Goal: Task Accomplishment & Management: Manage account settings

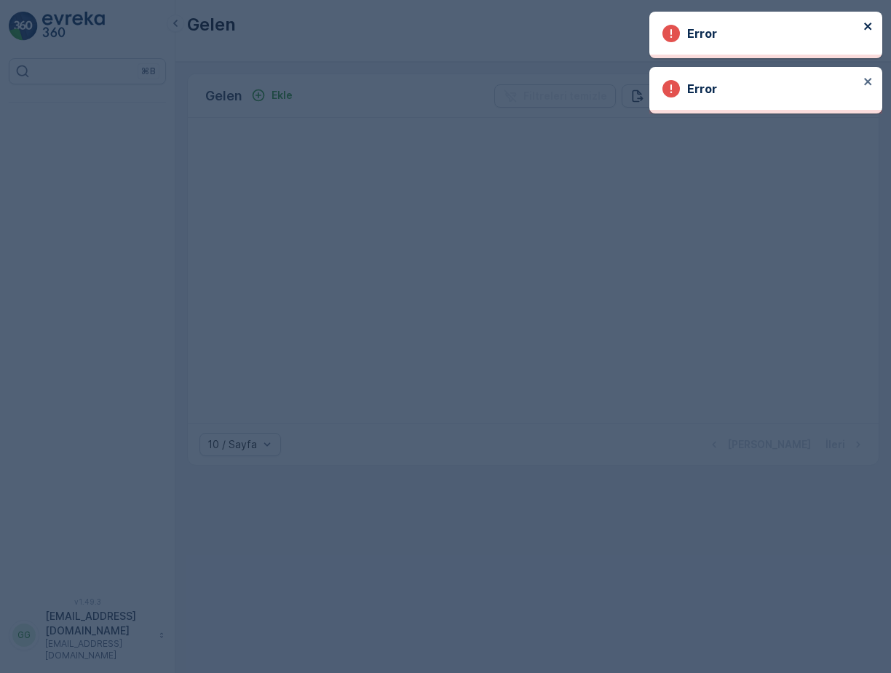
click at [866, 24] on icon "close" at bounding box center [867, 26] width 7 height 7
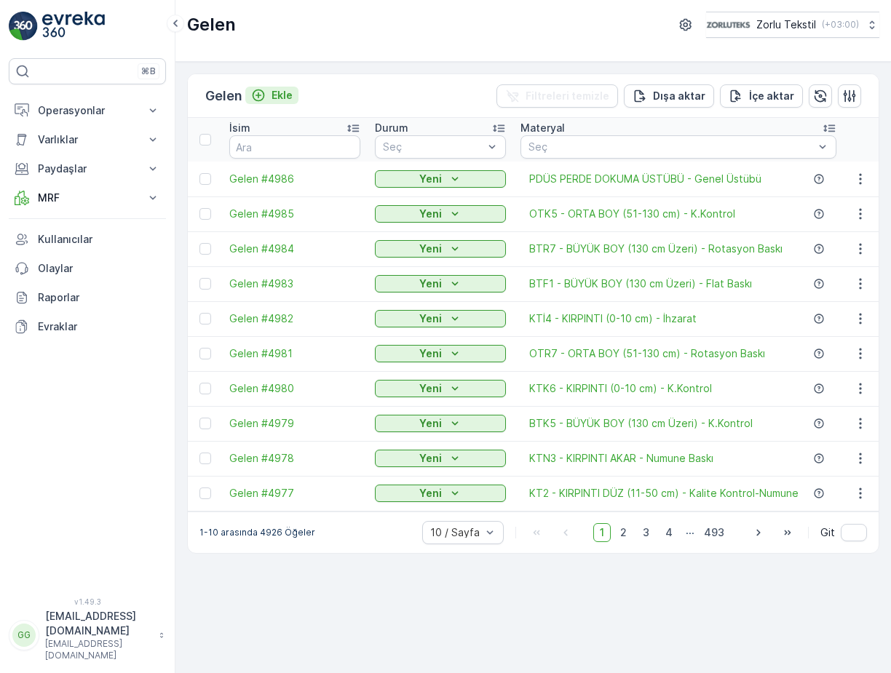
click at [265, 97] on icon "Ekle" at bounding box center [258, 95] width 12 height 12
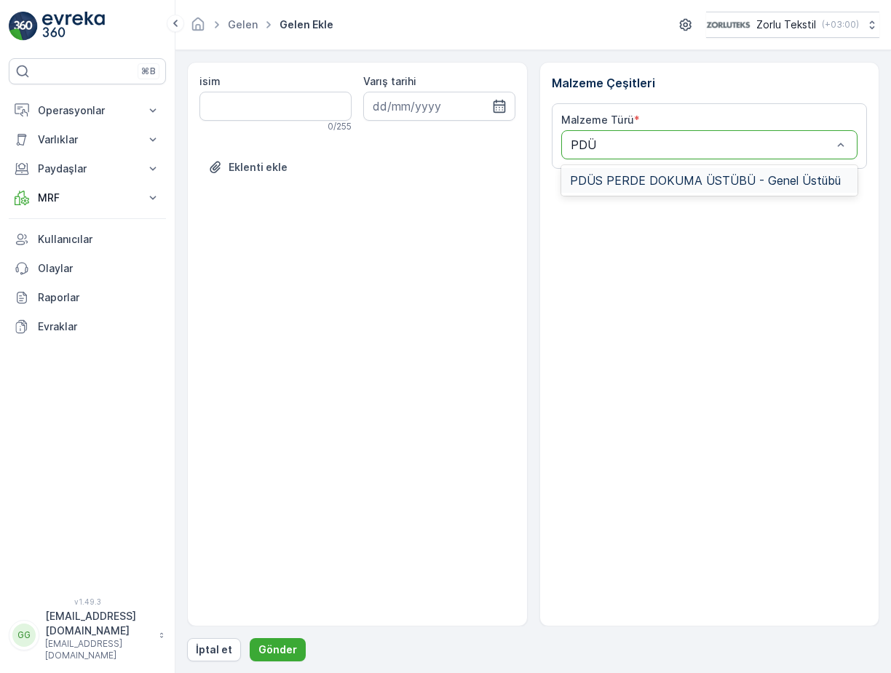
type input "PDÜS"
click at [673, 175] on span "PDÜS PERDE DOKUMA ÜSTÜBÜ - Genel Üstübü" at bounding box center [705, 180] width 271 height 13
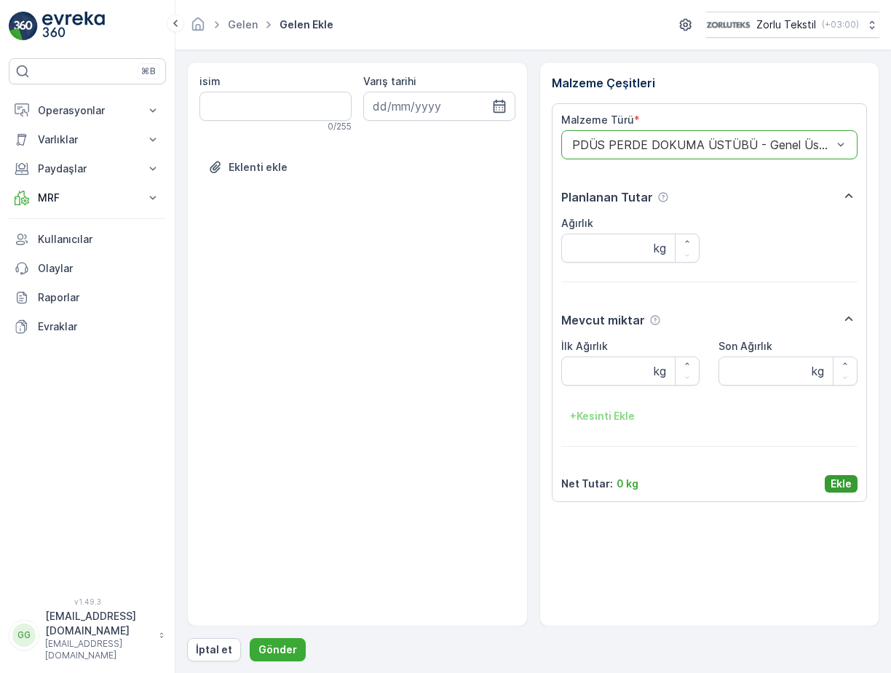
click at [837, 482] on p "Ekle" at bounding box center [840, 484] width 21 height 15
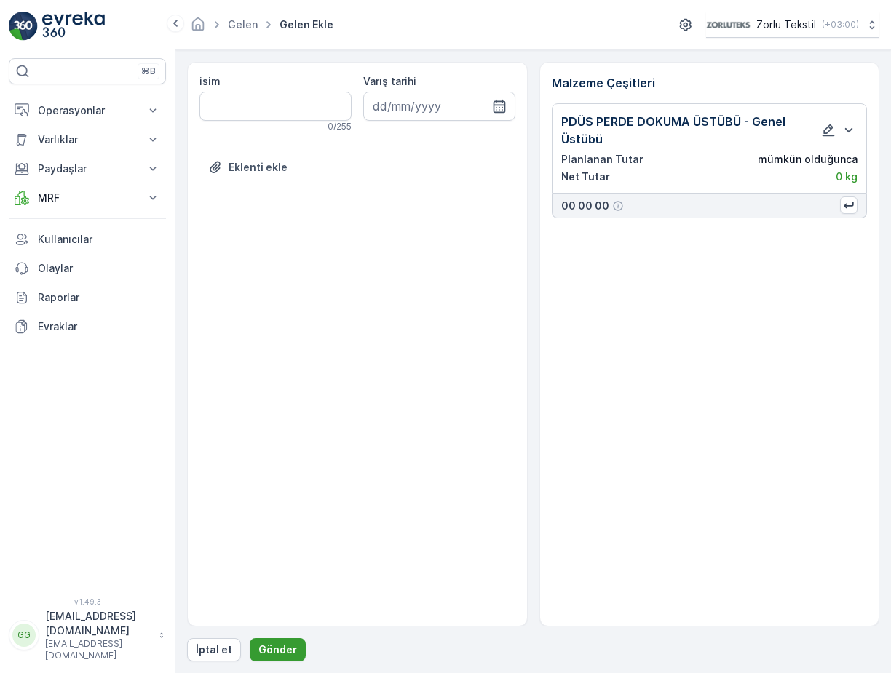
click at [275, 648] on p "Gönder" at bounding box center [277, 649] width 39 height 15
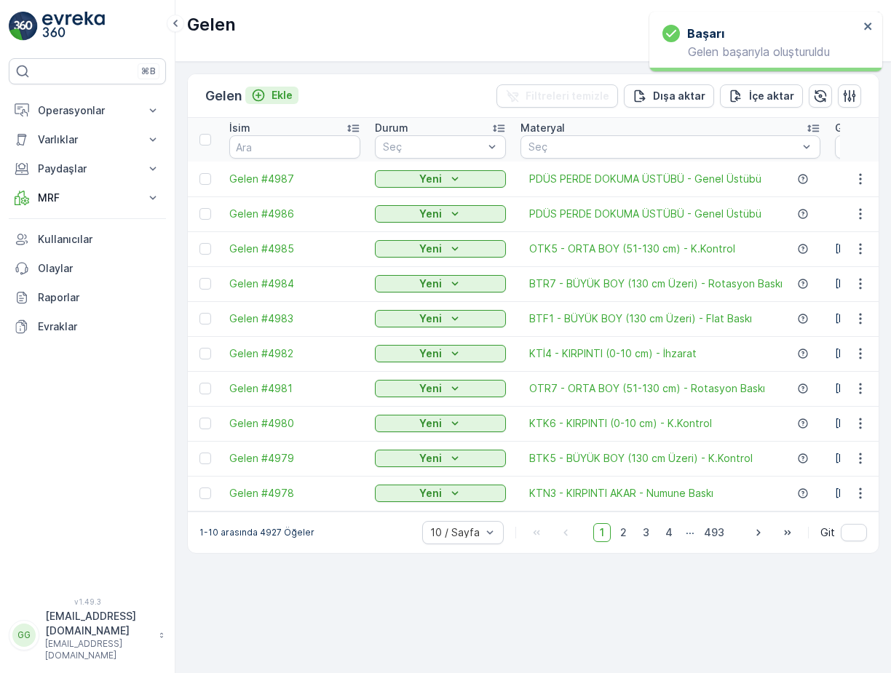
click at [278, 95] on p "Ekle" at bounding box center [281, 95] width 21 height 15
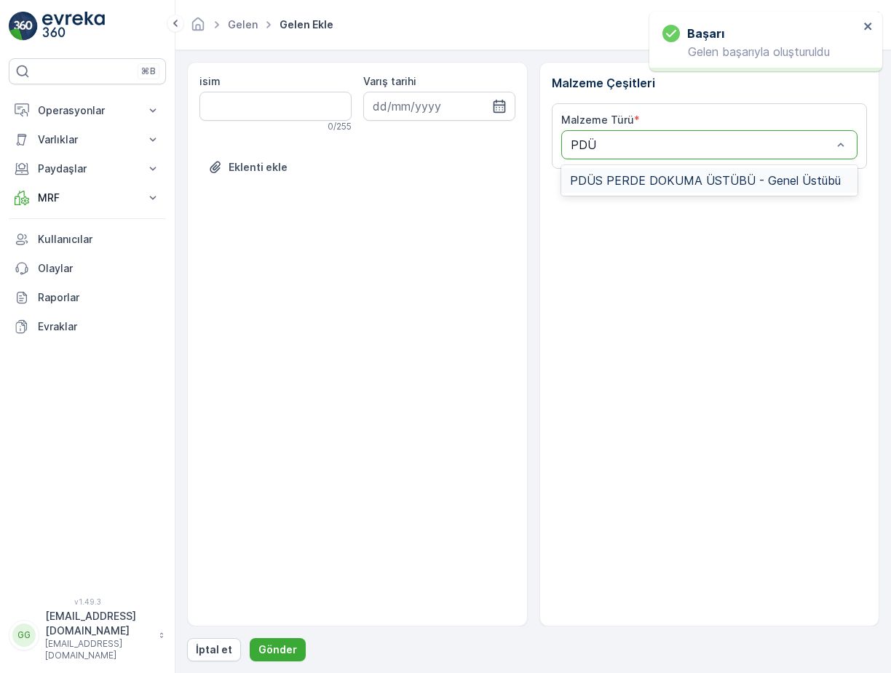
type input "PDÜS"
click at [617, 175] on span "PDÜS PERDE DOKUMA ÜSTÜBÜ - Genel Üstübü" at bounding box center [705, 180] width 271 height 13
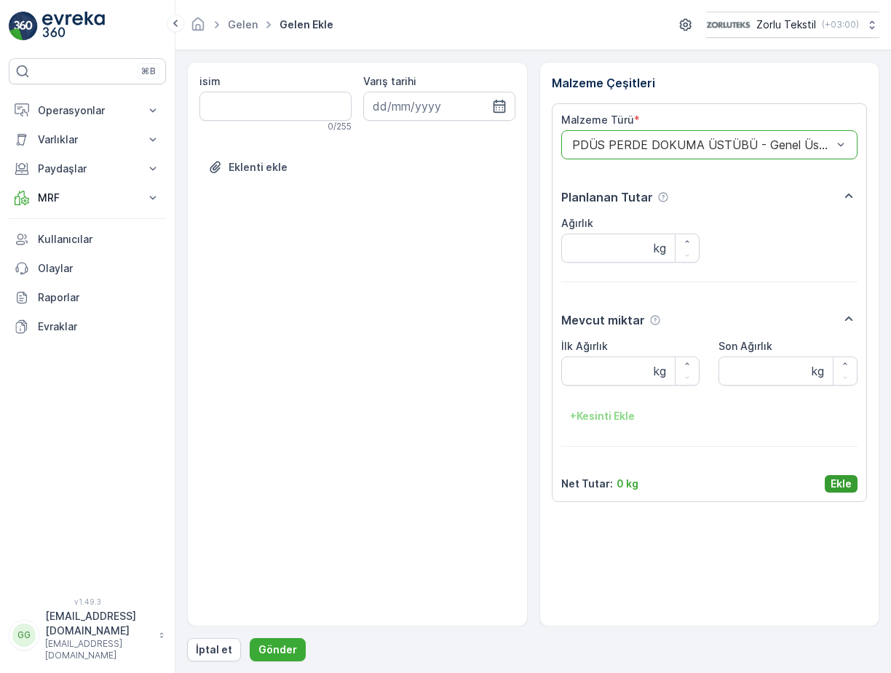
click at [841, 481] on p "Ekle" at bounding box center [840, 484] width 21 height 15
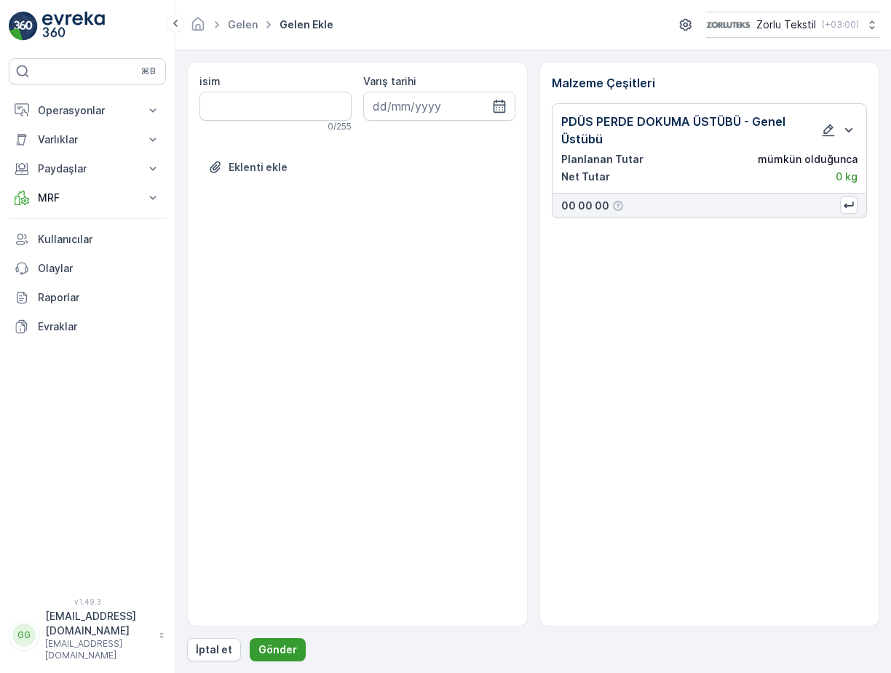
click at [268, 650] on p "Gönder" at bounding box center [277, 649] width 39 height 15
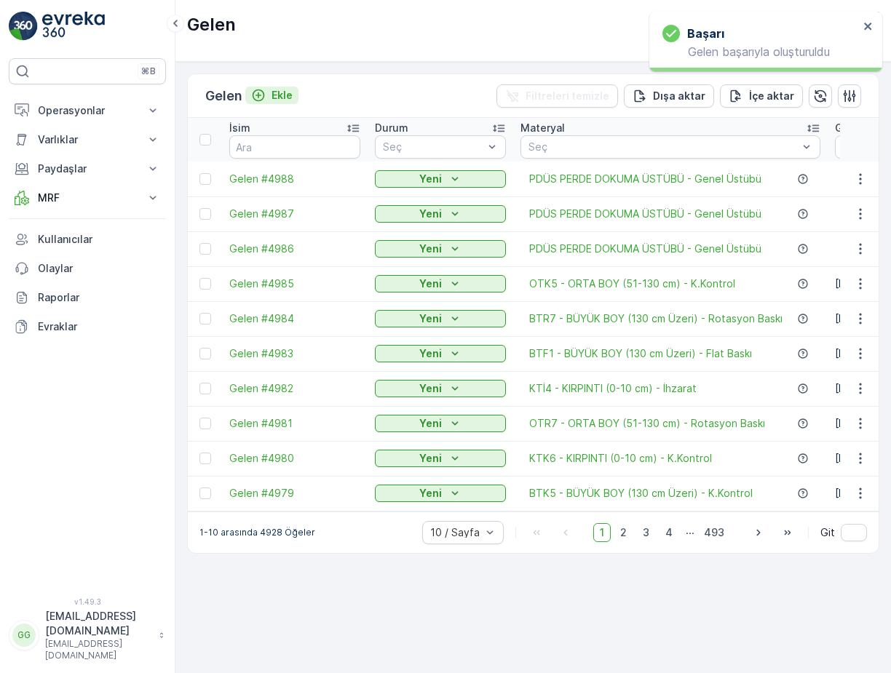
click at [279, 91] on p "Ekle" at bounding box center [281, 95] width 21 height 15
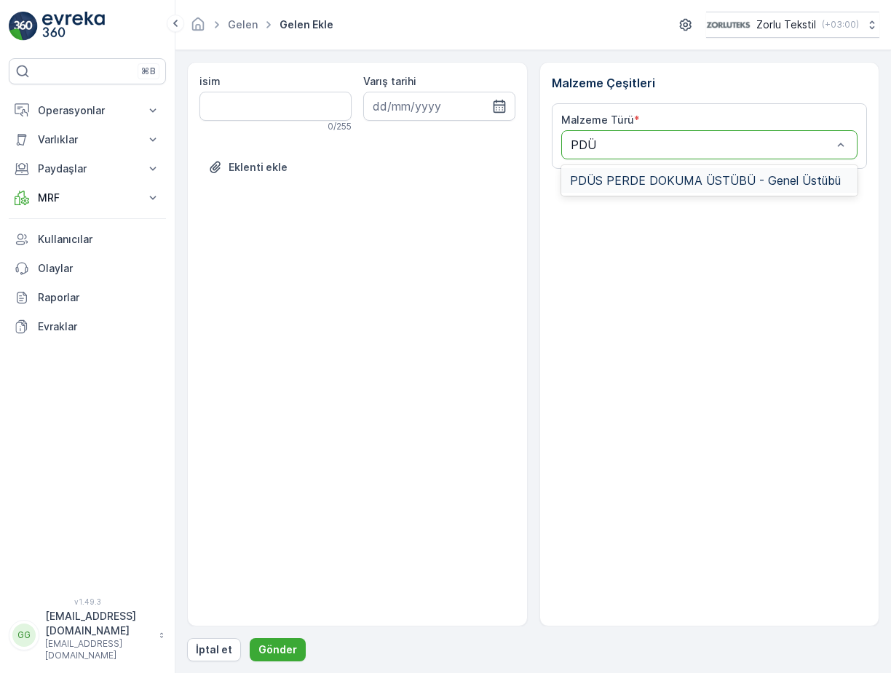
type input "PDÜS"
click at [620, 176] on span "PDÜS PERDE DOKUMA ÜSTÜBÜ - Genel Üstübü" at bounding box center [705, 180] width 271 height 13
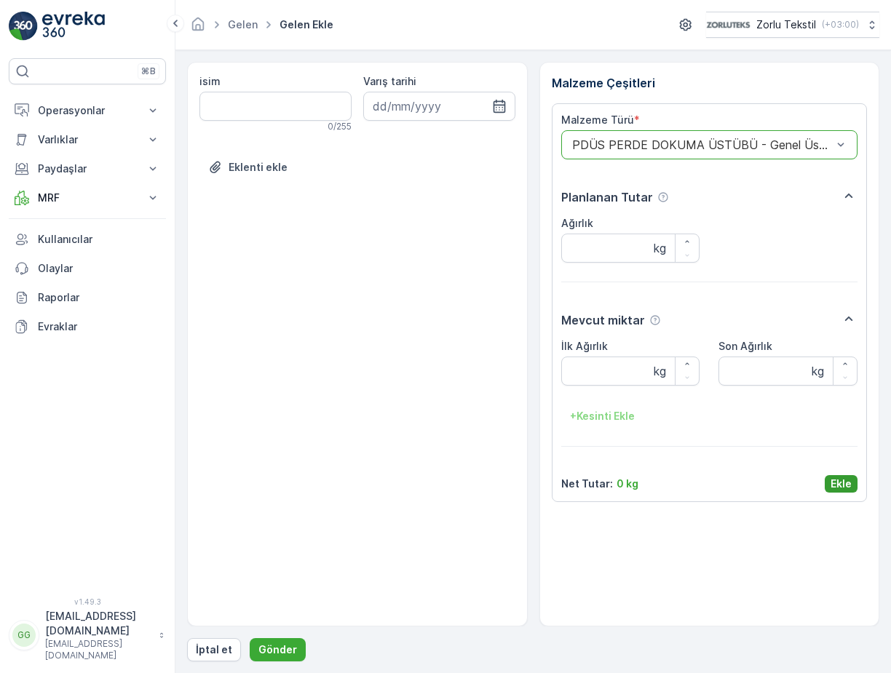
click at [832, 481] on p "Ekle" at bounding box center [840, 484] width 21 height 15
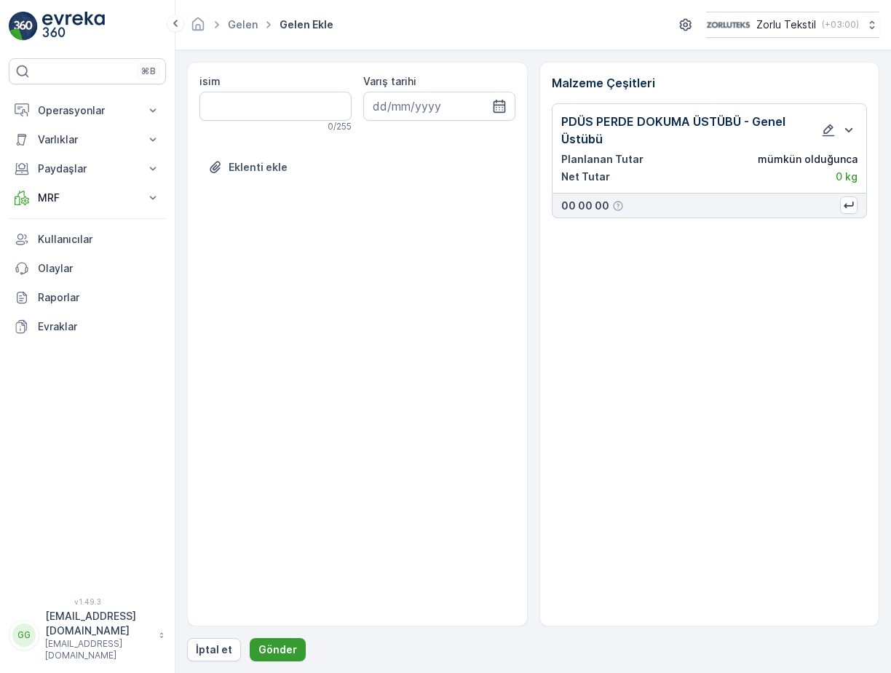
click at [279, 655] on p "Gönder" at bounding box center [277, 649] width 39 height 15
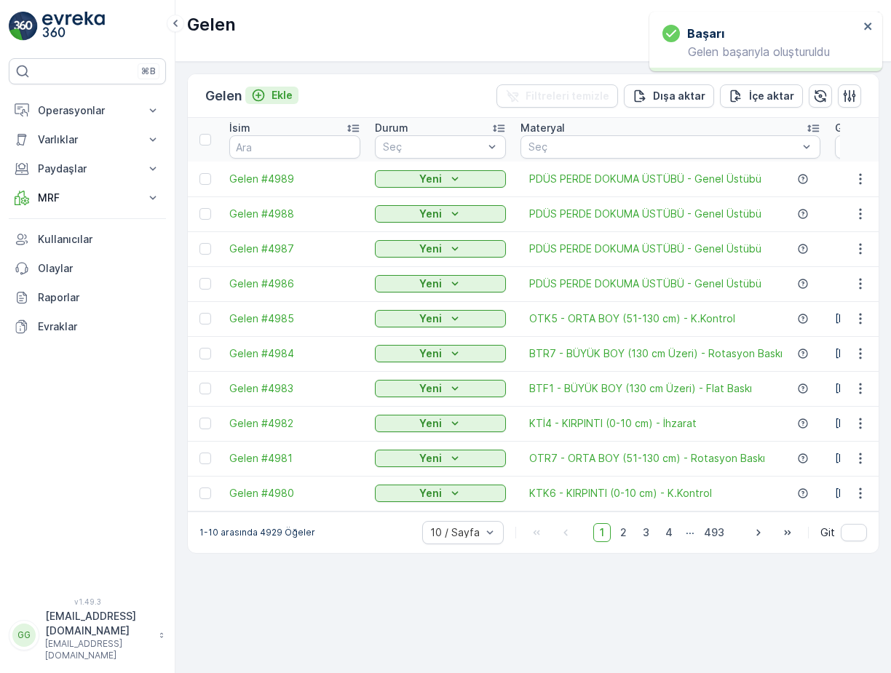
click at [282, 98] on p "Ekle" at bounding box center [281, 95] width 21 height 15
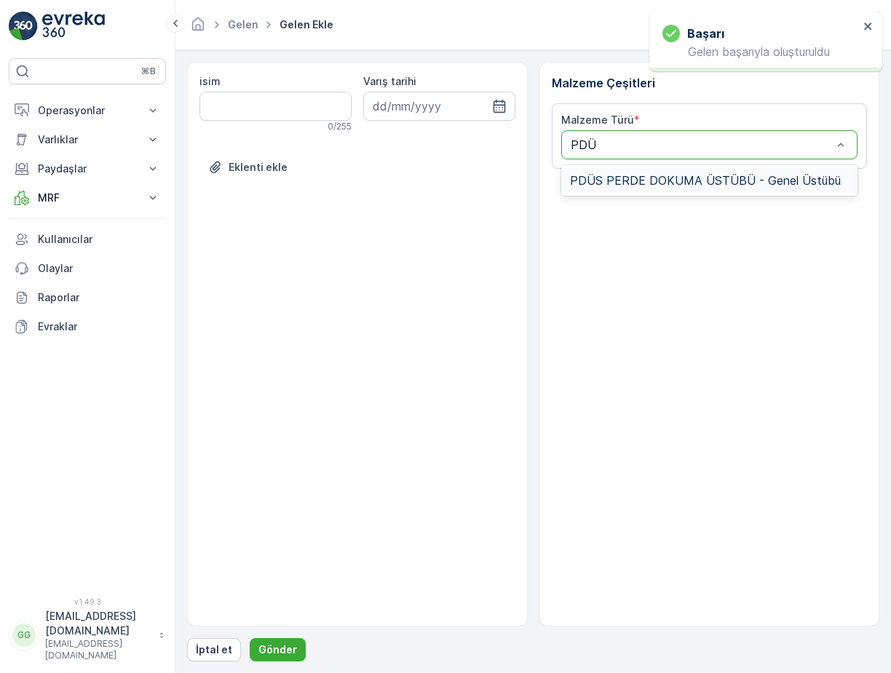
type input "PDÜS"
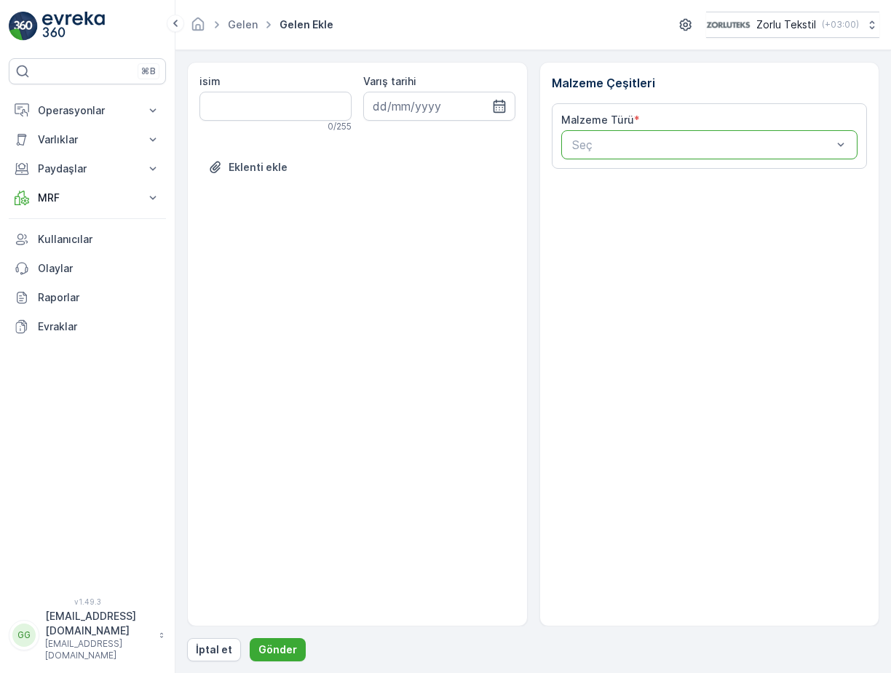
drag, startPoint x: 683, startPoint y: 148, endPoint x: 586, endPoint y: 139, distance: 97.9
click at [586, 138] on div at bounding box center [701, 144] width 263 height 13
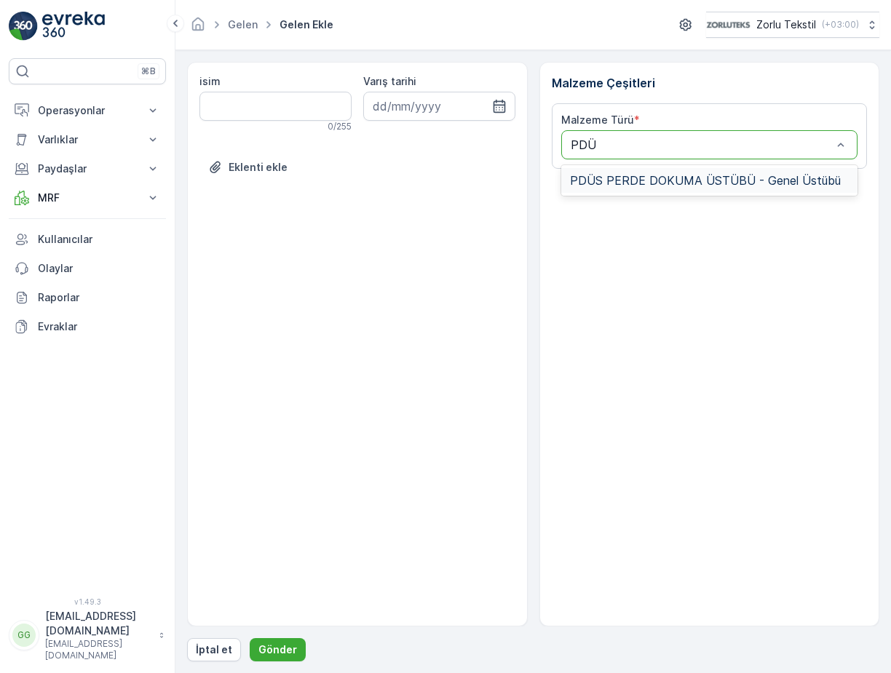
type input "PDÜS"
click at [604, 172] on div "PDÜS PERDE DOKUMA ÜSTÜBÜ - Genel Üstübü" at bounding box center [709, 180] width 297 height 25
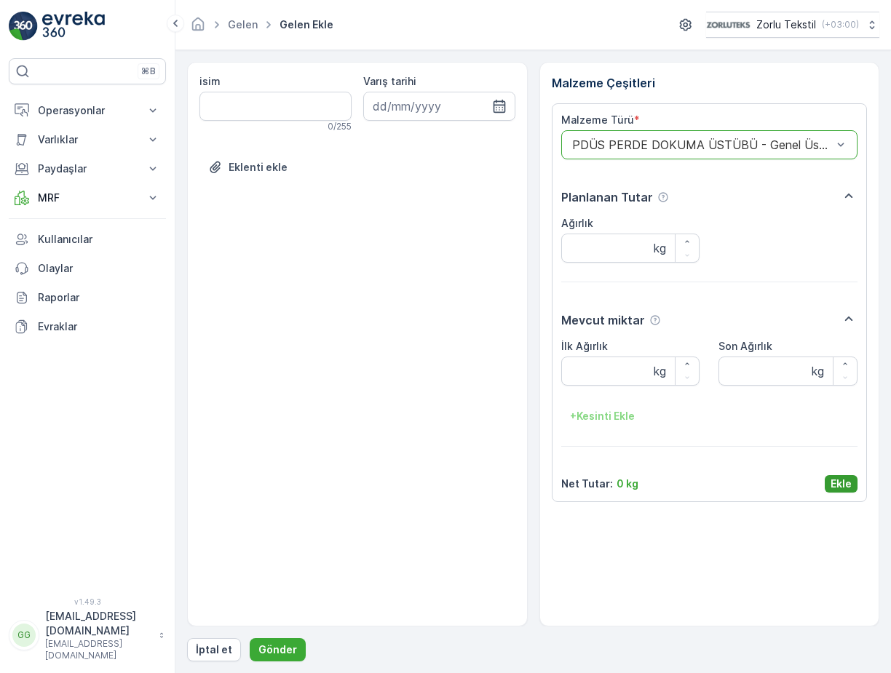
click at [837, 481] on p "Ekle" at bounding box center [840, 484] width 21 height 15
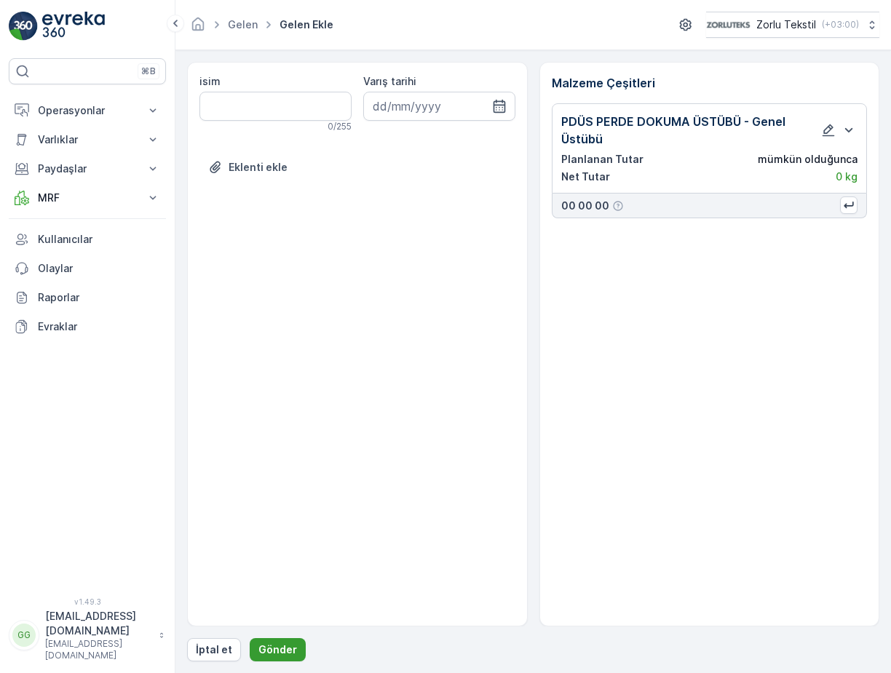
click at [282, 642] on p "Gönder" at bounding box center [277, 649] width 39 height 15
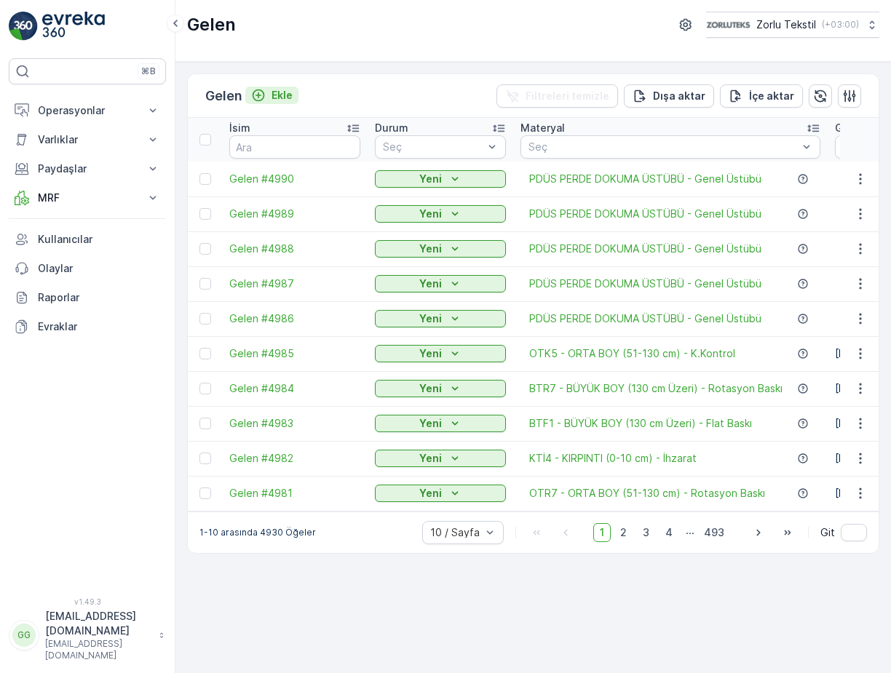
click at [291, 91] on p "Ekle" at bounding box center [281, 95] width 21 height 15
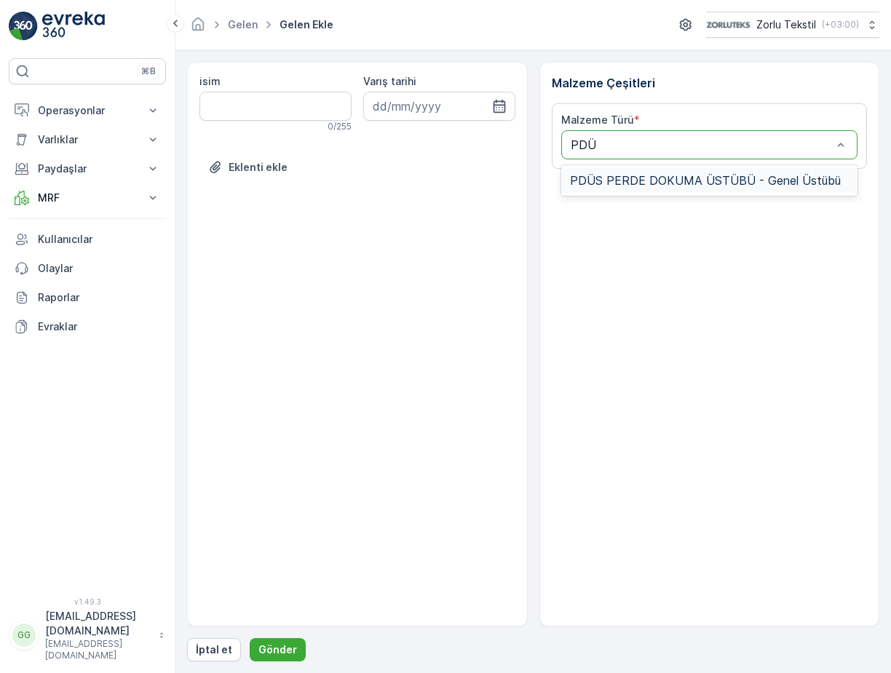
type input "PDÜS"
click at [607, 179] on span "PDÜS PERDE DOKUMA ÜSTÜBÜ - Genel Üstübü" at bounding box center [705, 180] width 271 height 13
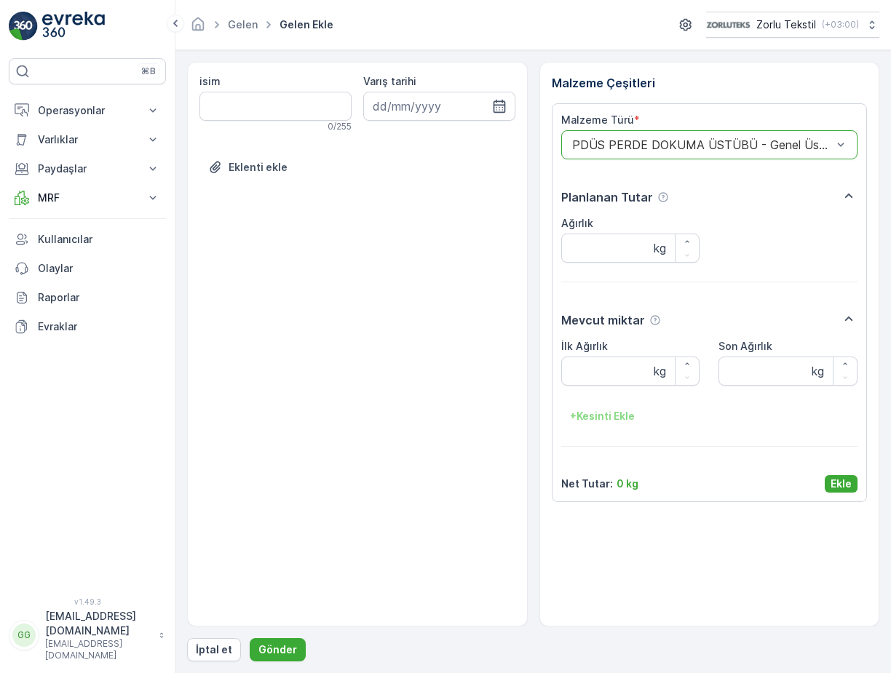
click at [835, 486] on p "Ekle" at bounding box center [840, 484] width 21 height 15
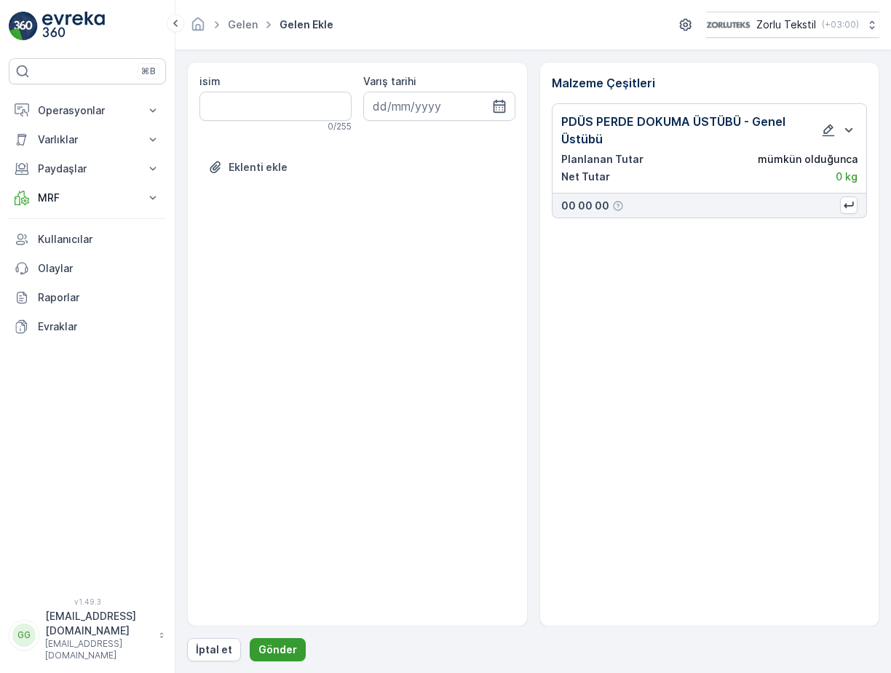
click at [280, 649] on p "Gönder" at bounding box center [277, 649] width 39 height 15
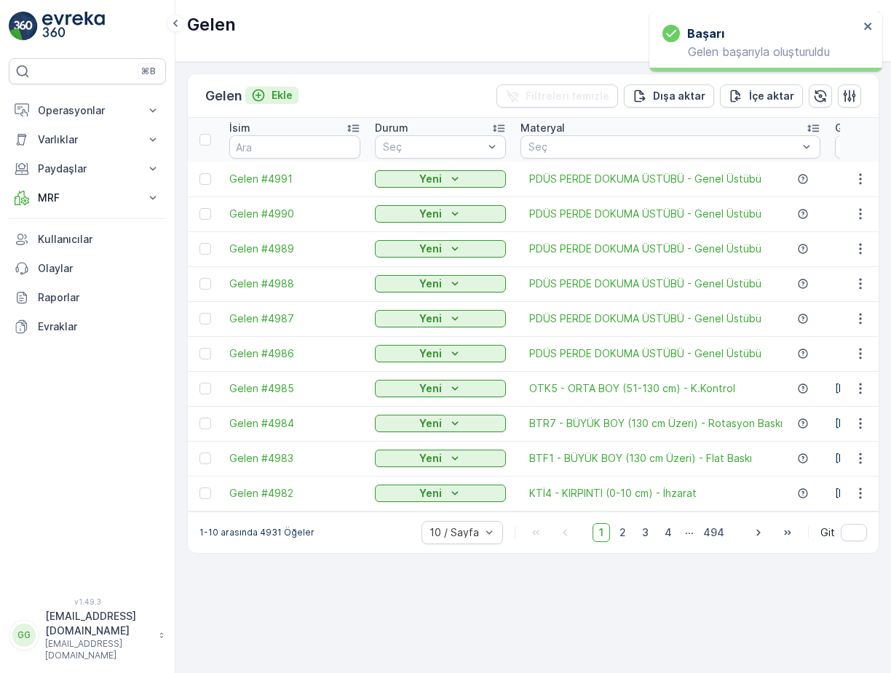
click at [292, 95] on p "Ekle" at bounding box center [281, 95] width 21 height 15
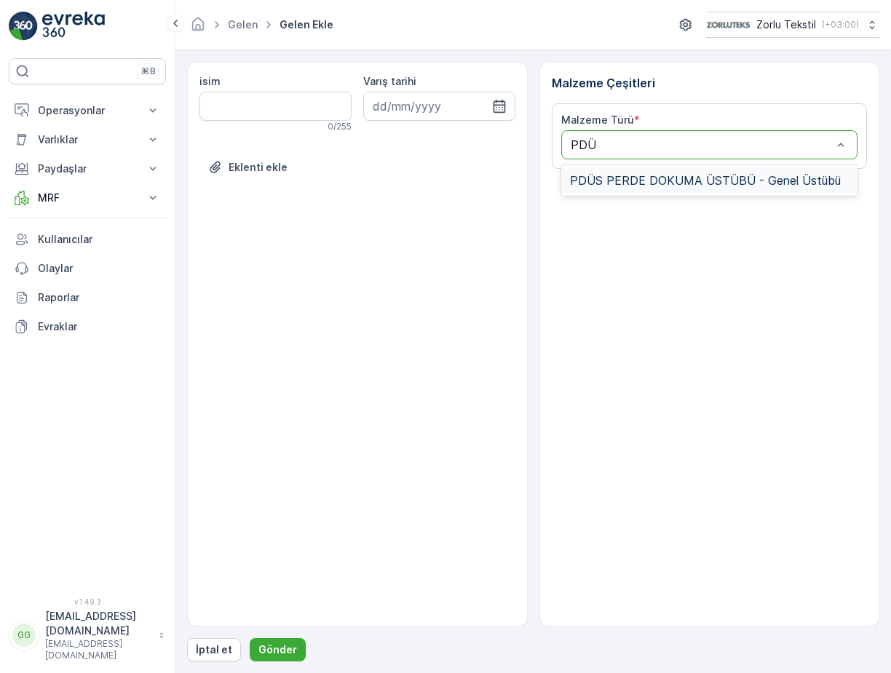
type input "PDÜS"
click at [640, 178] on span "PDÜS PERDE DOKUMA ÜSTÜBÜ - Genel Üstübü" at bounding box center [705, 180] width 271 height 13
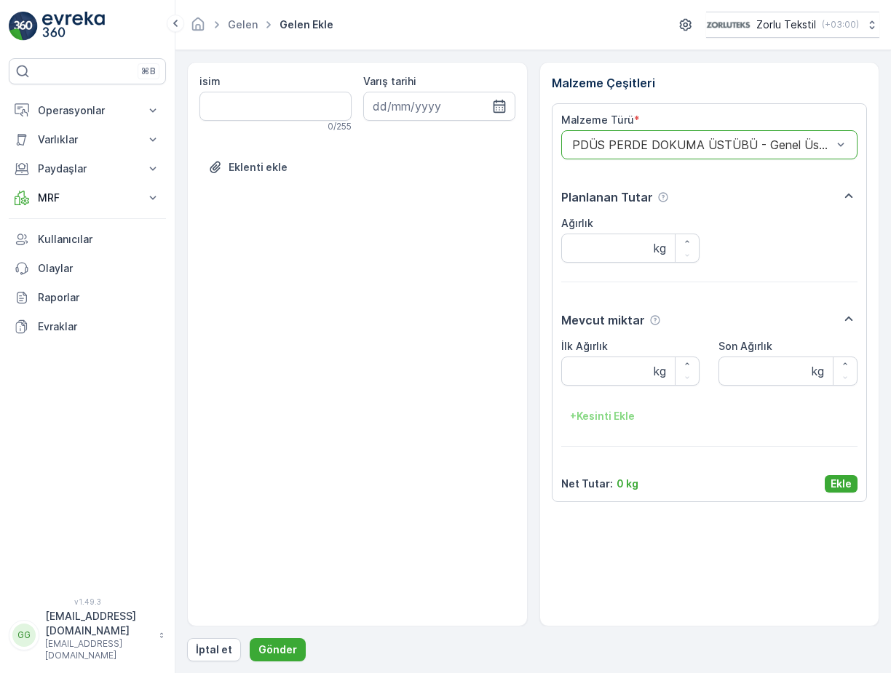
click at [837, 481] on p "Ekle" at bounding box center [840, 484] width 21 height 15
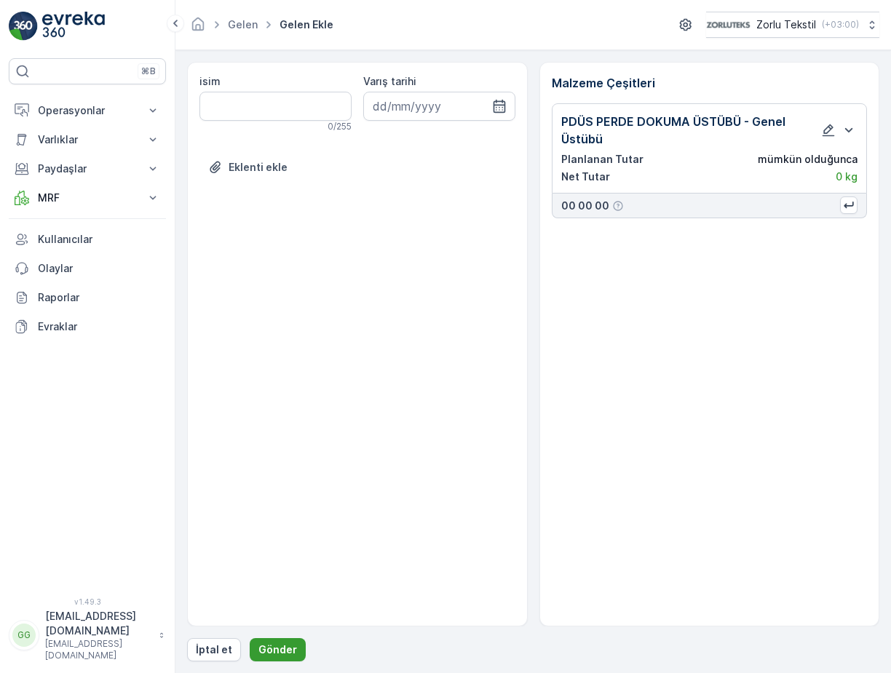
click at [295, 649] on button "Gönder" at bounding box center [278, 649] width 56 height 23
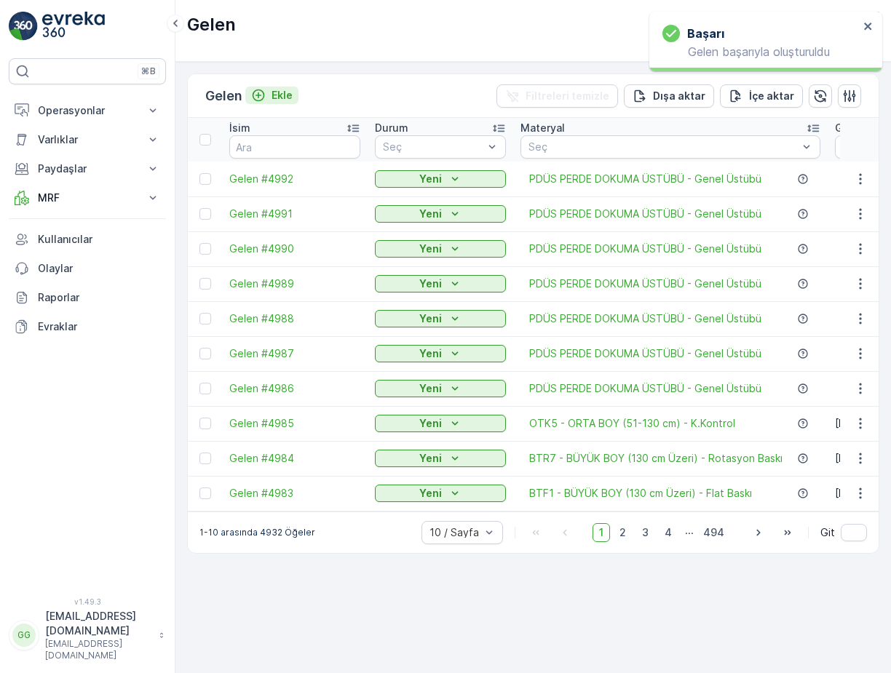
click at [277, 97] on p "Ekle" at bounding box center [281, 95] width 21 height 15
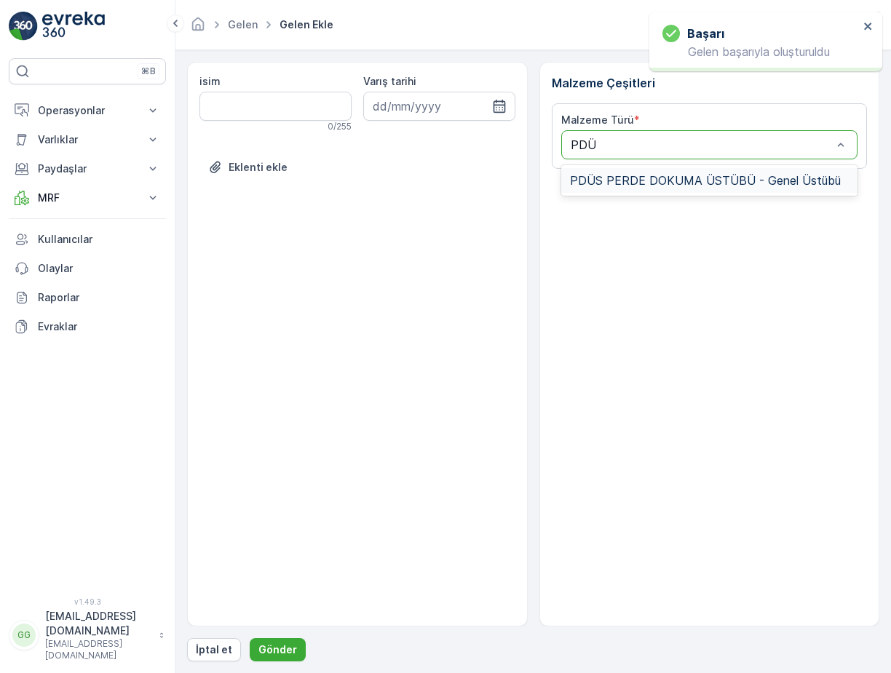
type input "PDÜS"
click at [611, 188] on div "PDÜS PERDE DOKUMA ÜSTÜBÜ - Genel Üstübü" at bounding box center [709, 180] width 297 height 25
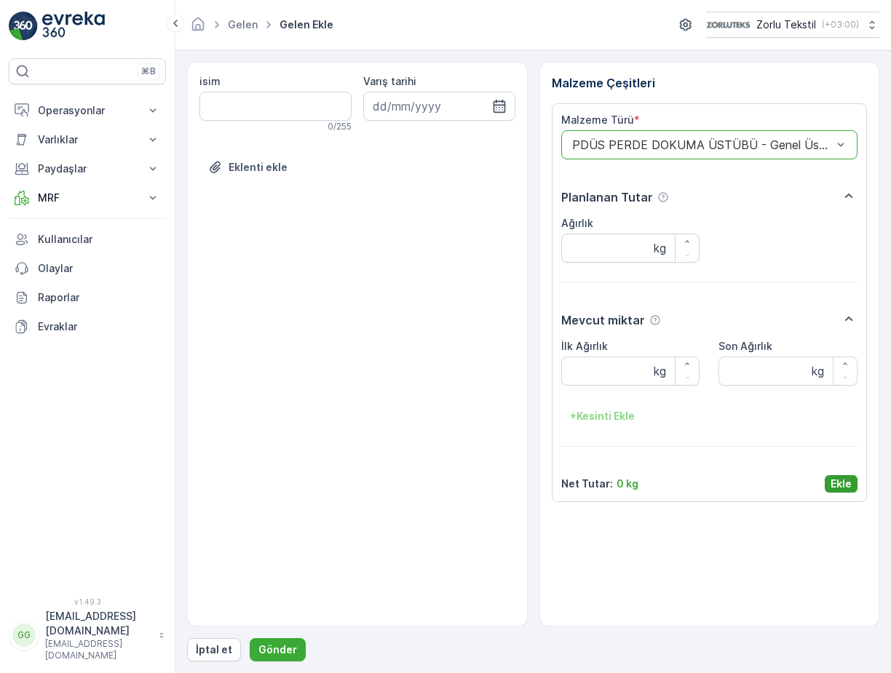
click at [827, 480] on button "Ekle" at bounding box center [840, 483] width 33 height 17
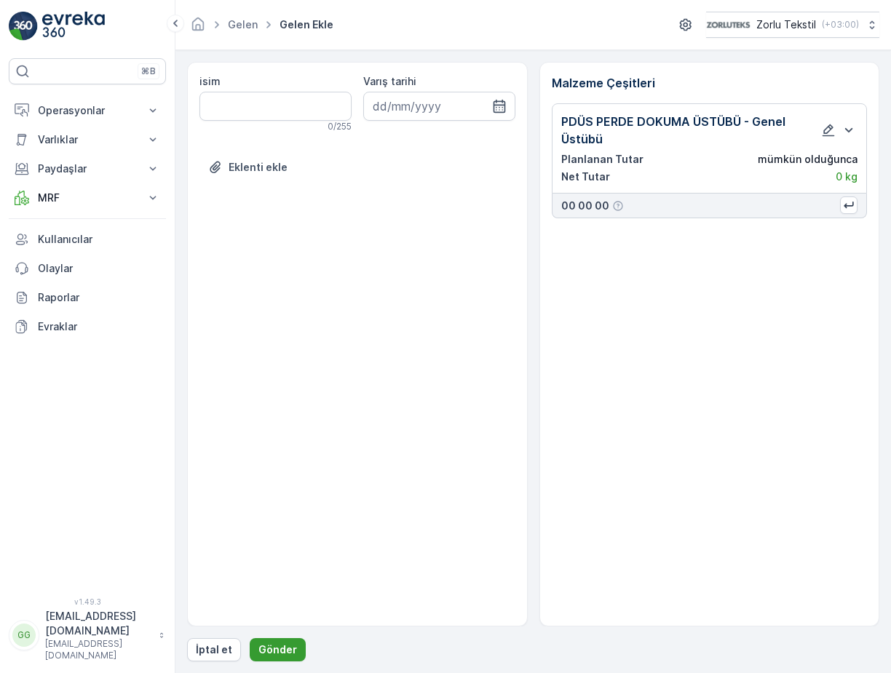
click at [271, 648] on p "Gönder" at bounding box center [277, 649] width 39 height 15
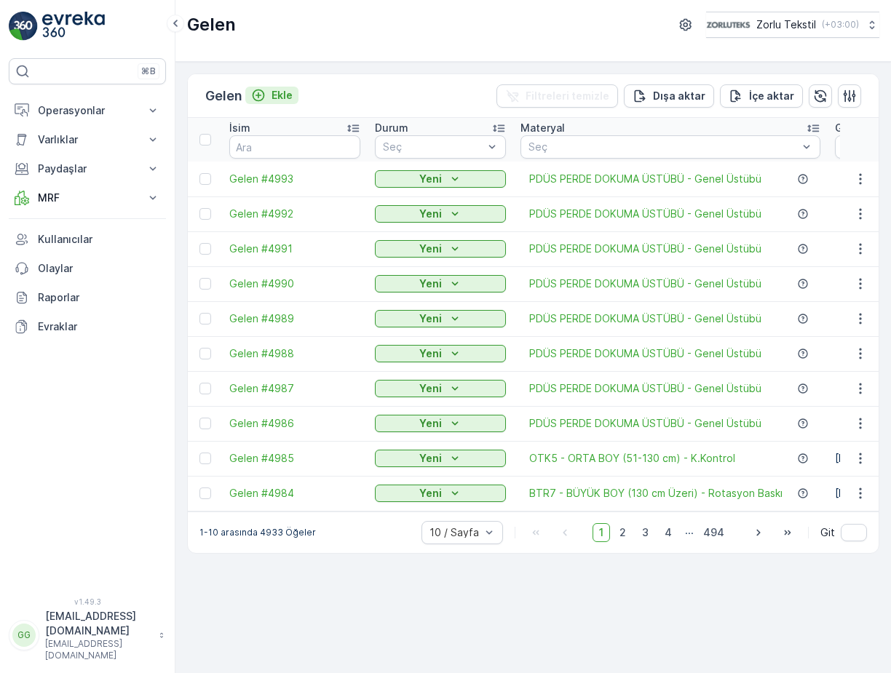
click at [287, 93] on p "Ekle" at bounding box center [281, 95] width 21 height 15
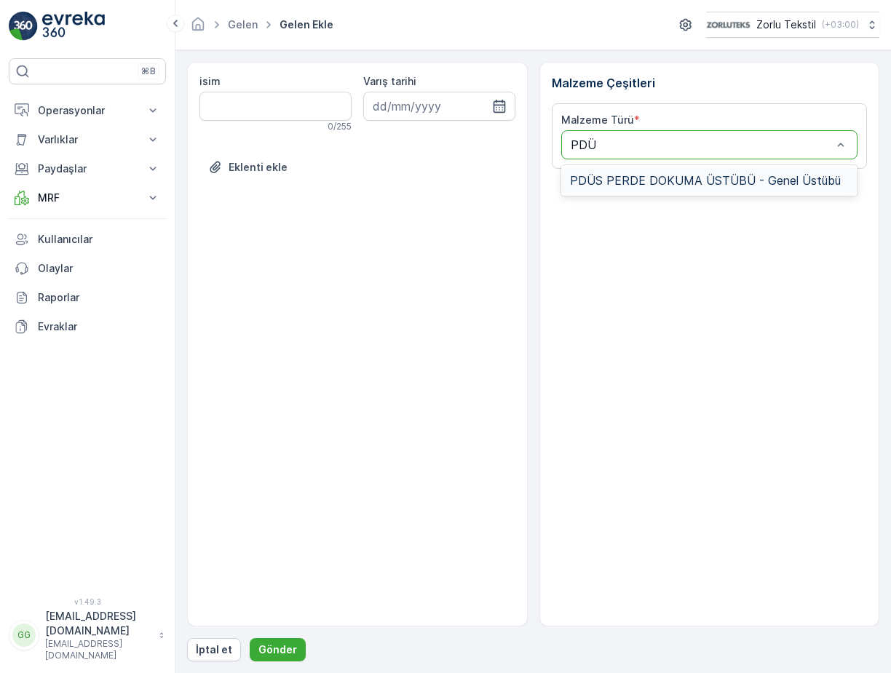
type input "PDÜS"
click at [661, 182] on span "PDÜS PERDE DOKUMA ÜSTÜBÜ - Genel Üstübü" at bounding box center [705, 180] width 271 height 13
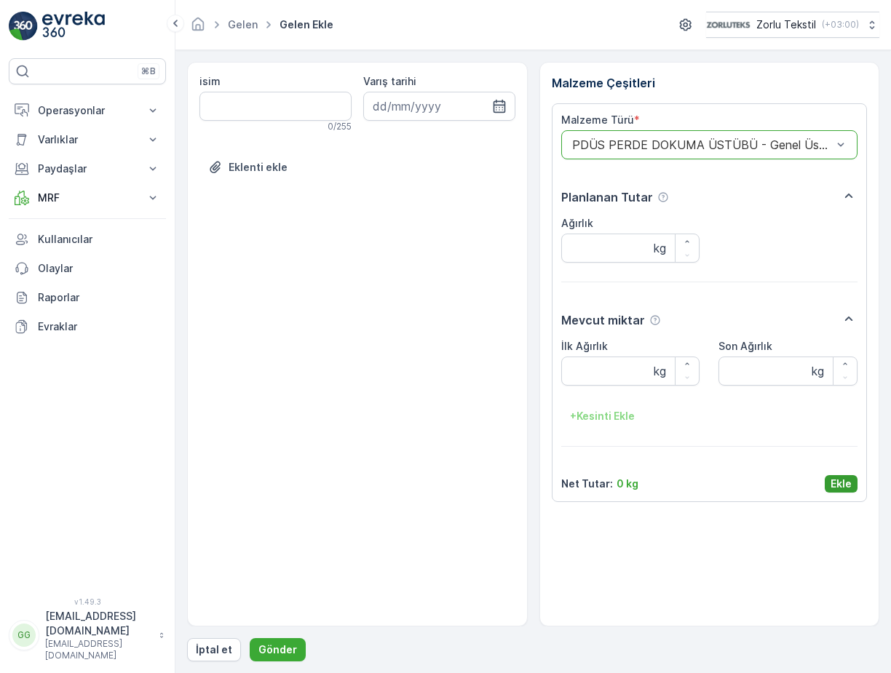
click at [835, 485] on p "Ekle" at bounding box center [840, 484] width 21 height 15
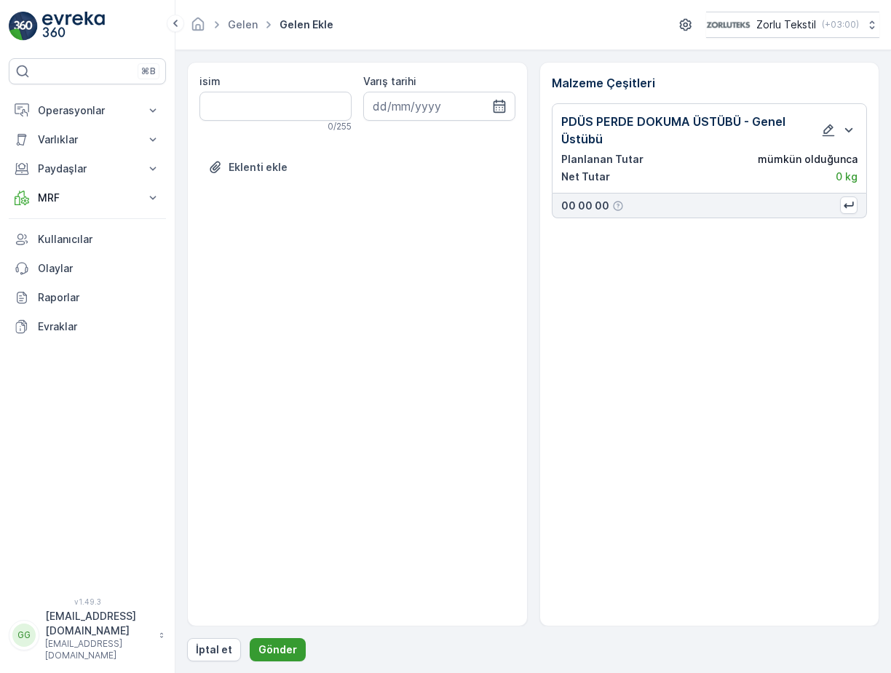
click at [271, 652] on p "Gönder" at bounding box center [277, 649] width 39 height 15
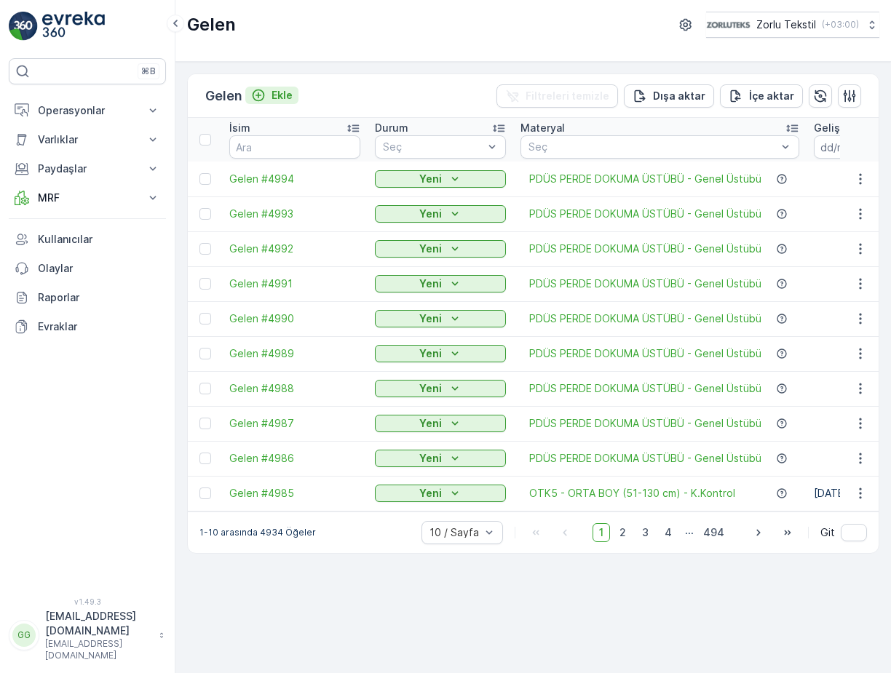
click at [287, 96] on p "Ekle" at bounding box center [281, 95] width 21 height 15
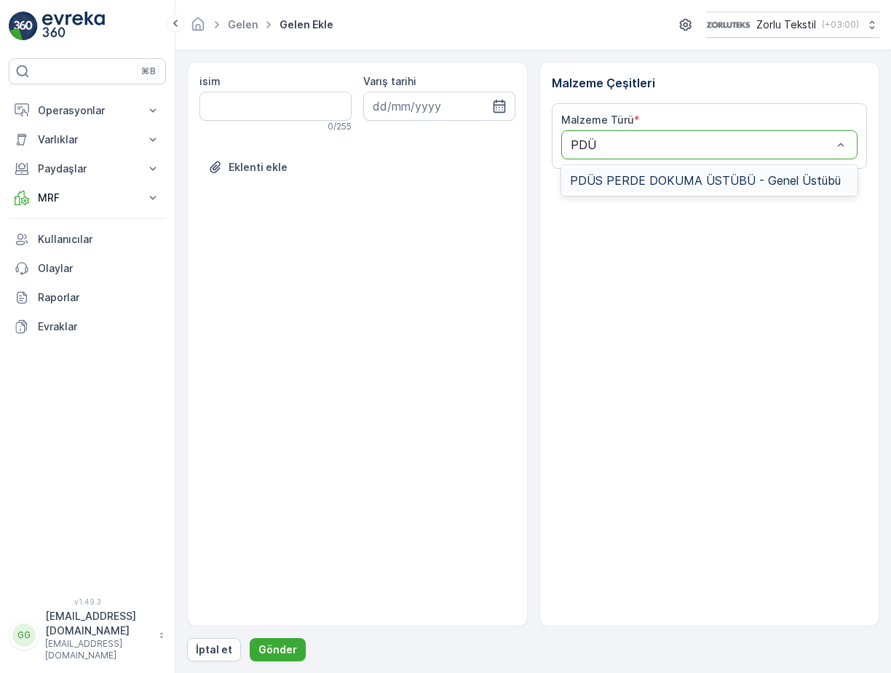
type input "PDÜS"
click at [613, 179] on span "PDÜS PERDE DOKUMA ÜSTÜBÜ - Genel Üstübü" at bounding box center [705, 180] width 271 height 13
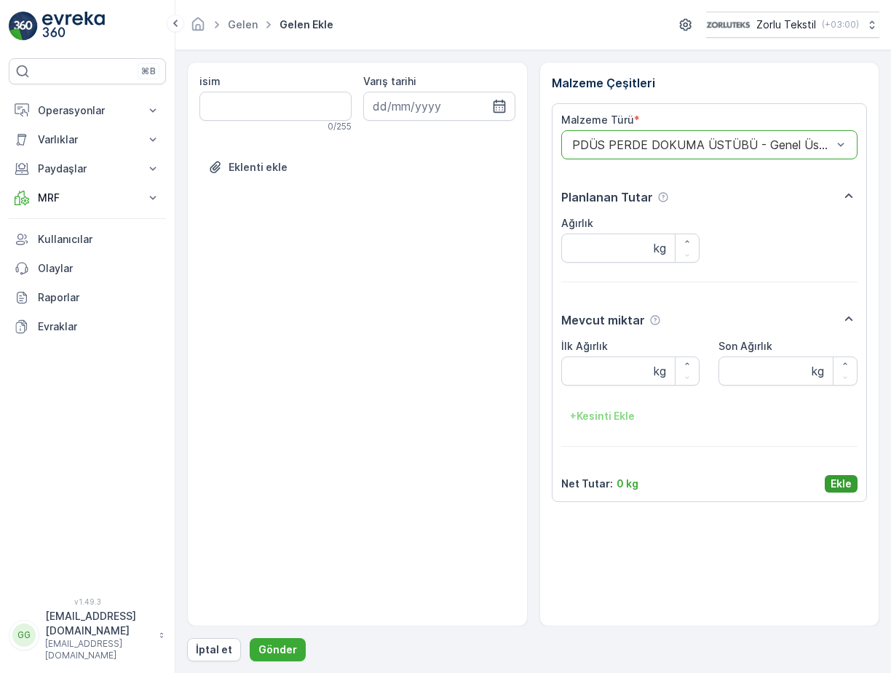
click at [842, 477] on p "Ekle" at bounding box center [840, 484] width 21 height 15
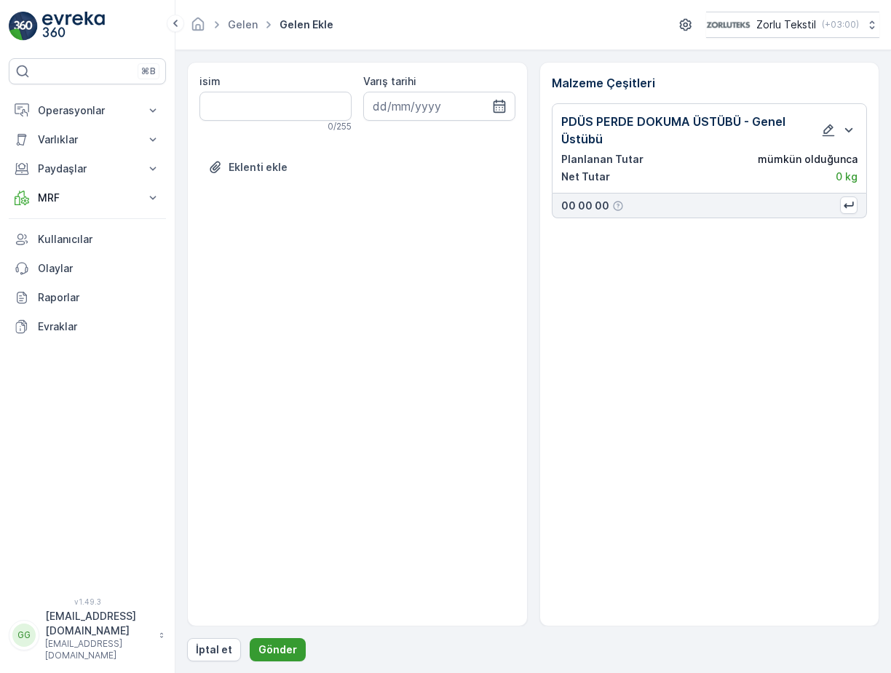
click at [260, 656] on p "Gönder" at bounding box center [277, 649] width 39 height 15
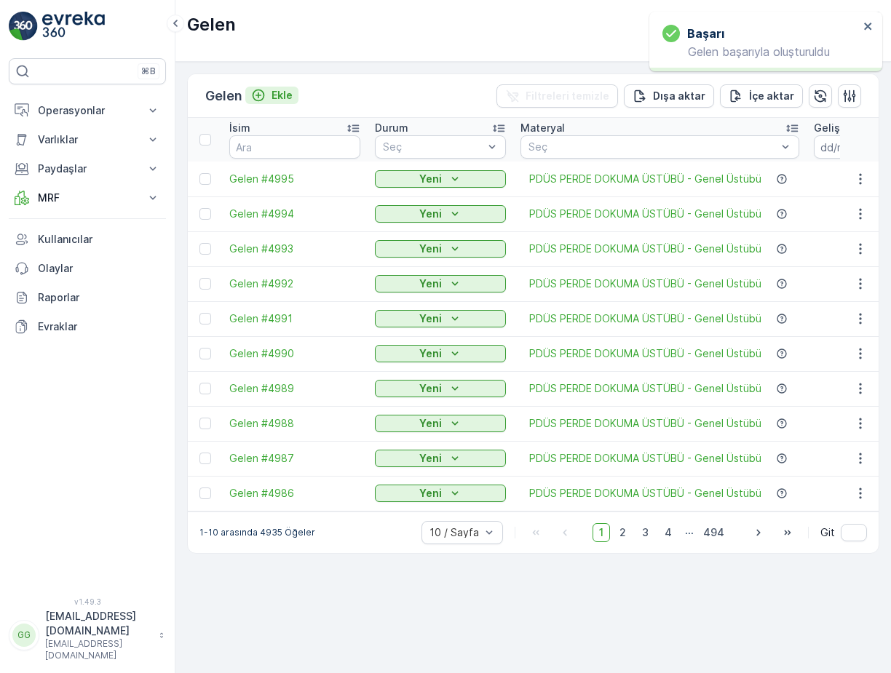
click at [277, 93] on p "Ekle" at bounding box center [281, 95] width 21 height 15
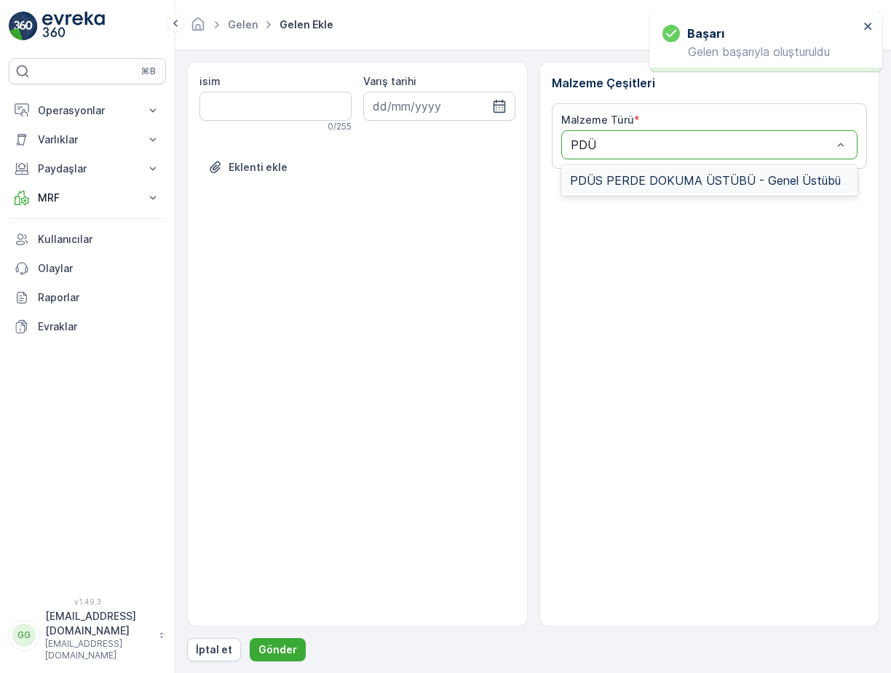
type input "PDÜS"
click at [601, 174] on span "PDÜS PERDE DOKUMA ÜSTÜBÜ - Genel Üstübü" at bounding box center [705, 180] width 271 height 13
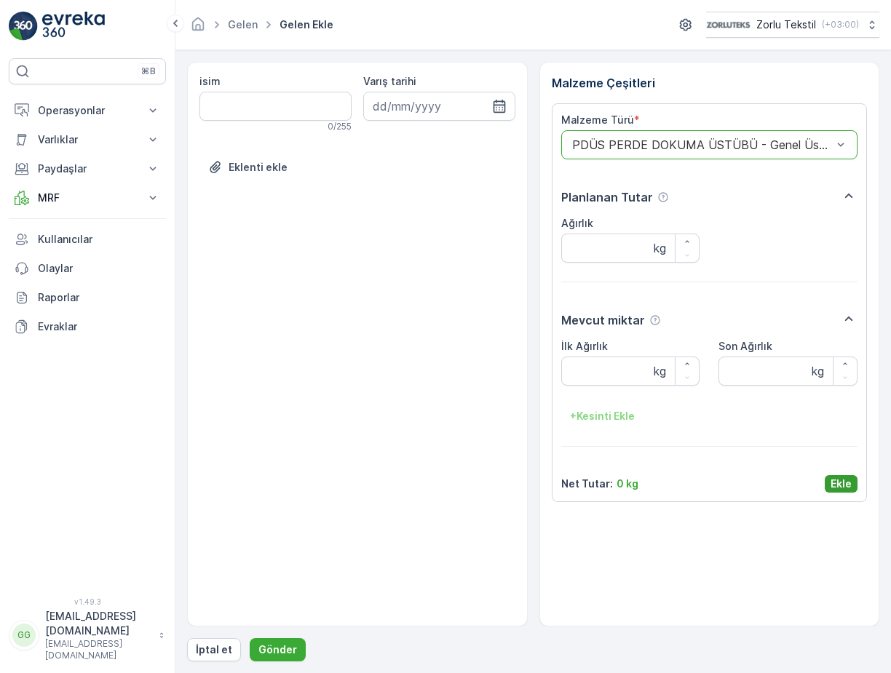
click at [834, 480] on p "Ekle" at bounding box center [840, 484] width 21 height 15
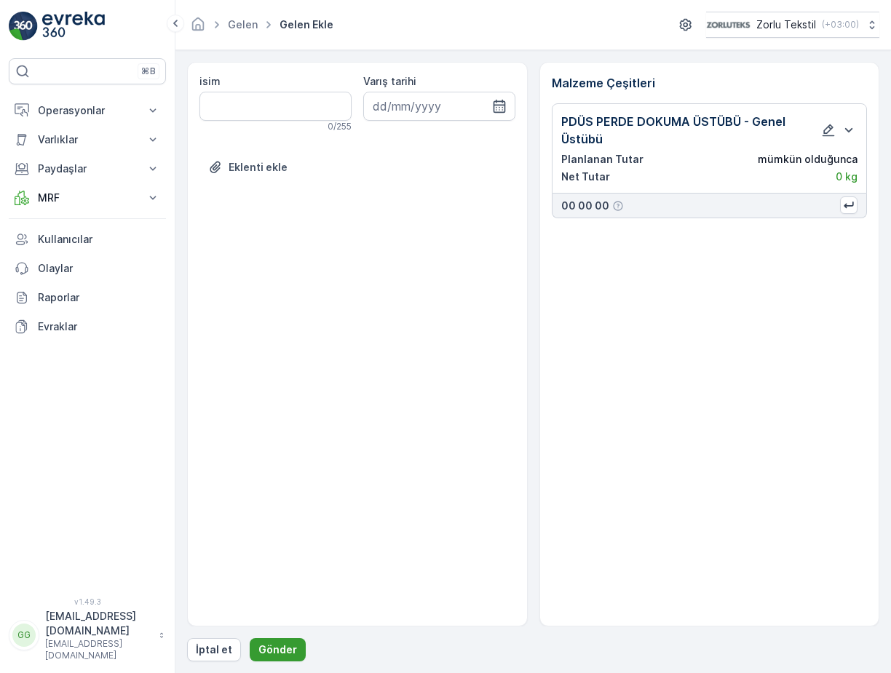
click at [283, 649] on p "Gönder" at bounding box center [277, 649] width 39 height 15
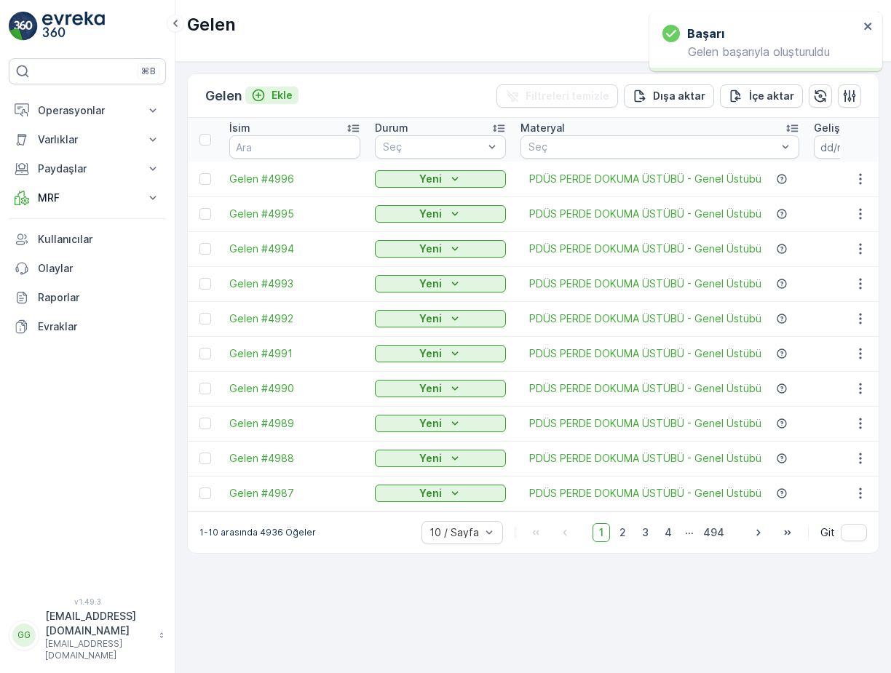
click at [289, 95] on p "Ekle" at bounding box center [281, 95] width 21 height 15
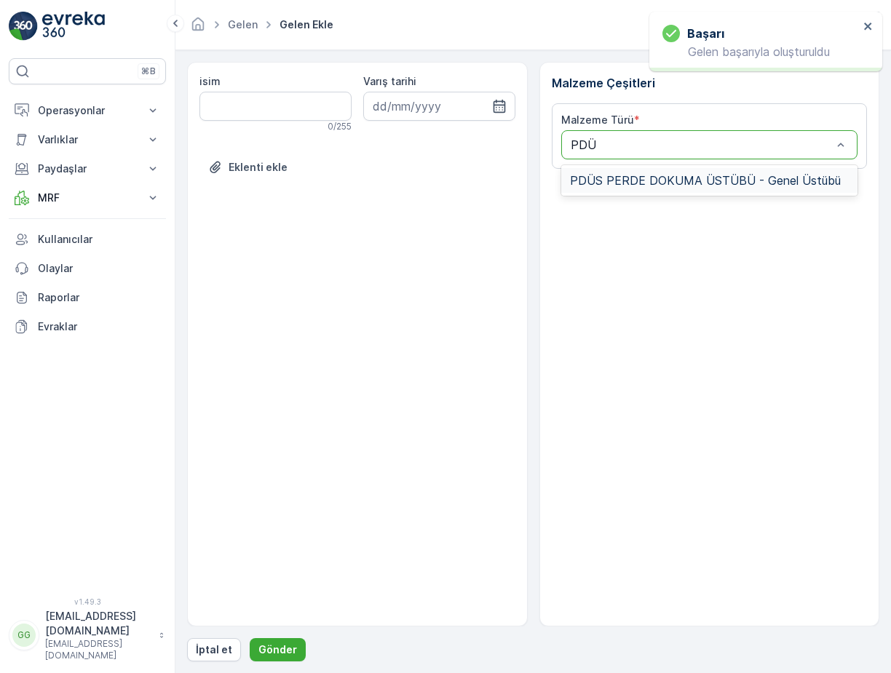
type input "PDÜS"
click at [636, 177] on span "PDÜS PERDE DOKUMA ÜSTÜBÜ - Genel Üstübü" at bounding box center [705, 180] width 271 height 13
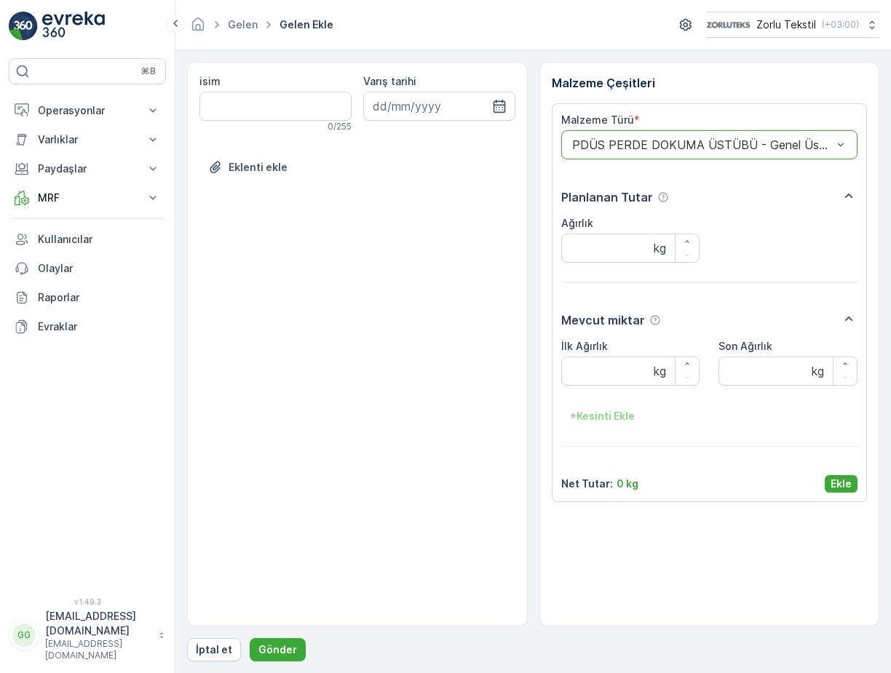
drag, startPoint x: 830, startPoint y: 481, endPoint x: 789, endPoint y: 490, distance: 42.5
click at [831, 481] on p "Ekle" at bounding box center [840, 484] width 21 height 15
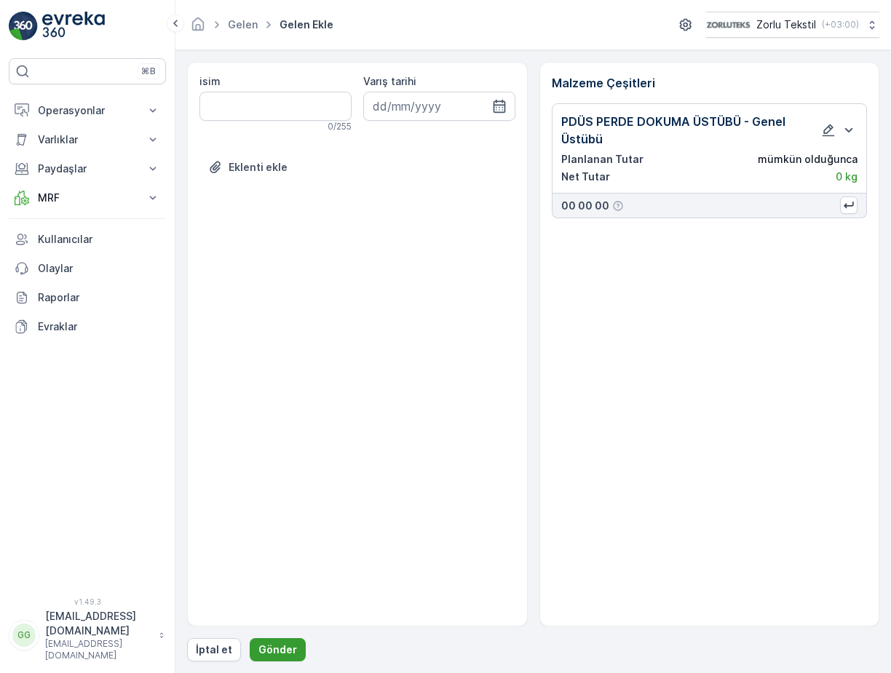
click at [268, 645] on p "Gönder" at bounding box center [277, 649] width 39 height 15
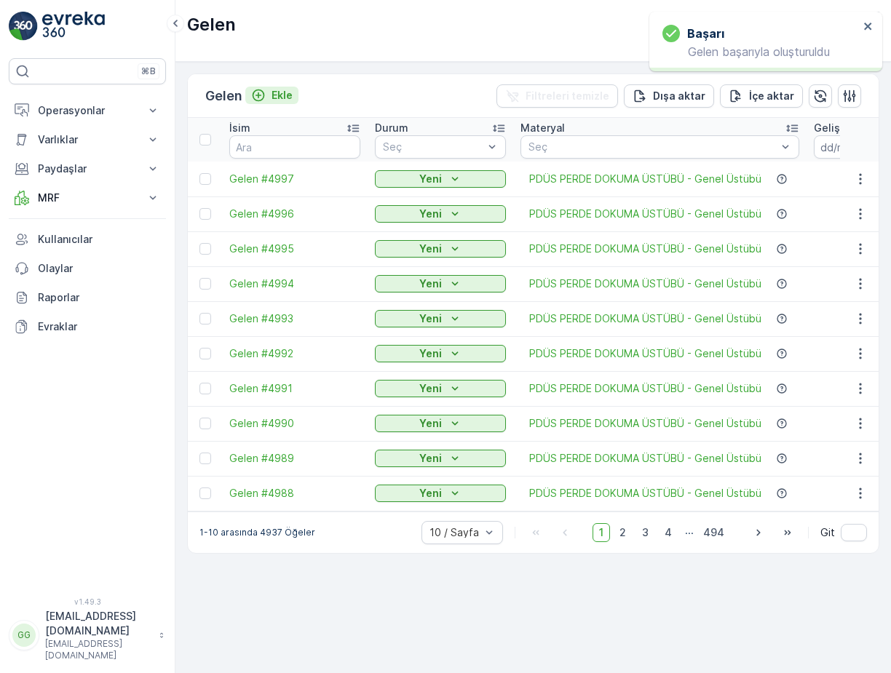
click at [286, 95] on p "Ekle" at bounding box center [281, 95] width 21 height 15
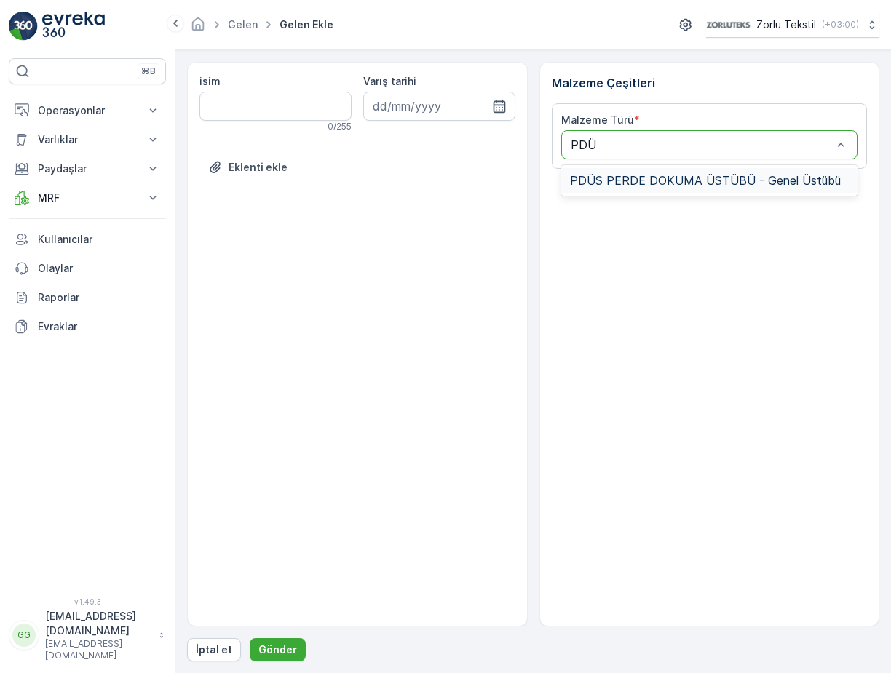
type input "PDÜS"
click at [631, 179] on span "PDÜS PERDE DOKUMA ÜSTÜBÜ - Genel Üstübü" at bounding box center [705, 180] width 271 height 13
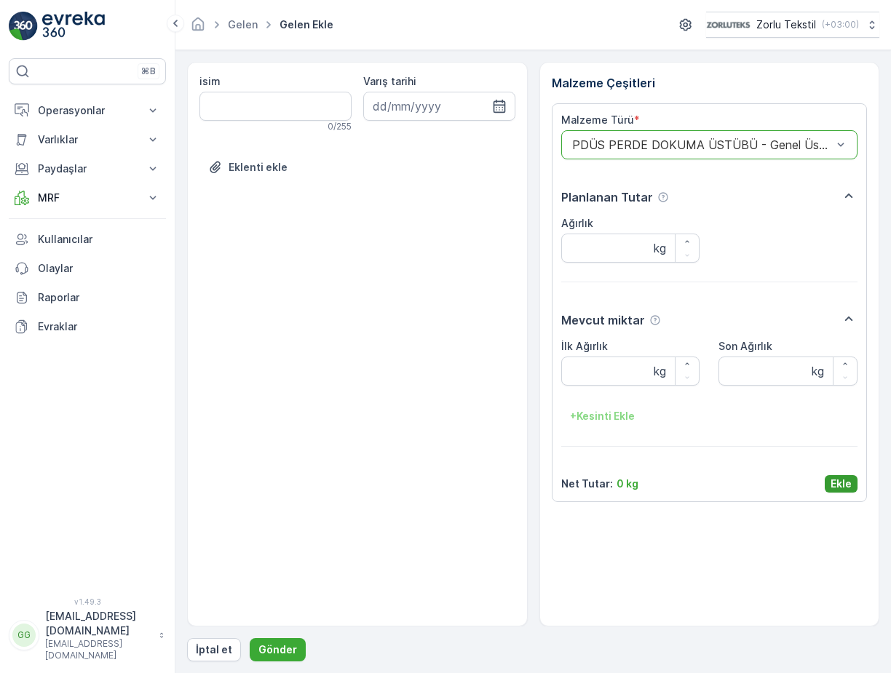
click at [849, 486] on p "Ekle" at bounding box center [840, 484] width 21 height 15
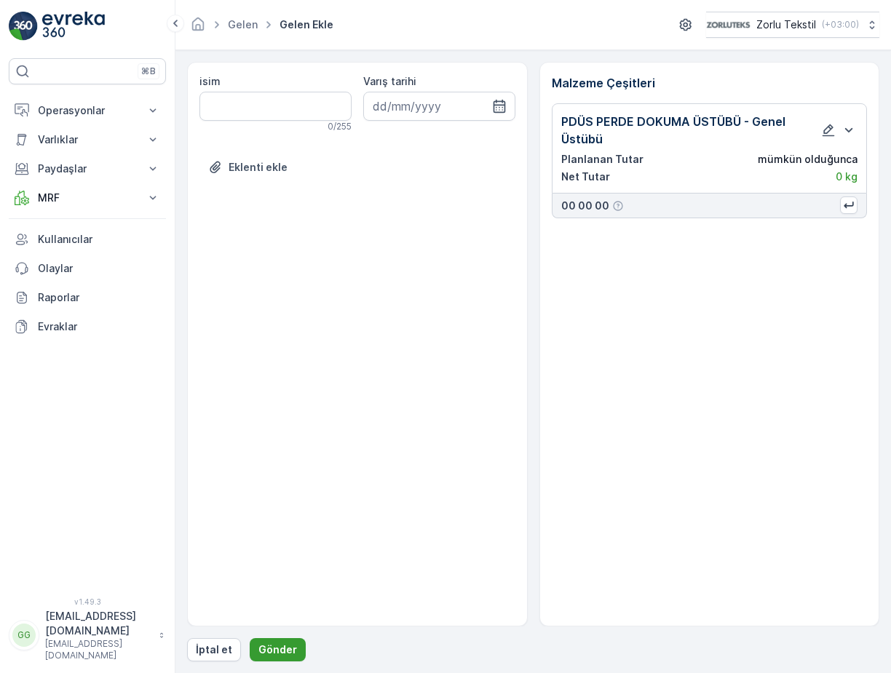
click at [269, 658] on button "Gönder" at bounding box center [278, 649] width 56 height 23
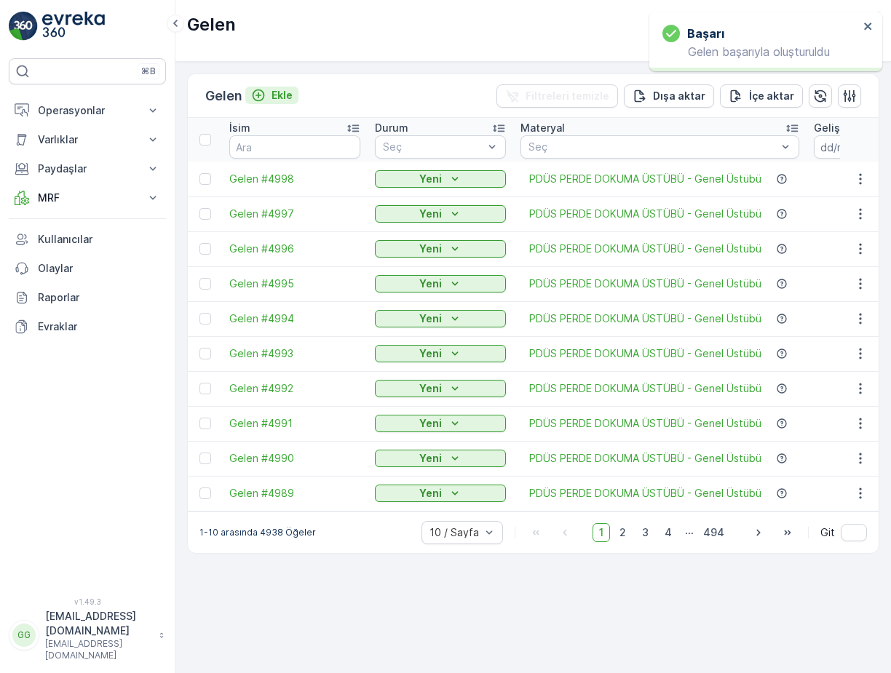
click at [280, 91] on p "Ekle" at bounding box center [281, 95] width 21 height 15
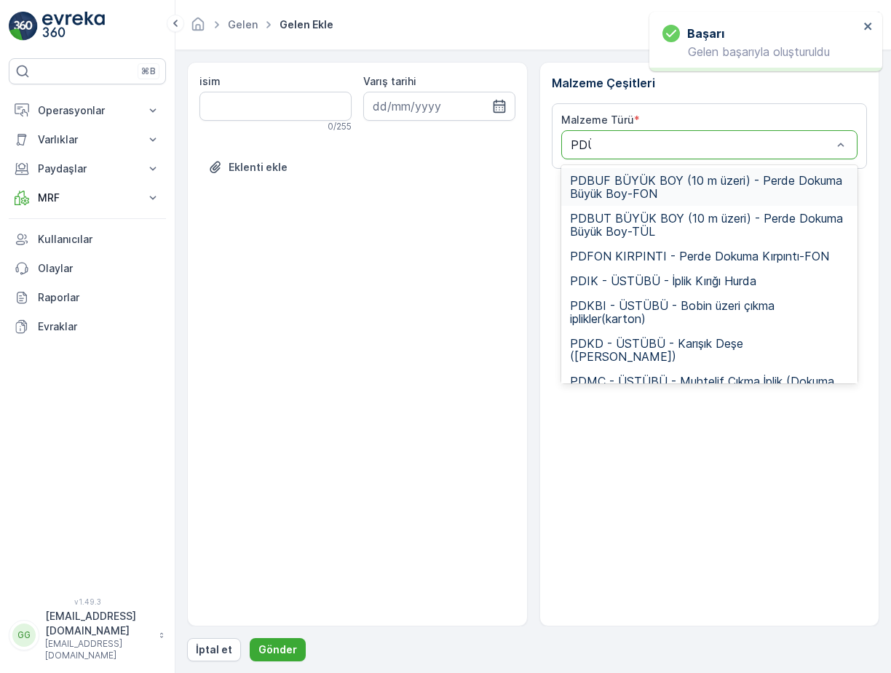
type input "PDÜS"
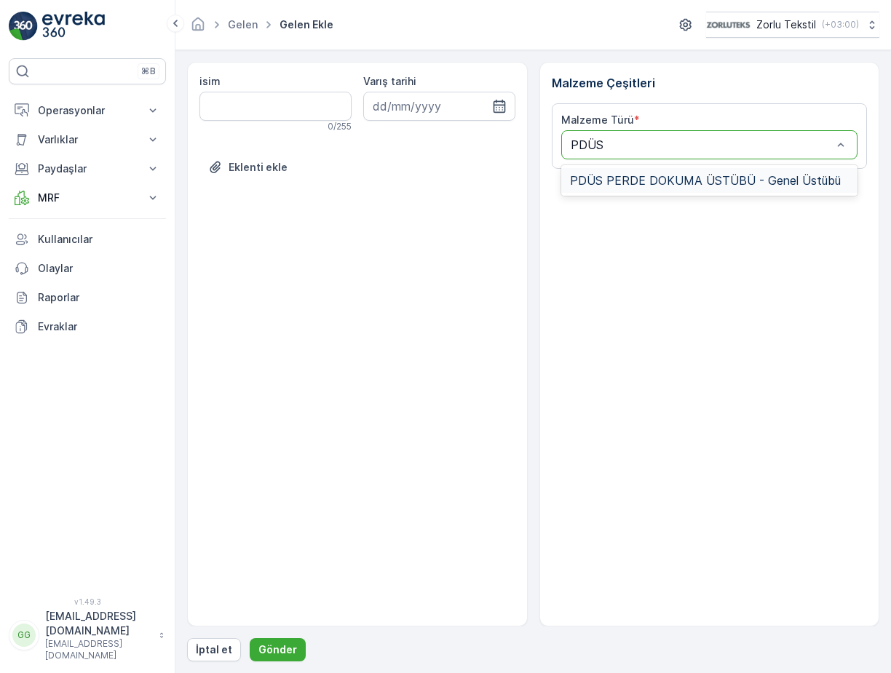
click at [666, 180] on span "PDÜS PERDE DOKUMA ÜSTÜBÜ - Genel Üstübü" at bounding box center [705, 180] width 271 height 13
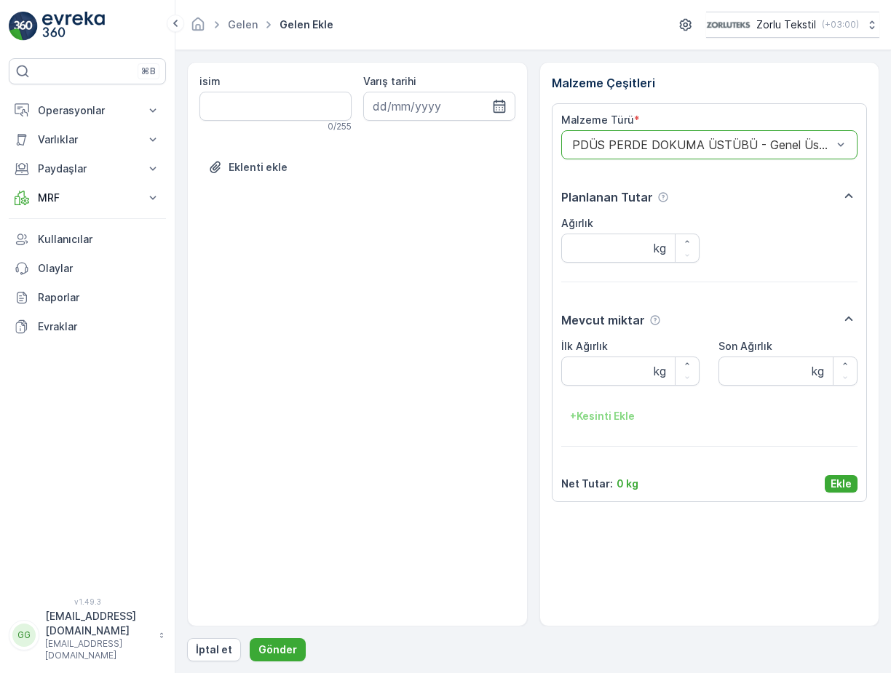
click at [841, 483] on p "Ekle" at bounding box center [840, 484] width 21 height 15
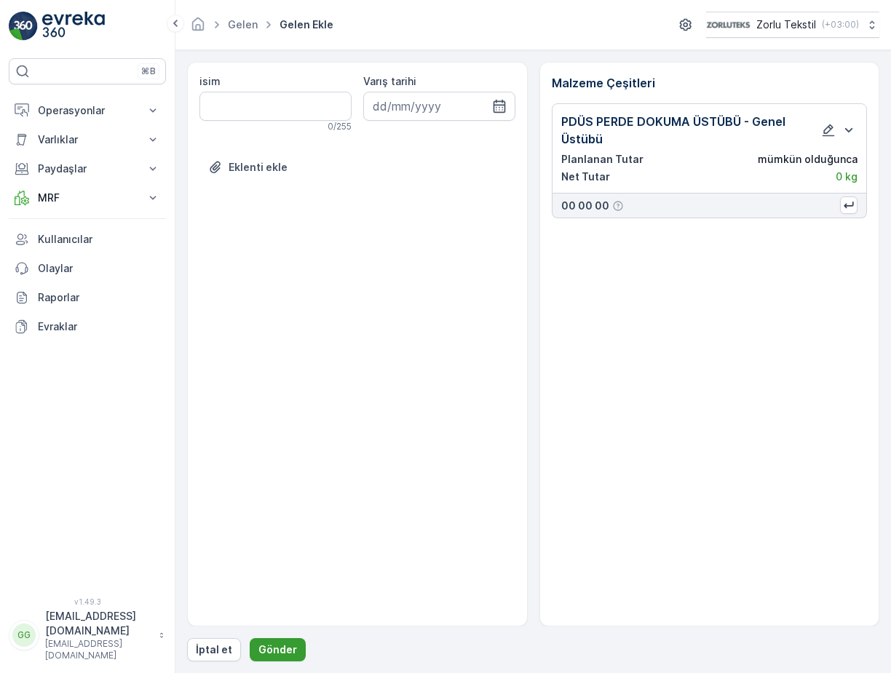
click at [271, 651] on p "Gönder" at bounding box center [277, 649] width 39 height 15
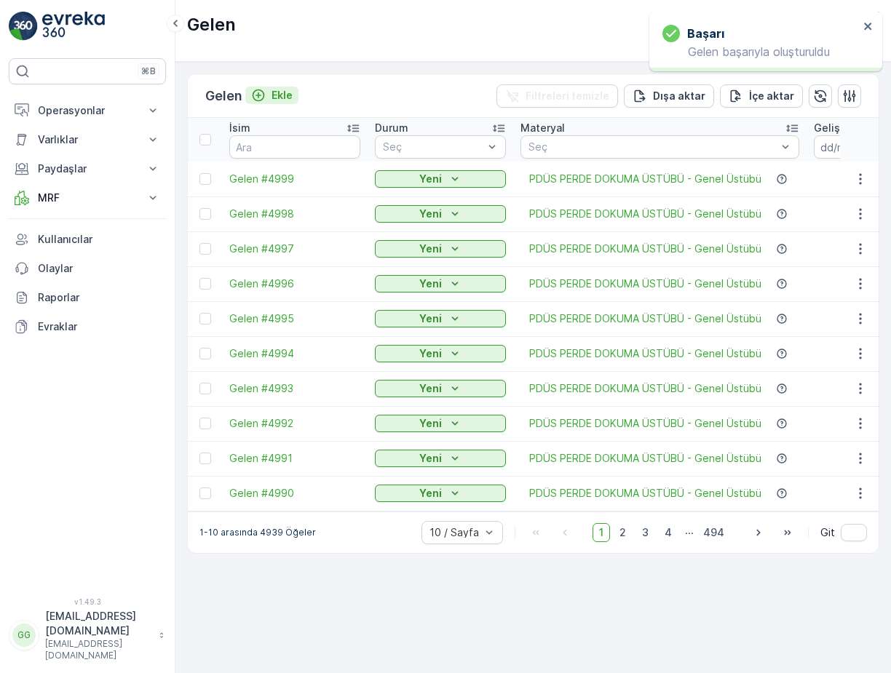
click at [279, 95] on p "Ekle" at bounding box center [281, 95] width 21 height 15
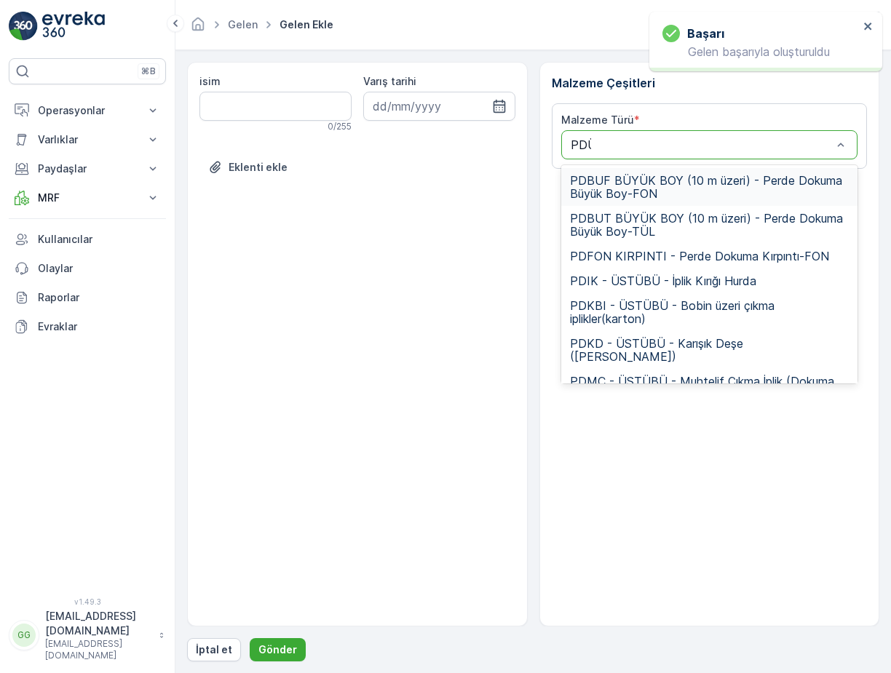
type input "PDÜS"
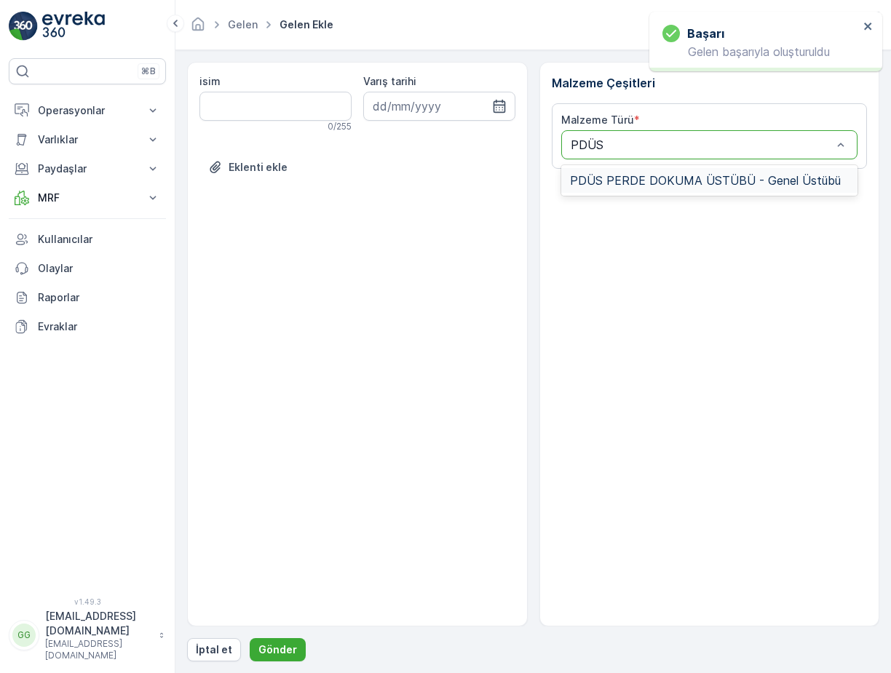
drag, startPoint x: 674, startPoint y: 176, endPoint x: 672, endPoint y: 184, distance: 8.3
click at [673, 177] on span "PDÜS PERDE DOKUMA ÜSTÜBÜ - Genel Üstübü" at bounding box center [705, 180] width 271 height 13
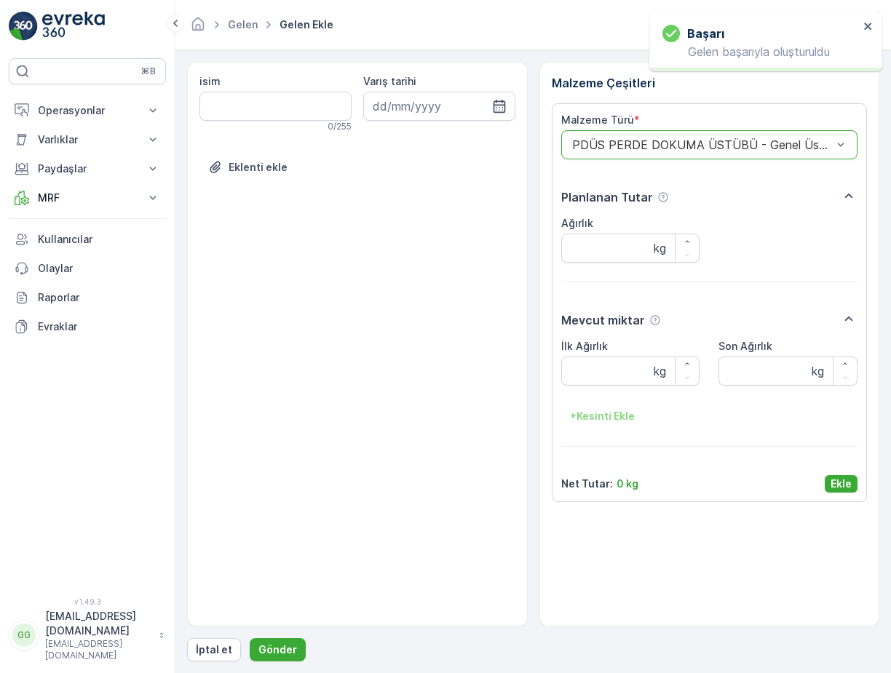
click at [838, 477] on p "Ekle" at bounding box center [840, 484] width 21 height 15
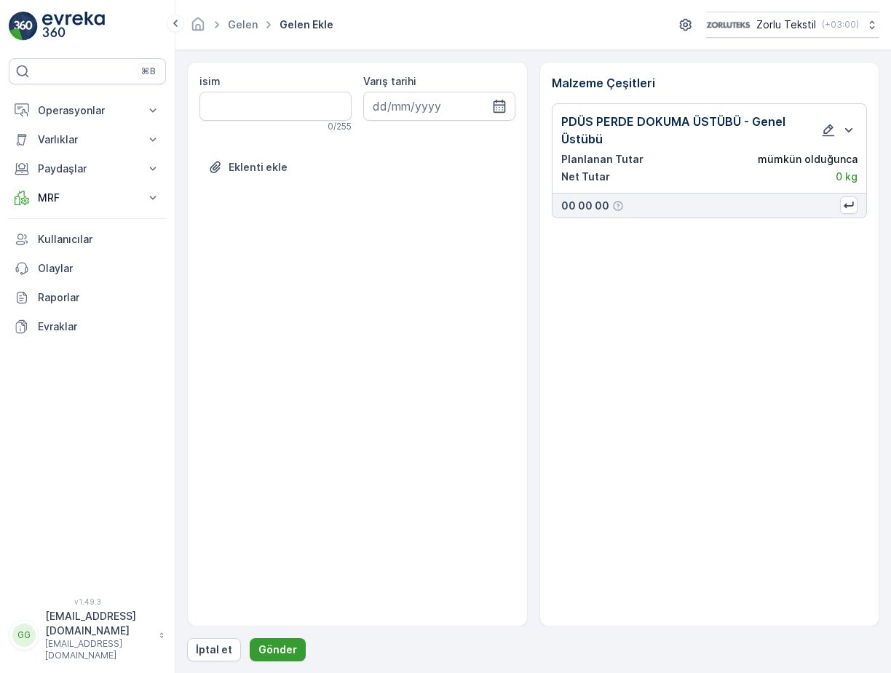
click at [279, 645] on p "Gönder" at bounding box center [277, 649] width 39 height 15
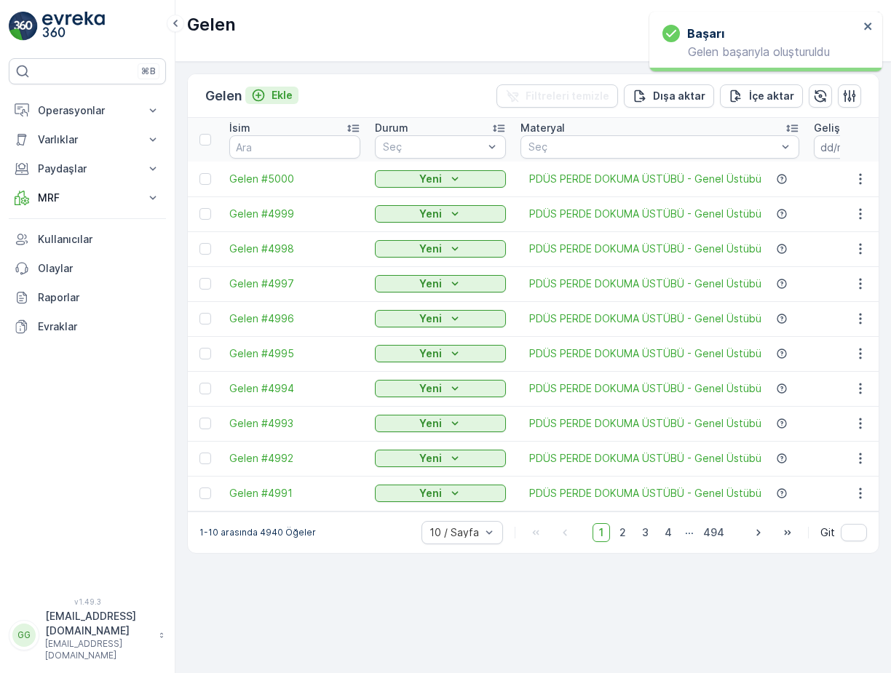
click at [287, 91] on p "Ekle" at bounding box center [281, 95] width 21 height 15
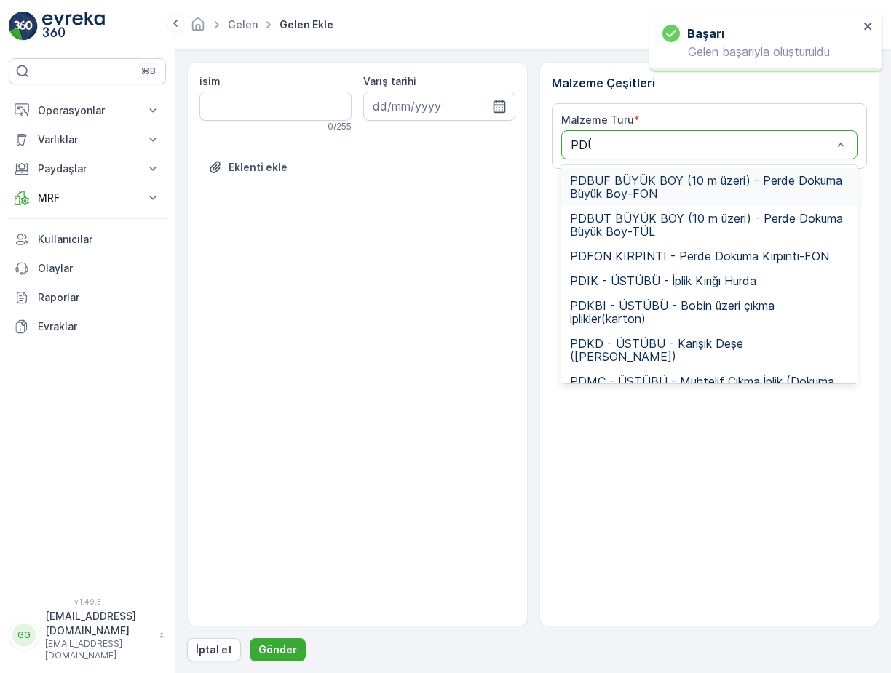
type input "PDÜS"
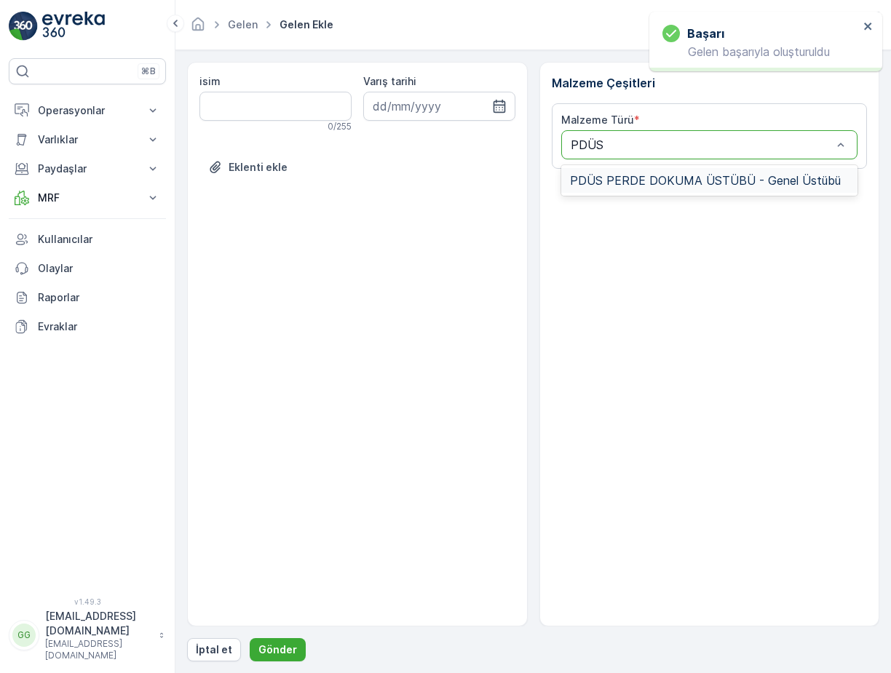
click at [633, 180] on span "PDÜS PERDE DOKUMA ÜSTÜBÜ - Genel Üstübü" at bounding box center [705, 180] width 271 height 13
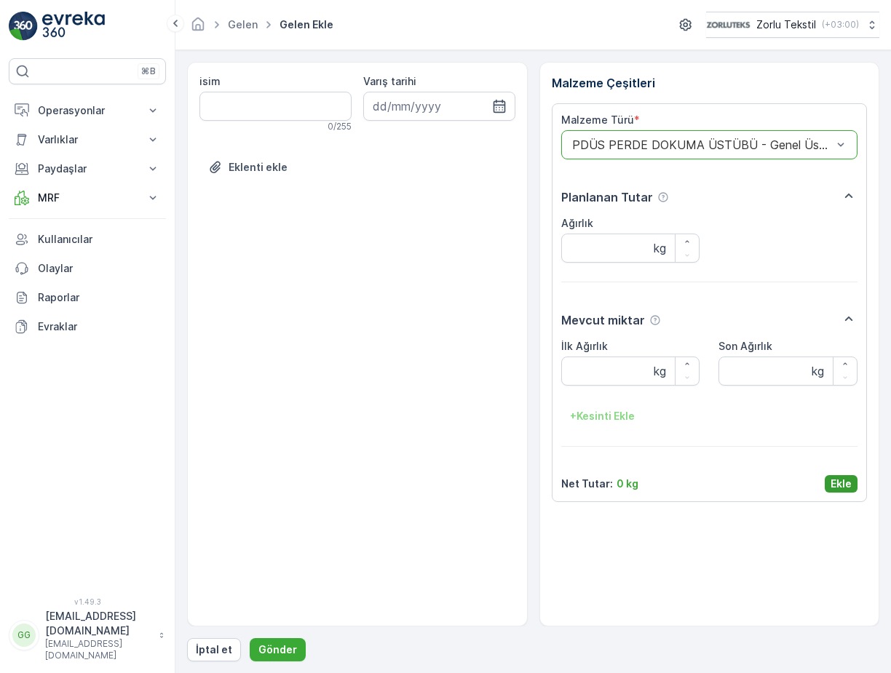
drag, startPoint x: 845, startPoint y: 483, endPoint x: 835, endPoint y: 486, distance: 9.9
click at [845, 483] on p "Ekle" at bounding box center [840, 484] width 21 height 15
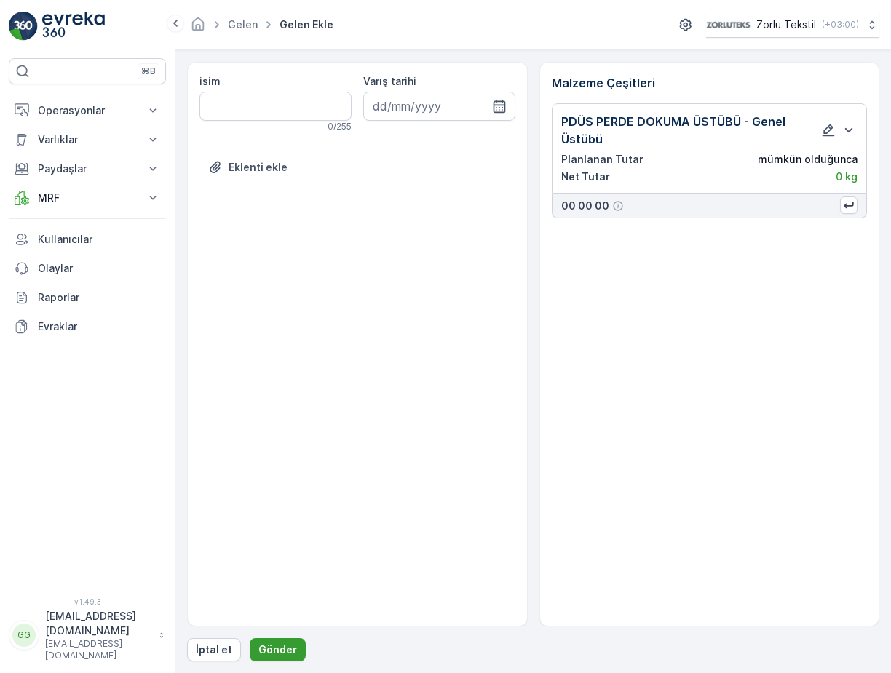
click at [267, 650] on p "Gönder" at bounding box center [277, 649] width 39 height 15
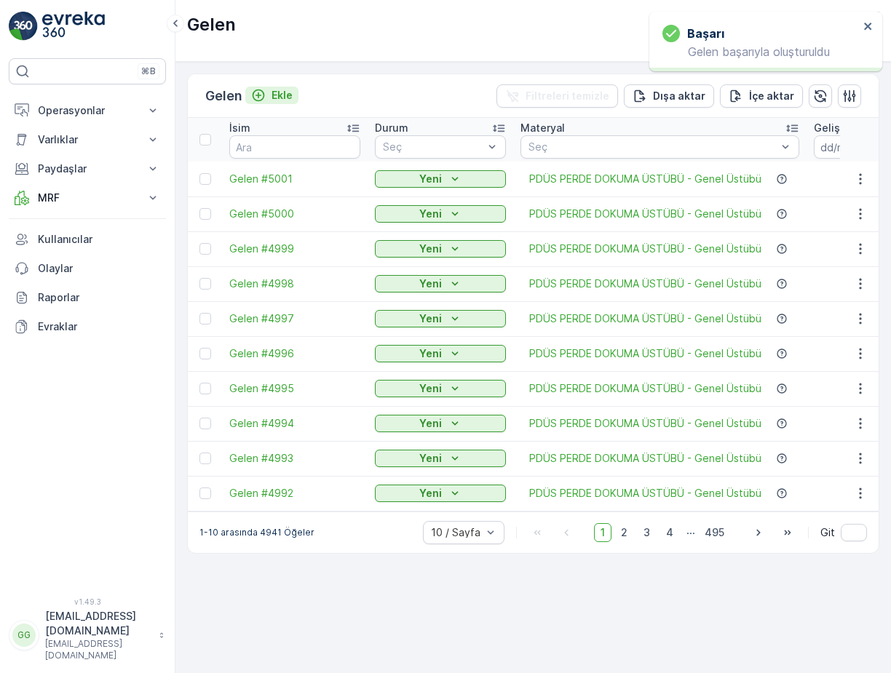
click at [277, 99] on p "Ekle" at bounding box center [281, 95] width 21 height 15
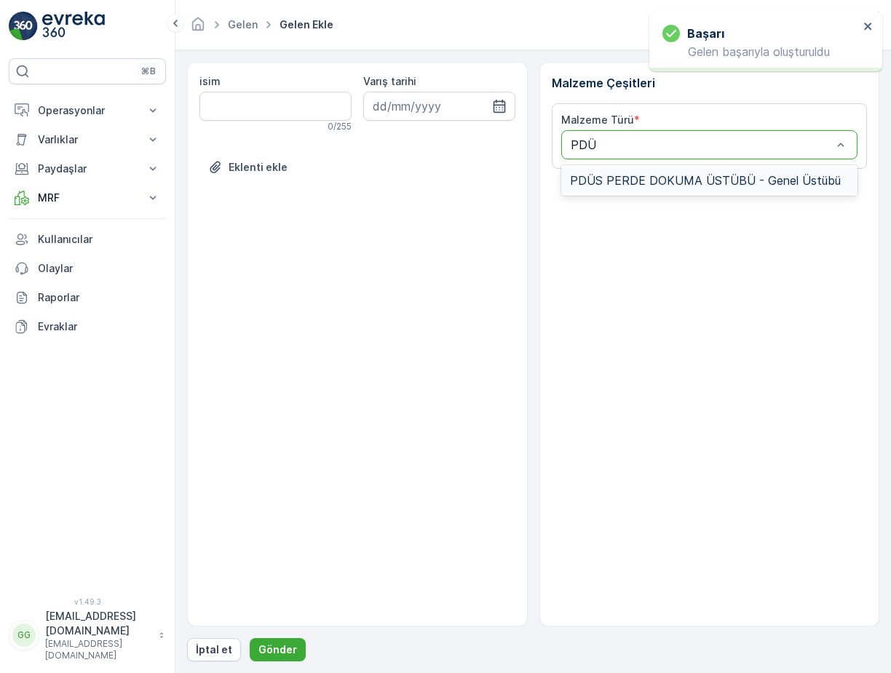
type input "PDÜS"
drag, startPoint x: 640, startPoint y: 176, endPoint x: 648, endPoint y: 183, distance: 10.3
click at [641, 176] on span "PDÜS PERDE DOKUMA ÜSTÜBÜ - Genel Üstübü" at bounding box center [705, 180] width 271 height 13
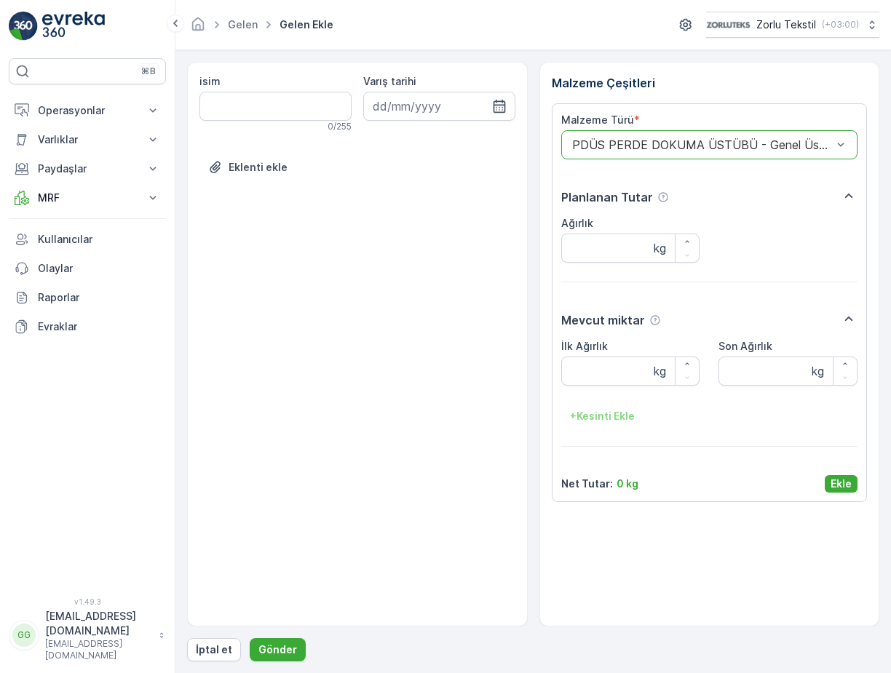
click at [835, 479] on p "Ekle" at bounding box center [840, 484] width 21 height 15
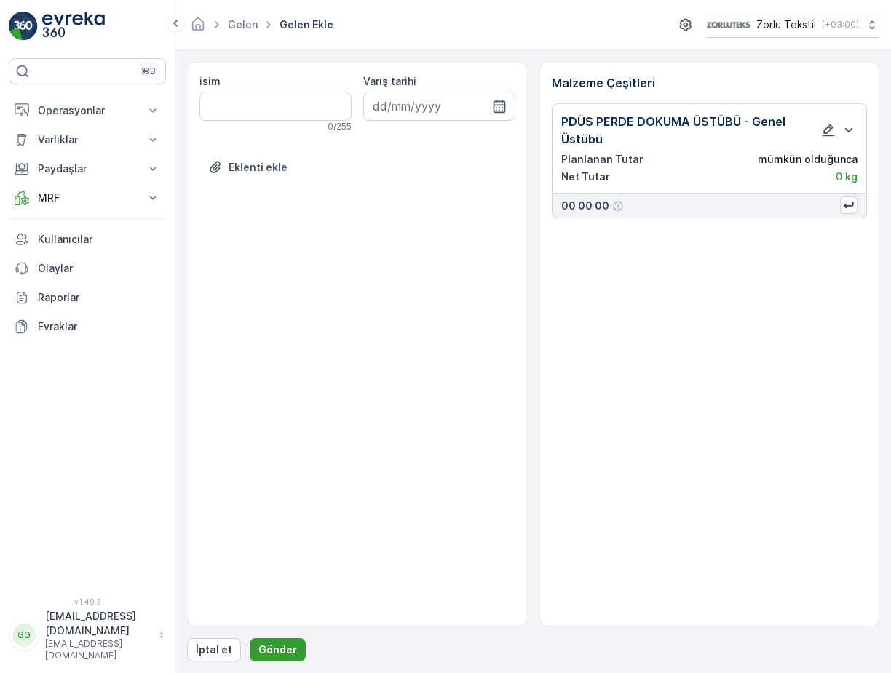
click at [268, 650] on p "Gönder" at bounding box center [277, 649] width 39 height 15
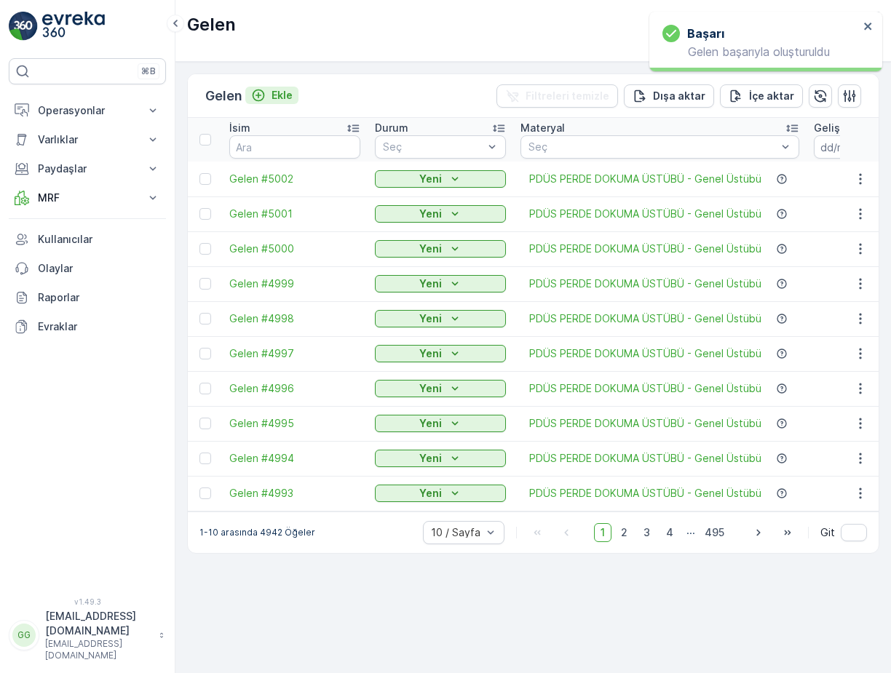
click at [284, 93] on p "Ekle" at bounding box center [281, 95] width 21 height 15
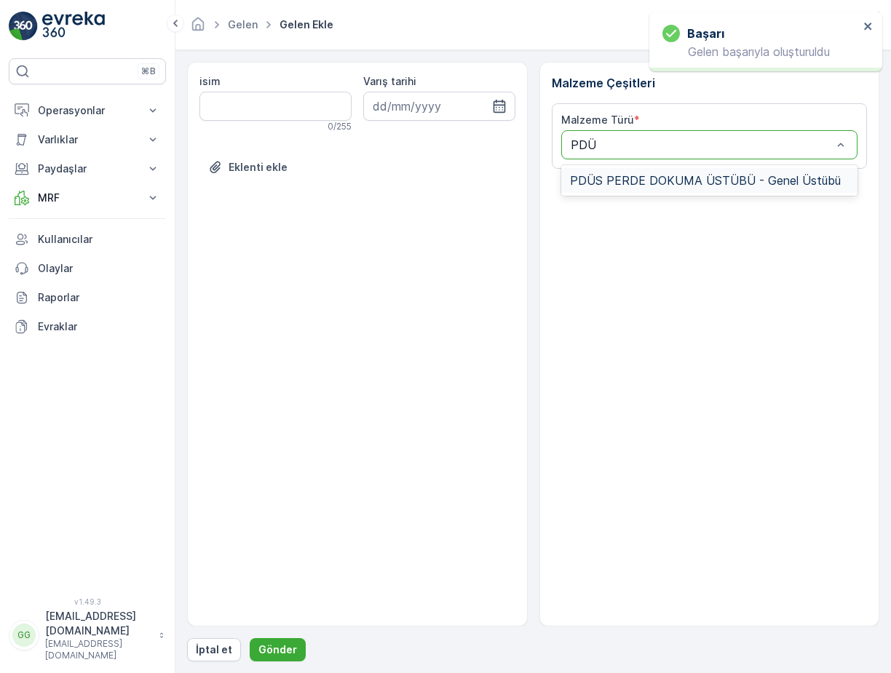
type input "PDÜS"
click at [635, 183] on span "PDÜS PERDE DOKUMA ÜSTÜBÜ - Genel Üstübü" at bounding box center [705, 180] width 271 height 13
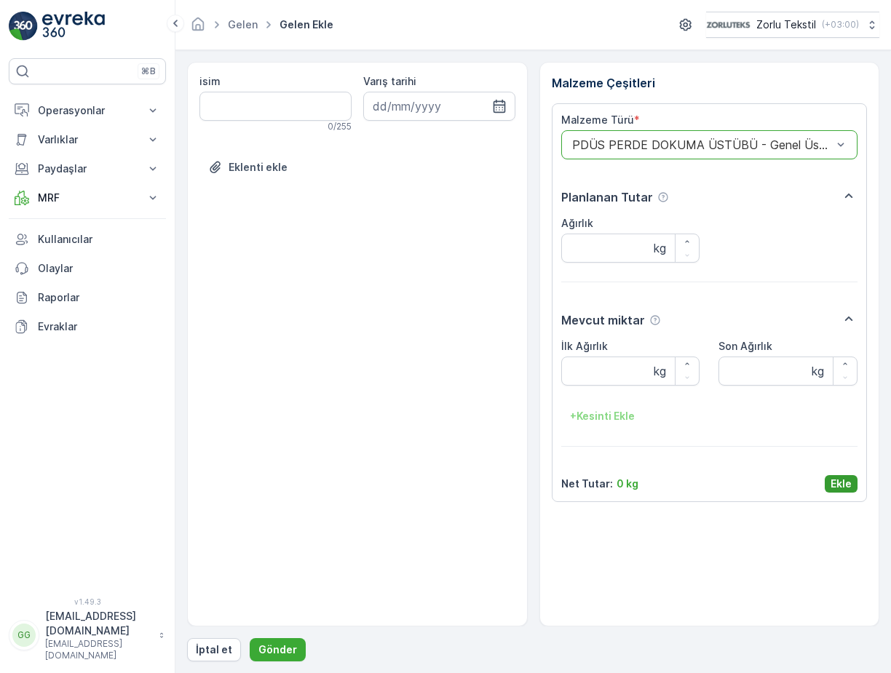
click at [840, 483] on p "Ekle" at bounding box center [840, 484] width 21 height 15
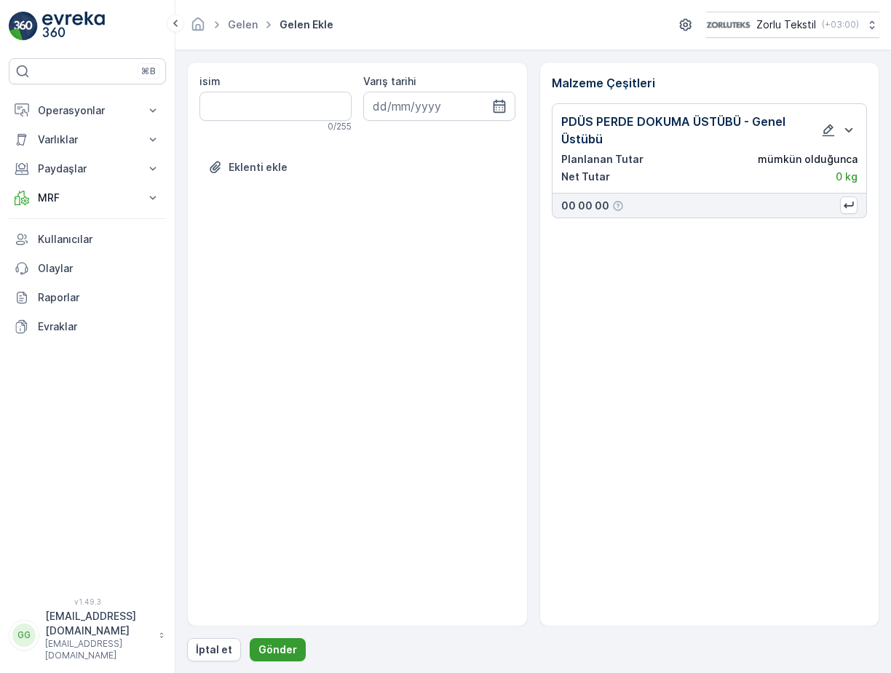
click at [299, 649] on button "Gönder" at bounding box center [278, 649] width 56 height 23
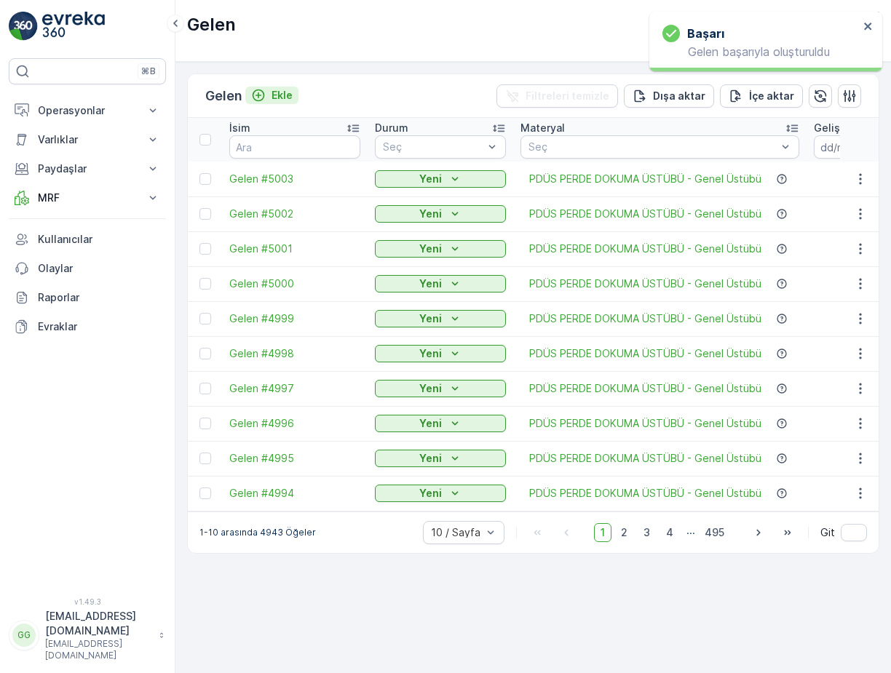
click at [287, 92] on p "Ekle" at bounding box center [281, 95] width 21 height 15
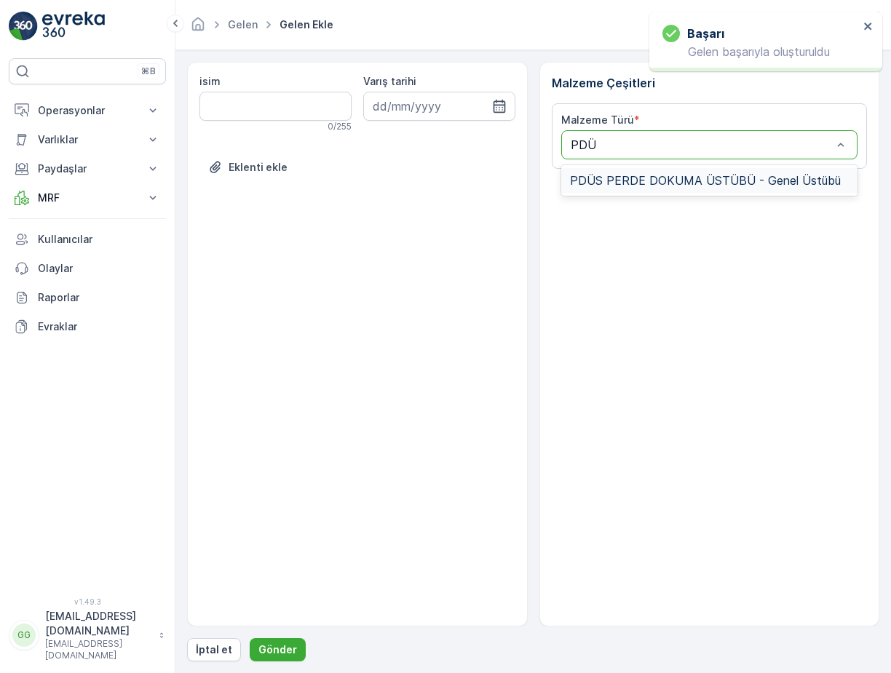
type input "PDÜS"
click at [641, 177] on span "PDÜS PERDE DOKUMA ÜSTÜBÜ - Genel Üstübü" at bounding box center [705, 180] width 271 height 13
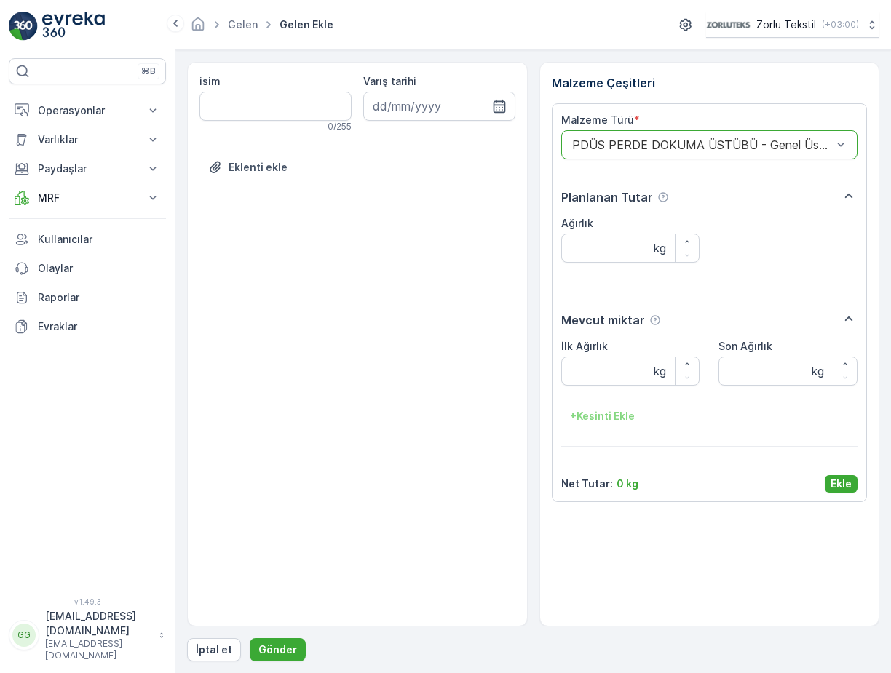
click at [850, 478] on p "Ekle" at bounding box center [840, 484] width 21 height 15
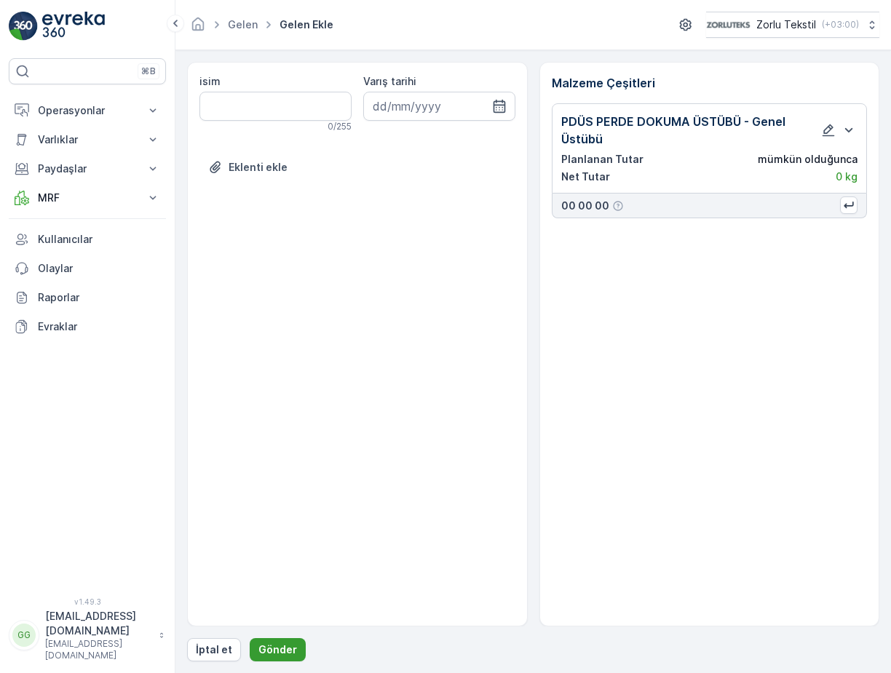
click at [292, 653] on button "Gönder" at bounding box center [278, 649] width 56 height 23
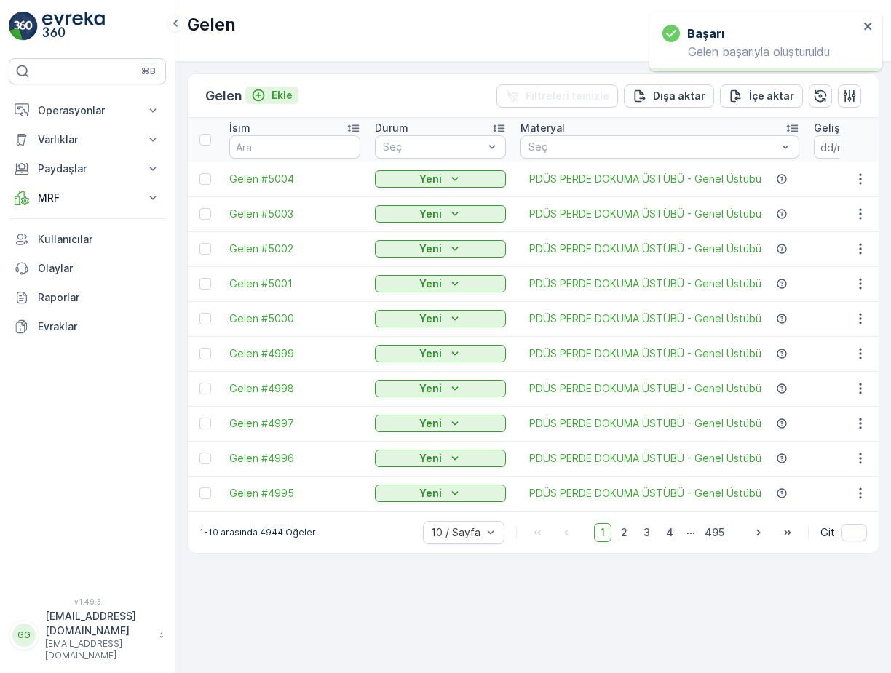
click at [288, 91] on p "Ekle" at bounding box center [281, 95] width 21 height 15
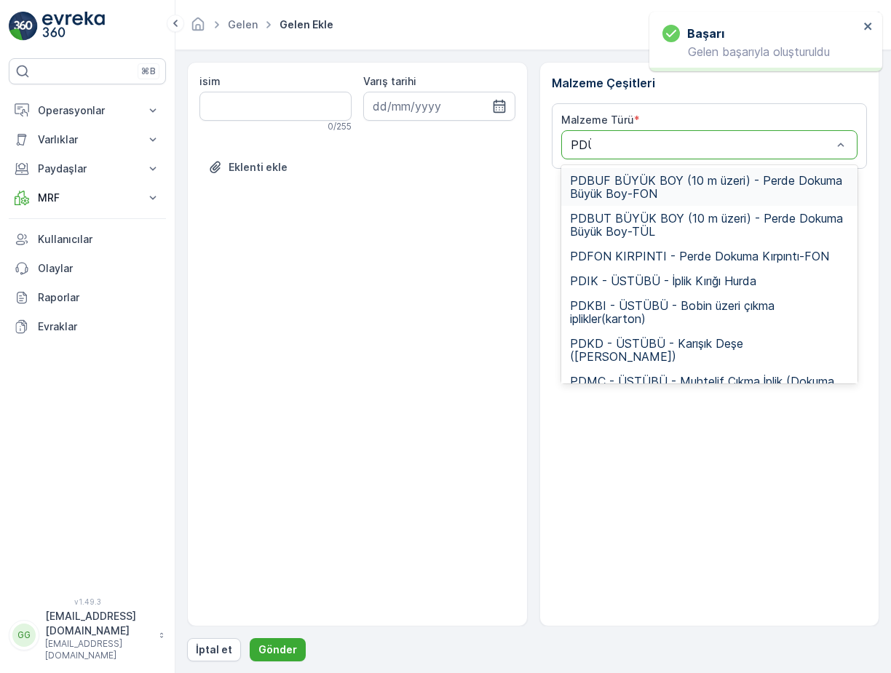
type input "PDÜS"
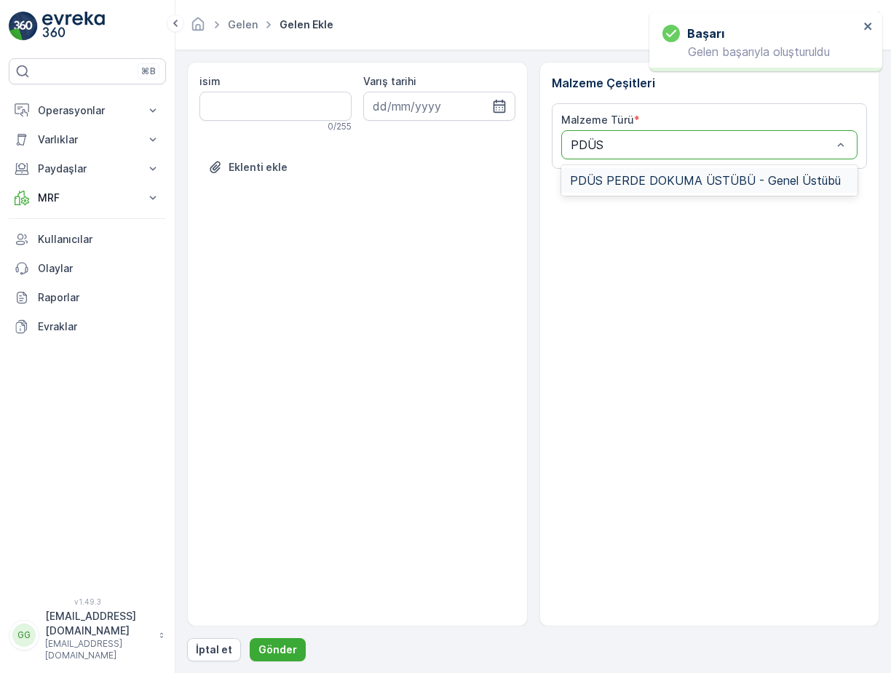
click at [644, 176] on span "PDÜS PERDE DOKUMA ÜSTÜBÜ - Genel Üstübü" at bounding box center [705, 180] width 271 height 13
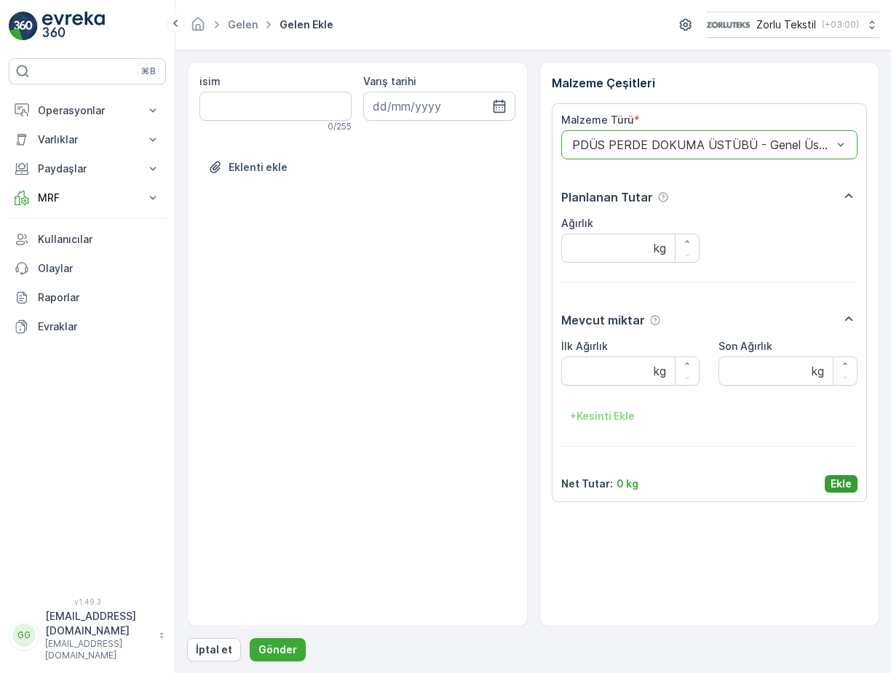
click at [842, 487] on p "Ekle" at bounding box center [840, 484] width 21 height 15
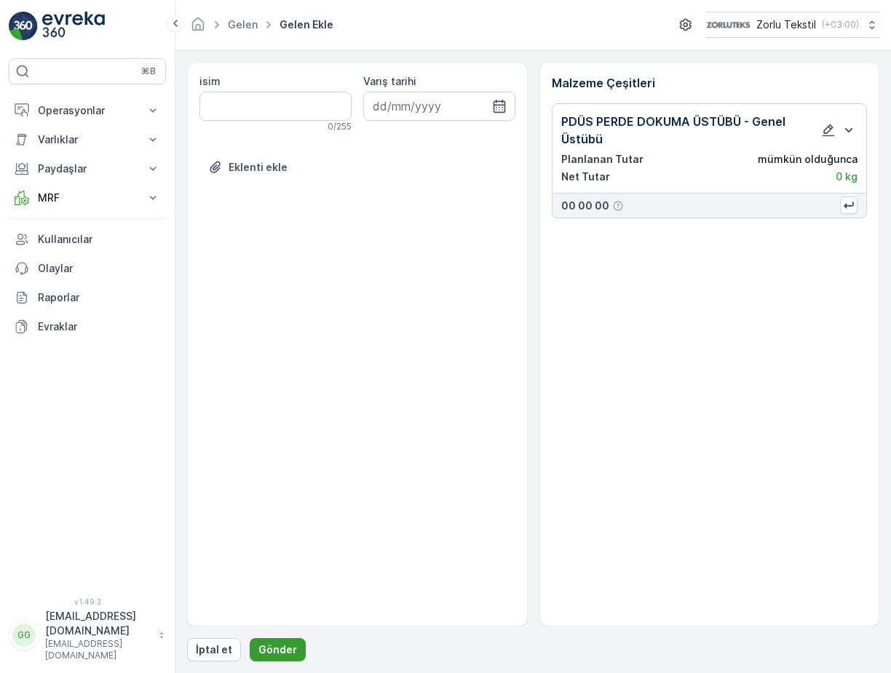
click at [276, 651] on p "Gönder" at bounding box center [277, 649] width 39 height 15
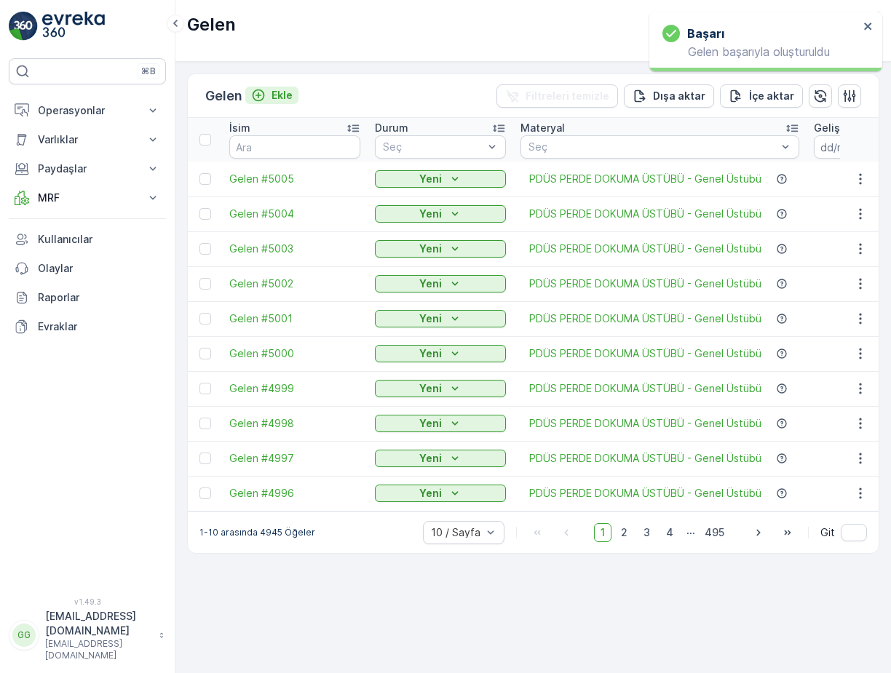
click at [285, 93] on p "Ekle" at bounding box center [281, 95] width 21 height 15
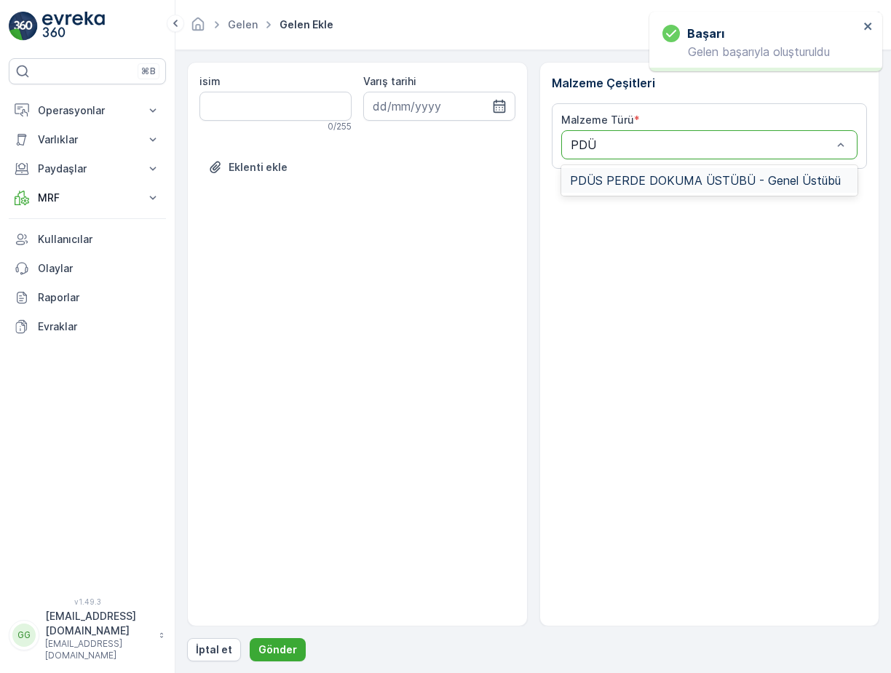
type input "PDÜS"
drag, startPoint x: 629, startPoint y: 175, endPoint x: 626, endPoint y: 183, distance: 8.3
click at [628, 175] on span "PDÜS PERDE DOKUMA ÜSTÜBÜ - Genel Üstübü" at bounding box center [705, 180] width 271 height 13
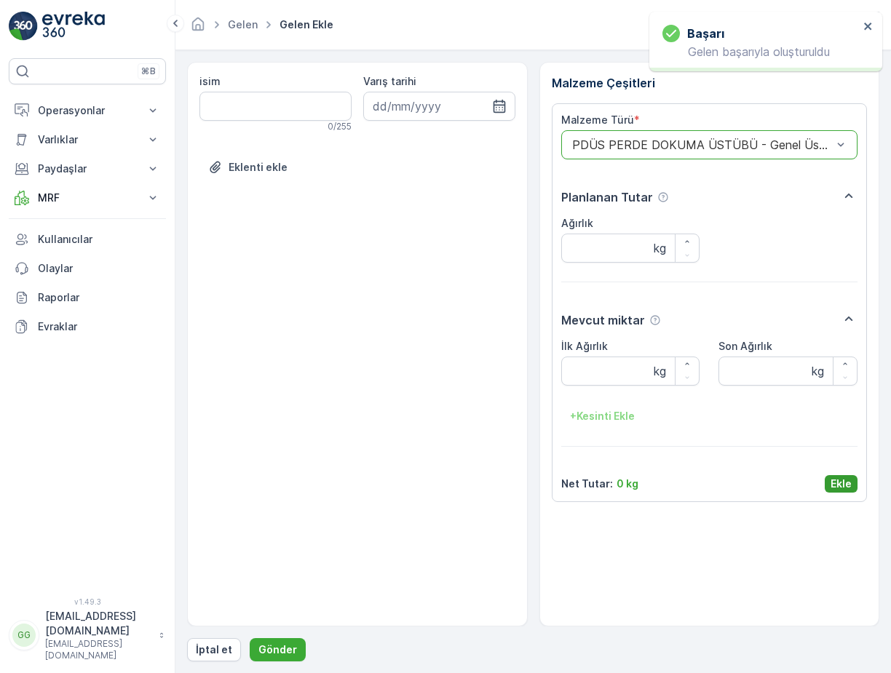
click at [840, 485] on p "Ekle" at bounding box center [840, 484] width 21 height 15
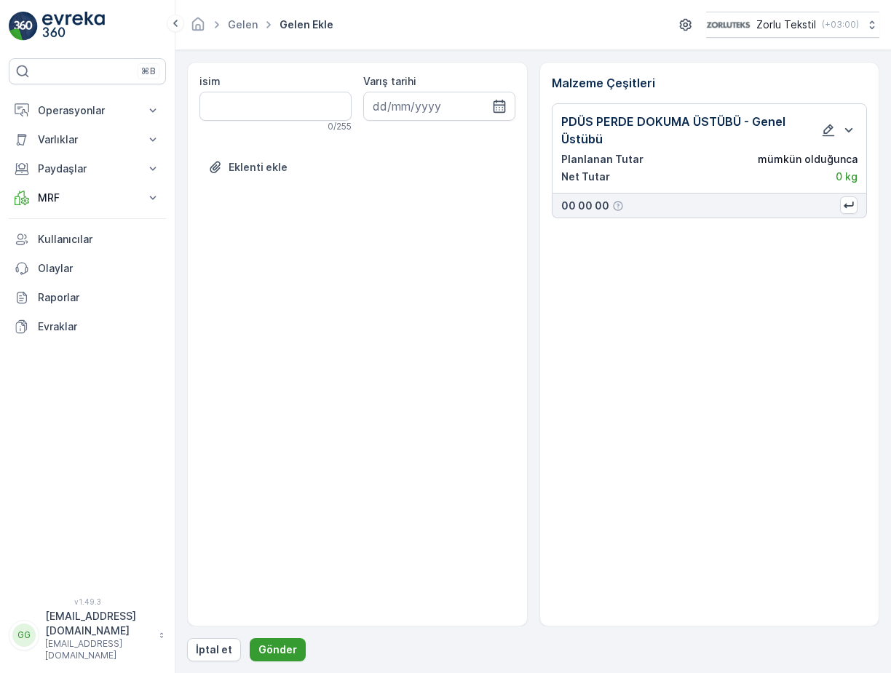
click at [251, 642] on button "Gönder" at bounding box center [278, 649] width 56 height 23
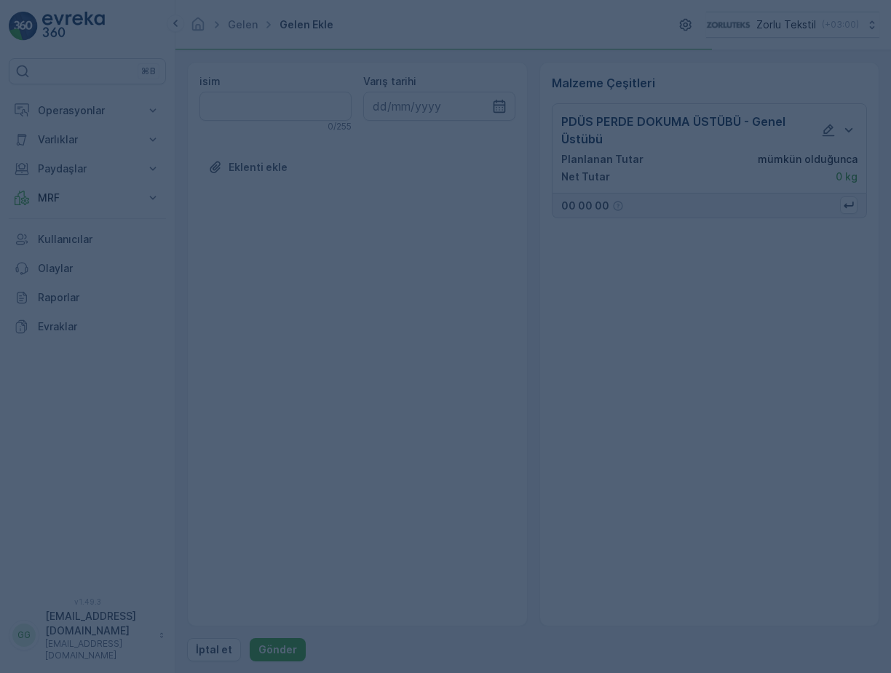
click at [260, 643] on div at bounding box center [445, 336] width 891 height 673
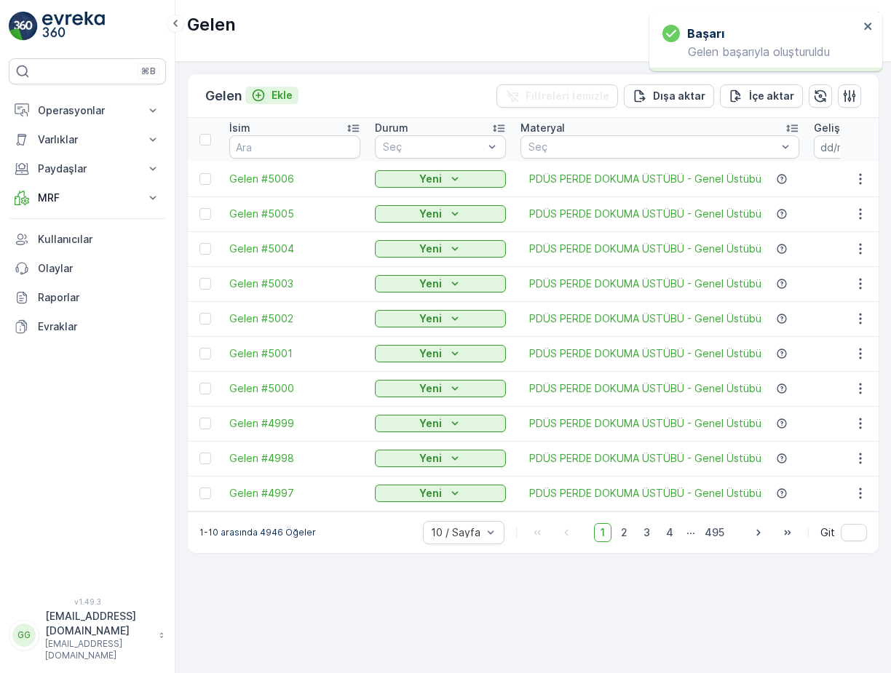
click at [279, 91] on p "Ekle" at bounding box center [281, 95] width 21 height 15
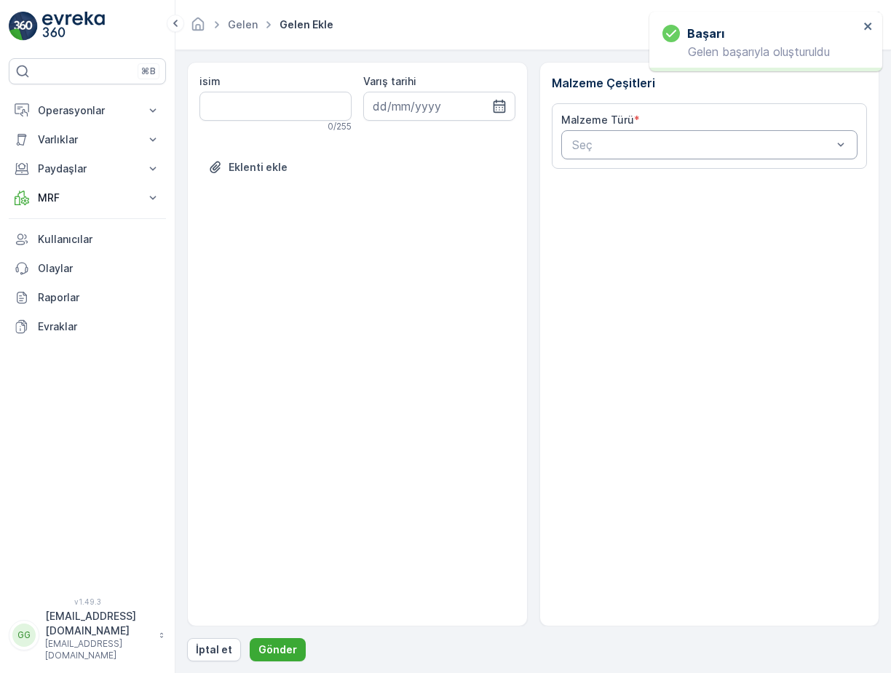
click at [598, 154] on div "Seç" at bounding box center [709, 144] width 297 height 29
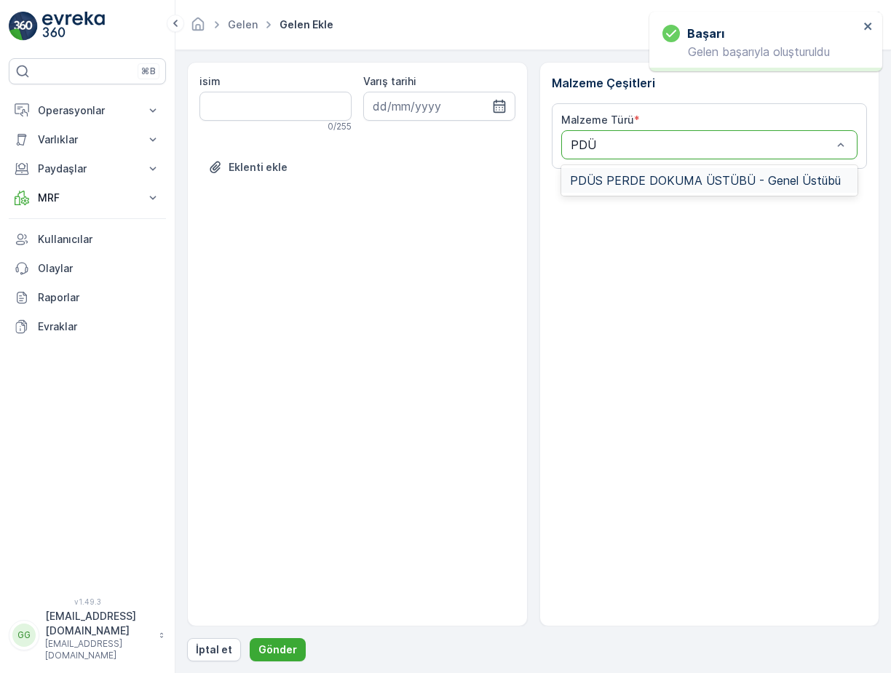
type input "PDÜS"
click at [611, 178] on span "PDÜS PERDE DOKUMA ÜSTÜBÜ - Genel Üstübü" at bounding box center [705, 180] width 271 height 13
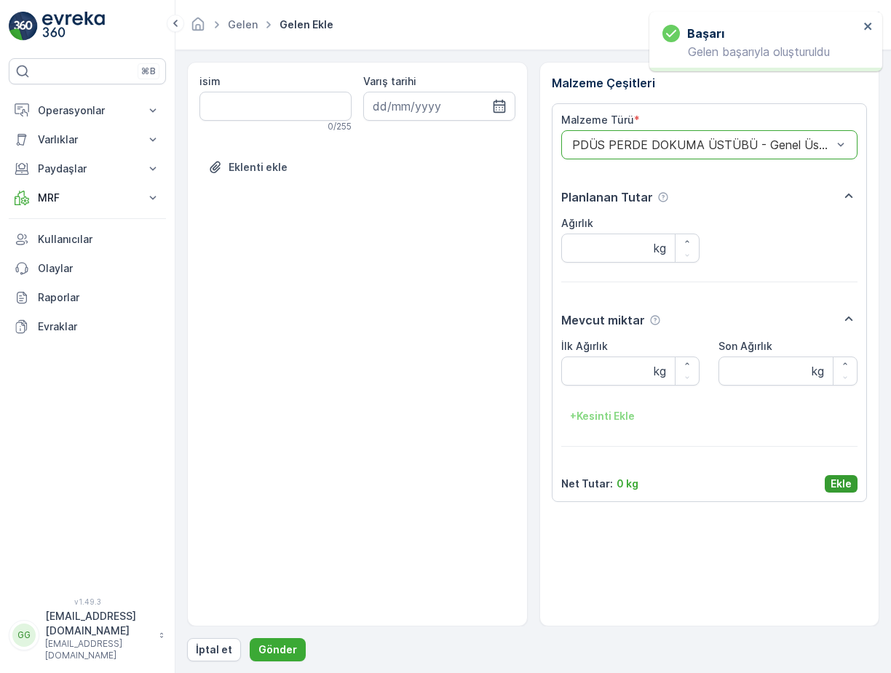
click at [853, 485] on button "Ekle" at bounding box center [840, 483] width 33 height 17
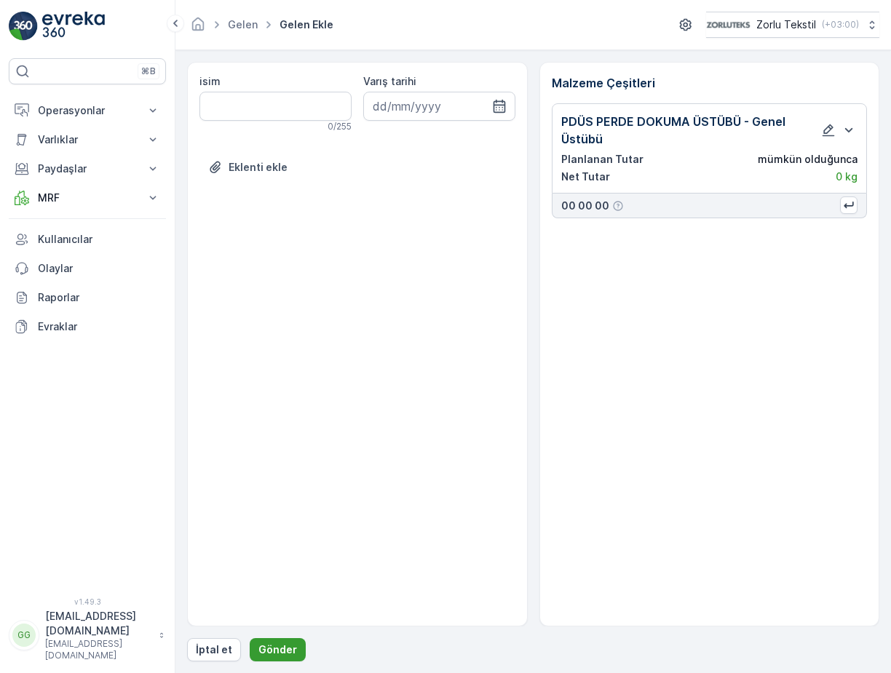
click at [258, 645] on p "Gönder" at bounding box center [277, 649] width 39 height 15
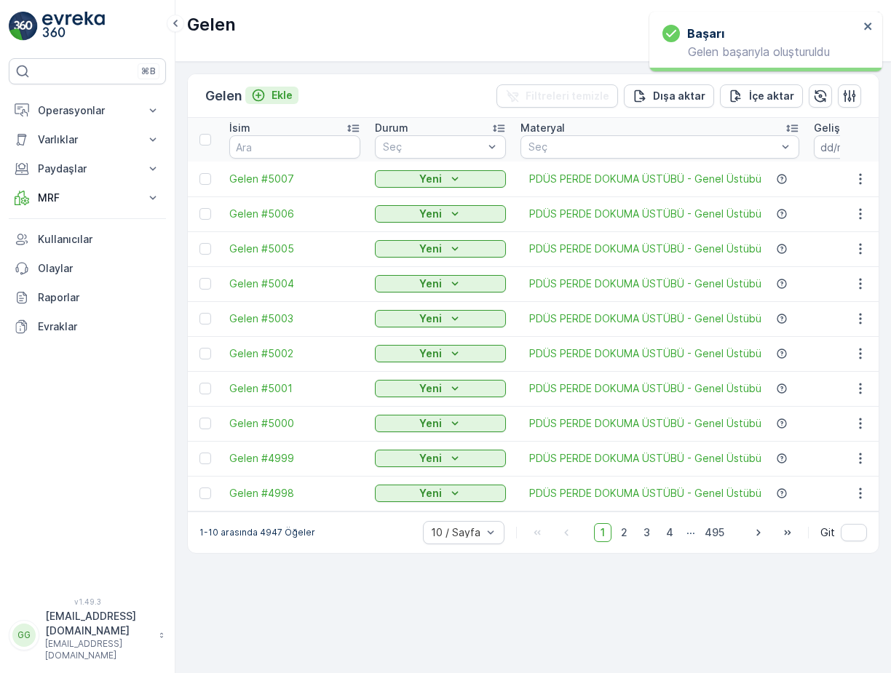
click at [283, 92] on p "Ekle" at bounding box center [281, 95] width 21 height 15
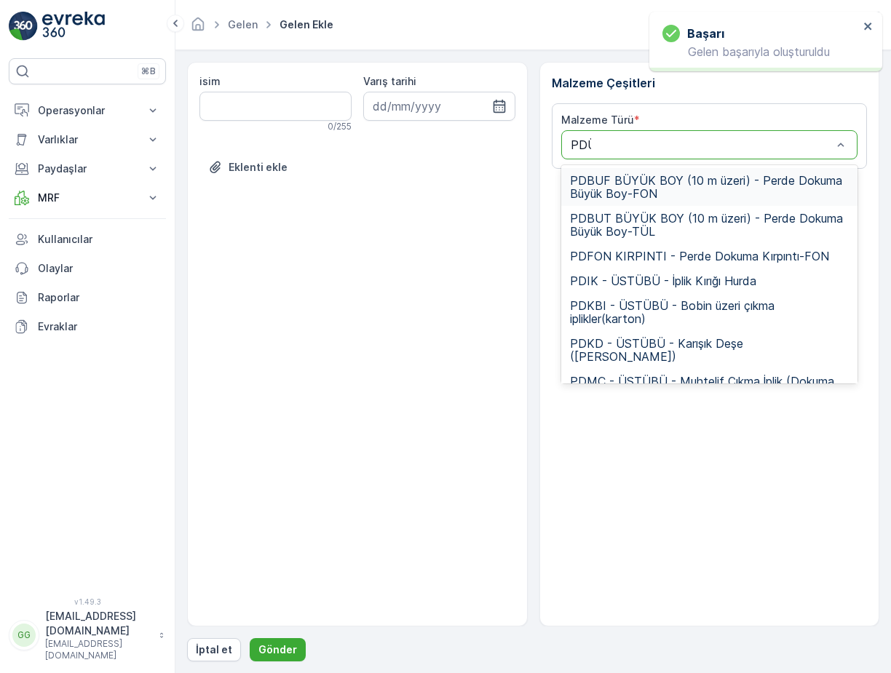
type input "PDÜS"
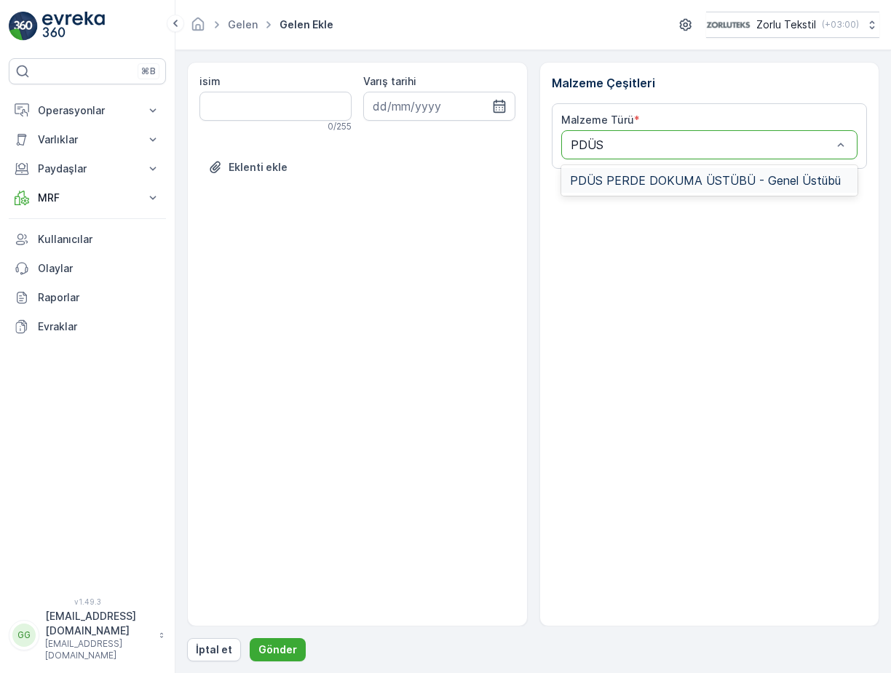
click at [624, 179] on span "PDÜS PERDE DOKUMA ÜSTÜBÜ - Genel Üstübü" at bounding box center [705, 180] width 271 height 13
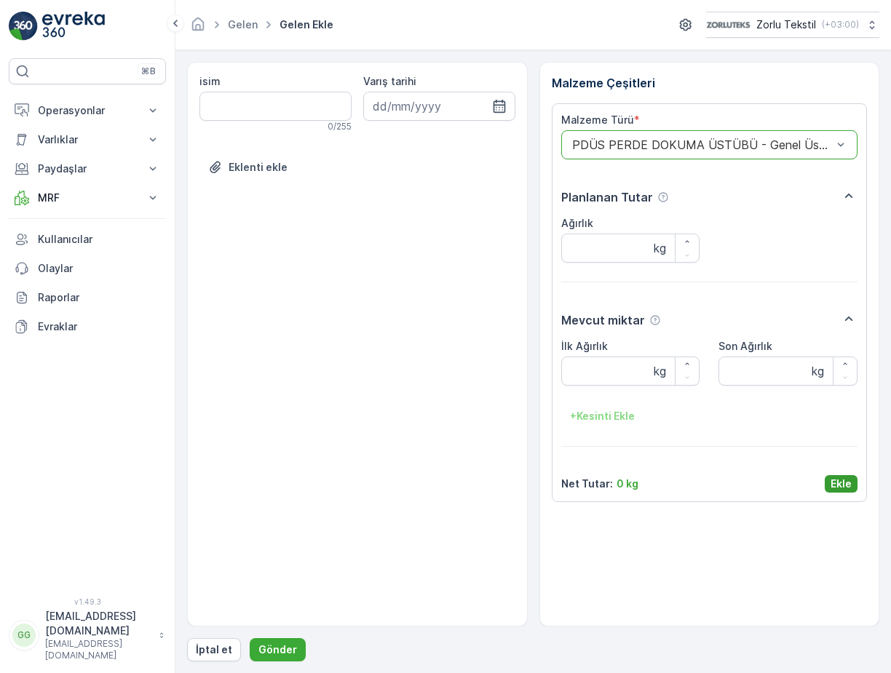
click at [848, 486] on p "Ekle" at bounding box center [840, 484] width 21 height 15
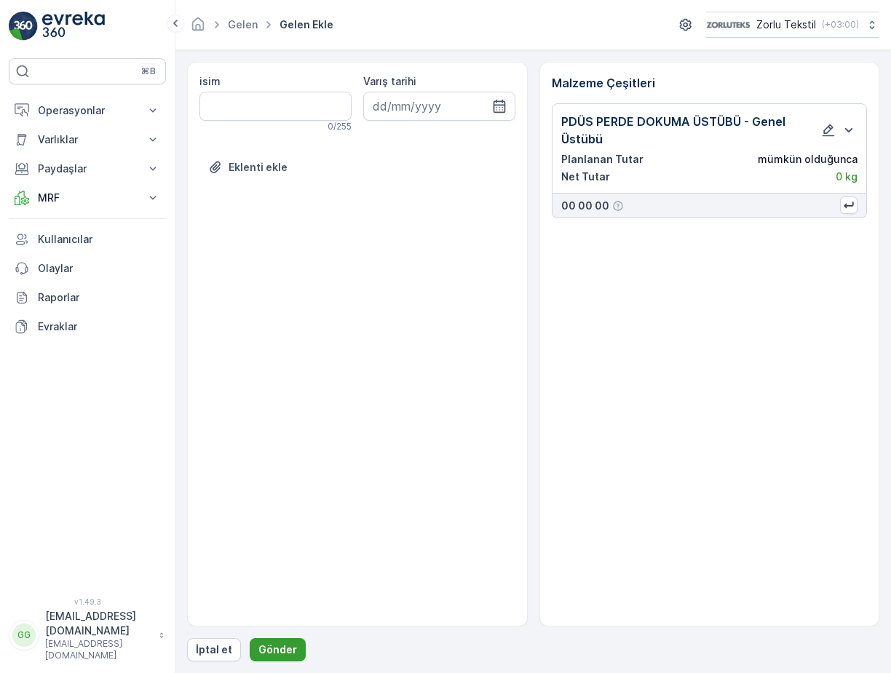
click at [268, 652] on p "Gönder" at bounding box center [277, 649] width 39 height 15
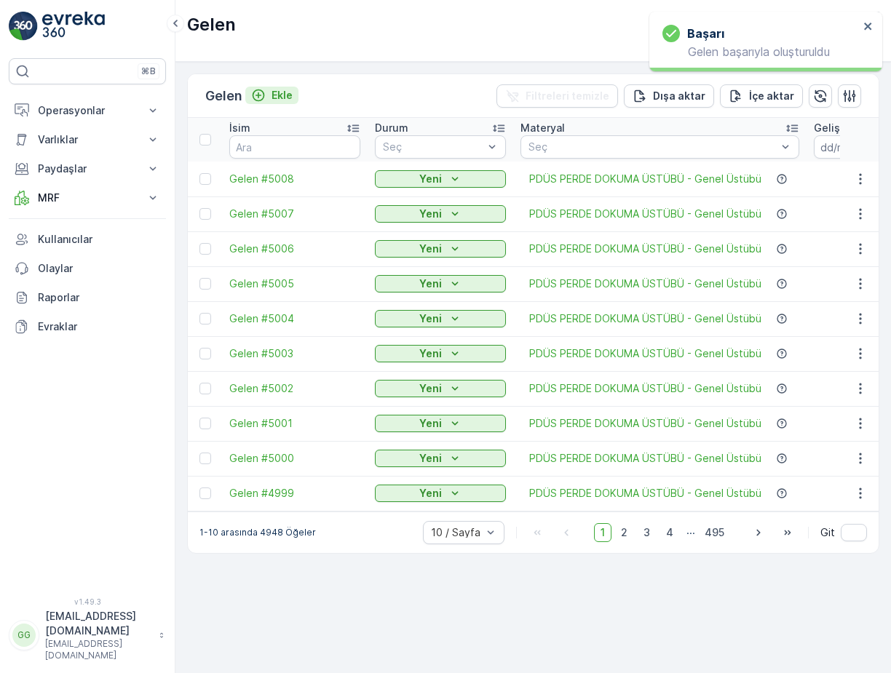
click at [276, 94] on p "Ekle" at bounding box center [281, 95] width 21 height 15
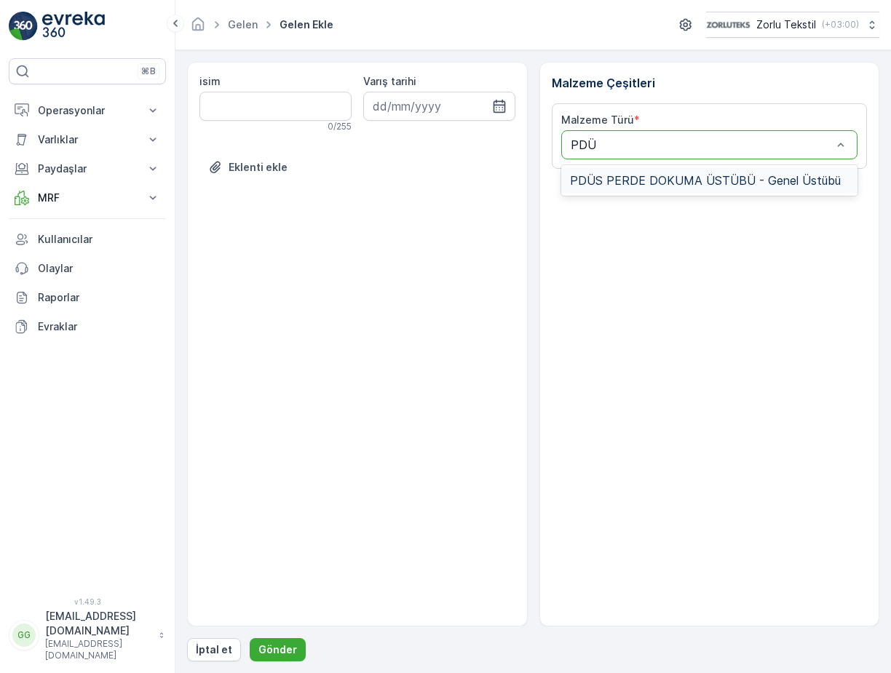
type input "PDÜS"
click at [618, 172] on div "PDÜS PERDE DOKUMA ÜSTÜBÜ - Genel Üstübü" at bounding box center [709, 180] width 297 height 25
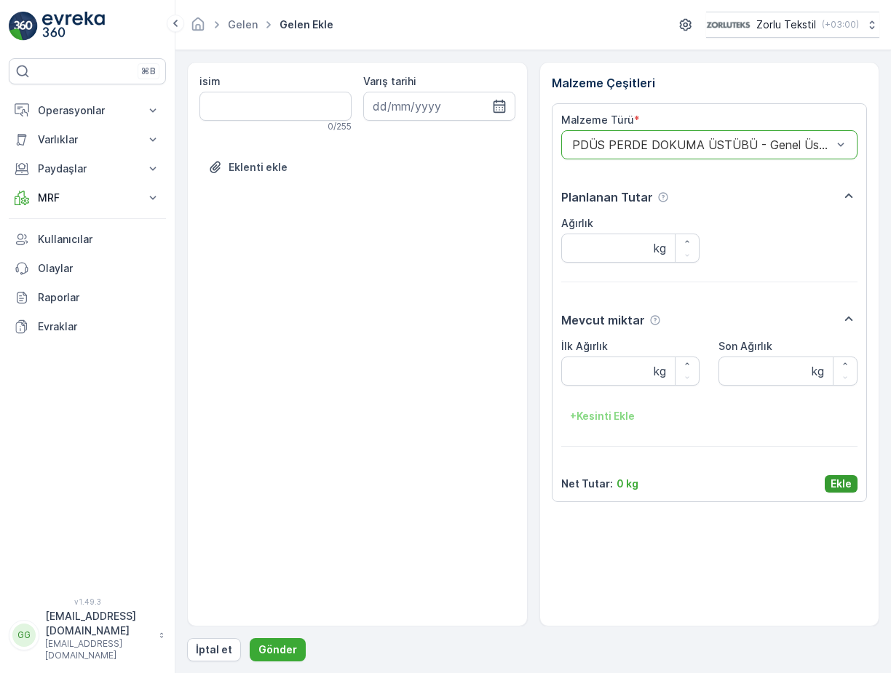
click at [839, 479] on p "Ekle" at bounding box center [840, 484] width 21 height 15
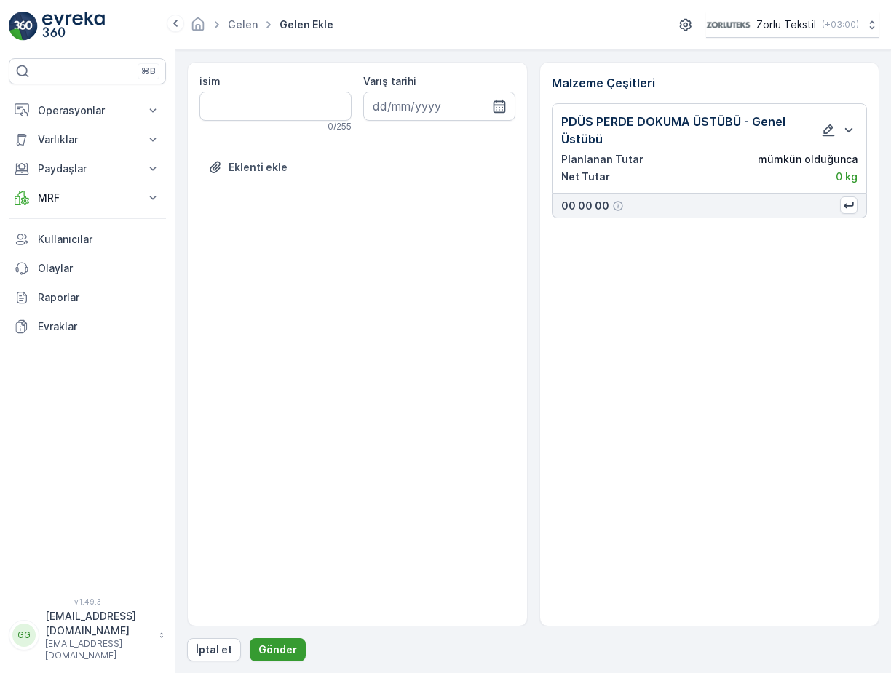
click at [278, 641] on button "Gönder" at bounding box center [278, 649] width 56 height 23
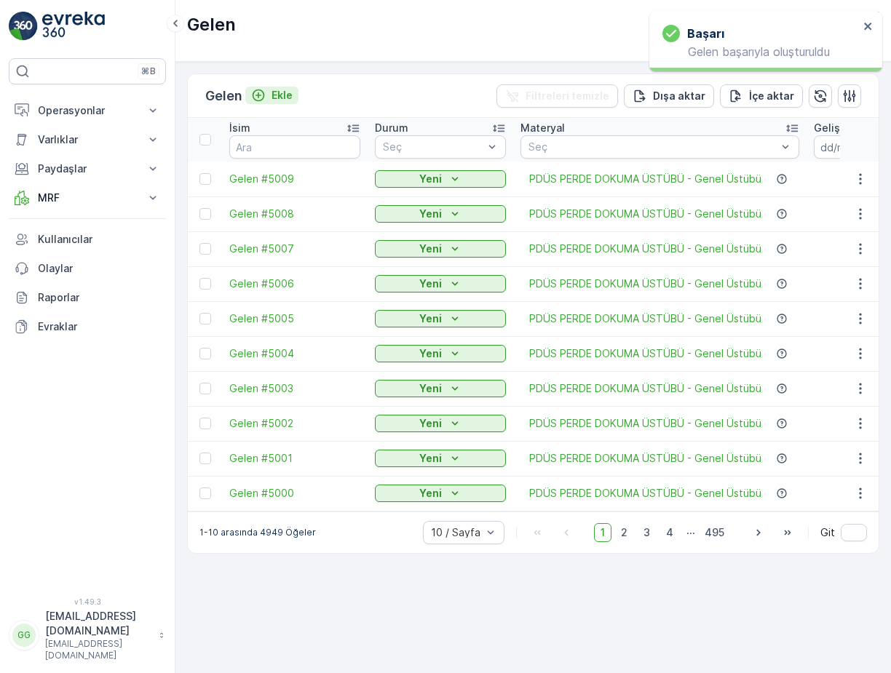
click at [283, 93] on p "Ekle" at bounding box center [281, 95] width 21 height 15
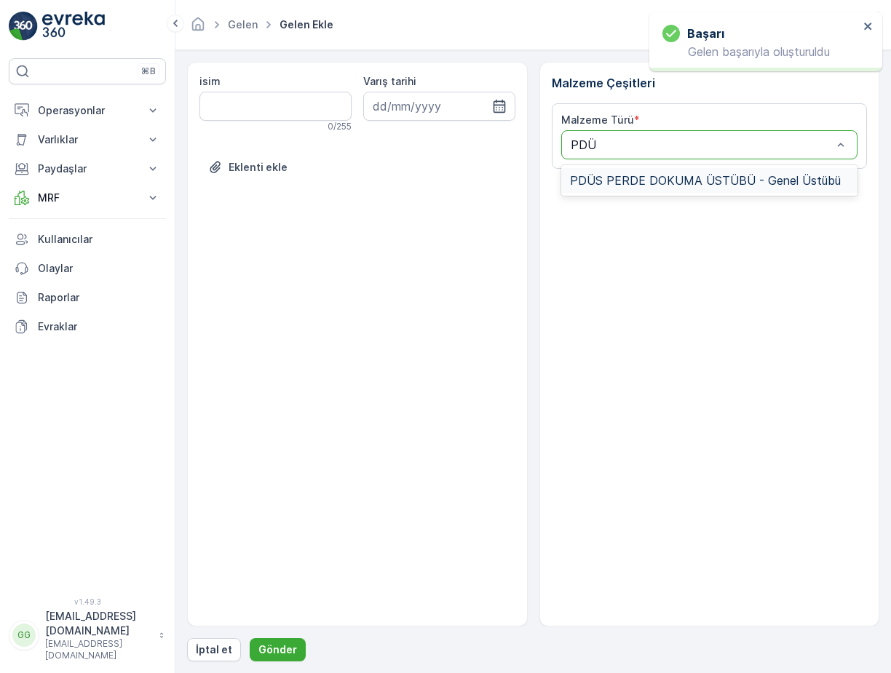
type input "PDÜS"
click at [587, 167] on div "PDÜS PERDE DOKUMA ÜSTÜBÜ - Genel Üstübü" at bounding box center [709, 180] width 297 height 31
click at [597, 183] on span "PDÜS PERDE DOKUMA ÜSTÜBÜ - Genel Üstübü" at bounding box center [705, 180] width 271 height 13
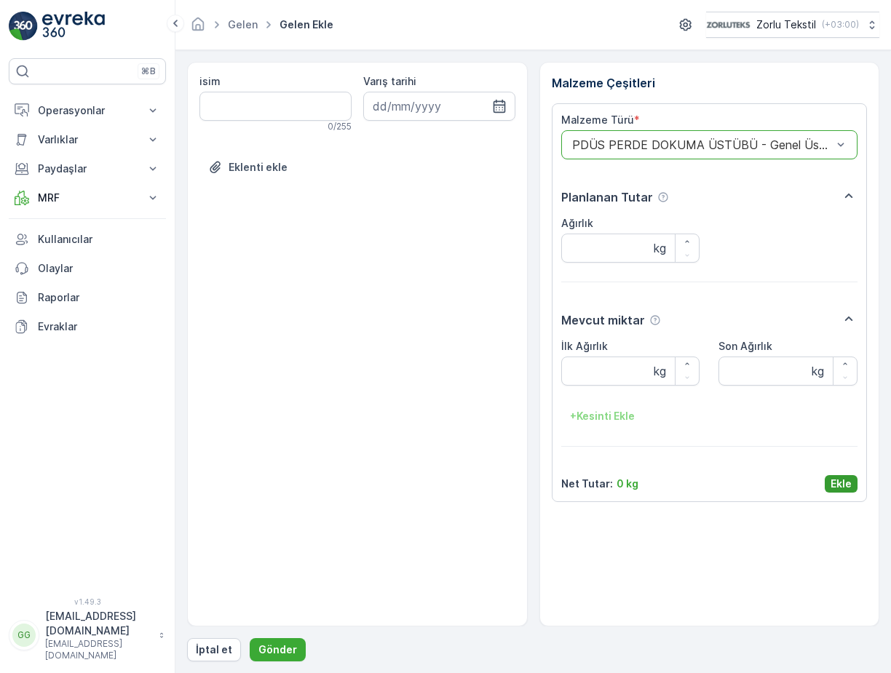
click at [838, 487] on p "Ekle" at bounding box center [840, 484] width 21 height 15
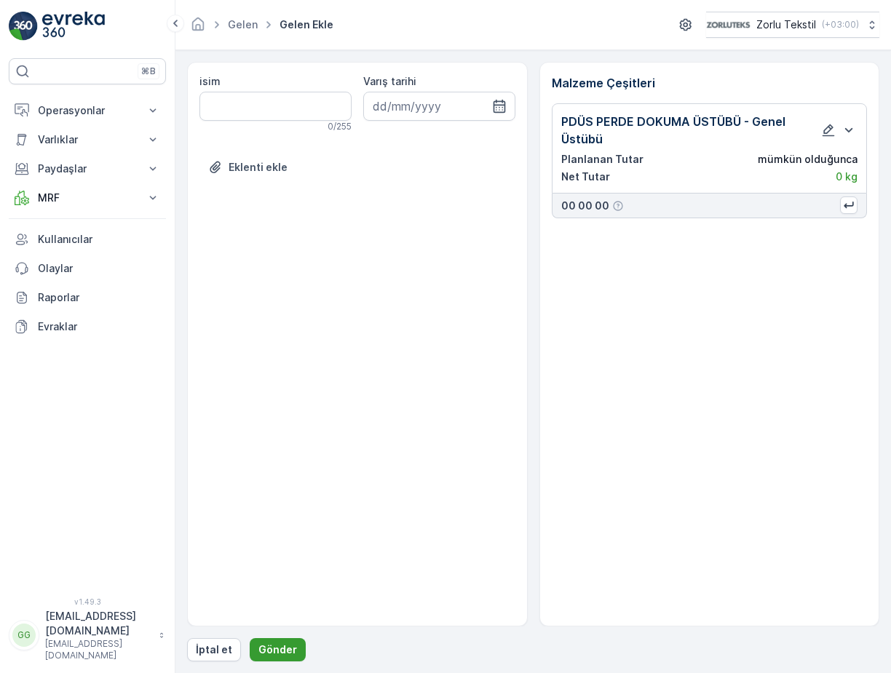
click at [274, 645] on p "Gönder" at bounding box center [277, 649] width 39 height 15
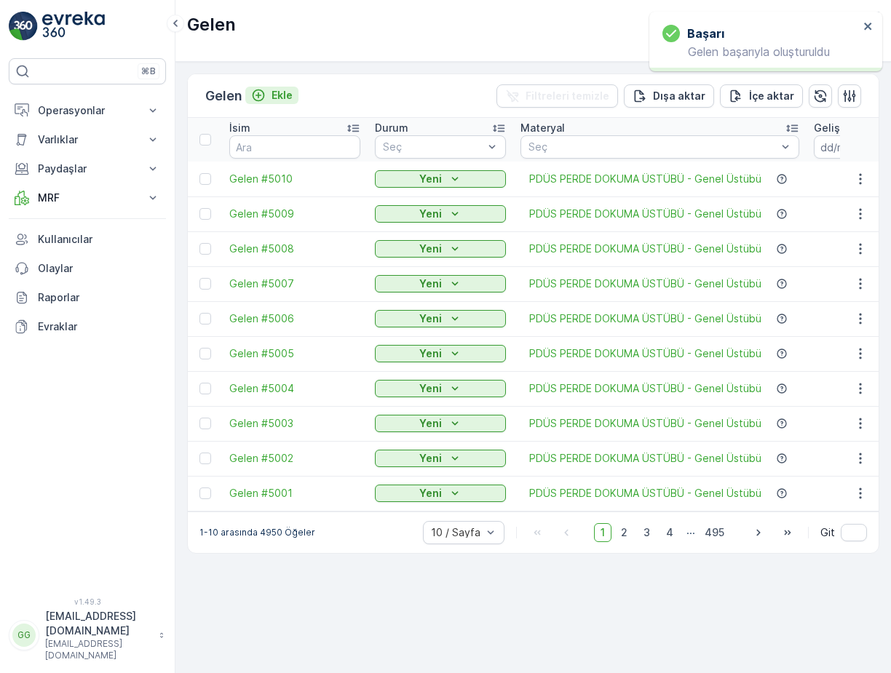
click at [289, 96] on p "Ekle" at bounding box center [281, 95] width 21 height 15
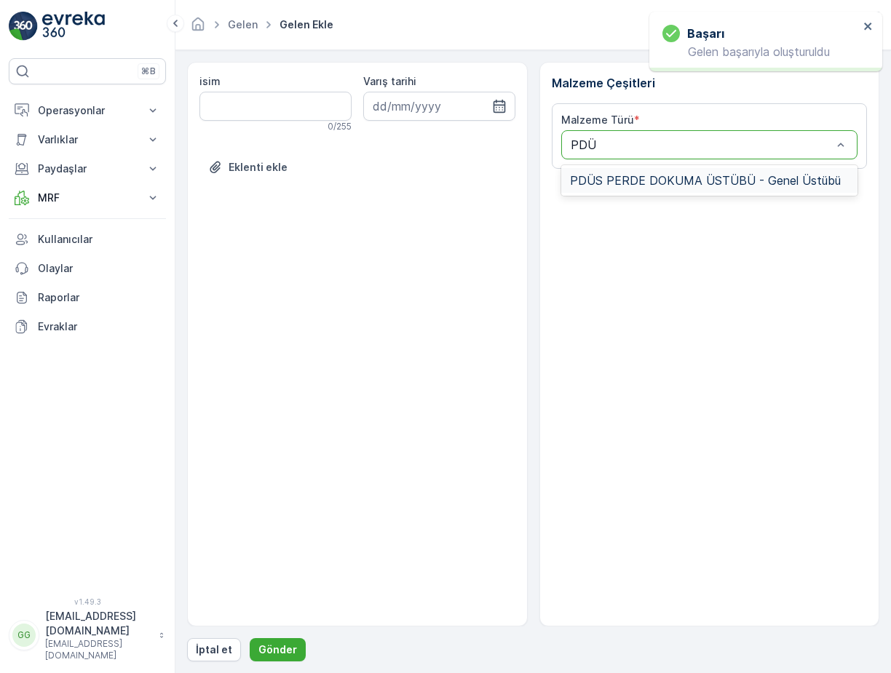
type input "PDÜS"
click at [669, 172] on div "PDÜS PERDE DOKUMA ÜSTÜBÜ - Genel Üstübü" at bounding box center [709, 180] width 297 height 25
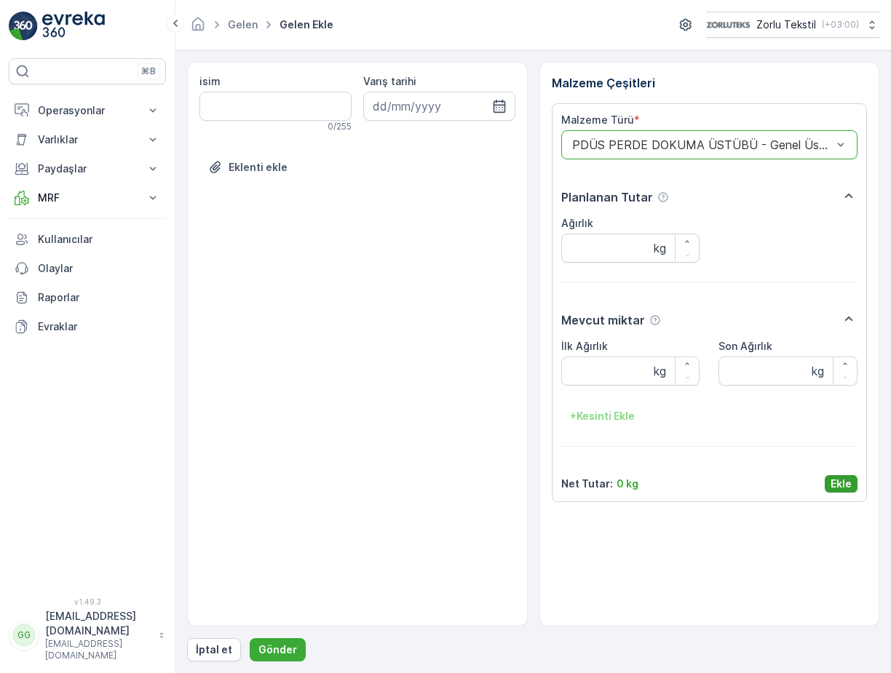
click at [844, 485] on p "Ekle" at bounding box center [840, 484] width 21 height 15
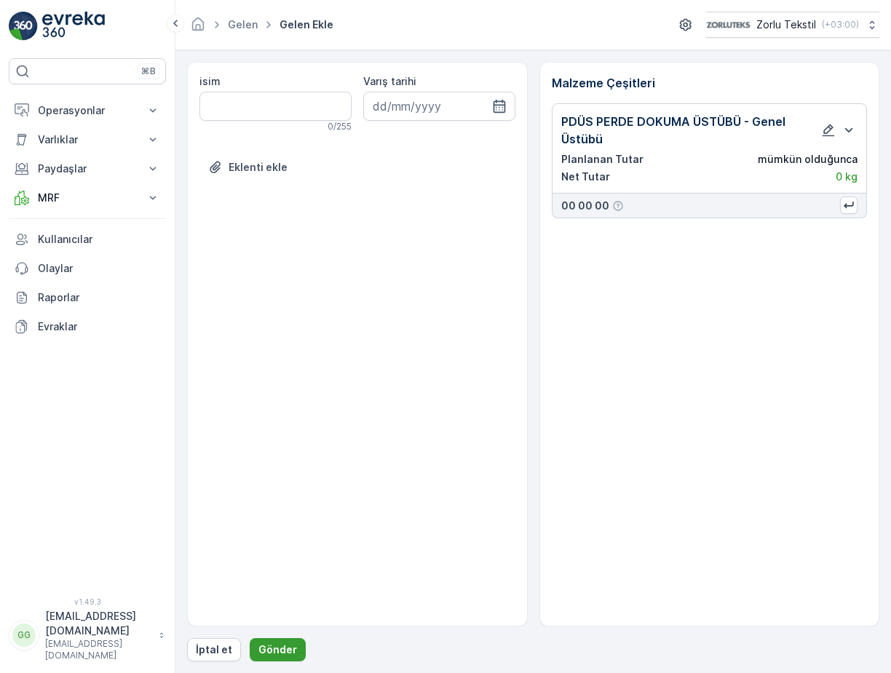
click at [271, 650] on p "Gönder" at bounding box center [277, 649] width 39 height 15
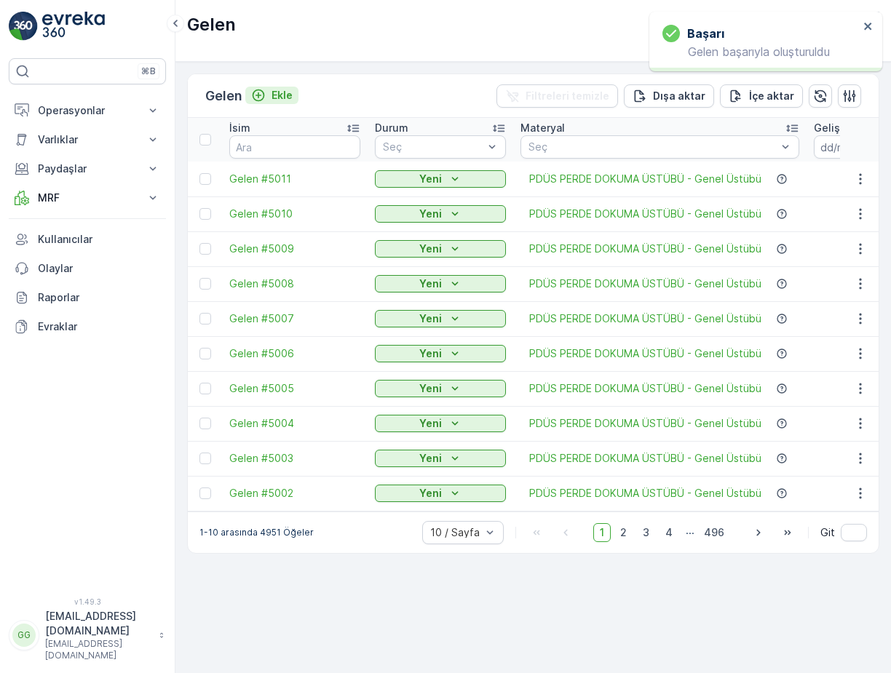
click at [274, 95] on p "Ekle" at bounding box center [281, 95] width 21 height 15
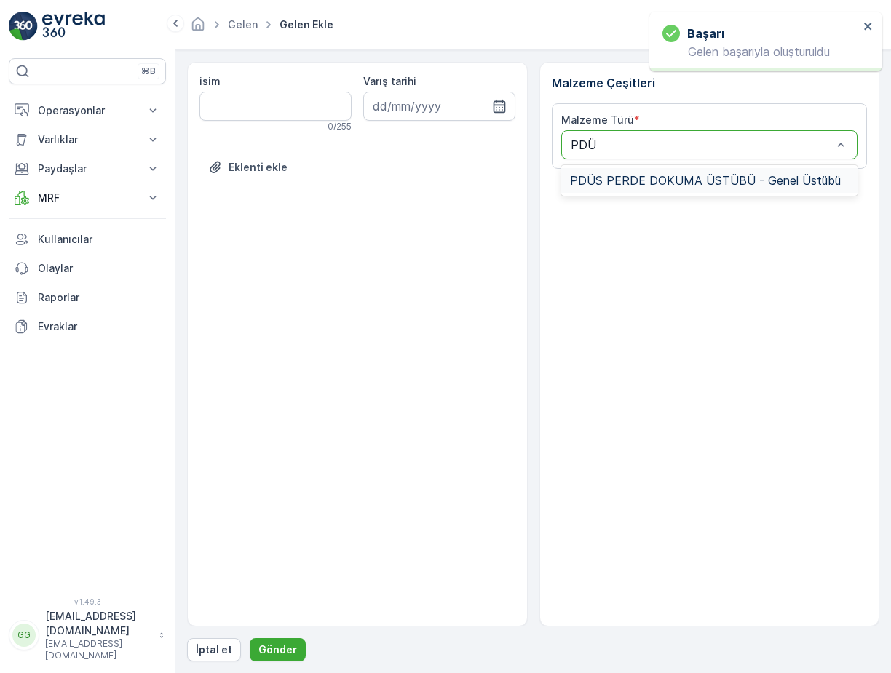
type input "PDÜS"
click at [615, 175] on span "PDÜS PERDE DOKUMA ÜSTÜBÜ - Genel Üstübü" at bounding box center [705, 180] width 271 height 13
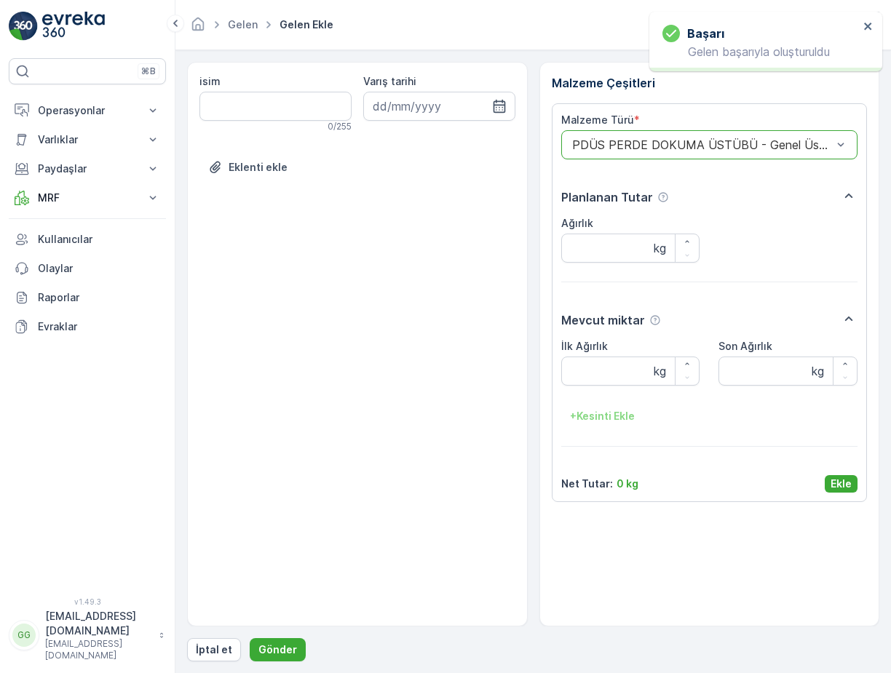
click at [834, 482] on p "Ekle" at bounding box center [840, 484] width 21 height 15
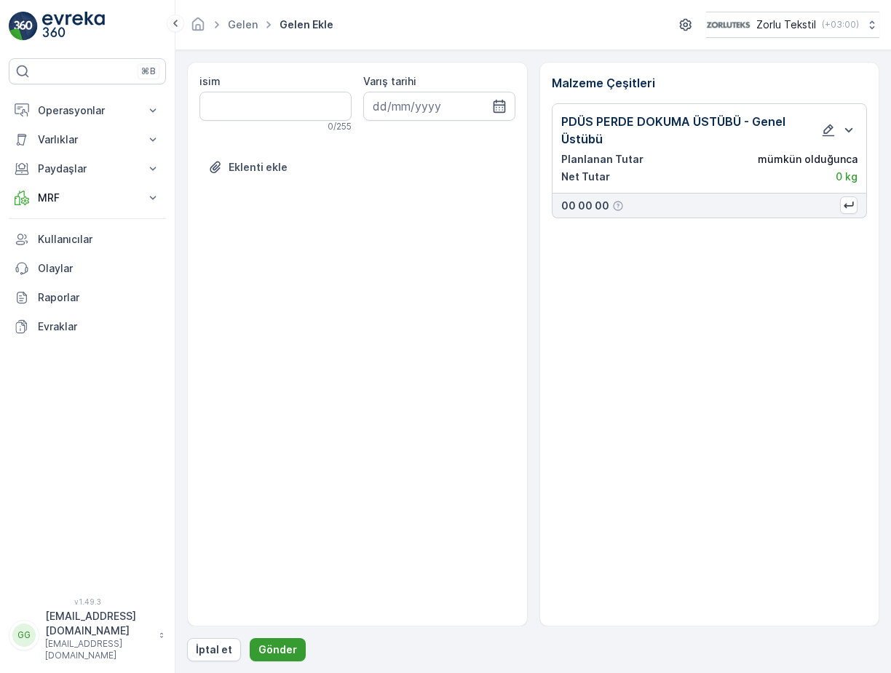
click at [270, 658] on button "Gönder" at bounding box center [278, 649] width 56 height 23
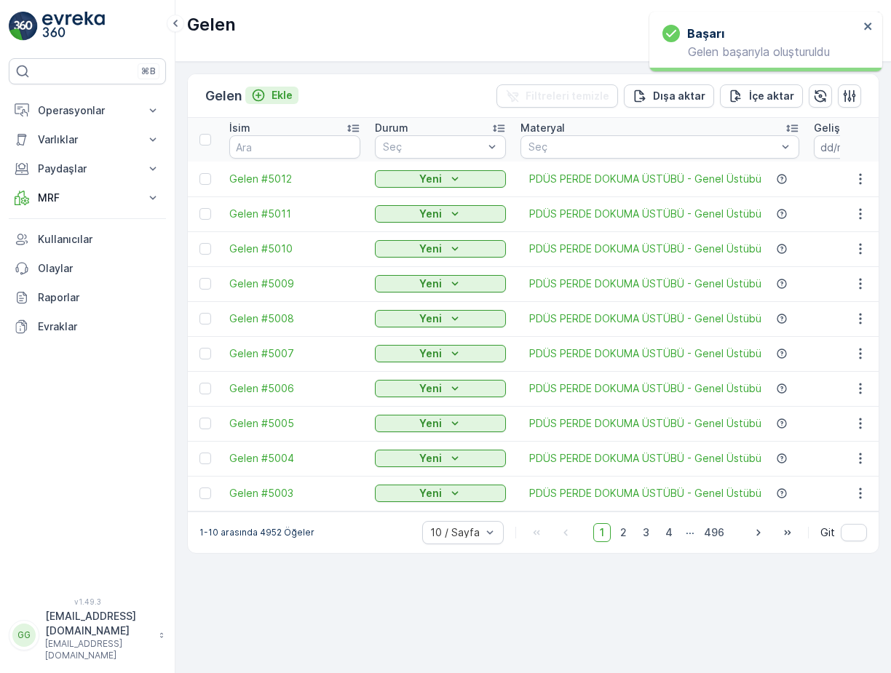
click at [290, 97] on p "Ekle" at bounding box center [281, 95] width 21 height 15
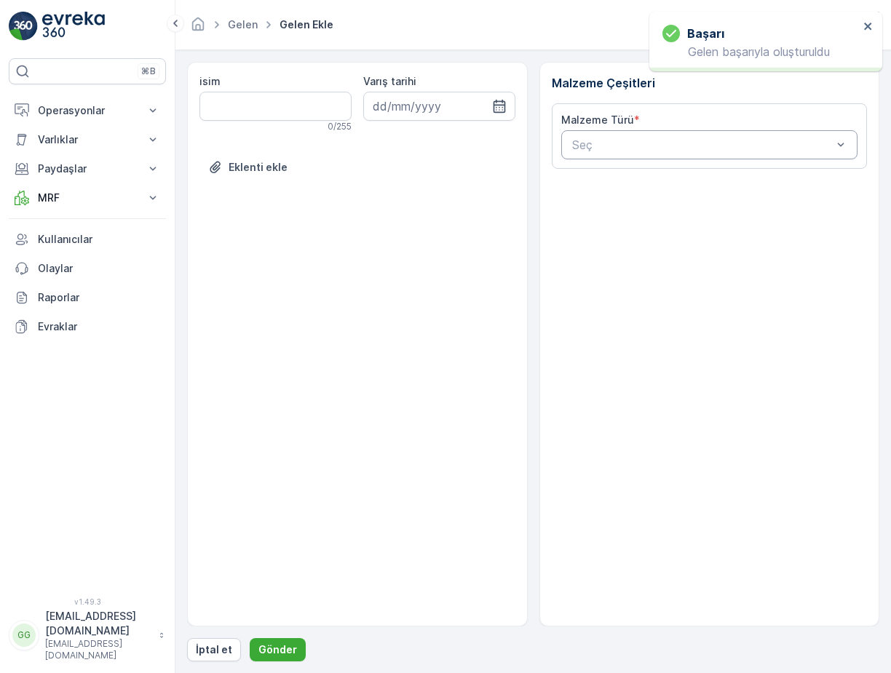
click at [632, 135] on div "Seç" at bounding box center [709, 144] width 297 height 29
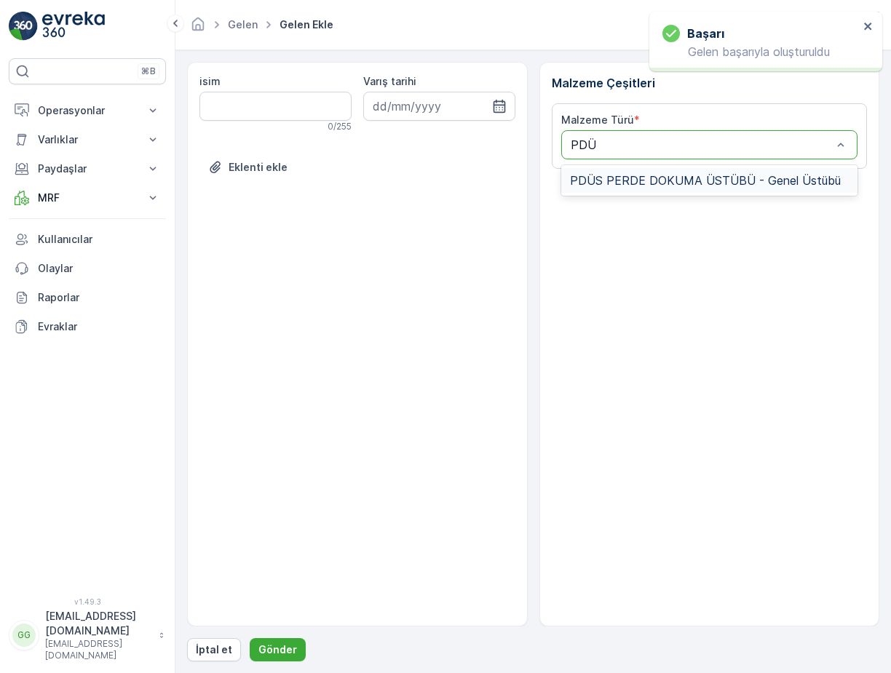
type input "PDÜS"
click at [650, 186] on span "PDÜS PERDE DOKUMA ÜSTÜBÜ - Genel Üstübü" at bounding box center [705, 180] width 271 height 13
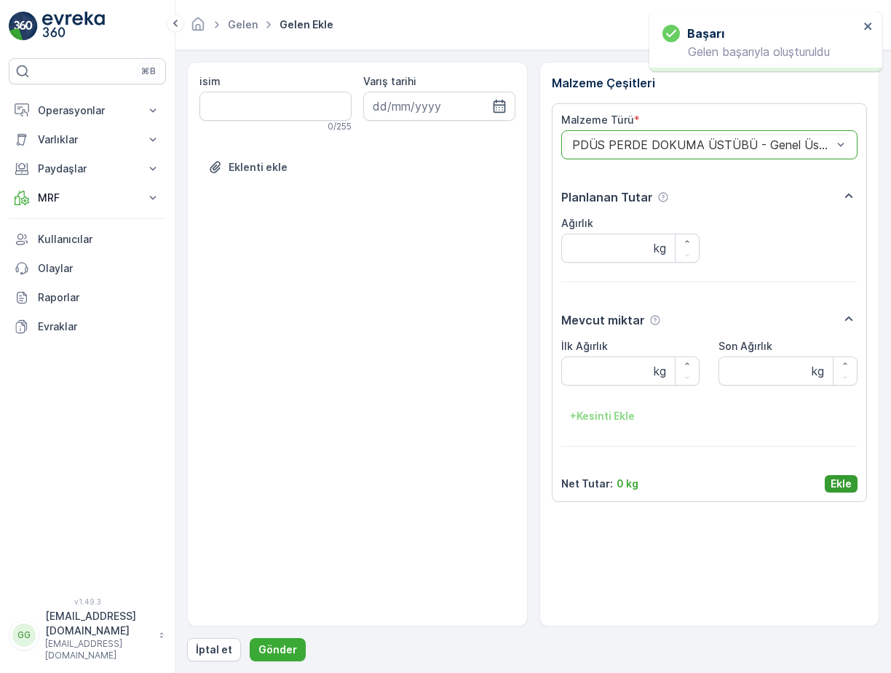
click at [836, 475] on button "Ekle" at bounding box center [840, 483] width 33 height 17
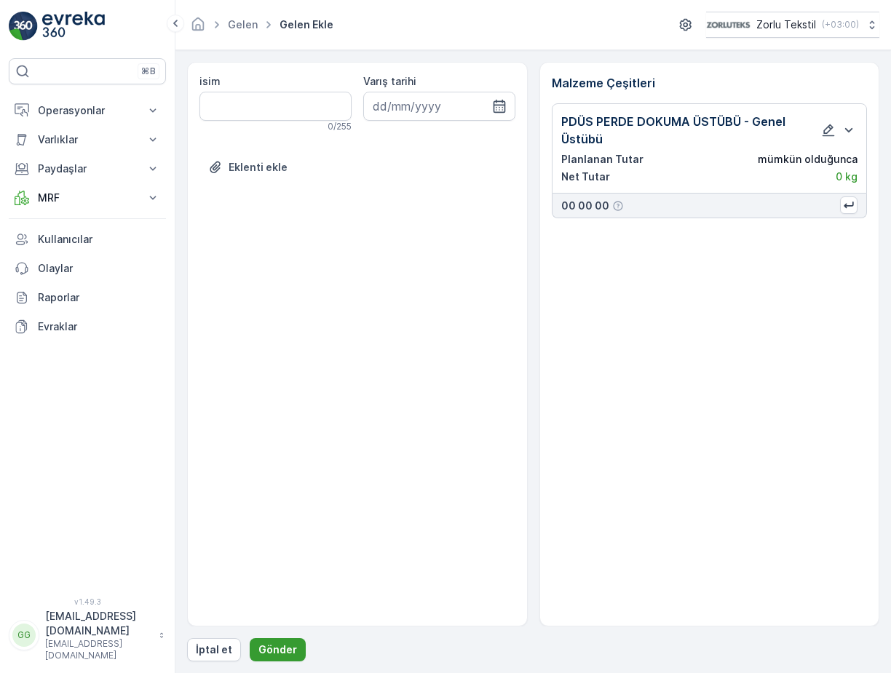
click at [261, 638] on button "Gönder" at bounding box center [278, 649] width 56 height 23
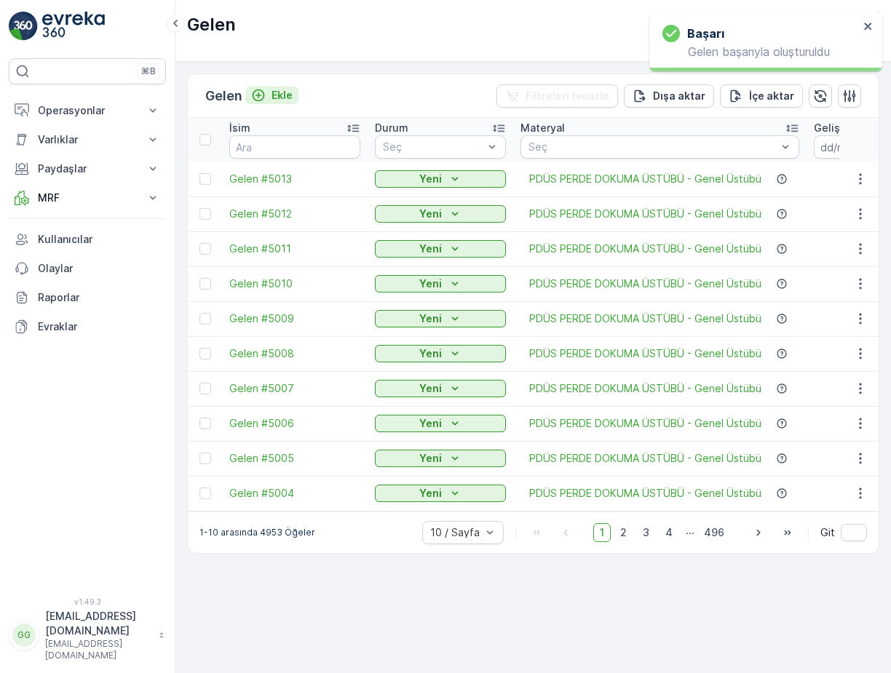
click at [286, 94] on p "Ekle" at bounding box center [281, 95] width 21 height 15
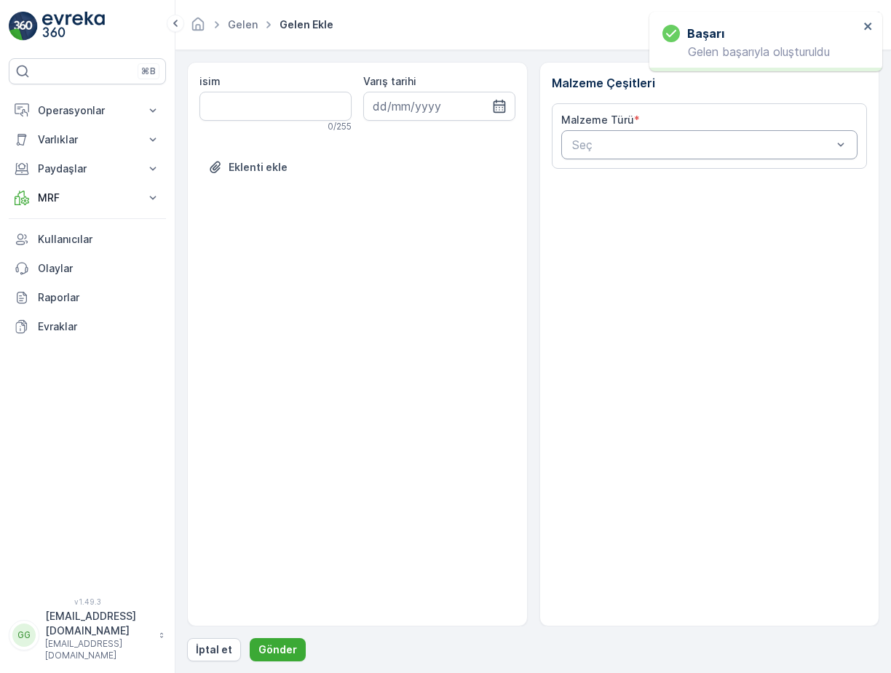
click at [634, 135] on div "Seç" at bounding box center [709, 144] width 297 height 29
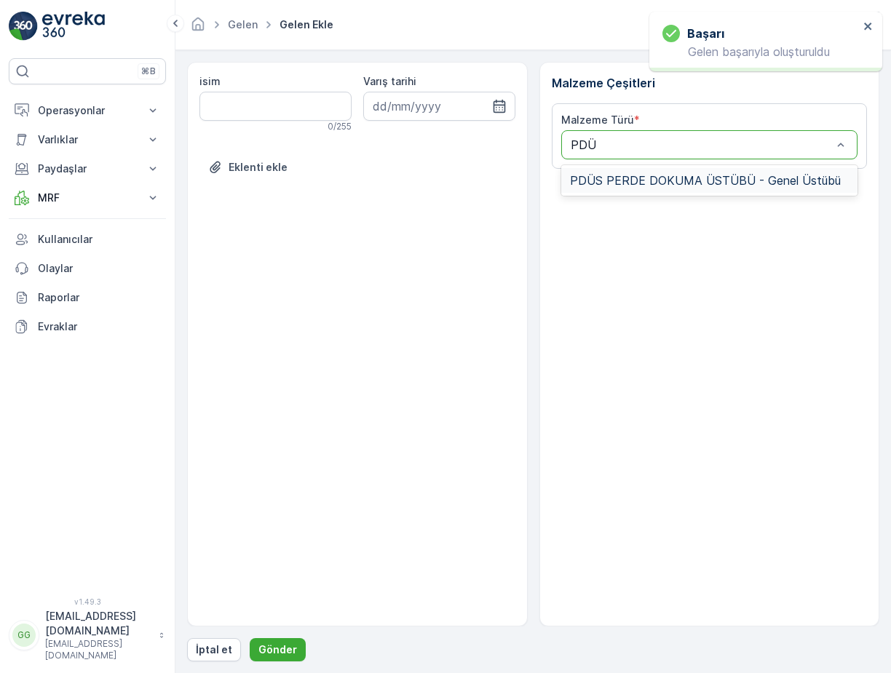
type input "PDÜS"
click at [628, 175] on span "PDÜS PERDE DOKUMA ÜSTÜBÜ - Genel Üstübü" at bounding box center [705, 180] width 271 height 13
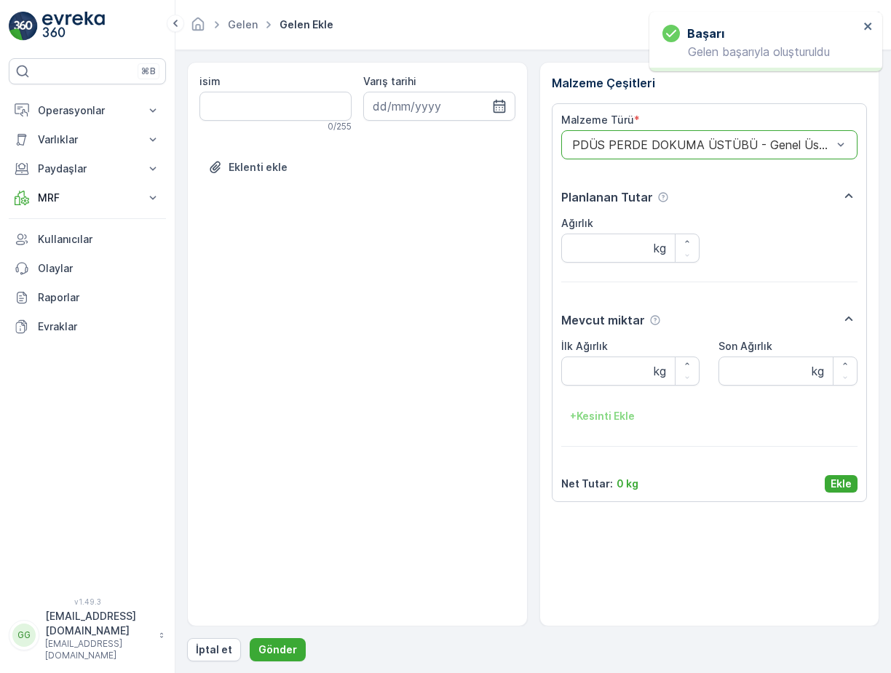
click at [836, 485] on p "Ekle" at bounding box center [840, 484] width 21 height 15
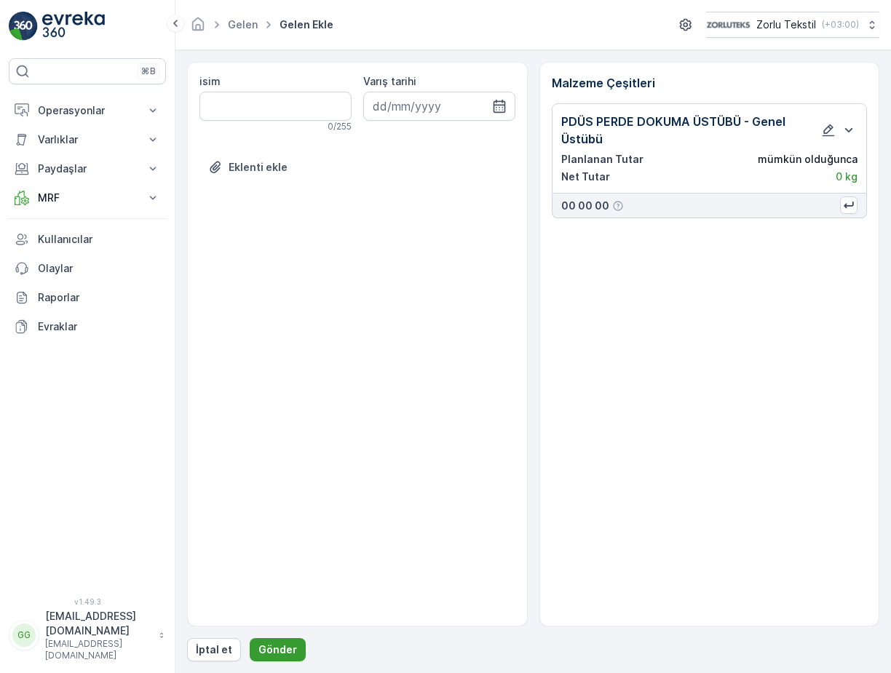
click at [286, 645] on p "Gönder" at bounding box center [277, 649] width 39 height 15
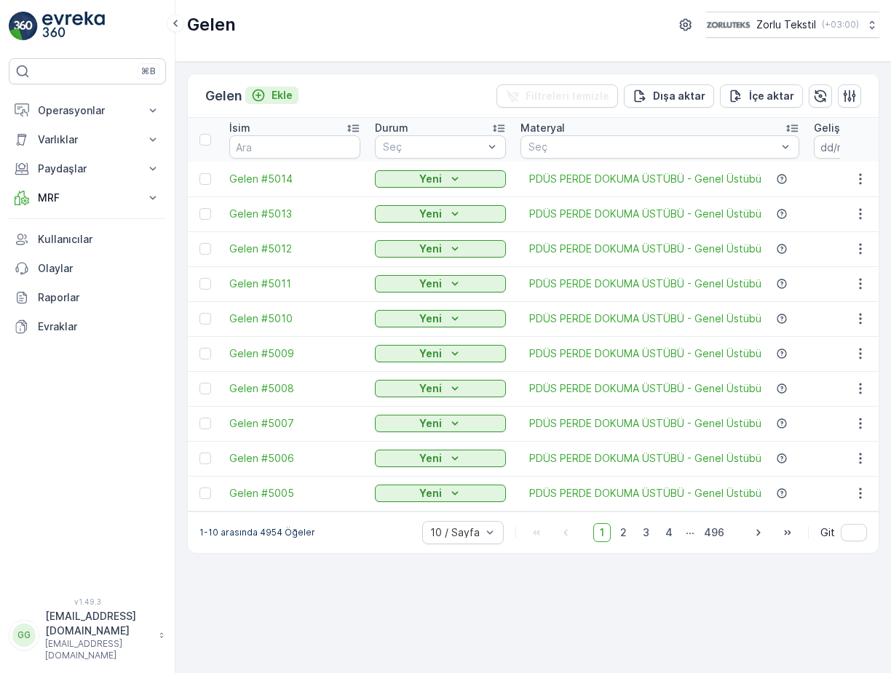
click at [285, 98] on p "Ekle" at bounding box center [281, 95] width 21 height 15
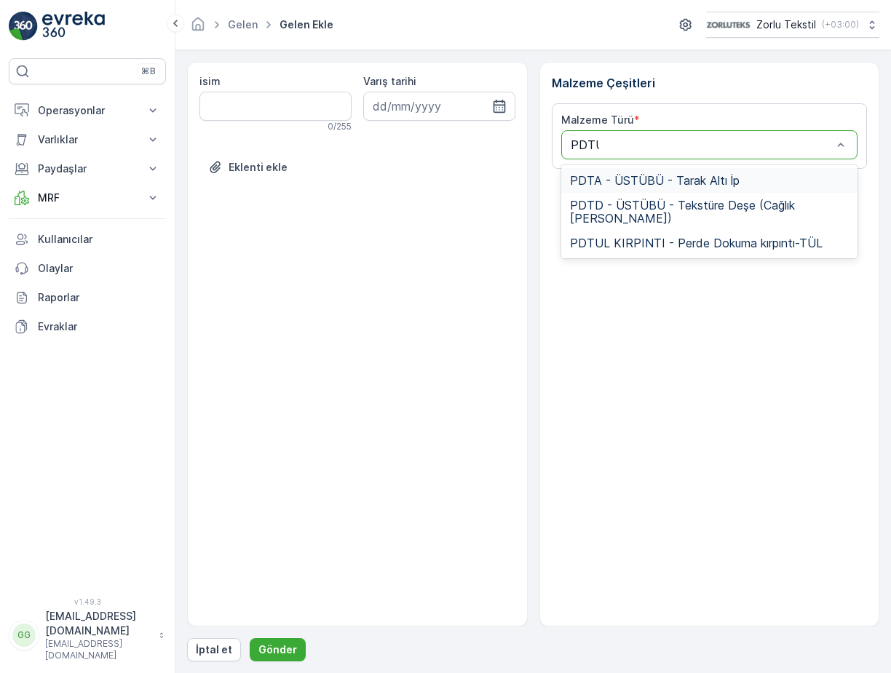
type input "PDTUL"
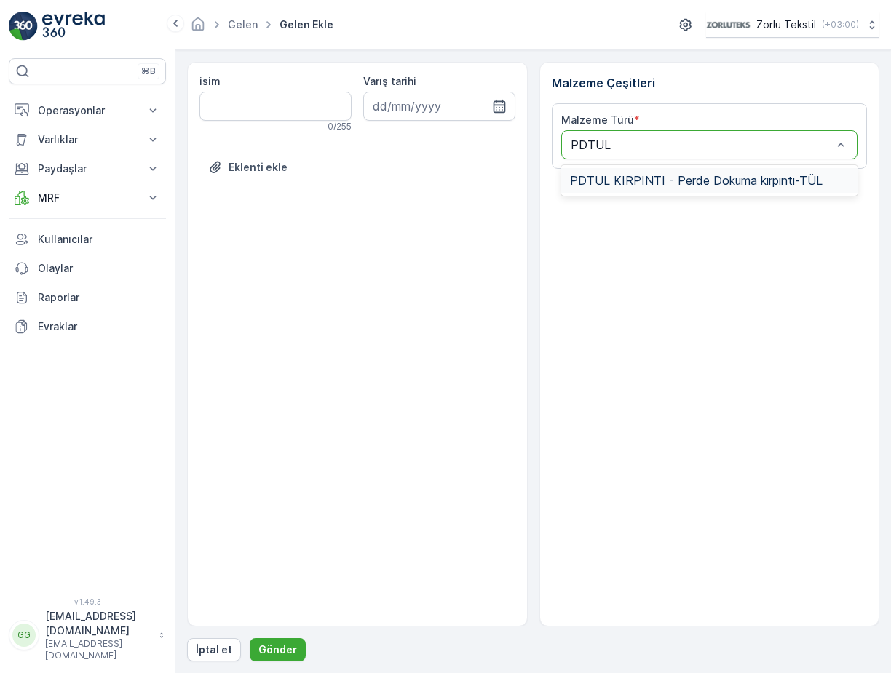
click at [658, 174] on span "PDTUL KIRPINTI - Perde Dokuma kırpıntı-TÜL" at bounding box center [696, 180] width 252 height 13
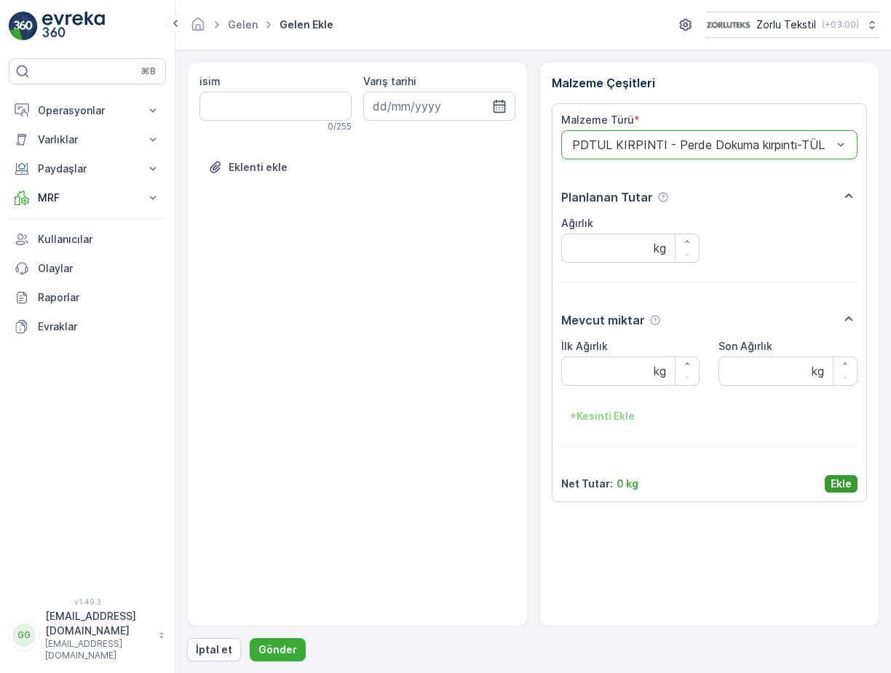
click at [832, 487] on p "Ekle" at bounding box center [840, 484] width 21 height 15
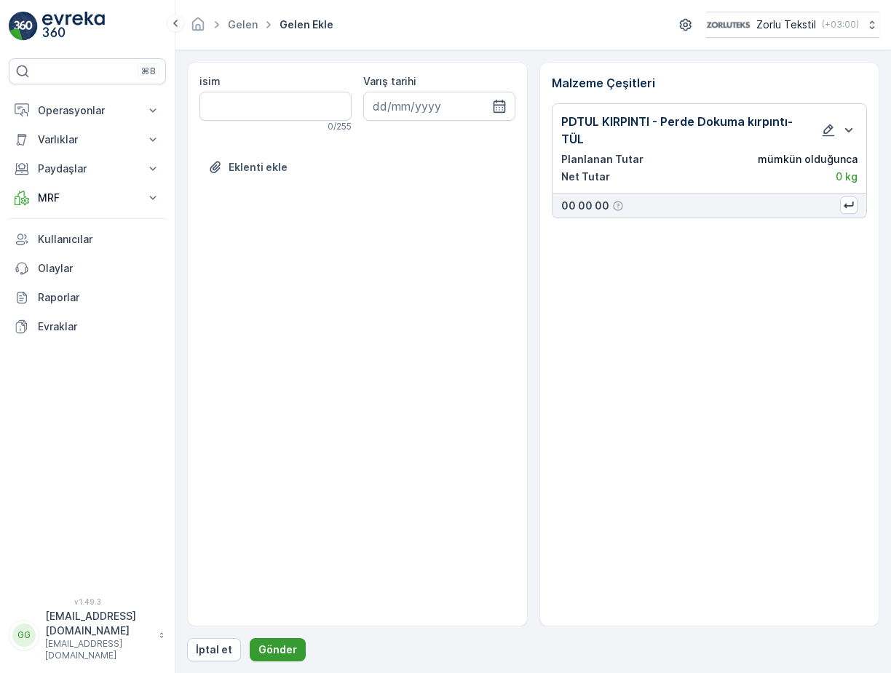
click at [264, 655] on p "Gönder" at bounding box center [277, 649] width 39 height 15
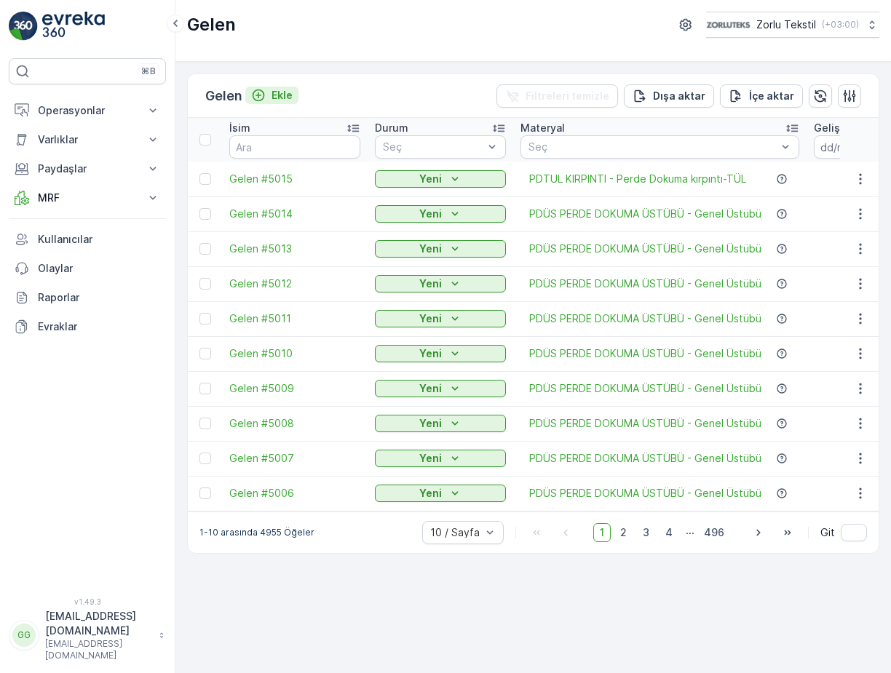
click at [284, 94] on p "Ekle" at bounding box center [281, 95] width 21 height 15
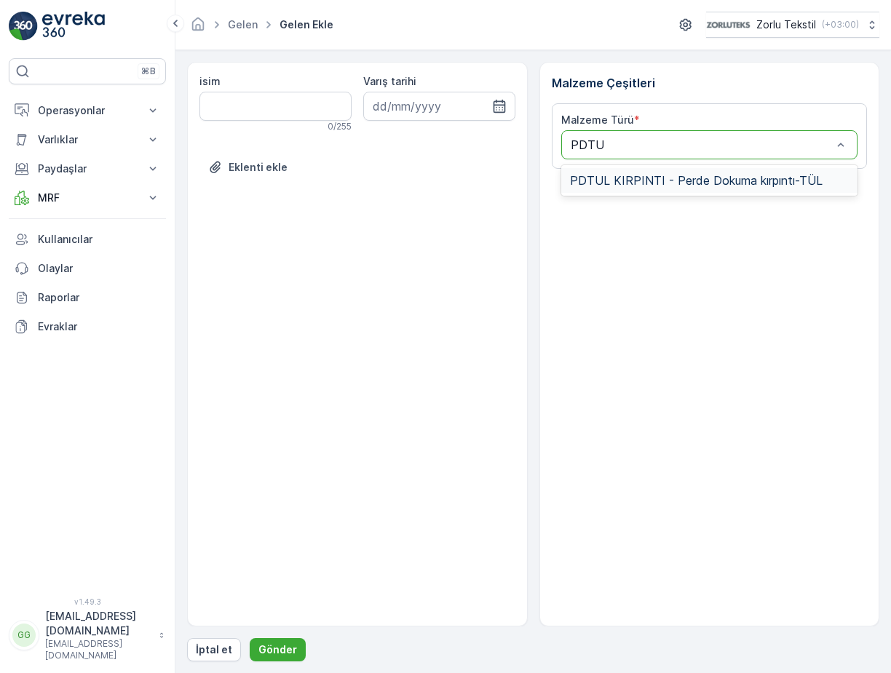
type input "PDTUL"
click at [634, 187] on span "PDTUL KIRPINTI - Perde Dokuma kırpıntı-TÜL" at bounding box center [696, 180] width 252 height 13
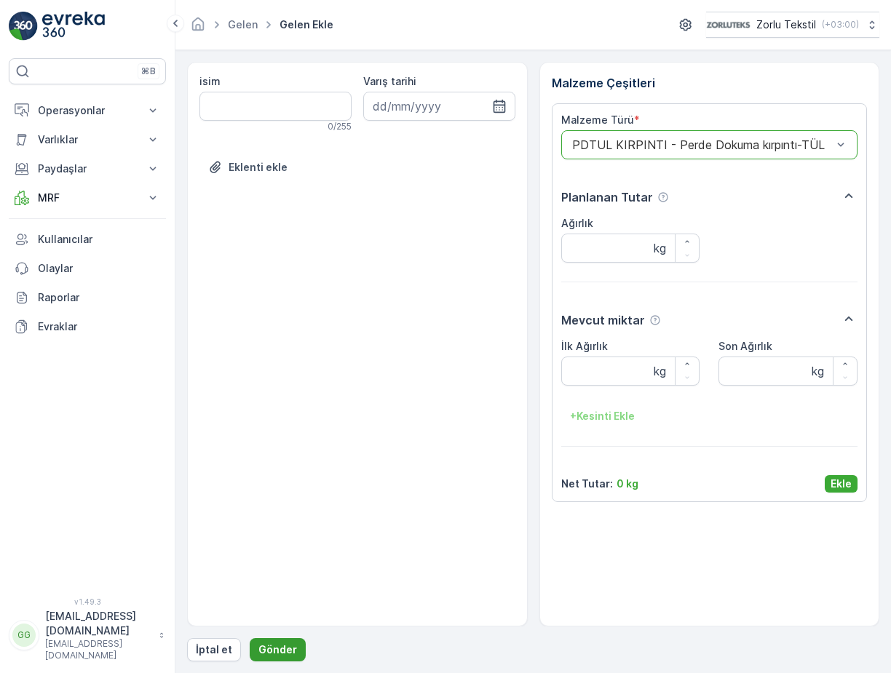
click at [267, 652] on p "Gönder" at bounding box center [277, 649] width 39 height 15
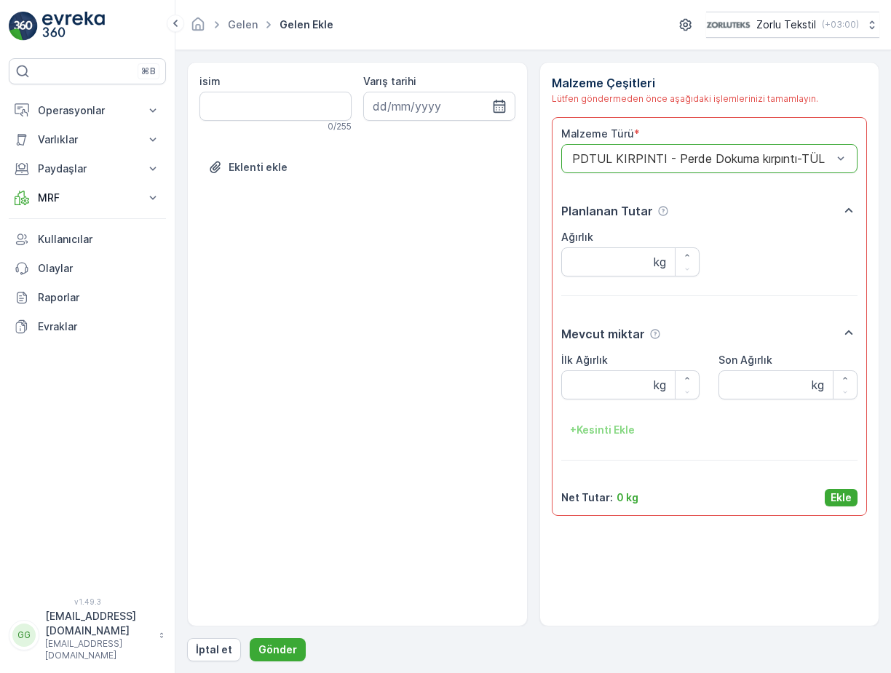
click at [834, 500] on p "Ekle" at bounding box center [840, 497] width 21 height 15
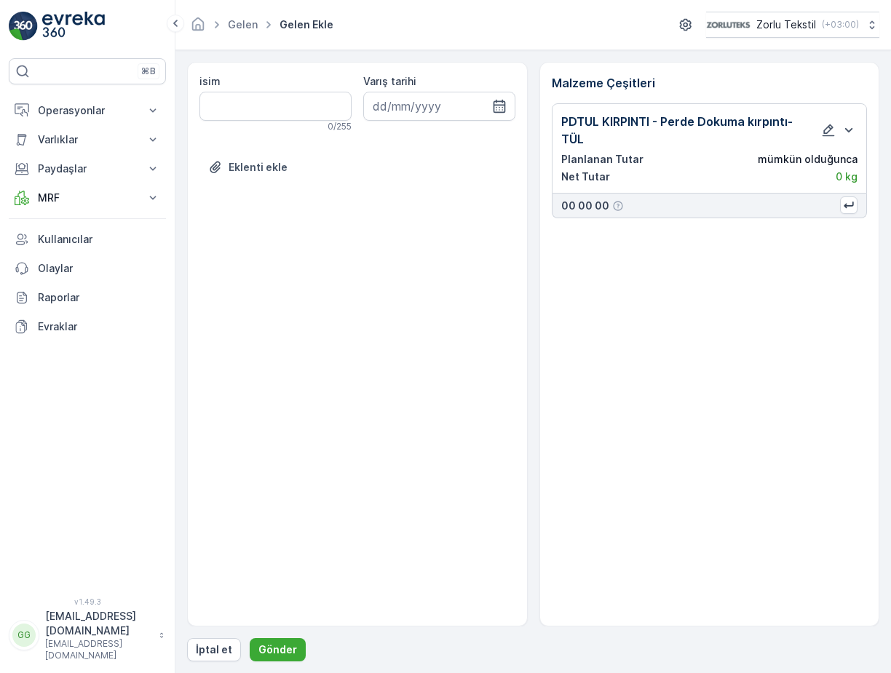
click at [274, 663] on form "isim 0 / 255 Varış tarihi Eklenti ekle Malzeme Çeşitleri PDTUL KIRPINTI - Perde…" at bounding box center [532, 361] width 715 height 623
click at [275, 650] on p "Gönder" at bounding box center [277, 649] width 39 height 15
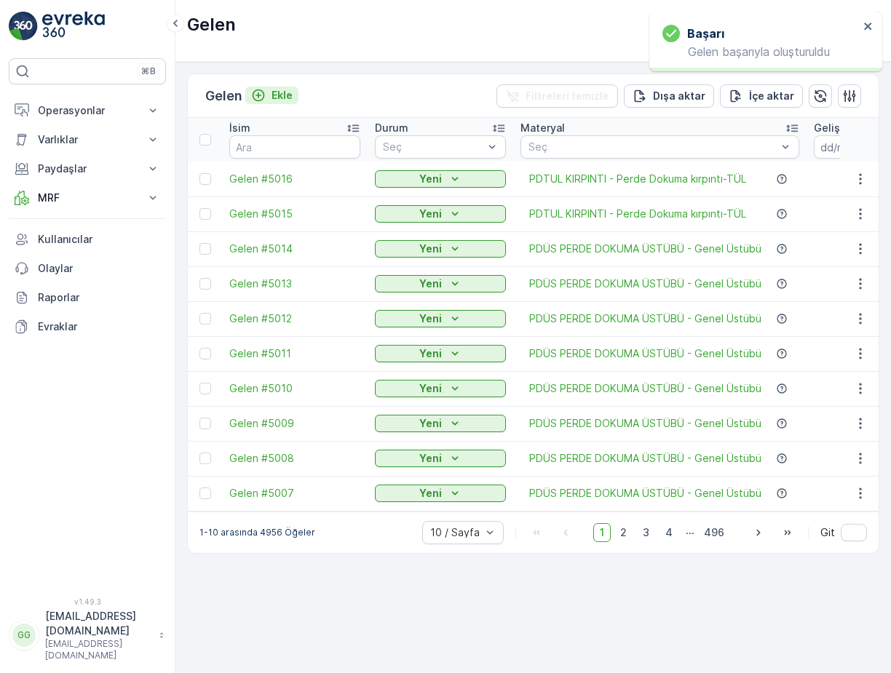
click at [284, 94] on p "Ekle" at bounding box center [281, 95] width 21 height 15
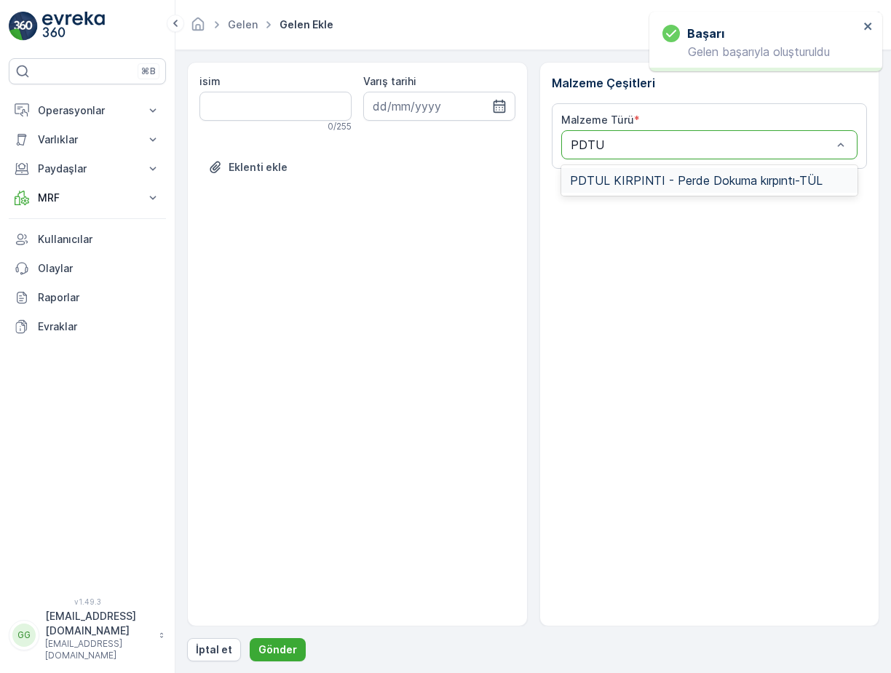
type input "PDTUL"
click at [626, 187] on span "PDTUL KIRPINTI - Perde Dokuma kırpıntı-TÜL" at bounding box center [696, 180] width 252 height 13
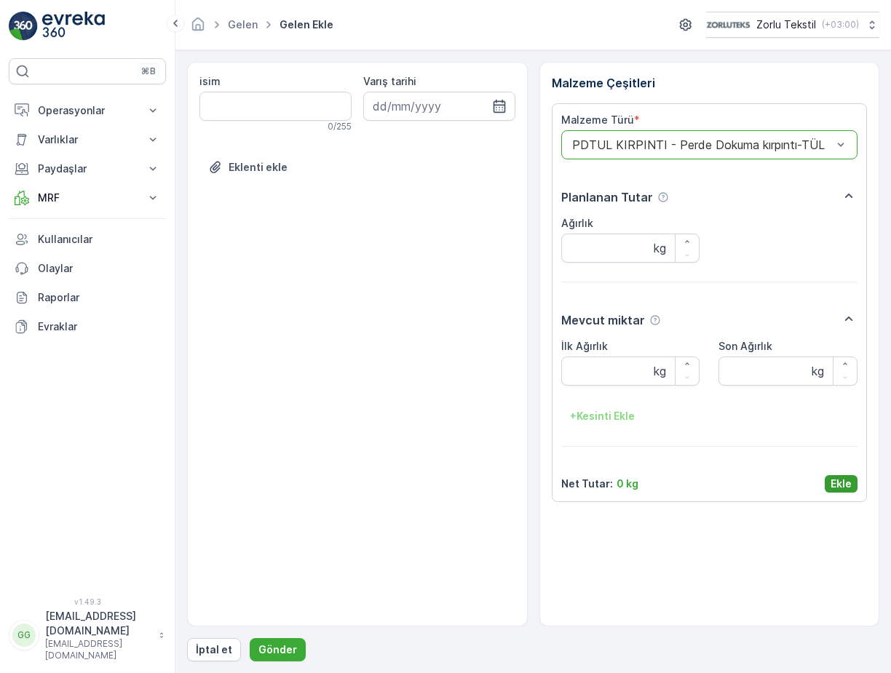
click at [844, 484] on p "Ekle" at bounding box center [840, 484] width 21 height 15
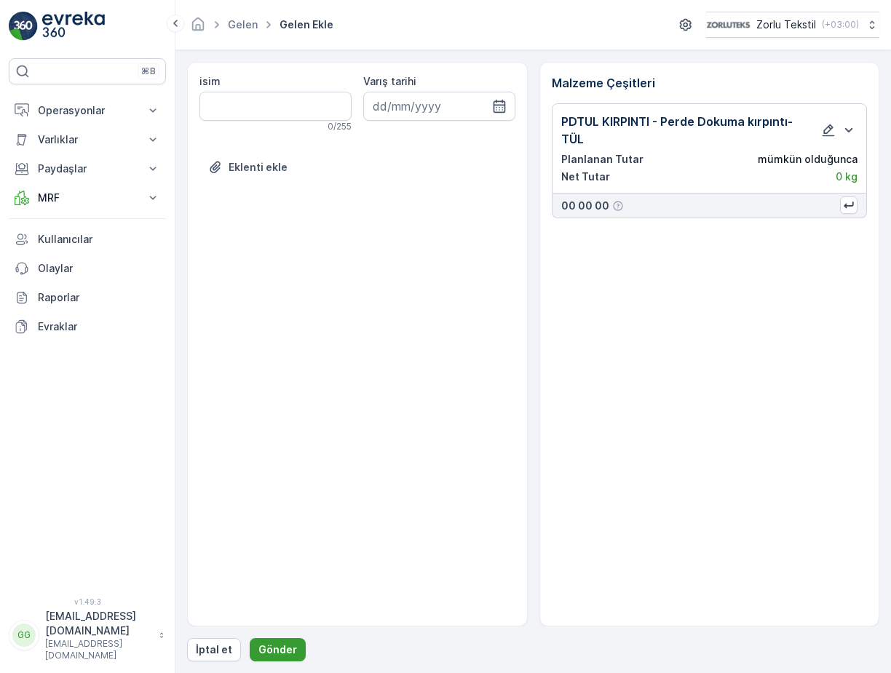
click at [279, 651] on p "Gönder" at bounding box center [277, 649] width 39 height 15
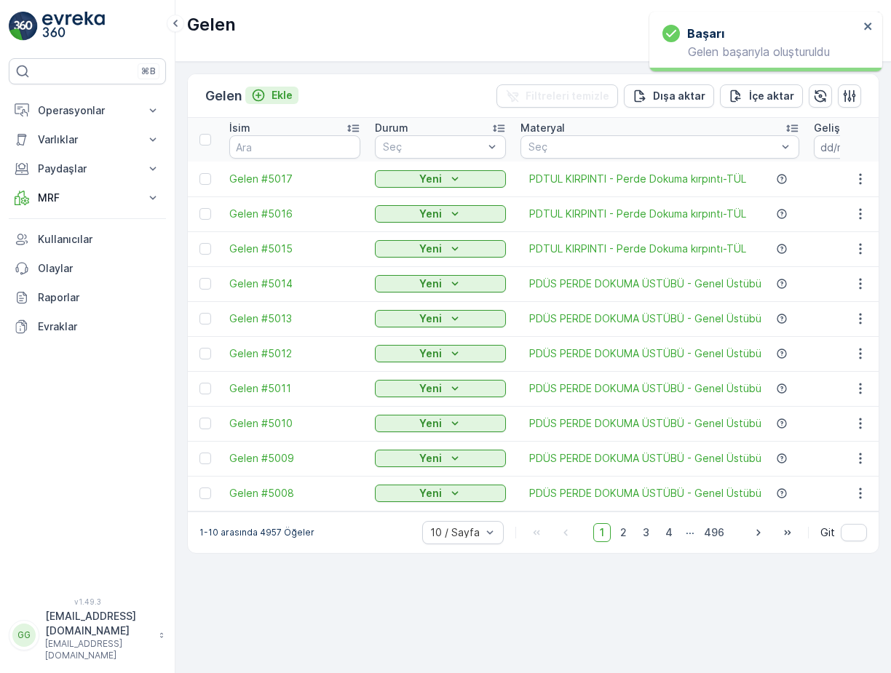
click at [282, 90] on p "Ekle" at bounding box center [281, 95] width 21 height 15
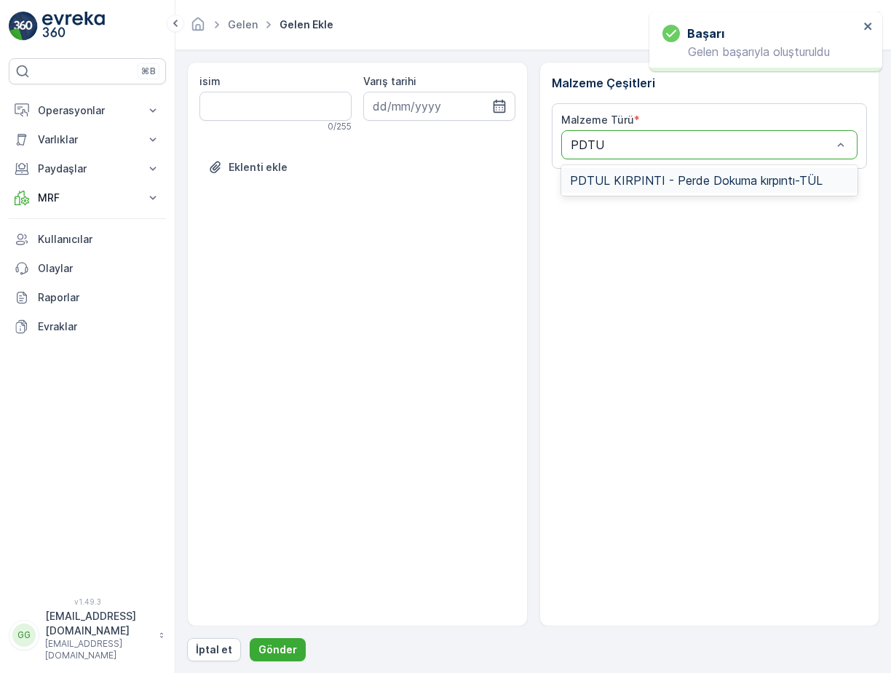
type input "PDTUL"
click at [648, 183] on span "PDTUL KIRPINTI - Perde Dokuma kırpıntı-TÜL" at bounding box center [696, 180] width 252 height 13
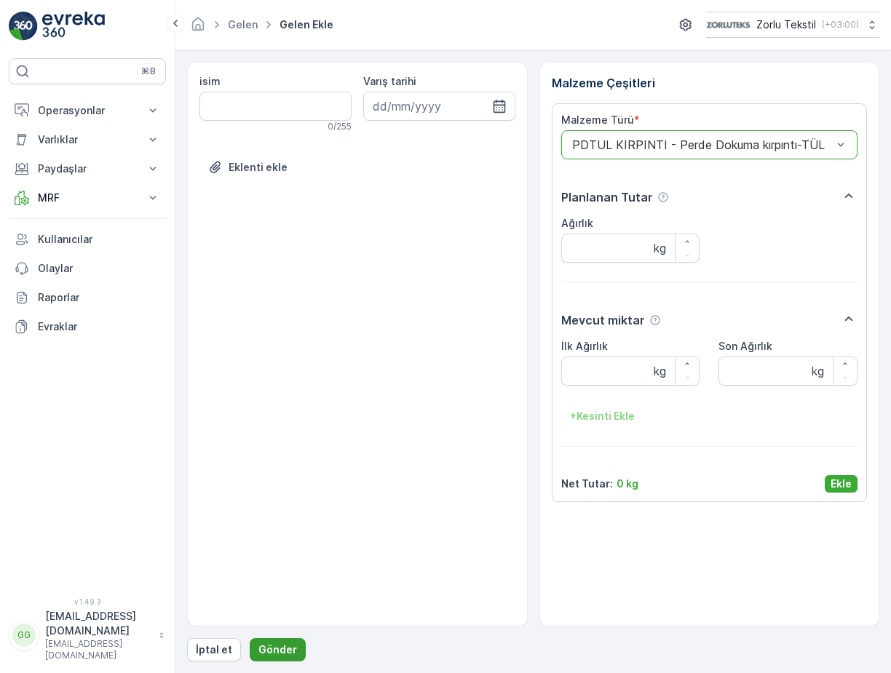
click at [285, 647] on p "Gönder" at bounding box center [277, 649] width 39 height 15
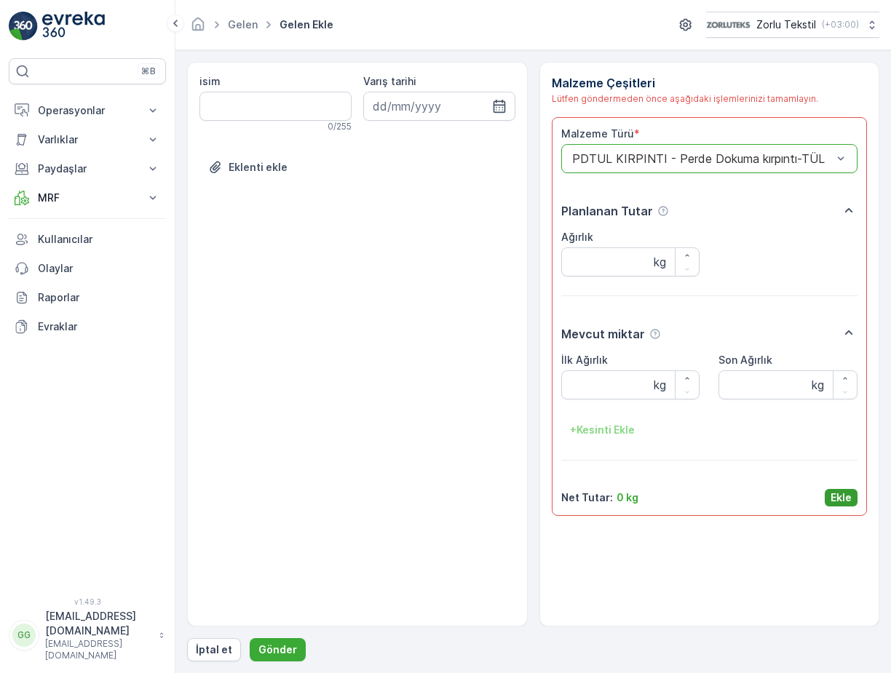
click at [839, 502] on p "Ekle" at bounding box center [840, 497] width 21 height 15
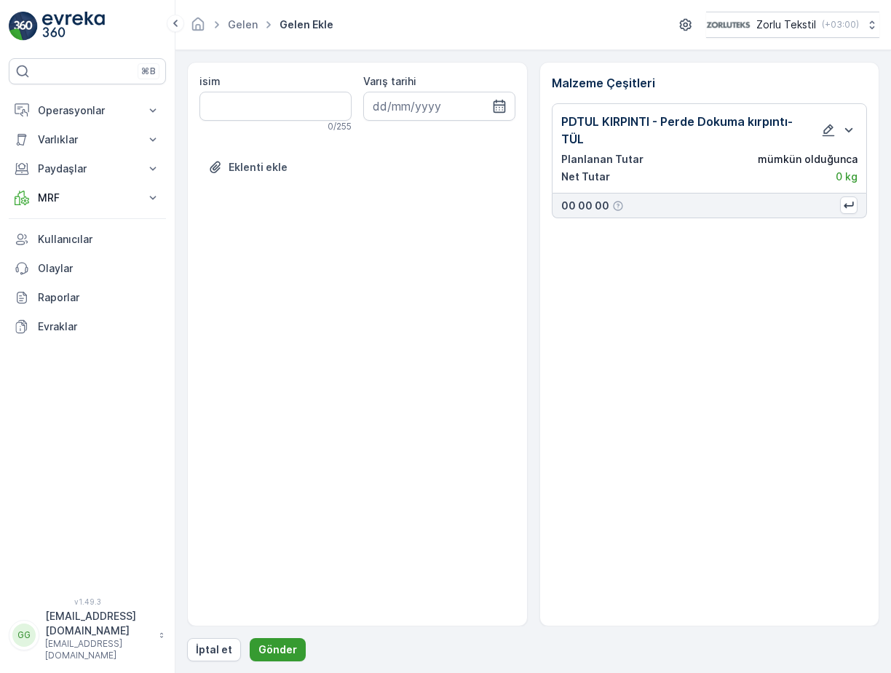
click at [295, 650] on button "Gönder" at bounding box center [278, 649] width 56 height 23
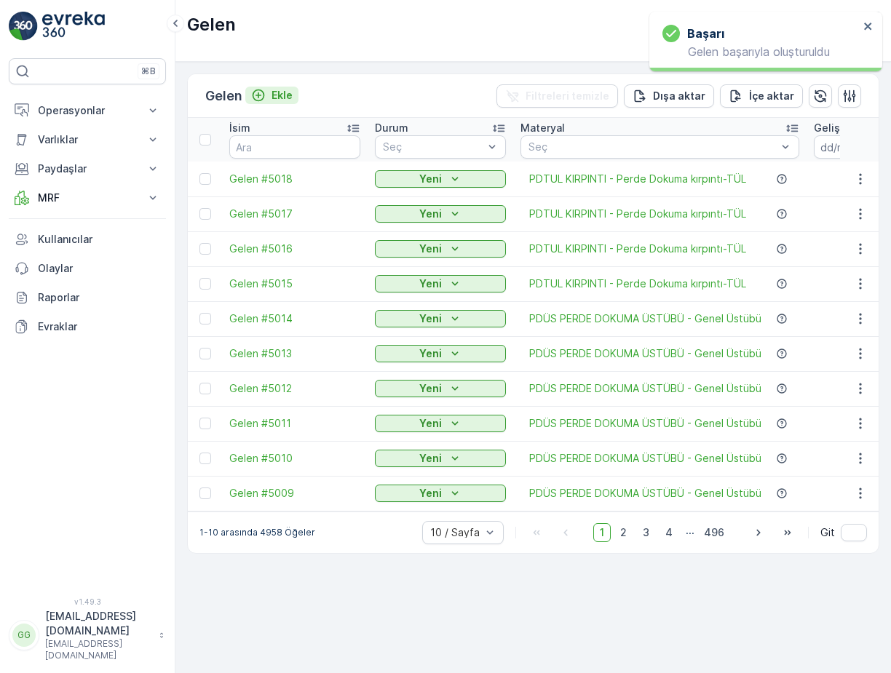
click at [285, 96] on p "Ekle" at bounding box center [281, 95] width 21 height 15
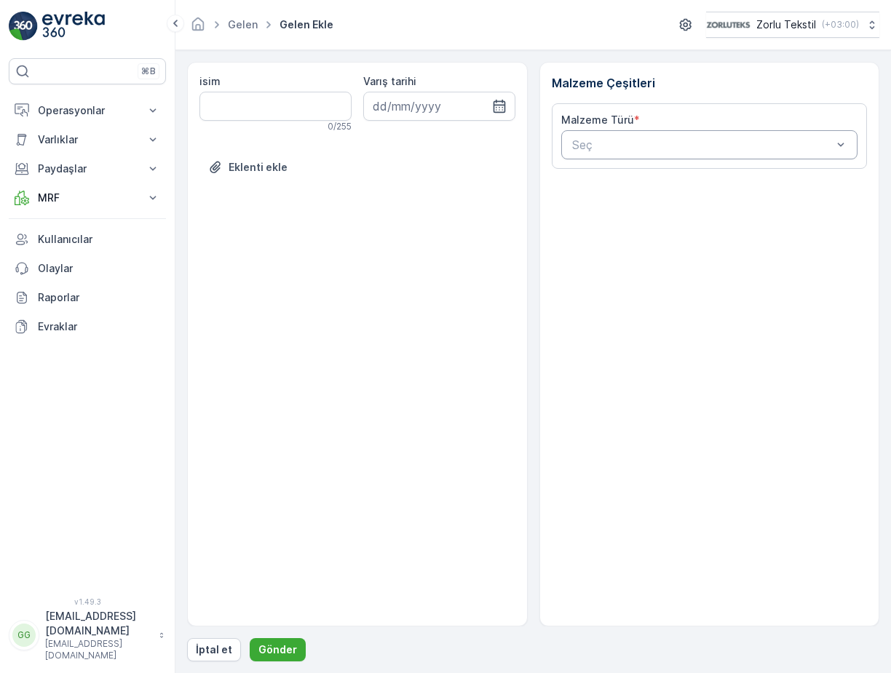
click at [634, 153] on div "Seç" at bounding box center [709, 144] width 297 height 29
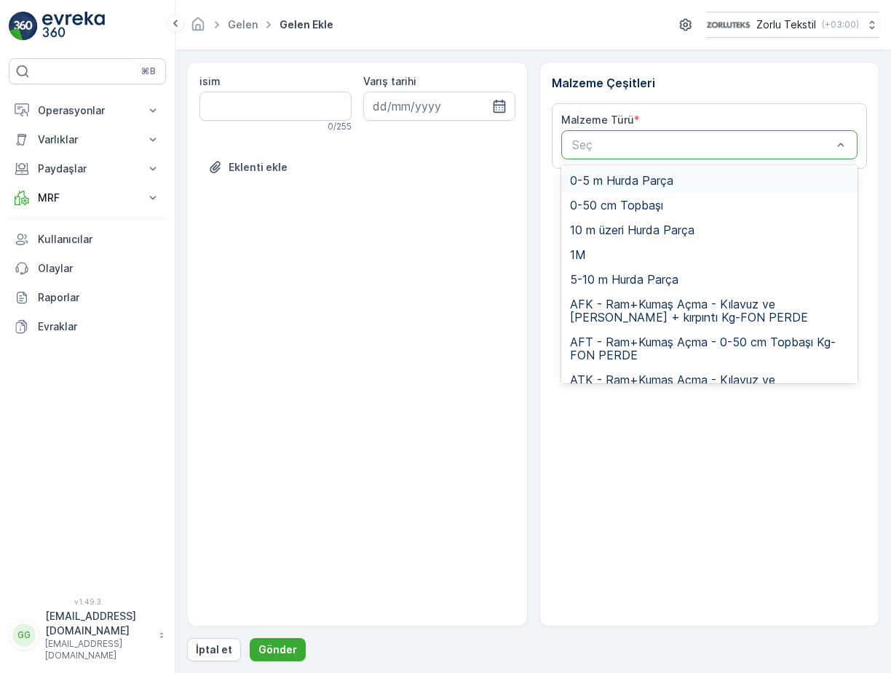
click at [623, 143] on div at bounding box center [701, 144] width 263 height 13
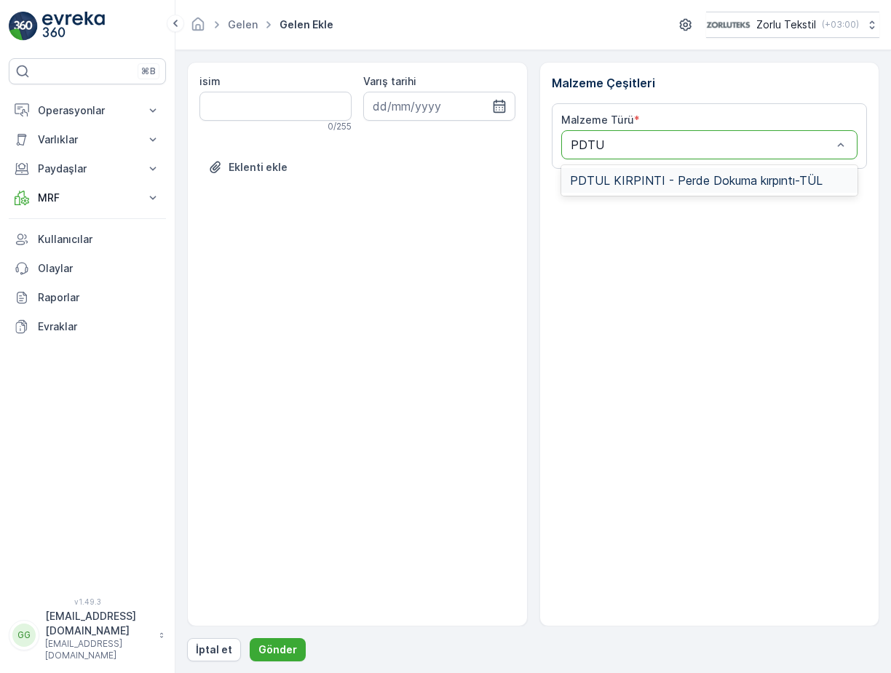
type input "PDTUL"
click at [636, 174] on span "PDTUL KIRPINTI - Perde Dokuma kırpıntı-TÜL" at bounding box center [696, 180] width 252 height 13
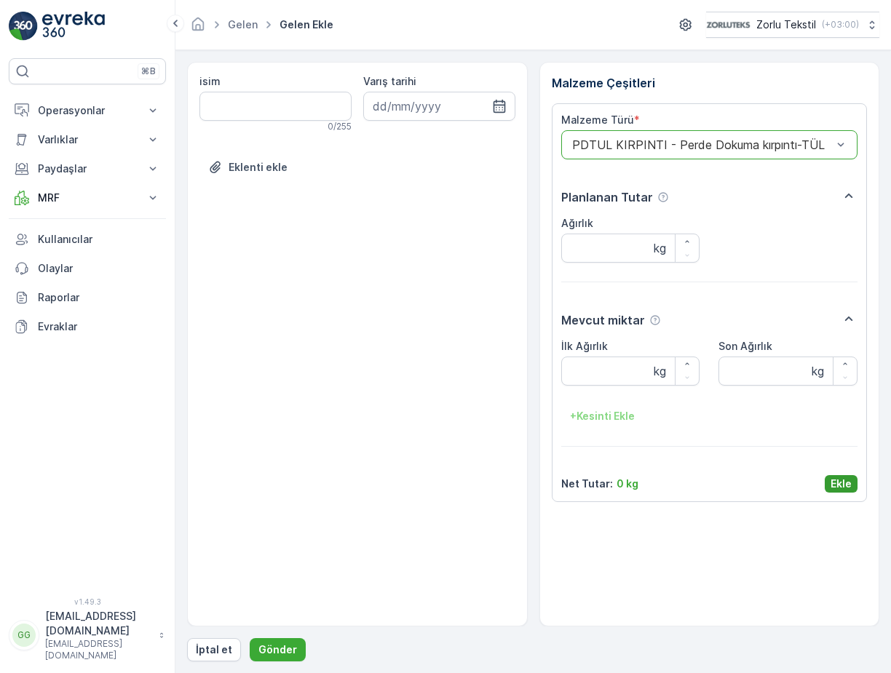
click at [837, 480] on p "Ekle" at bounding box center [840, 484] width 21 height 15
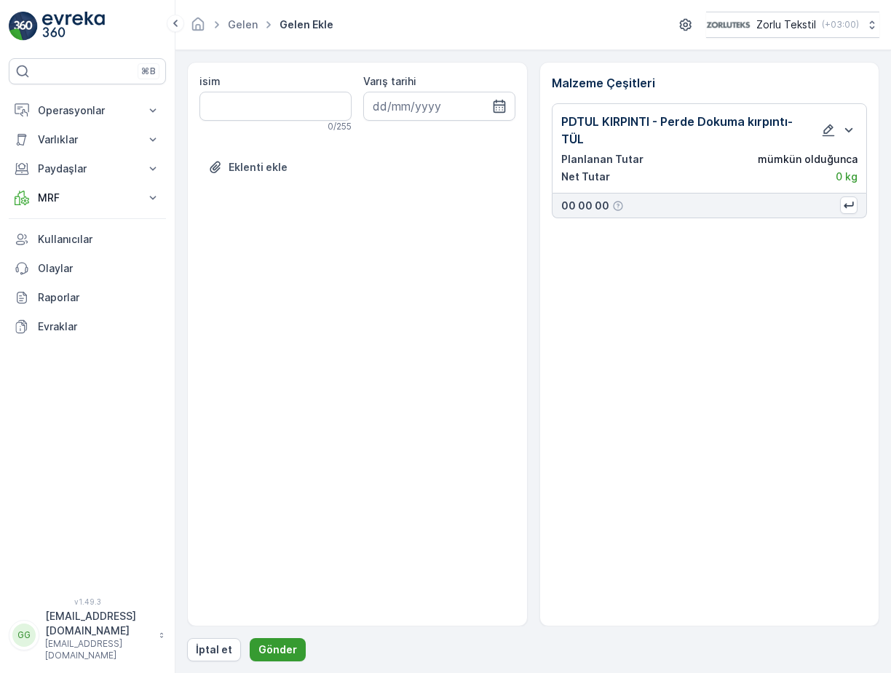
click at [280, 645] on p "Gönder" at bounding box center [277, 649] width 39 height 15
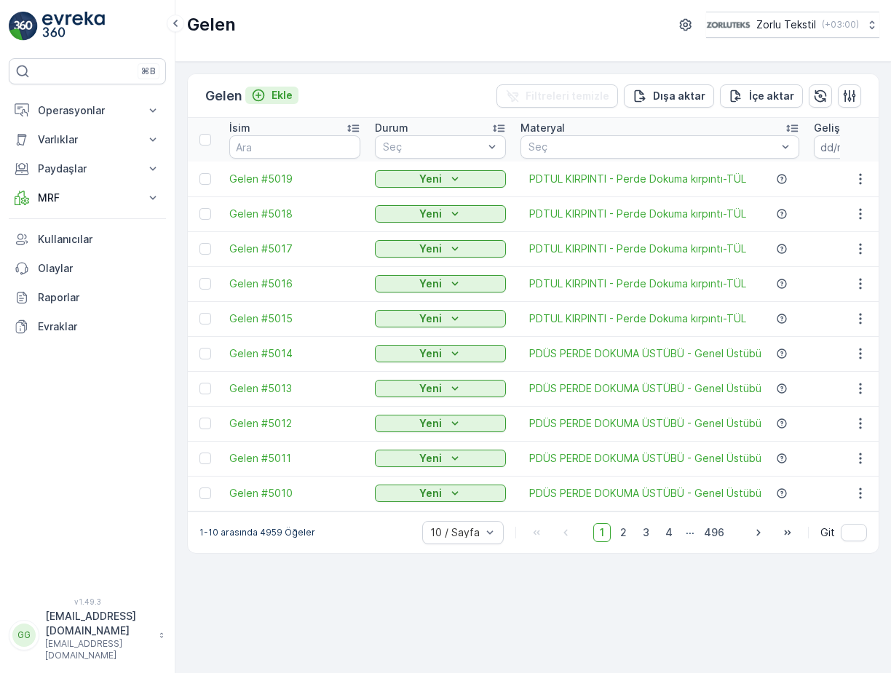
click at [274, 91] on div "Ekle" at bounding box center [271, 95] width 41 height 15
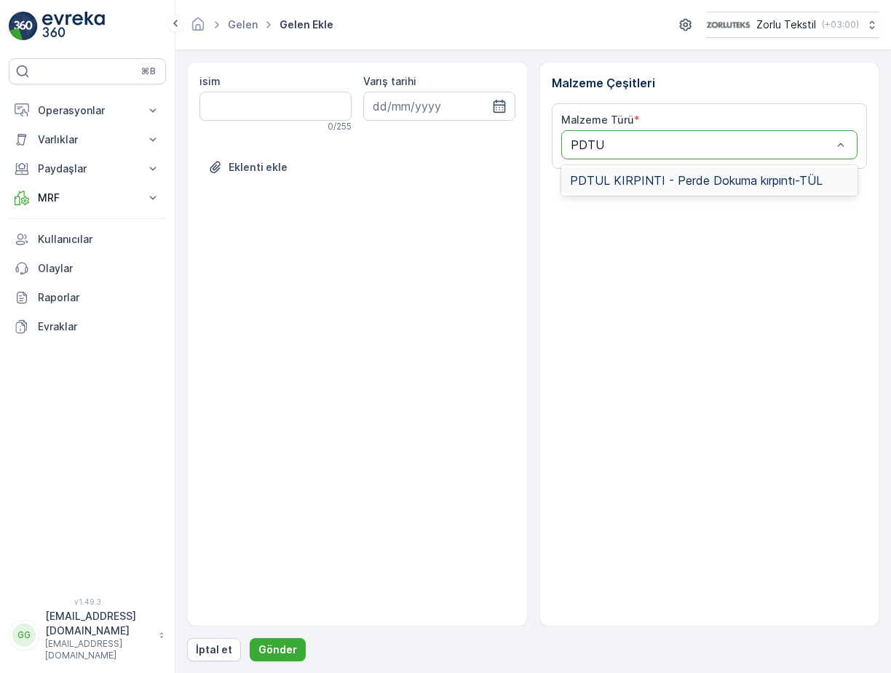
type input "PDTUL"
click at [649, 175] on span "PDTUL KIRPINTI - Perde Dokuma kırpıntı-TÜL" at bounding box center [696, 180] width 252 height 13
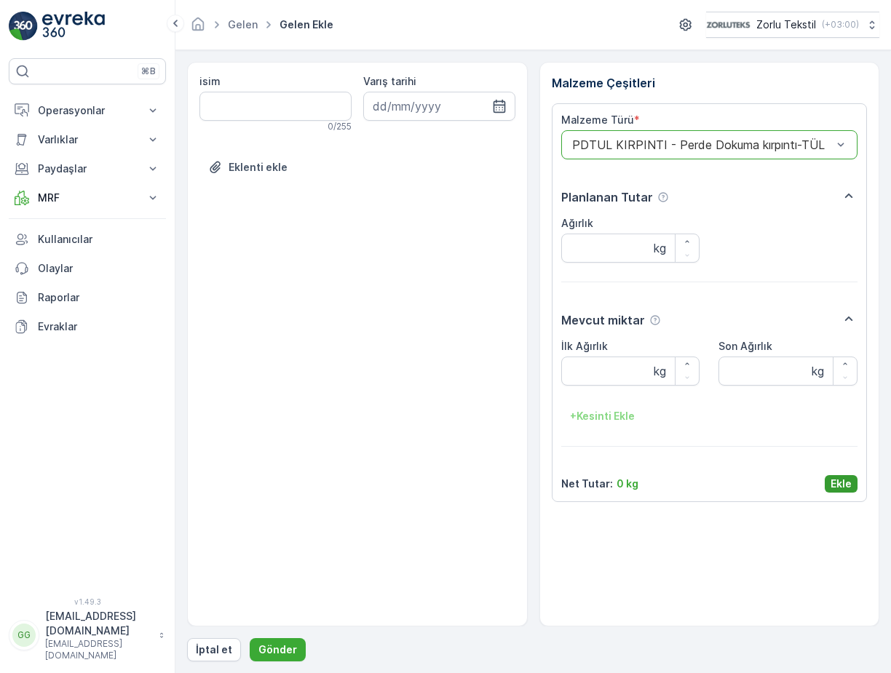
click at [837, 483] on p "Ekle" at bounding box center [840, 484] width 21 height 15
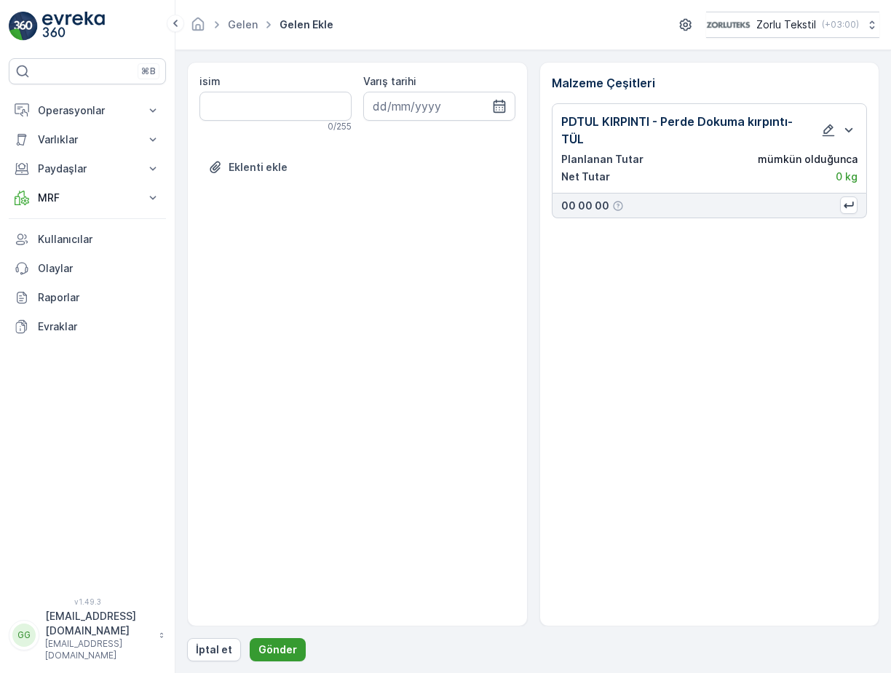
click at [264, 647] on p "Gönder" at bounding box center [277, 649] width 39 height 15
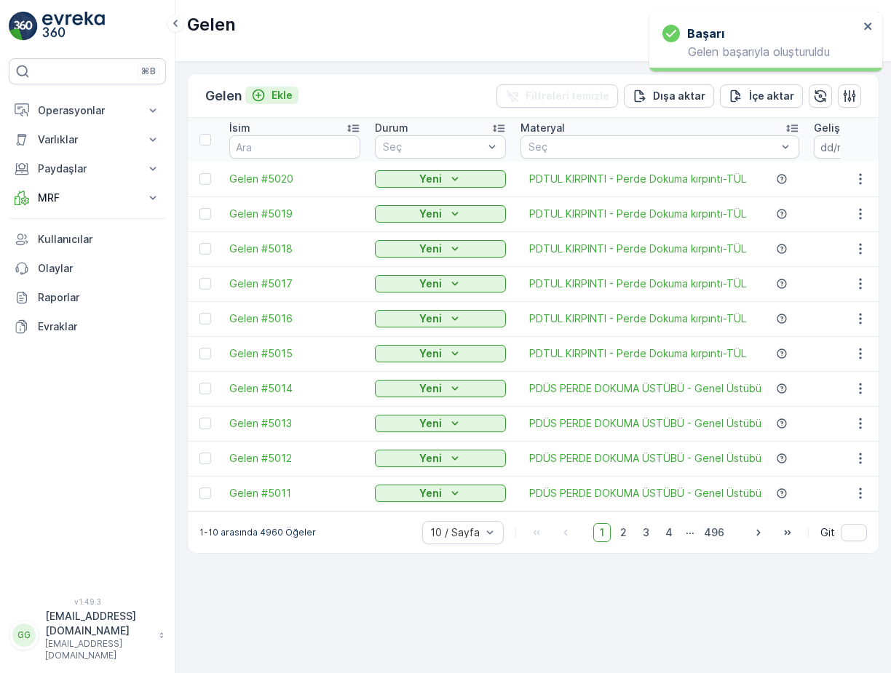
click at [278, 95] on p "Ekle" at bounding box center [281, 95] width 21 height 15
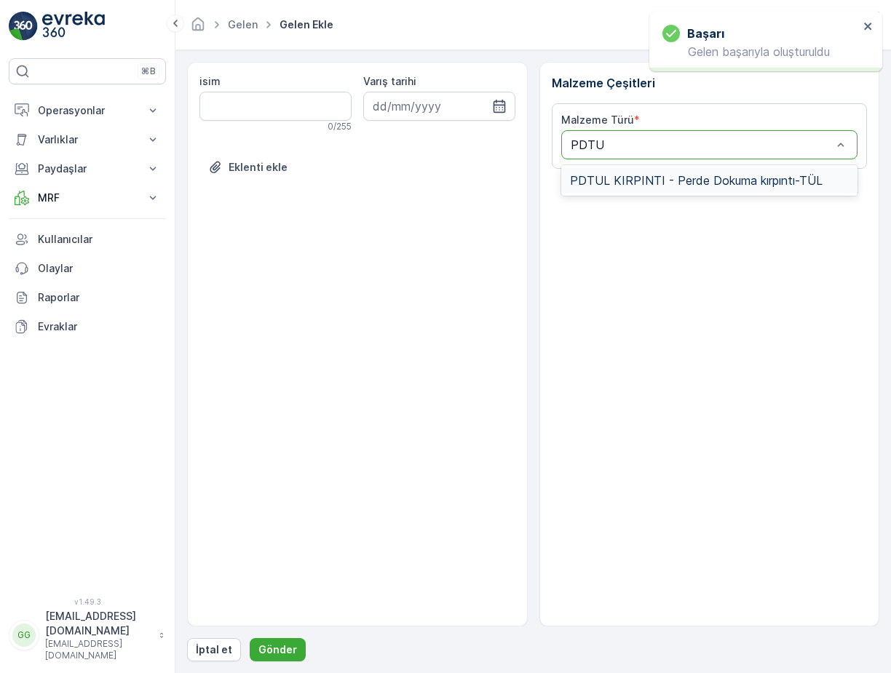
type input "PDTUL"
click at [634, 183] on span "PDTUL KIRPINTI - Perde Dokuma kırpıntı-TÜL" at bounding box center [696, 180] width 252 height 13
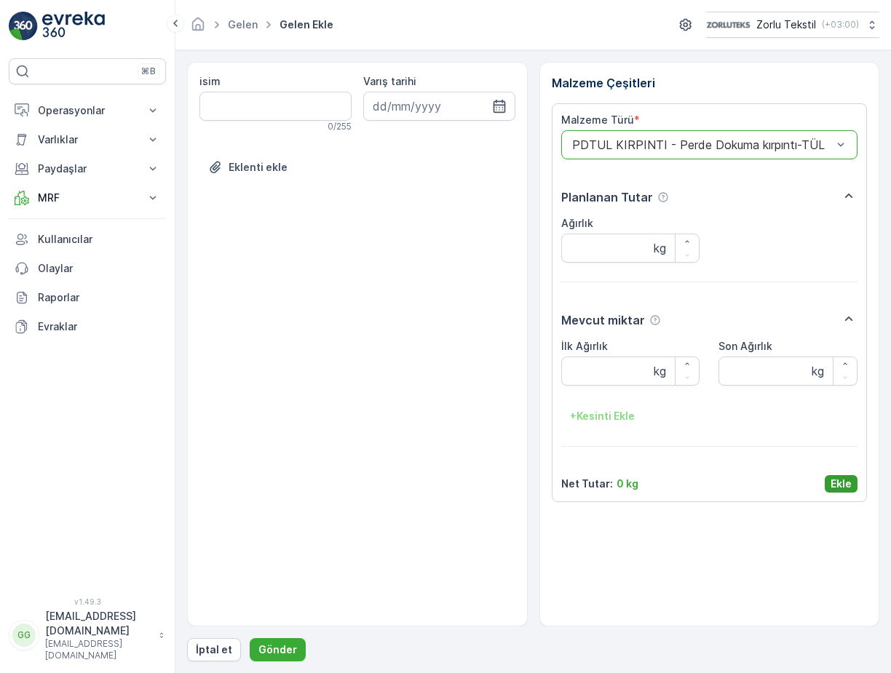
click at [845, 484] on p "Ekle" at bounding box center [840, 484] width 21 height 15
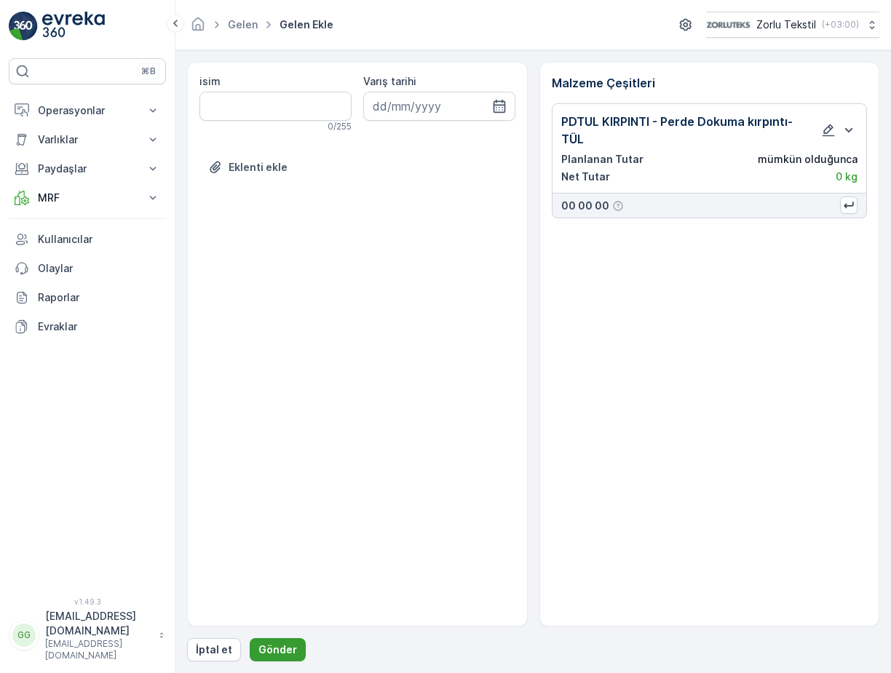
click at [271, 652] on p "Gönder" at bounding box center [277, 649] width 39 height 15
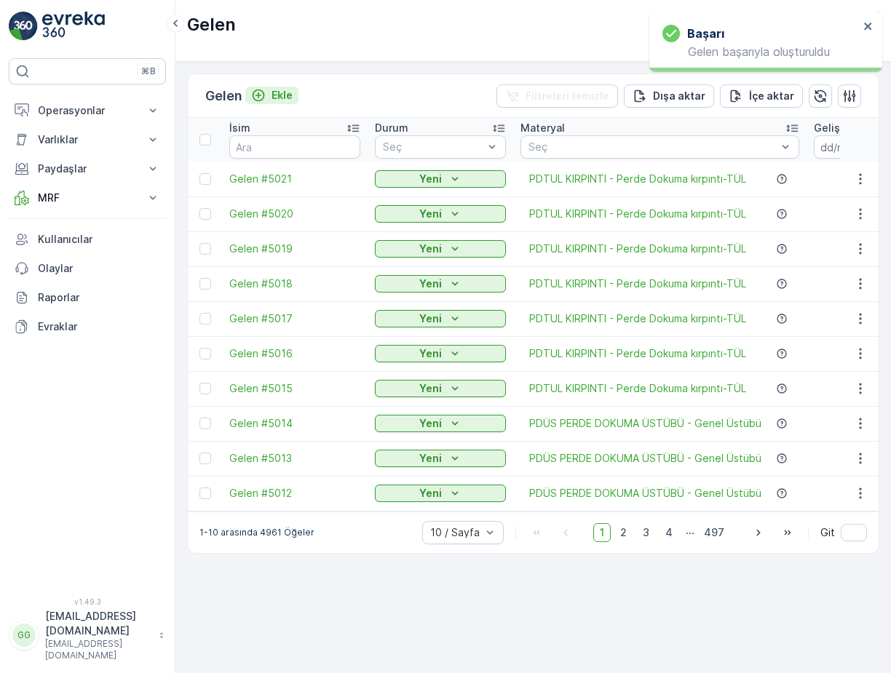
click at [290, 91] on p "Ekle" at bounding box center [281, 95] width 21 height 15
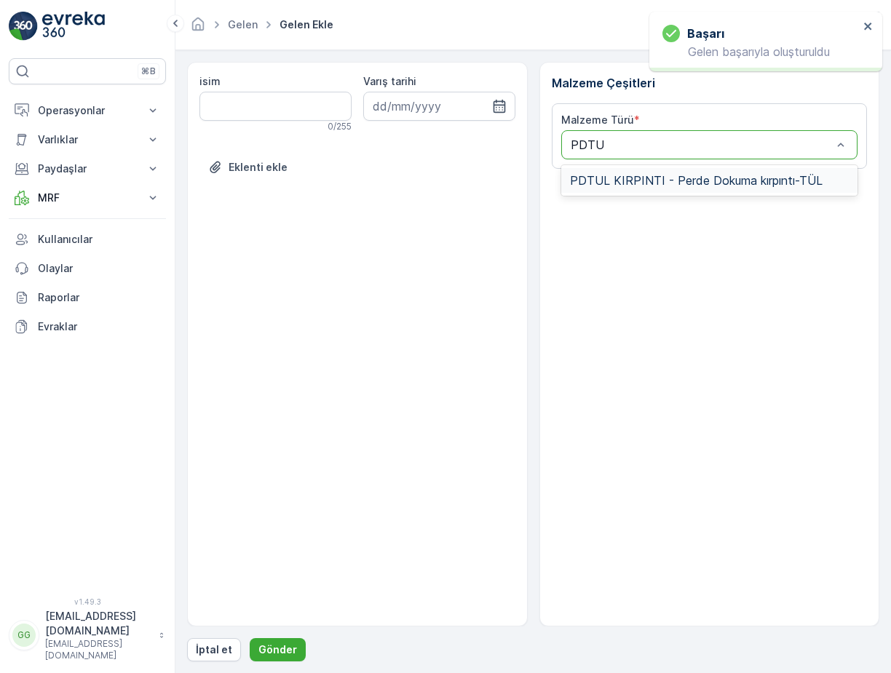
type input "PDTUL"
click at [637, 190] on div "PDTUL KIRPINTI - Perde Dokuma kırpıntı-TÜL" at bounding box center [709, 180] width 297 height 25
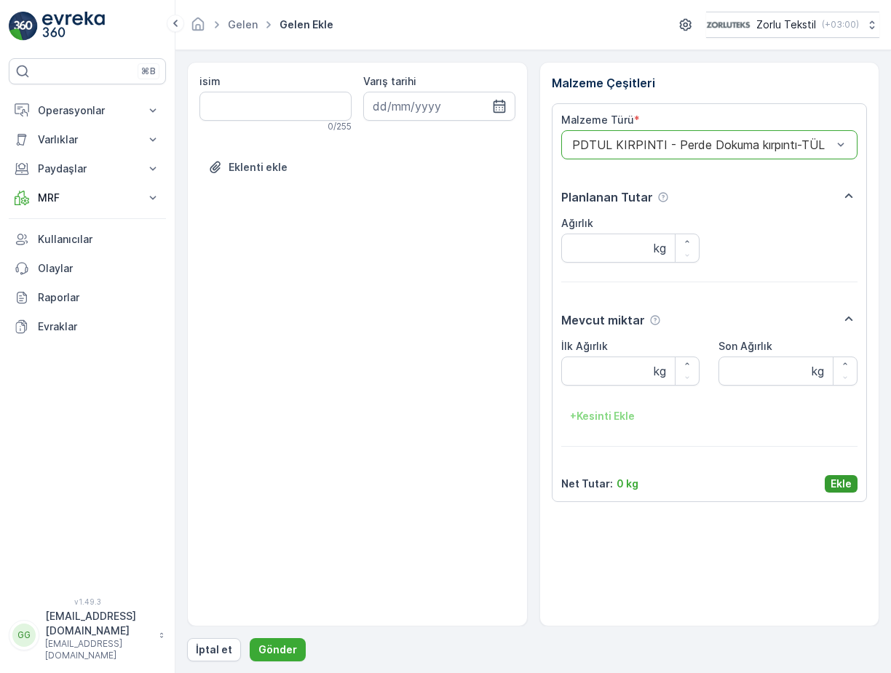
click at [848, 483] on p "Ekle" at bounding box center [840, 484] width 21 height 15
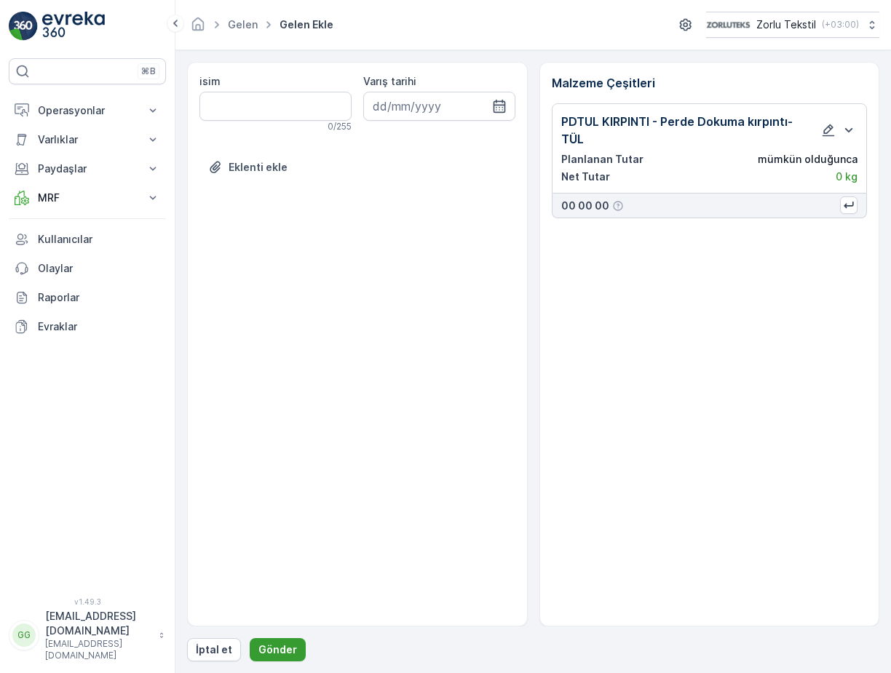
click at [270, 640] on button "Gönder" at bounding box center [278, 649] width 56 height 23
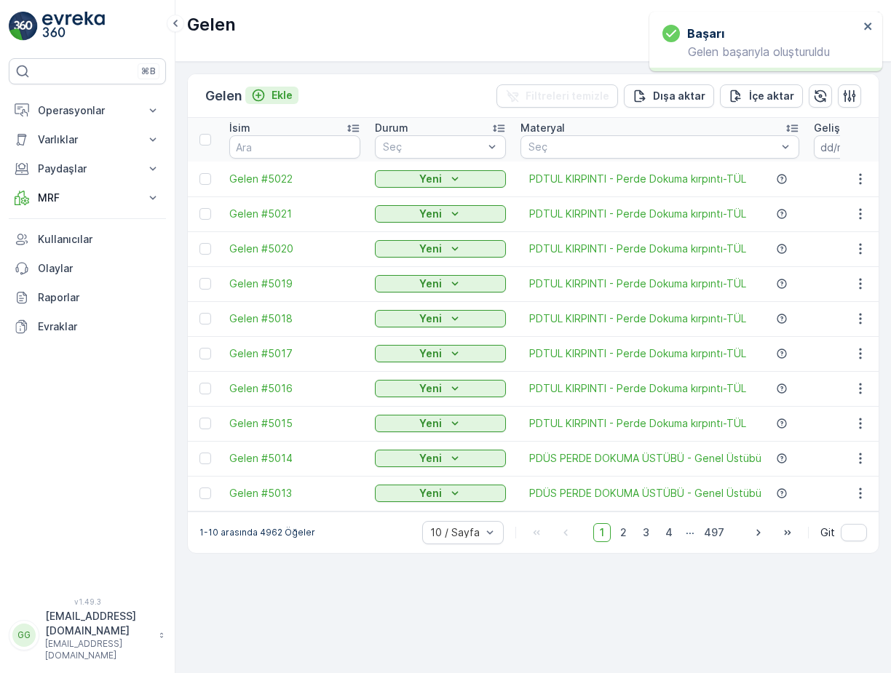
click at [286, 95] on p "Ekle" at bounding box center [281, 95] width 21 height 15
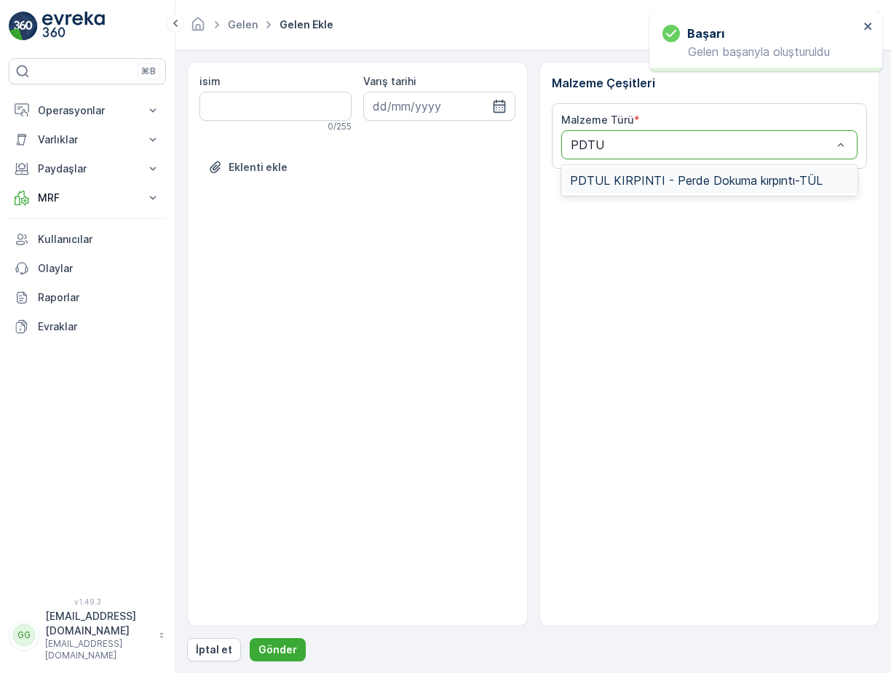
type input "PDTUL"
click at [648, 176] on span "PDTUL KIRPINTI - Perde Dokuma kırpıntı-TÜL" at bounding box center [696, 180] width 252 height 13
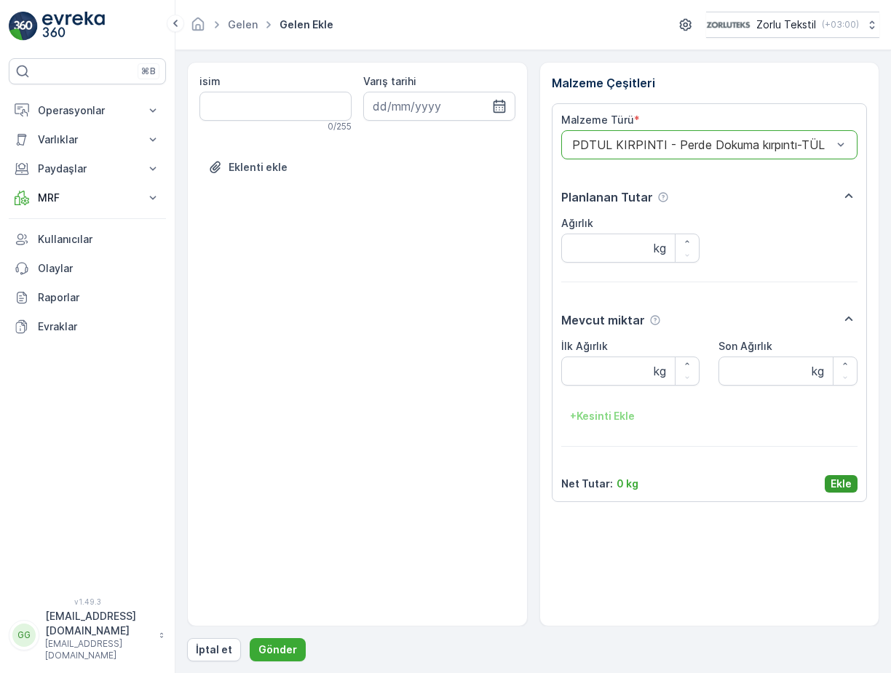
click at [833, 489] on p "Ekle" at bounding box center [840, 484] width 21 height 15
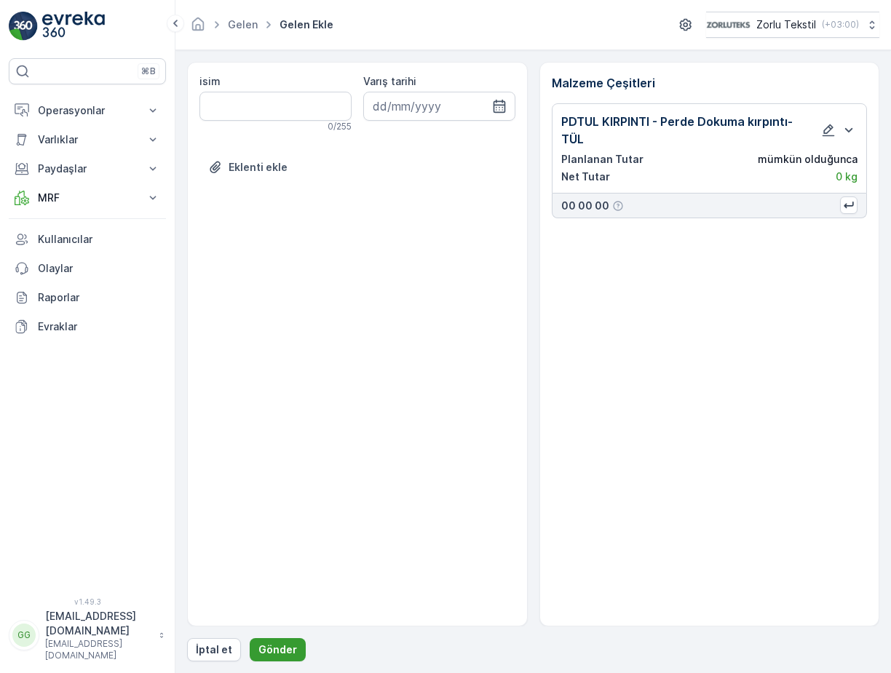
click at [277, 652] on p "Gönder" at bounding box center [277, 649] width 39 height 15
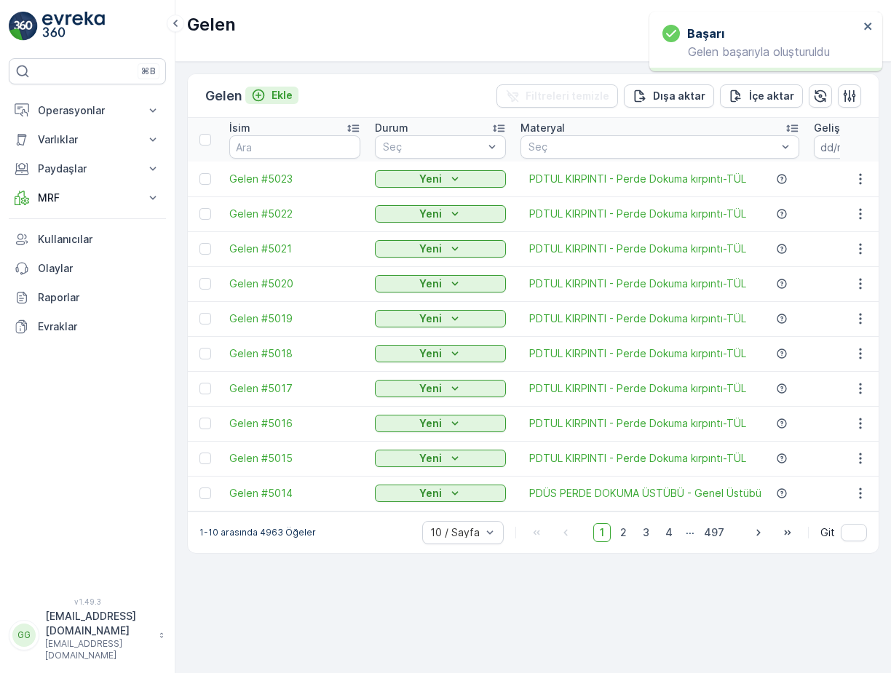
click at [286, 92] on p "Ekle" at bounding box center [281, 95] width 21 height 15
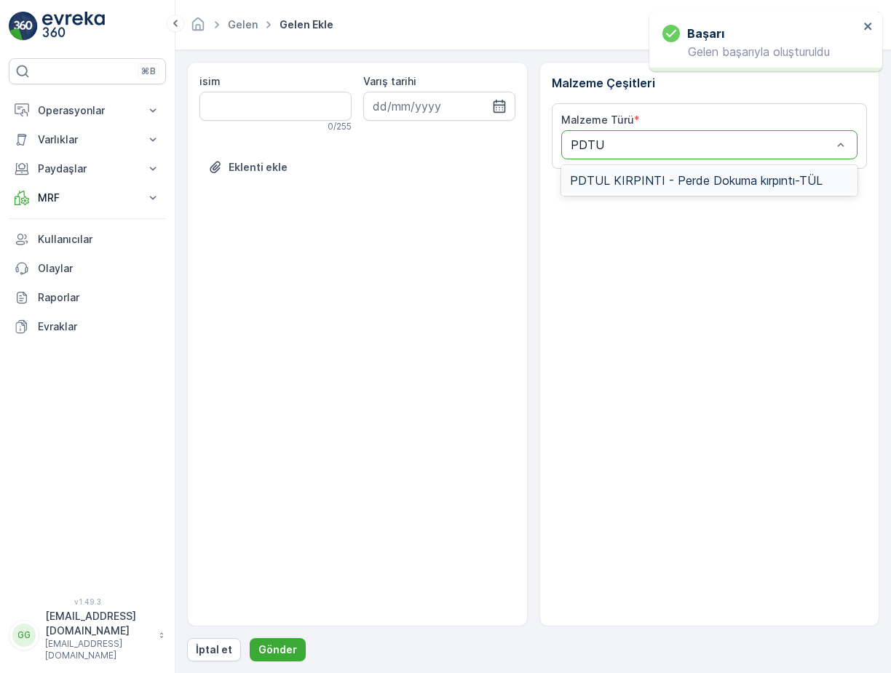
type input "PDTUL"
click at [685, 178] on span "PDTUL KIRPINTI - Perde Dokuma kırpıntı-TÜL" at bounding box center [696, 180] width 252 height 13
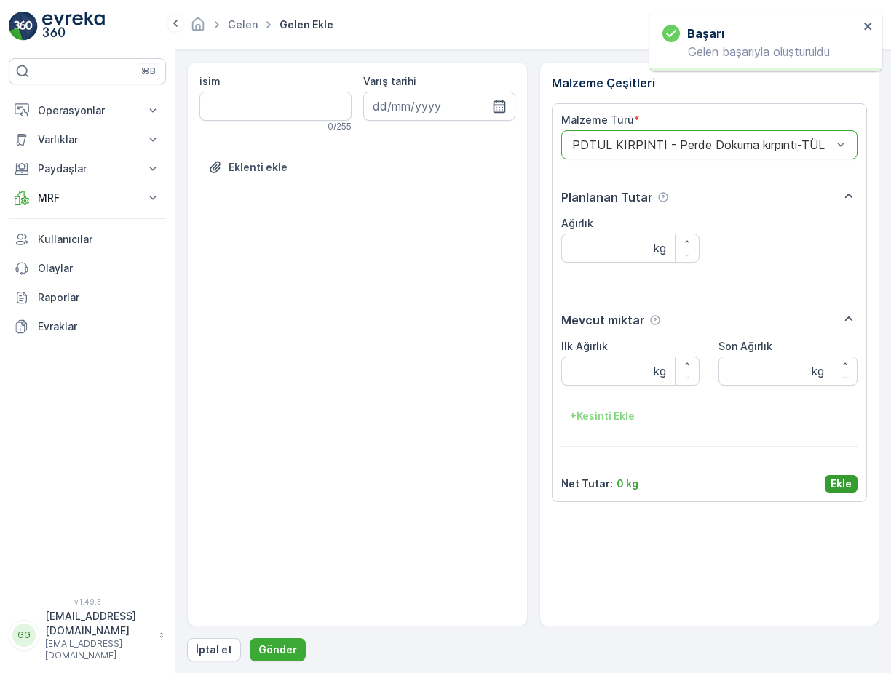
click at [845, 485] on p "Ekle" at bounding box center [840, 484] width 21 height 15
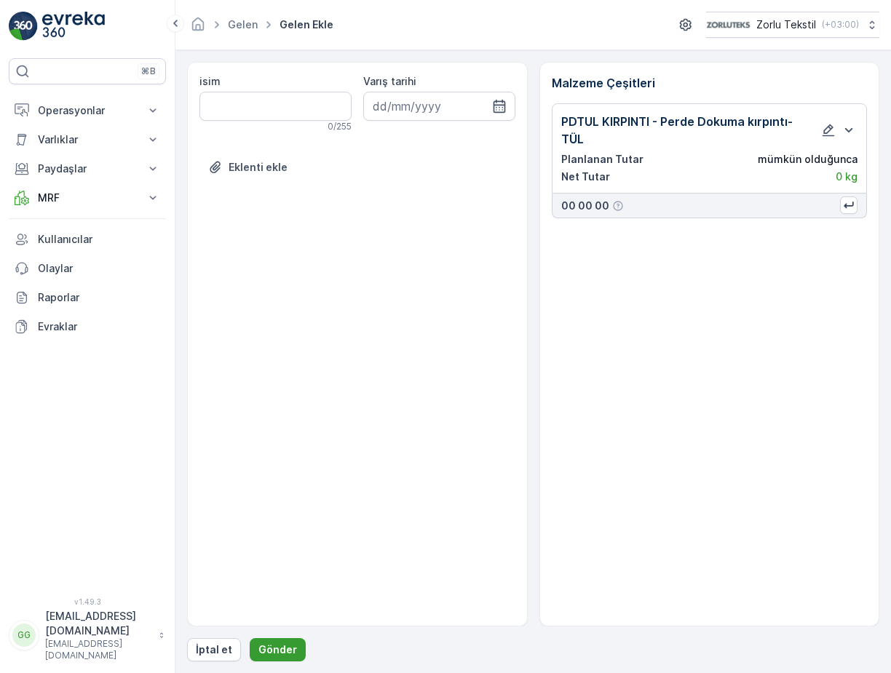
click at [284, 647] on p "Gönder" at bounding box center [277, 649] width 39 height 15
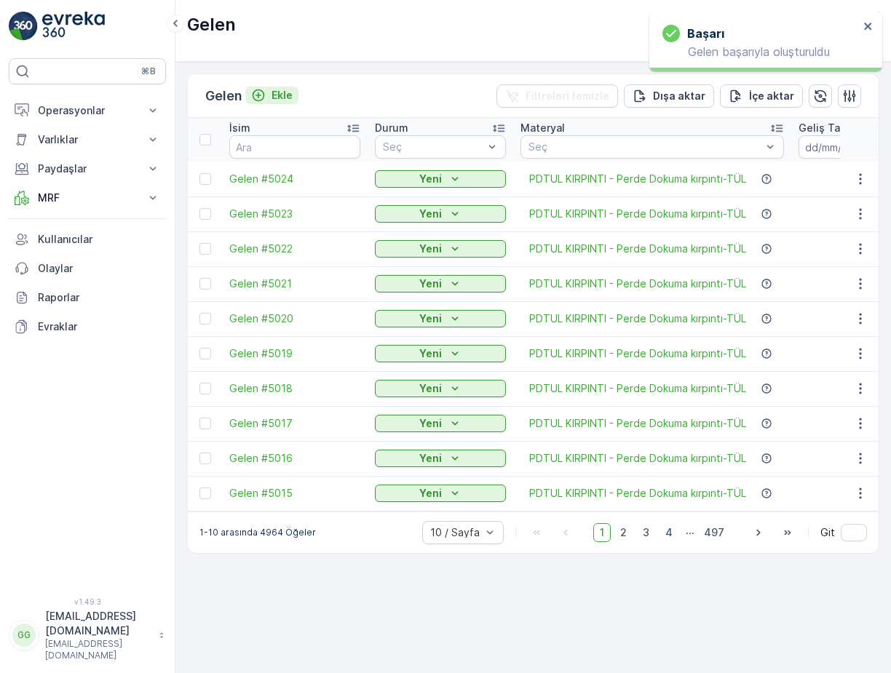
click at [281, 97] on p "Ekle" at bounding box center [281, 95] width 21 height 15
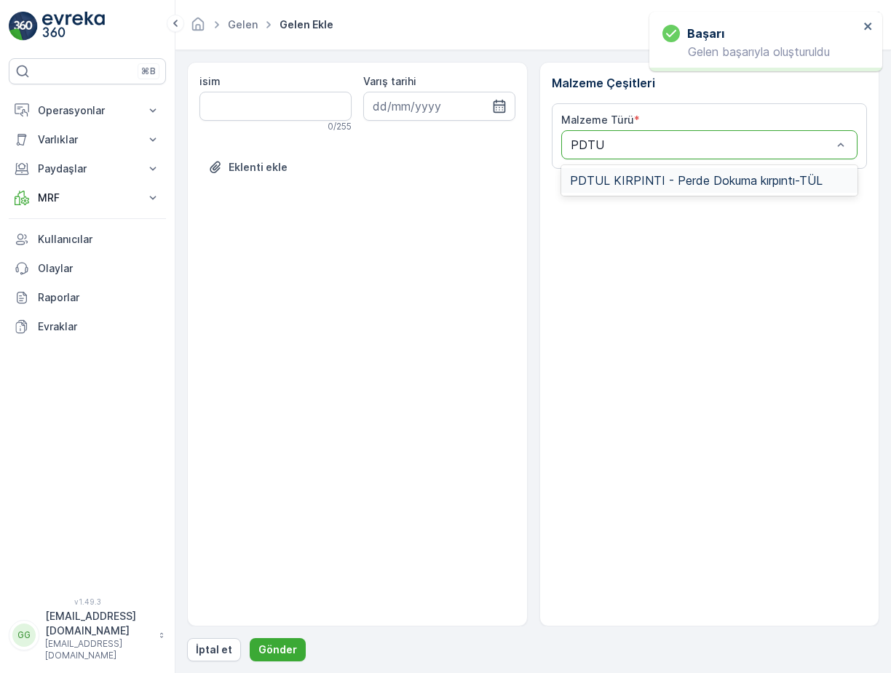
type input "PDTUL"
click at [587, 174] on span "PDTUL KIRPINTI - Perde Dokuma kırpıntı-TÜL" at bounding box center [696, 180] width 252 height 13
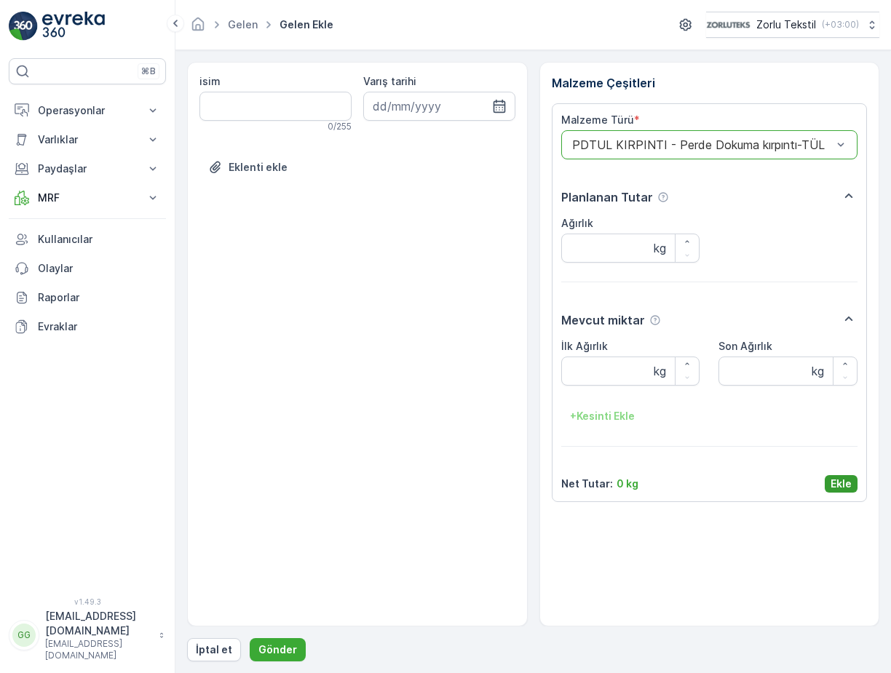
click at [830, 484] on p "Ekle" at bounding box center [840, 484] width 21 height 15
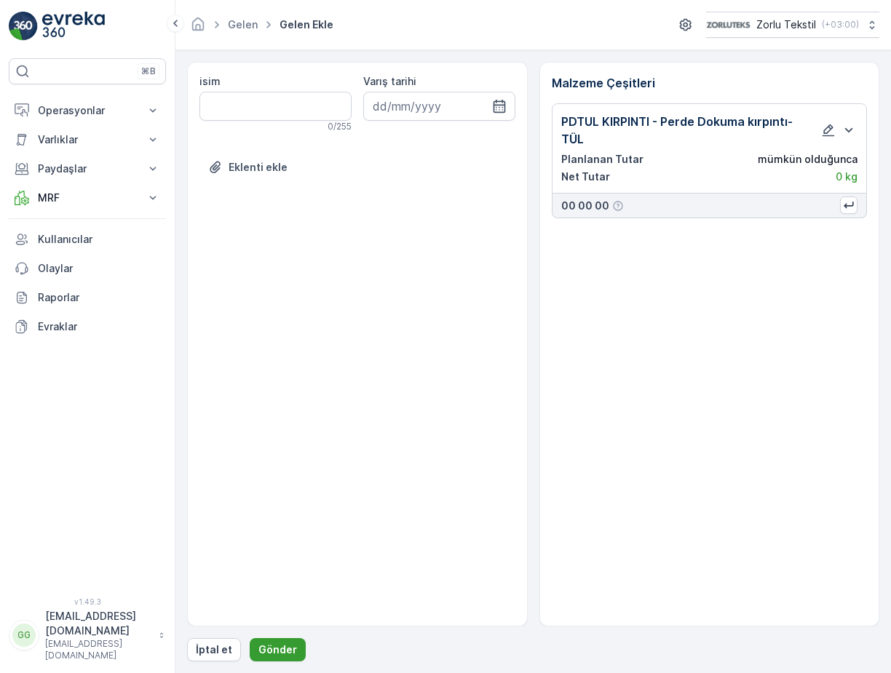
click at [269, 639] on button "Gönder" at bounding box center [278, 649] width 56 height 23
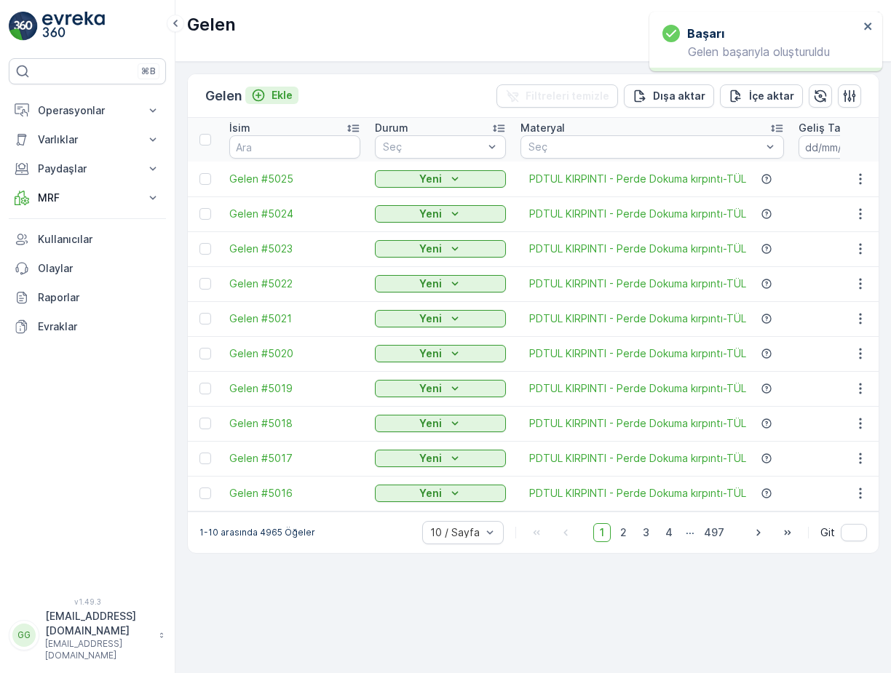
click at [286, 100] on p "Ekle" at bounding box center [281, 95] width 21 height 15
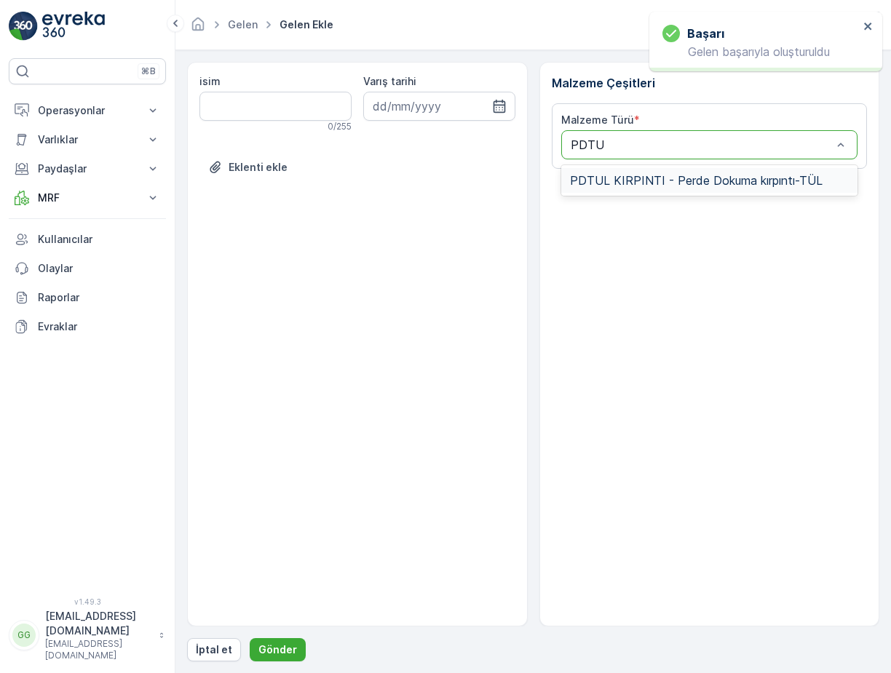
type input "PDTUL"
click at [610, 167] on div "PDTUL KIRPINTI - Perde Dokuma kırpıntı-TÜL" at bounding box center [709, 180] width 297 height 31
click at [616, 178] on span "PDTUL KIRPINTI - Perde Dokuma kırpıntı-TÜL" at bounding box center [696, 180] width 252 height 13
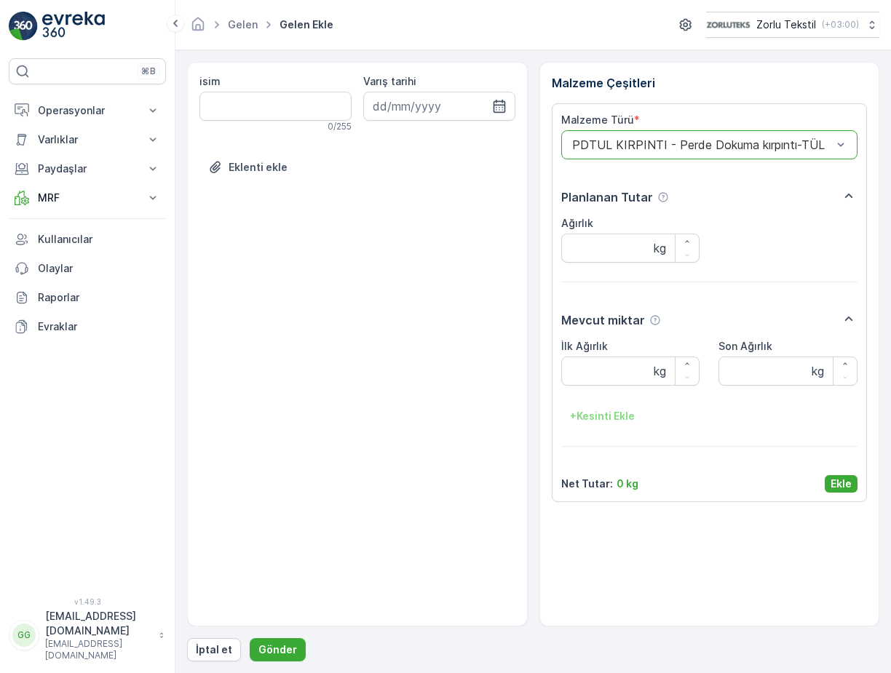
drag, startPoint x: 844, startPoint y: 487, endPoint x: 826, endPoint y: 503, distance: 23.7
click at [846, 487] on p "Ekle" at bounding box center [840, 484] width 21 height 15
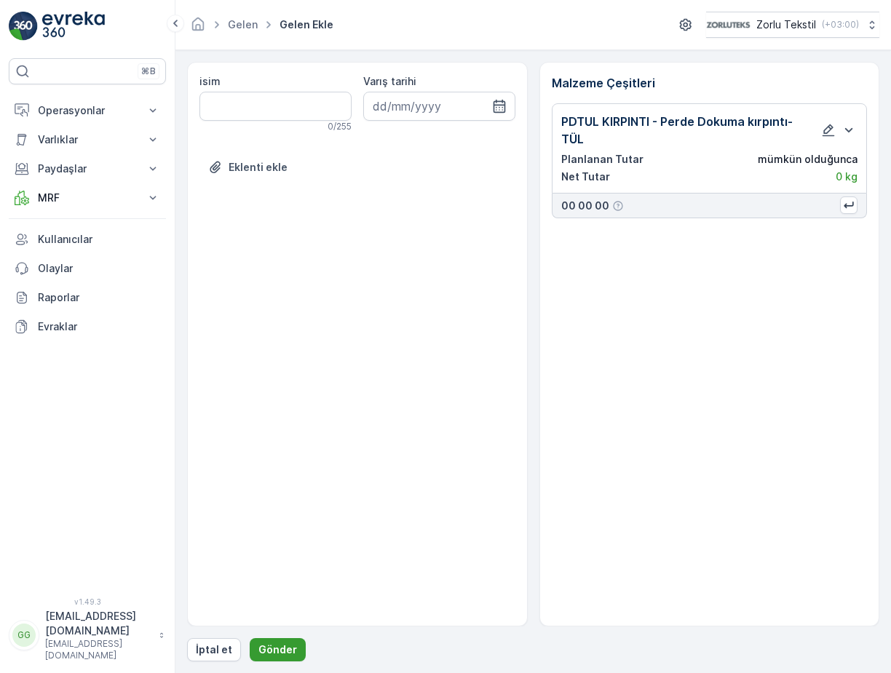
click at [271, 650] on p "Gönder" at bounding box center [277, 649] width 39 height 15
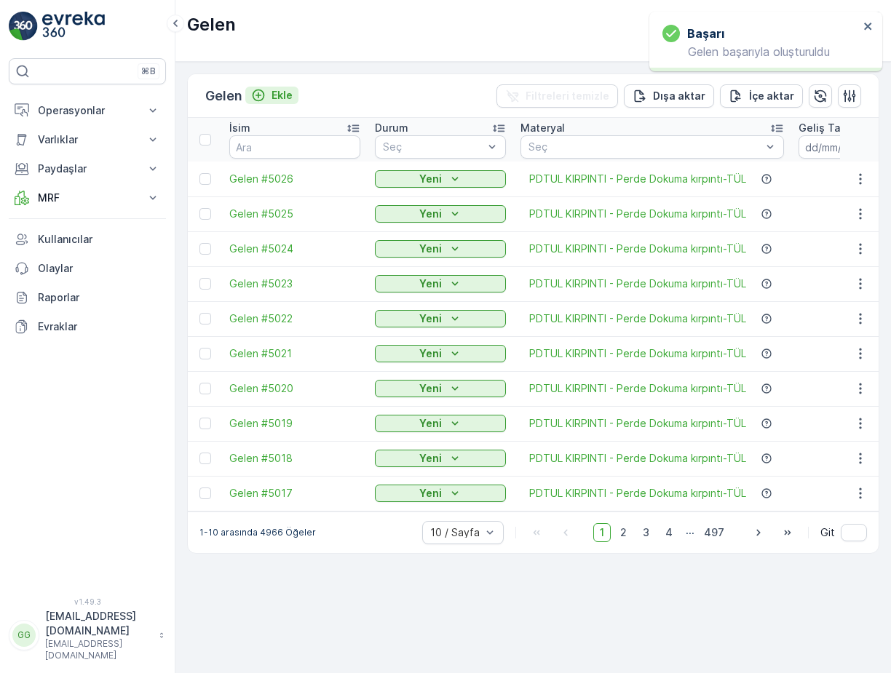
click at [287, 95] on p "Ekle" at bounding box center [281, 95] width 21 height 15
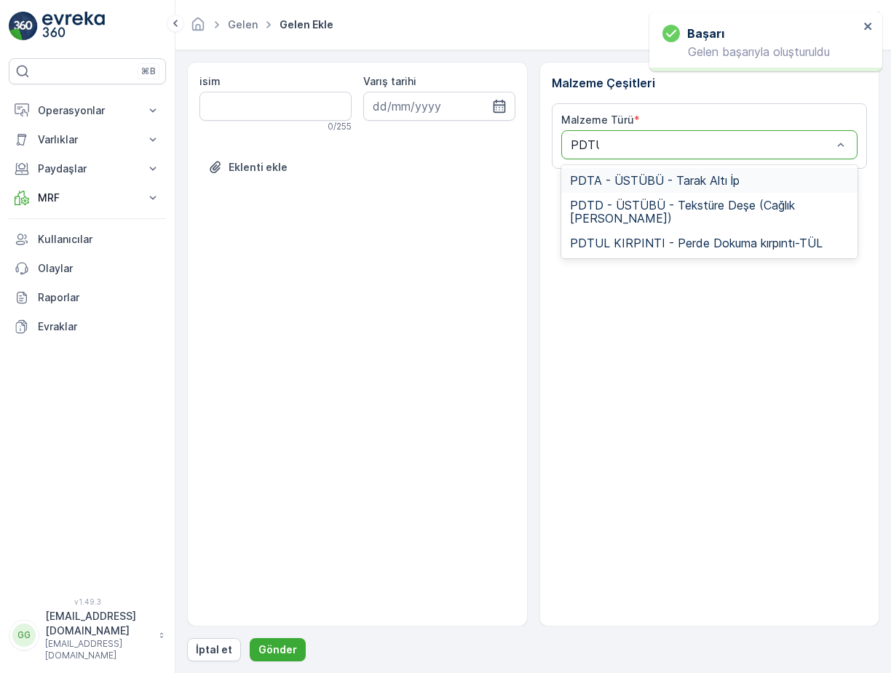
type input "PDTUL"
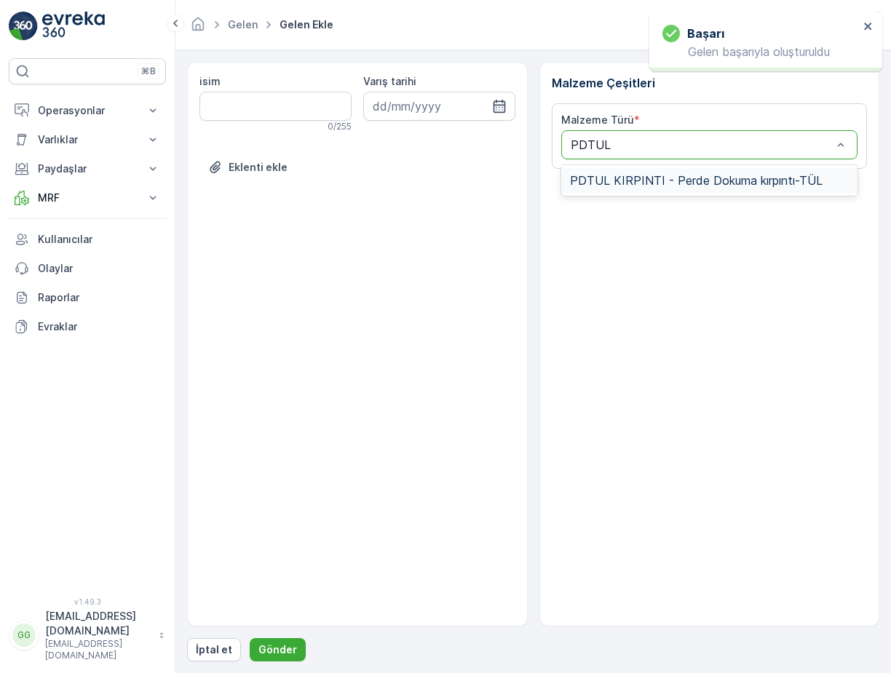
click at [641, 186] on span "PDTUL KIRPINTI - Perde Dokuma kırpıntı-TÜL" at bounding box center [696, 180] width 252 height 13
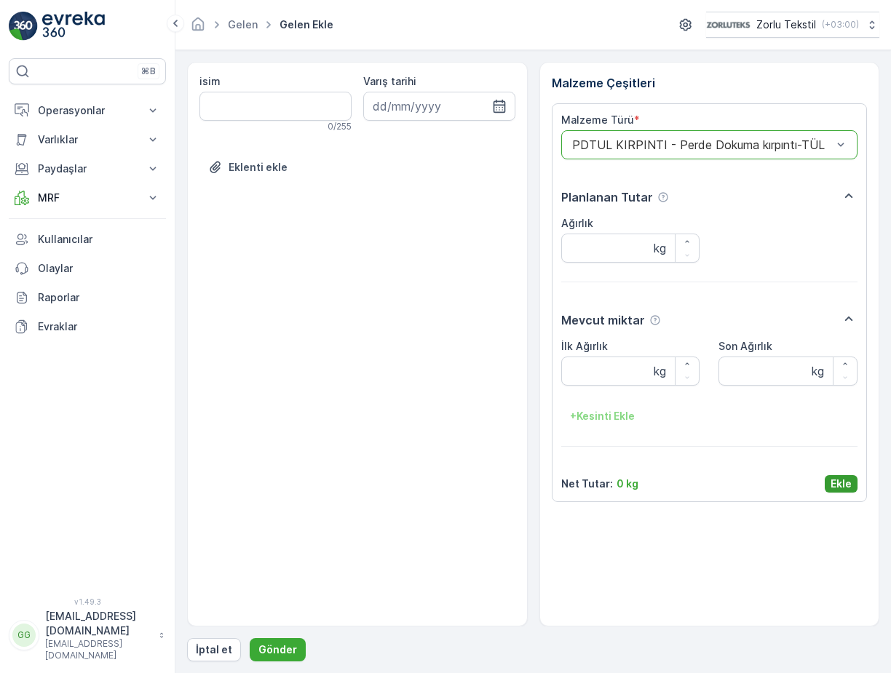
click at [848, 484] on p "Ekle" at bounding box center [840, 484] width 21 height 15
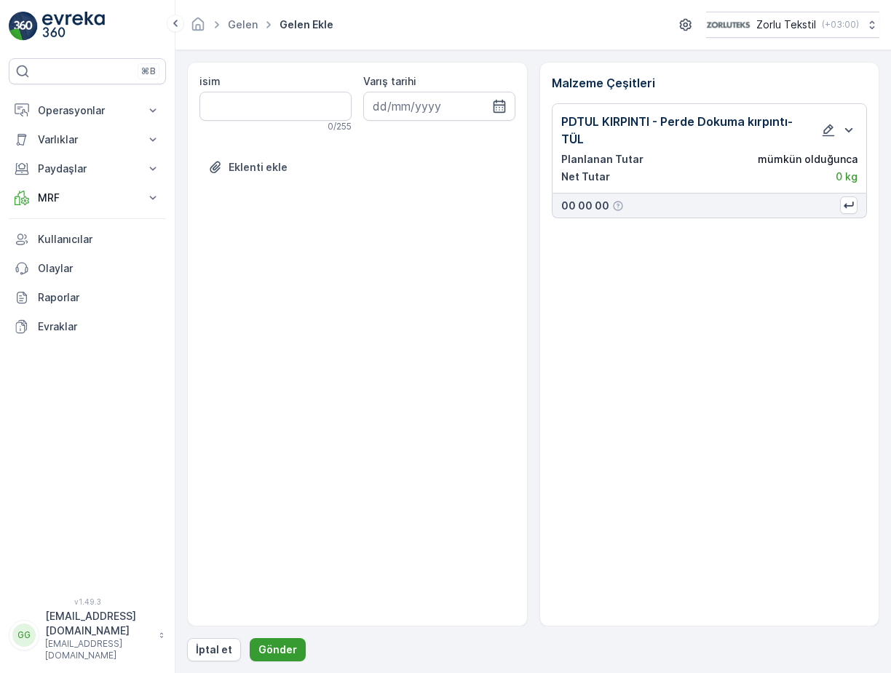
click at [269, 653] on p "Gönder" at bounding box center [277, 649] width 39 height 15
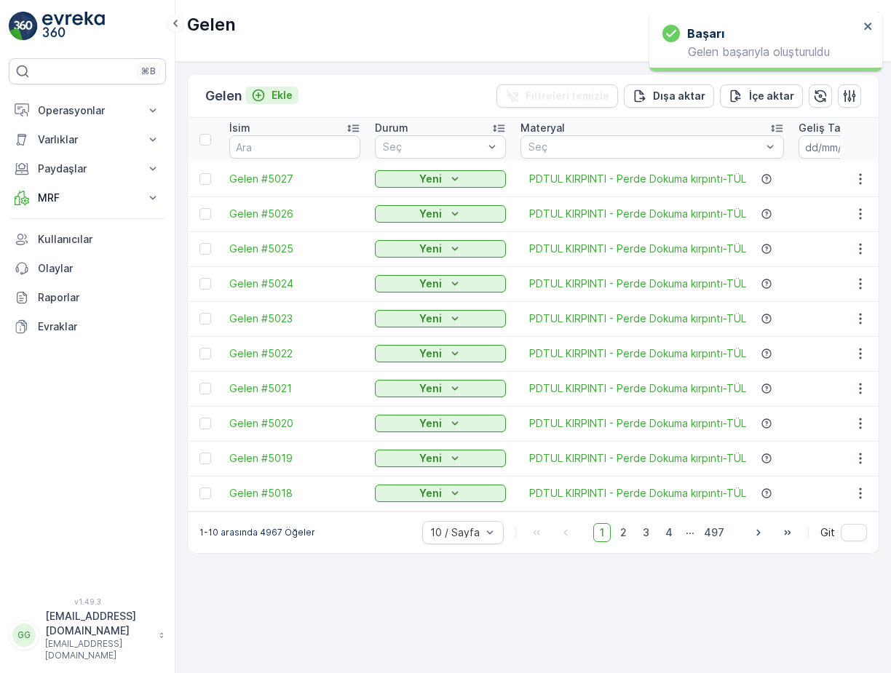
click at [291, 100] on p "Ekle" at bounding box center [281, 95] width 21 height 15
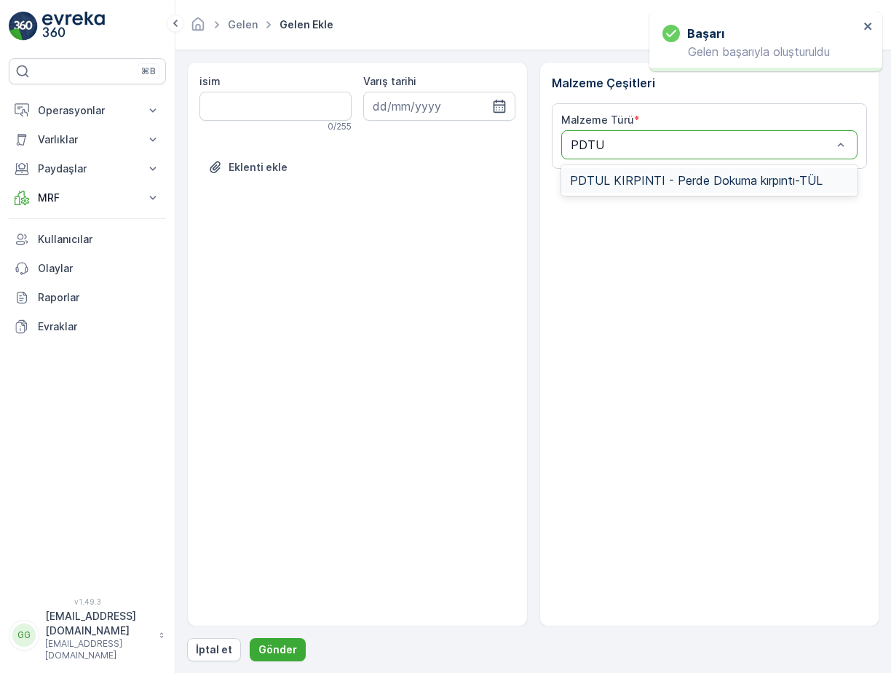
type input "PDTUL"
click at [664, 185] on span "PDTUL KIRPINTI - Perde Dokuma kırpıntı-TÜL" at bounding box center [696, 180] width 252 height 13
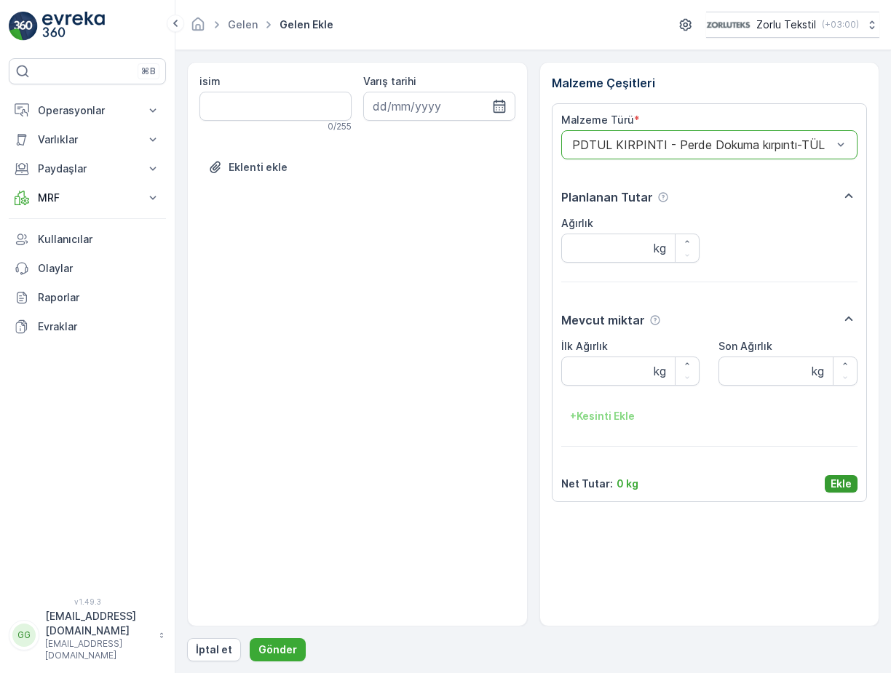
click at [842, 487] on p "Ekle" at bounding box center [840, 484] width 21 height 15
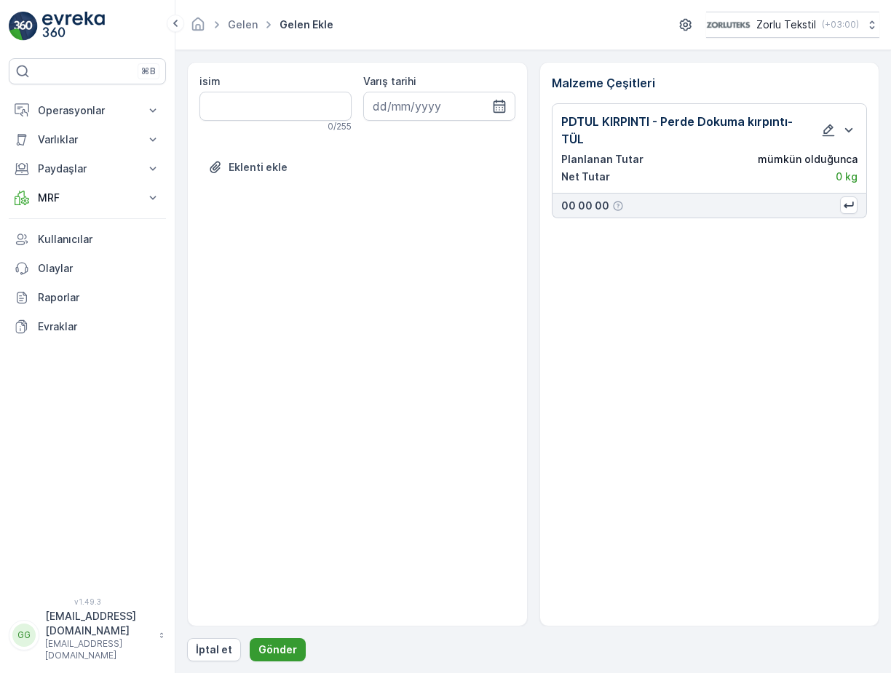
click at [271, 650] on p "Gönder" at bounding box center [277, 649] width 39 height 15
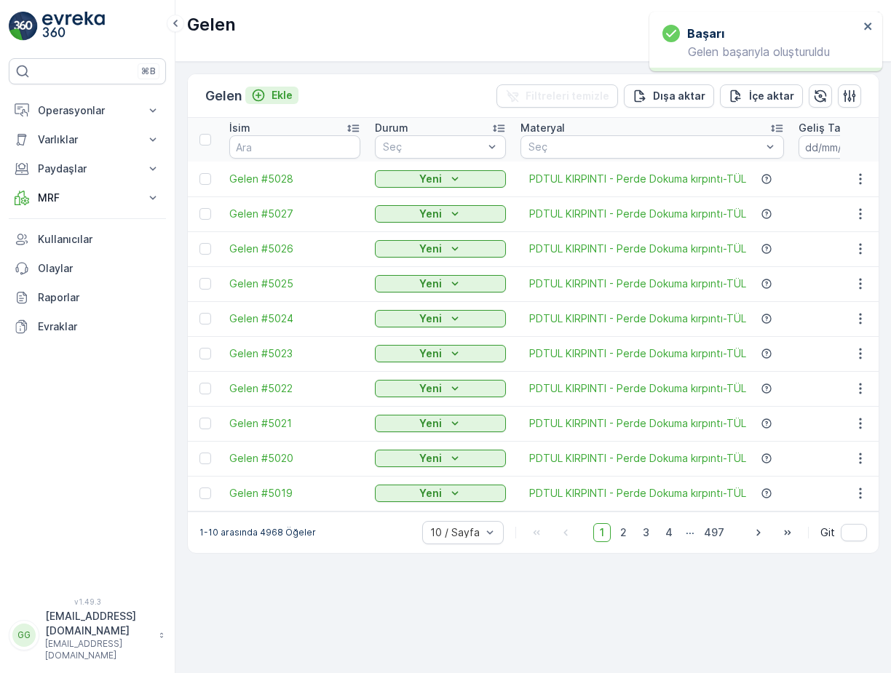
click at [281, 95] on p "Ekle" at bounding box center [281, 95] width 21 height 15
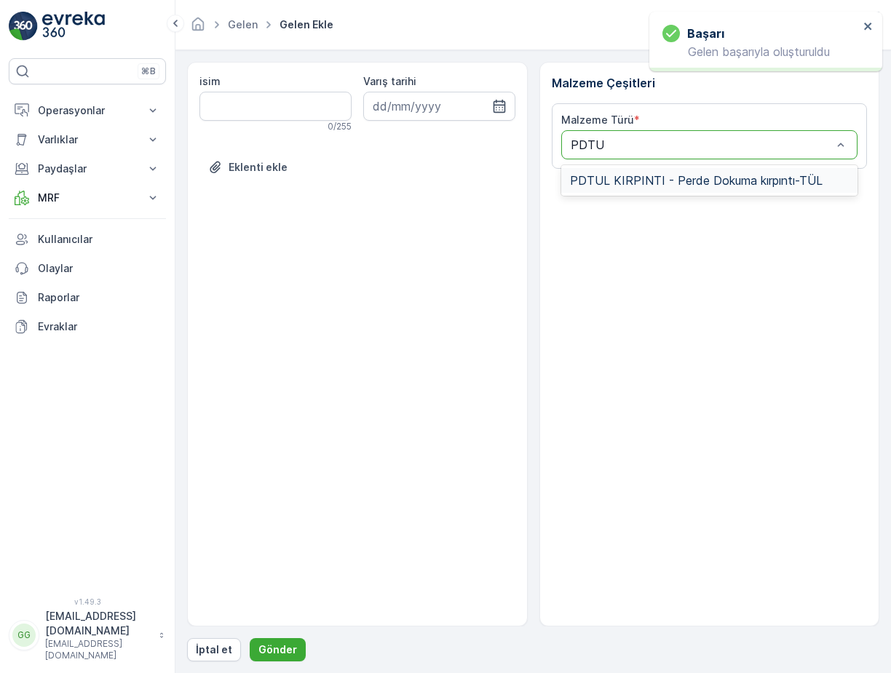
type input "PDTUL"
click at [608, 179] on span "PDTUL KIRPINTI - Perde Dokuma kırpıntı-TÜL" at bounding box center [696, 180] width 252 height 13
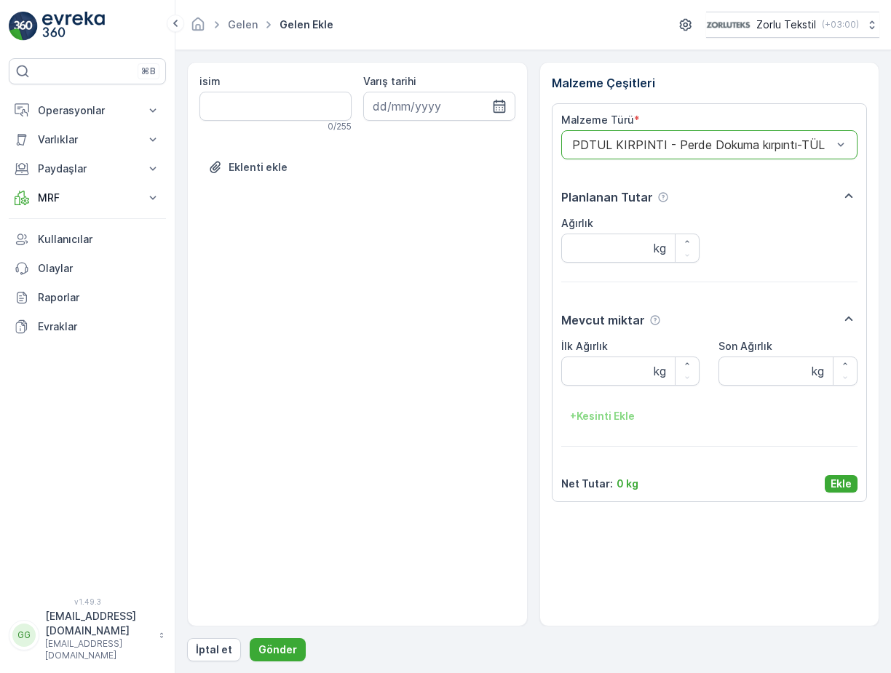
click at [849, 483] on p "Ekle" at bounding box center [840, 484] width 21 height 15
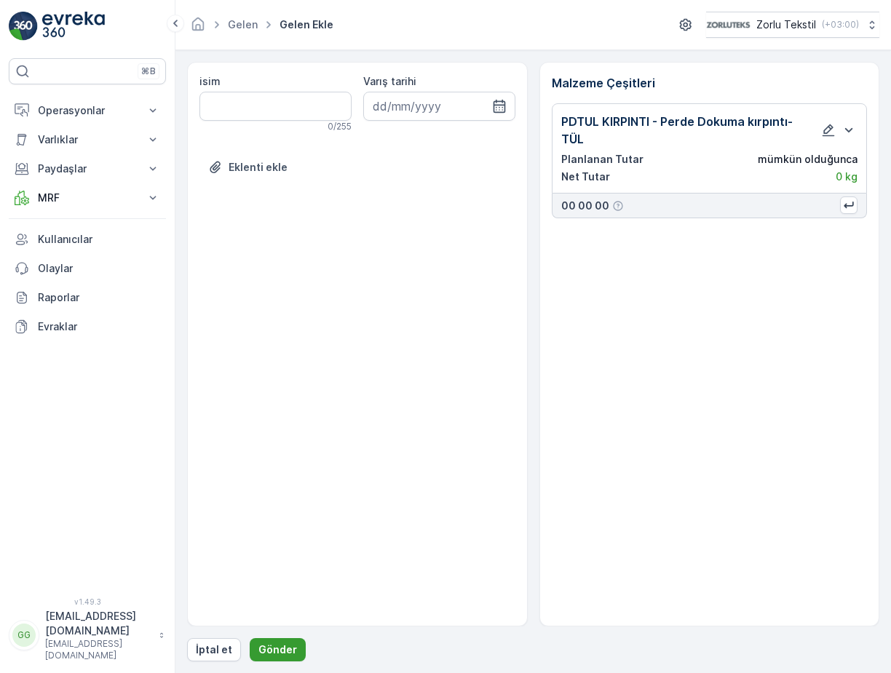
click at [260, 650] on p "Gönder" at bounding box center [277, 649] width 39 height 15
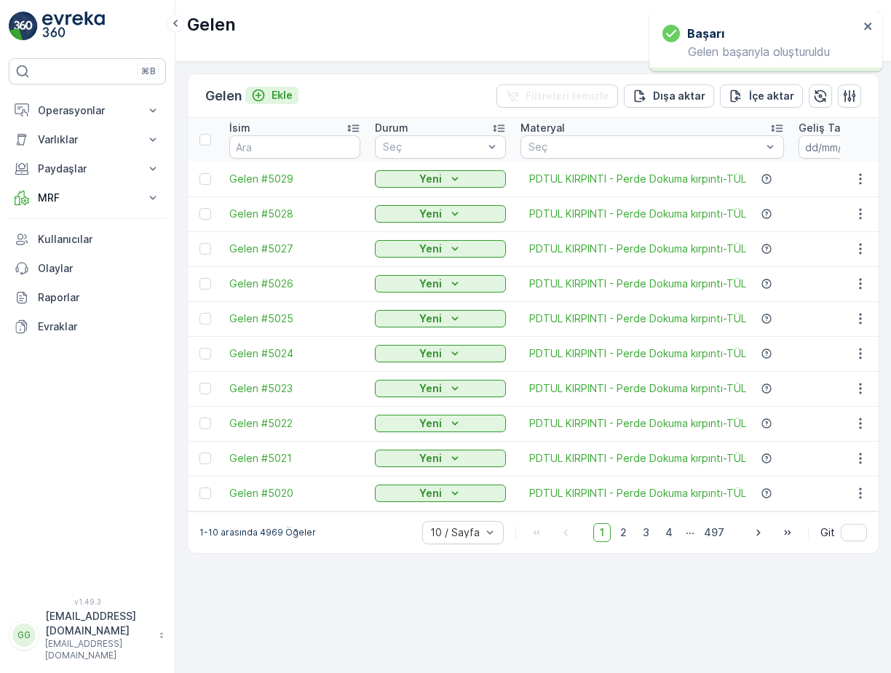
click at [276, 93] on p "Ekle" at bounding box center [281, 95] width 21 height 15
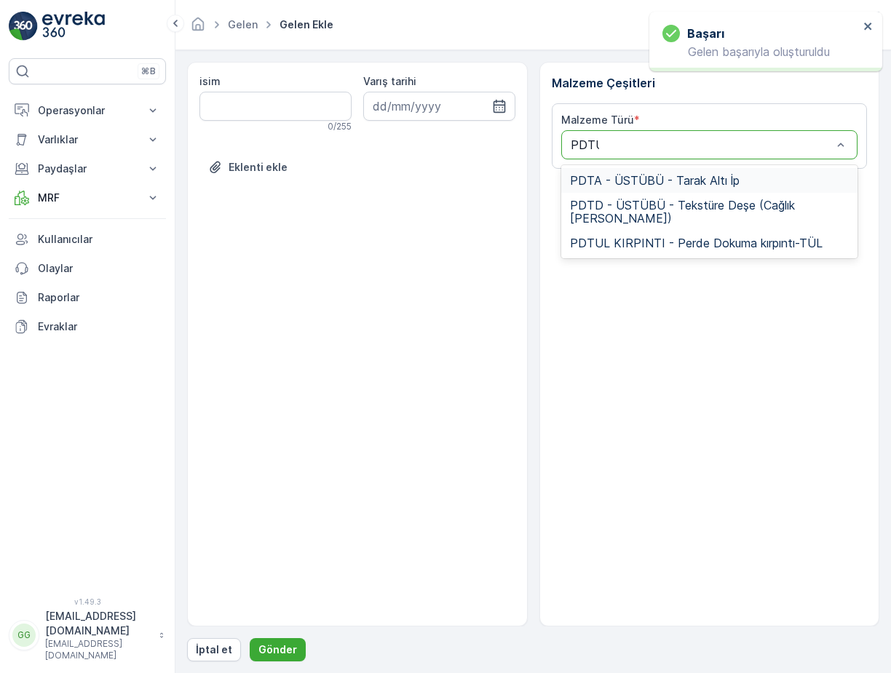
type input "PDTUL"
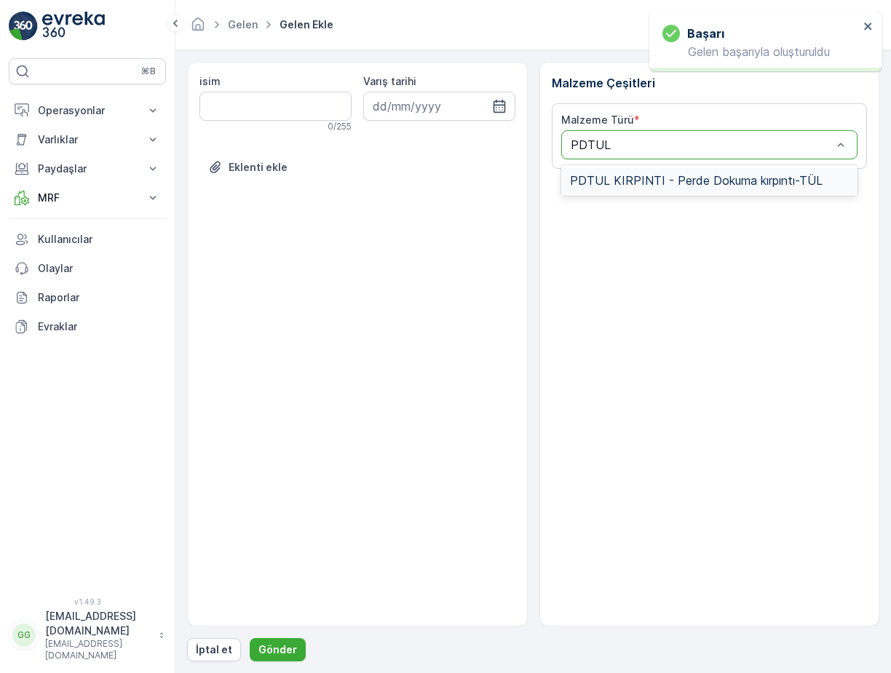
click at [599, 180] on span "PDTUL KIRPINTI - Perde Dokuma kırpıntı-TÜL" at bounding box center [696, 180] width 252 height 13
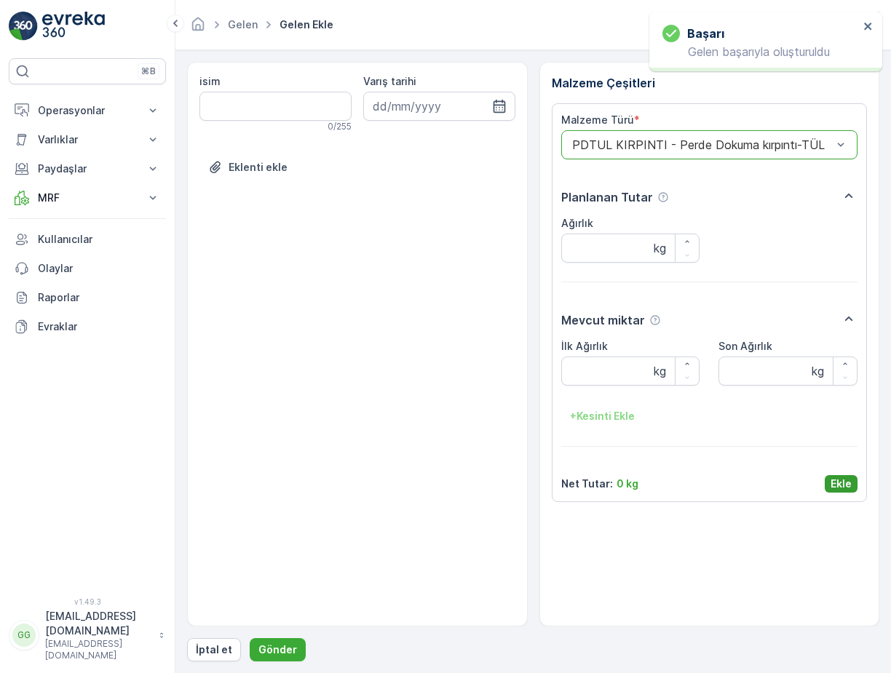
click at [832, 480] on p "Ekle" at bounding box center [840, 484] width 21 height 15
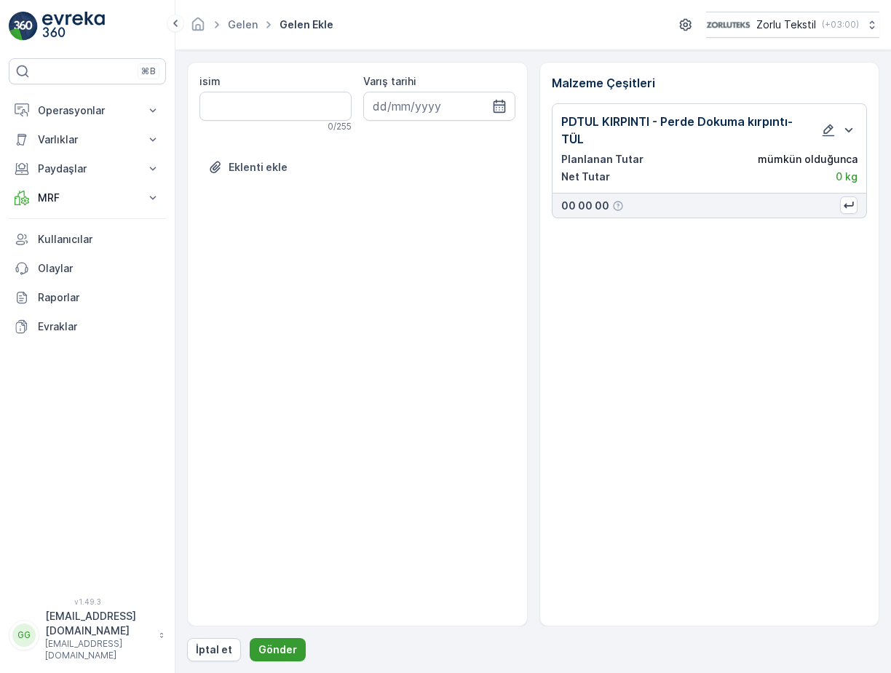
click at [268, 651] on p "Gönder" at bounding box center [277, 649] width 39 height 15
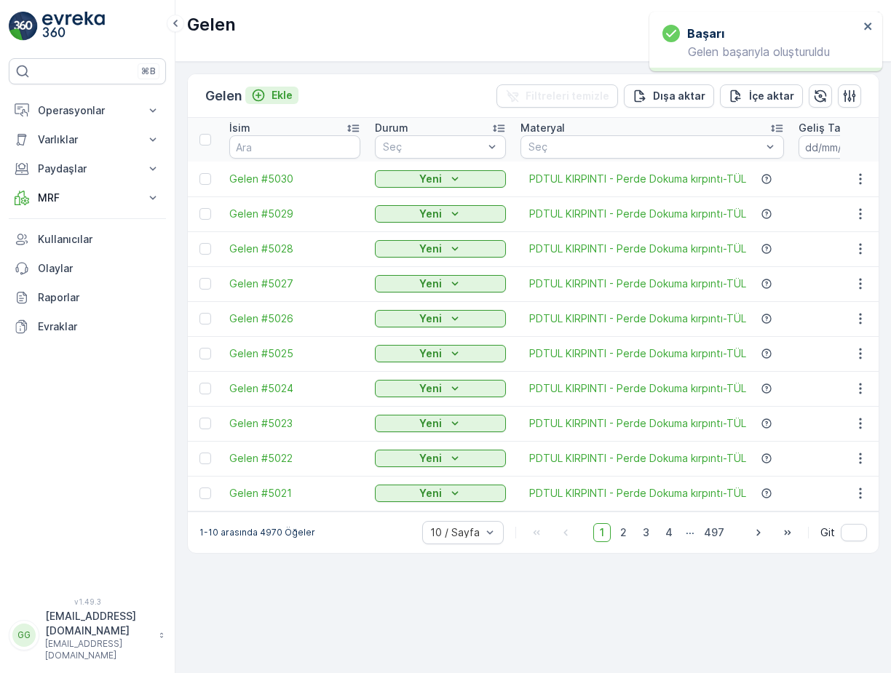
click at [278, 97] on p "Ekle" at bounding box center [281, 95] width 21 height 15
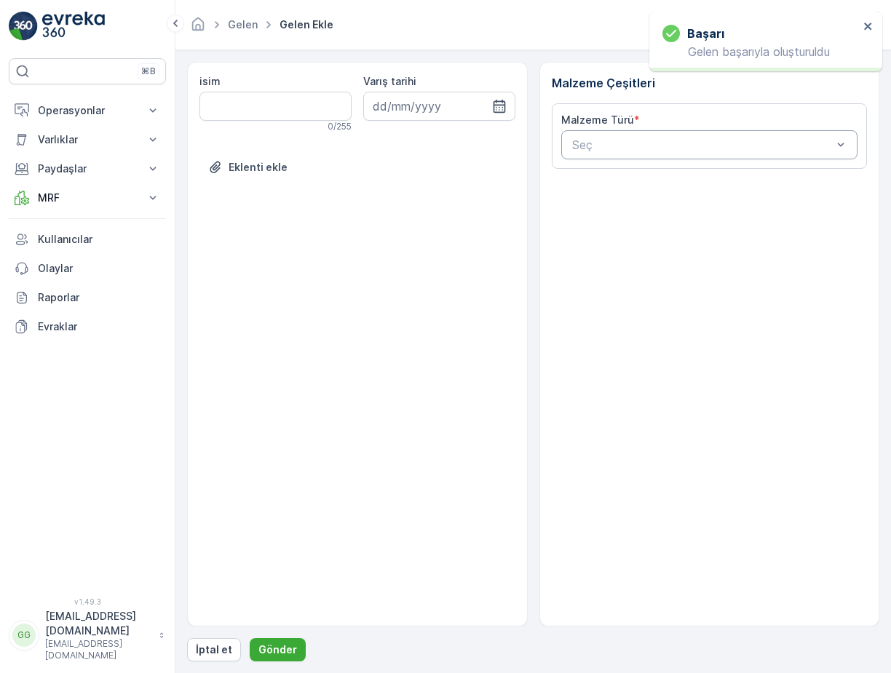
click at [606, 153] on div "Seç" at bounding box center [709, 144] width 297 height 29
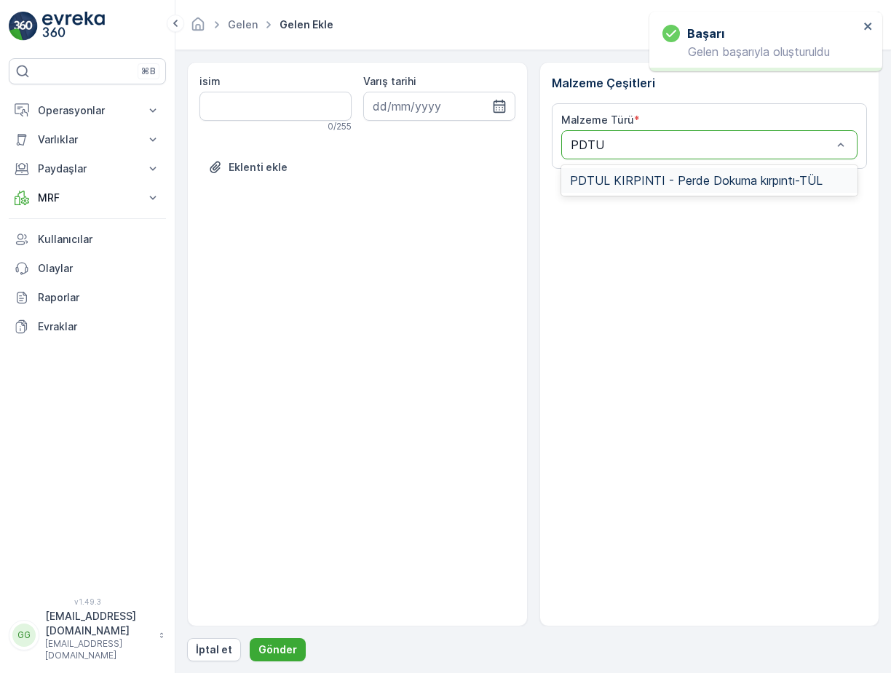
type input "PDTUL"
click at [627, 181] on span "PDTUL KIRPINTI - Perde Dokuma kırpıntı-TÜL" at bounding box center [696, 180] width 252 height 13
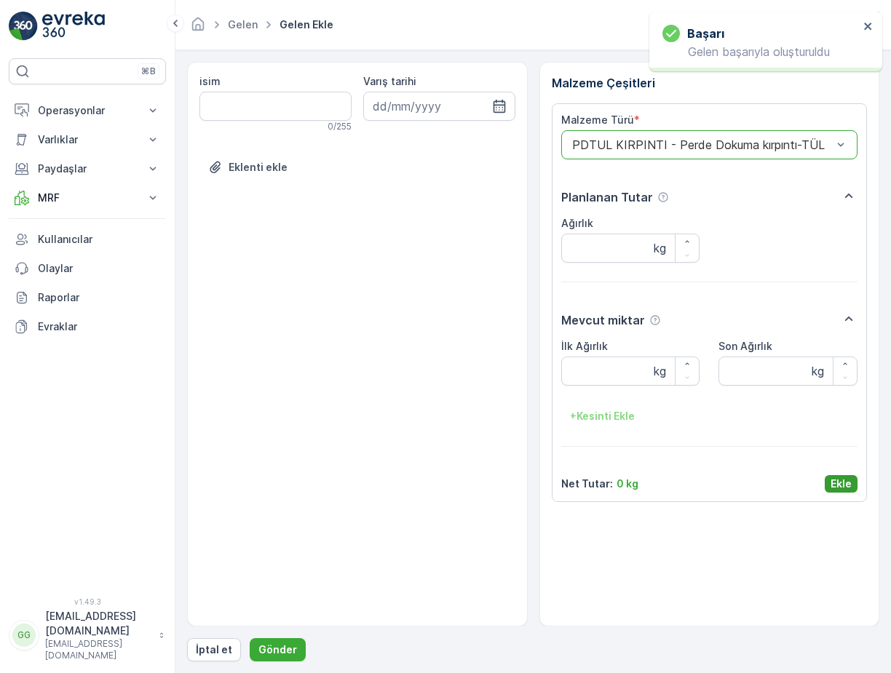
click at [834, 482] on p "Ekle" at bounding box center [840, 484] width 21 height 15
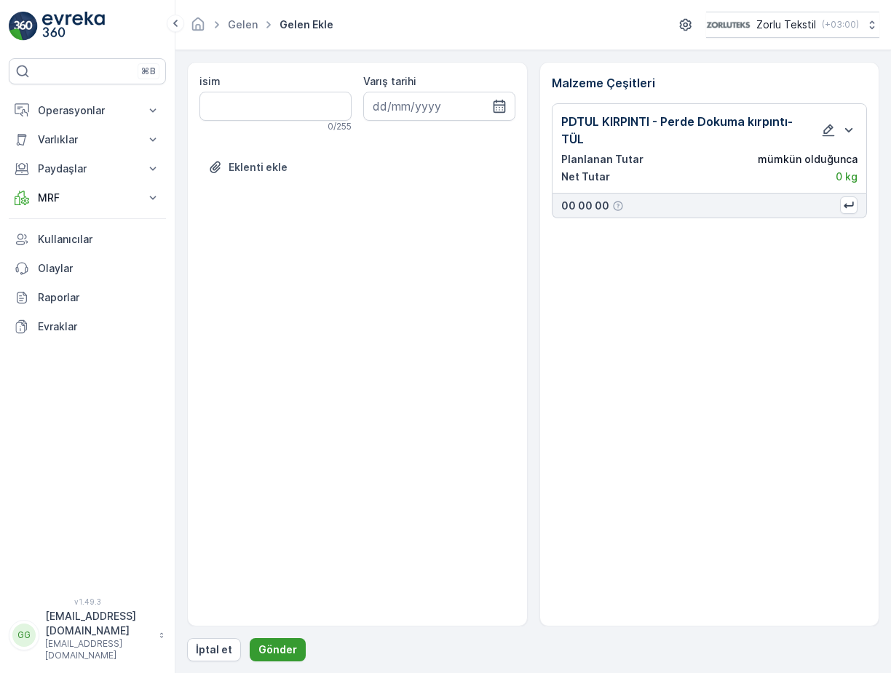
click at [284, 645] on p "Gönder" at bounding box center [277, 649] width 39 height 15
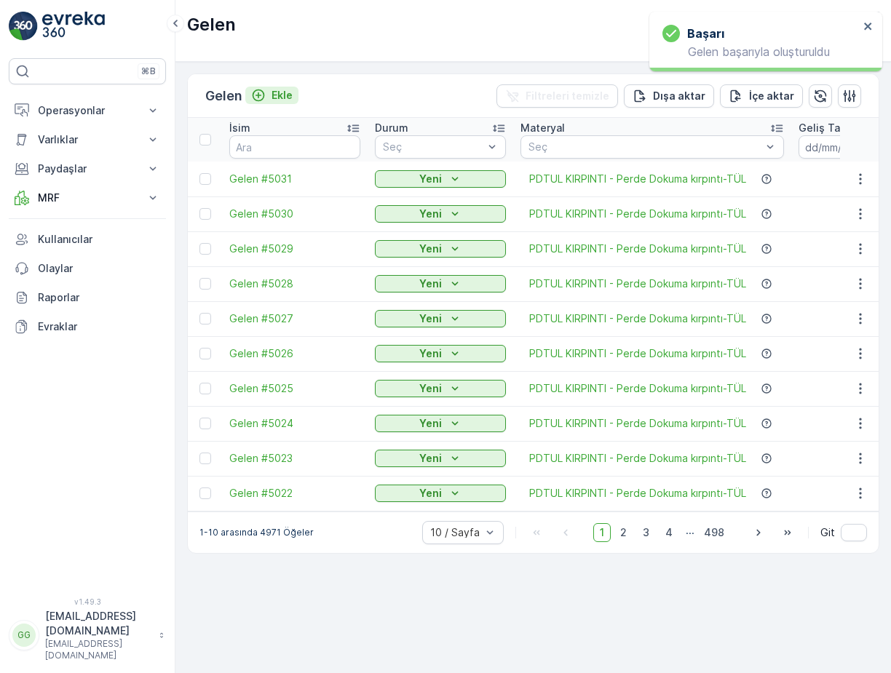
click at [284, 97] on p "Ekle" at bounding box center [281, 95] width 21 height 15
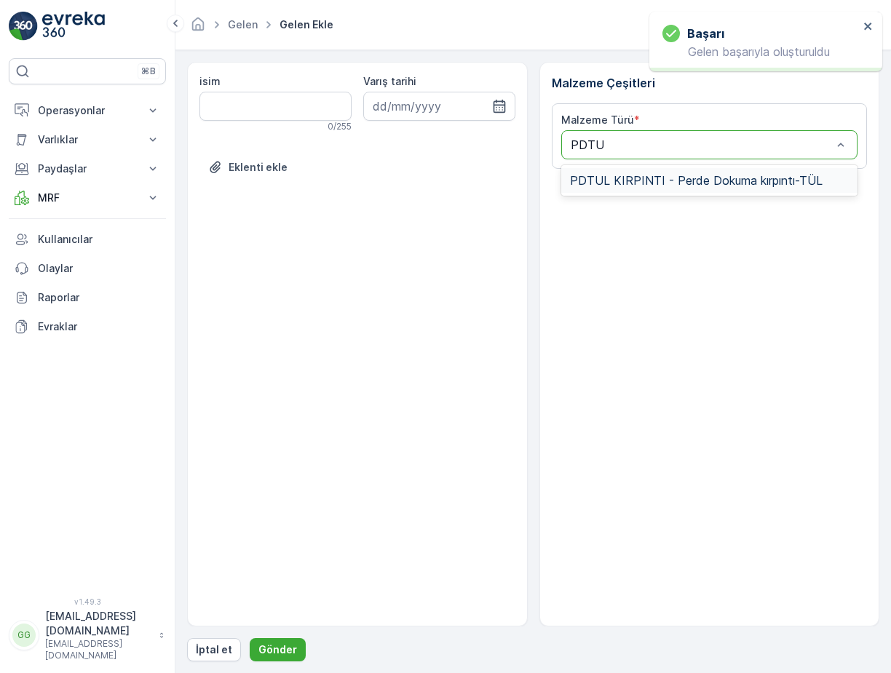
type input "PDTUL"
click at [643, 191] on div "PDTUL KIRPINTI - Perde Dokuma kırpıntı-TÜL" at bounding box center [709, 180] width 297 height 25
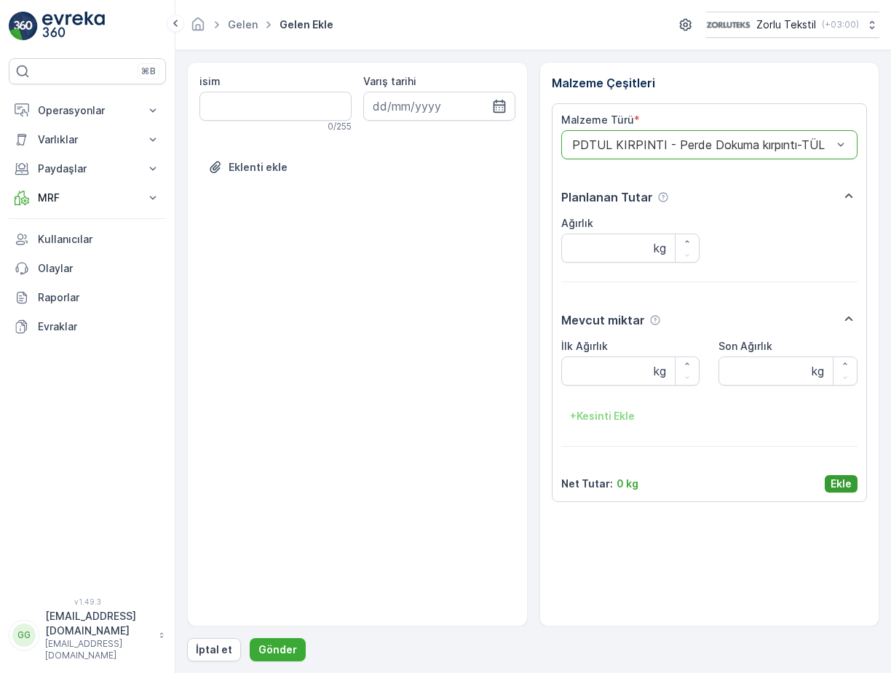
click at [832, 482] on p "Ekle" at bounding box center [840, 484] width 21 height 15
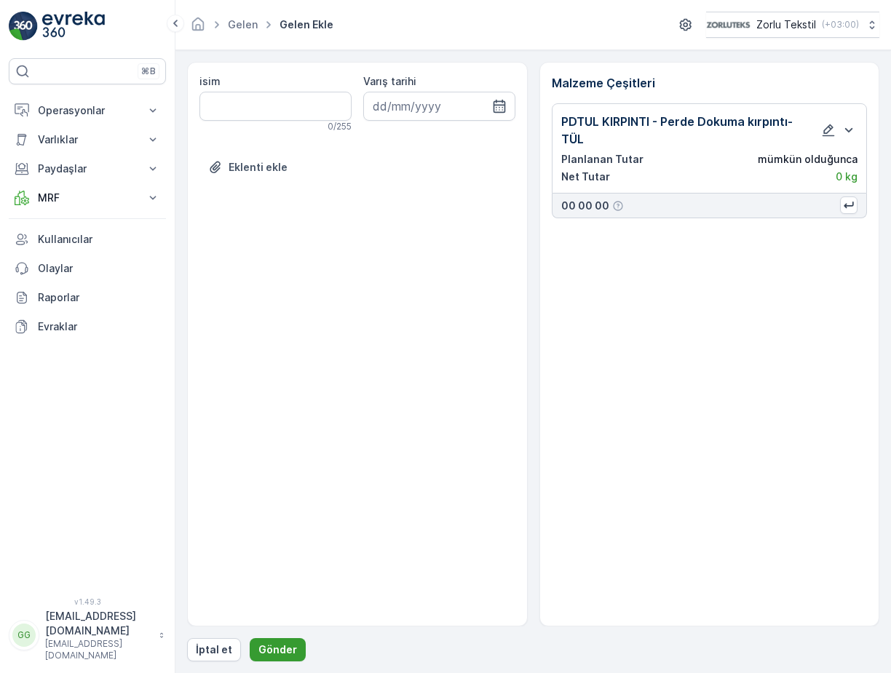
click at [274, 642] on p "Gönder" at bounding box center [277, 649] width 39 height 15
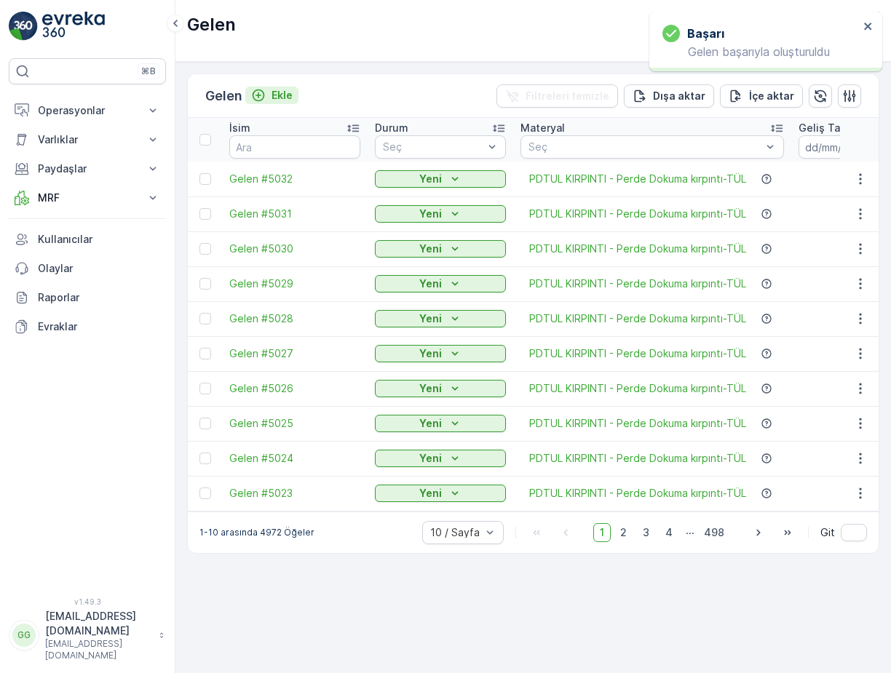
click at [279, 94] on p "Ekle" at bounding box center [281, 95] width 21 height 15
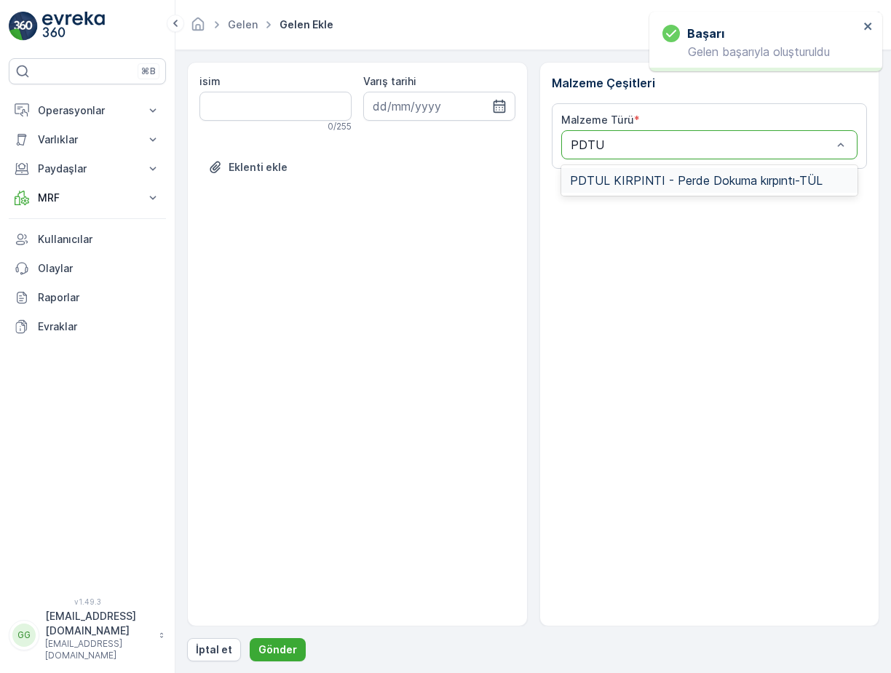
type input "PDTUL"
click at [618, 182] on span "PDTUL KIRPINTI - Perde Dokuma kırpıntı-TÜL" at bounding box center [696, 180] width 252 height 13
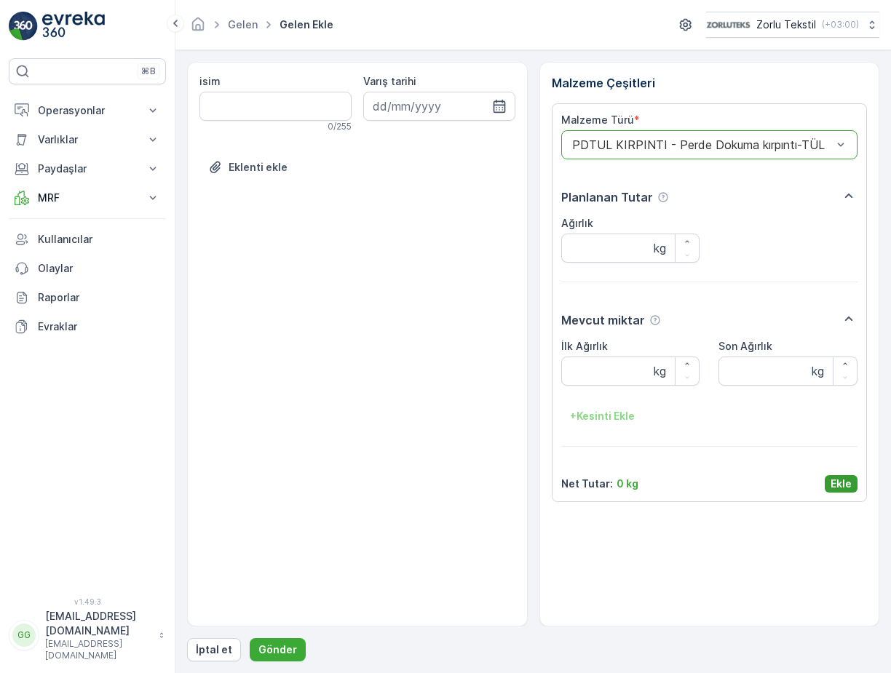
click at [840, 485] on p "Ekle" at bounding box center [840, 484] width 21 height 15
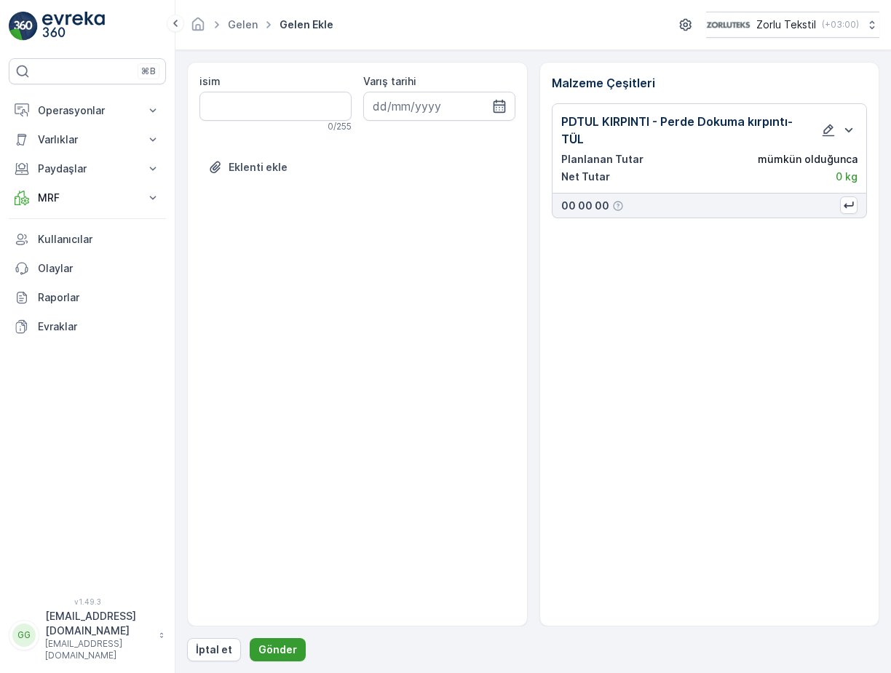
click at [266, 649] on p "Gönder" at bounding box center [277, 649] width 39 height 15
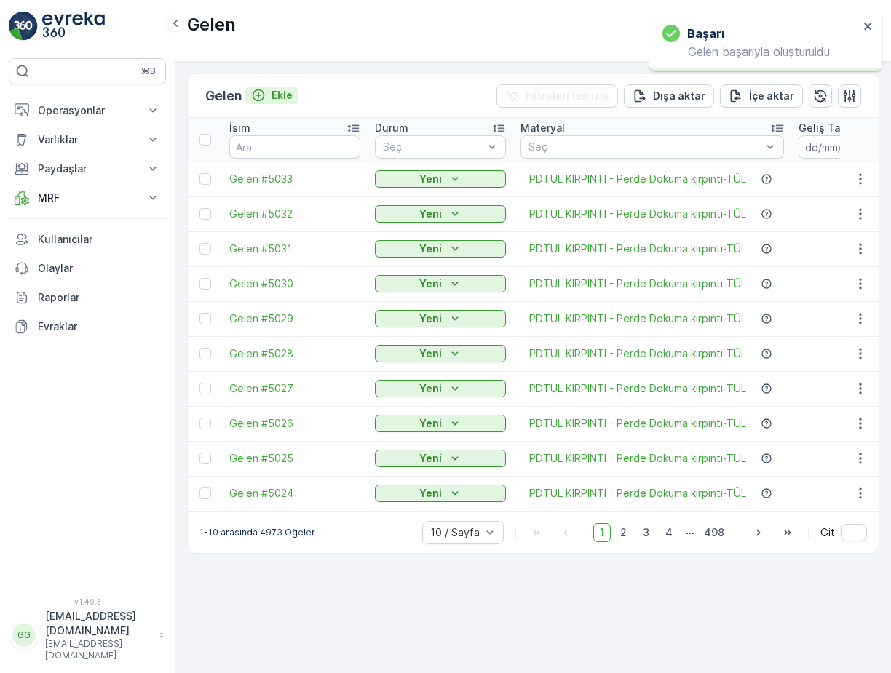
click at [279, 92] on p "Ekle" at bounding box center [281, 95] width 21 height 15
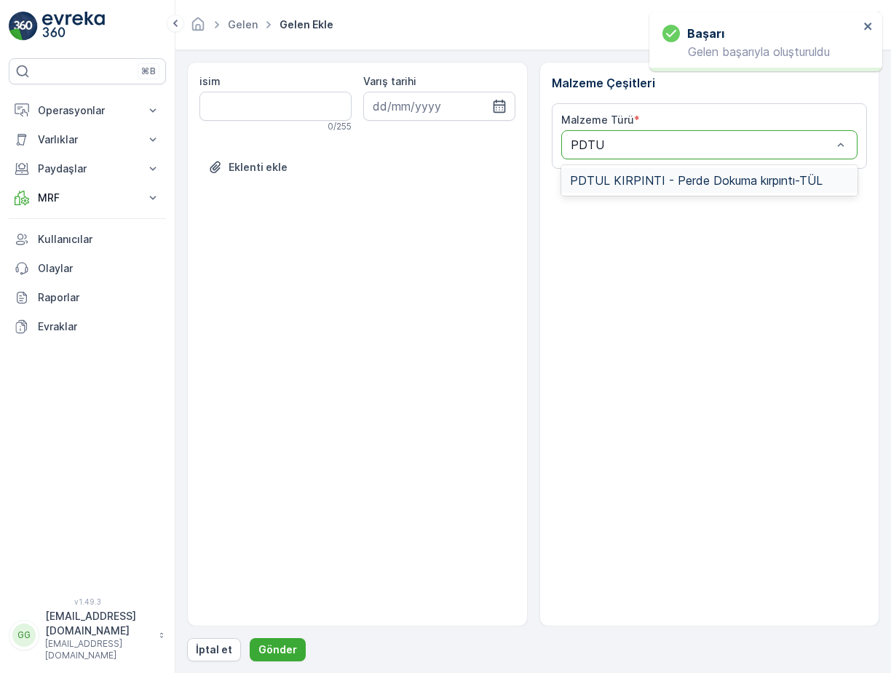
type input "PDTUL"
click at [629, 180] on span "PDTUL KIRPINTI - Perde Dokuma kırpıntı-TÜL" at bounding box center [696, 180] width 252 height 13
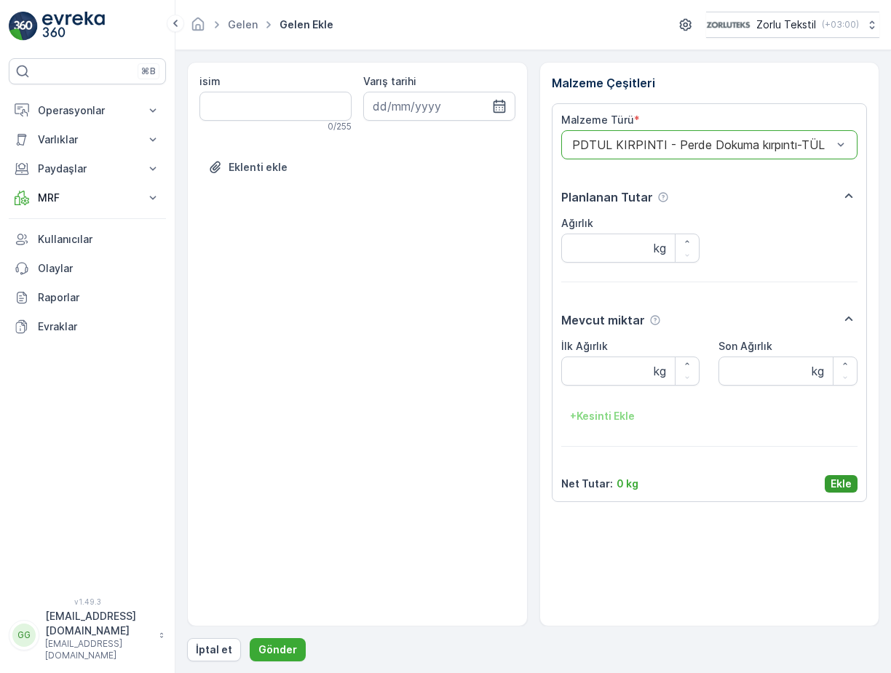
click at [837, 485] on p "Ekle" at bounding box center [840, 484] width 21 height 15
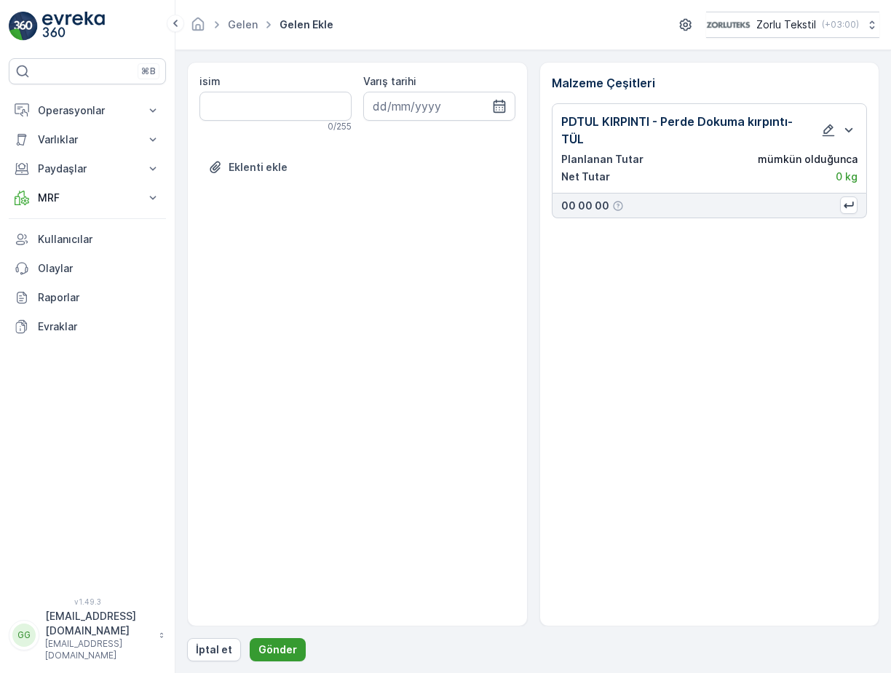
click at [292, 656] on p "Gönder" at bounding box center [277, 649] width 39 height 15
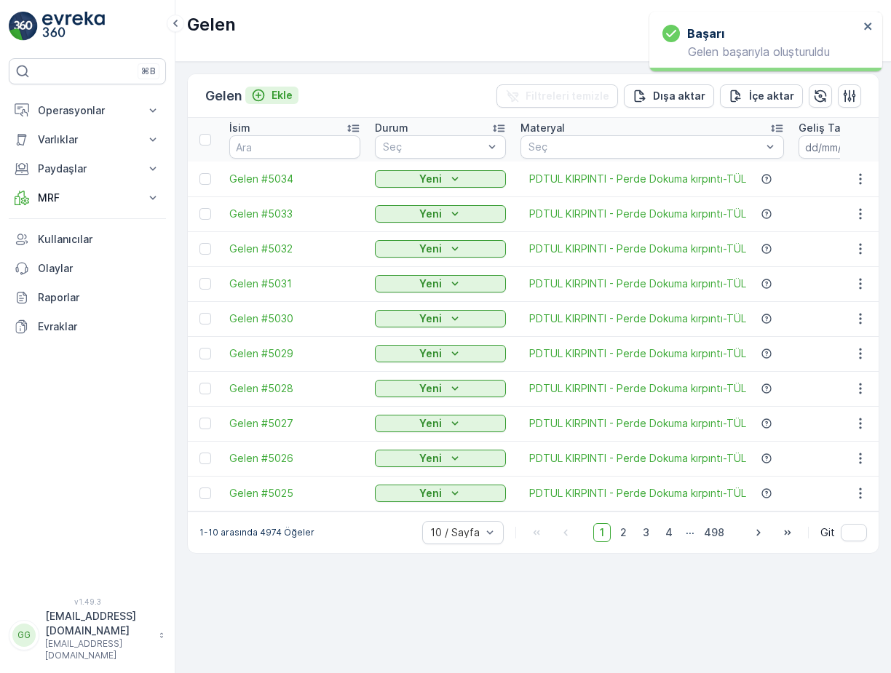
click at [285, 95] on p "Ekle" at bounding box center [281, 95] width 21 height 15
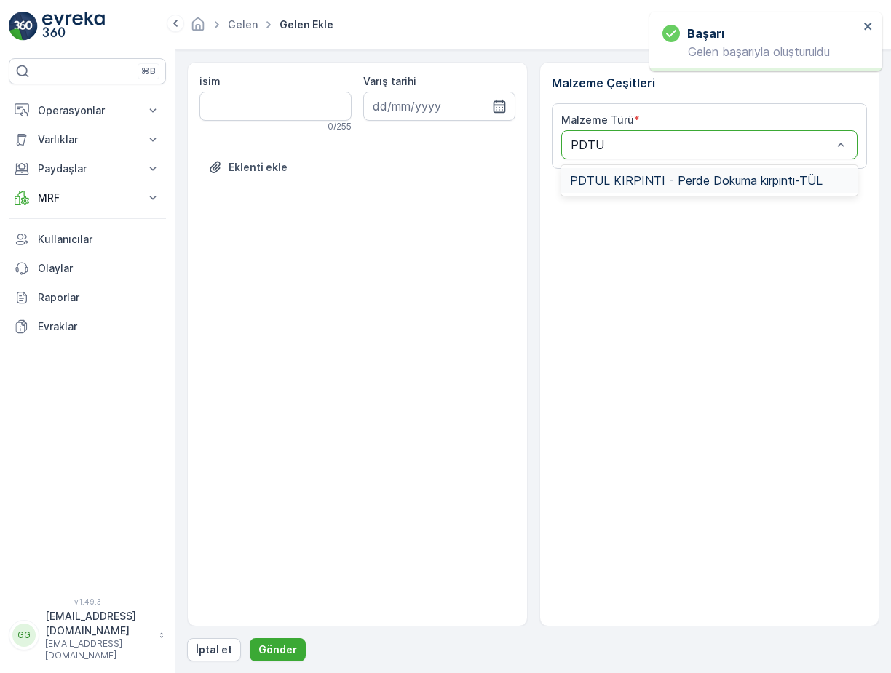
type input "PDTUL"
click at [607, 184] on span "PDTUL KIRPINTI - Perde Dokuma kırpıntı-TÜL" at bounding box center [696, 180] width 252 height 13
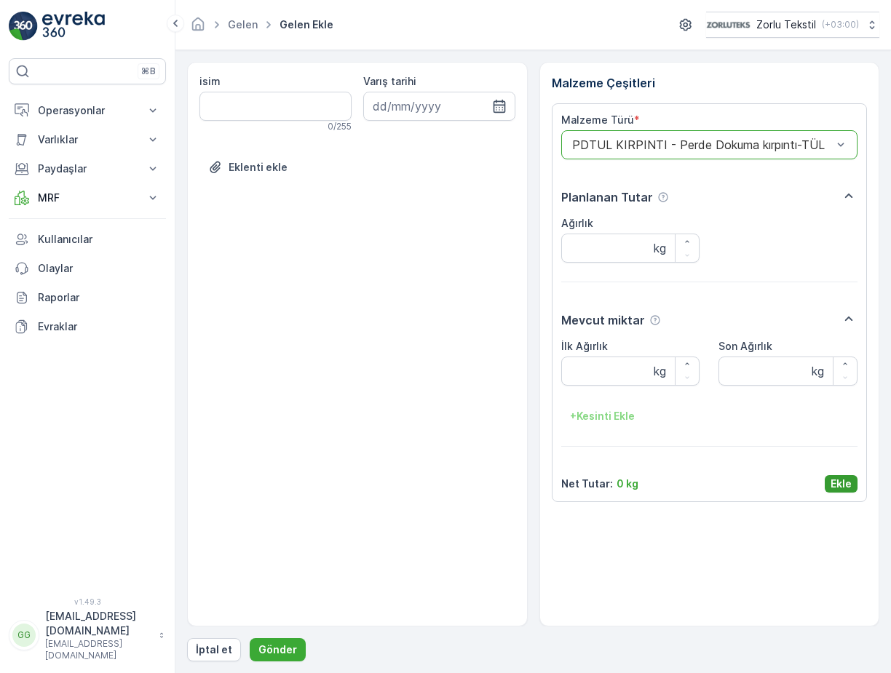
click at [844, 483] on p "Ekle" at bounding box center [840, 484] width 21 height 15
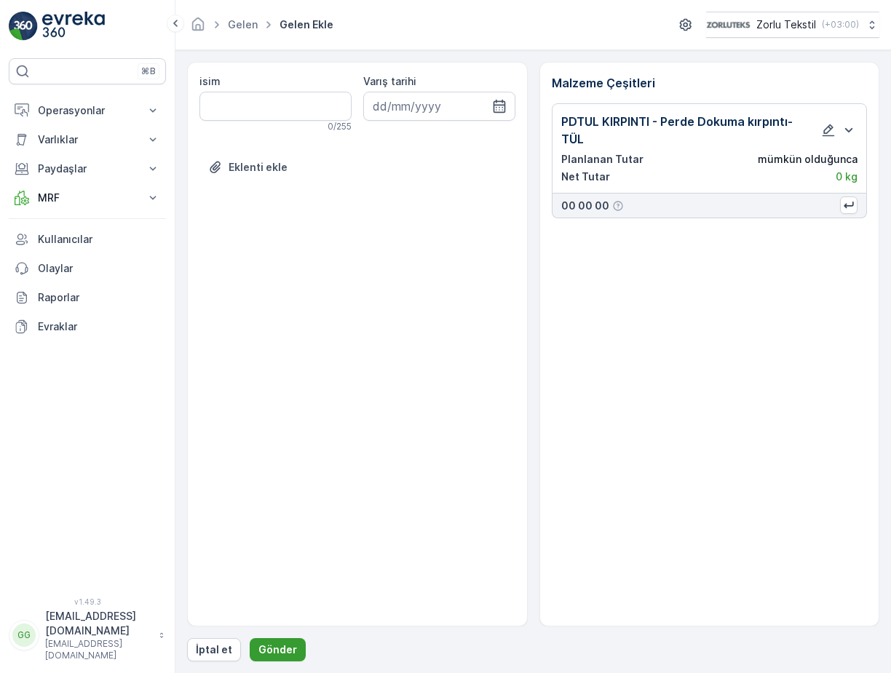
click at [263, 651] on p "Gönder" at bounding box center [277, 649] width 39 height 15
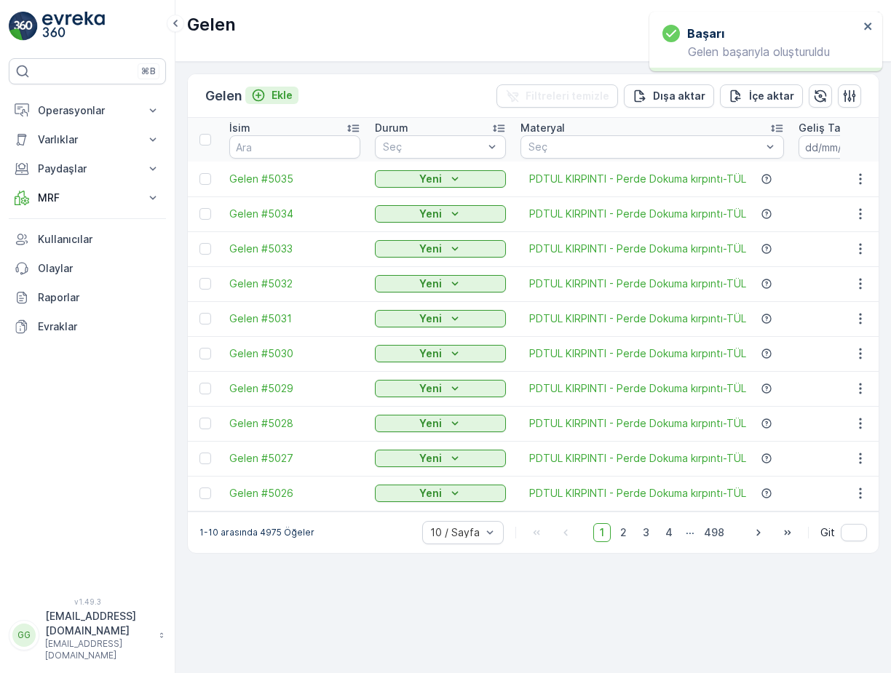
click at [279, 95] on p "Ekle" at bounding box center [281, 95] width 21 height 15
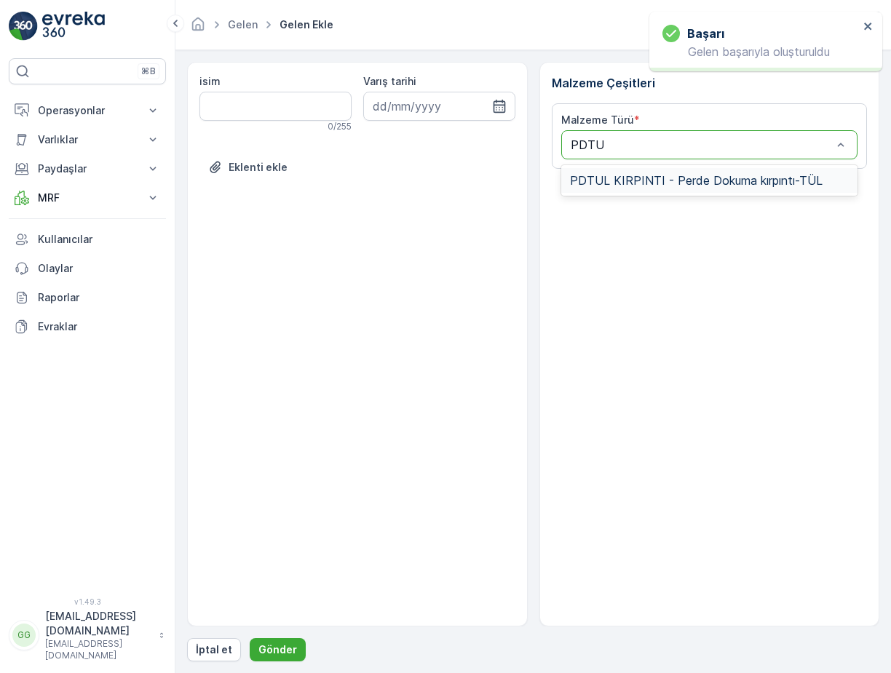
type input "PDTUL"
drag, startPoint x: 701, startPoint y: 170, endPoint x: 702, endPoint y: 178, distance: 8.0
click at [701, 172] on div "PDTUL KIRPINTI - Perde Dokuma kırpıntı-TÜL" at bounding box center [709, 180] width 297 height 25
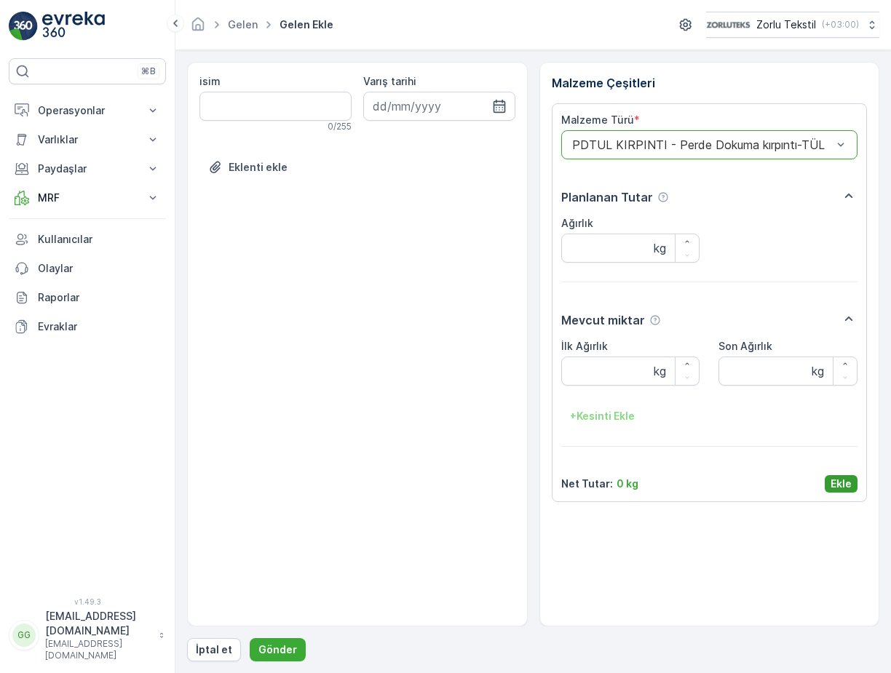
click at [846, 485] on p "Ekle" at bounding box center [840, 484] width 21 height 15
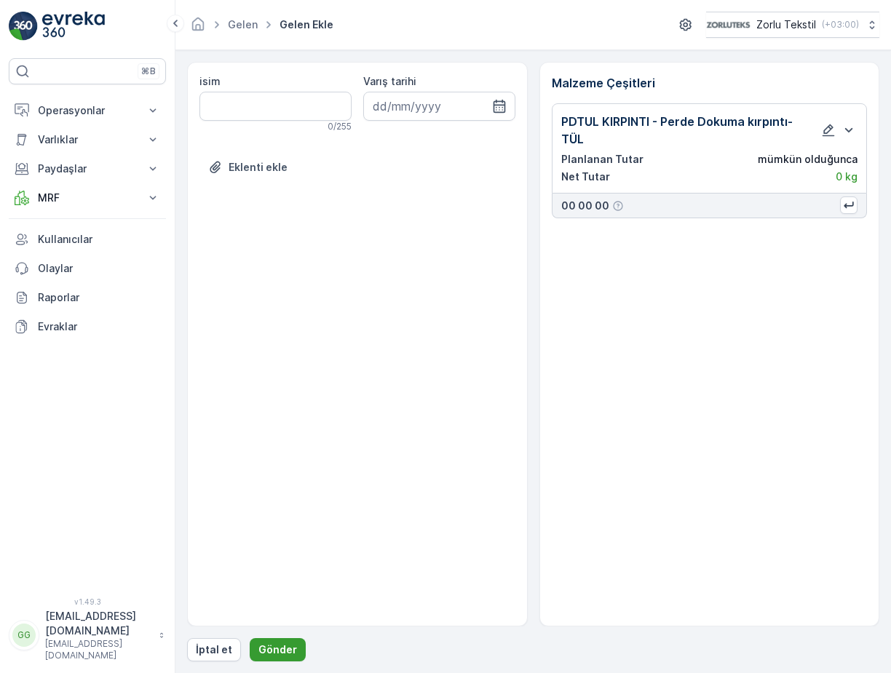
click at [258, 654] on p "Gönder" at bounding box center [277, 649] width 39 height 15
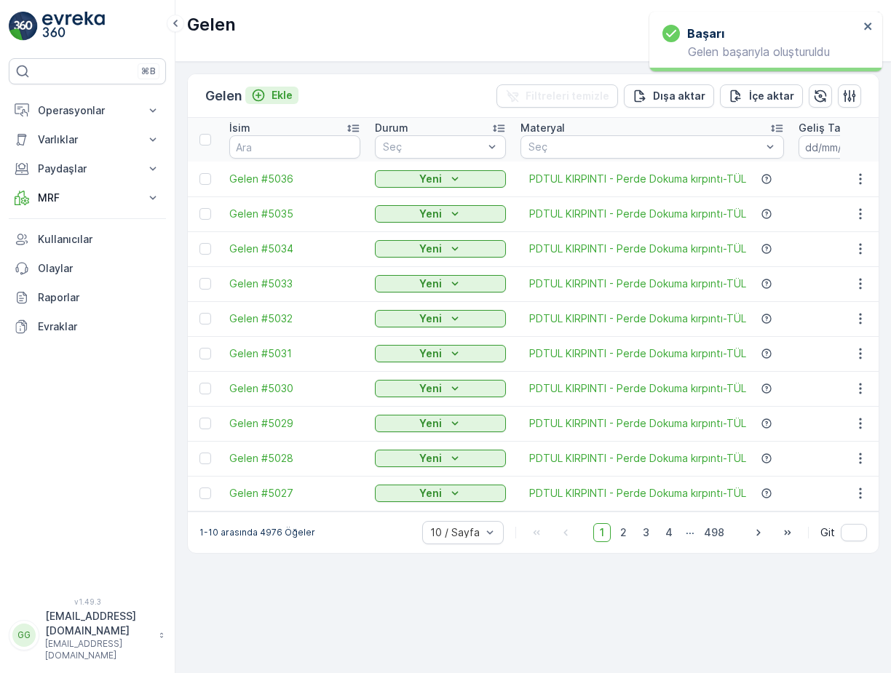
click at [282, 93] on p "Ekle" at bounding box center [281, 95] width 21 height 15
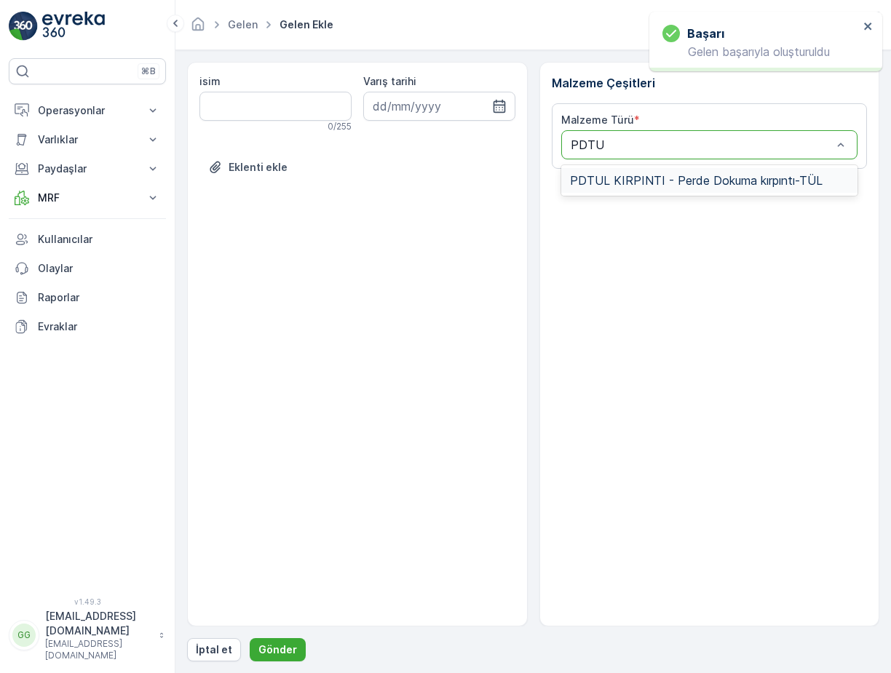
type input "PDTUL"
click at [616, 177] on span "PDTUL KIRPINTI - Perde Dokuma kırpıntı-TÜL" at bounding box center [696, 180] width 252 height 13
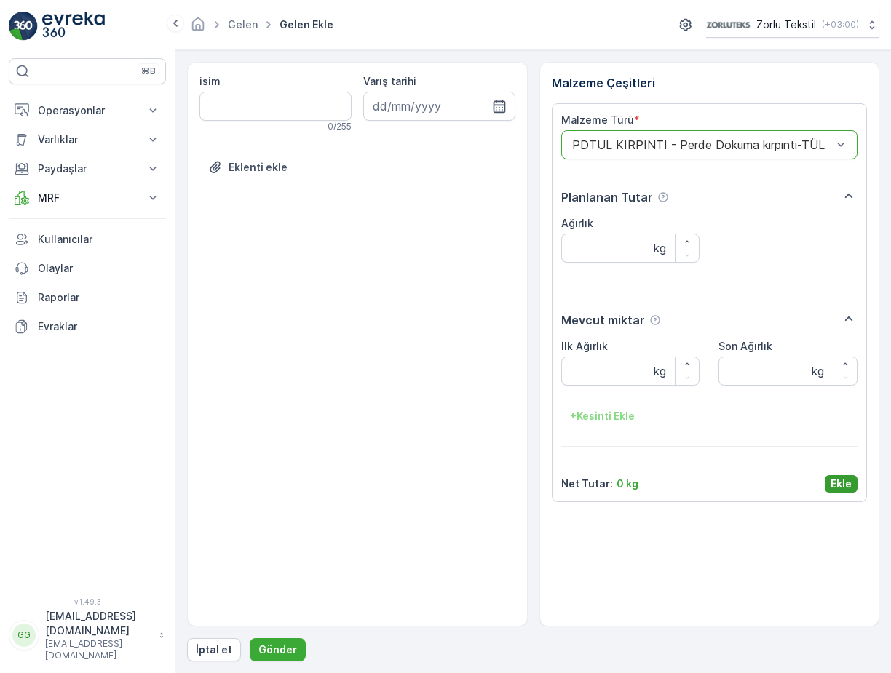
click at [842, 478] on p "Ekle" at bounding box center [840, 484] width 21 height 15
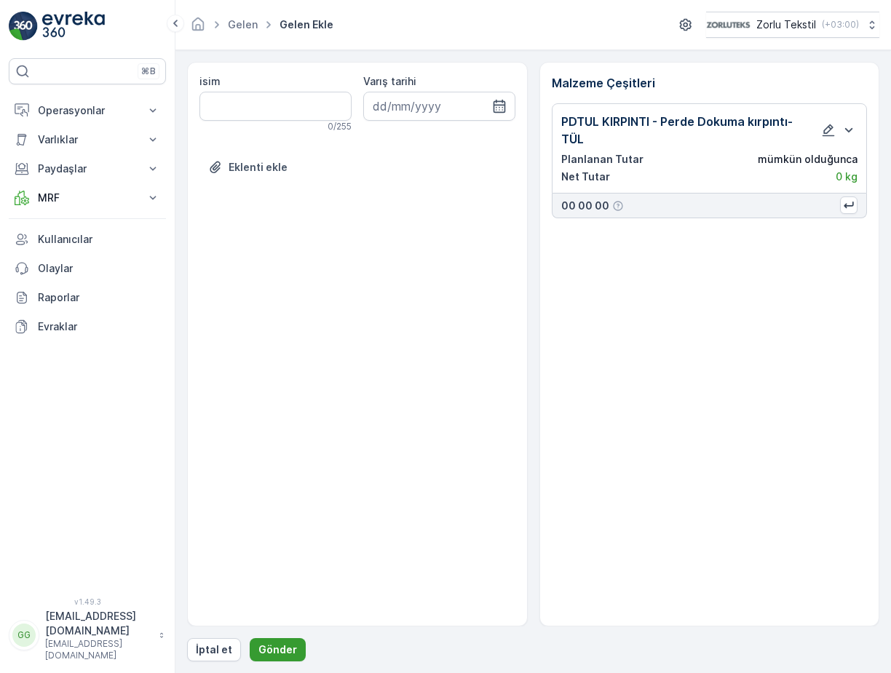
click at [268, 647] on p "Gönder" at bounding box center [277, 649] width 39 height 15
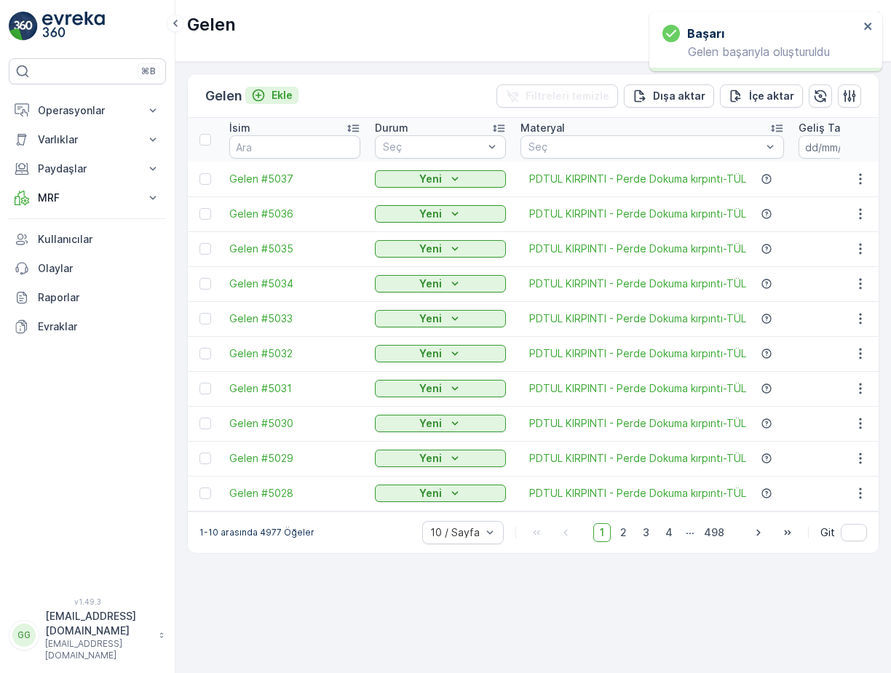
click at [279, 96] on p "Ekle" at bounding box center [281, 95] width 21 height 15
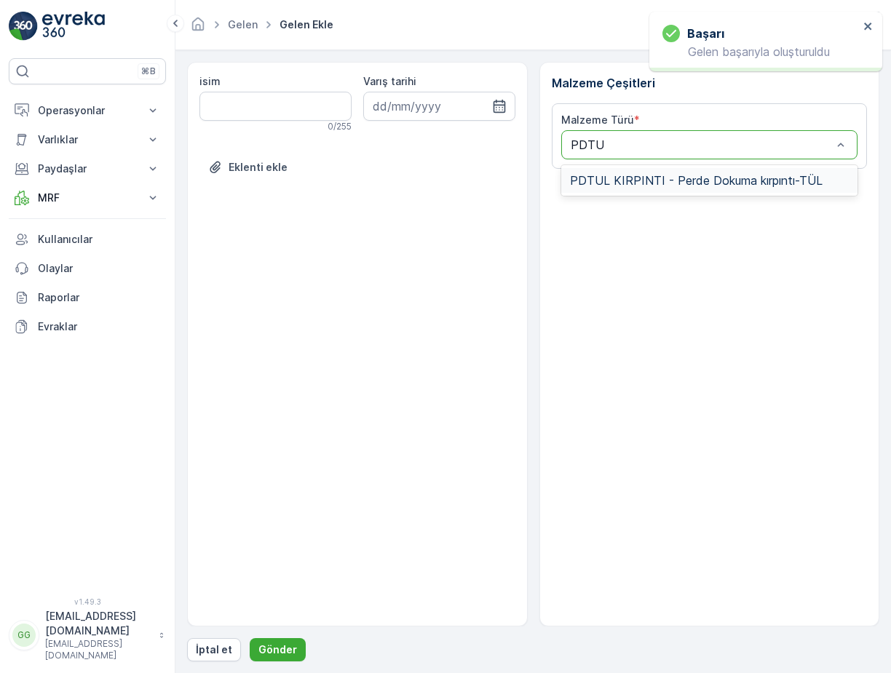
type input "PDTUL"
click at [583, 180] on span "PDTUL KIRPINTI - Perde Dokuma kırpıntı-TÜL" at bounding box center [696, 180] width 252 height 13
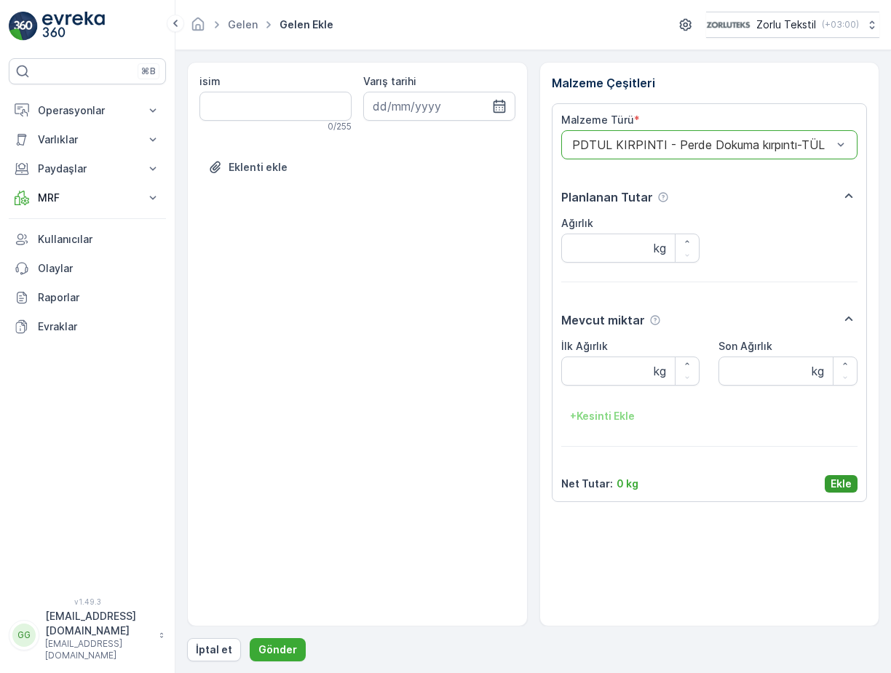
click at [837, 482] on p "Ekle" at bounding box center [840, 484] width 21 height 15
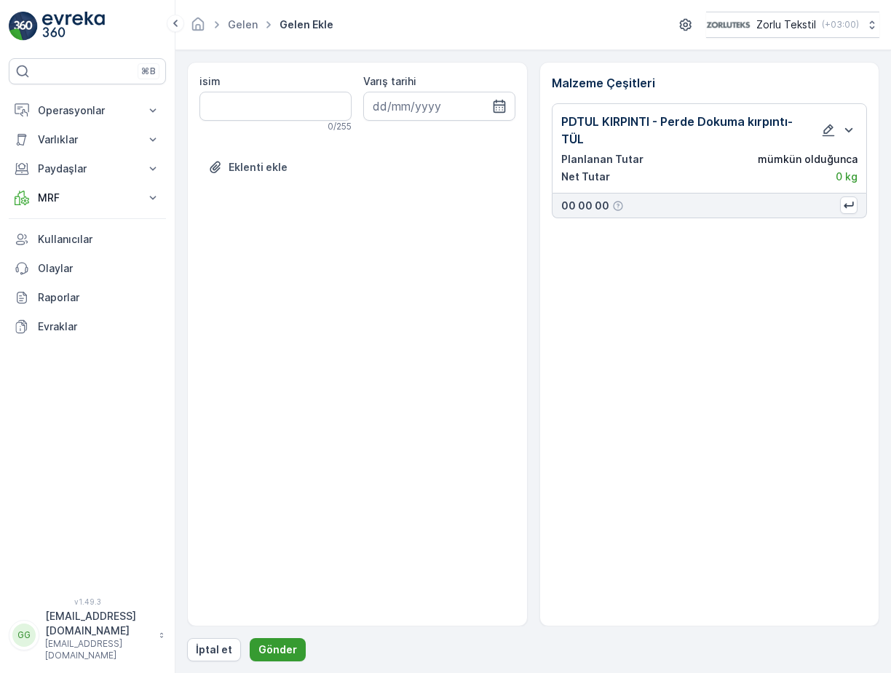
click at [279, 655] on p "Gönder" at bounding box center [277, 649] width 39 height 15
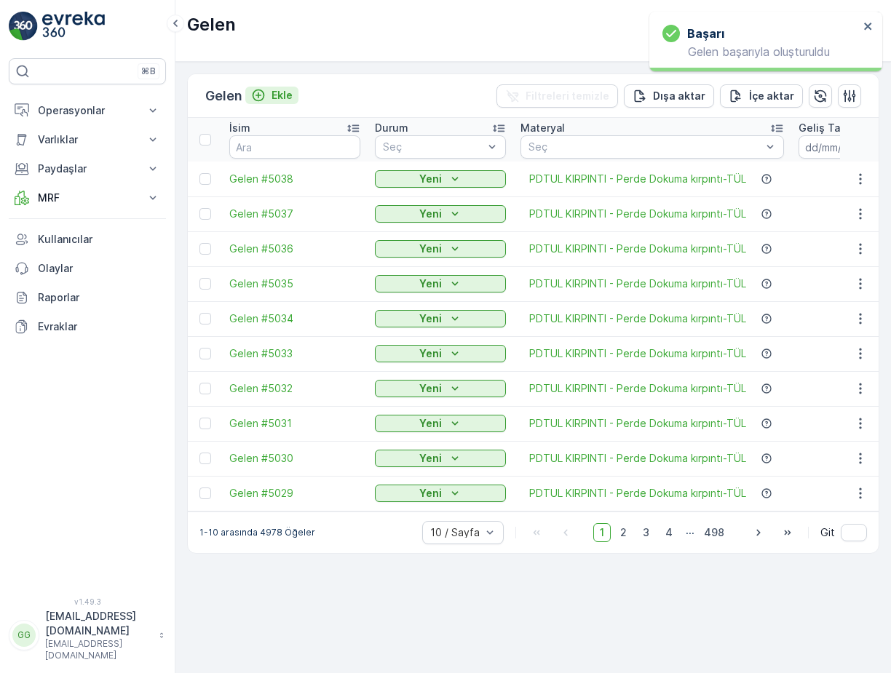
click at [282, 95] on p "Ekle" at bounding box center [281, 95] width 21 height 15
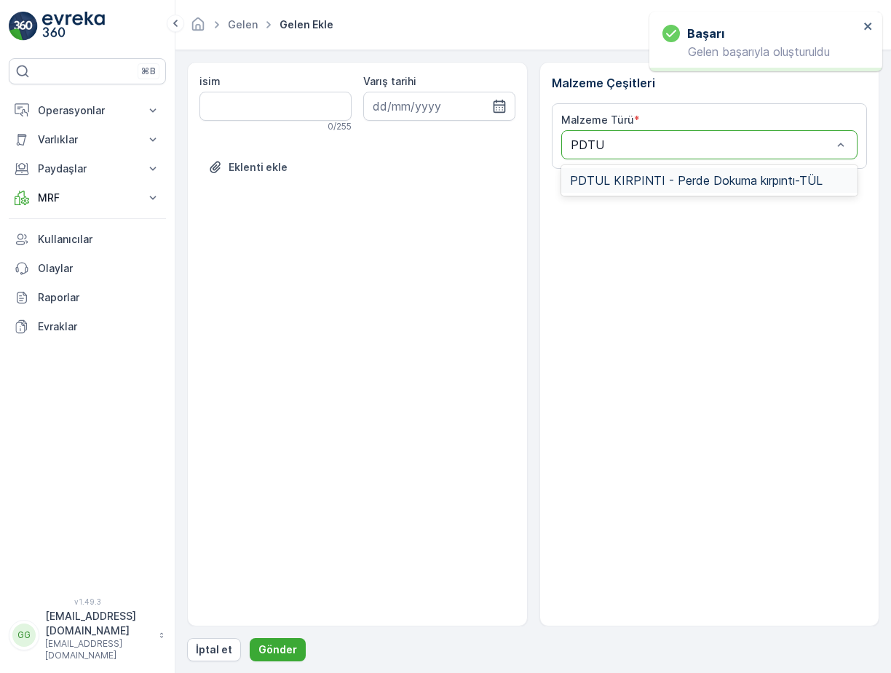
type input "PDTUL"
click at [601, 175] on span "PDTUL KIRPINTI - Perde Dokuma kırpıntı-TÜL" at bounding box center [696, 180] width 252 height 13
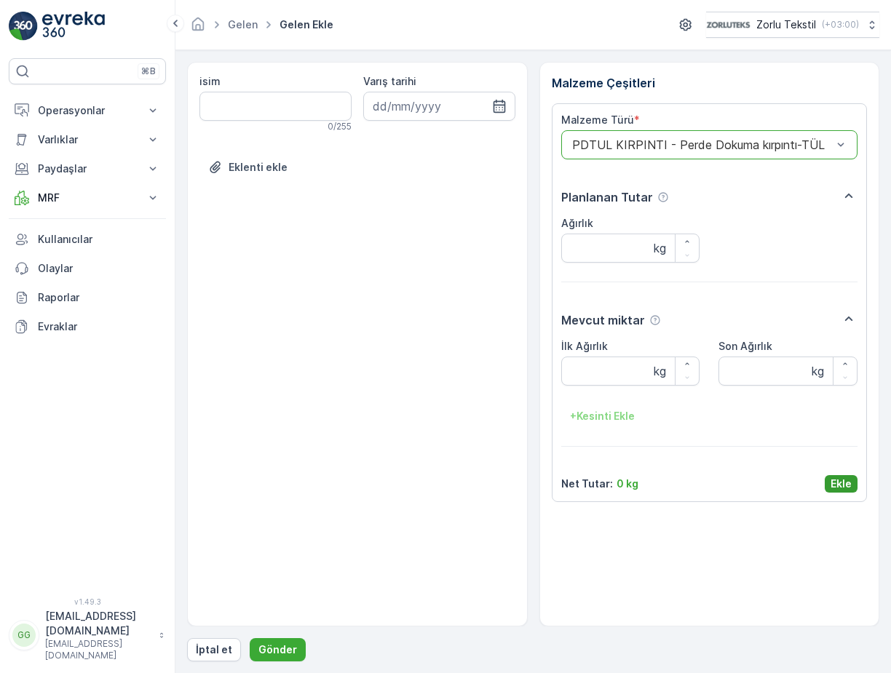
click at [844, 490] on p "Ekle" at bounding box center [840, 484] width 21 height 15
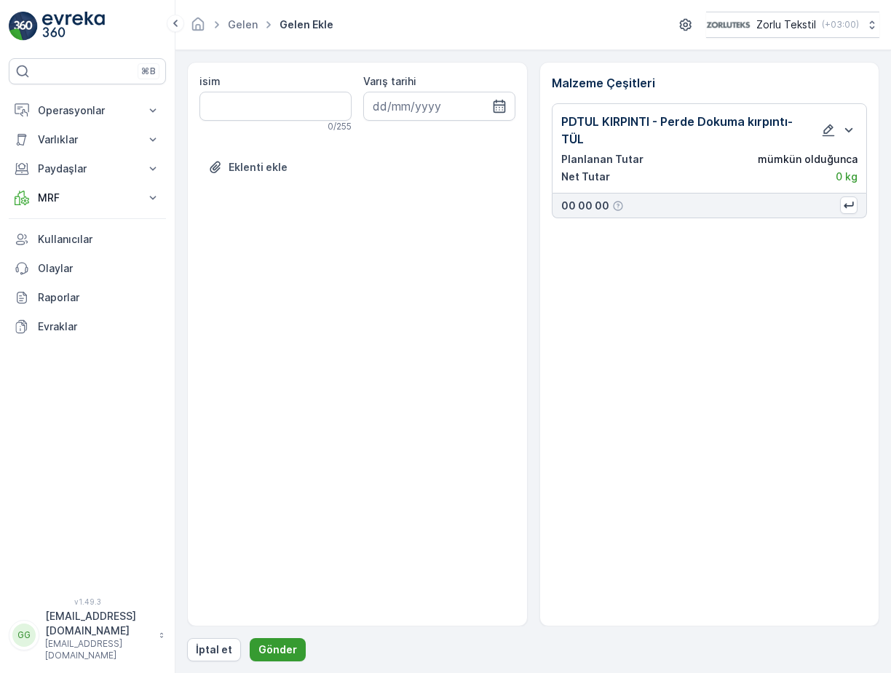
click at [267, 648] on p "Gönder" at bounding box center [277, 649] width 39 height 15
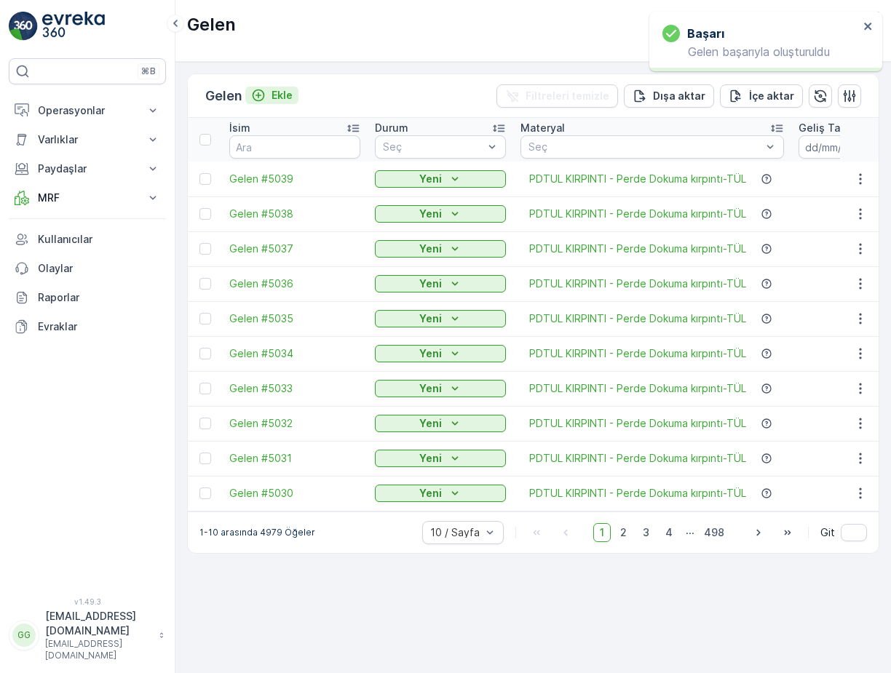
click at [277, 97] on p "Ekle" at bounding box center [281, 95] width 21 height 15
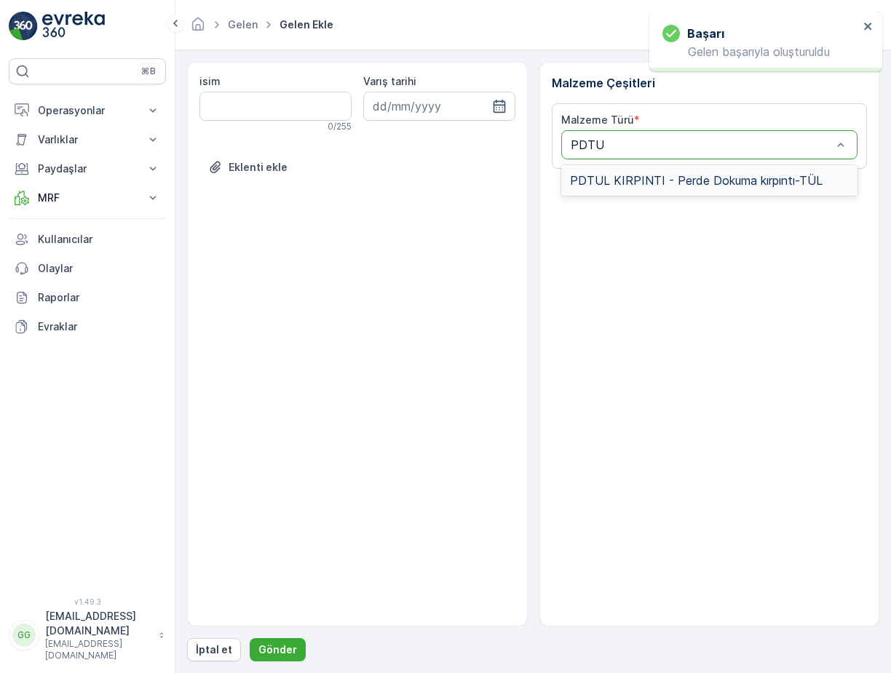
type input "PDTUL"
click at [619, 175] on span "PDTUL KIRPINTI - Perde Dokuma kırpıntı-TÜL" at bounding box center [696, 180] width 252 height 13
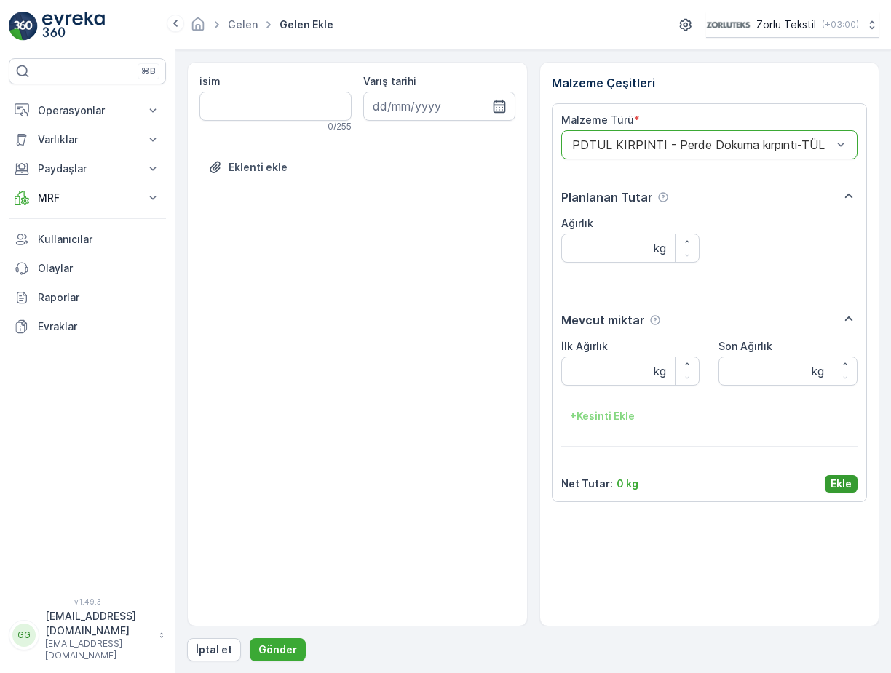
click at [843, 482] on p "Ekle" at bounding box center [840, 484] width 21 height 15
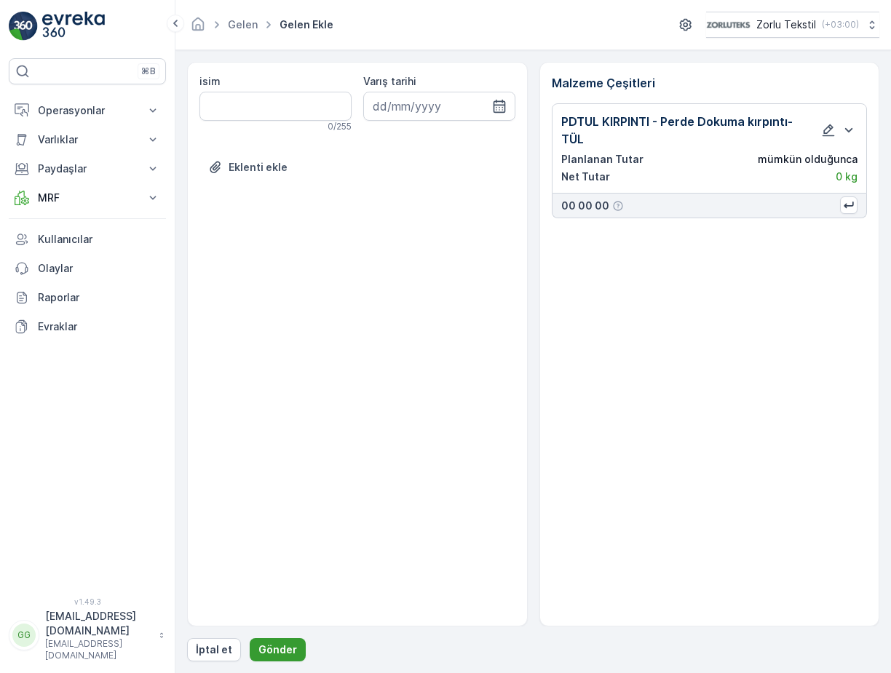
click at [285, 642] on p "Gönder" at bounding box center [277, 649] width 39 height 15
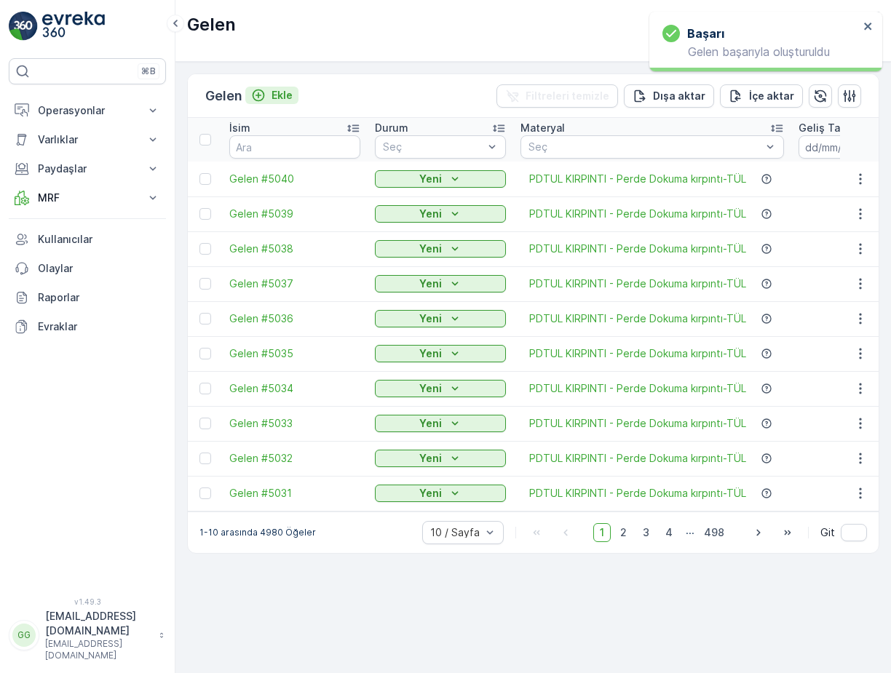
click at [283, 95] on p "Ekle" at bounding box center [281, 95] width 21 height 15
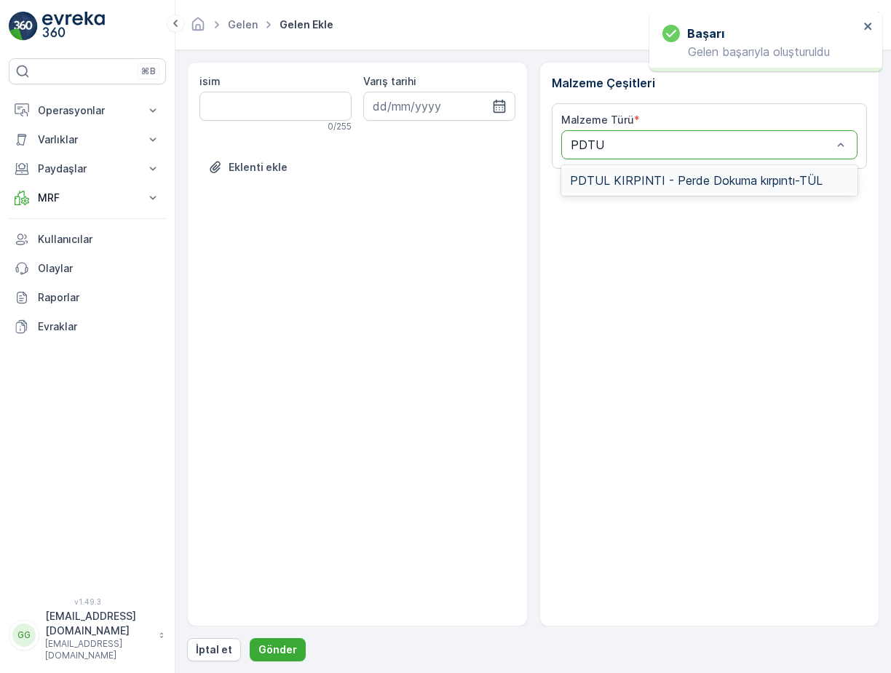
type input "PDTUL"
click at [656, 181] on span "PDTUL KIRPINTI - Perde Dokuma kırpıntı-TÜL" at bounding box center [696, 180] width 252 height 13
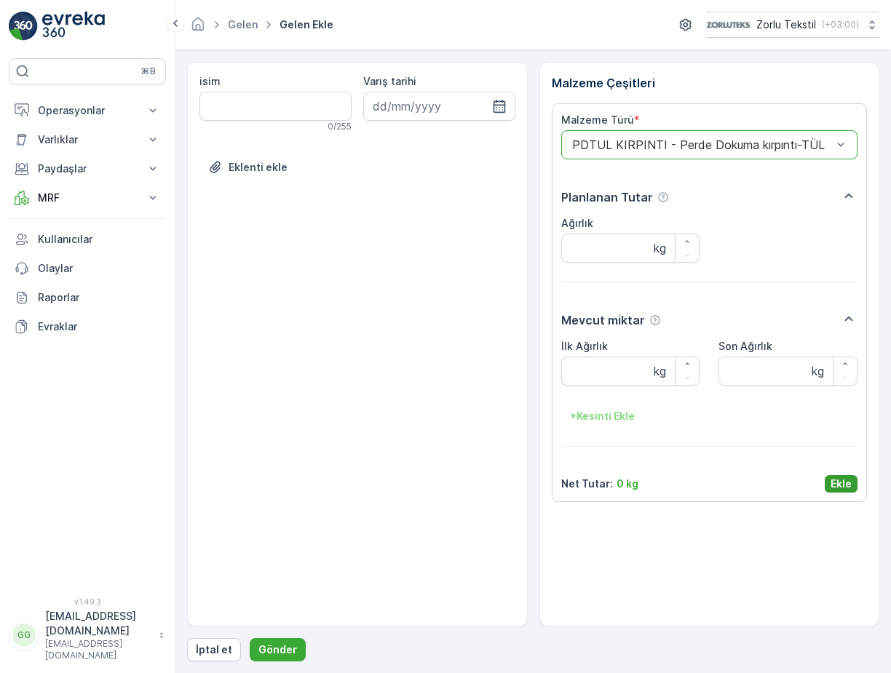
click at [838, 482] on p "Ekle" at bounding box center [840, 484] width 21 height 15
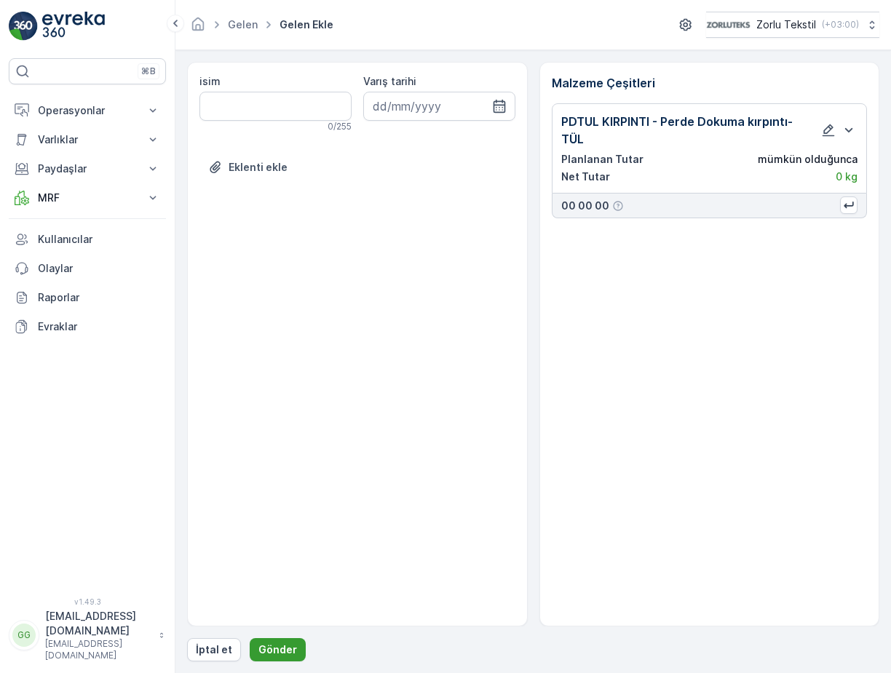
click at [274, 649] on p "Gönder" at bounding box center [277, 649] width 39 height 15
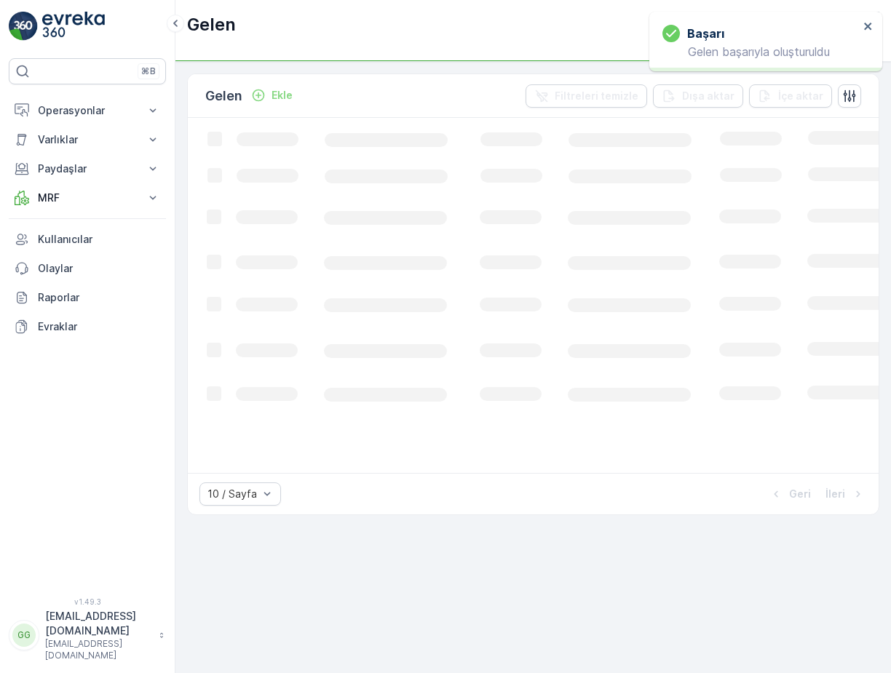
click at [287, 96] on p "Ekle" at bounding box center [281, 95] width 21 height 15
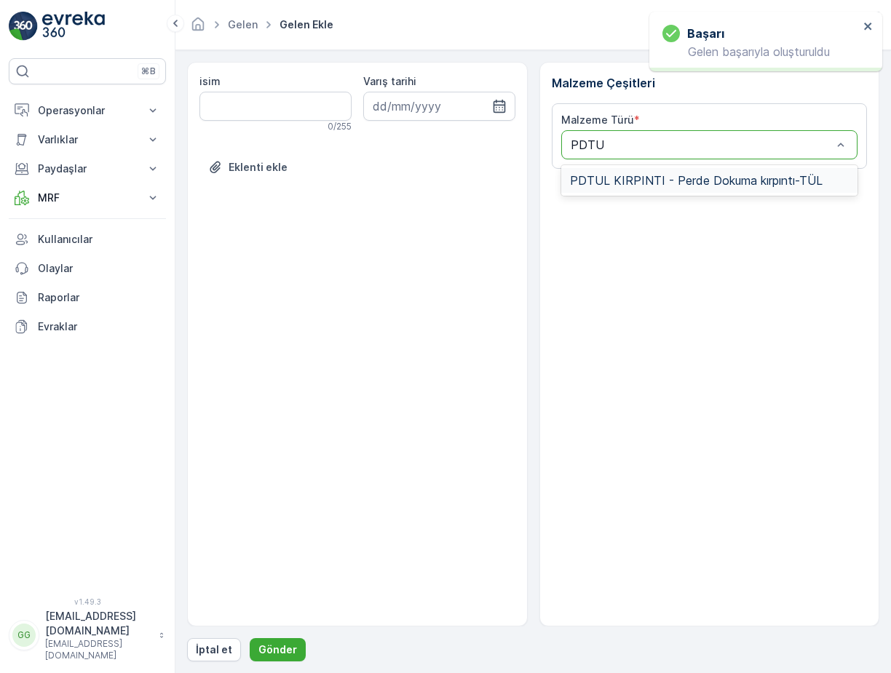
type input "PDTUL"
click at [611, 179] on span "PDTUL KIRPINTI - Perde Dokuma kırpıntı-TÜL" at bounding box center [696, 180] width 252 height 13
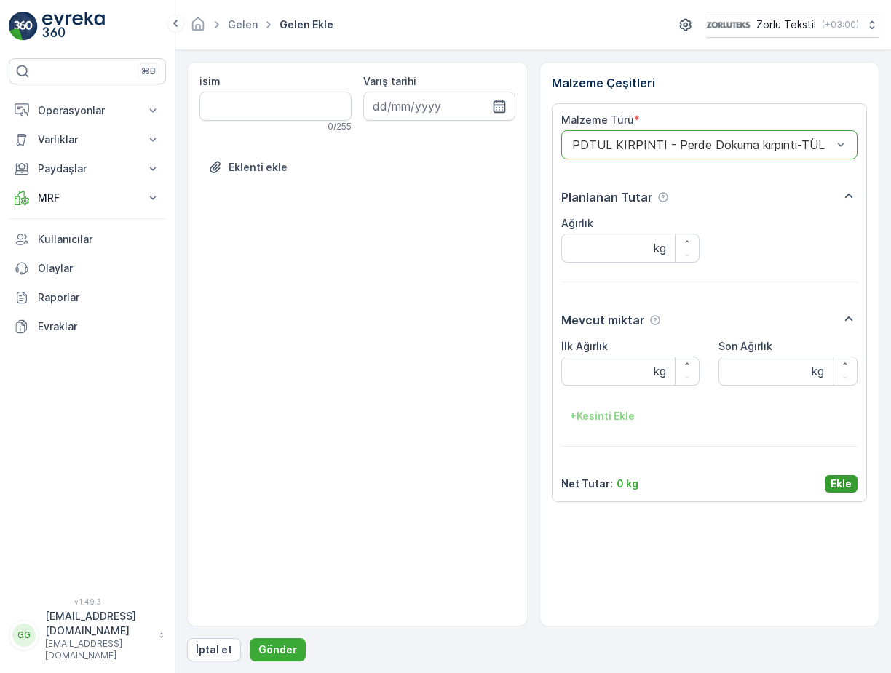
click at [845, 488] on p "Ekle" at bounding box center [840, 484] width 21 height 15
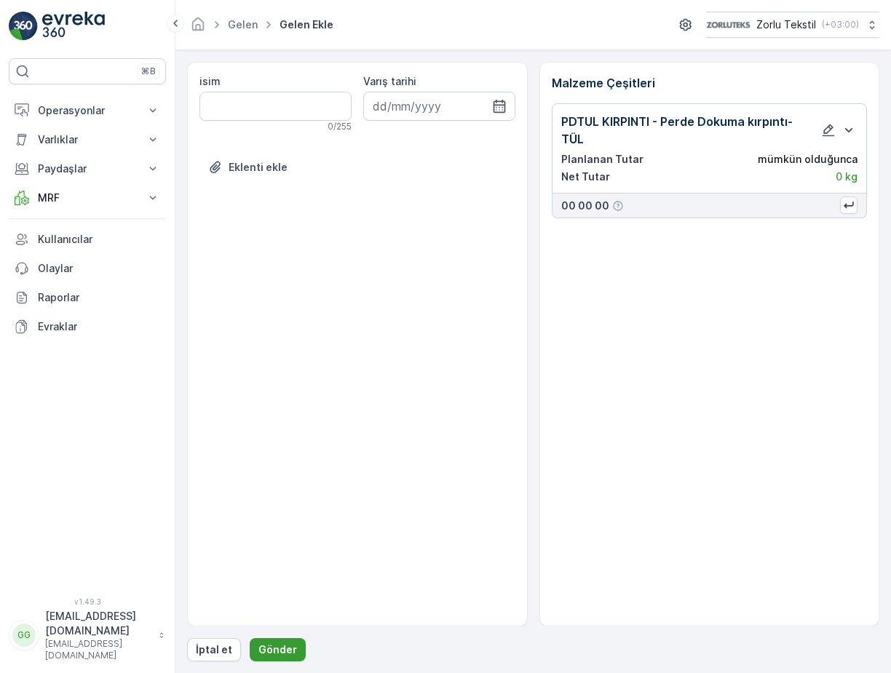
click at [242, 645] on div "İptal et Gönder" at bounding box center [533, 649] width 692 height 23
click at [270, 641] on button "Gönder" at bounding box center [278, 649] width 56 height 23
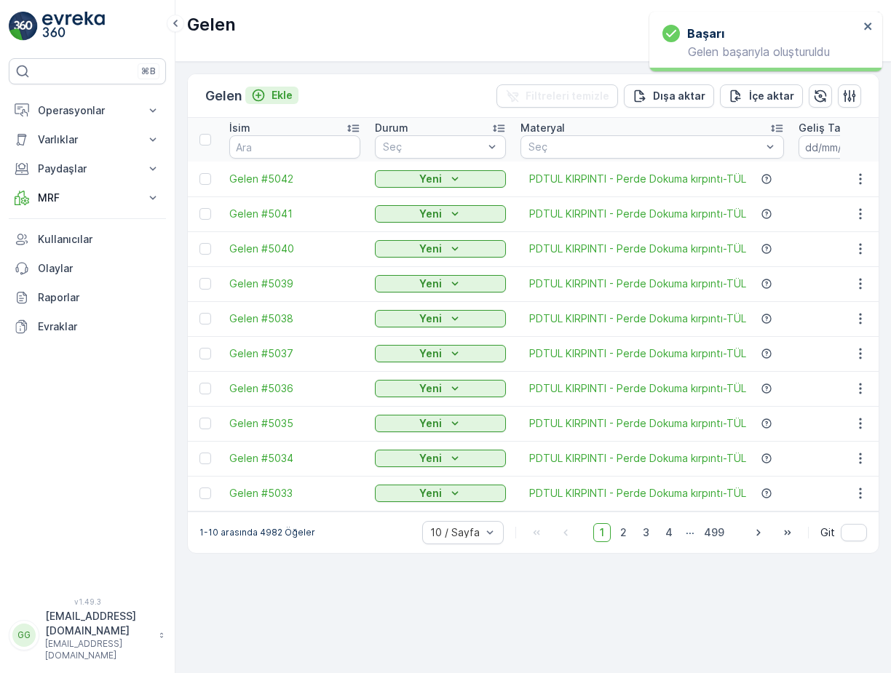
click at [281, 97] on p "Ekle" at bounding box center [281, 95] width 21 height 15
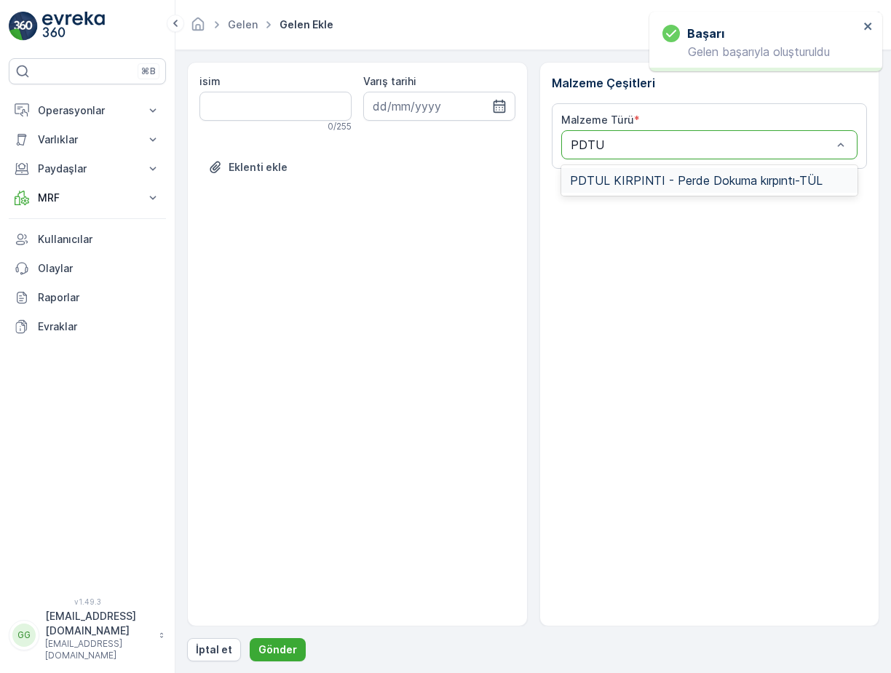
type input "PDTUL"
click at [595, 186] on span "PDTUL KIRPINTI - Perde Dokuma kırpıntı-TÜL" at bounding box center [696, 180] width 252 height 13
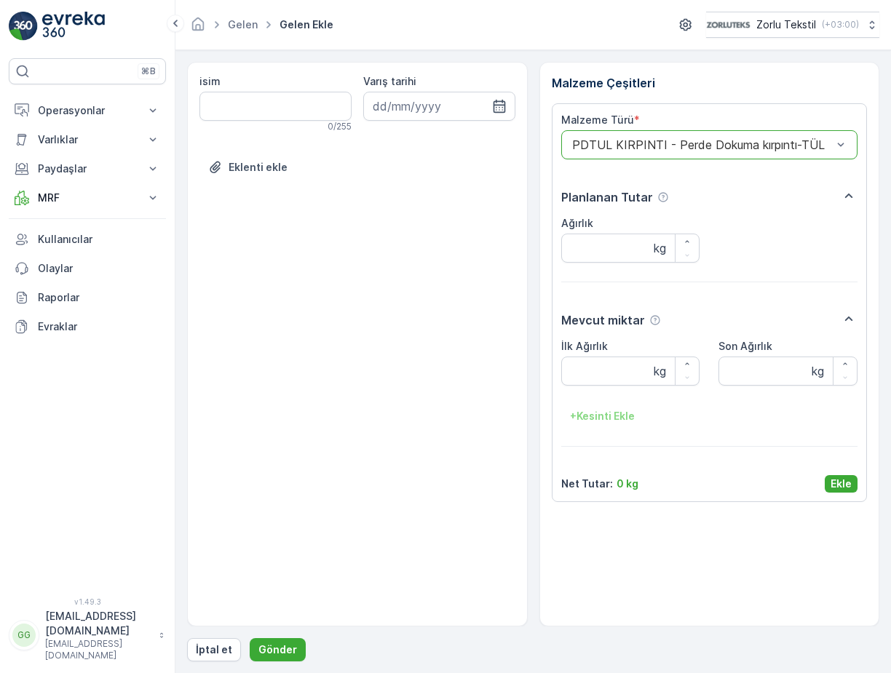
click at [848, 486] on p "Ekle" at bounding box center [840, 484] width 21 height 15
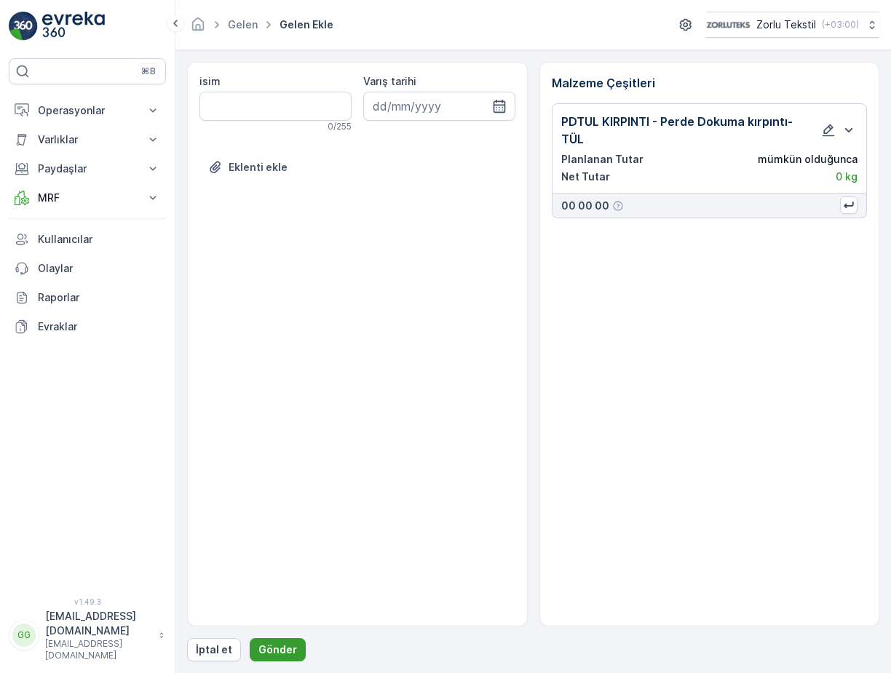
click at [267, 652] on p "Gönder" at bounding box center [277, 649] width 39 height 15
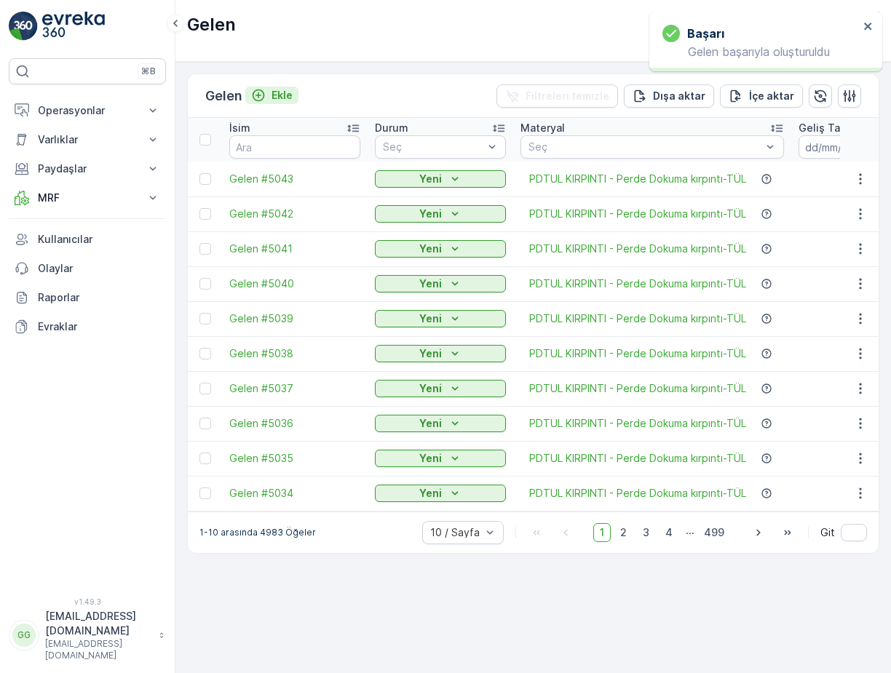
click at [282, 96] on p "Ekle" at bounding box center [281, 95] width 21 height 15
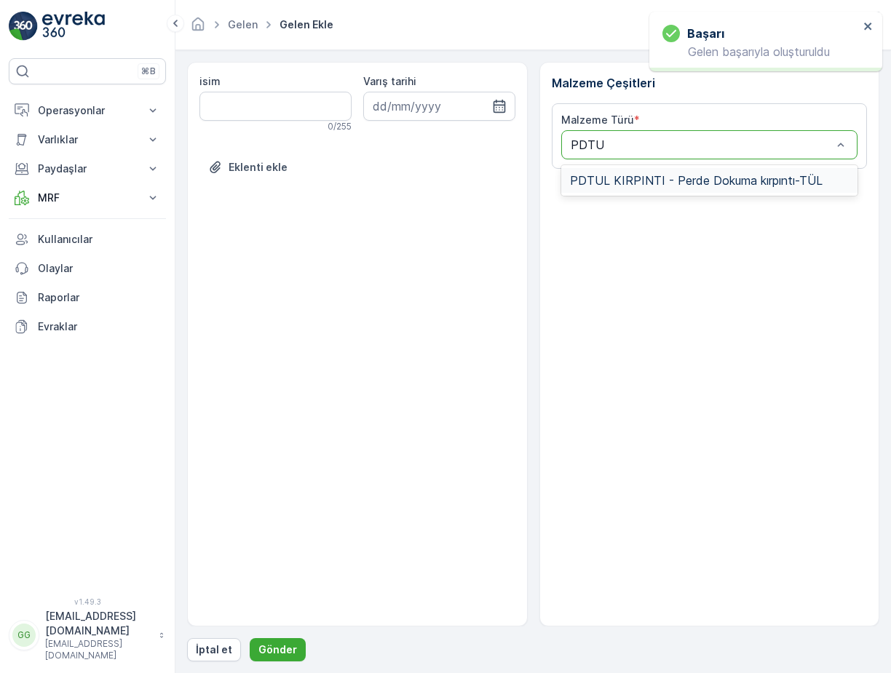
type input "PDTUL"
drag, startPoint x: 593, startPoint y: 172, endPoint x: 597, endPoint y: 181, distance: 10.1
click at [594, 172] on div "PDTUL KIRPINTI - Perde Dokuma kırpıntı-TÜL" at bounding box center [709, 180] width 297 height 25
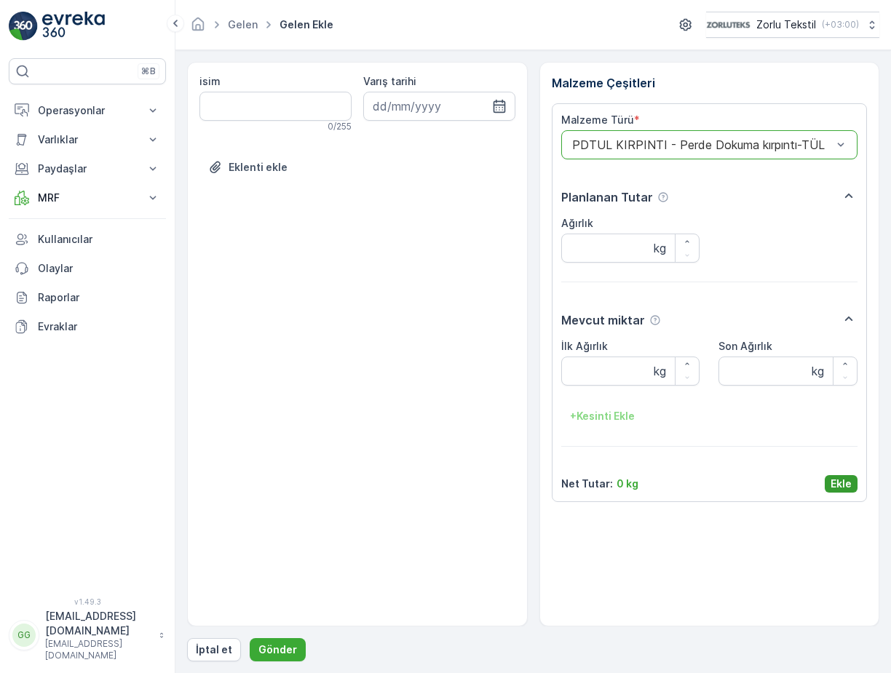
click at [838, 482] on p "Ekle" at bounding box center [840, 484] width 21 height 15
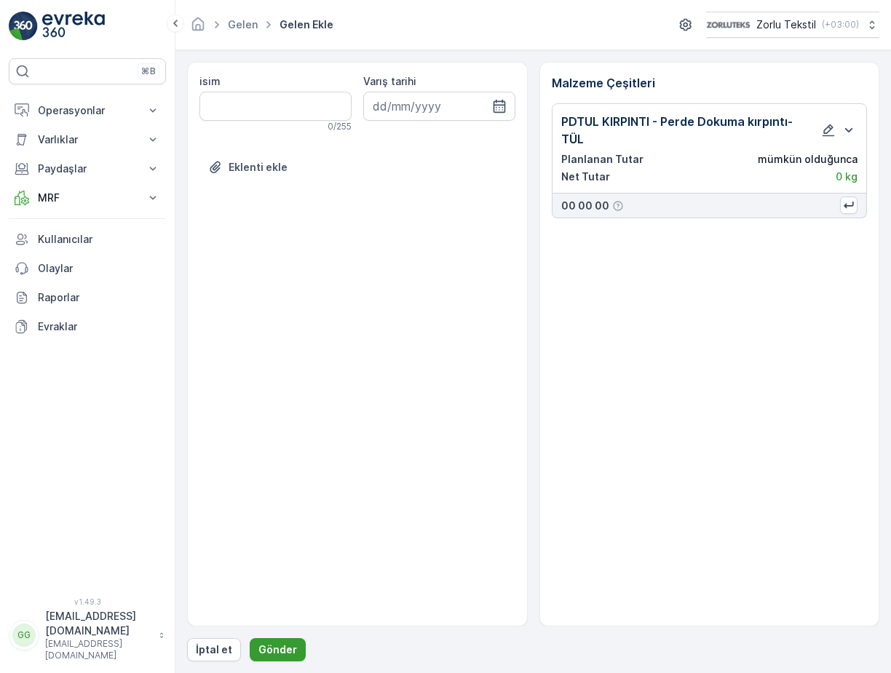
click at [262, 658] on button "Gönder" at bounding box center [278, 649] width 56 height 23
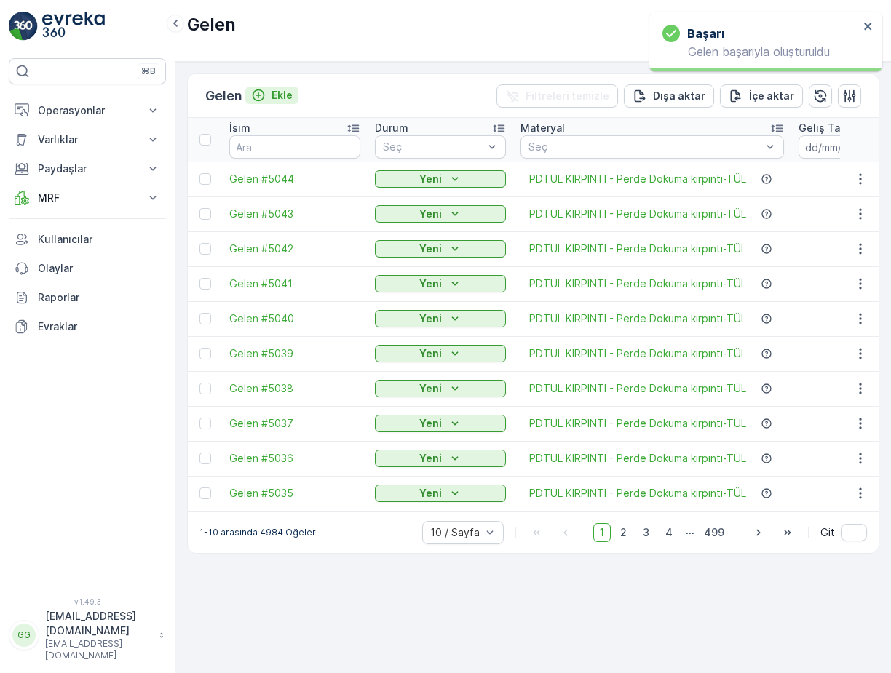
click at [292, 97] on p "Ekle" at bounding box center [281, 95] width 21 height 15
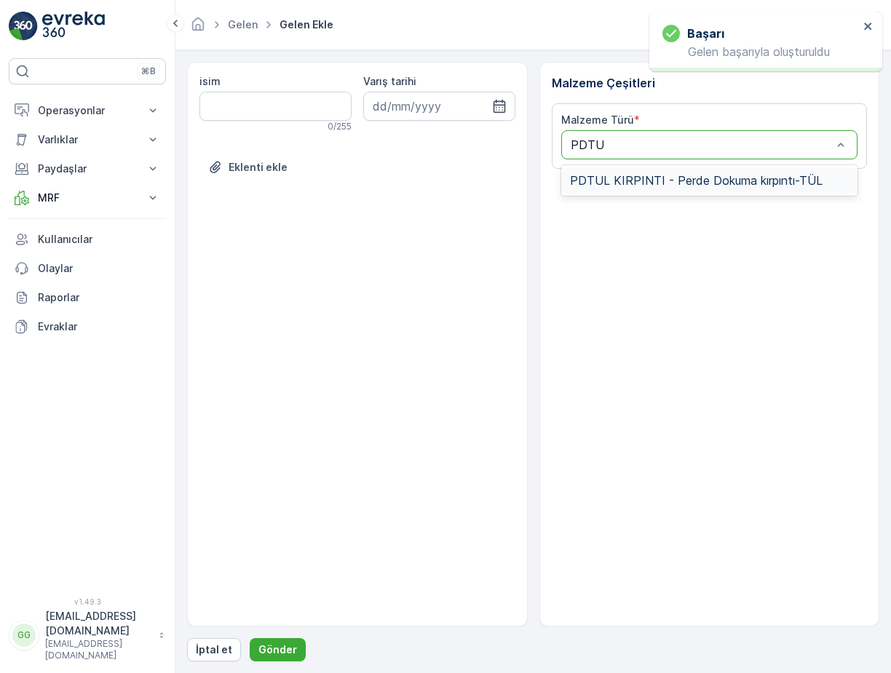
type input "PDTUL"
drag, startPoint x: 642, startPoint y: 173, endPoint x: 649, endPoint y: 186, distance: 14.0
click at [643, 174] on span "PDTUL KIRPINTI - Perde Dokuma kırpıntı-TÜL" at bounding box center [696, 180] width 252 height 13
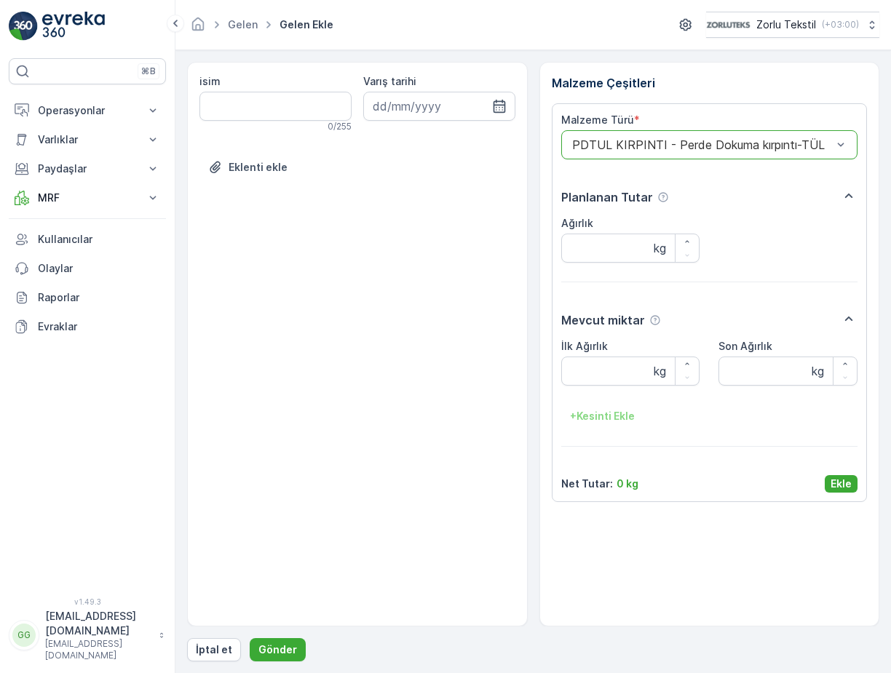
click at [844, 482] on p "Ekle" at bounding box center [840, 484] width 21 height 15
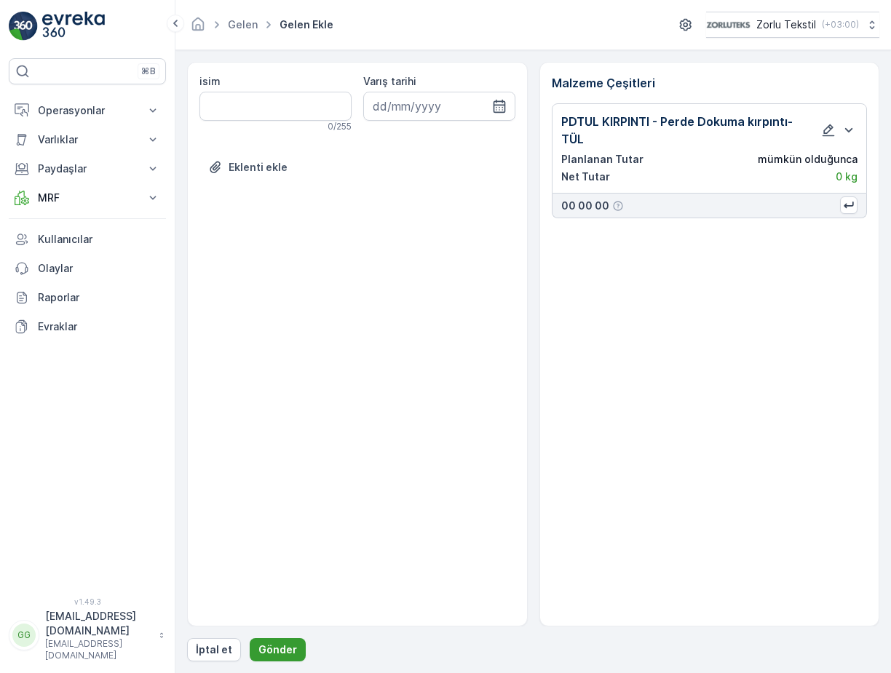
click at [260, 649] on p "Gönder" at bounding box center [277, 649] width 39 height 15
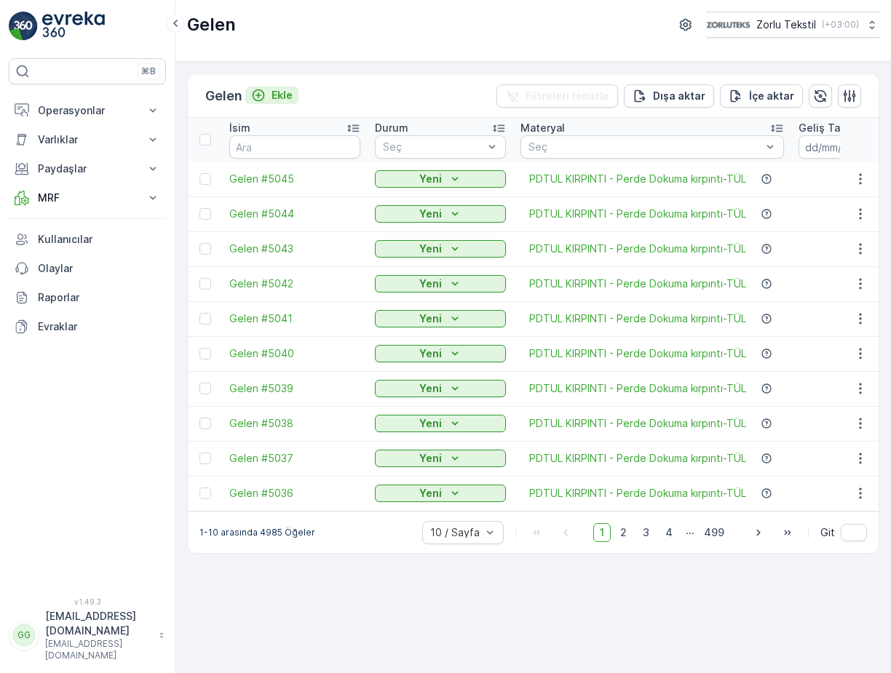
click at [283, 93] on p "Ekle" at bounding box center [281, 95] width 21 height 15
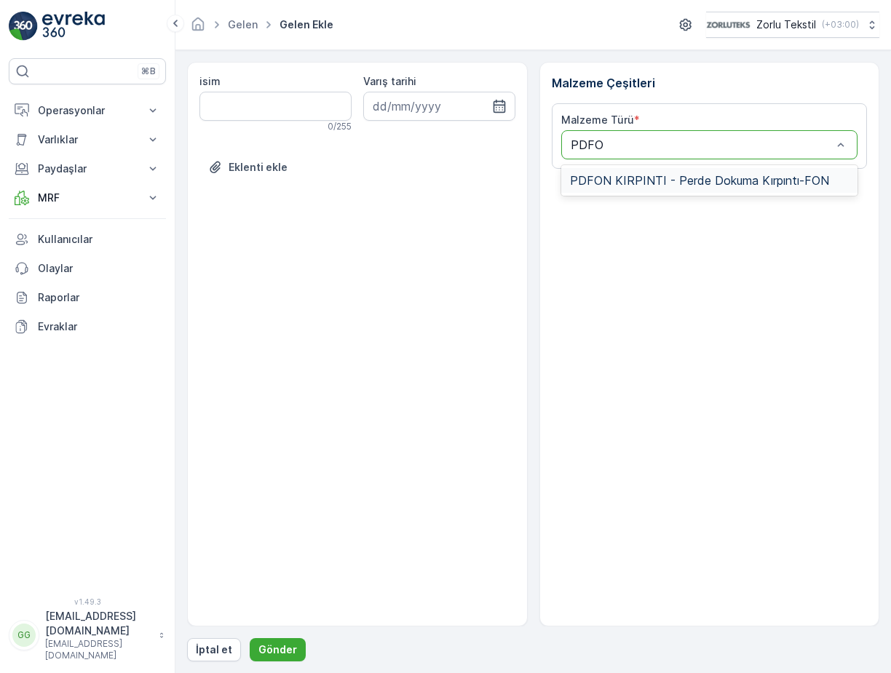
type input "PDFON"
click at [624, 180] on span "PDFON KIRPINTI - Perde Dokuma Kırpıntı-FON" at bounding box center [699, 180] width 259 height 13
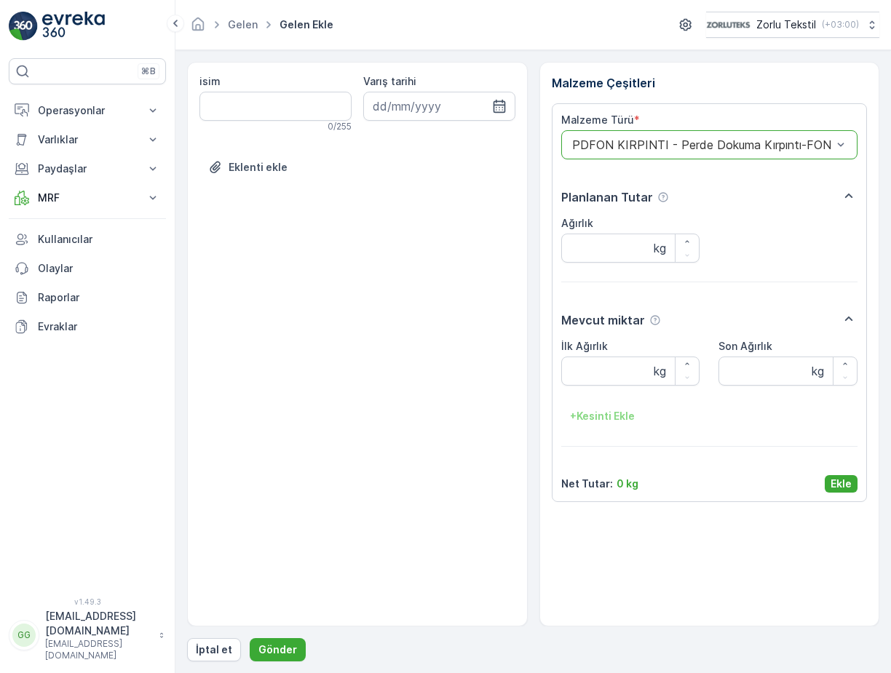
click at [840, 482] on p "Ekle" at bounding box center [840, 484] width 21 height 15
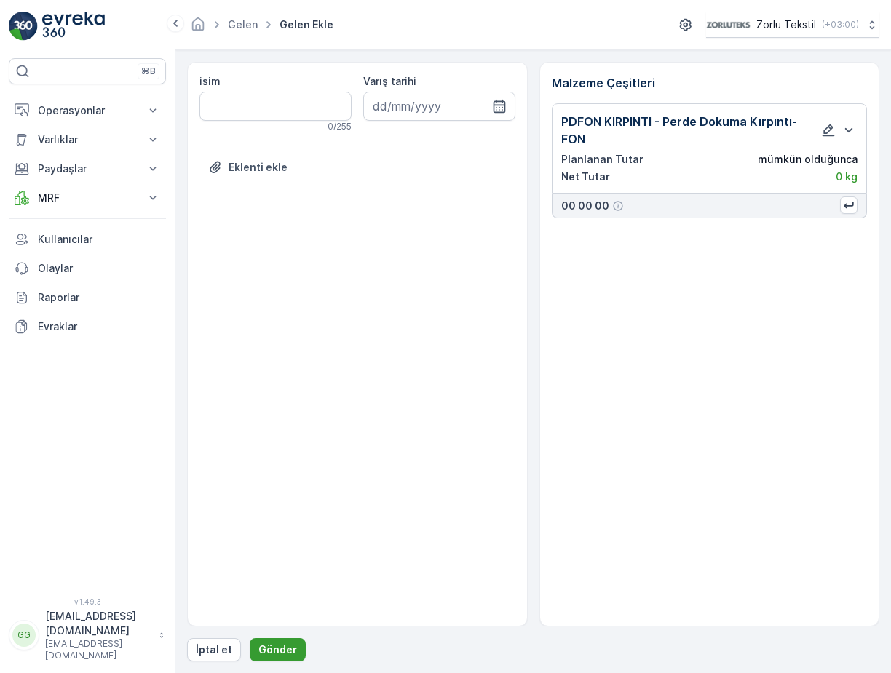
click at [267, 648] on p "Gönder" at bounding box center [277, 649] width 39 height 15
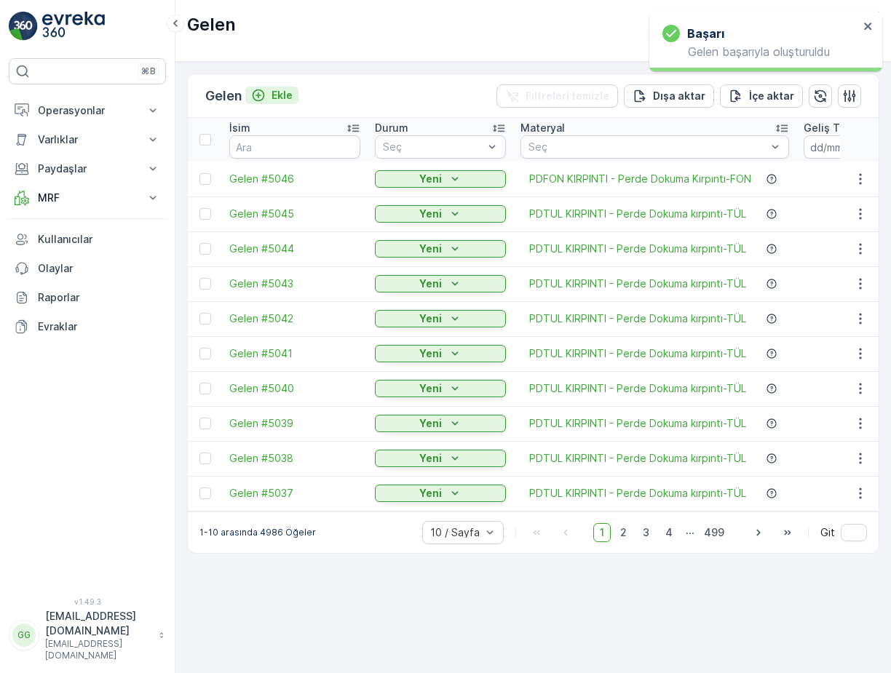
click at [282, 93] on p "Ekle" at bounding box center [281, 95] width 21 height 15
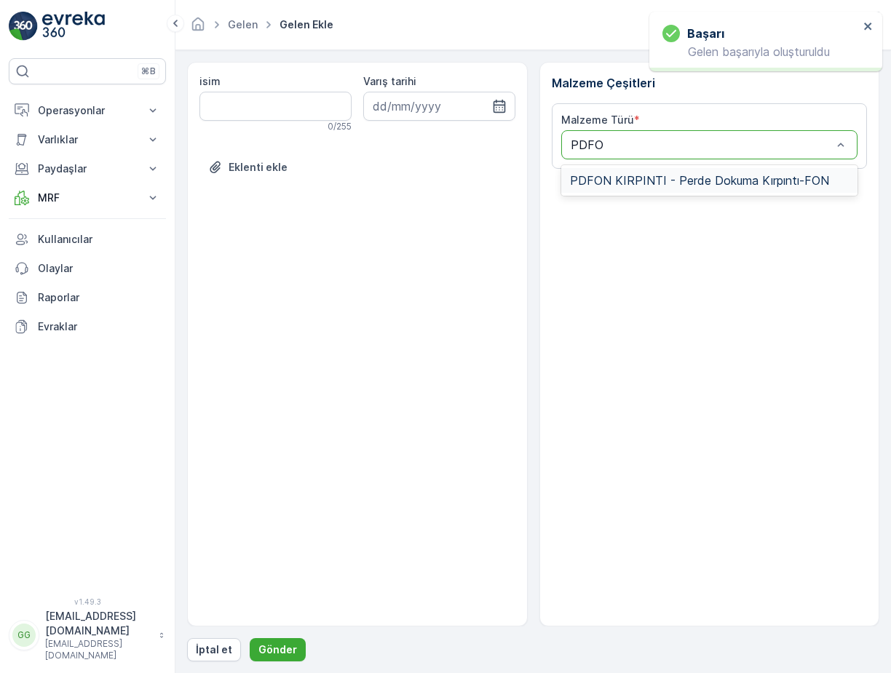
type input "PDFON"
click at [602, 183] on span "PDFON KIRPINTI - Perde Dokuma Kırpıntı-FON" at bounding box center [699, 180] width 259 height 13
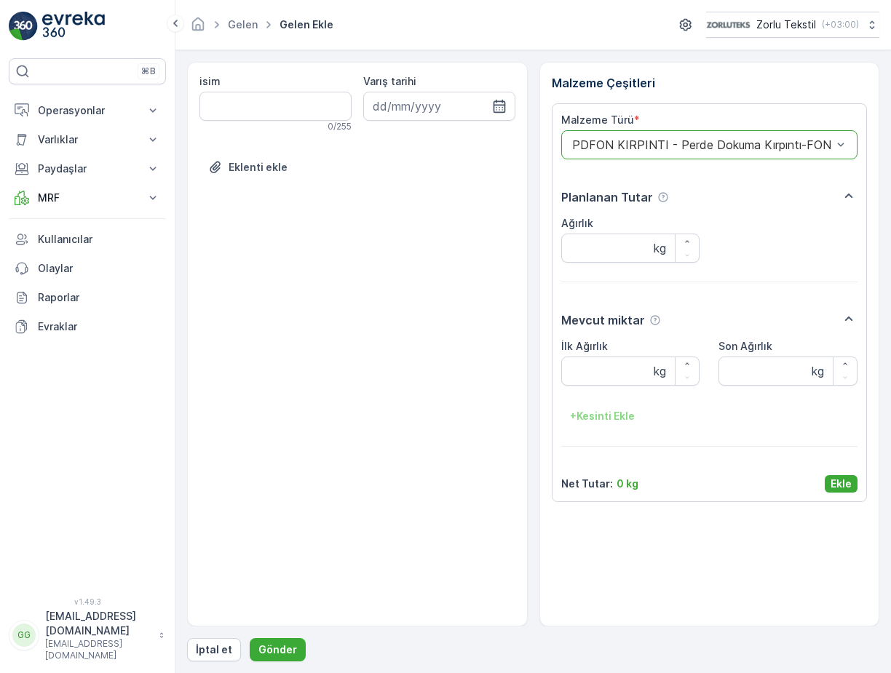
click at [841, 486] on p "Ekle" at bounding box center [840, 484] width 21 height 15
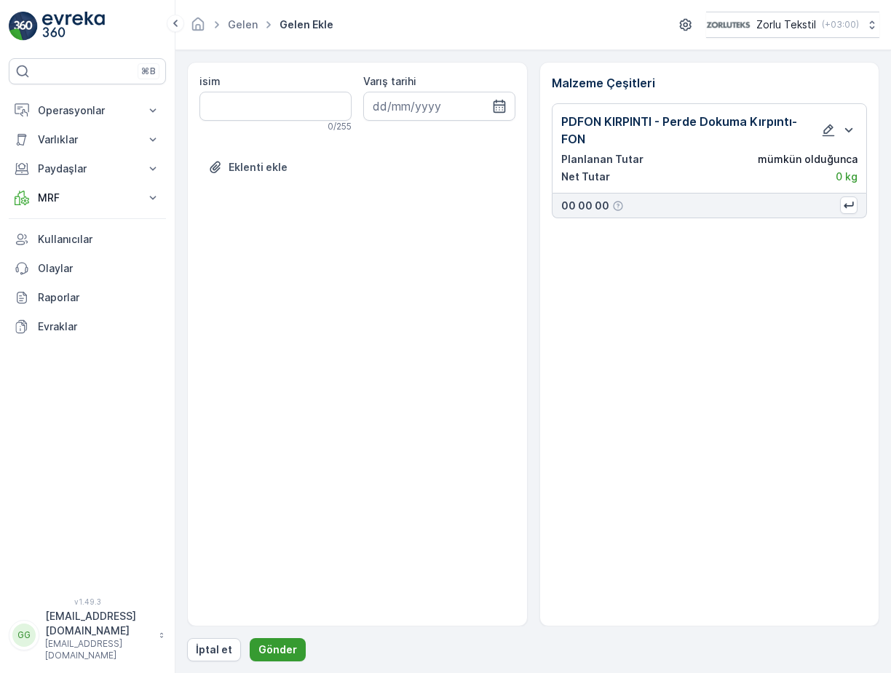
click at [274, 651] on p "Gönder" at bounding box center [277, 649] width 39 height 15
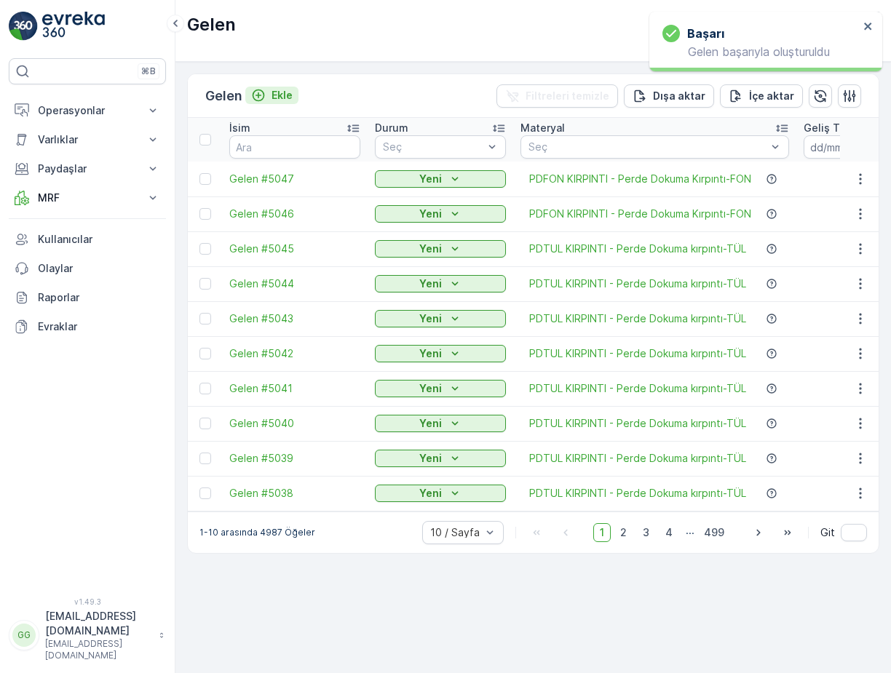
click at [287, 97] on p "Ekle" at bounding box center [281, 95] width 21 height 15
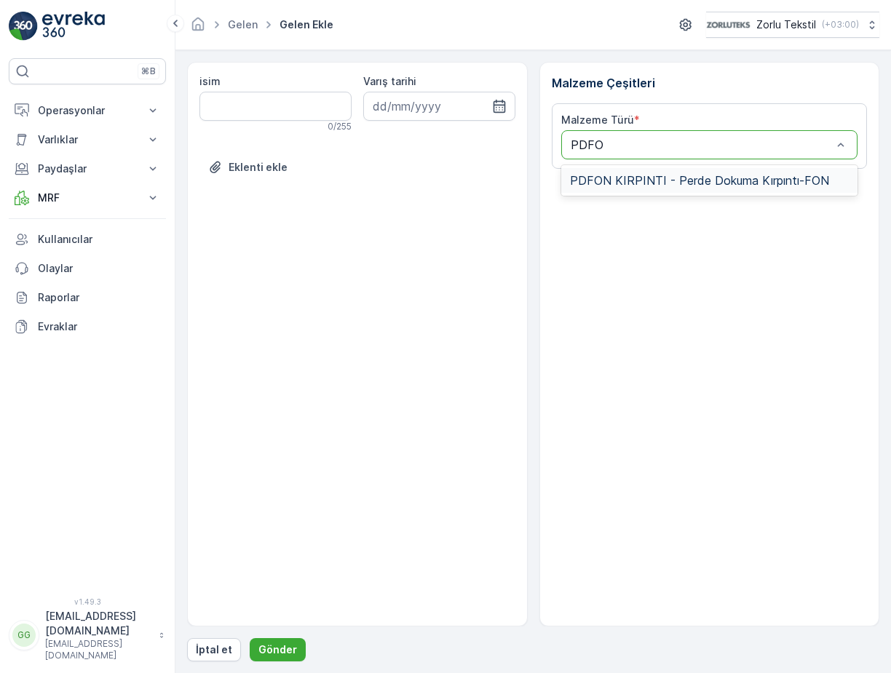
type input "PDFON"
click at [630, 184] on span "PDFON KIRPINTI - Perde Dokuma Kırpıntı-FON" at bounding box center [699, 180] width 259 height 13
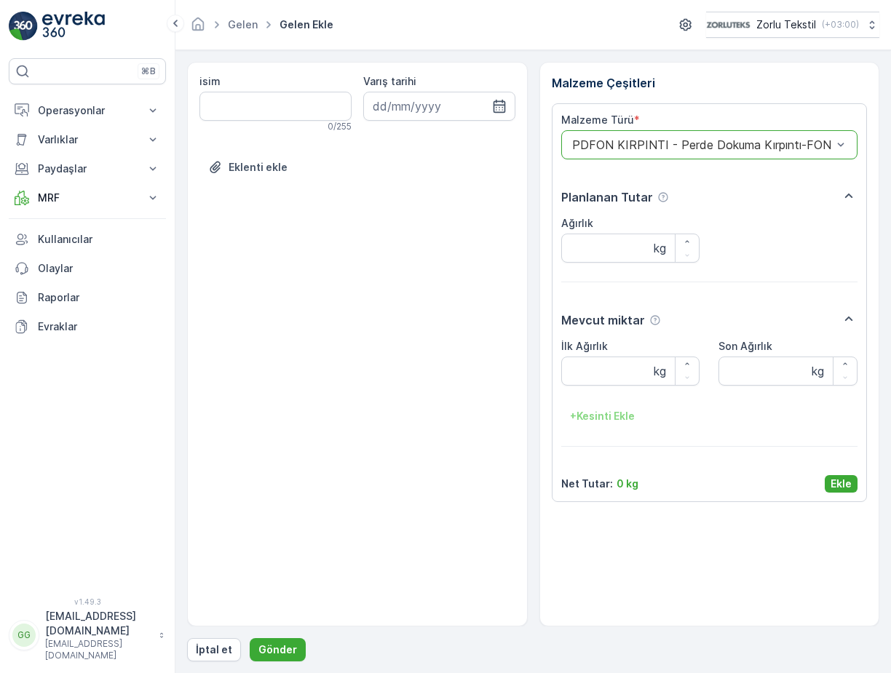
click at [833, 487] on p "Ekle" at bounding box center [840, 484] width 21 height 15
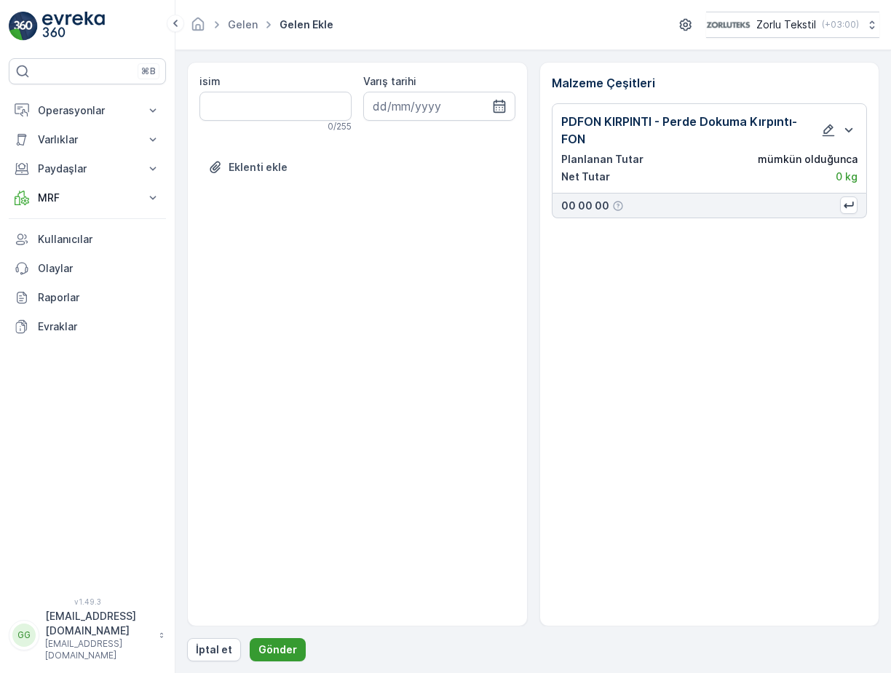
click at [278, 653] on p "Gönder" at bounding box center [277, 649] width 39 height 15
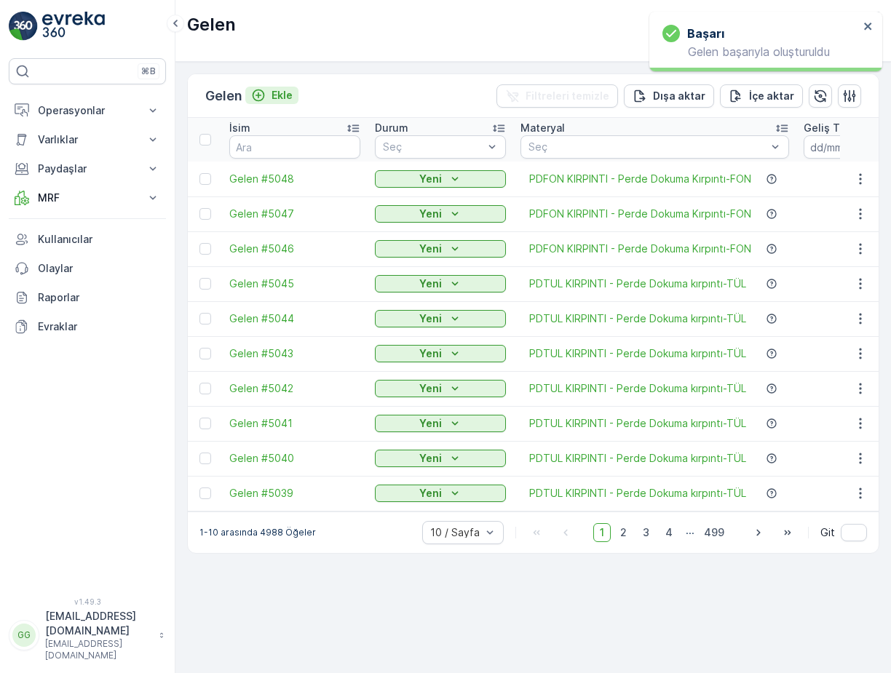
click at [284, 97] on p "Ekle" at bounding box center [281, 95] width 21 height 15
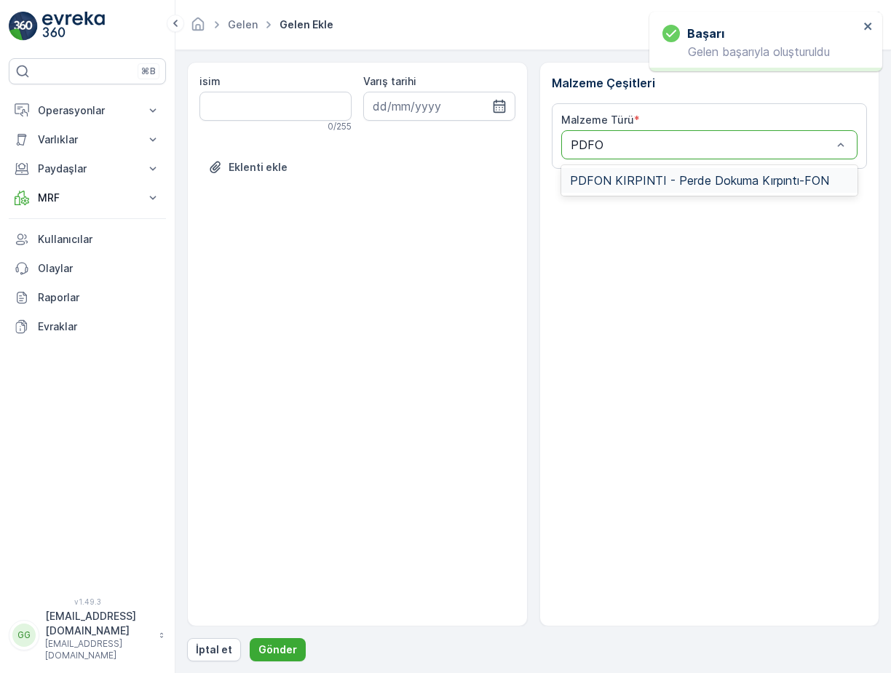
type input "PDFON"
click at [599, 188] on div "PDFON KIRPINTI - Perde Dokuma Kırpıntı-FON" at bounding box center [709, 180] width 297 height 25
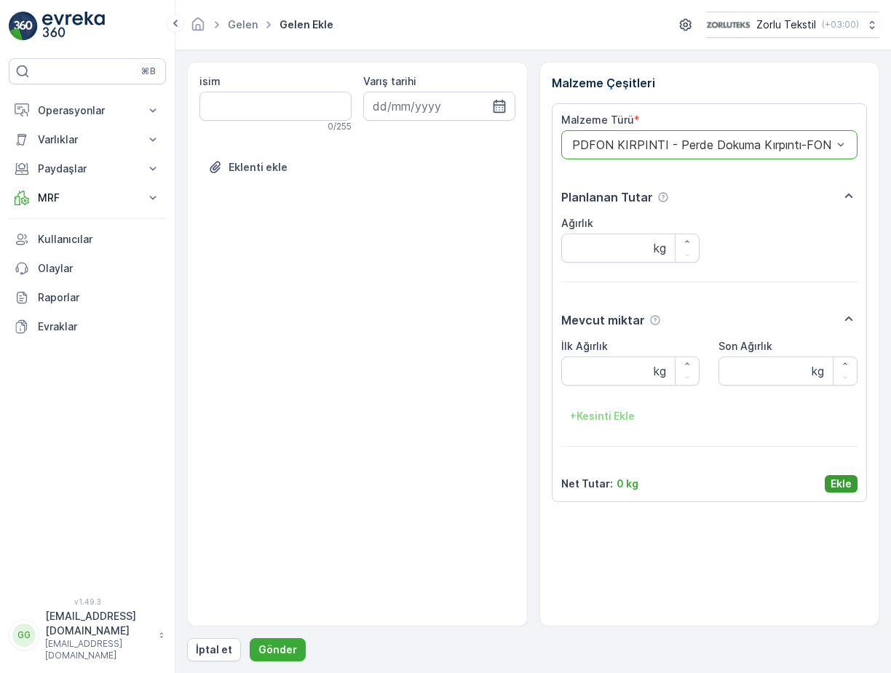
click at [829, 482] on button "Ekle" at bounding box center [840, 483] width 33 height 17
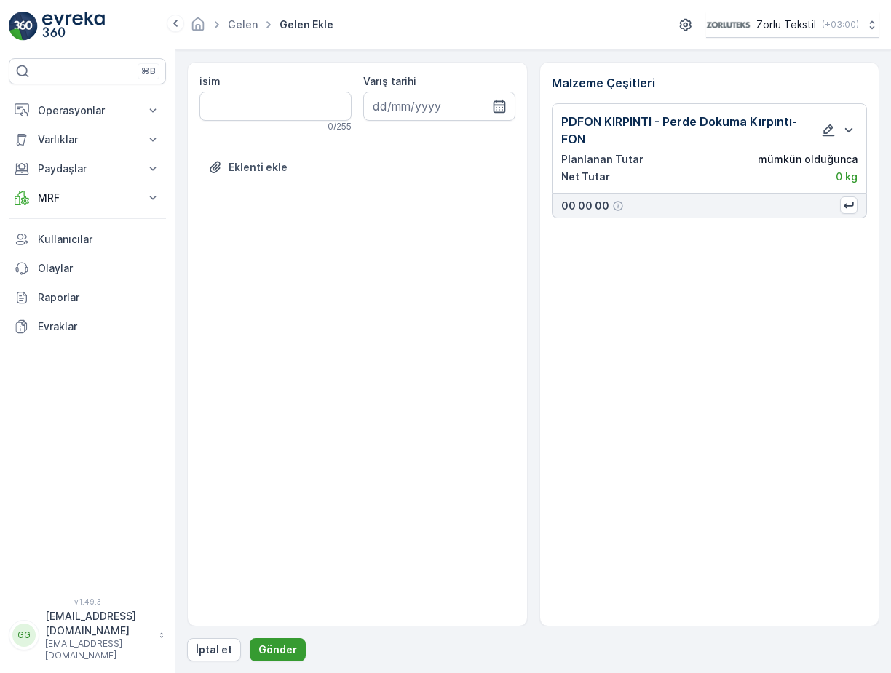
click at [266, 650] on p "Gönder" at bounding box center [277, 649] width 39 height 15
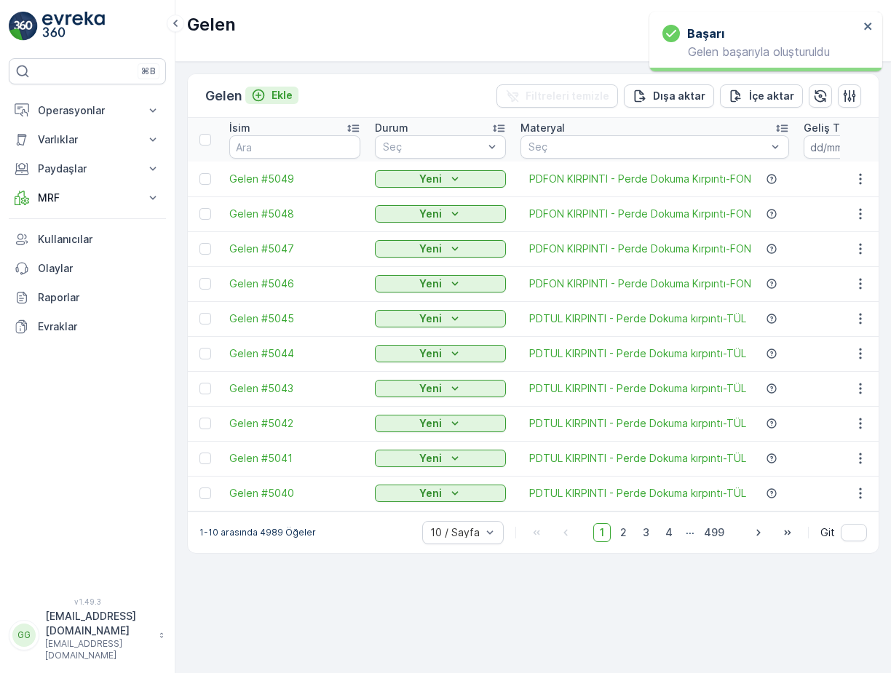
click at [290, 97] on p "Ekle" at bounding box center [281, 95] width 21 height 15
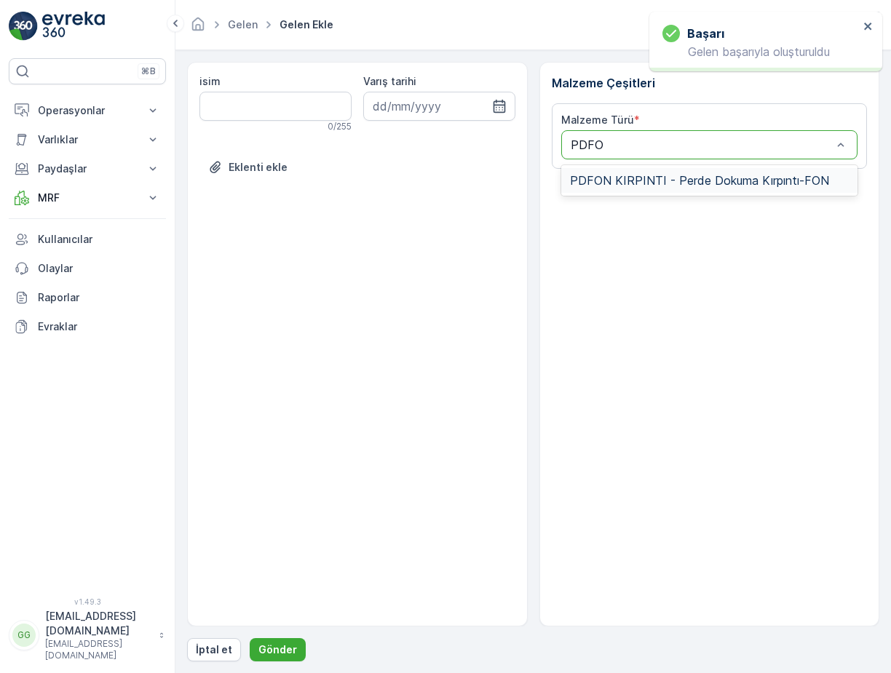
type input "PDFON"
click at [616, 178] on span "PDFON KIRPINTI - Perde Dokuma Kırpıntı-FON" at bounding box center [699, 180] width 259 height 13
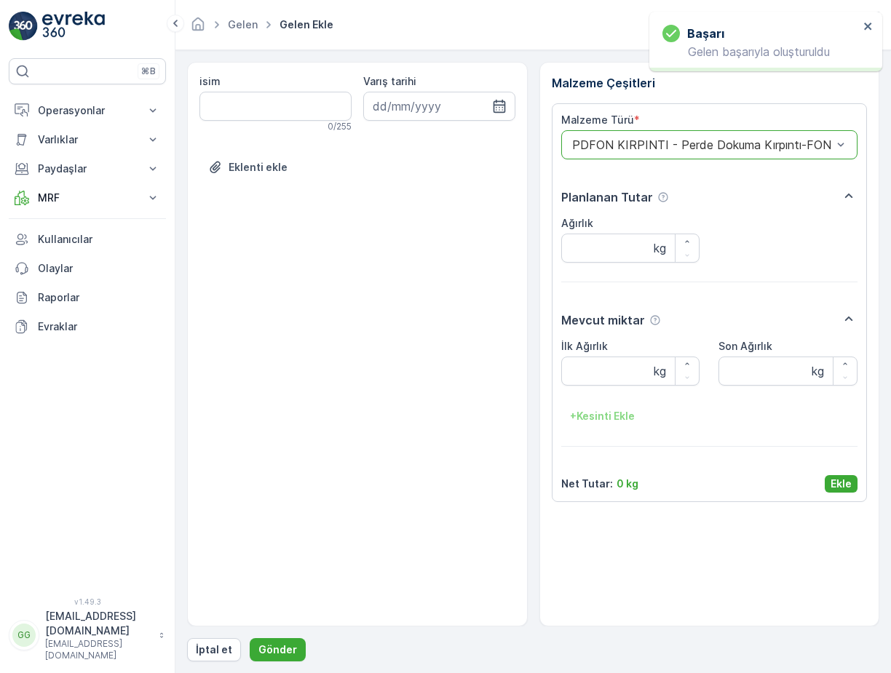
click at [836, 488] on p "Ekle" at bounding box center [840, 484] width 21 height 15
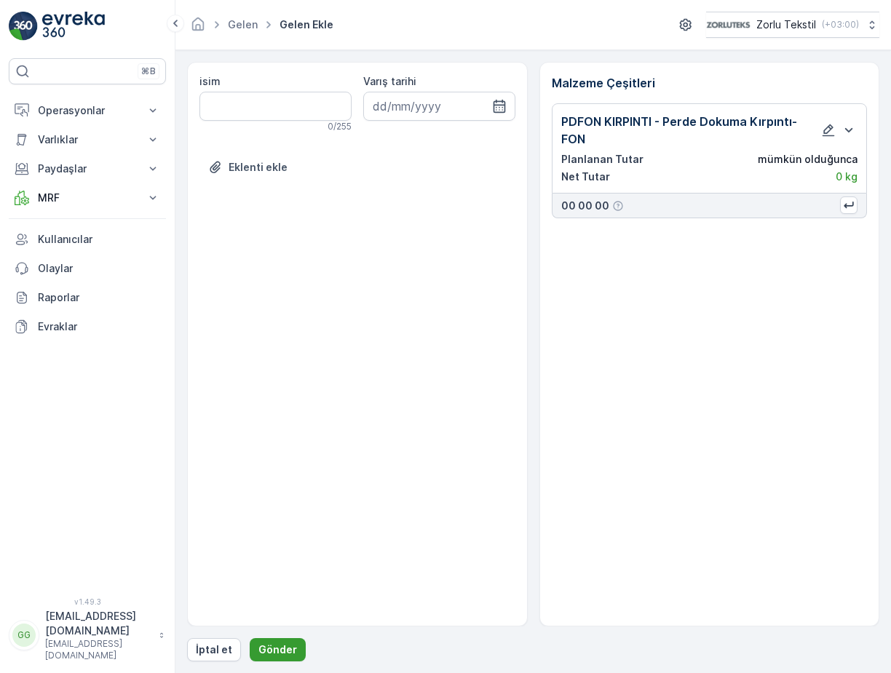
click at [276, 648] on p "Gönder" at bounding box center [277, 649] width 39 height 15
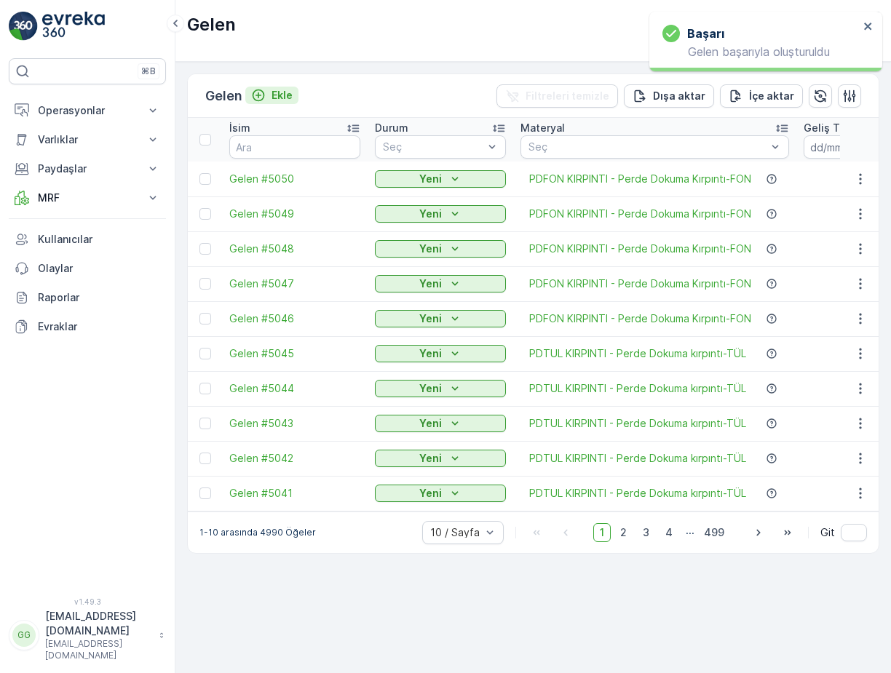
click at [290, 89] on p "Ekle" at bounding box center [281, 95] width 21 height 15
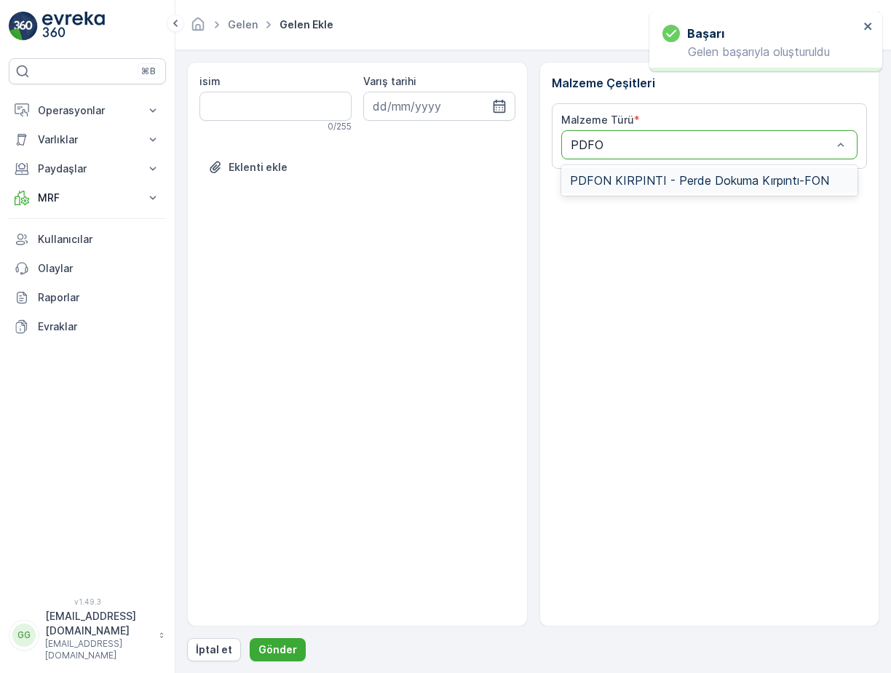
type input "PDFON"
drag, startPoint x: 608, startPoint y: 175, endPoint x: 615, endPoint y: 180, distance: 8.8
click at [610, 175] on span "PDFON KIRPINTI - Perde Dokuma Kırpıntı-FON" at bounding box center [699, 180] width 259 height 13
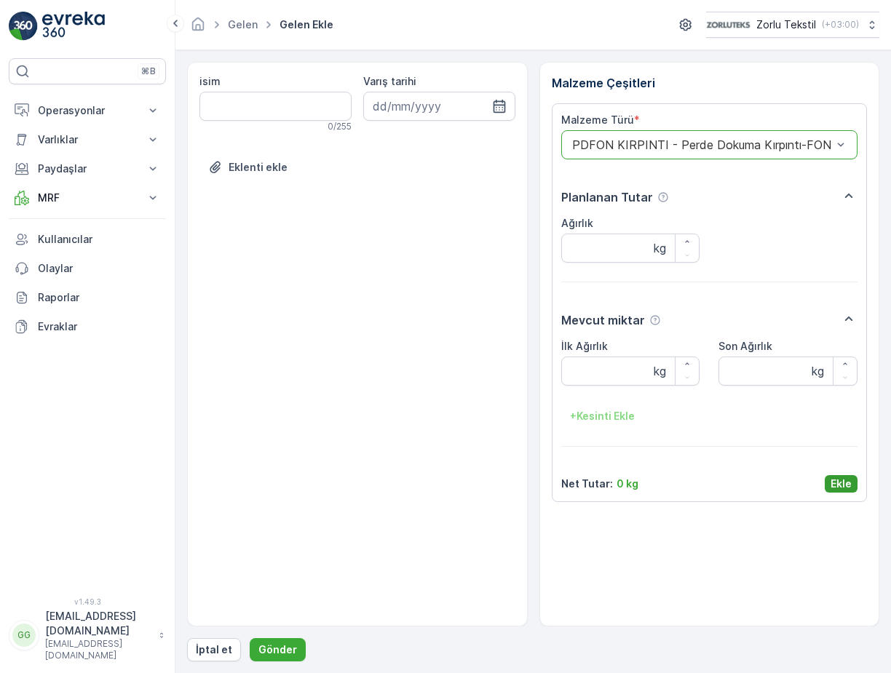
click at [835, 480] on p "Ekle" at bounding box center [840, 484] width 21 height 15
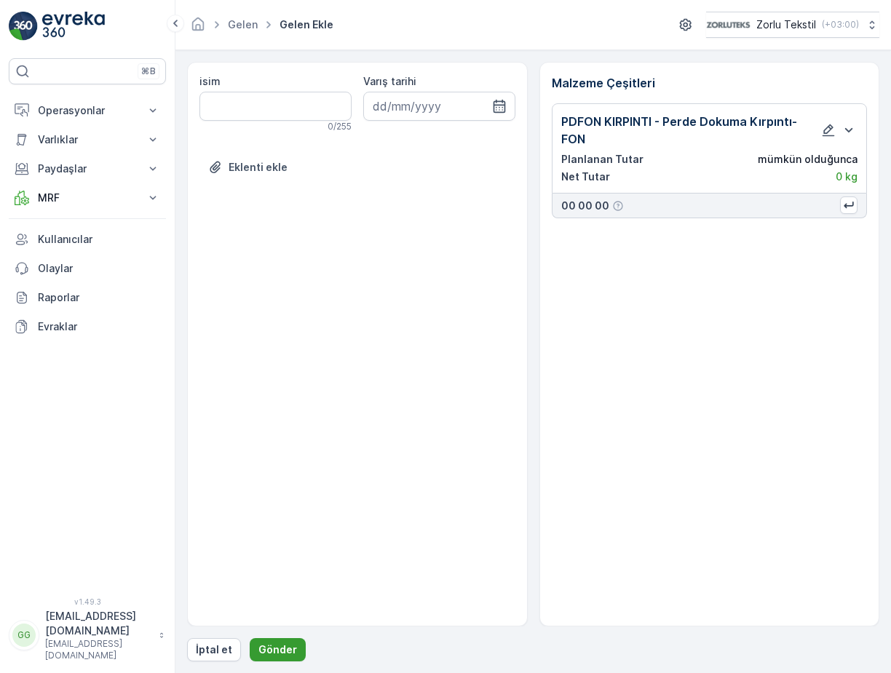
click at [260, 650] on p "Gönder" at bounding box center [277, 649] width 39 height 15
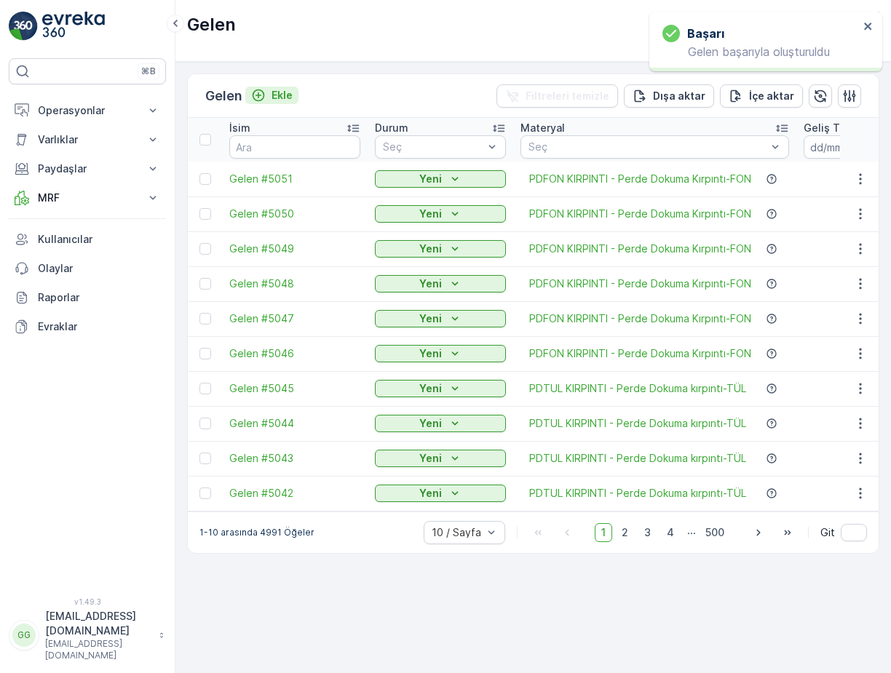
click at [291, 95] on p "Ekle" at bounding box center [281, 95] width 21 height 15
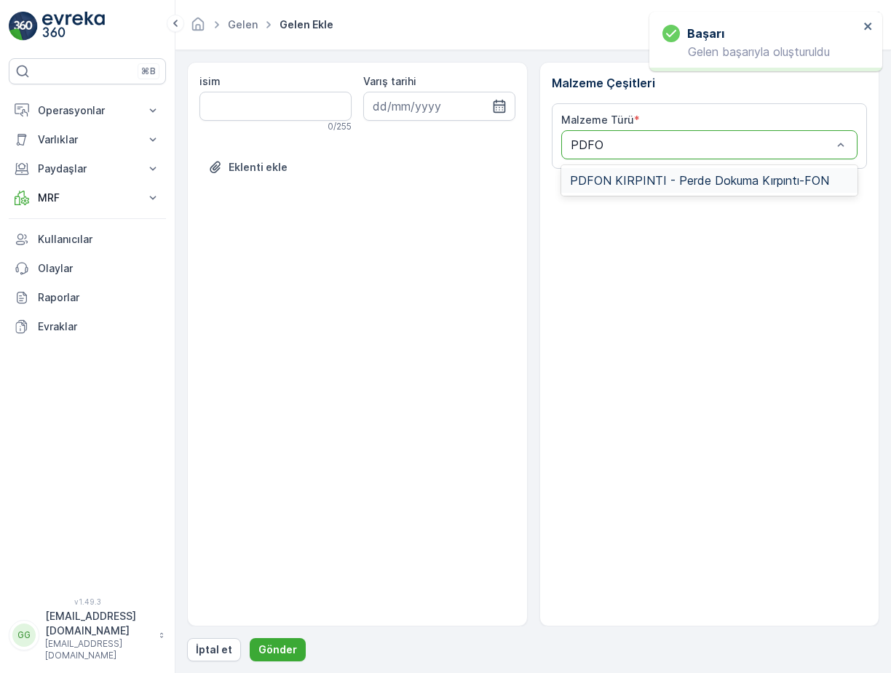
type input "PDFON"
click at [616, 186] on span "PDFON KIRPINTI - Perde Dokuma Kırpıntı-FON" at bounding box center [699, 180] width 259 height 13
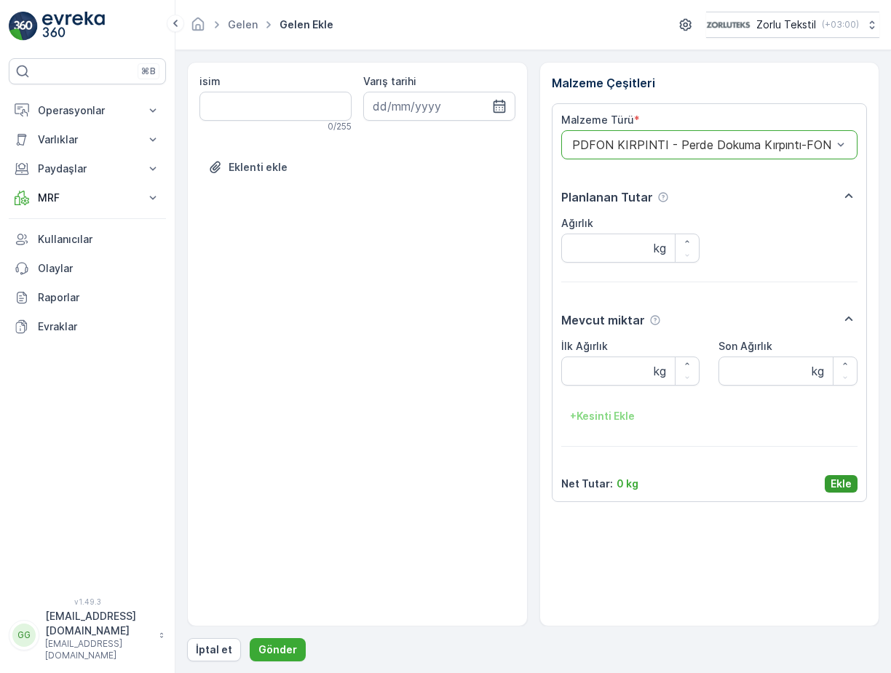
click at [848, 482] on p "Ekle" at bounding box center [840, 484] width 21 height 15
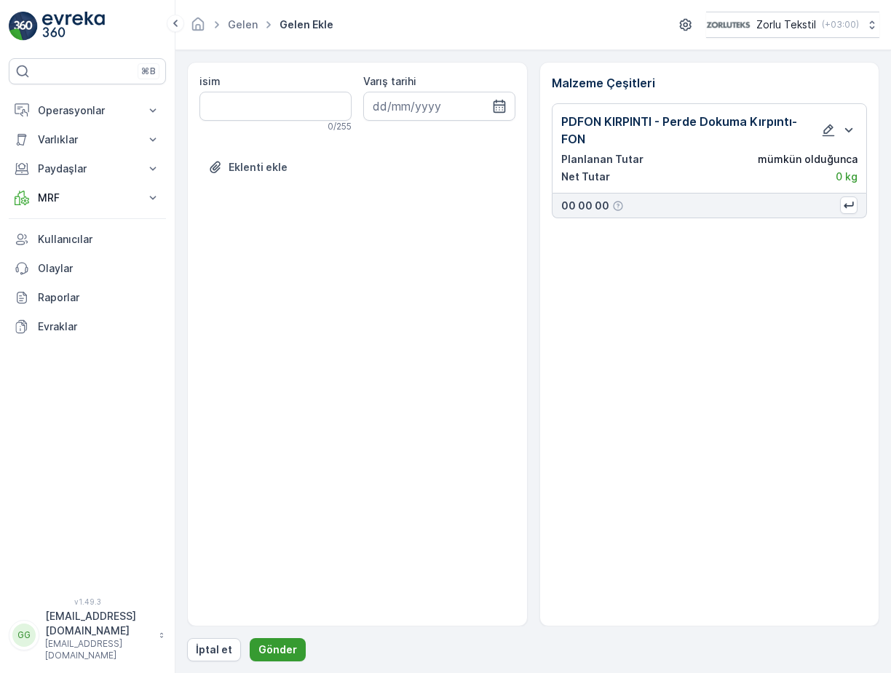
click at [276, 653] on p "Gönder" at bounding box center [277, 649] width 39 height 15
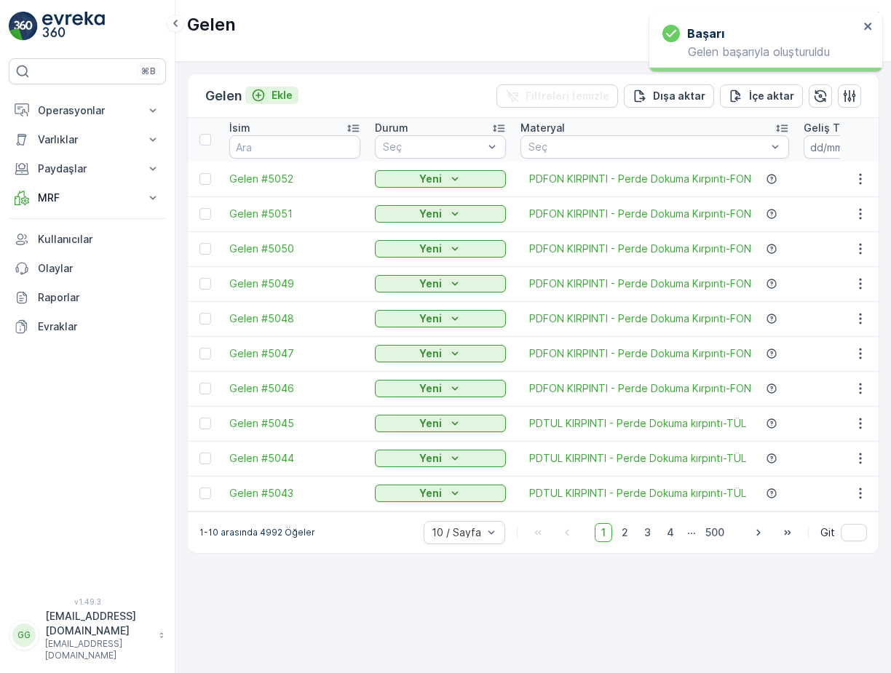
click at [287, 97] on p "Ekle" at bounding box center [281, 95] width 21 height 15
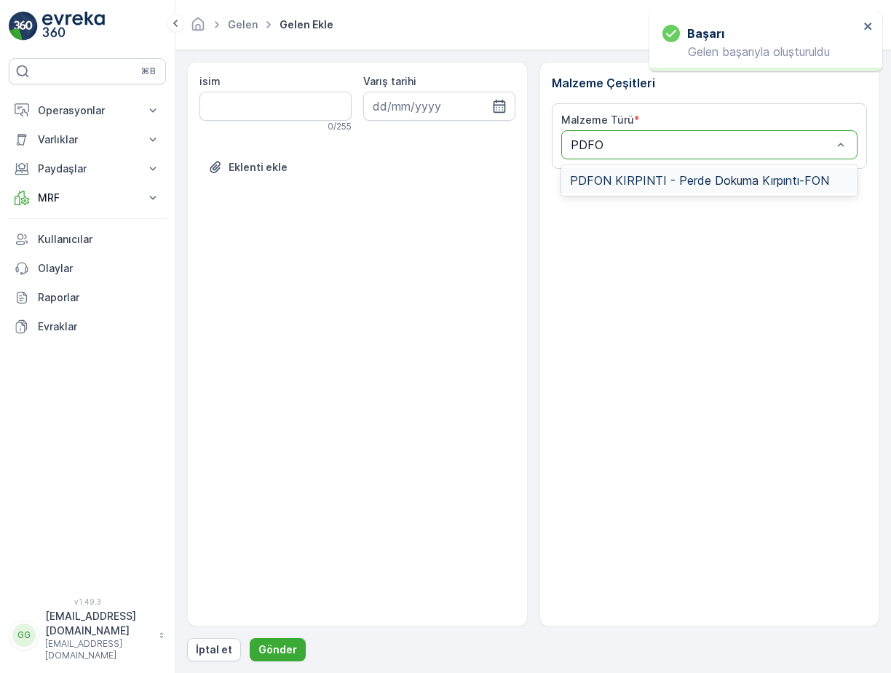
type input "PDFON"
drag, startPoint x: 579, startPoint y: 175, endPoint x: 592, endPoint y: 185, distance: 16.2
click at [580, 175] on span "PDFON KIRPINTI - Perde Dokuma Kırpıntı-FON" at bounding box center [699, 180] width 259 height 13
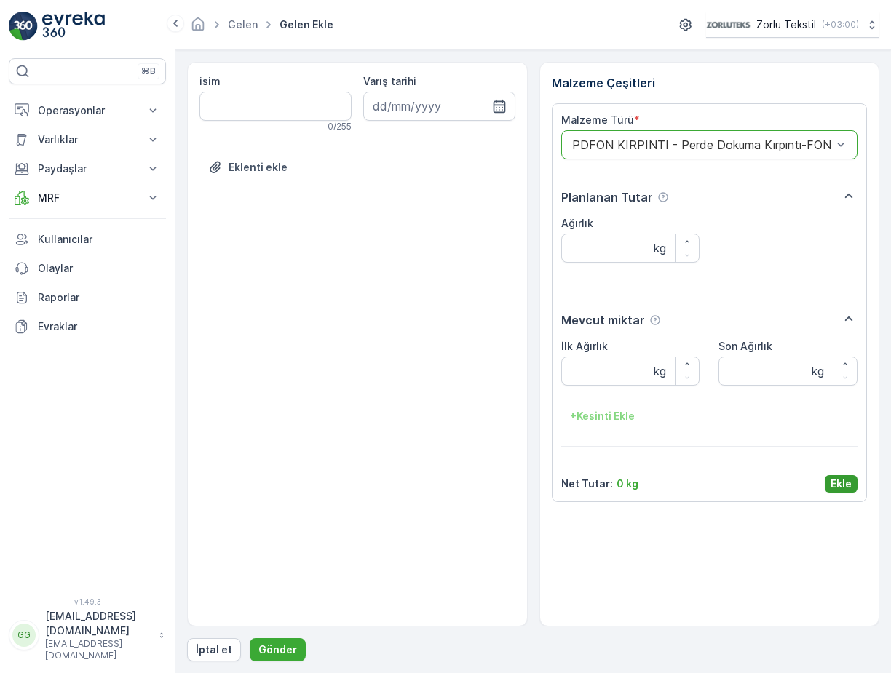
click at [842, 479] on p "Ekle" at bounding box center [840, 484] width 21 height 15
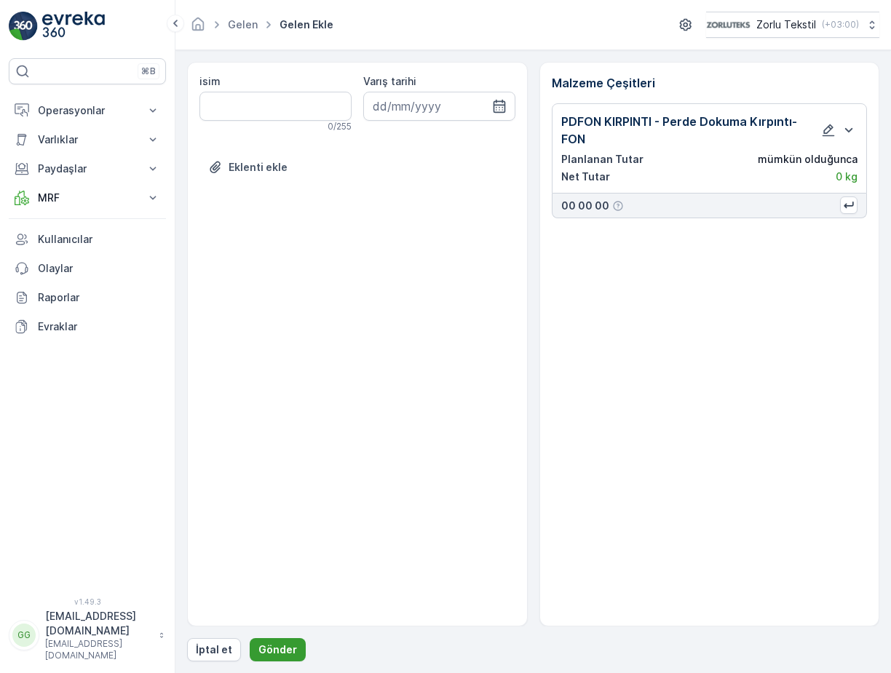
click at [282, 649] on p "Gönder" at bounding box center [277, 649] width 39 height 15
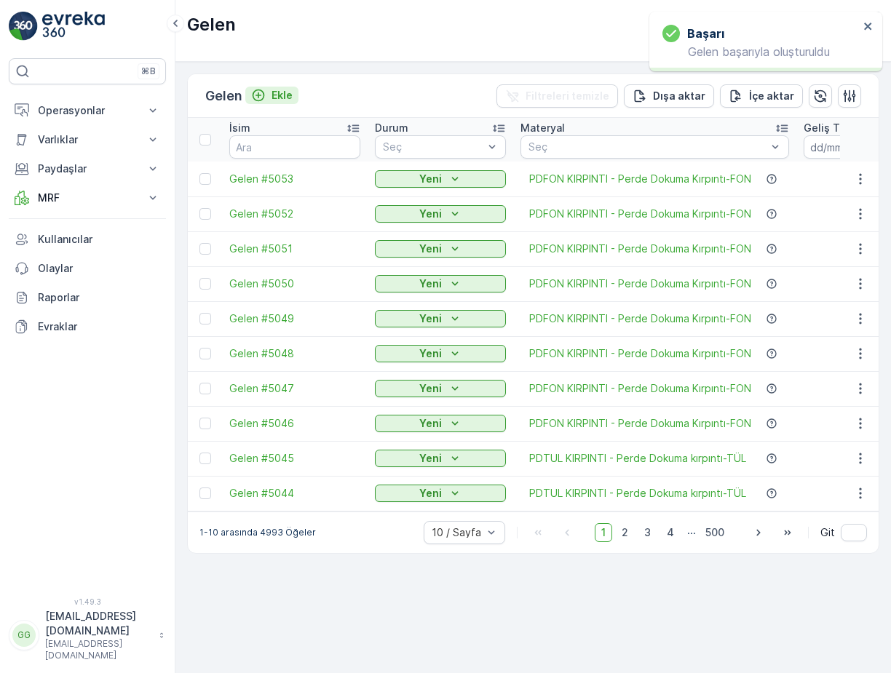
click at [287, 92] on p "Ekle" at bounding box center [281, 95] width 21 height 15
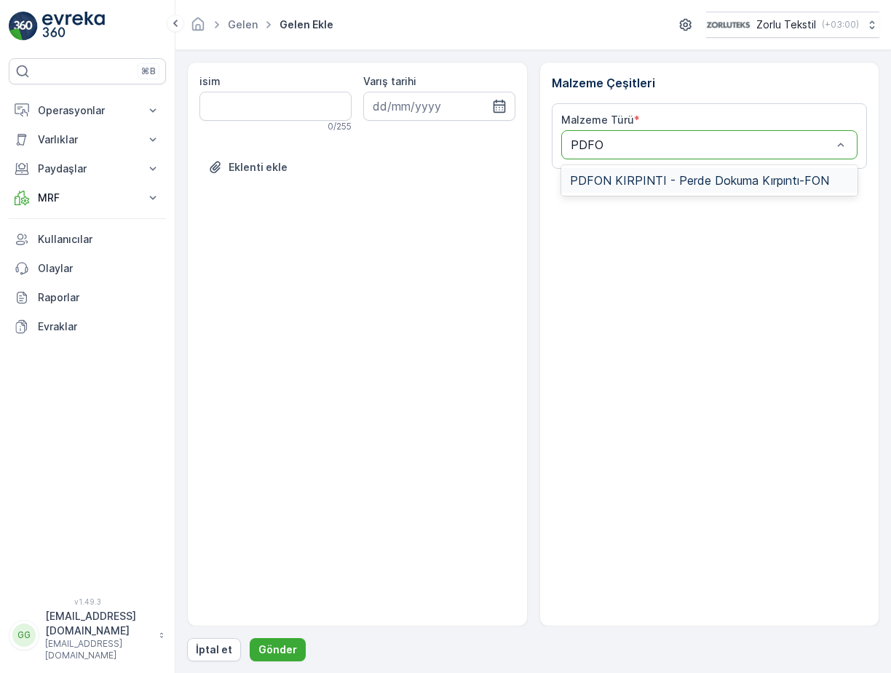
type input "PDFON"
click at [645, 170] on div "PDFON KIRPINTI - Perde Dokuma Kırpıntı-FON" at bounding box center [709, 180] width 297 height 25
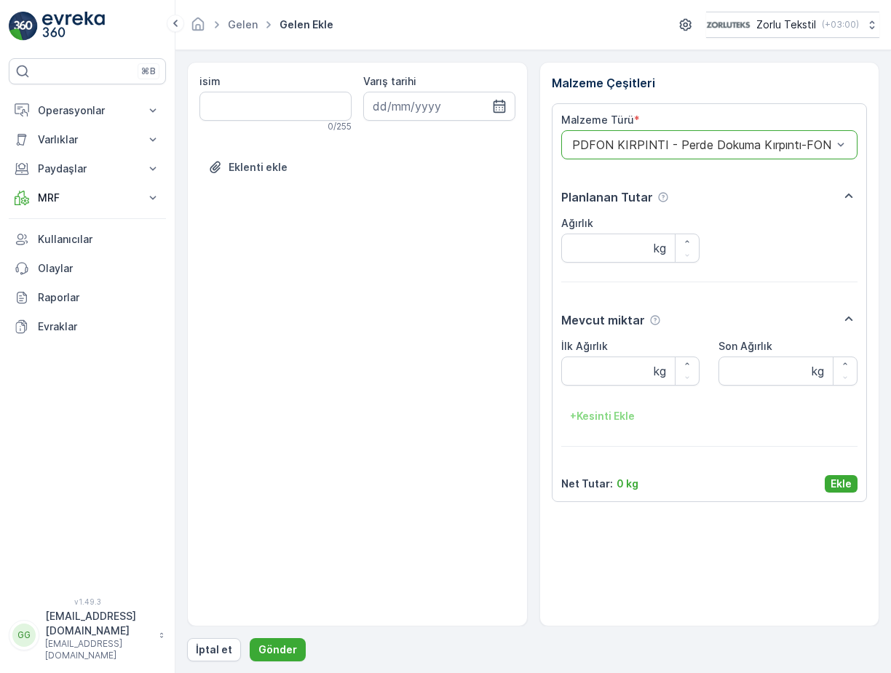
click at [842, 479] on p "Ekle" at bounding box center [840, 484] width 21 height 15
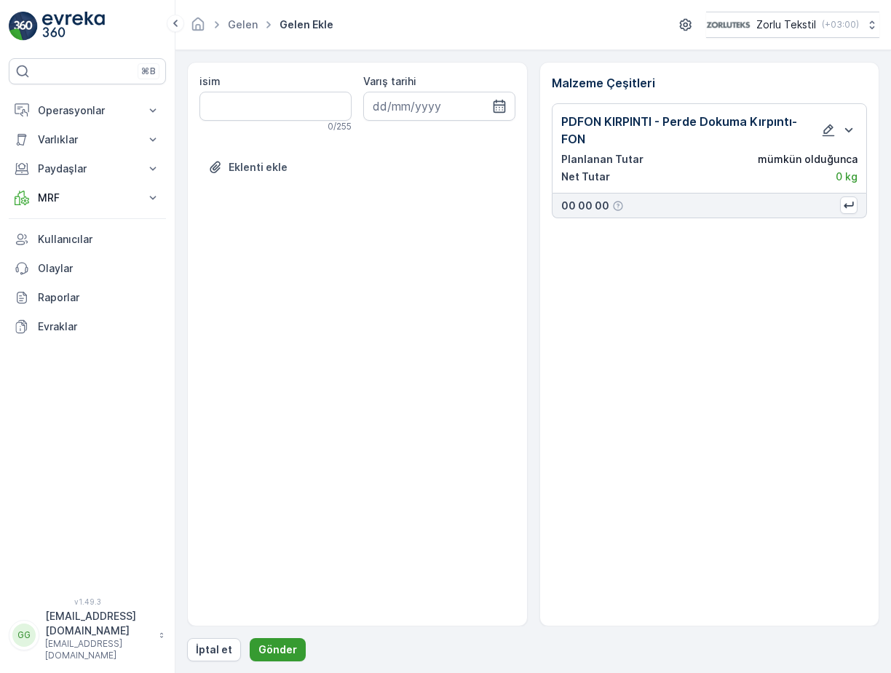
click at [271, 646] on p "Gönder" at bounding box center [277, 649] width 39 height 15
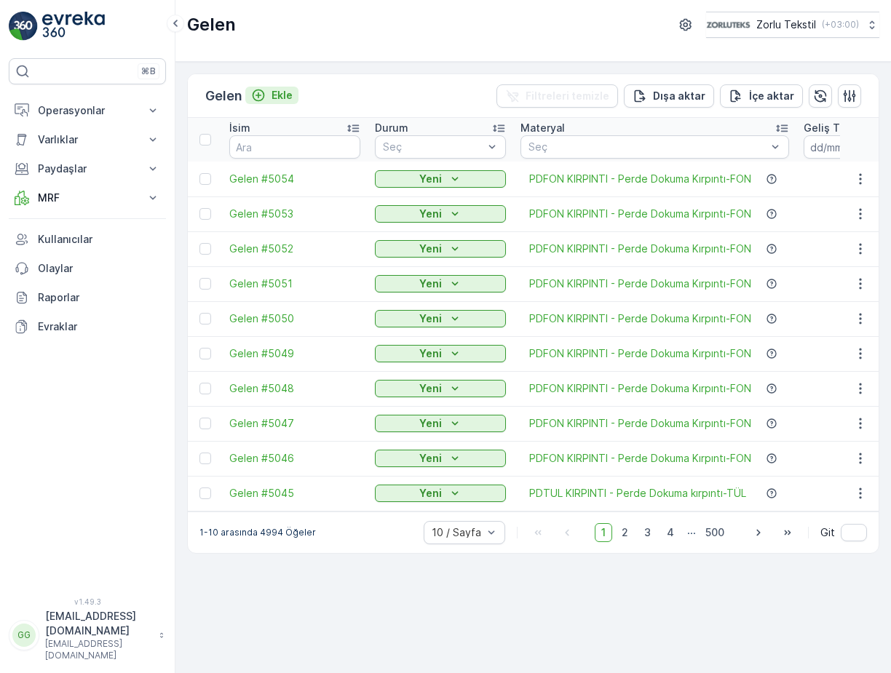
click at [279, 95] on p "Ekle" at bounding box center [281, 95] width 21 height 15
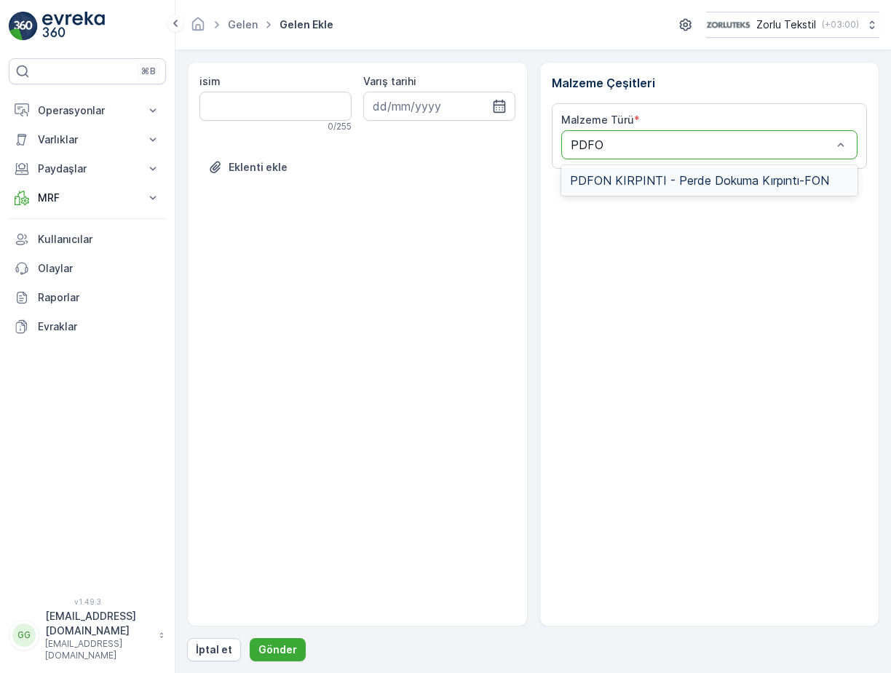
type input "PDFON"
drag, startPoint x: 610, startPoint y: 176, endPoint x: 619, endPoint y: 183, distance: 11.5
click at [610, 176] on span "PDFON KIRPINTI - Perde Dokuma Kırpıntı-FON" at bounding box center [699, 180] width 259 height 13
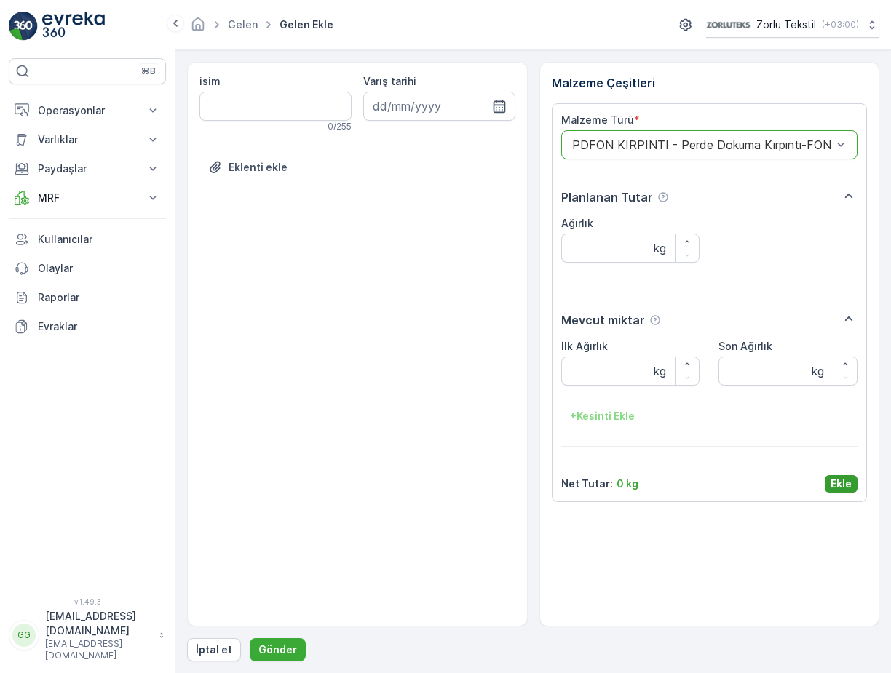
click at [845, 481] on p "Ekle" at bounding box center [840, 484] width 21 height 15
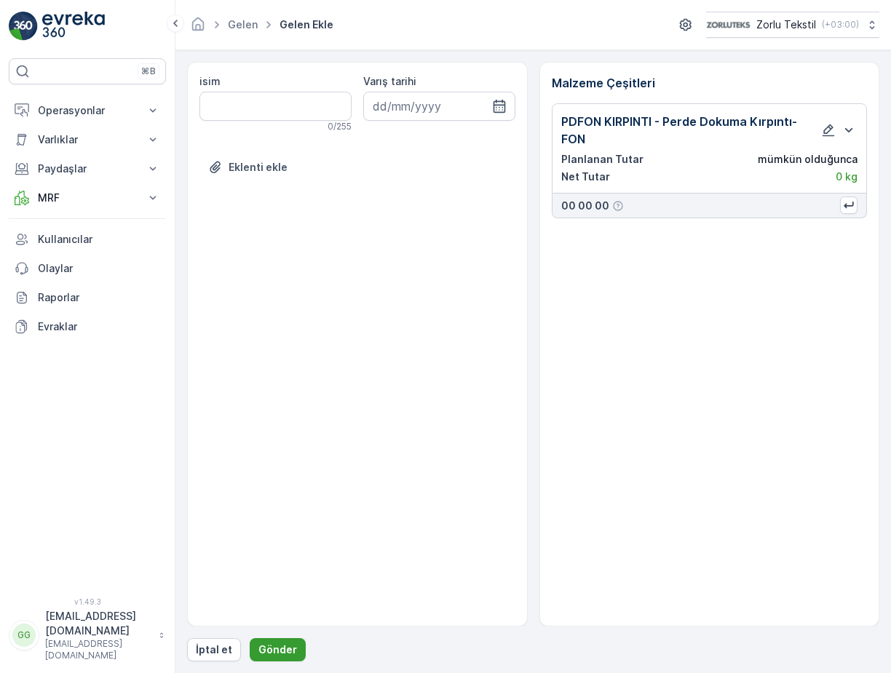
click at [284, 653] on p "Gönder" at bounding box center [277, 649] width 39 height 15
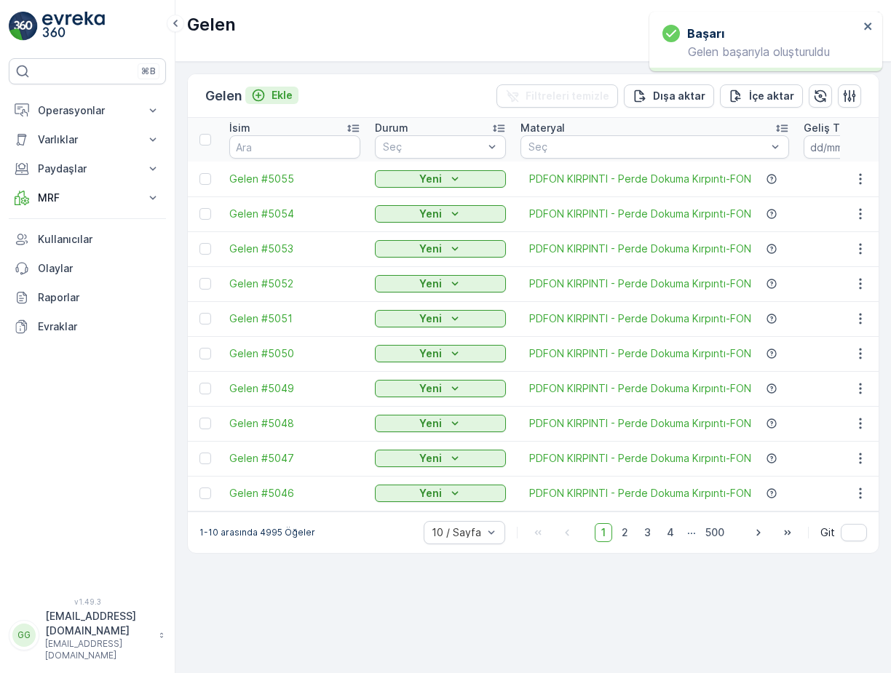
click at [281, 95] on p "Ekle" at bounding box center [281, 95] width 21 height 15
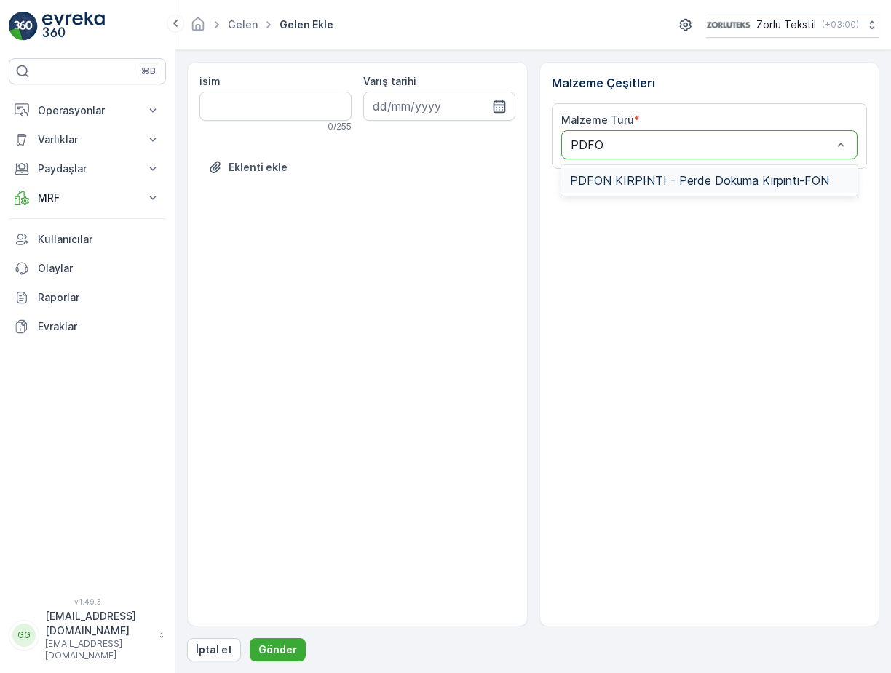
type input "PDFON"
drag, startPoint x: 678, startPoint y: 177, endPoint x: 678, endPoint y: 186, distance: 8.7
click at [678, 180] on span "PDFON KIRPINTI - Perde Dokuma Kırpıntı-FON" at bounding box center [699, 180] width 259 height 13
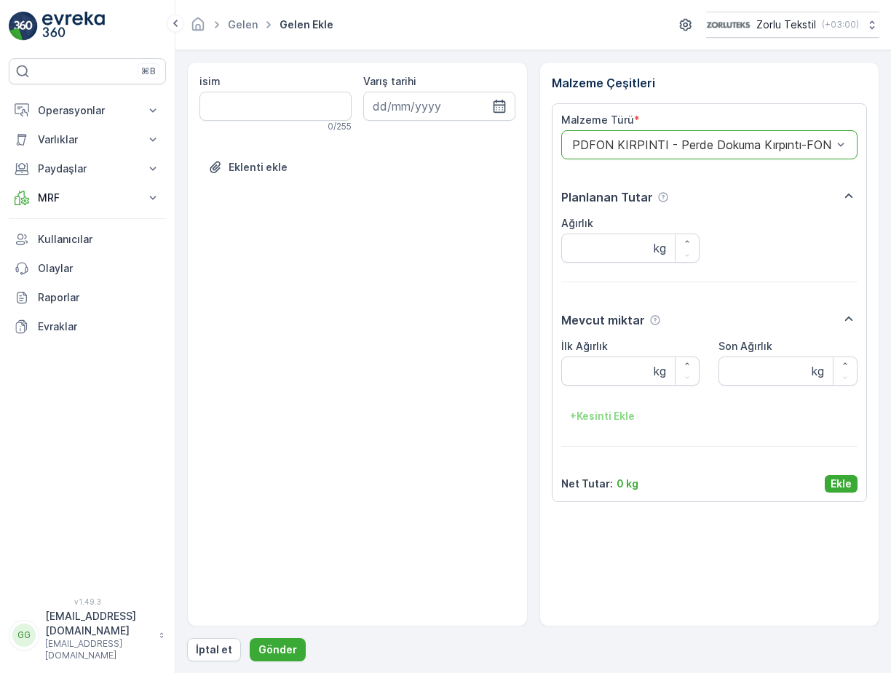
click at [839, 478] on p "Ekle" at bounding box center [840, 484] width 21 height 15
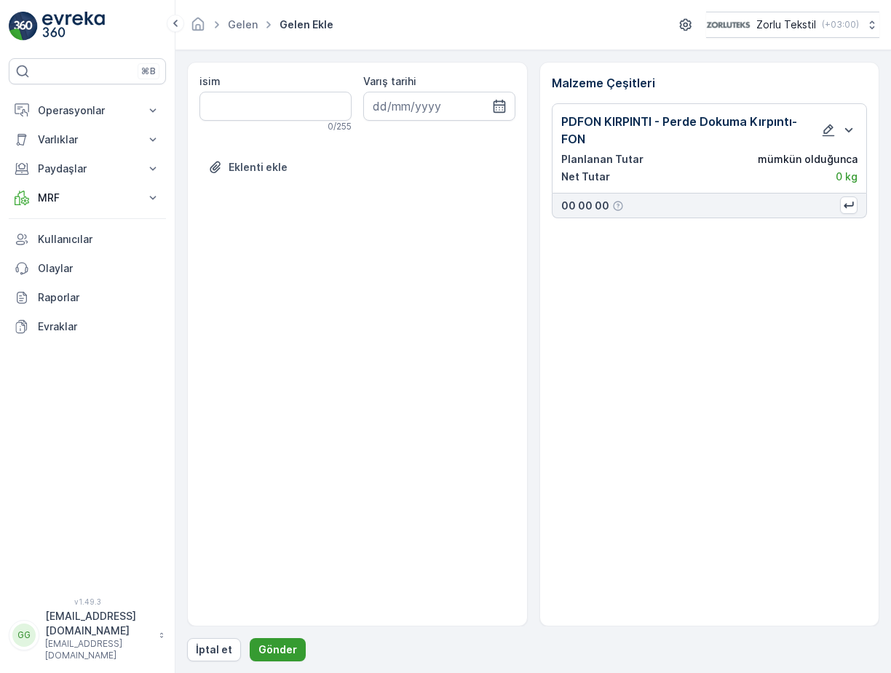
click at [290, 651] on p "Gönder" at bounding box center [277, 649] width 39 height 15
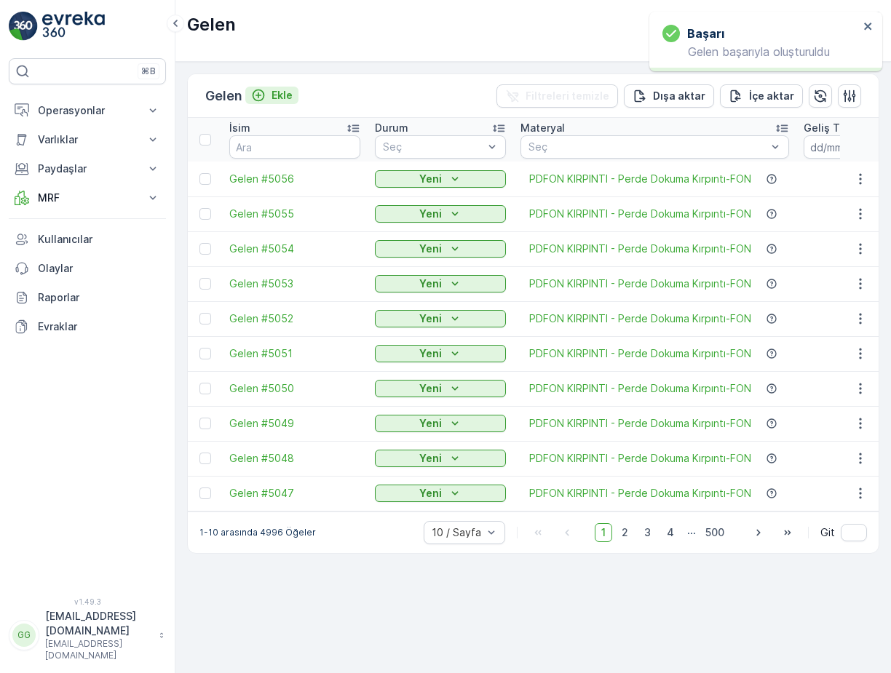
click at [282, 95] on p "Ekle" at bounding box center [281, 95] width 21 height 15
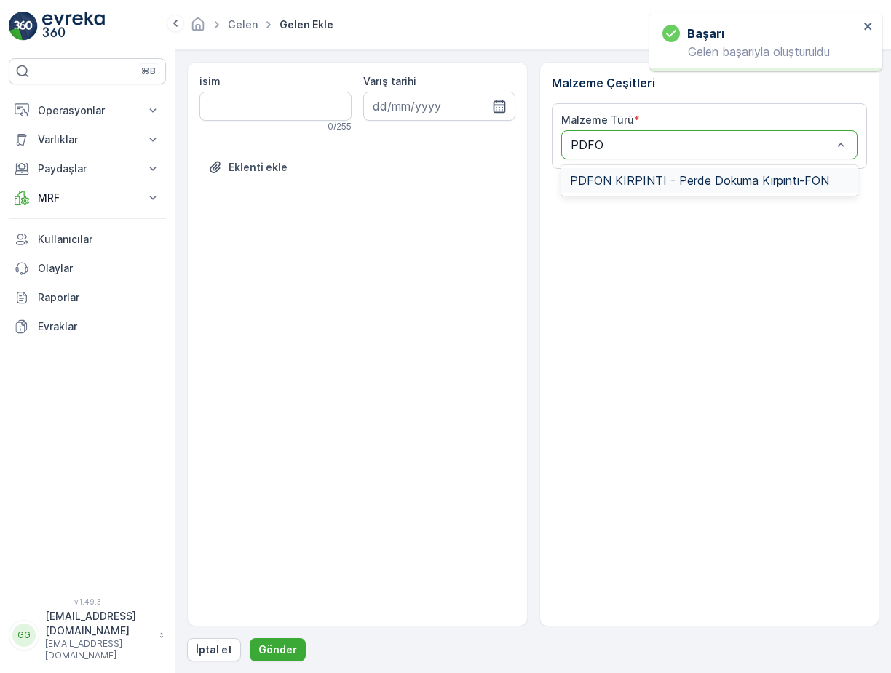
type input "PDFON"
click at [605, 182] on span "PDFON KIRPINTI - Perde Dokuma Kırpıntı-FON" at bounding box center [699, 180] width 259 height 13
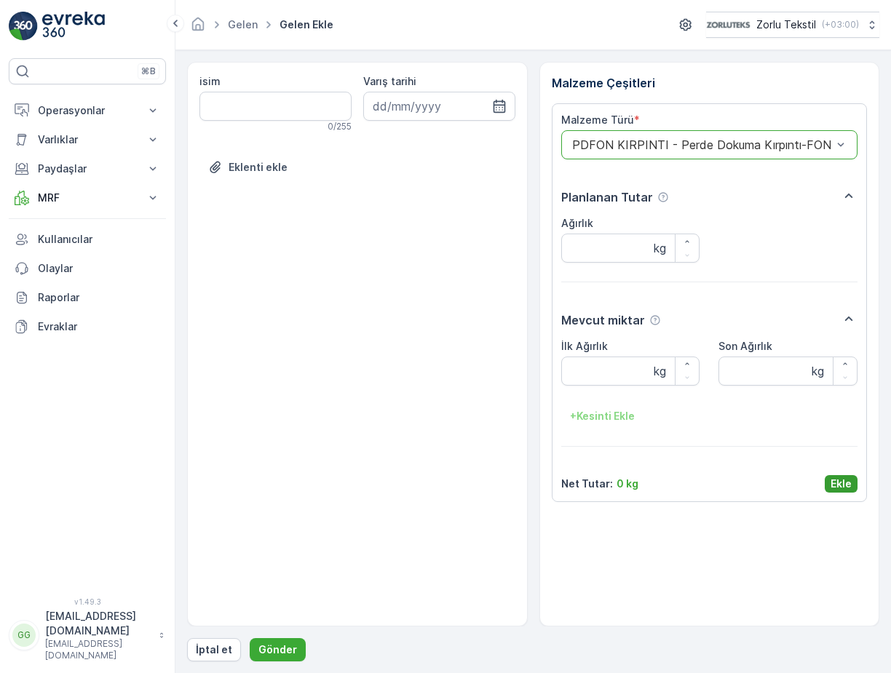
click at [848, 487] on p "Ekle" at bounding box center [840, 484] width 21 height 15
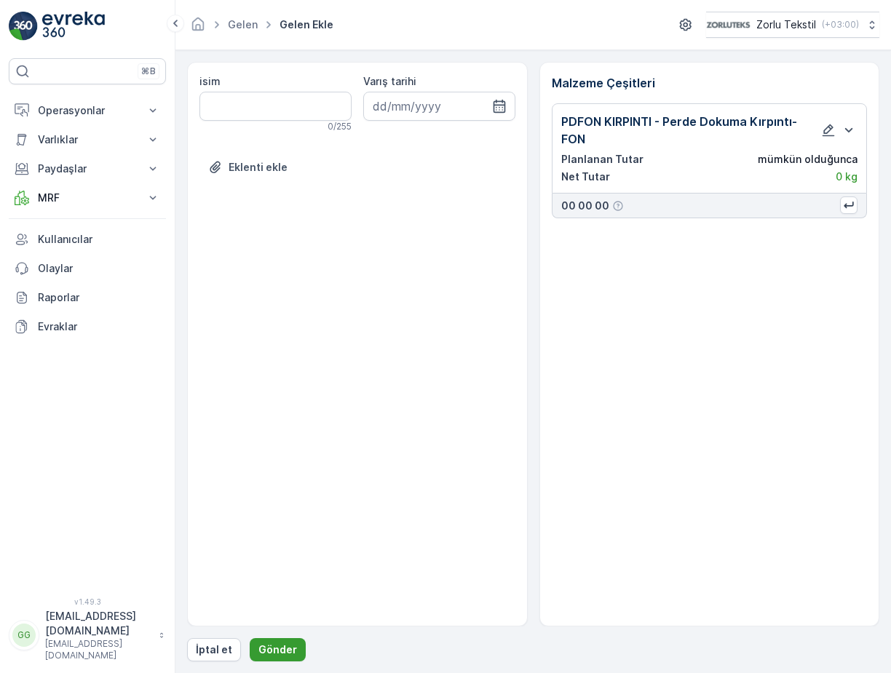
click at [263, 654] on p "Gönder" at bounding box center [277, 649] width 39 height 15
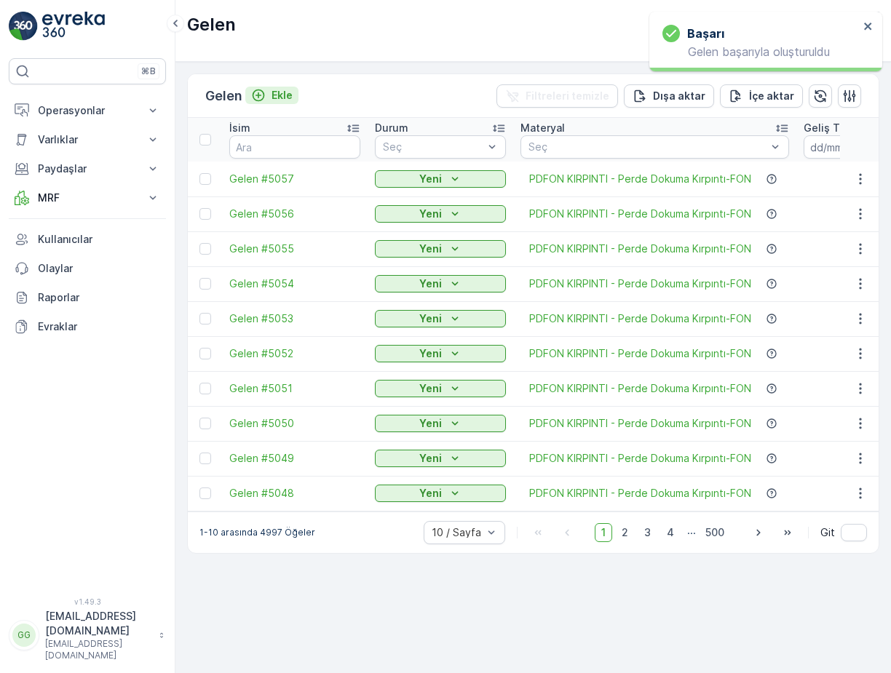
click at [287, 98] on p "Ekle" at bounding box center [281, 95] width 21 height 15
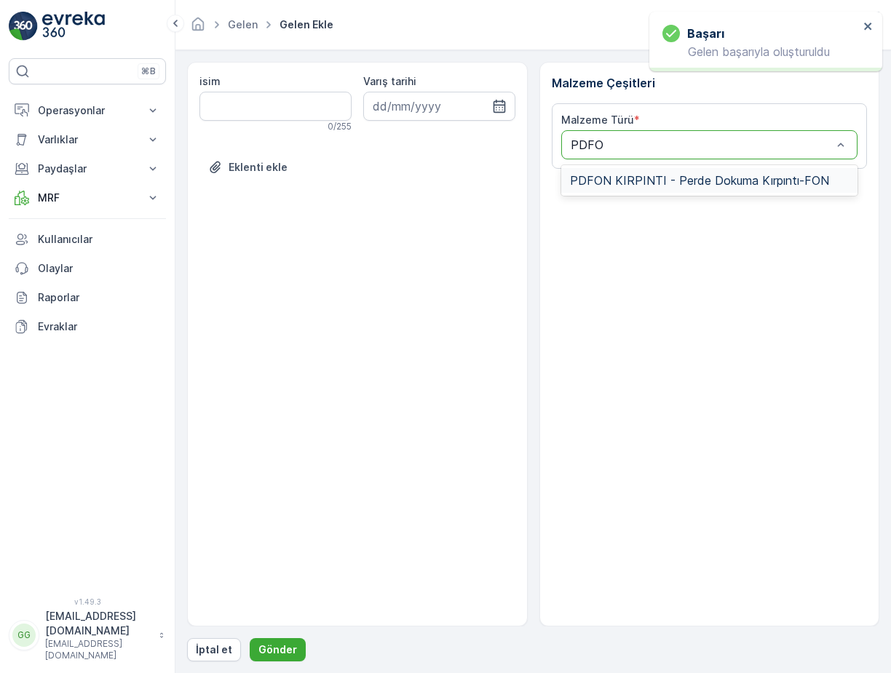
type input "PDFON"
click at [601, 182] on span "PDFON KIRPINTI - Perde Dokuma Kırpıntı-FON" at bounding box center [699, 180] width 259 height 13
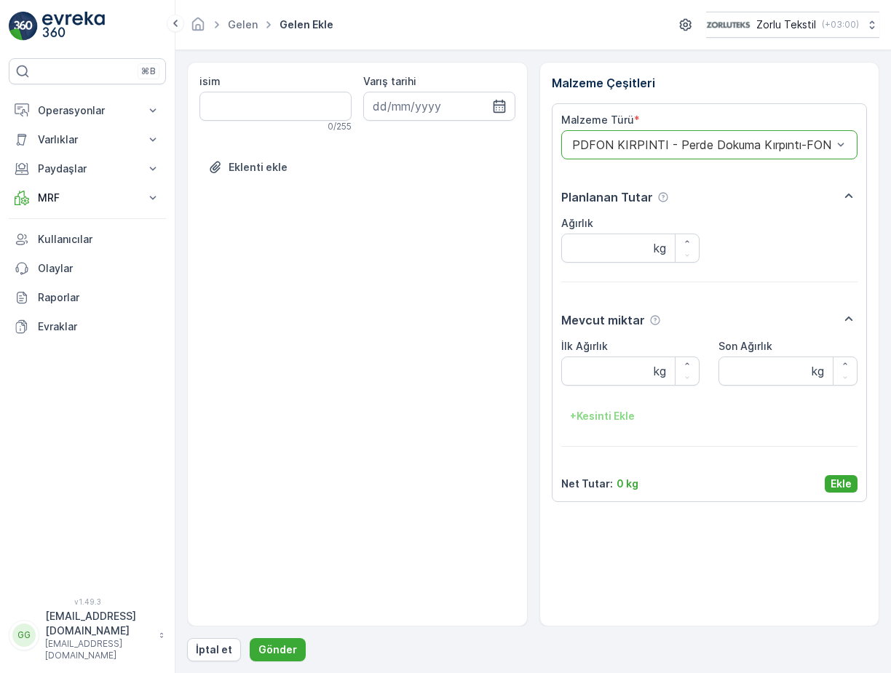
click at [822, 472] on div "Malzeme Türü * option PDFON KIRPINTI - Perde Dokuma Kırpıntı-FON, selected. PDF…" at bounding box center [709, 303] width 297 height 380
click at [840, 485] on p "Ekle" at bounding box center [840, 484] width 21 height 15
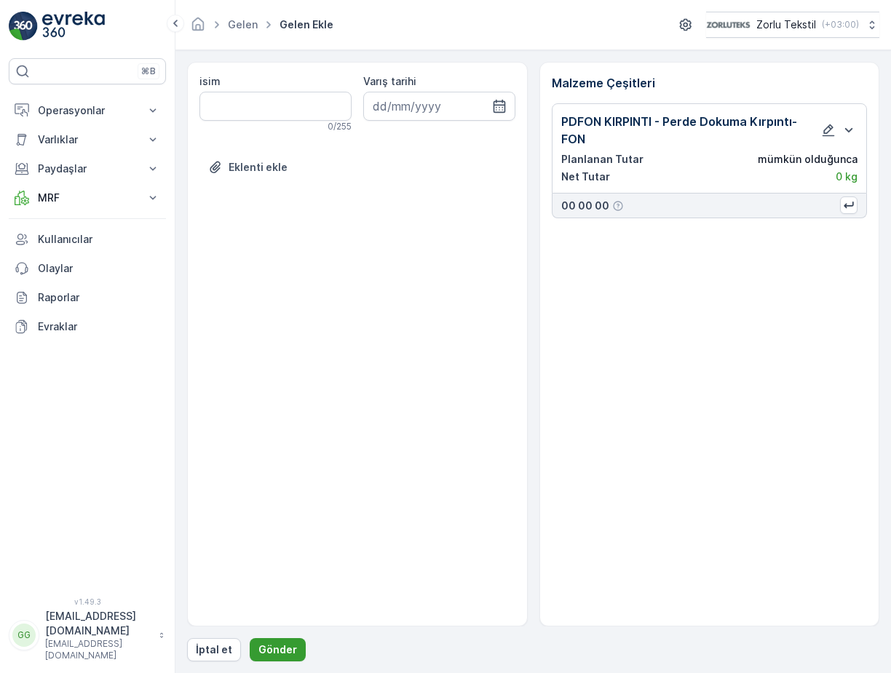
click at [273, 644] on p "Gönder" at bounding box center [277, 649] width 39 height 15
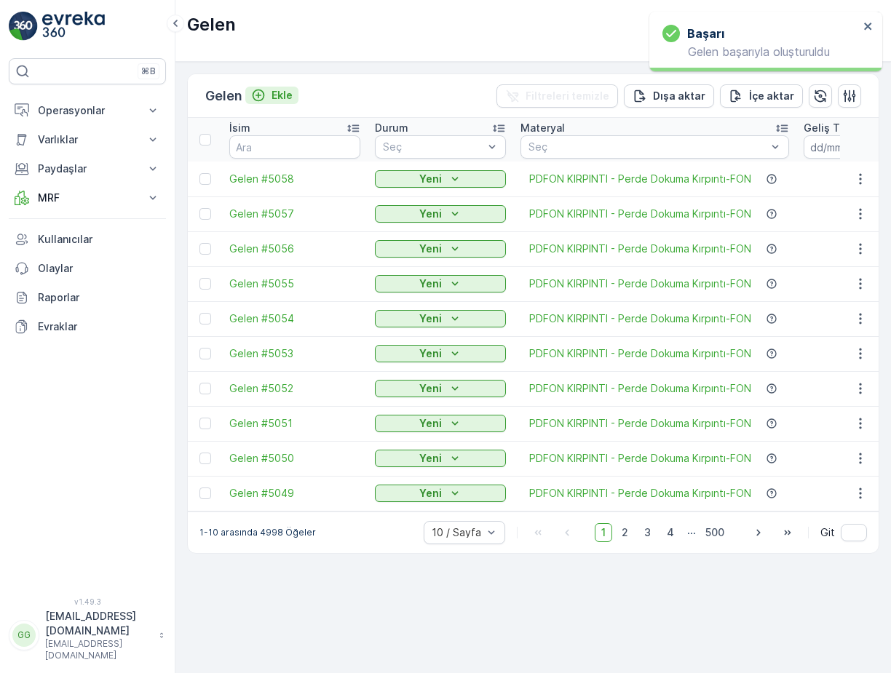
click at [276, 93] on p "Ekle" at bounding box center [281, 95] width 21 height 15
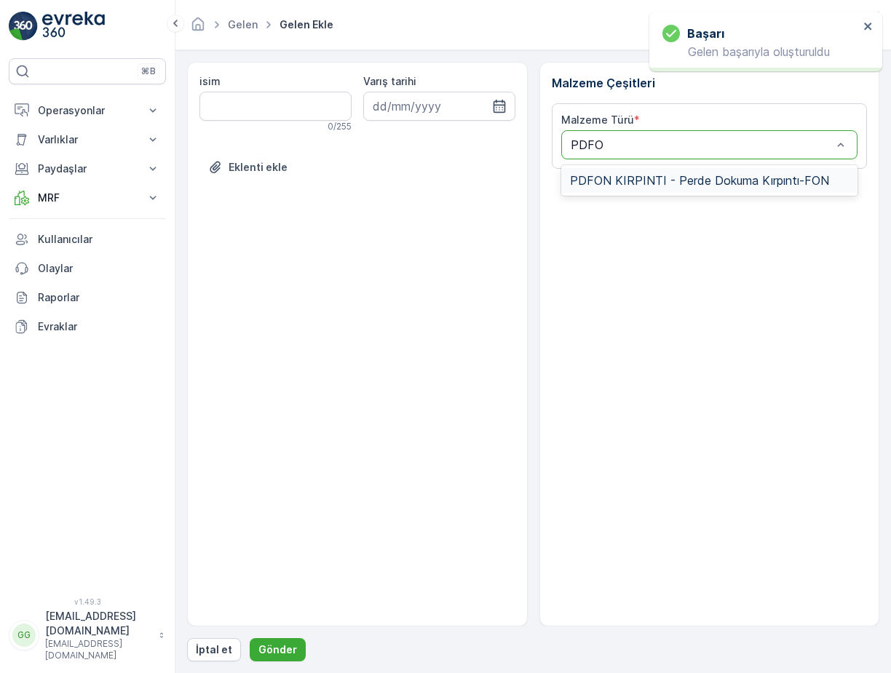
type input "PDFON"
click at [605, 181] on span "PDFON KIRPINTI - Perde Dokuma Kırpıntı-FON" at bounding box center [699, 180] width 259 height 13
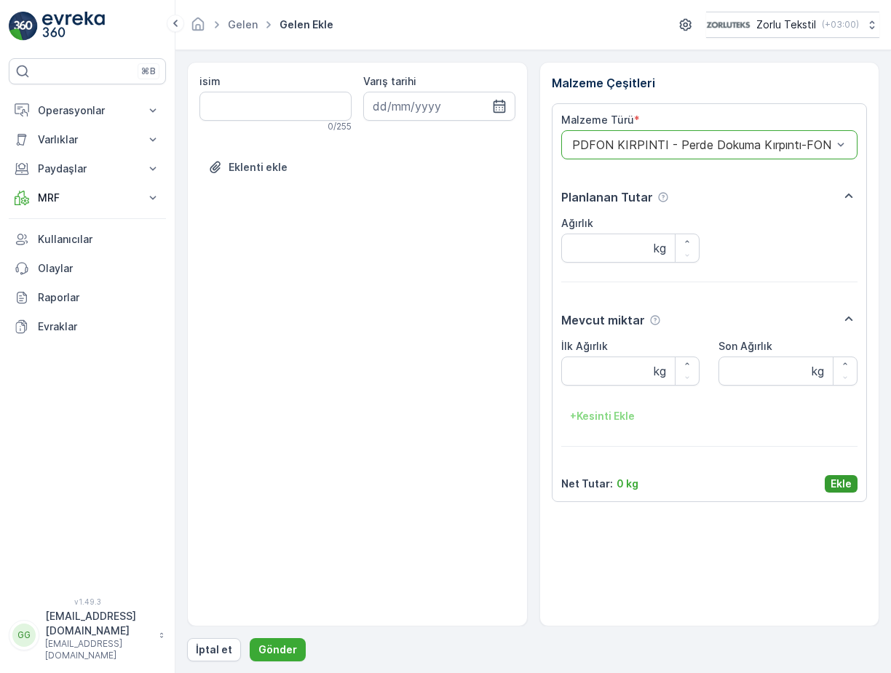
click at [835, 485] on p "Ekle" at bounding box center [840, 484] width 21 height 15
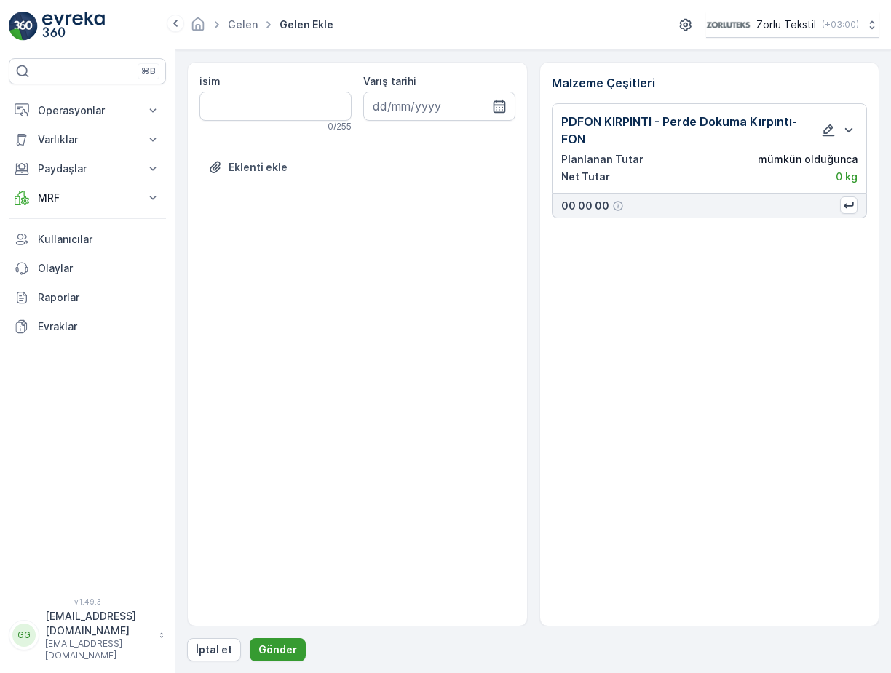
click at [282, 645] on p "Gönder" at bounding box center [277, 649] width 39 height 15
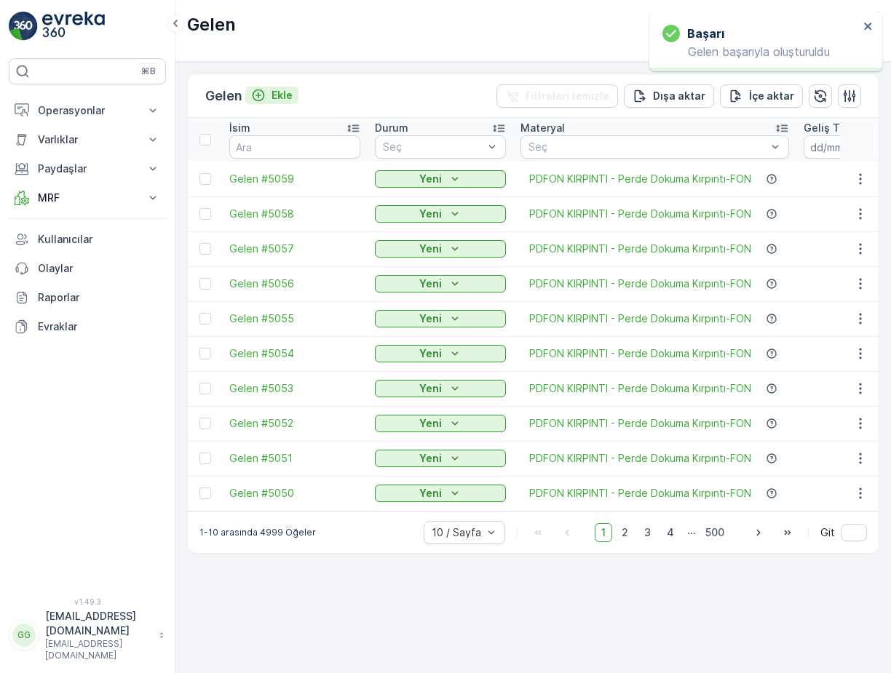
click at [285, 92] on p "Ekle" at bounding box center [281, 95] width 21 height 15
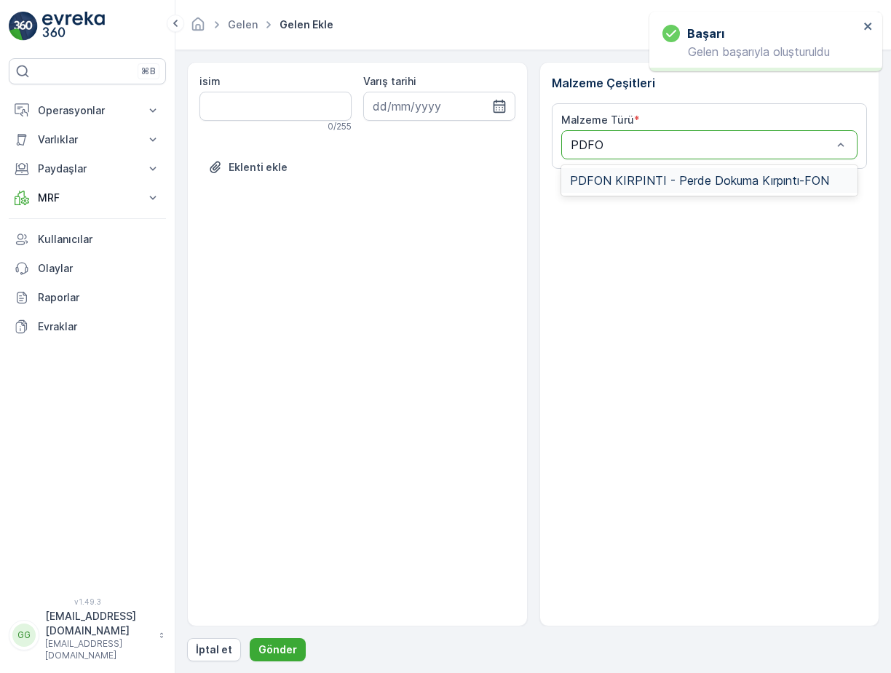
type input "PDFON"
click at [632, 169] on div "PDFON KIRPINTI - Perde Dokuma Kırpıntı-FON" at bounding box center [709, 180] width 297 height 31
click at [634, 174] on span "PDFON KIRPINTI - Perde Dokuma Kırpıntı-FON" at bounding box center [699, 180] width 259 height 13
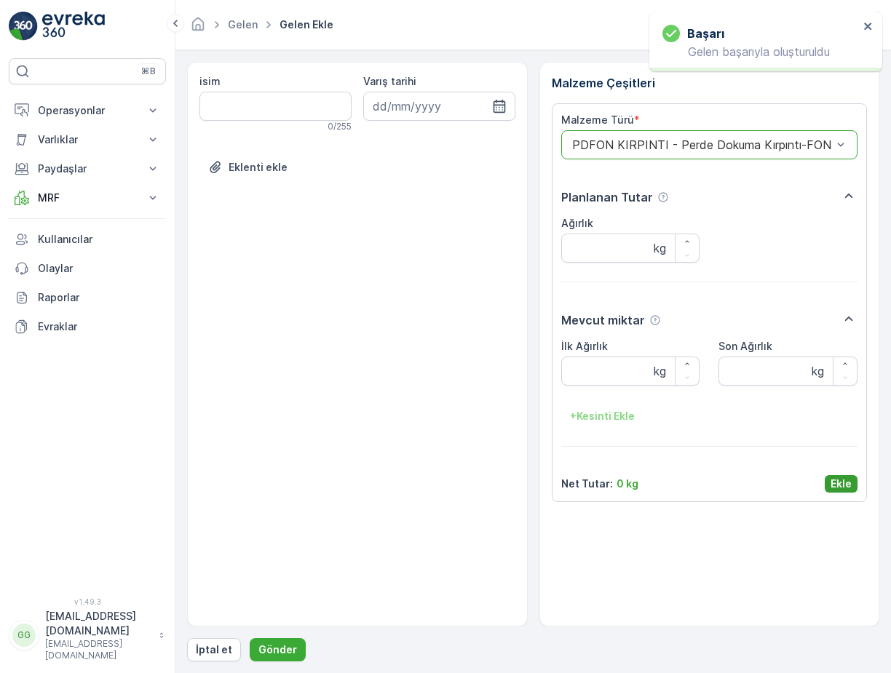
click at [837, 477] on p "Ekle" at bounding box center [840, 484] width 21 height 15
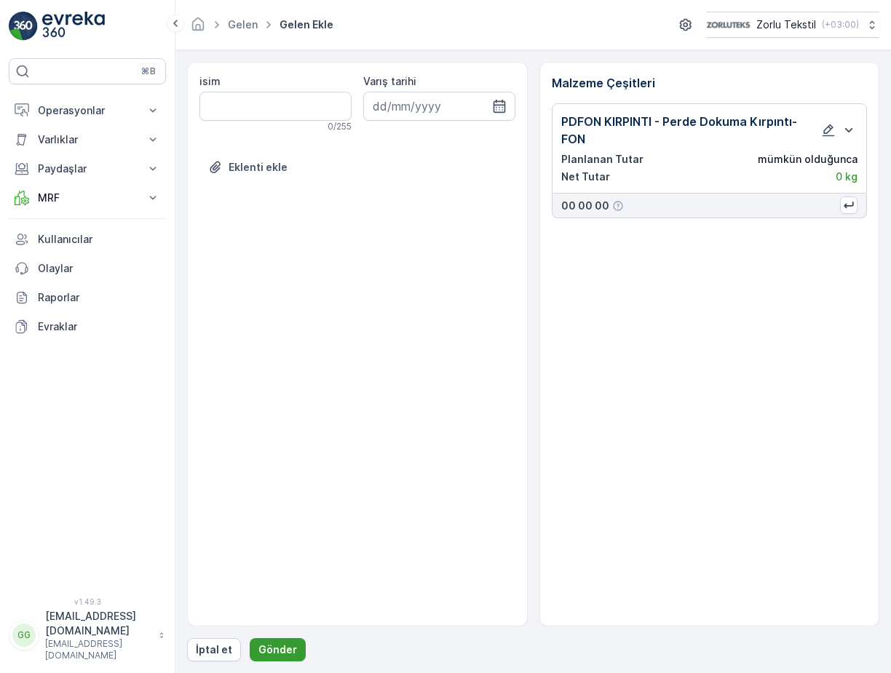
click at [284, 647] on p "Gönder" at bounding box center [277, 649] width 39 height 15
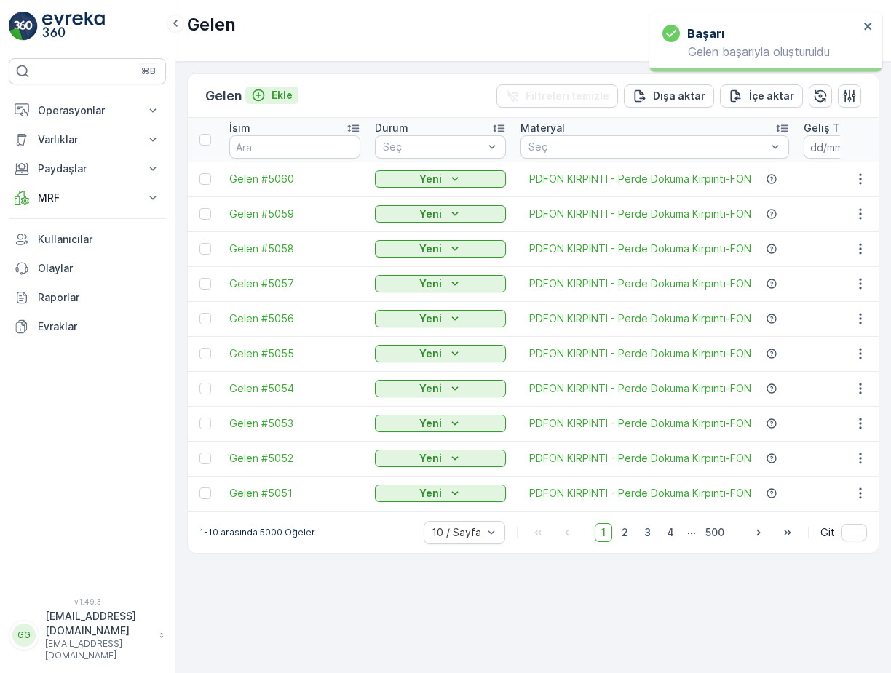
click at [287, 95] on p "Ekle" at bounding box center [281, 95] width 21 height 15
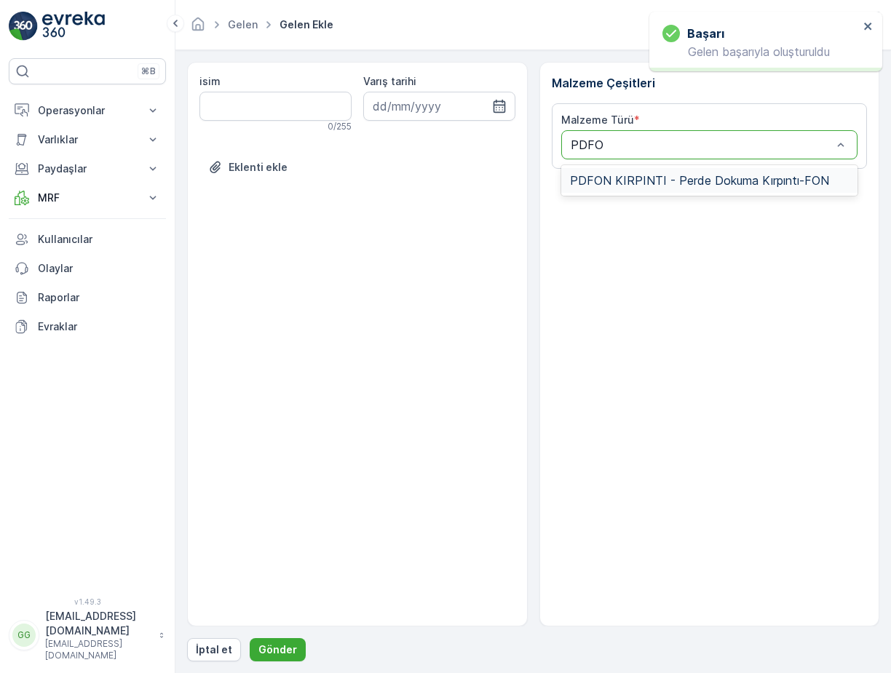
type input "PDFON"
click at [599, 186] on span "PDFON KIRPINTI - Perde Dokuma Kırpıntı-FON" at bounding box center [699, 180] width 259 height 13
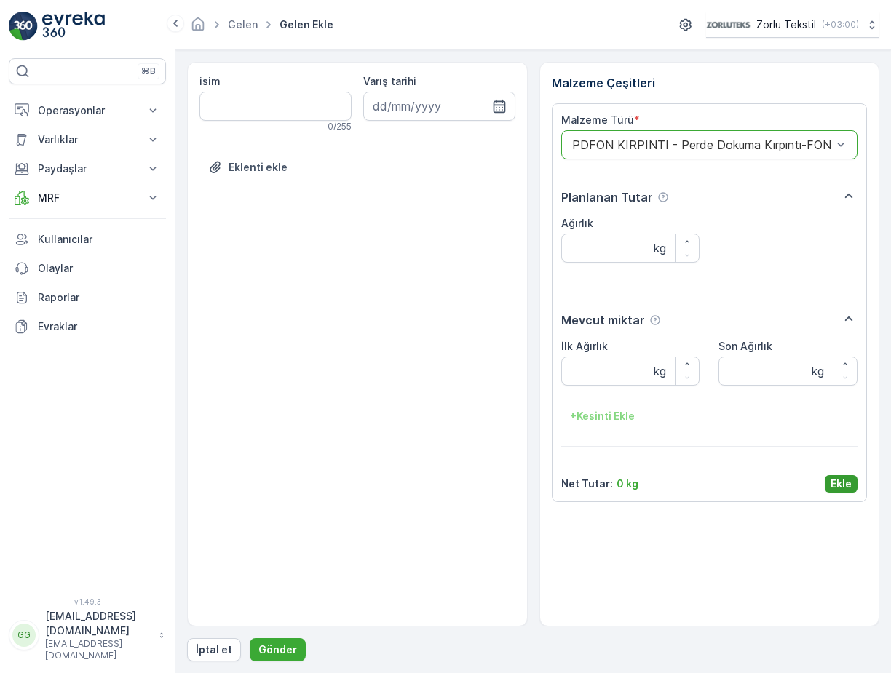
click at [840, 486] on p "Ekle" at bounding box center [840, 484] width 21 height 15
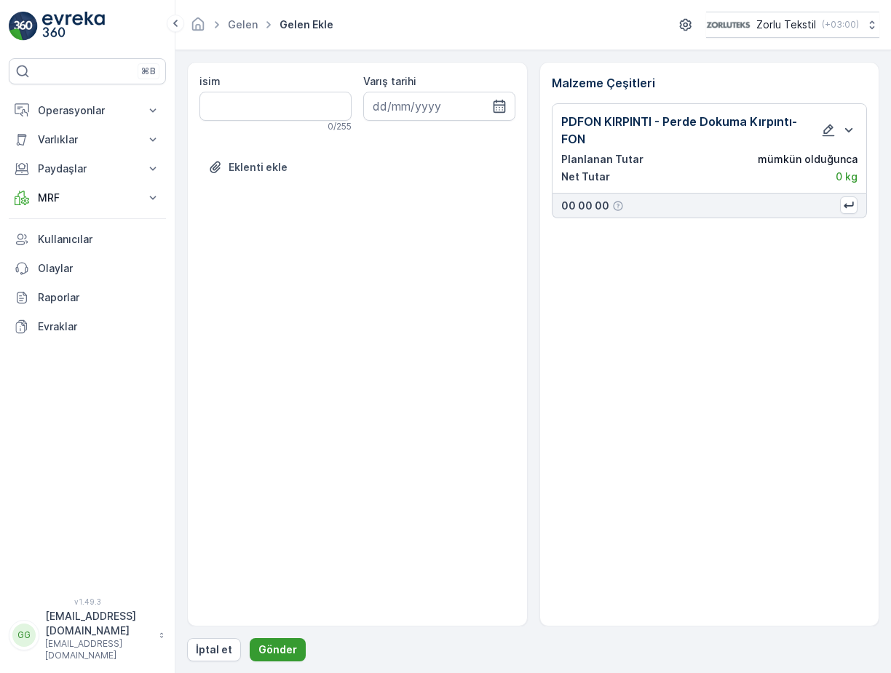
click at [260, 650] on p "Gönder" at bounding box center [277, 649] width 39 height 15
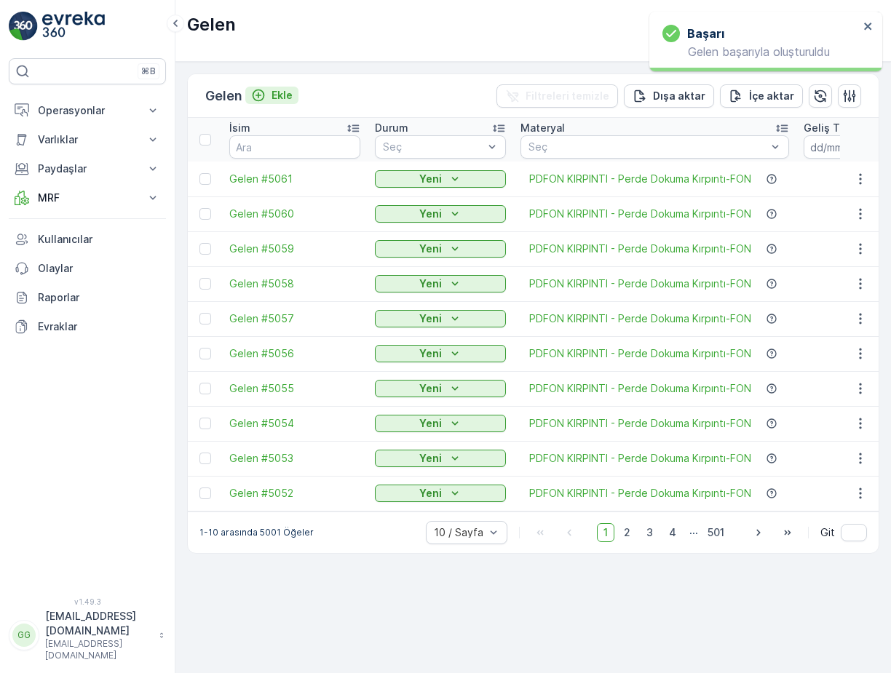
click at [292, 96] on p "Ekle" at bounding box center [281, 95] width 21 height 15
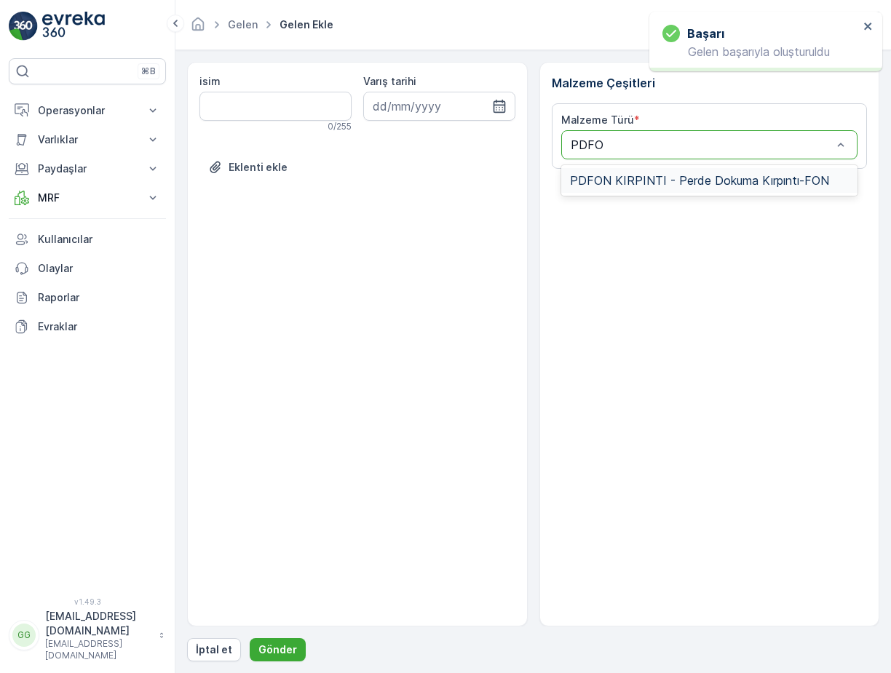
type input "PDFON"
click at [647, 174] on span "PDFON KIRPINTI - Perde Dokuma Kırpıntı-FON" at bounding box center [699, 180] width 259 height 13
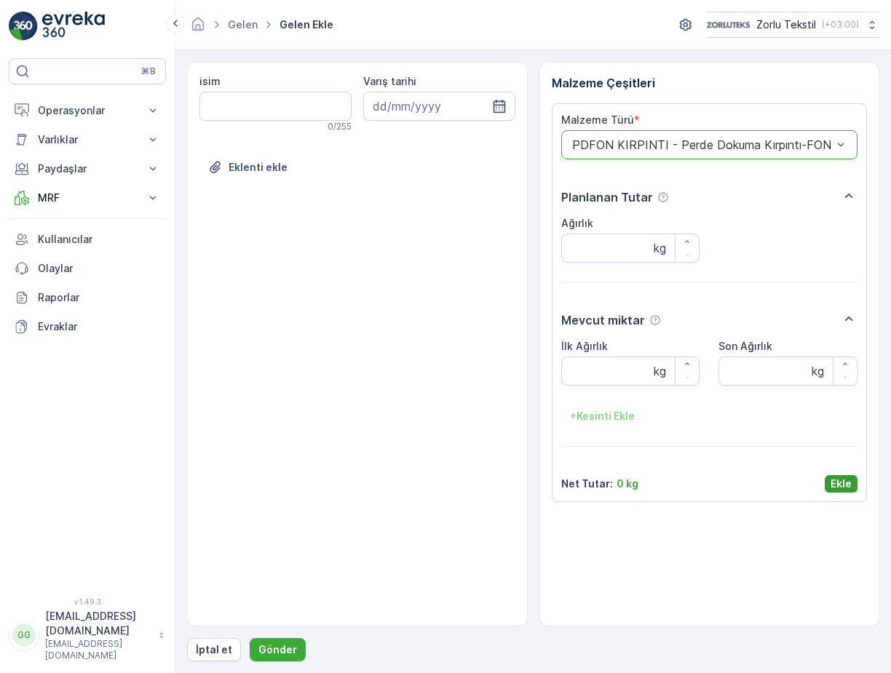
click at [836, 479] on p "Ekle" at bounding box center [840, 484] width 21 height 15
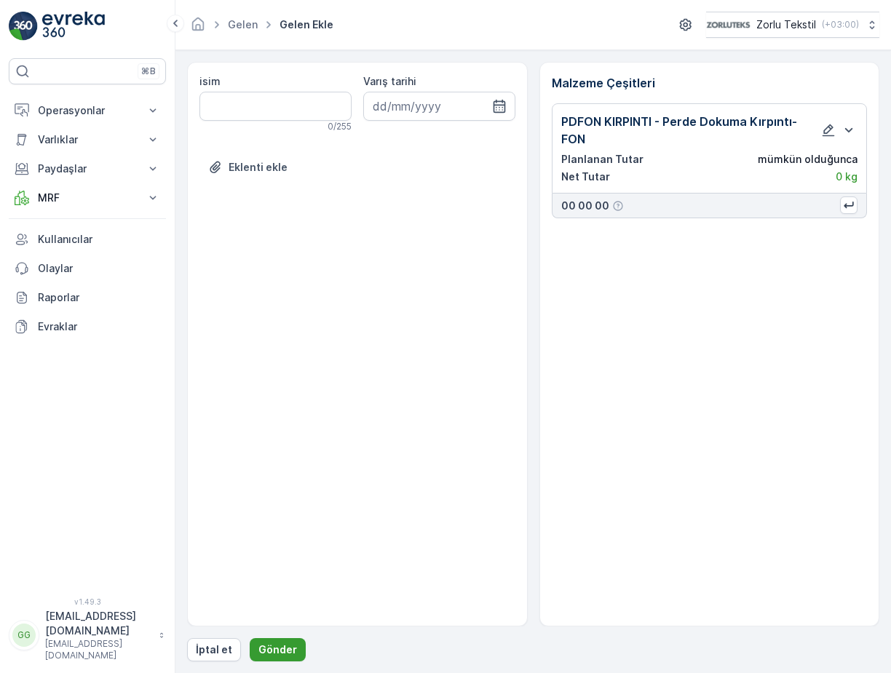
click at [272, 644] on p "Gönder" at bounding box center [277, 649] width 39 height 15
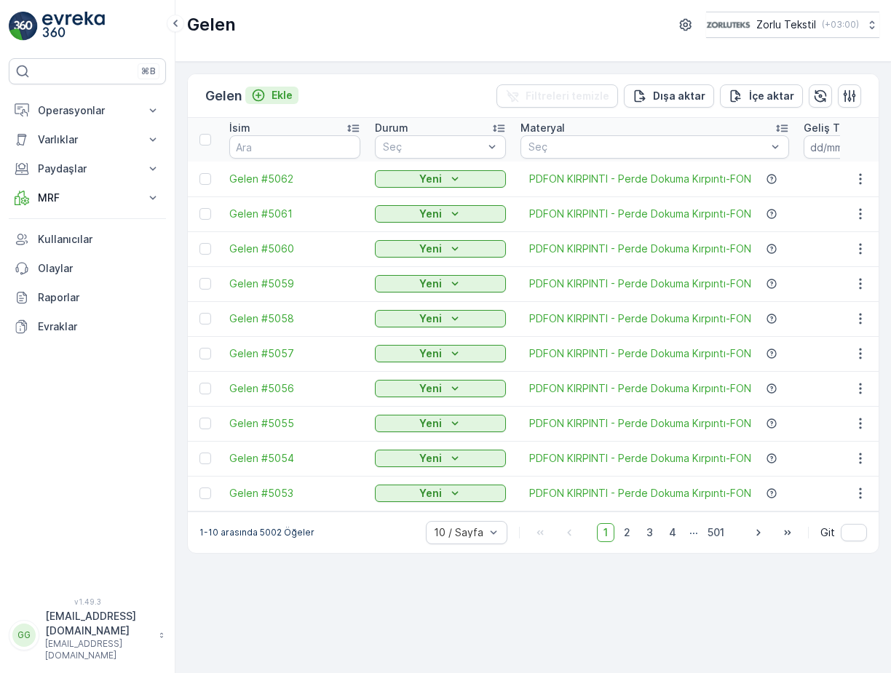
click at [281, 97] on p "Ekle" at bounding box center [281, 95] width 21 height 15
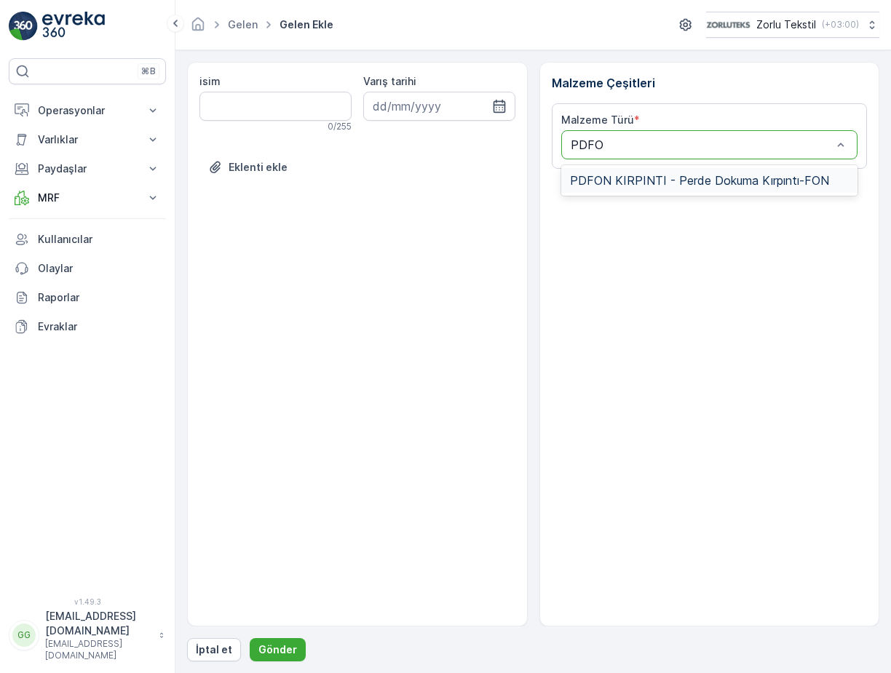
type input "PDFON"
click at [603, 180] on span "PDFON KIRPINTI - Perde Dokuma Kırpıntı-FON" at bounding box center [699, 180] width 259 height 13
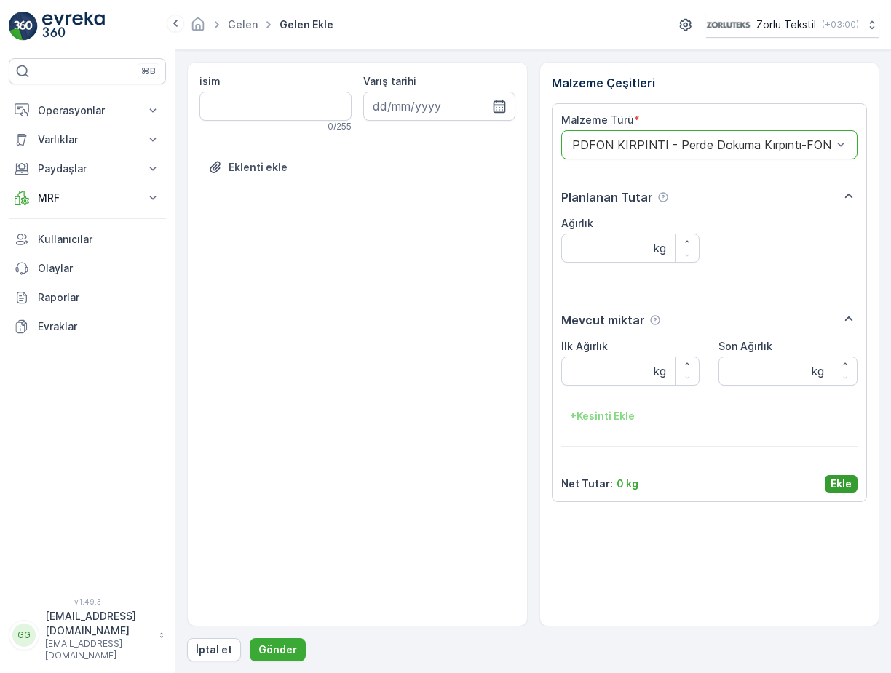
click at [831, 482] on p "Ekle" at bounding box center [840, 484] width 21 height 15
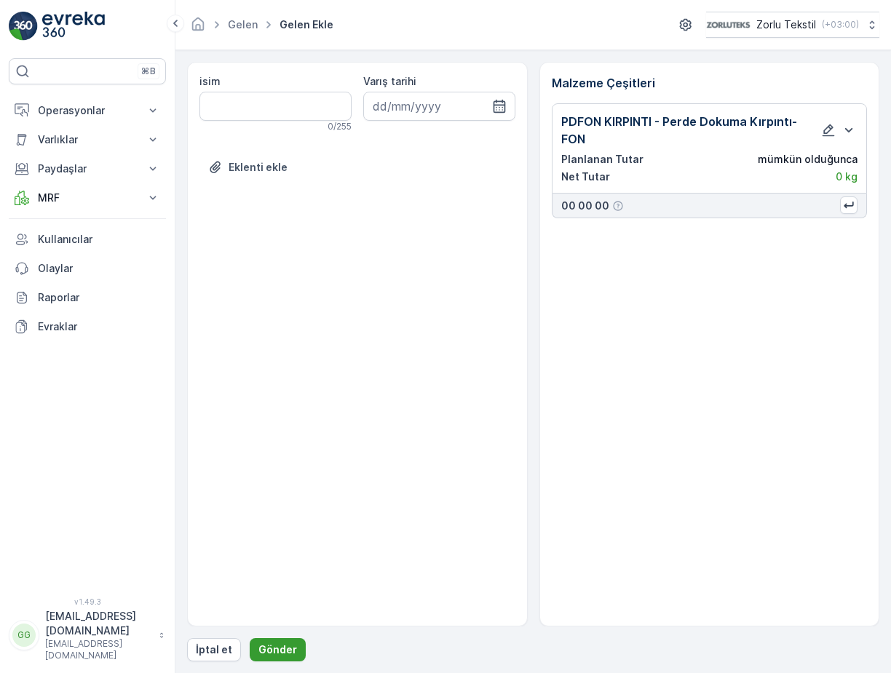
click at [282, 650] on p "Gönder" at bounding box center [277, 649] width 39 height 15
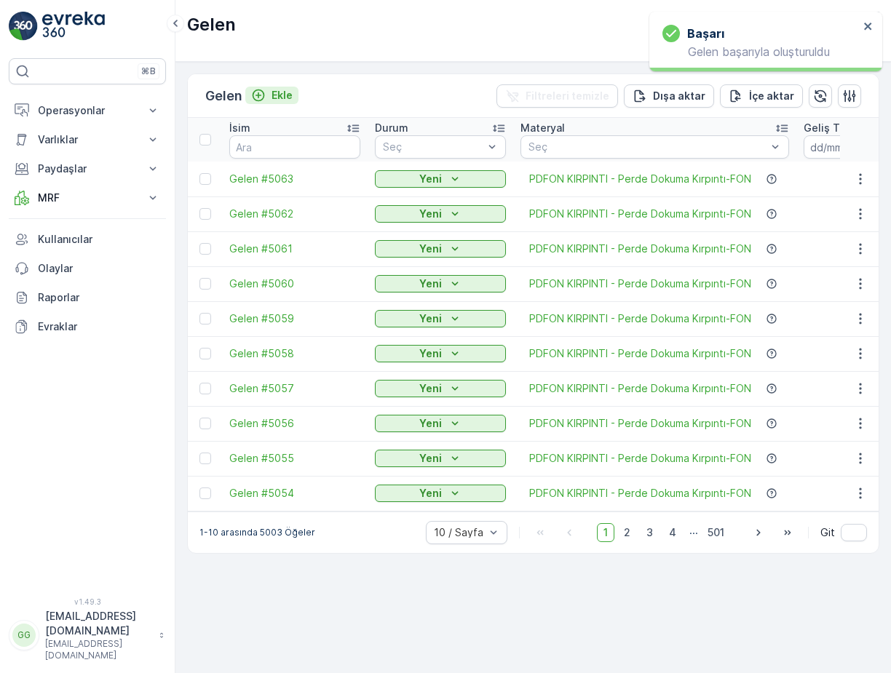
click at [285, 97] on p "Ekle" at bounding box center [281, 95] width 21 height 15
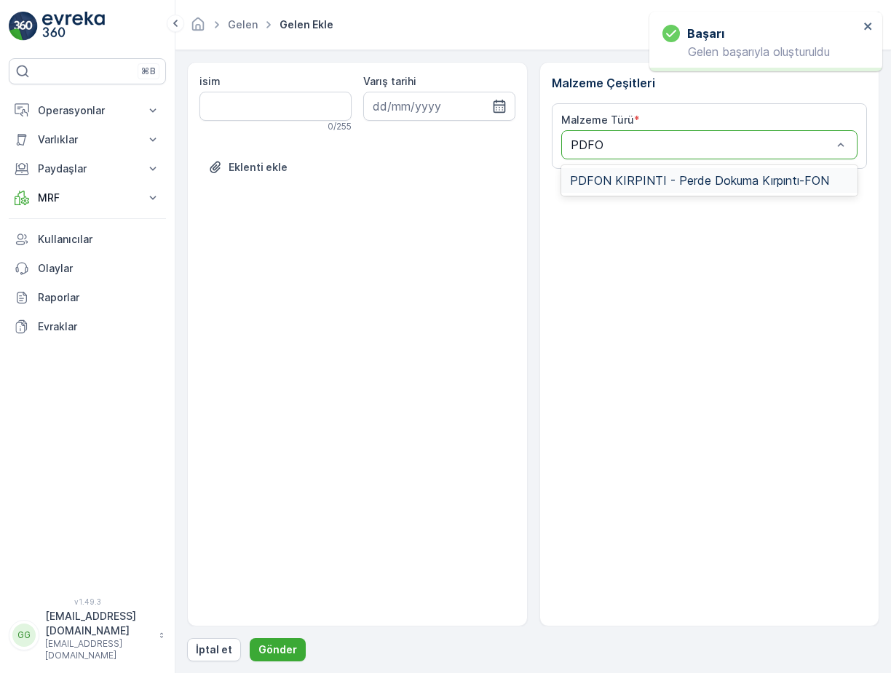
type input "PDFON"
click at [594, 180] on span "PDFON KIRPINTI - Perde Dokuma Kırpıntı-FON" at bounding box center [699, 180] width 259 height 13
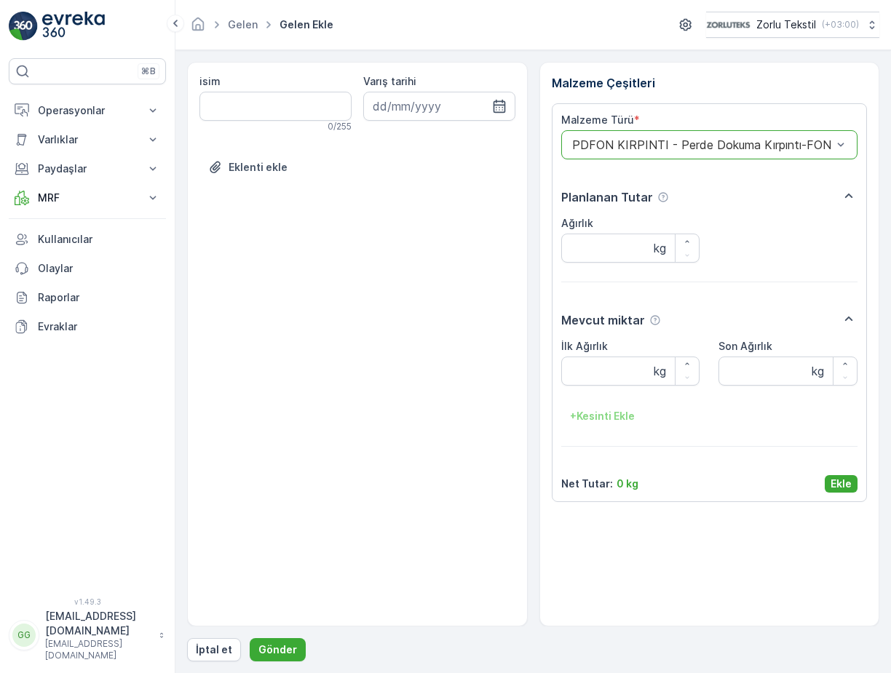
drag, startPoint x: 834, startPoint y: 486, endPoint x: 731, endPoint y: 503, distance: 104.1
click at [834, 485] on p "Ekle" at bounding box center [840, 484] width 21 height 15
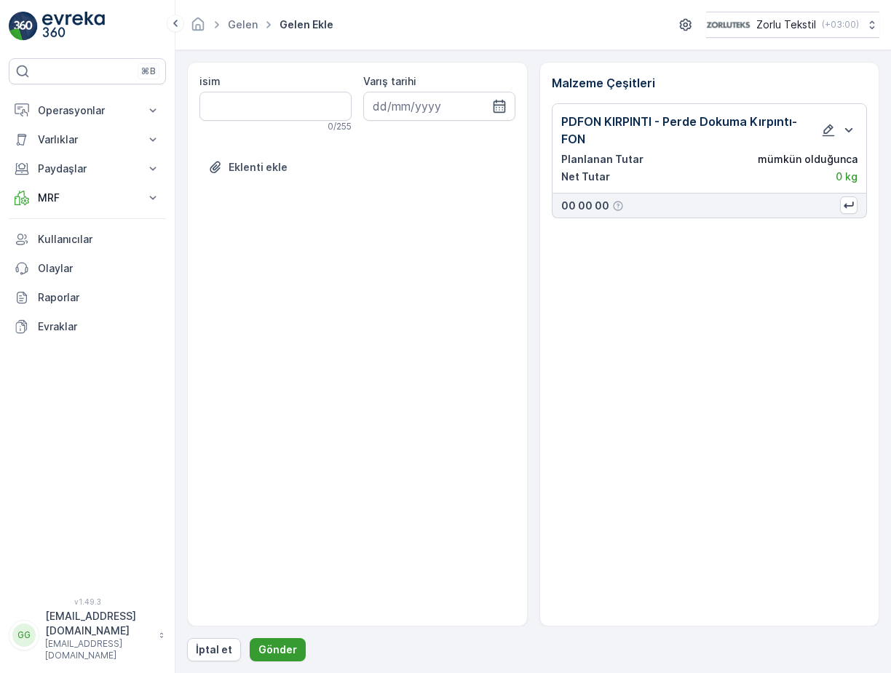
click at [278, 653] on p "Gönder" at bounding box center [277, 649] width 39 height 15
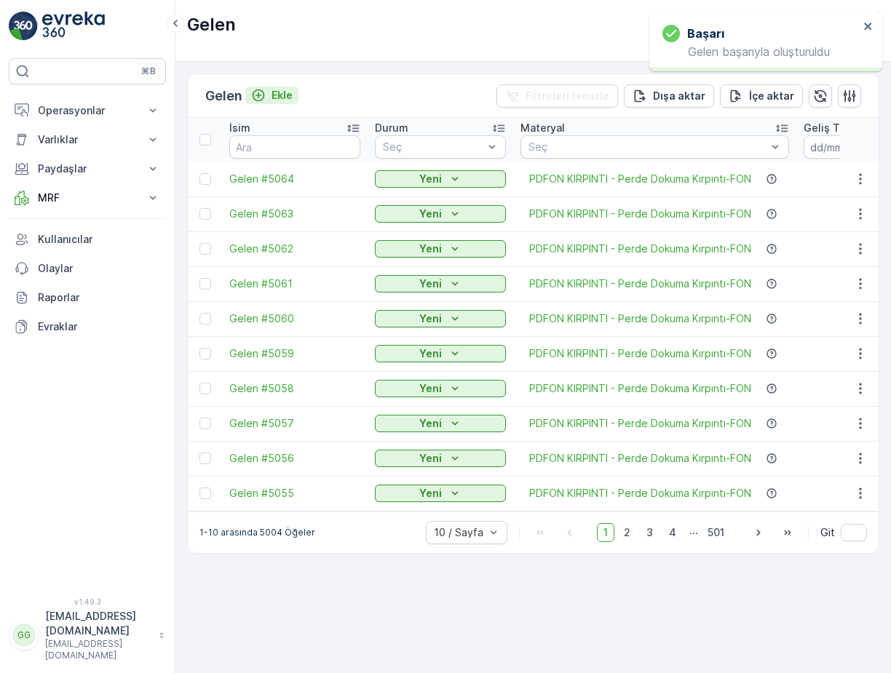
click at [278, 99] on p "Ekle" at bounding box center [281, 95] width 21 height 15
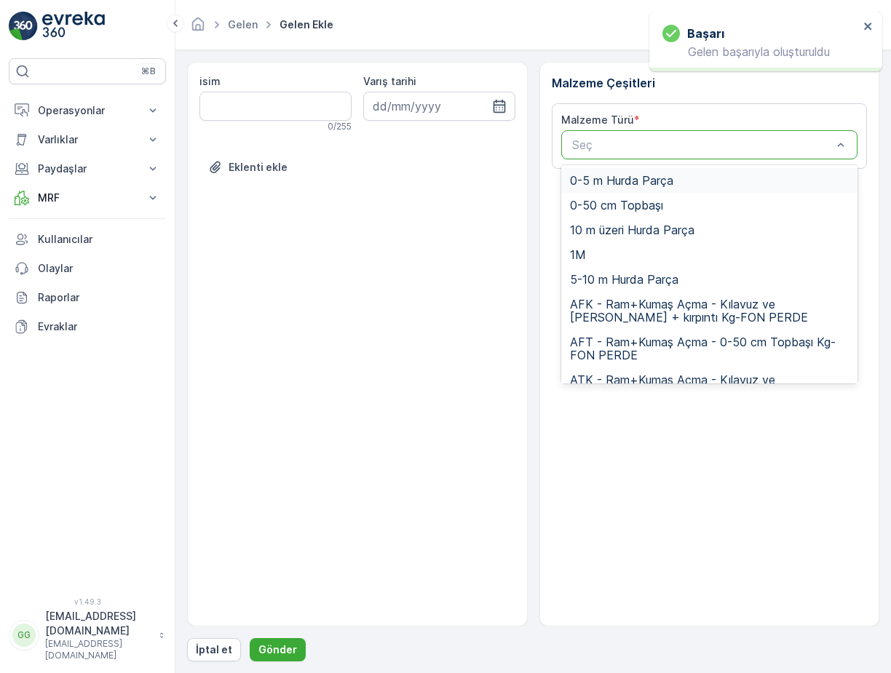
type input "O"
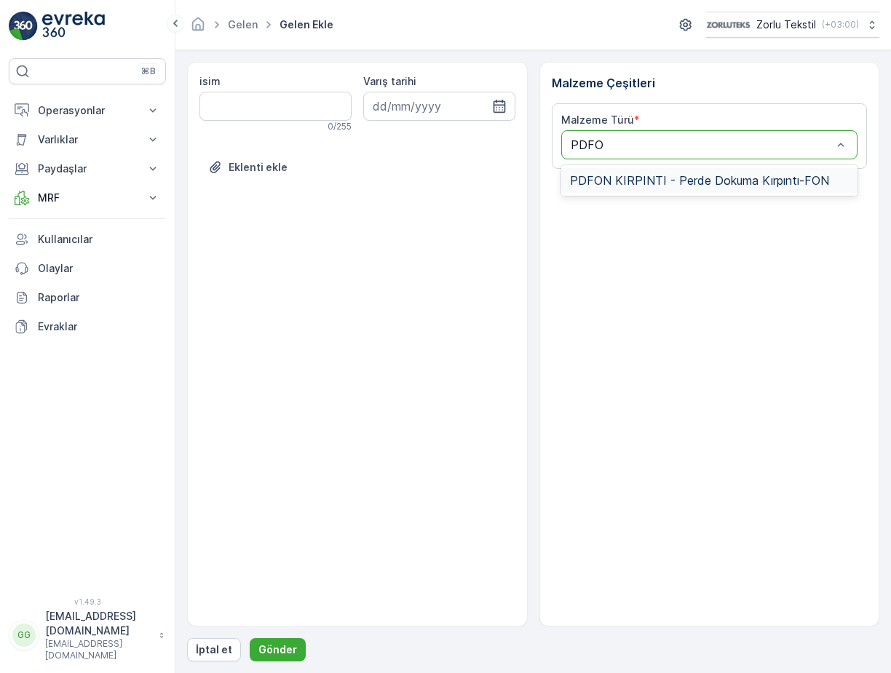
type input "PDFON"
click at [593, 186] on span "PDFON KIRPINTI - Perde Dokuma Kırpıntı-FON" at bounding box center [699, 180] width 259 height 13
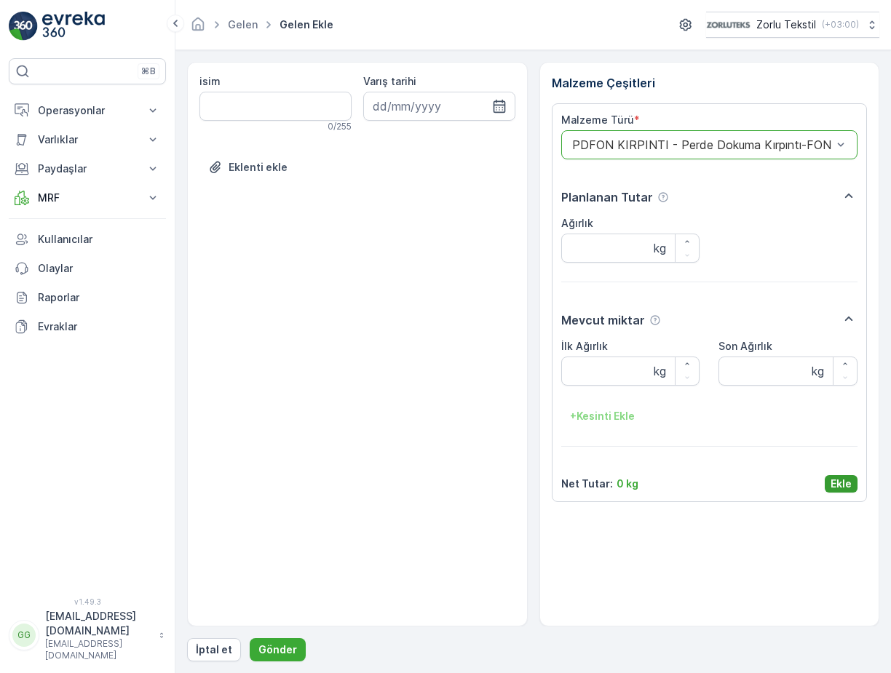
click at [832, 479] on p "Ekle" at bounding box center [840, 484] width 21 height 15
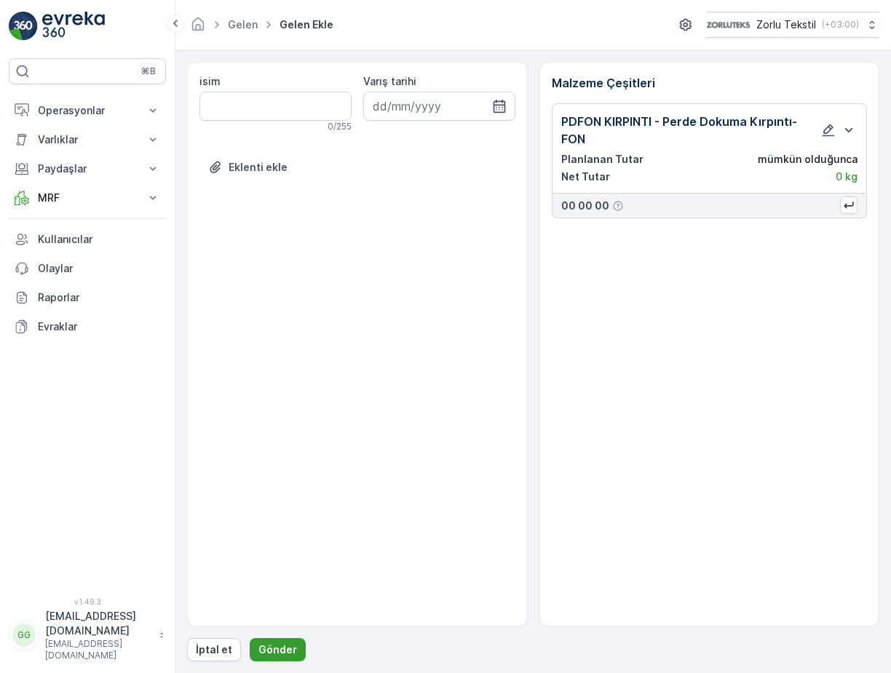
click at [273, 656] on button "Gönder" at bounding box center [278, 649] width 56 height 23
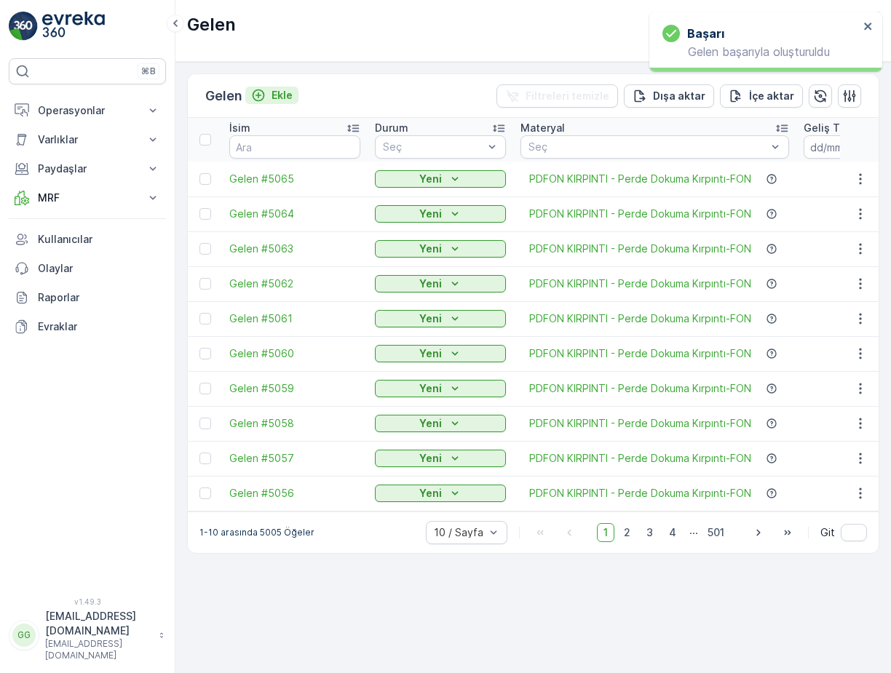
click at [283, 92] on p "Ekle" at bounding box center [281, 95] width 21 height 15
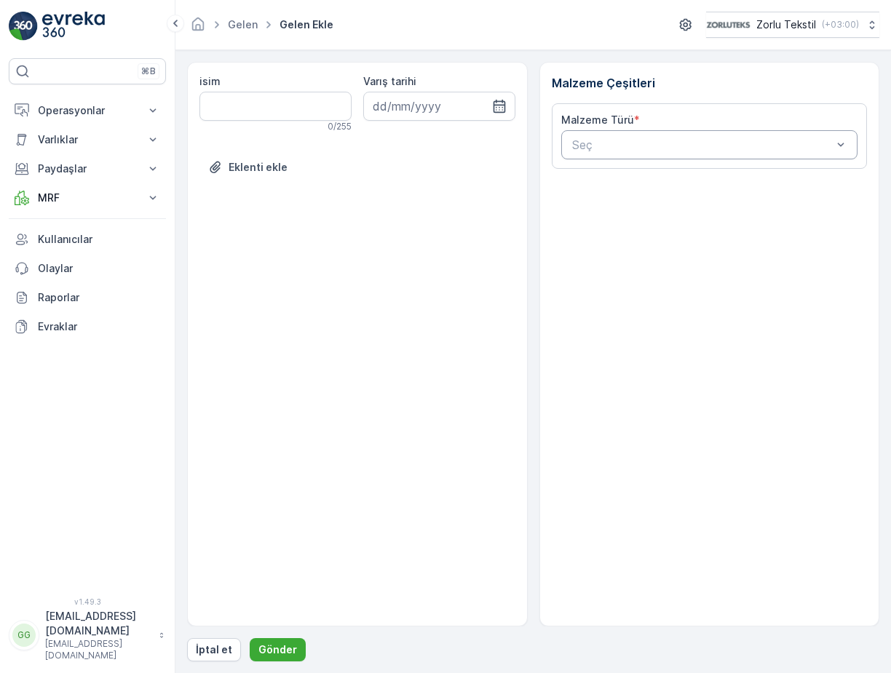
click at [593, 154] on div "Seç" at bounding box center [709, 144] width 297 height 29
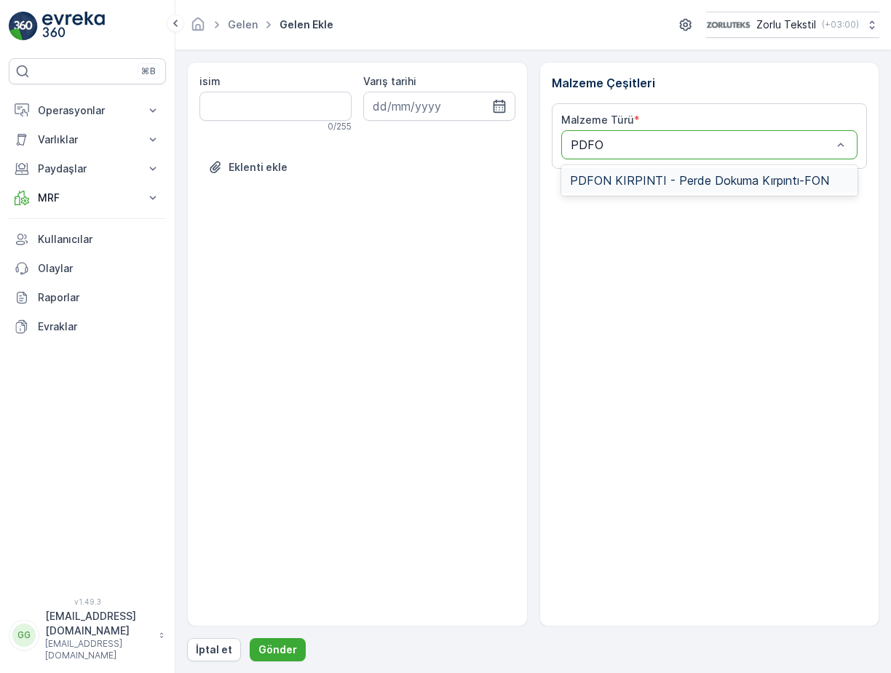
type input "PDFON"
click at [643, 178] on span "PDFON KIRPINTI - Perde Dokuma Kırpıntı-FON" at bounding box center [699, 180] width 259 height 13
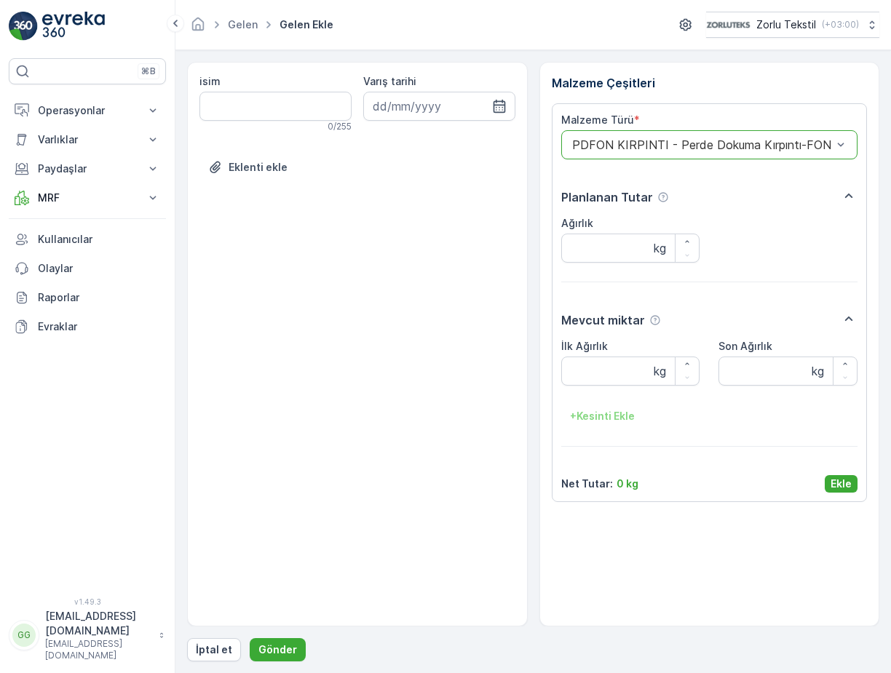
click at [834, 475] on button "Ekle" at bounding box center [840, 483] width 33 height 17
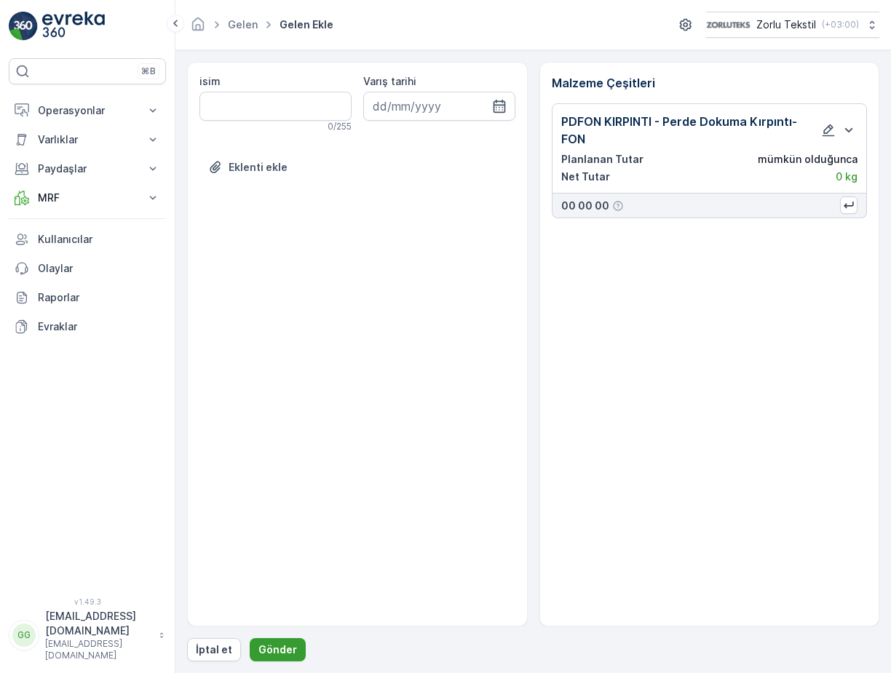
click at [295, 648] on button "Gönder" at bounding box center [278, 649] width 56 height 23
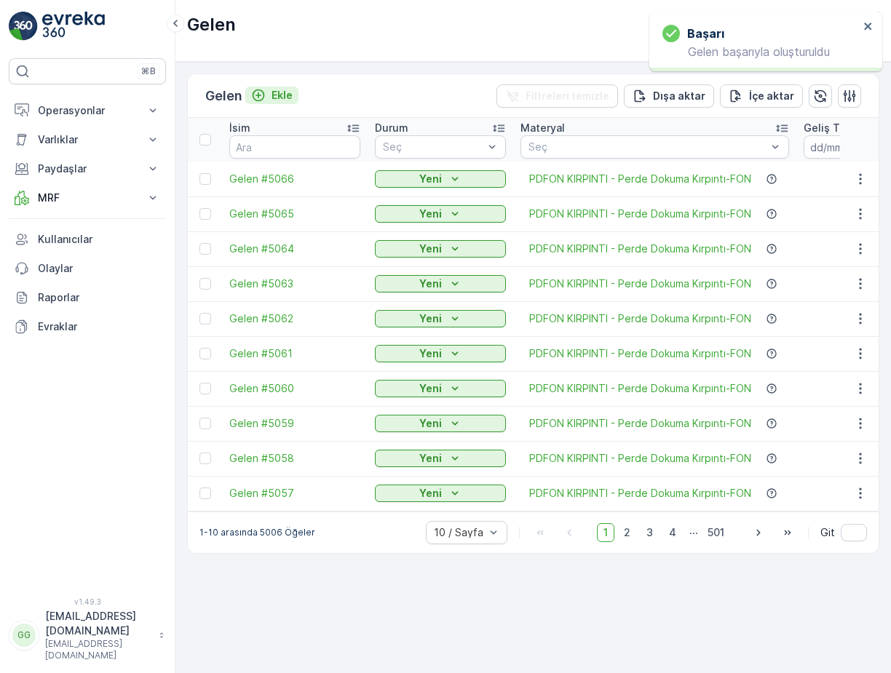
click at [284, 97] on p "Ekle" at bounding box center [281, 95] width 21 height 15
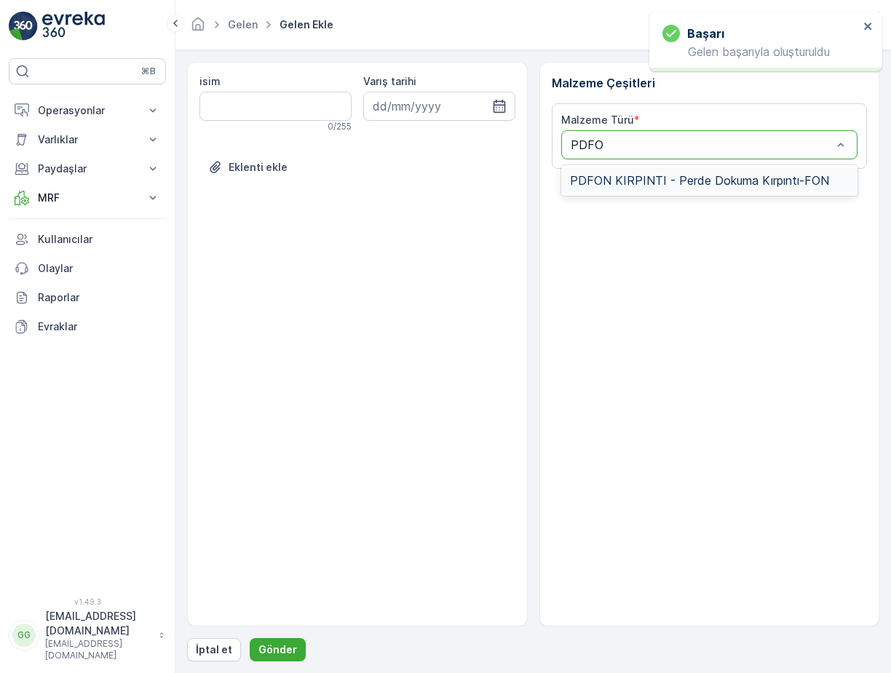
type input "PDFON"
click at [637, 178] on span "PDFON KIRPINTI - Perde Dokuma Kırpıntı-FON" at bounding box center [699, 180] width 259 height 13
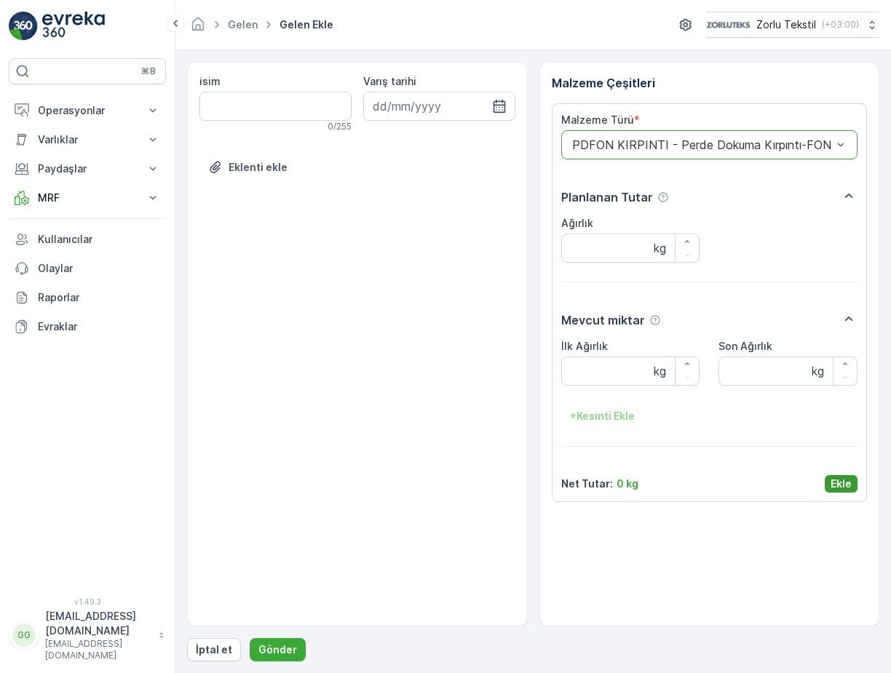
click at [834, 478] on p "Ekle" at bounding box center [840, 484] width 21 height 15
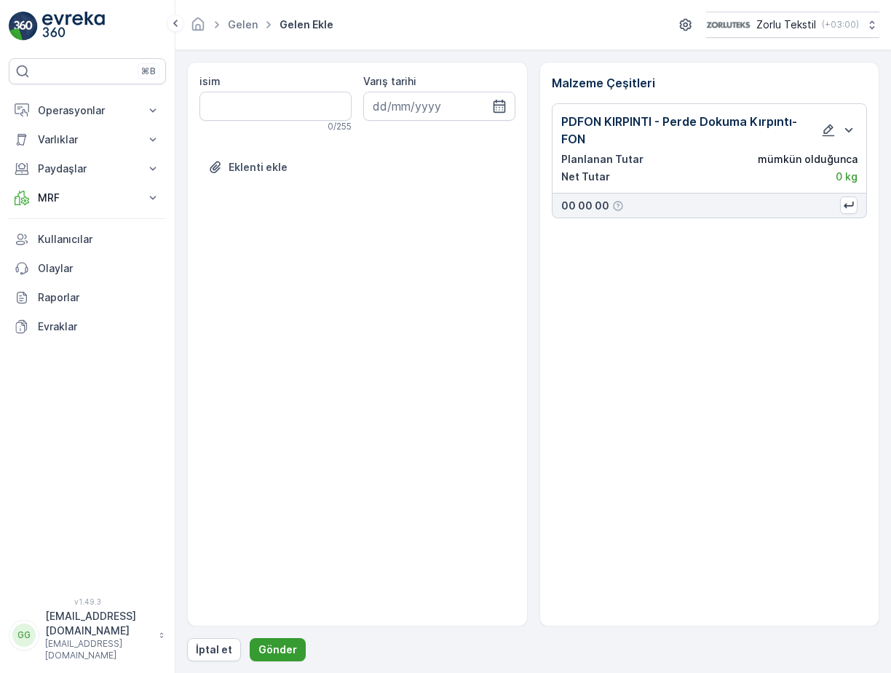
click at [286, 648] on p "Gönder" at bounding box center [277, 649] width 39 height 15
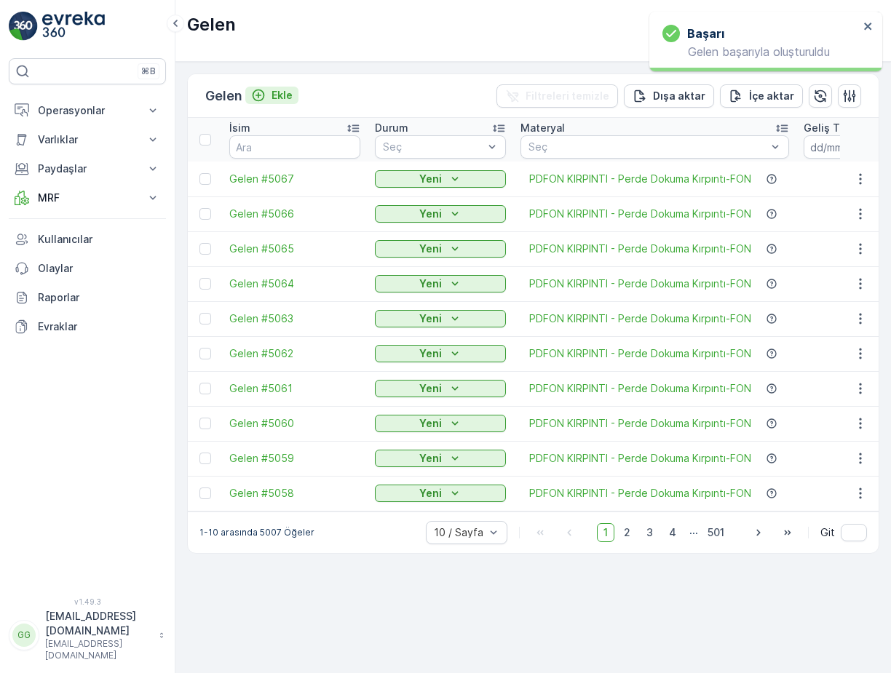
click at [286, 95] on p "Ekle" at bounding box center [281, 95] width 21 height 15
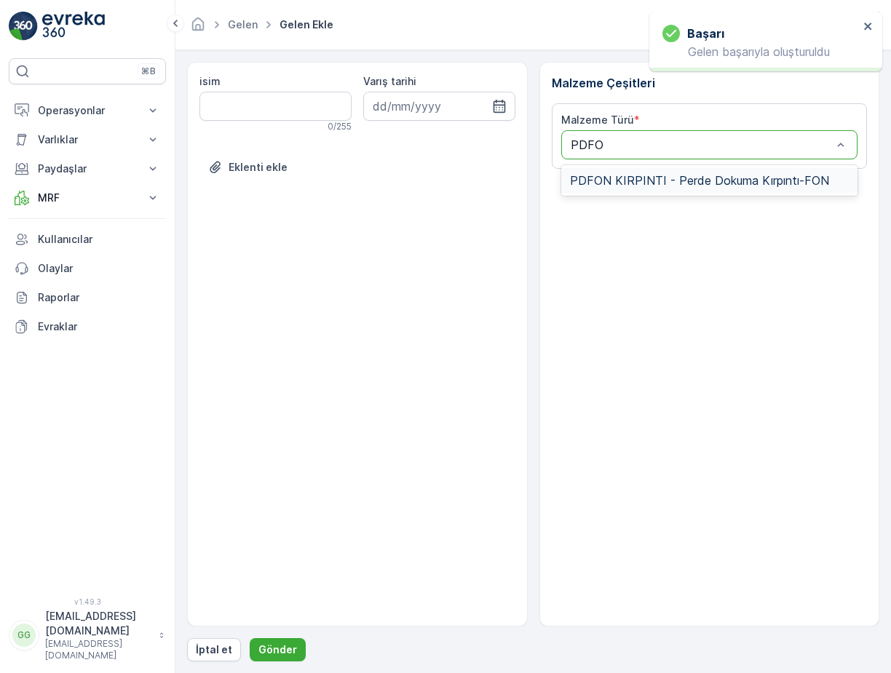
type input "PDFON"
drag, startPoint x: 621, startPoint y: 183, endPoint x: 733, endPoint y: 285, distance: 150.9
click at [624, 183] on span "PDFON KIRPINTI - Perde Dokuma Kırpıntı-FON" at bounding box center [699, 180] width 259 height 13
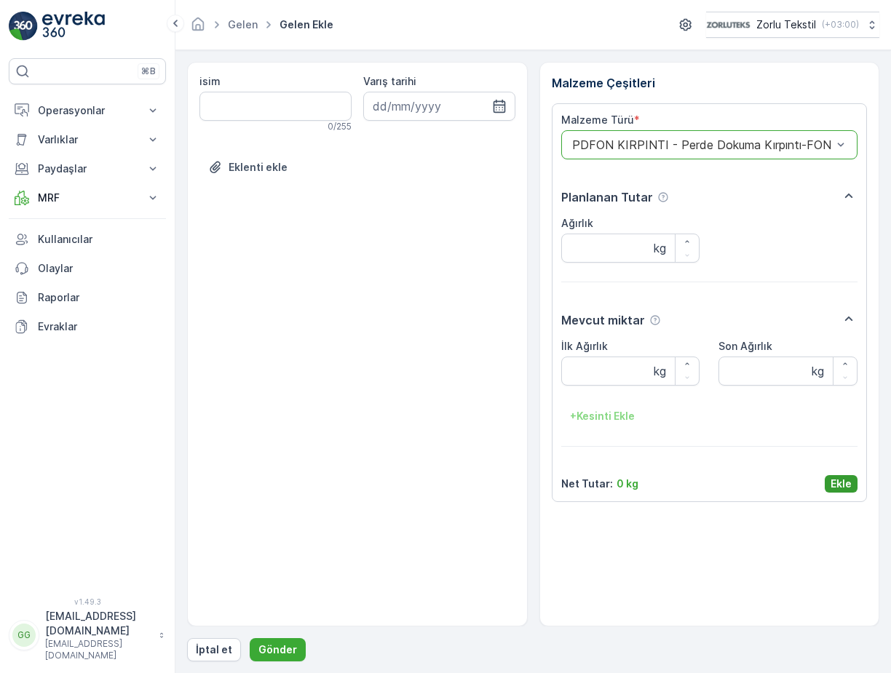
click at [845, 485] on p "Ekle" at bounding box center [840, 484] width 21 height 15
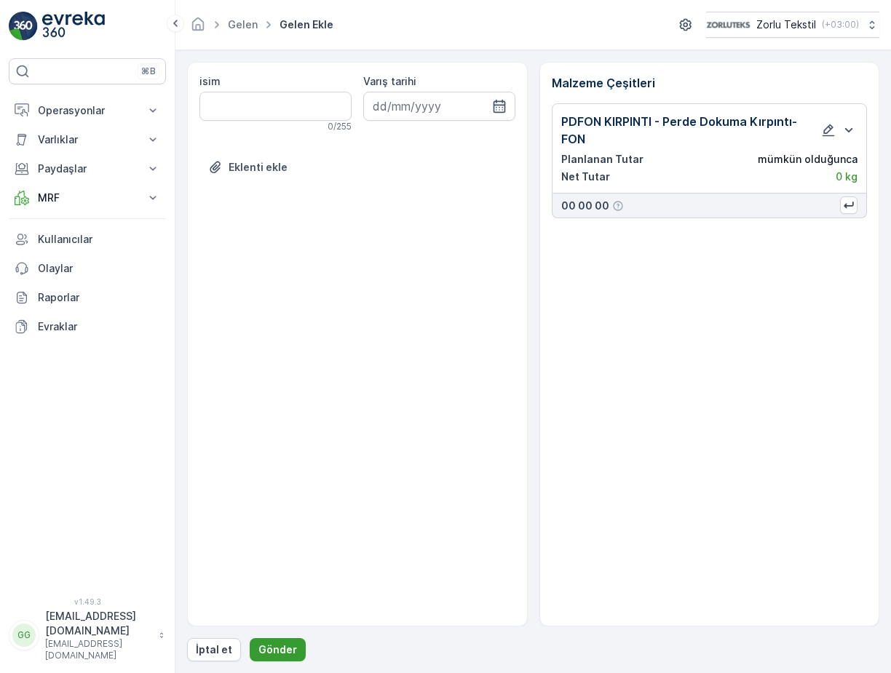
click at [288, 652] on p "Gönder" at bounding box center [277, 649] width 39 height 15
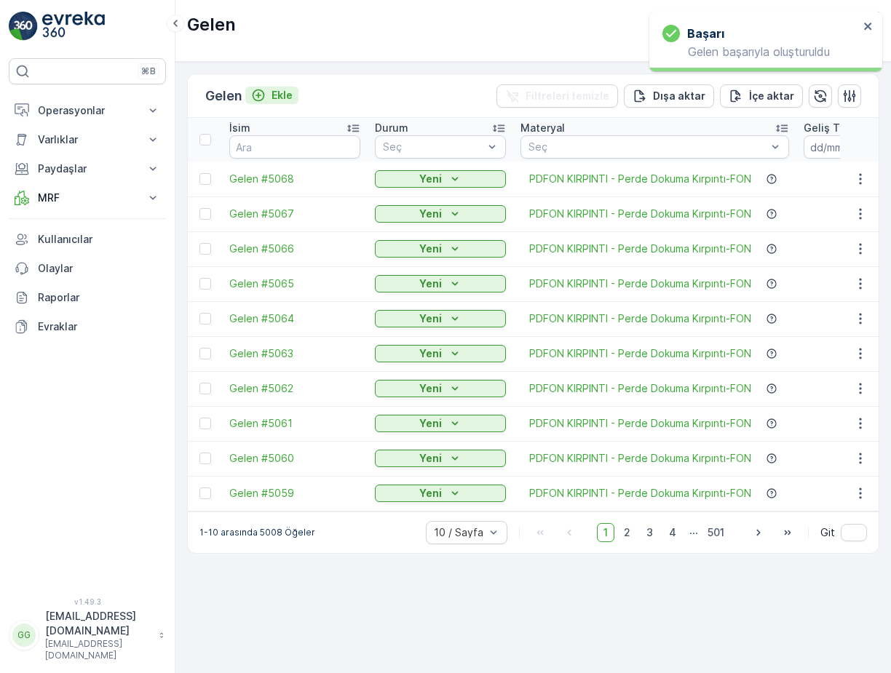
click at [290, 95] on p "Ekle" at bounding box center [281, 95] width 21 height 15
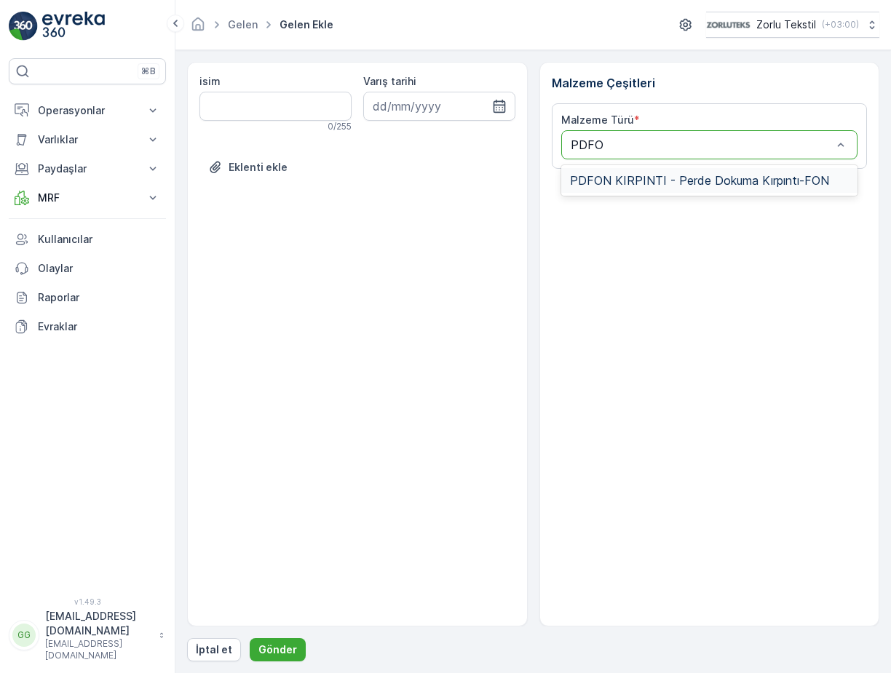
type input "PDFON"
click at [652, 172] on div "PDFON KIRPINTI - Perde Dokuma Kırpıntı-FON" at bounding box center [709, 180] width 297 height 25
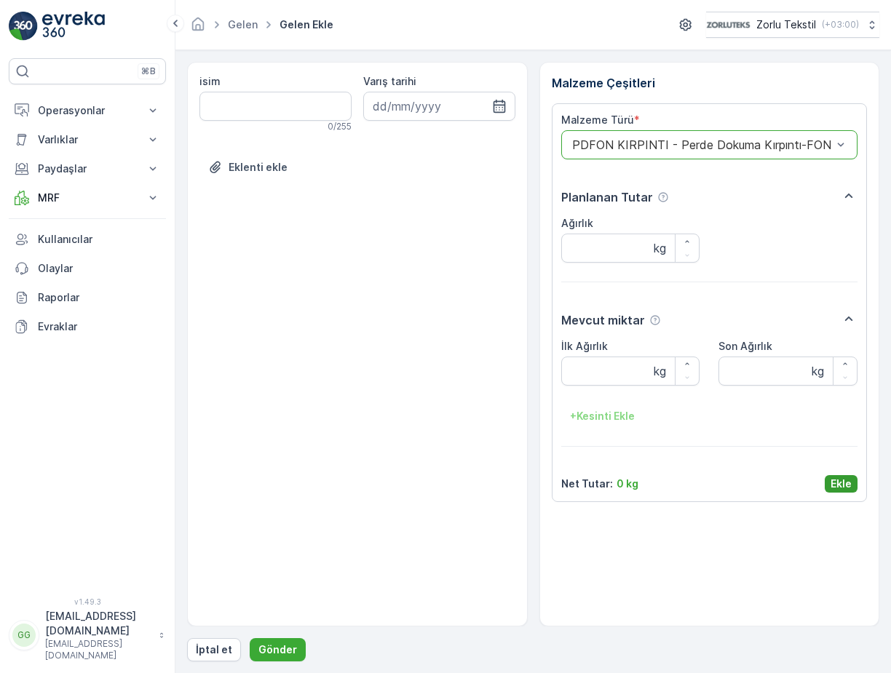
click at [840, 483] on p "Ekle" at bounding box center [840, 484] width 21 height 15
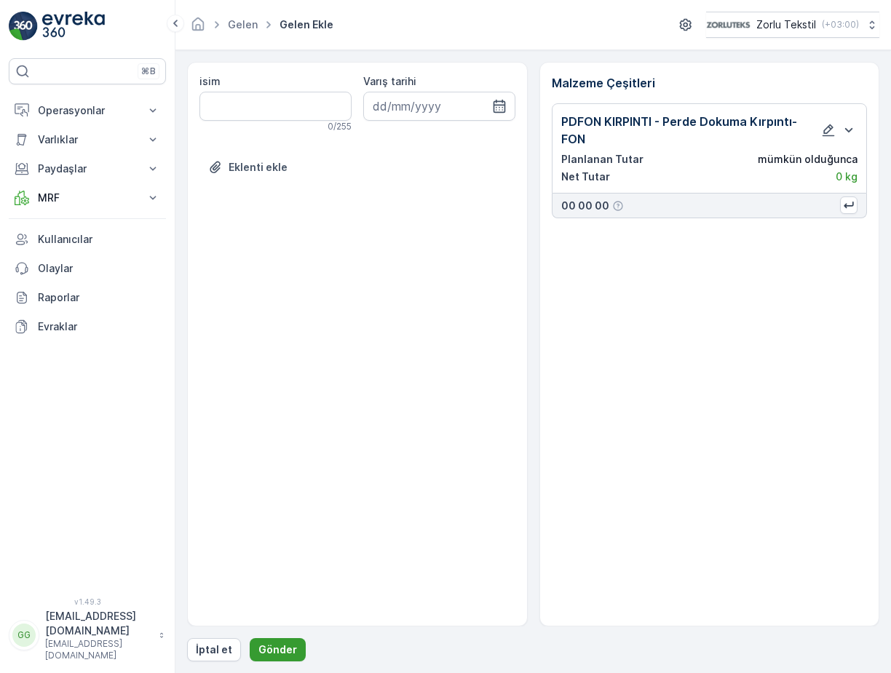
click at [281, 652] on p "Gönder" at bounding box center [277, 649] width 39 height 15
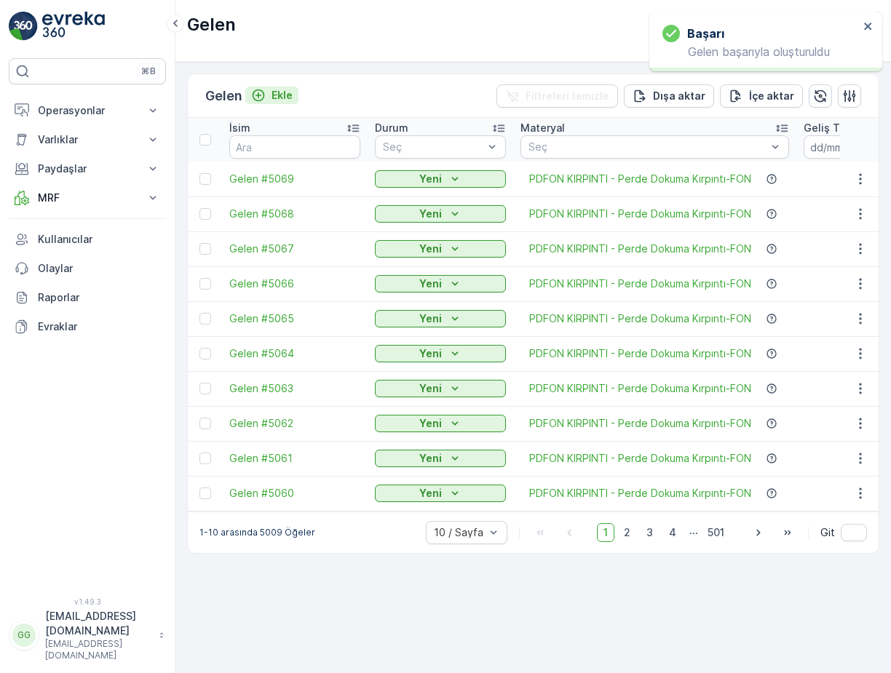
click at [290, 102] on p "Ekle" at bounding box center [281, 95] width 21 height 15
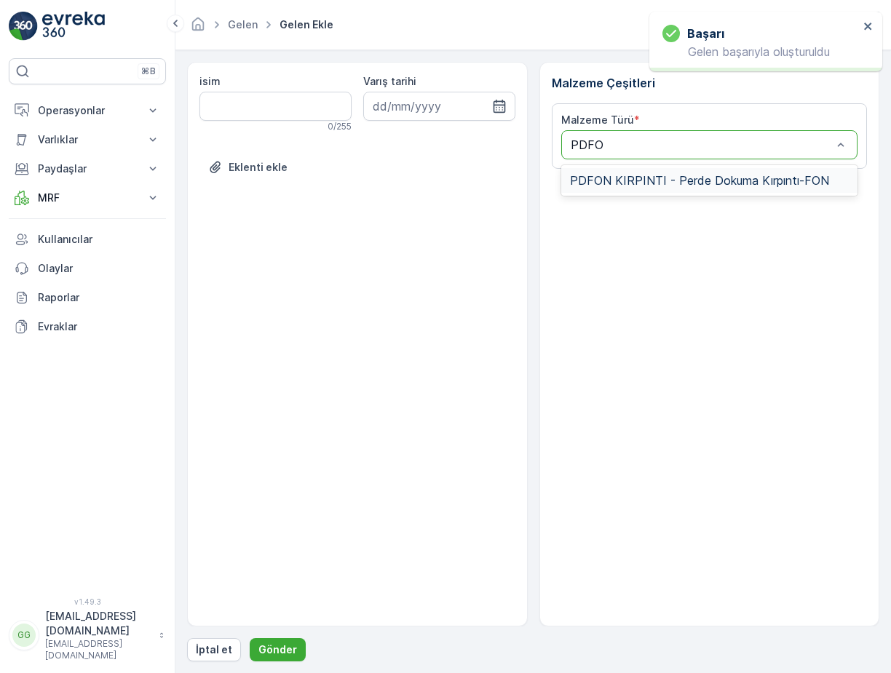
type input "PDFON"
click at [606, 175] on span "PDFON KIRPINTI - Perde Dokuma Kırpıntı-FON" at bounding box center [699, 180] width 259 height 13
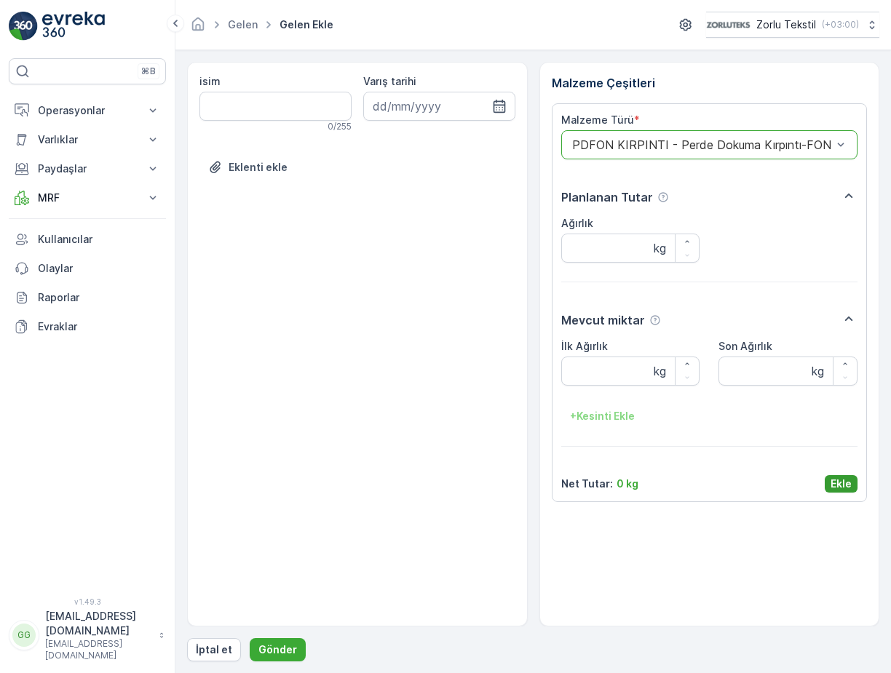
click at [834, 482] on p "Ekle" at bounding box center [840, 484] width 21 height 15
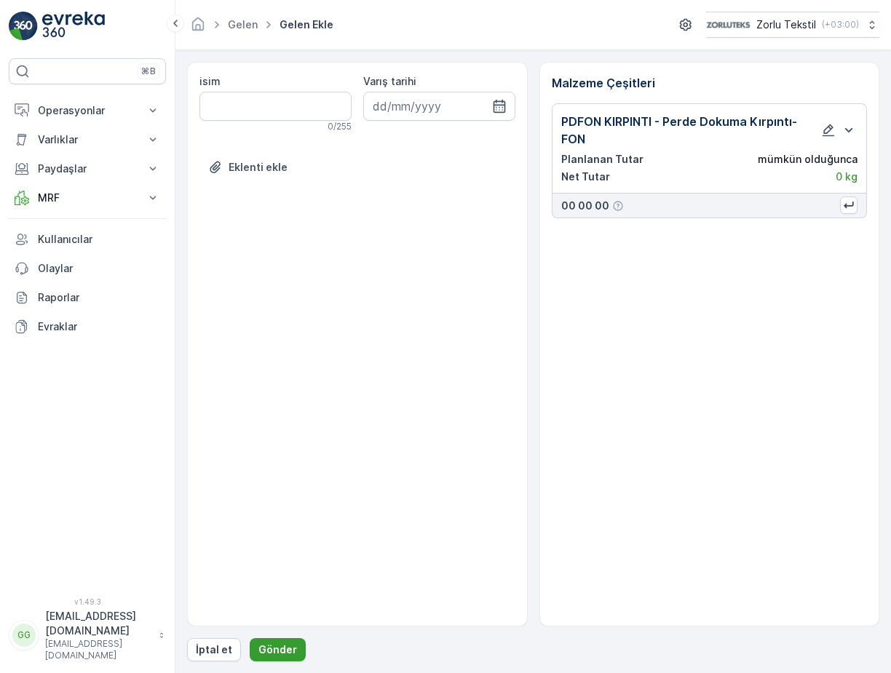
click at [278, 647] on p "Gönder" at bounding box center [277, 649] width 39 height 15
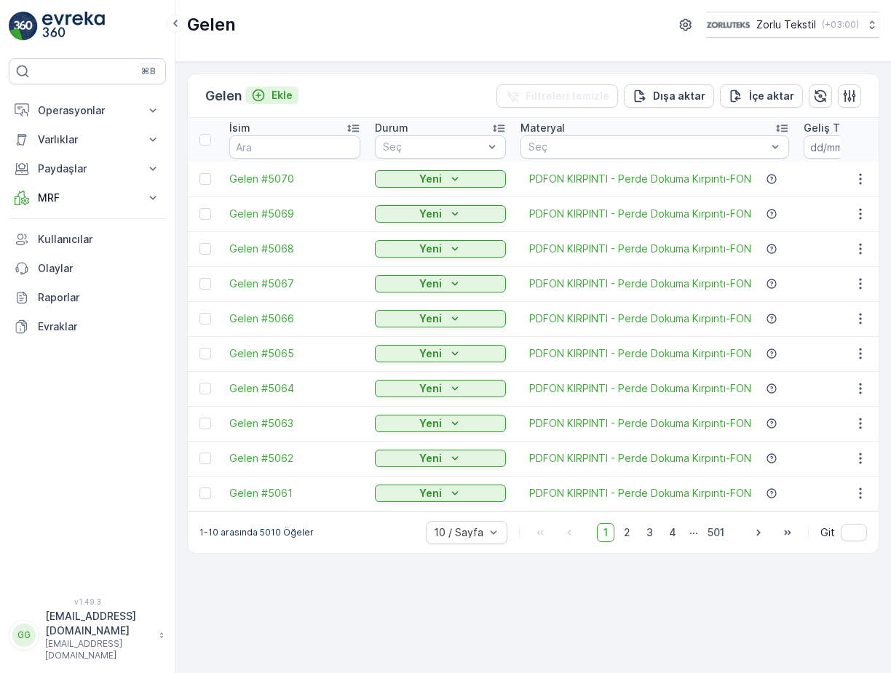
click at [290, 90] on p "Ekle" at bounding box center [281, 95] width 21 height 15
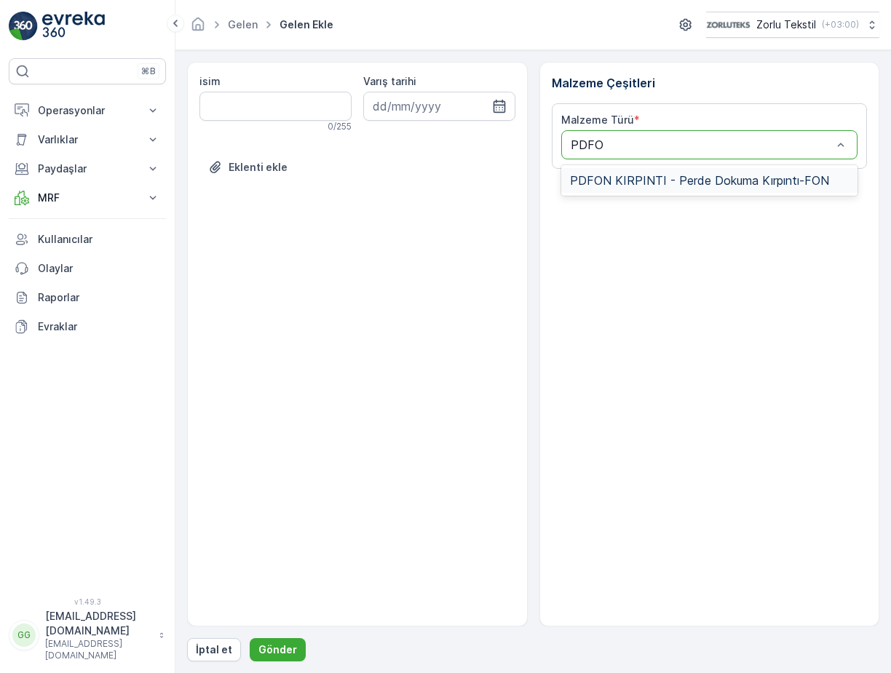
type input "PDFON"
click at [607, 175] on span "PDFON KIRPINTI - Perde Dokuma Kırpıntı-FON" at bounding box center [699, 180] width 259 height 13
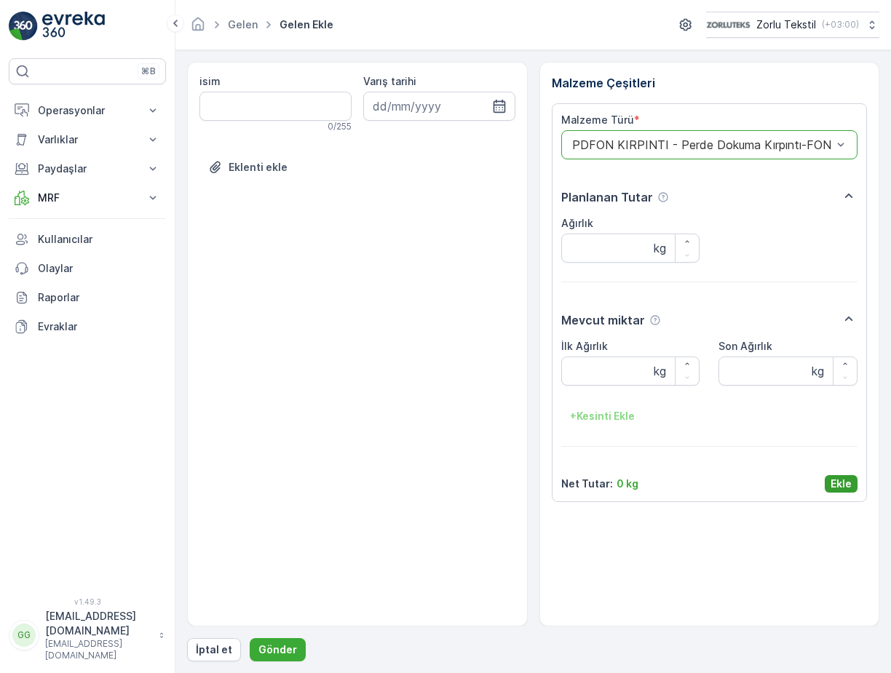
click at [838, 485] on p "Ekle" at bounding box center [840, 484] width 21 height 15
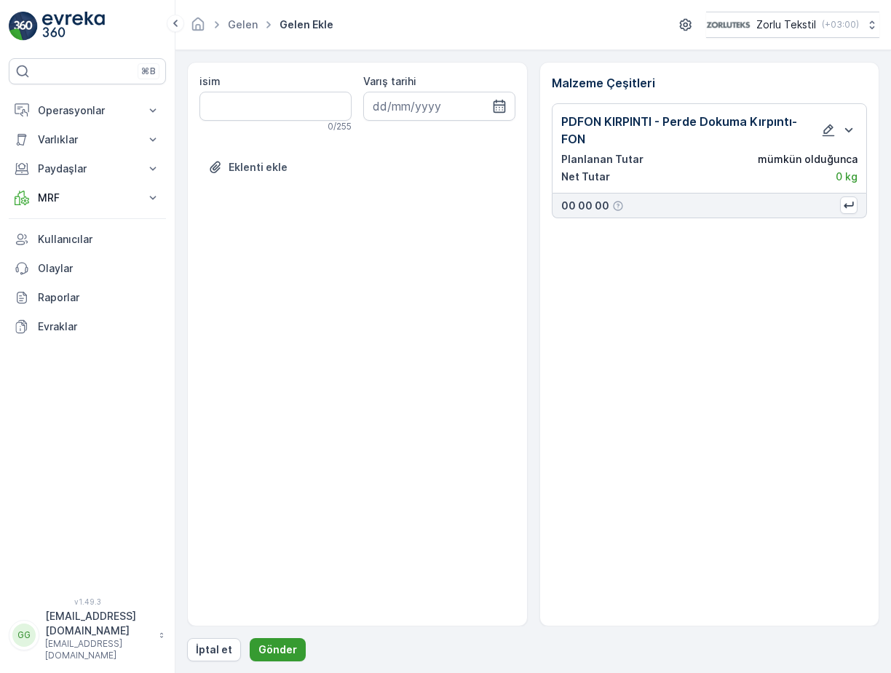
click at [265, 648] on p "Gönder" at bounding box center [277, 649] width 39 height 15
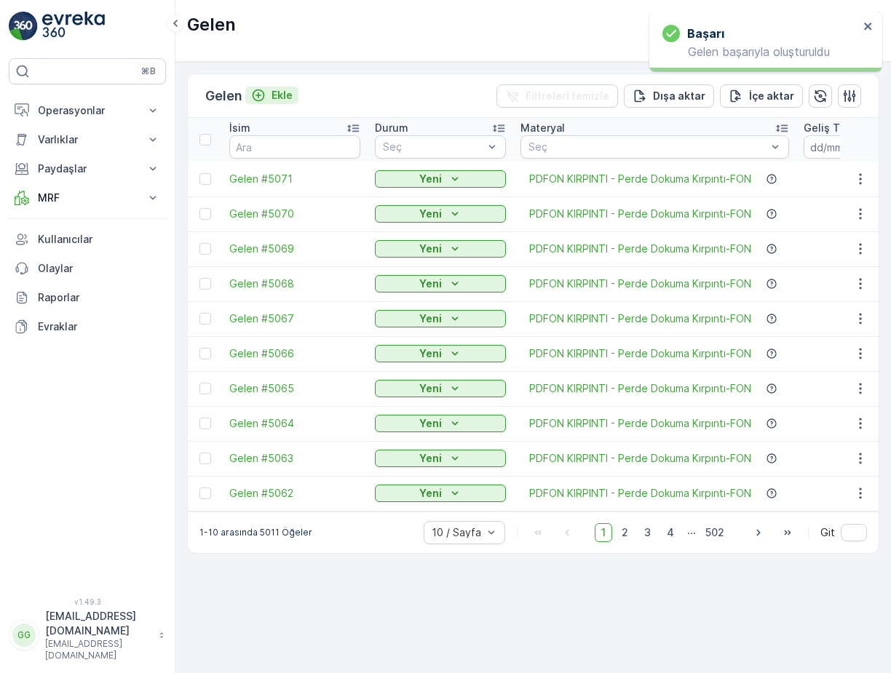
click at [285, 92] on p "Ekle" at bounding box center [281, 95] width 21 height 15
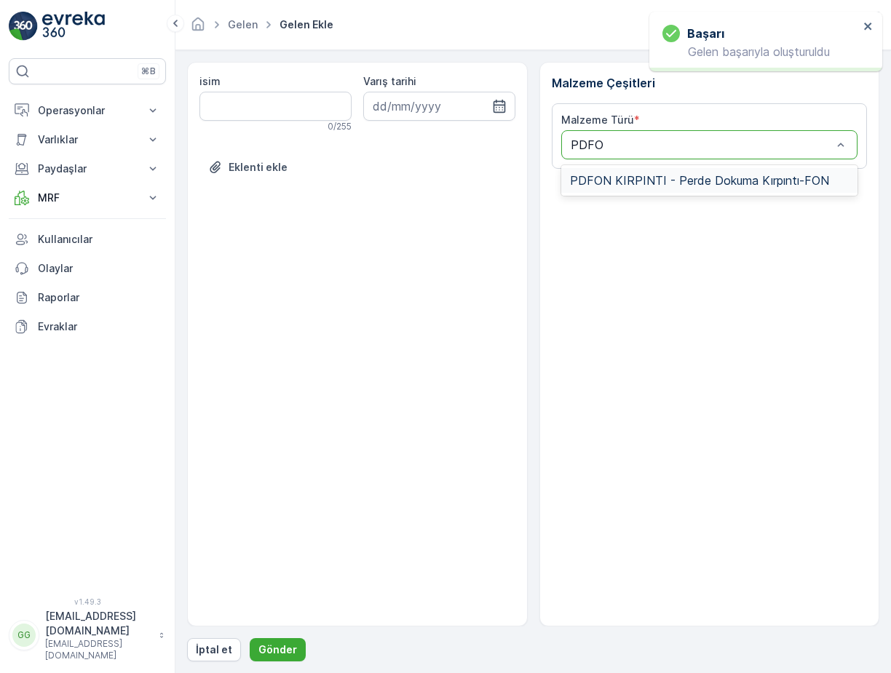
type input "PDFON"
drag, startPoint x: 607, startPoint y: 172, endPoint x: 616, endPoint y: 183, distance: 14.4
click at [608, 172] on div "PDFON KIRPINTI - Perde Dokuma Kırpıntı-FON" at bounding box center [709, 180] width 297 height 25
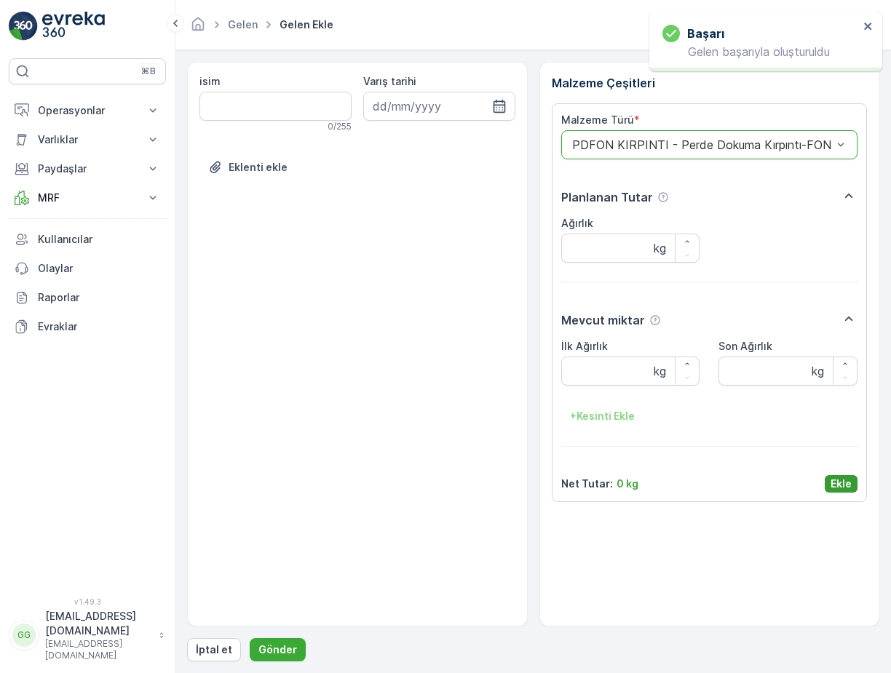
click at [841, 492] on div "Malzeme Türü * option PDFON KIRPINTI - Perde Dokuma Kırpıntı-FON, selected. PDF…" at bounding box center [709, 302] width 316 height 399
click at [834, 482] on p "Ekle" at bounding box center [840, 484] width 21 height 15
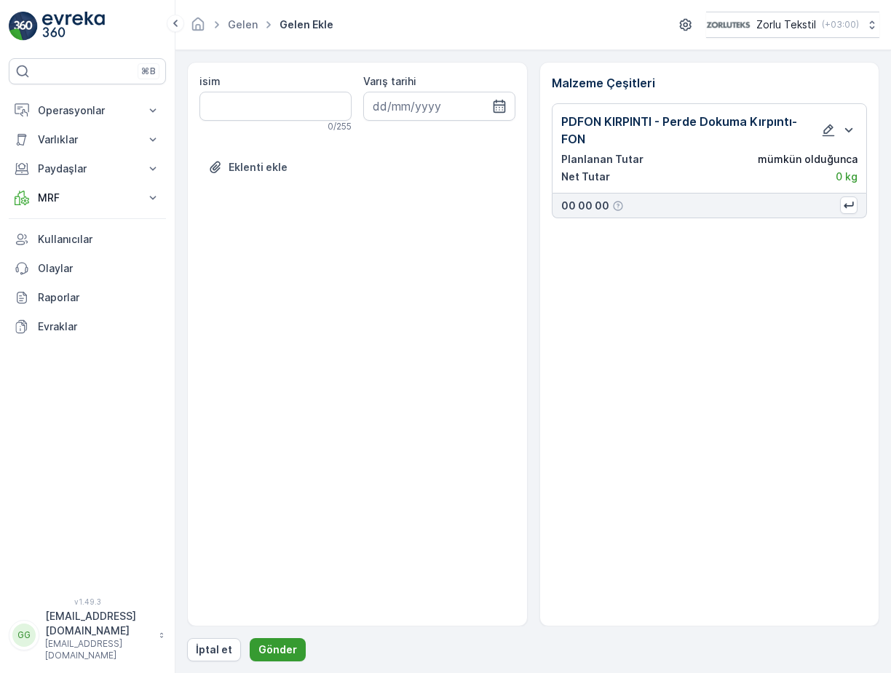
click at [277, 652] on p "Gönder" at bounding box center [277, 649] width 39 height 15
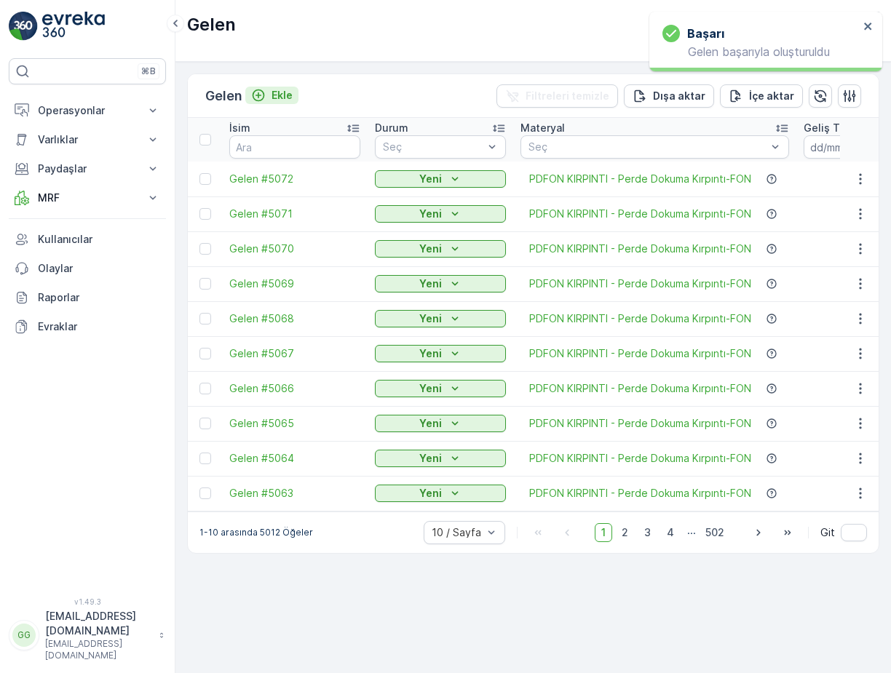
click at [283, 92] on p "Ekle" at bounding box center [281, 95] width 21 height 15
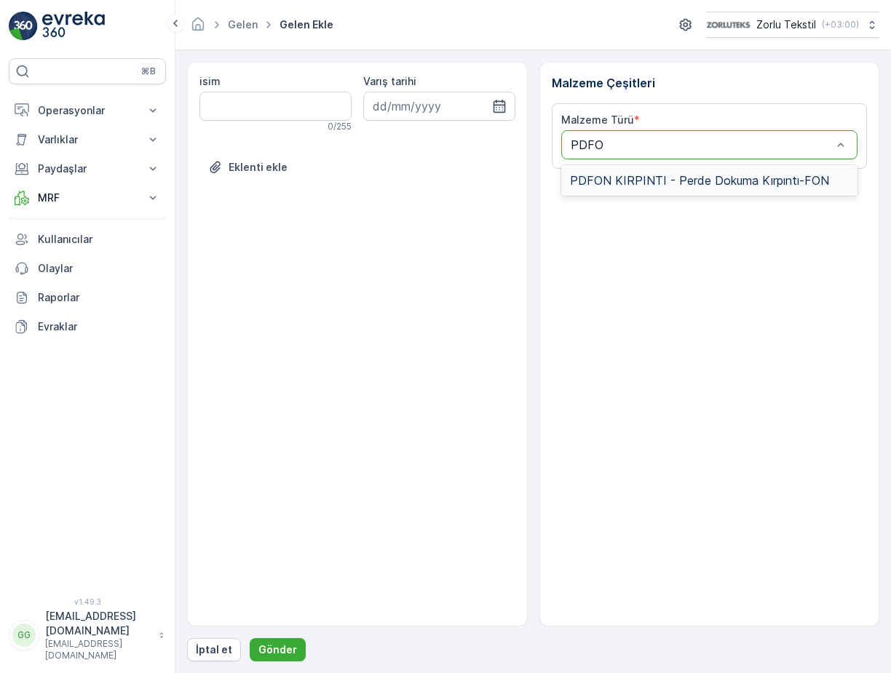
type input "PDFON"
click at [618, 182] on span "PDFON KIRPINTI - Perde Dokuma Kırpıntı-FON" at bounding box center [699, 180] width 259 height 13
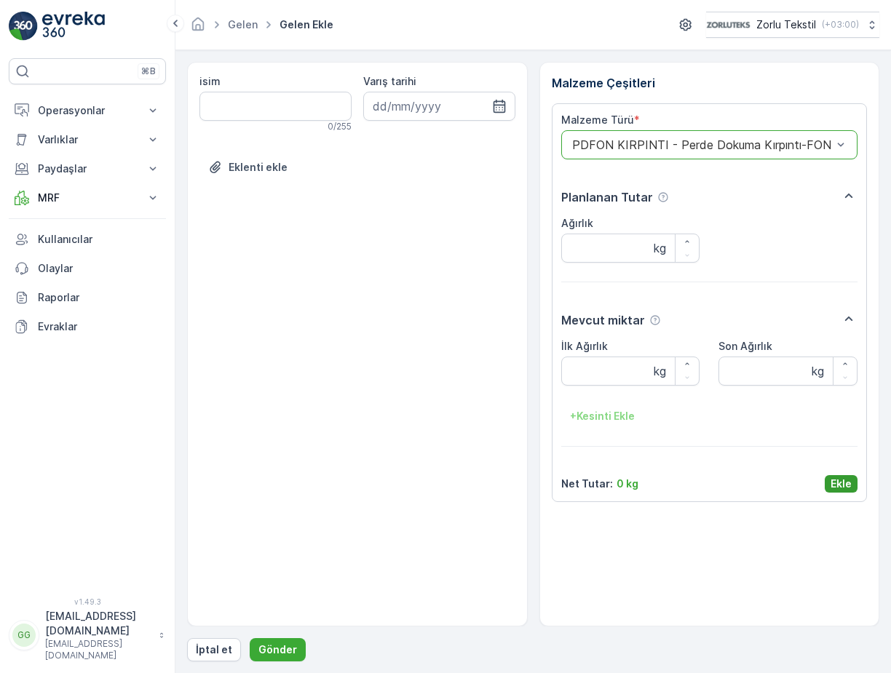
click at [835, 485] on p "Ekle" at bounding box center [840, 484] width 21 height 15
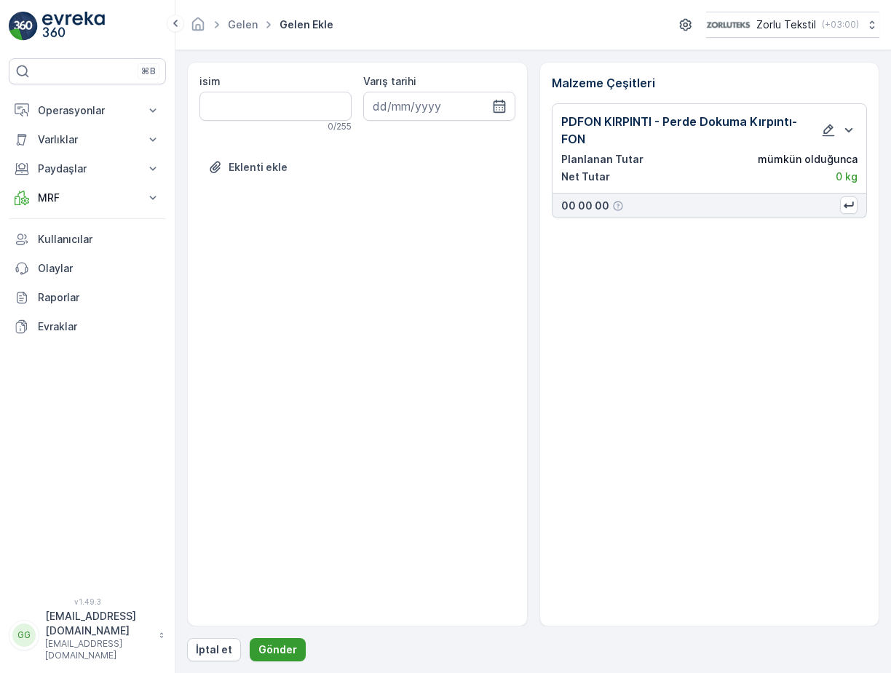
click at [268, 647] on p "Gönder" at bounding box center [277, 649] width 39 height 15
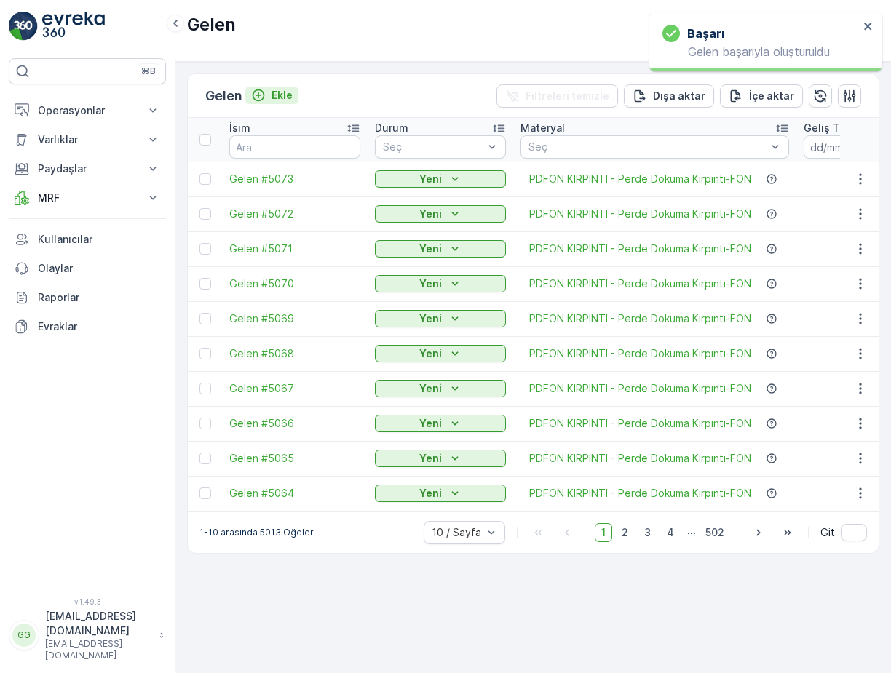
click at [287, 96] on p "Ekle" at bounding box center [281, 95] width 21 height 15
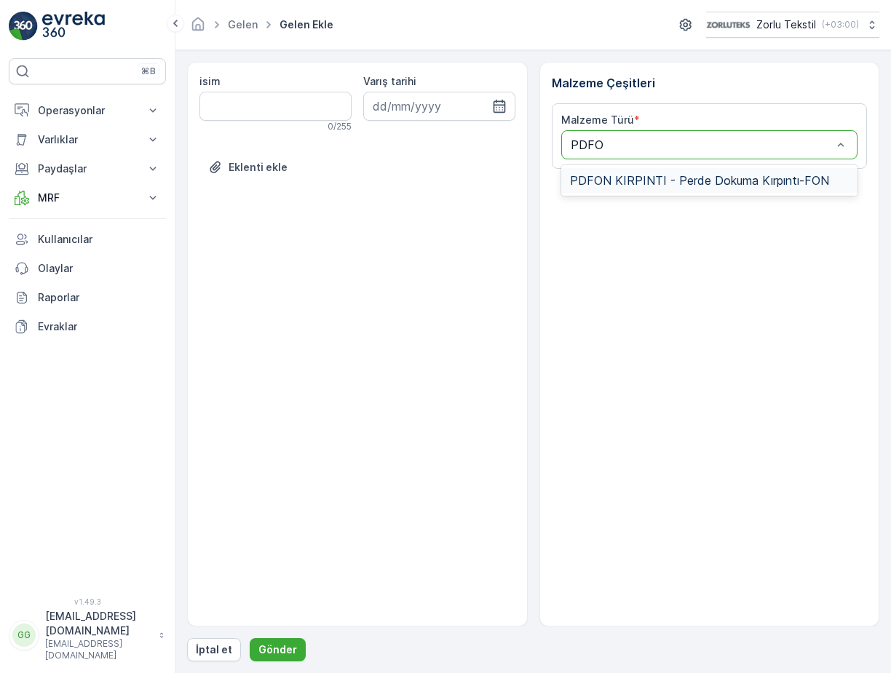
type input "PDFON"
click at [606, 178] on span "PDFON KIRPINTI - Perde Dokuma Kırpıntı-FON" at bounding box center [699, 180] width 259 height 13
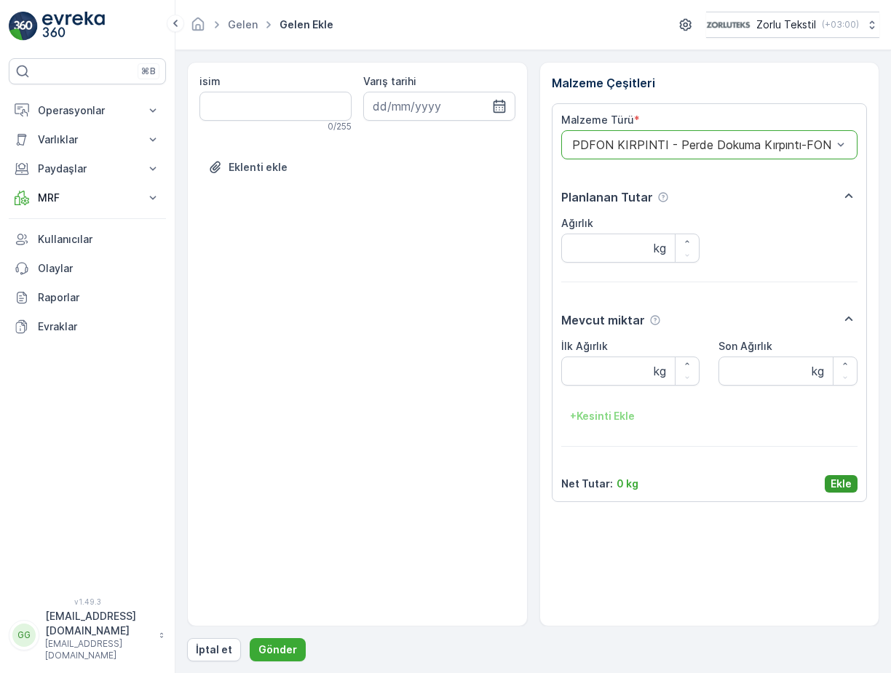
click at [853, 487] on button "Ekle" at bounding box center [840, 483] width 33 height 17
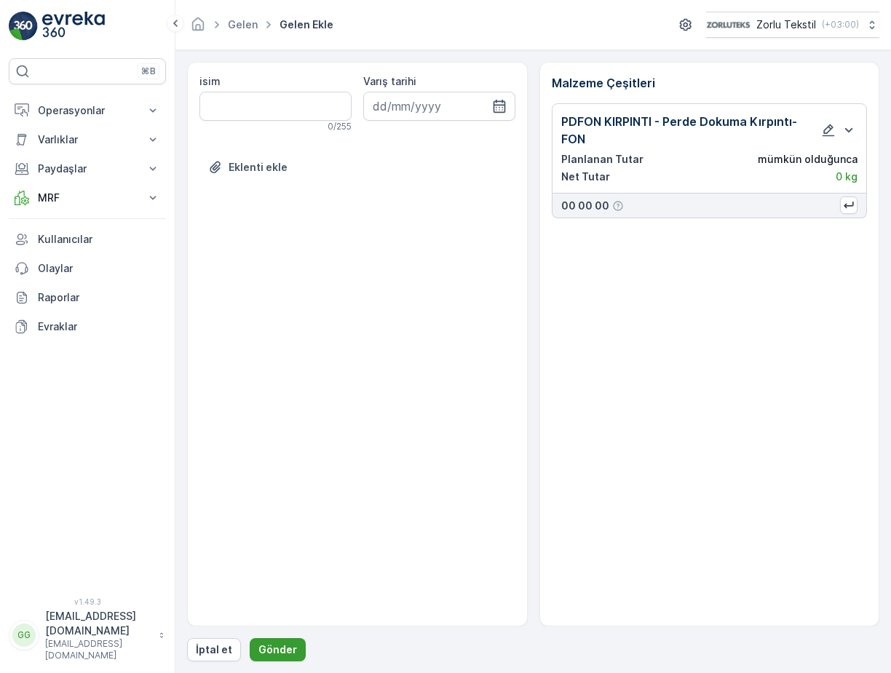
click at [270, 650] on p "Gönder" at bounding box center [277, 649] width 39 height 15
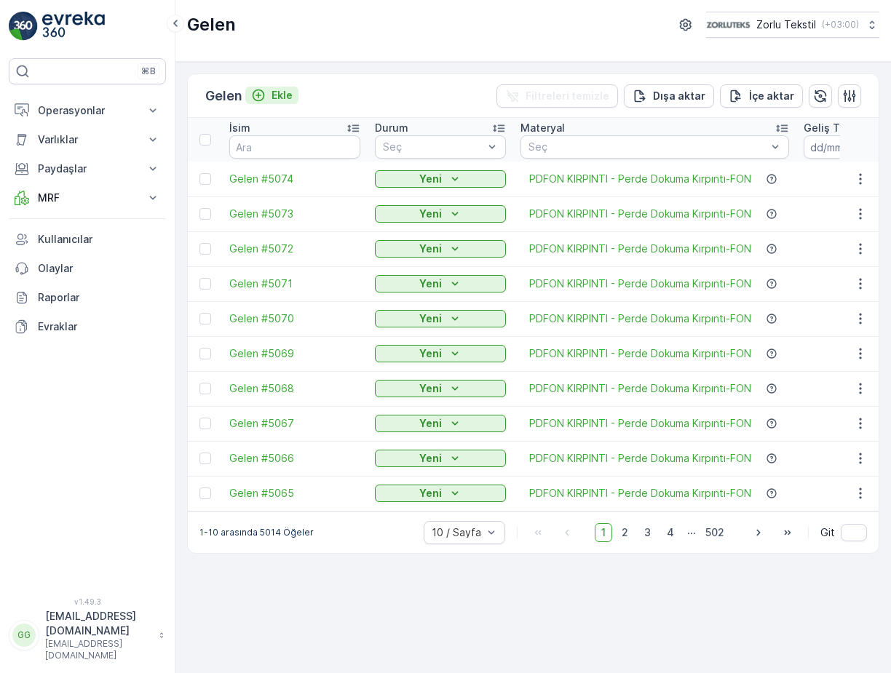
click at [285, 88] on p "Ekle" at bounding box center [281, 95] width 21 height 15
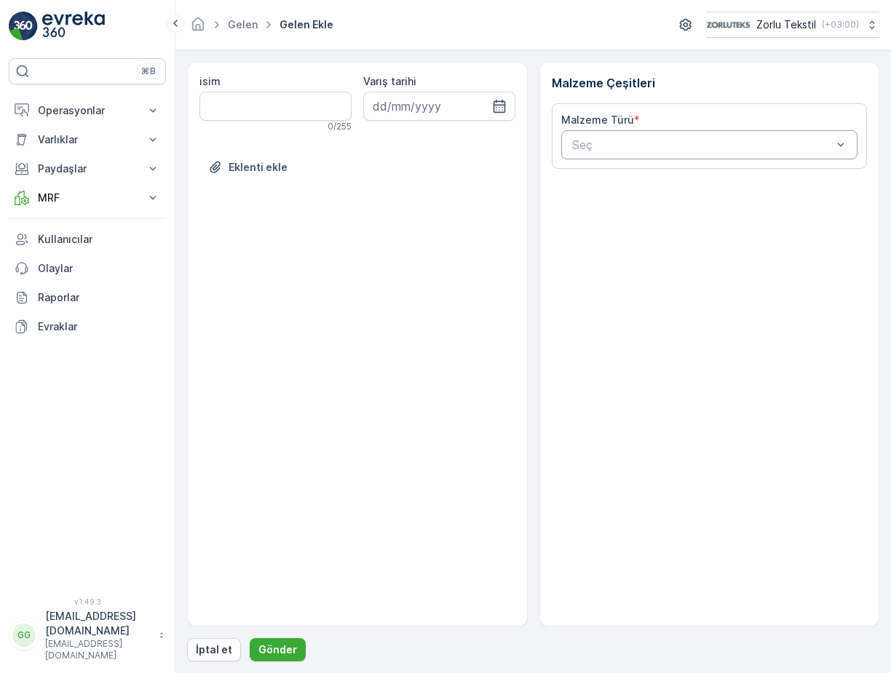
click at [589, 154] on div "Seç" at bounding box center [709, 144] width 297 height 29
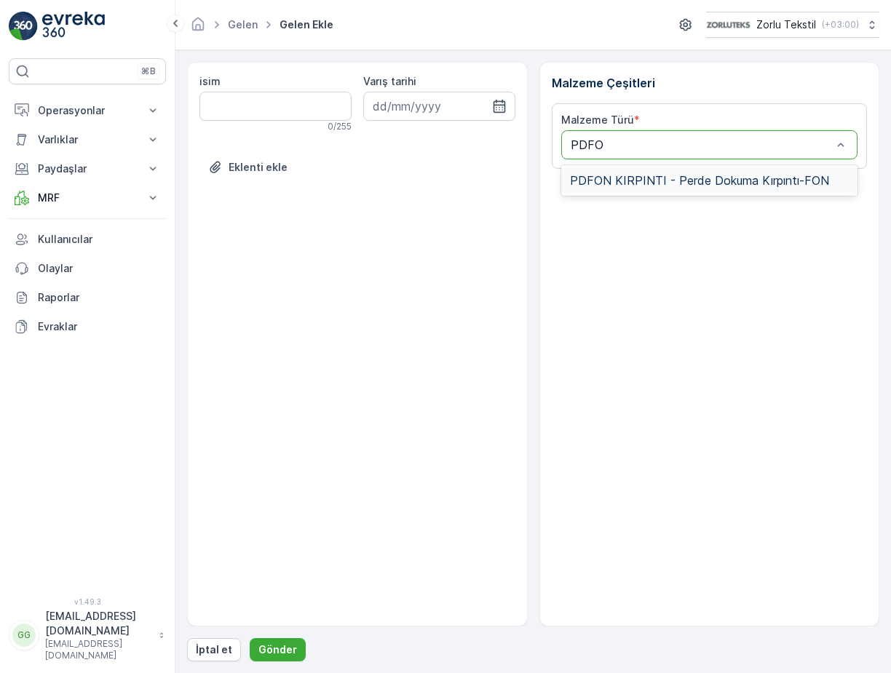
type input "PDFON"
click at [591, 185] on span "PDFON KIRPINTI - Perde Dokuma Kırpıntı-FON" at bounding box center [699, 180] width 259 height 13
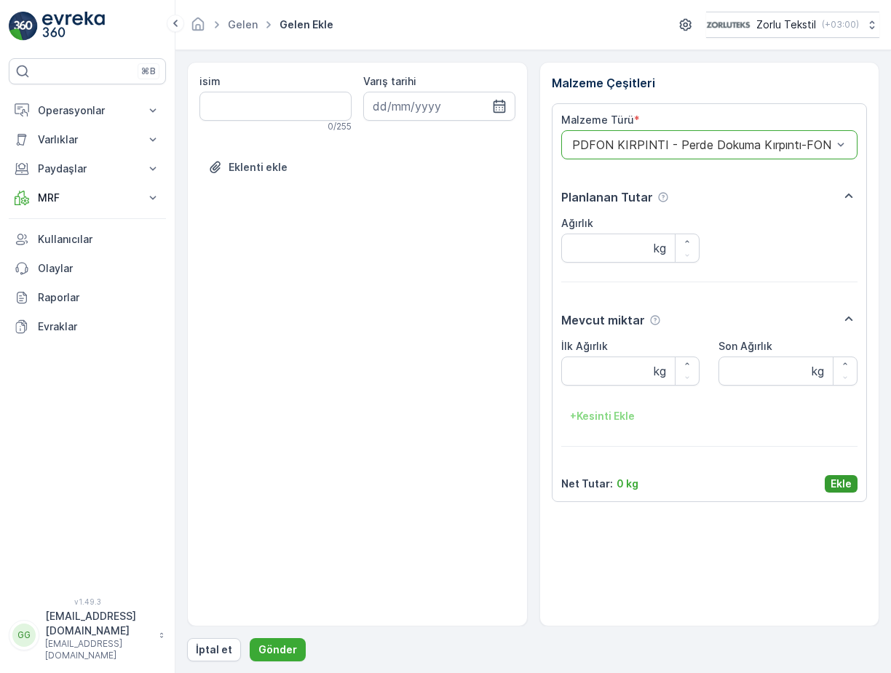
click at [846, 485] on p "Ekle" at bounding box center [840, 484] width 21 height 15
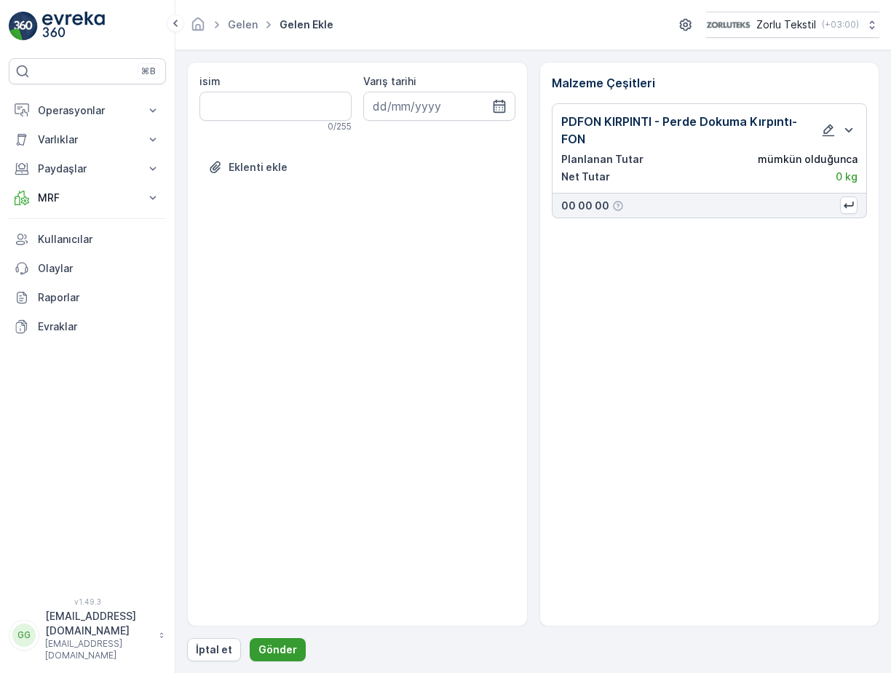
click at [271, 645] on p "Gönder" at bounding box center [277, 649] width 39 height 15
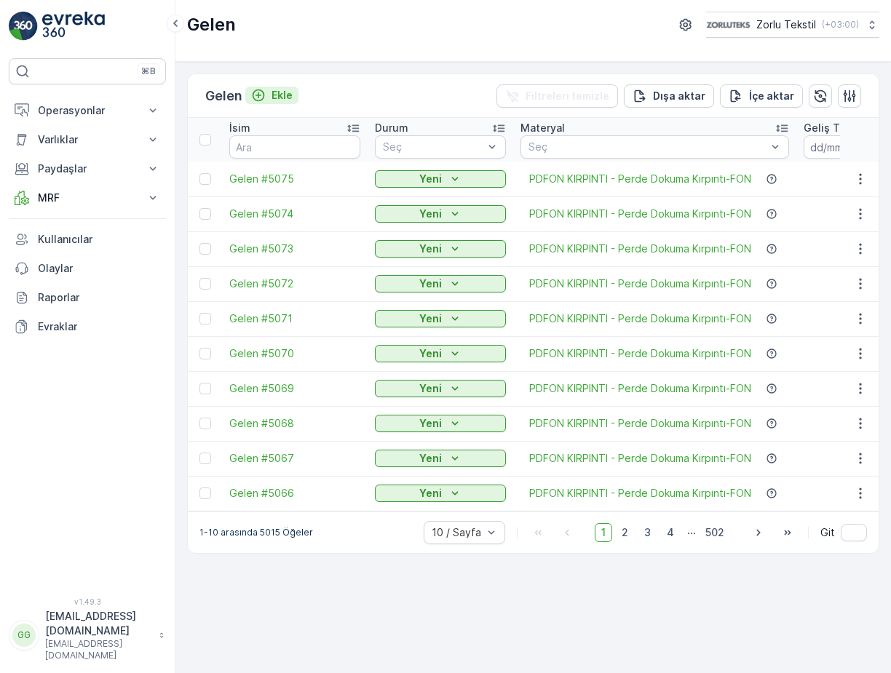
click at [284, 98] on p "Ekle" at bounding box center [281, 95] width 21 height 15
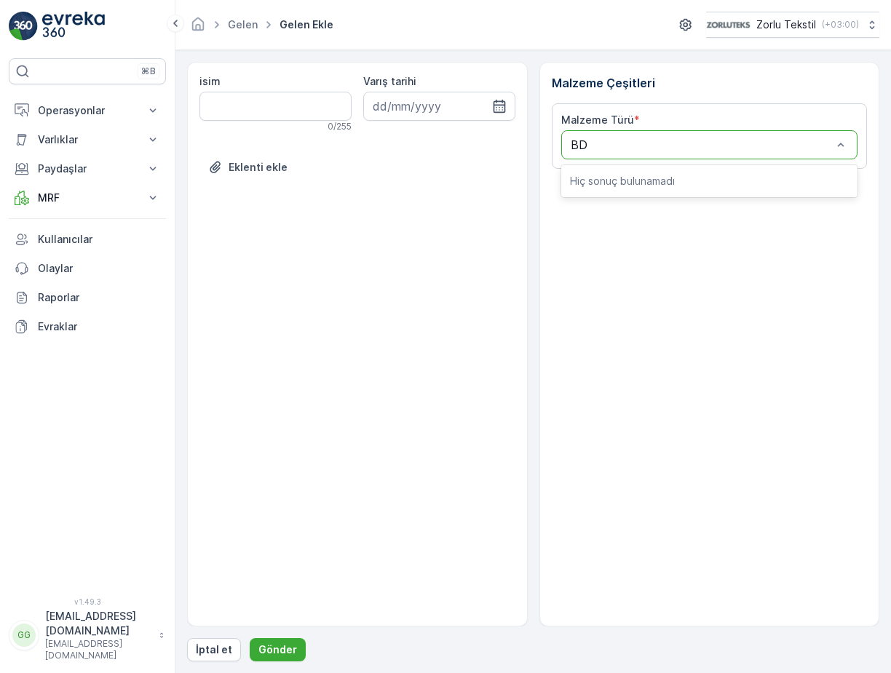
type input "B"
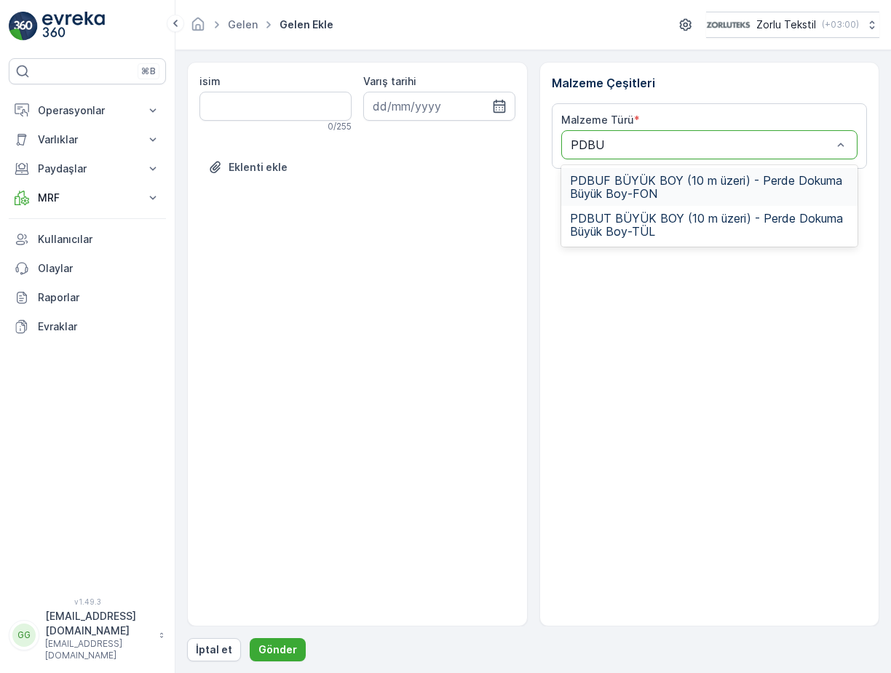
type input "PDBUT"
click at [624, 189] on span "PDBUT BÜYÜK BOY (10 m üzeri) - Perde Dokuma Büyük Boy-TÜL" at bounding box center [709, 187] width 279 height 26
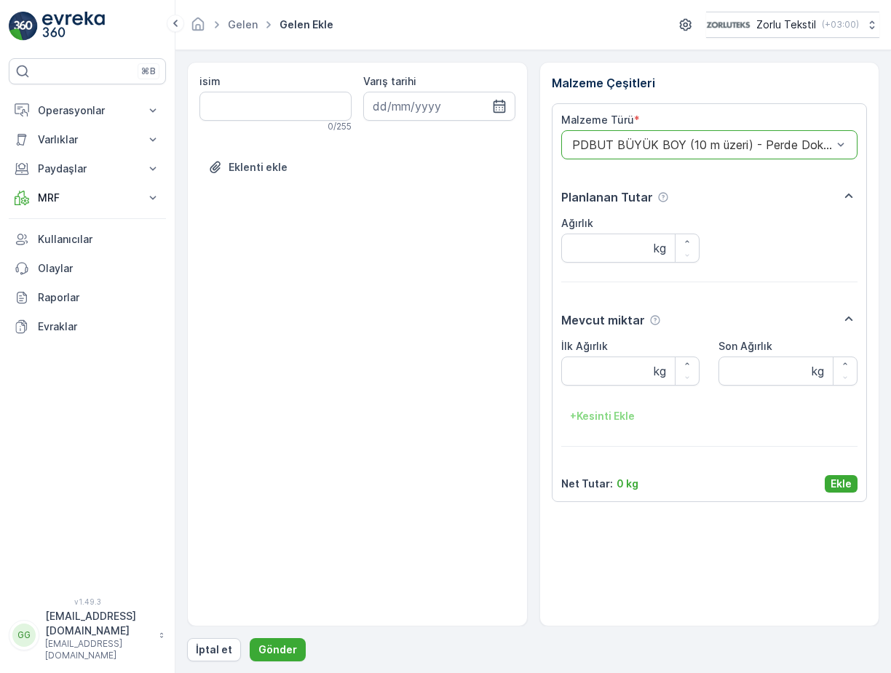
drag, startPoint x: 832, startPoint y: 482, endPoint x: 802, endPoint y: 484, distance: 29.1
click at [830, 480] on p "Ekle" at bounding box center [840, 484] width 21 height 15
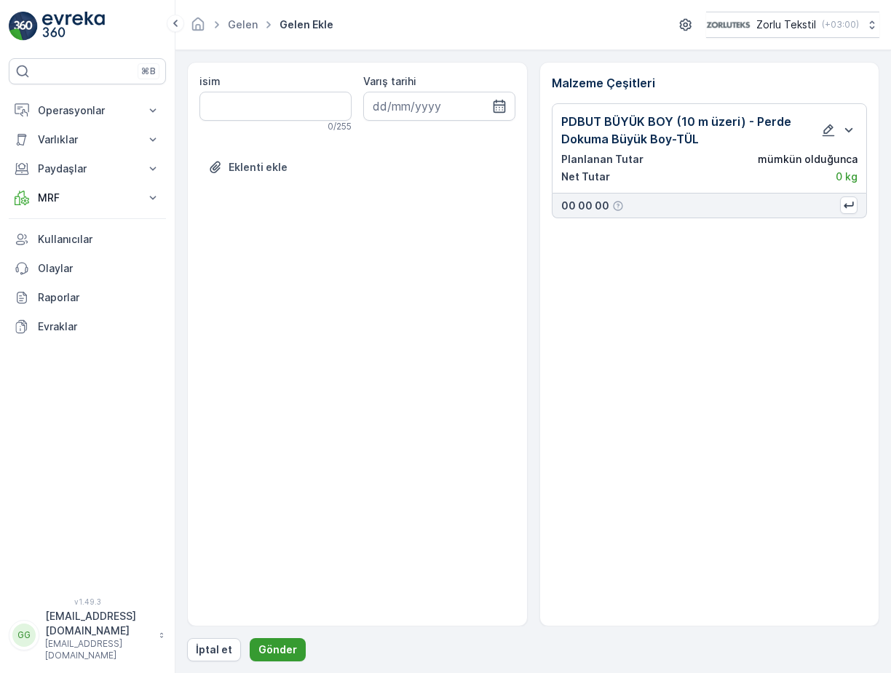
click at [263, 651] on p "Gönder" at bounding box center [277, 649] width 39 height 15
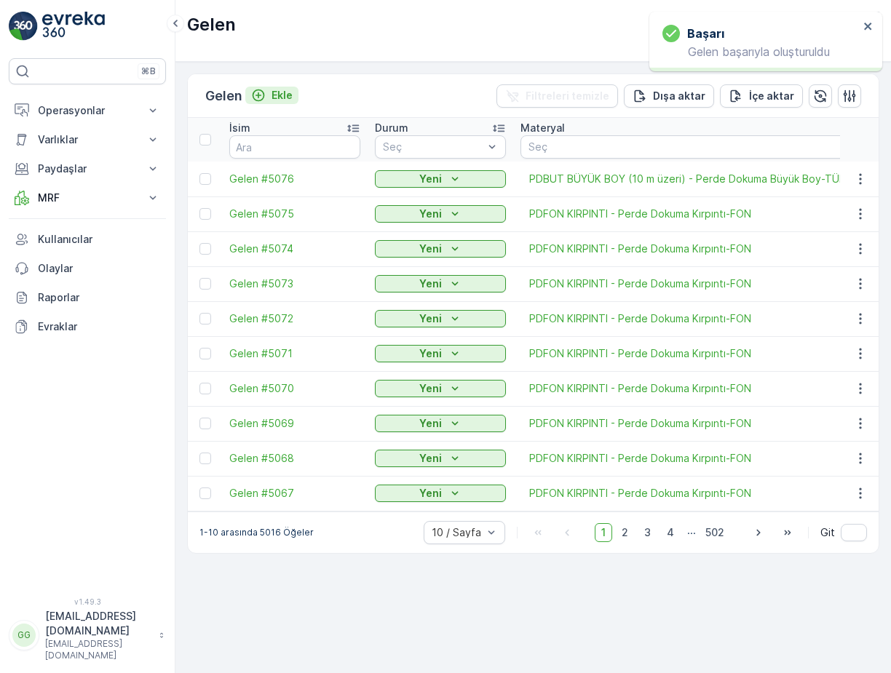
click at [287, 96] on p "Ekle" at bounding box center [281, 95] width 21 height 15
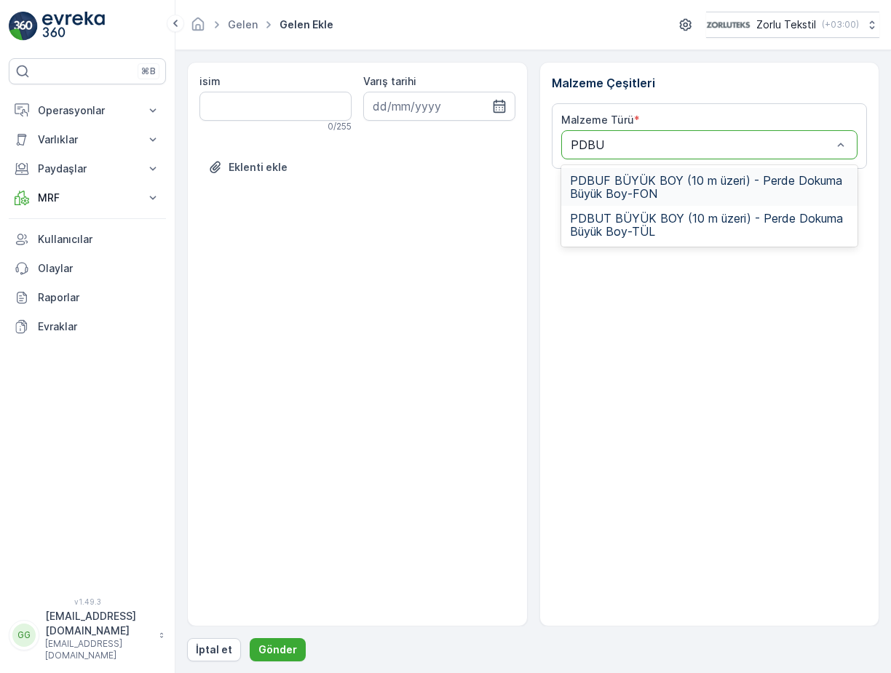
type input "PDBUT"
drag, startPoint x: 591, startPoint y: 184, endPoint x: 600, endPoint y: 185, distance: 9.5
click at [591, 184] on span "PDBUT BÜYÜK BOY (10 m üzeri) - Perde Dokuma Büyük Boy-TÜL" at bounding box center [709, 187] width 279 height 26
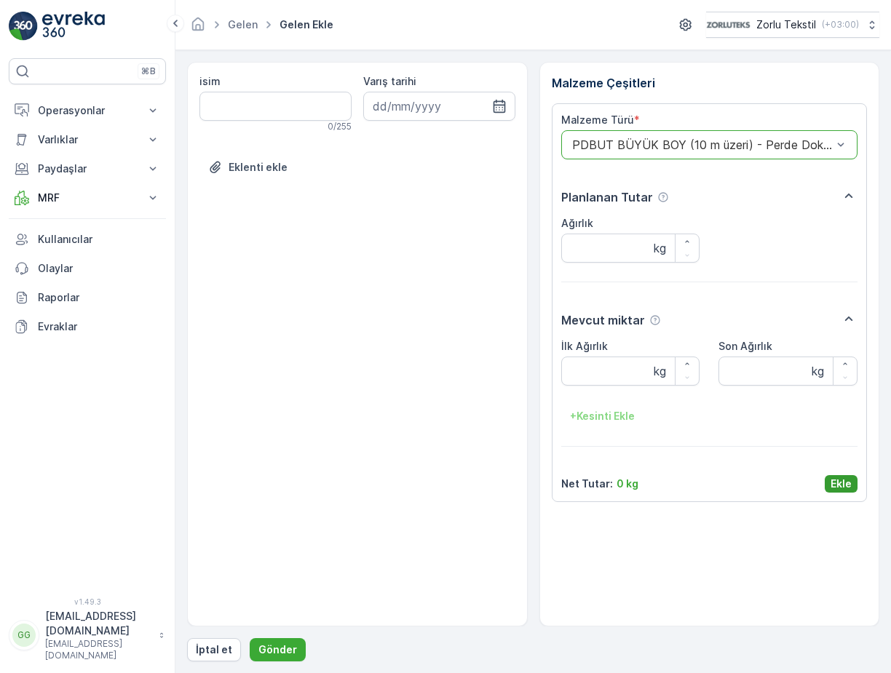
click at [841, 482] on p "Ekle" at bounding box center [840, 484] width 21 height 15
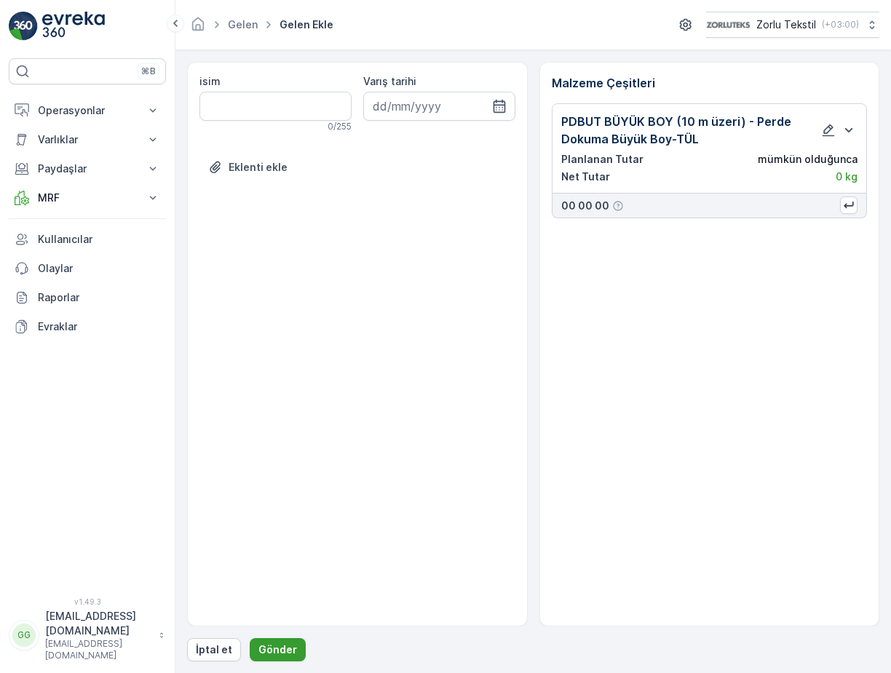
click at [285, 643] on p "Gönder" at bounding box center [277, 649] width 39 height 15
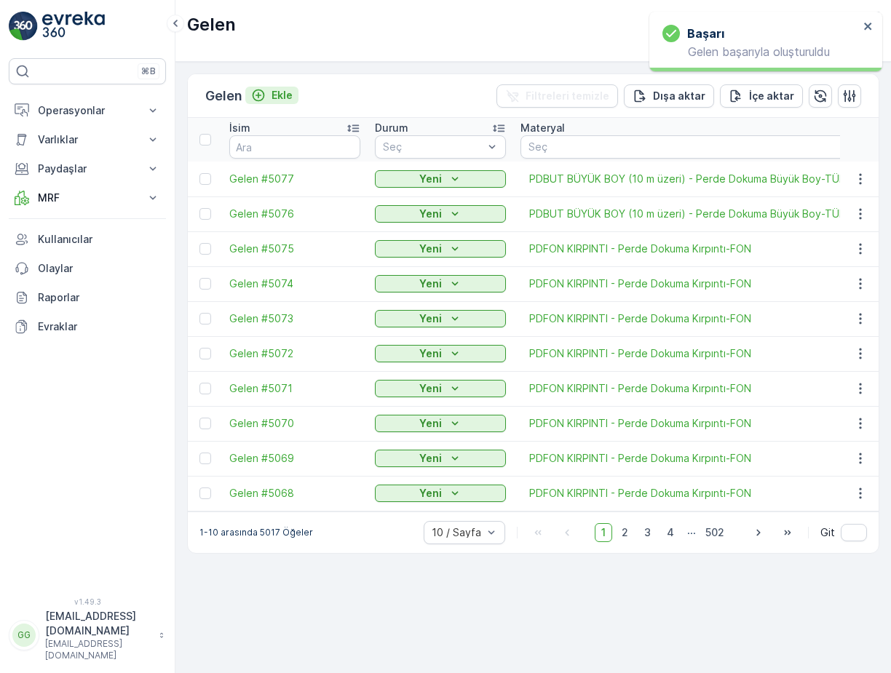
click at [287, 96] on p "Ekle" at bounding box center [281, 95] width 21 height 15
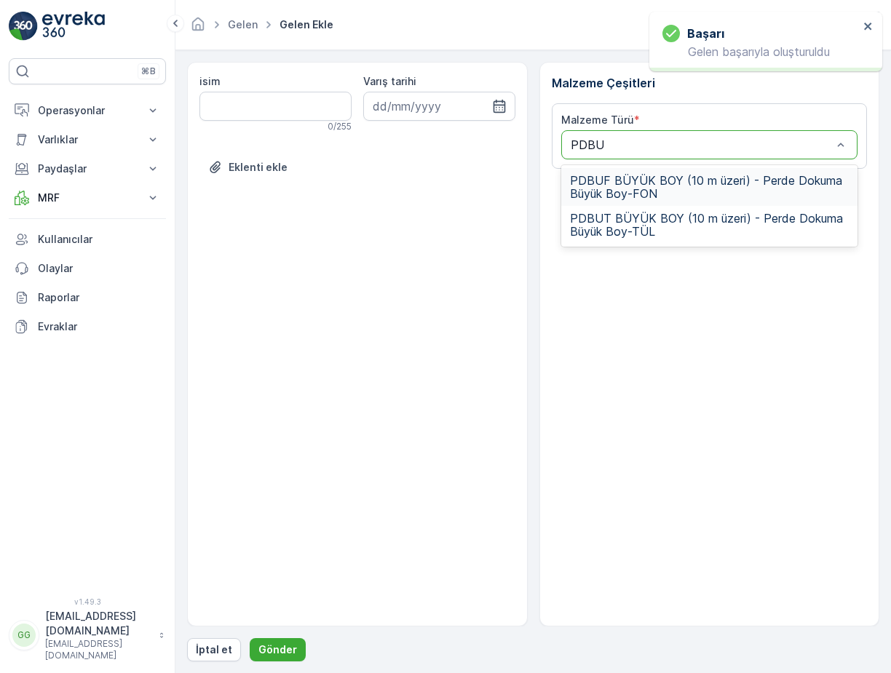
type input "PDBUT"
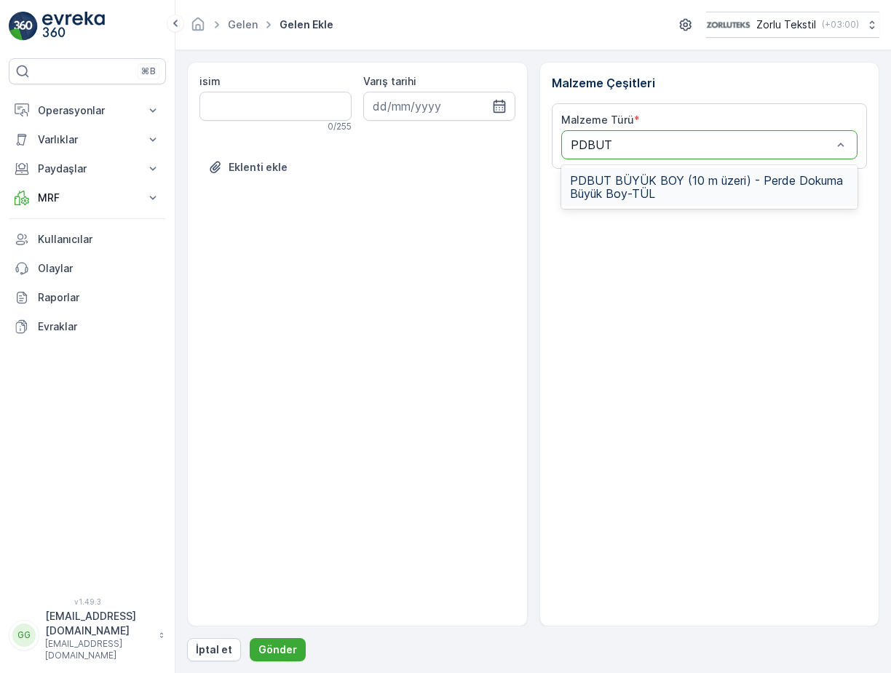
click at [622, 187] on span "PDBUT BÜYÜK BOY (10 m üzeri) - Perde Dokuma Büyük Boy-TÜL" at bounding box center [709, 187] width 279 height 26
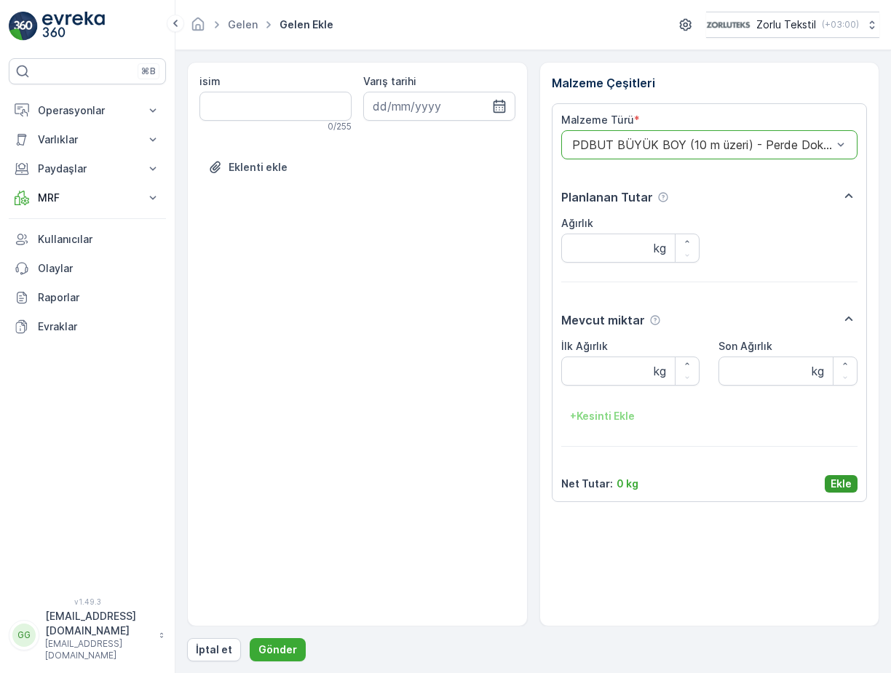
click at [830, 489] on p "Ekle" at bounding box center [840, 484] width 21 height 15
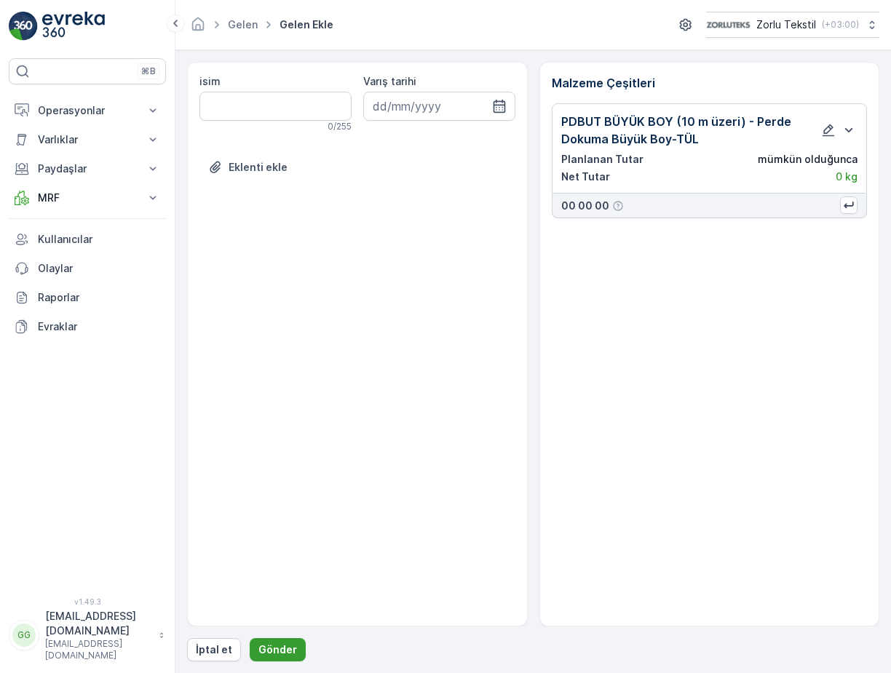
click at [251, 653] on button "Gönder" at bounding box center [278, 649] width 56 height 23
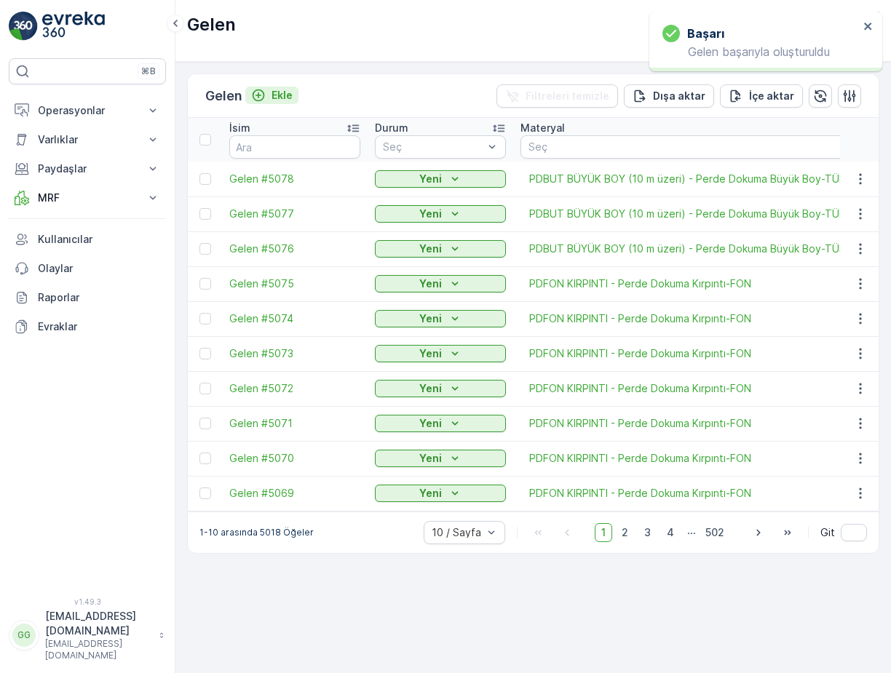
click at [287, 93] on p "Ekle" at bounding box center [281, 95] width 21 height 15
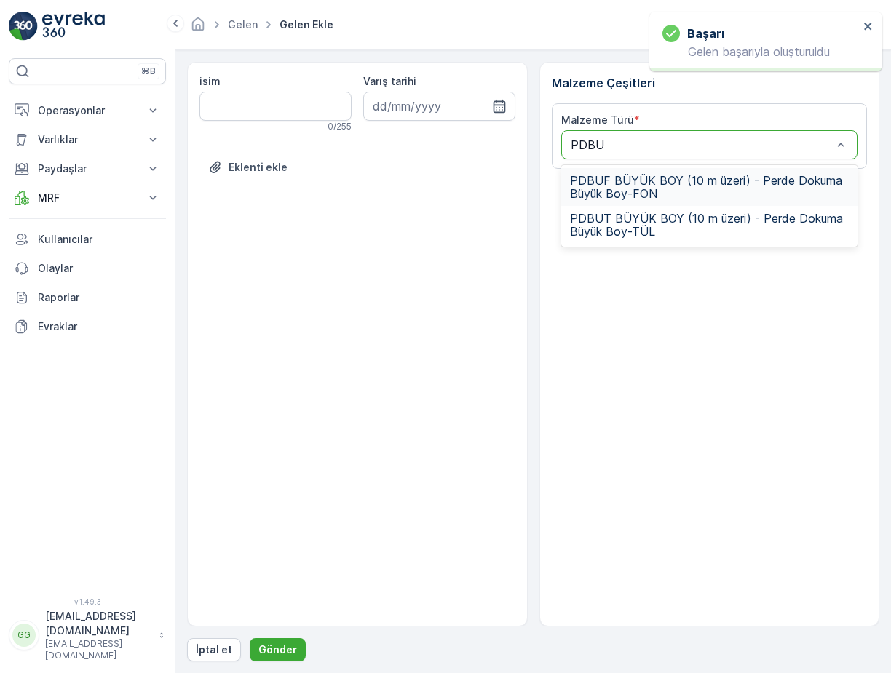
type input "PDBUT"
click at [634, 194] on span "PDBUT BÜYÜK BOY (10 m üzeri) - Perde Dokuma Büyük Boy-TÜL" at bounding box center [709, 187] width 279 height 26
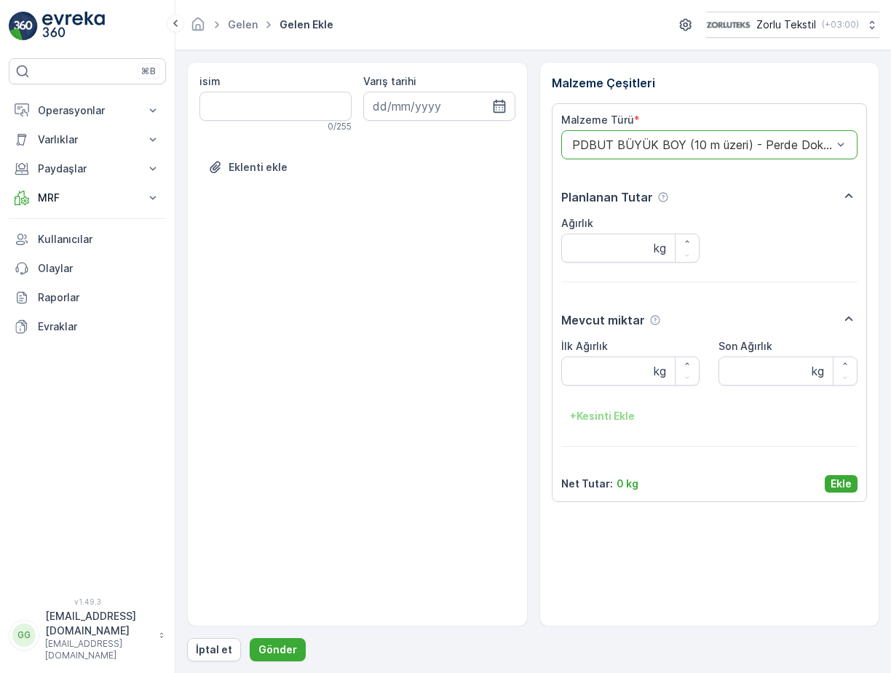
drag, startPoint x: 827, startPoint y: 486, endPoint x: 817, endPoint y: 501, distance: 17.8
click at [827, 485] on button "Ekle" at bounding box center [840, 483] width 33 height 17
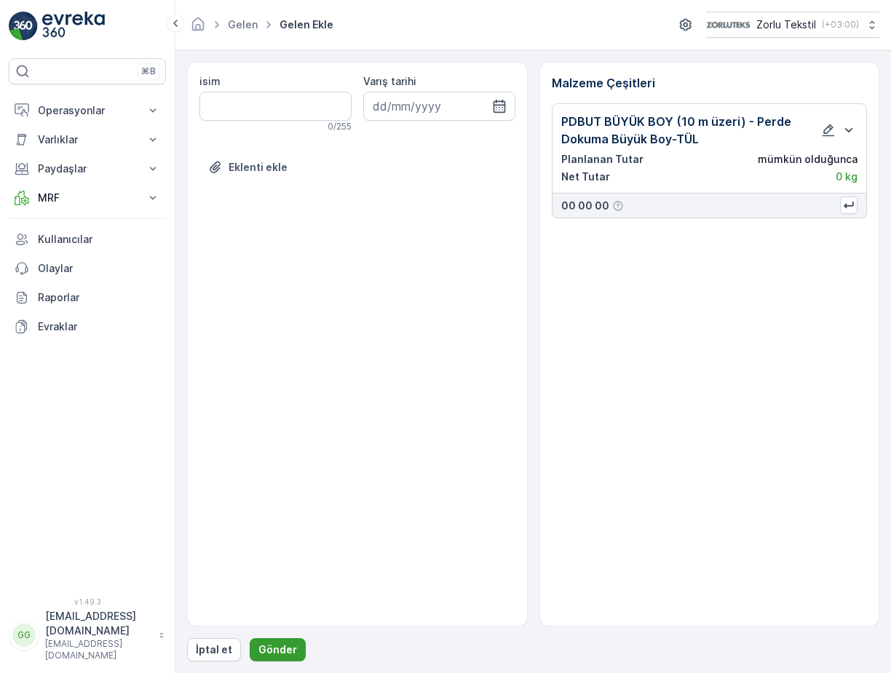
click at [277, 650] on p "Gönder" at bounding box center [277, 649] width 39 height 15
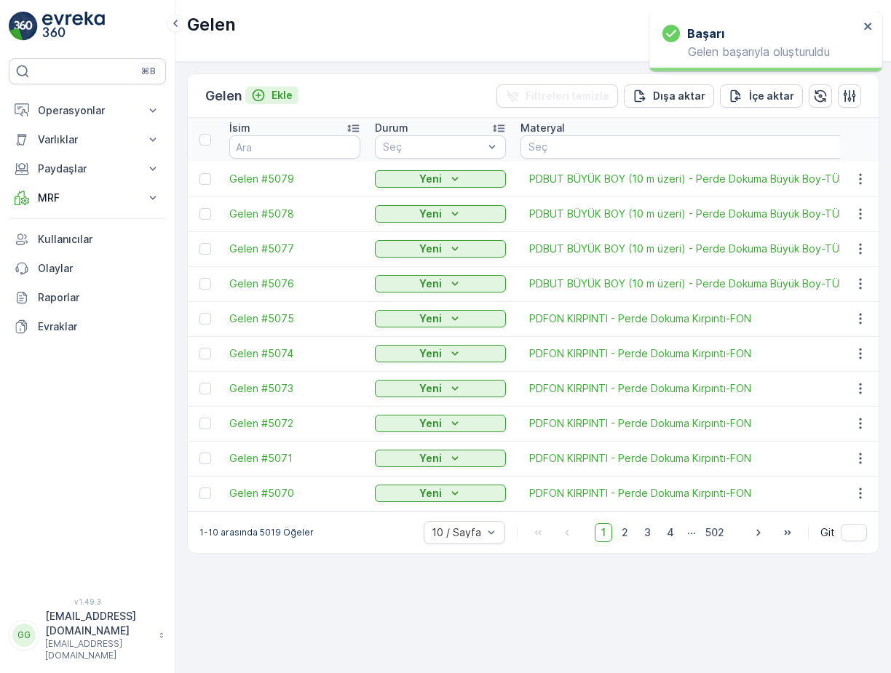
click at [290, 100] on p "Ekle" at bounding box center [281, 95] width 21 height 15
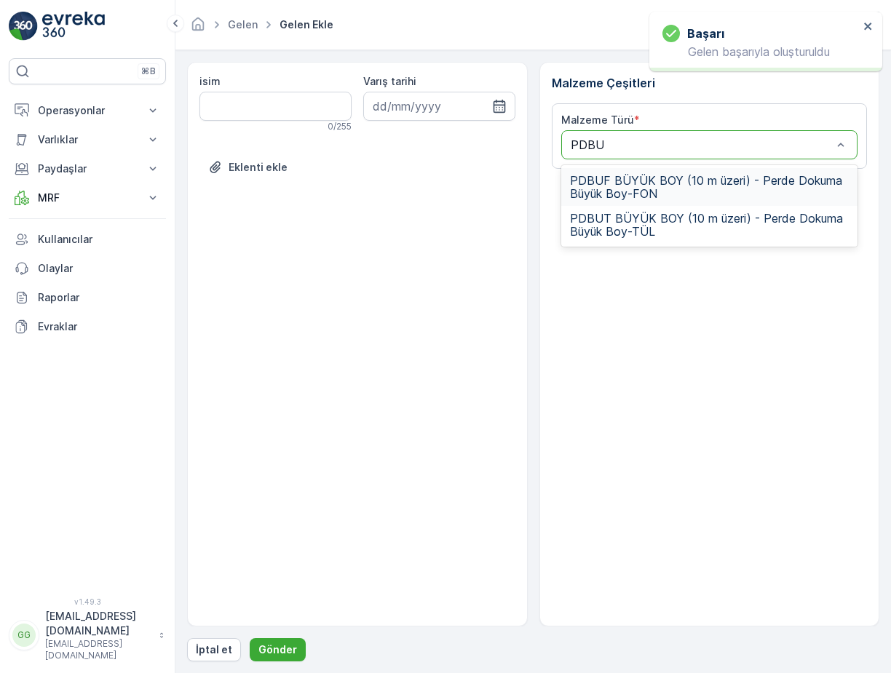
type input "PDBUT"
click at [621, 179] on span "PDBUT BÜYÜK BOY (10 m üzeri) - Perde Dokuma Büyük Boy-TÜL" at bounding box center [709, 187] width 279 height 26
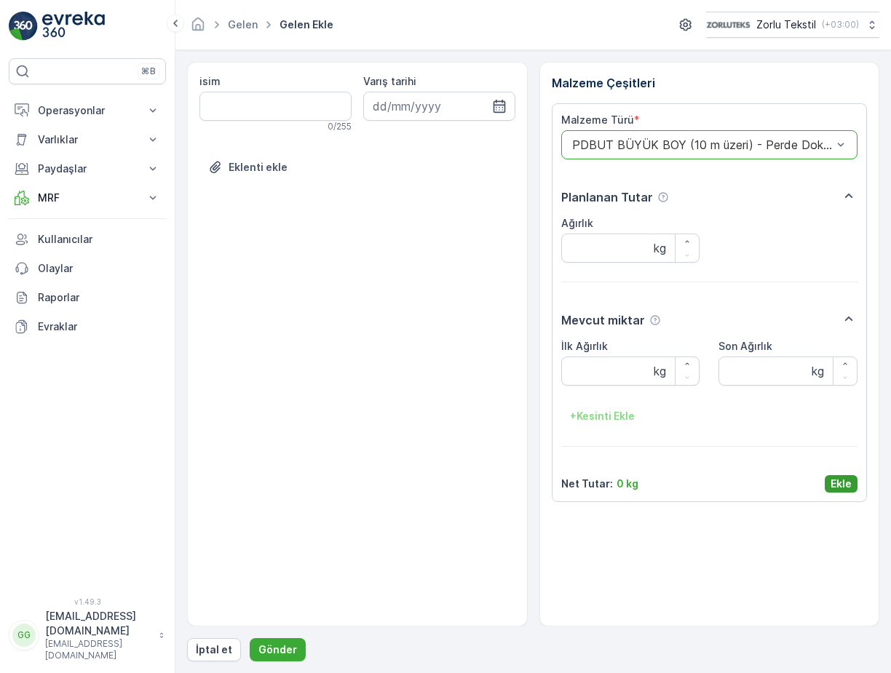
click at [839, 485] on p "Ekle" at bounding box center [840, 484] width 21 height 15
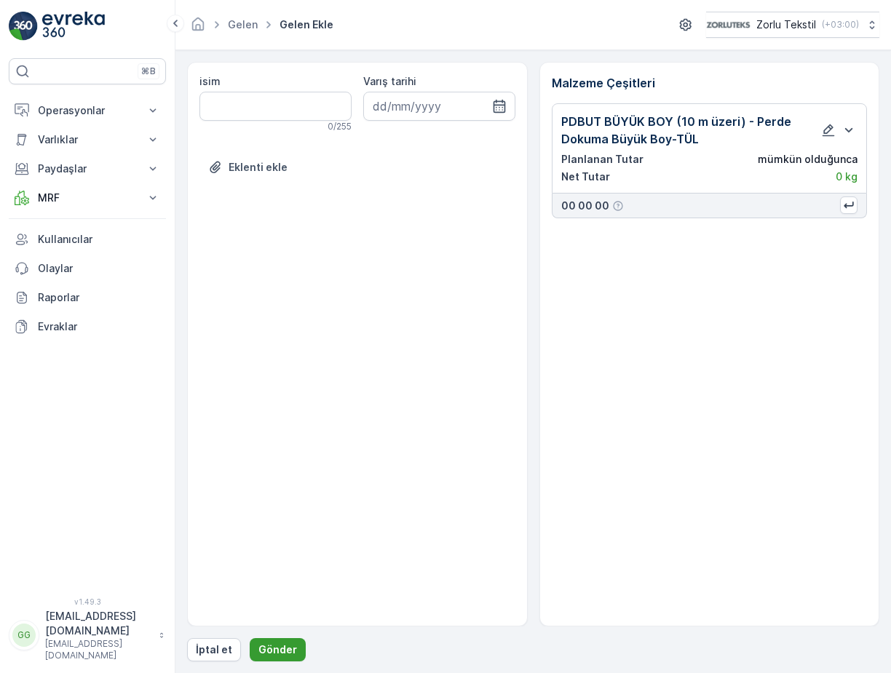
click at [271, 648] on p "Gönder" at bounding box center [277, 649] width 39 height 15
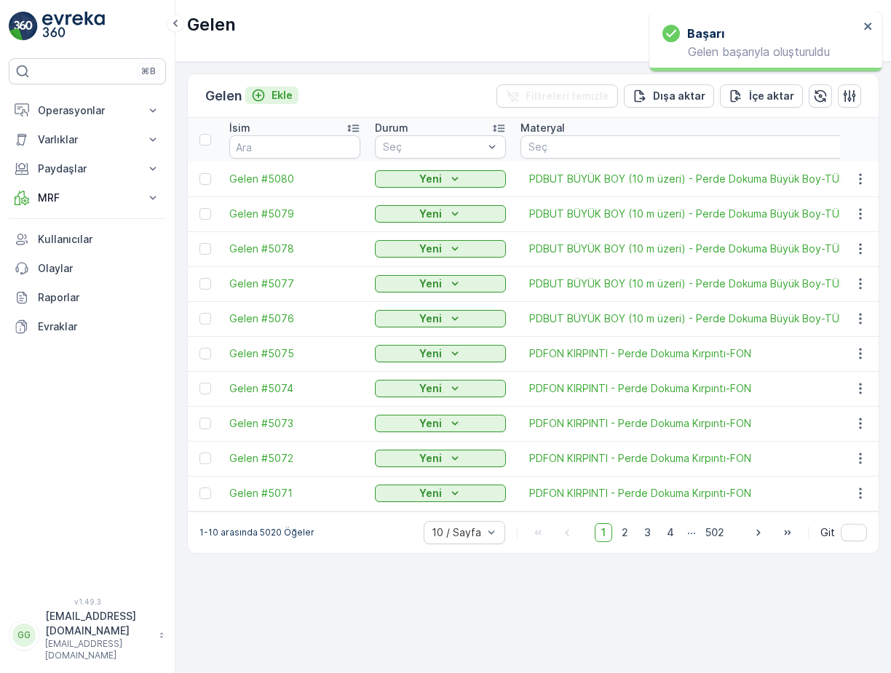
click at [289, 92] on p "Ekle" at bounding box center [281, 95] width 21 height 15
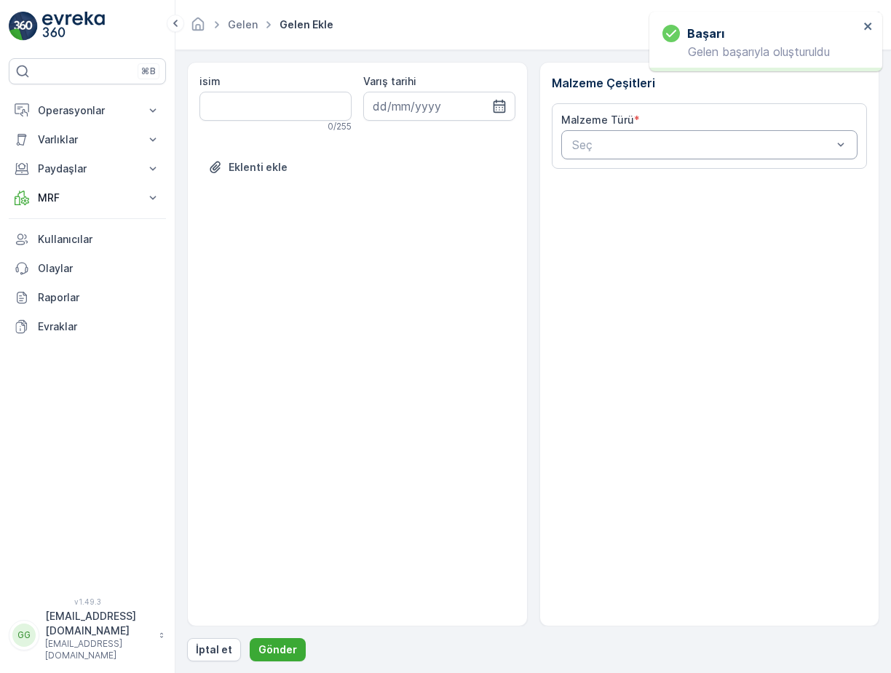
click at [589, 135] on div "Seç" at bounding box center [709, 144] width 297 height 29
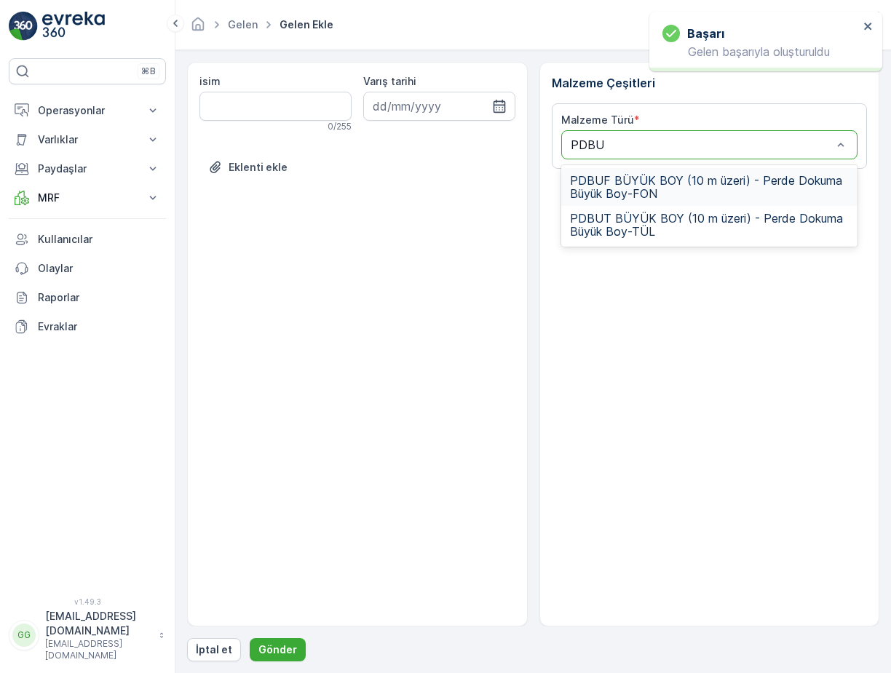
type input "PDBUT"
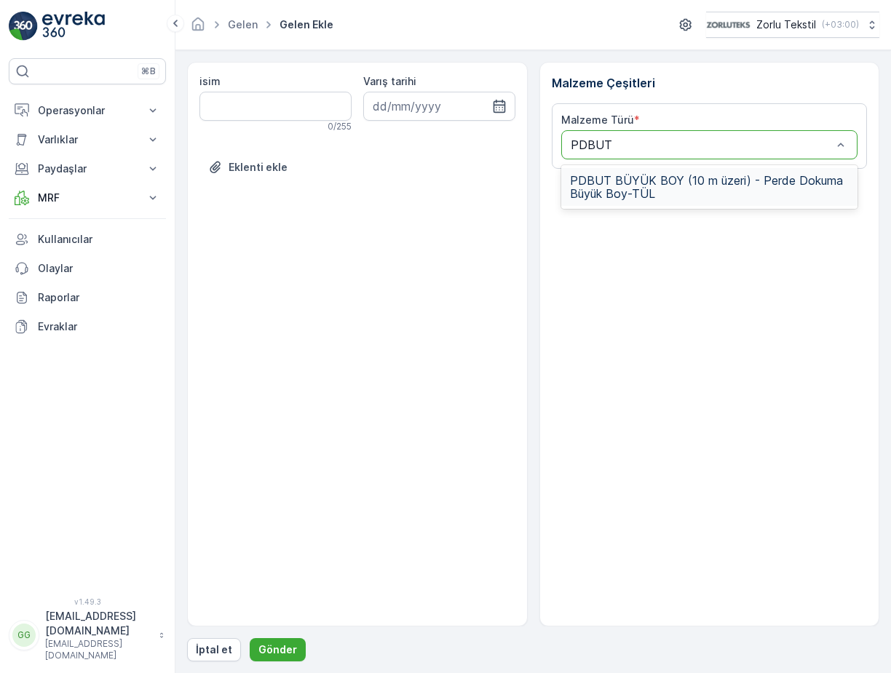
click at [620, 184] on span "PDBUT BÜYÜK BOY (10 m üzeri) - Perde Dokuma Büyük Boy-TÜL" at bounding box center [709, 187] width 279 height 26
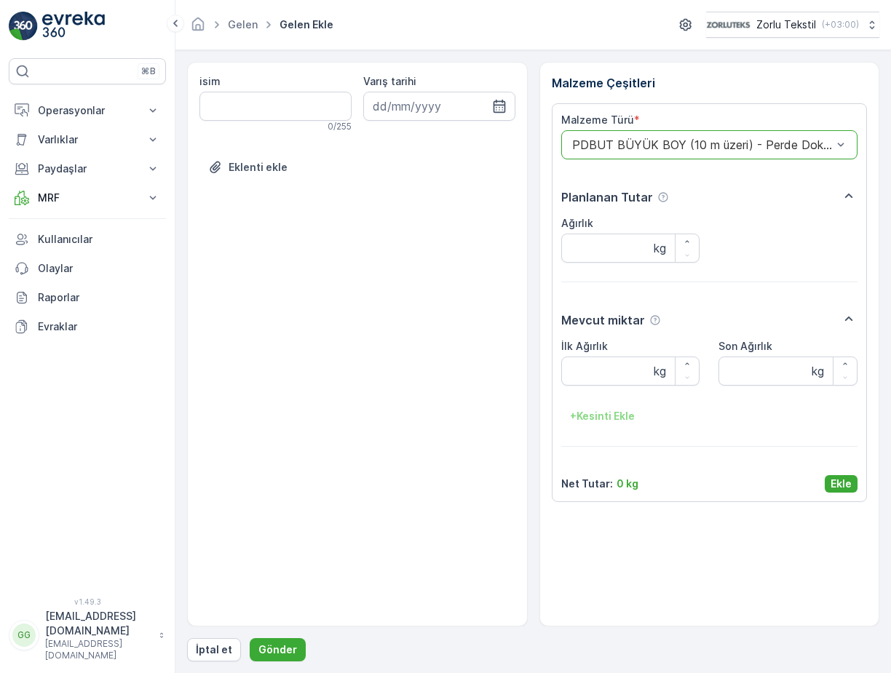
drag, startPoint x: 834, startPoint y: 487, endPoint x: 700, endPoint y: 574, distance: 160.4
click at [835, 487] on p "Ekle" at bounding box center [840, 484] width 21 height 15
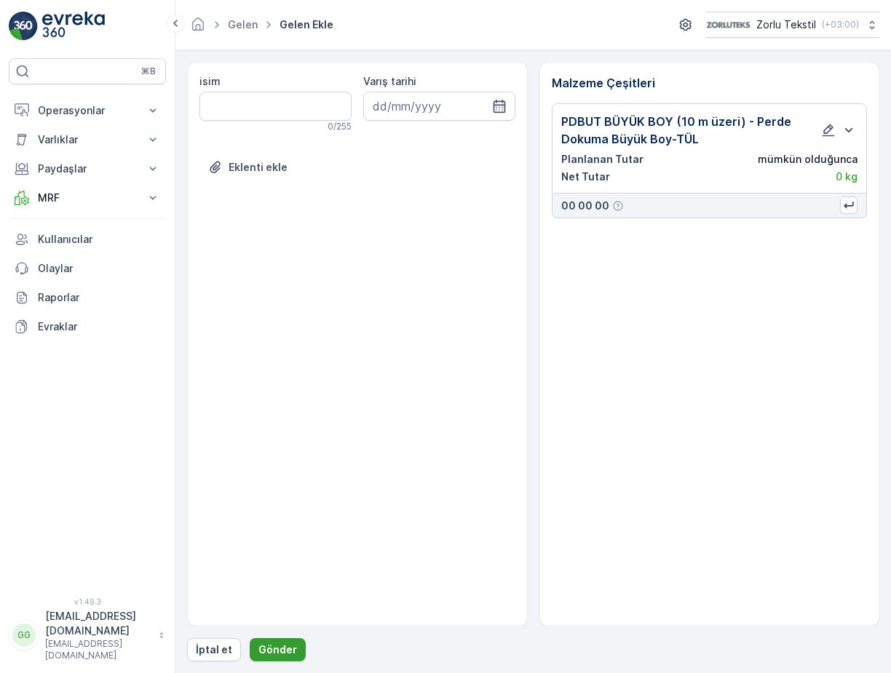
click at [279, 650] on p "Gönder" at bounding box center [277, 649] width 39 height 15
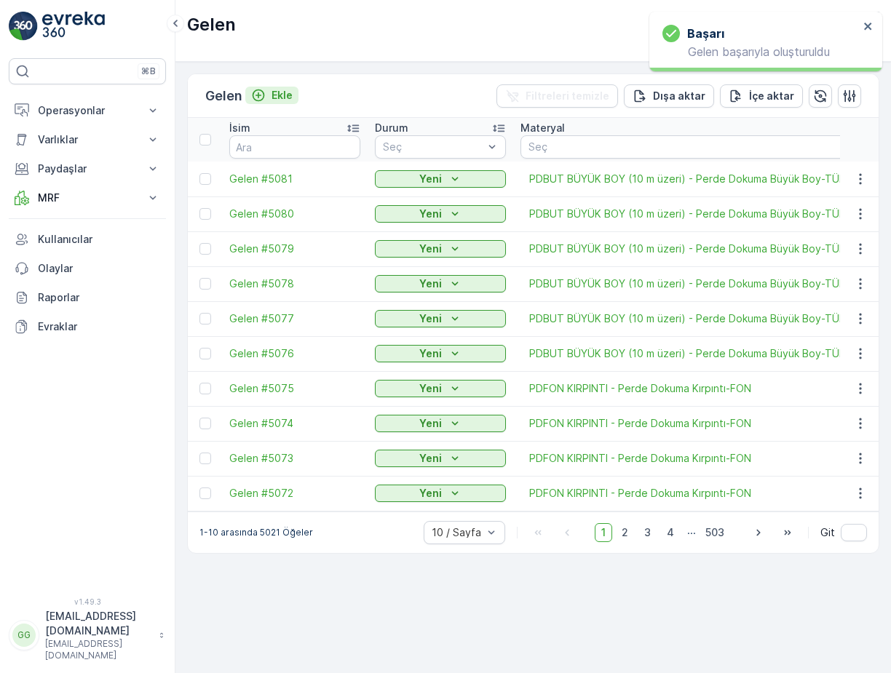
click at [288, 95] on p "Ekle" at bounding box center [281, 95] width 21 height 15
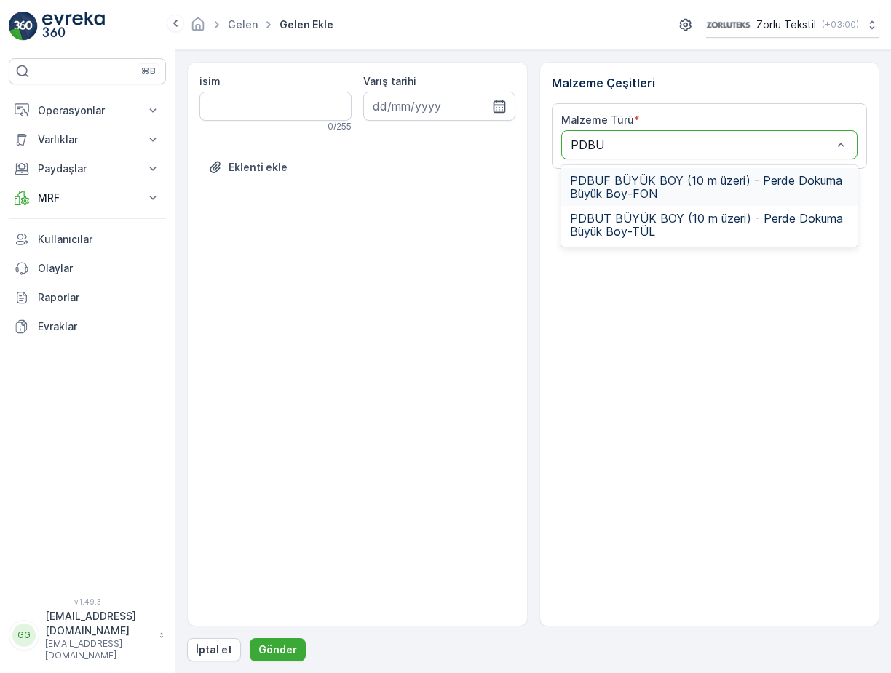
type input "PDBUT"
click at [631, 180] on span "PDBUT BÜYÜK BOY (10 m üzeri) - Perde Dokuma Büyük Boy-TÜL" at bounding box center [709, 187] width 279 height 26
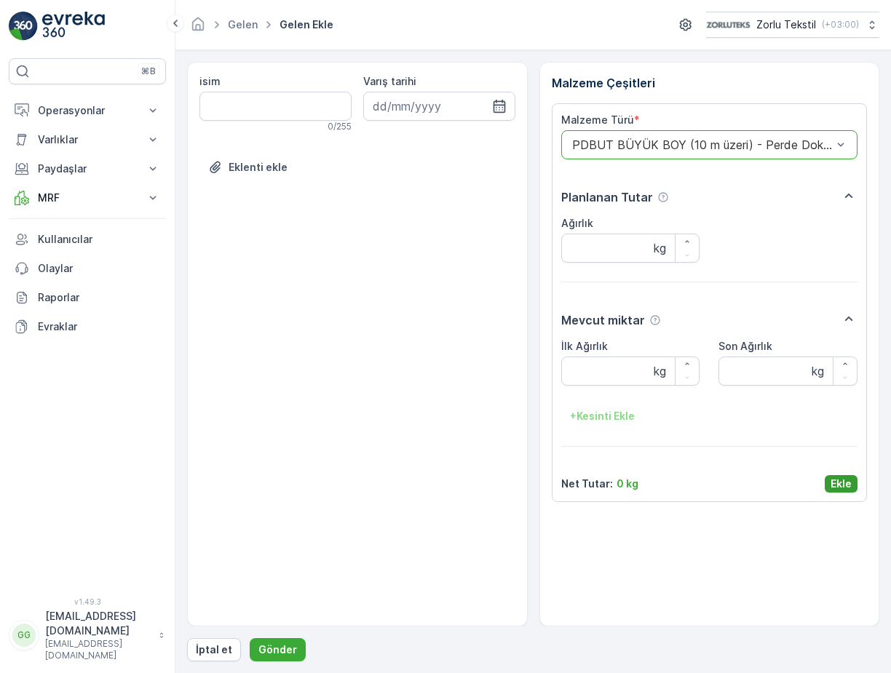
click at [856, 486] on button "Ekle" at bounding box center [840, 483] width 33 height 17
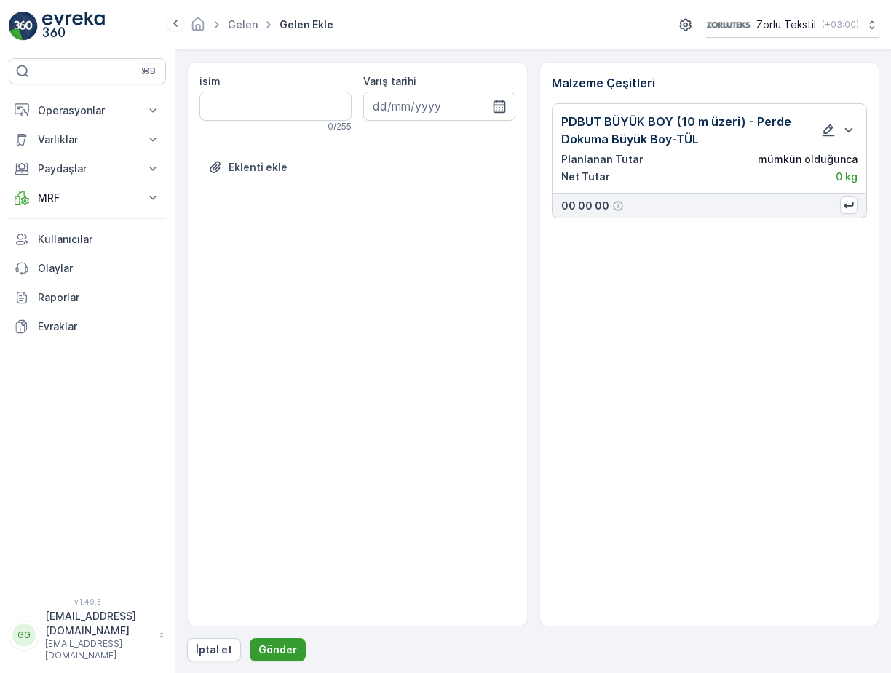
click at [274, 647] on p "Gönder" at bounding box center [277, 649] width 39 height 15
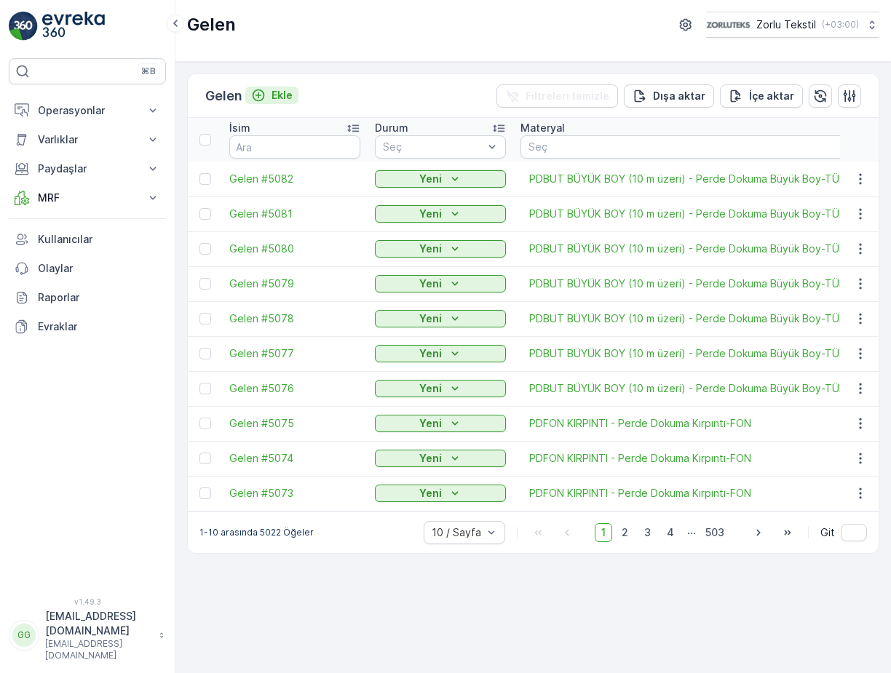
click at [290, 95] on p "Ekle" at bounding box center [281, 95] width 21 height 15
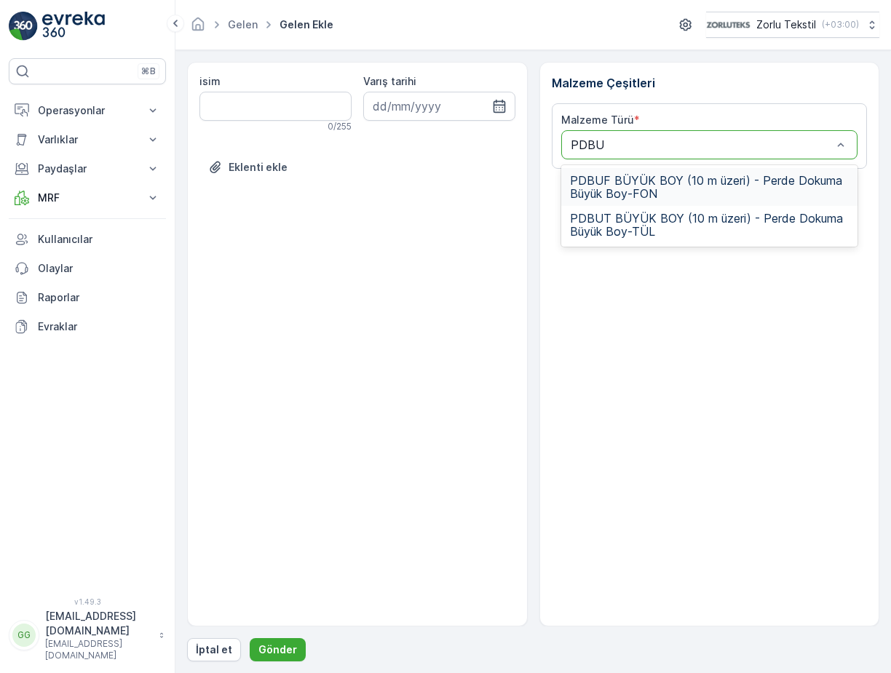
type input "PDBUT"
click at [607, 170] on div "PDBUT BÜYÜK BOY (10 m üzeri) - Perde Dokuma Büyük Boy-TÜL" at bounding box center [709, 187] width 297 height 38
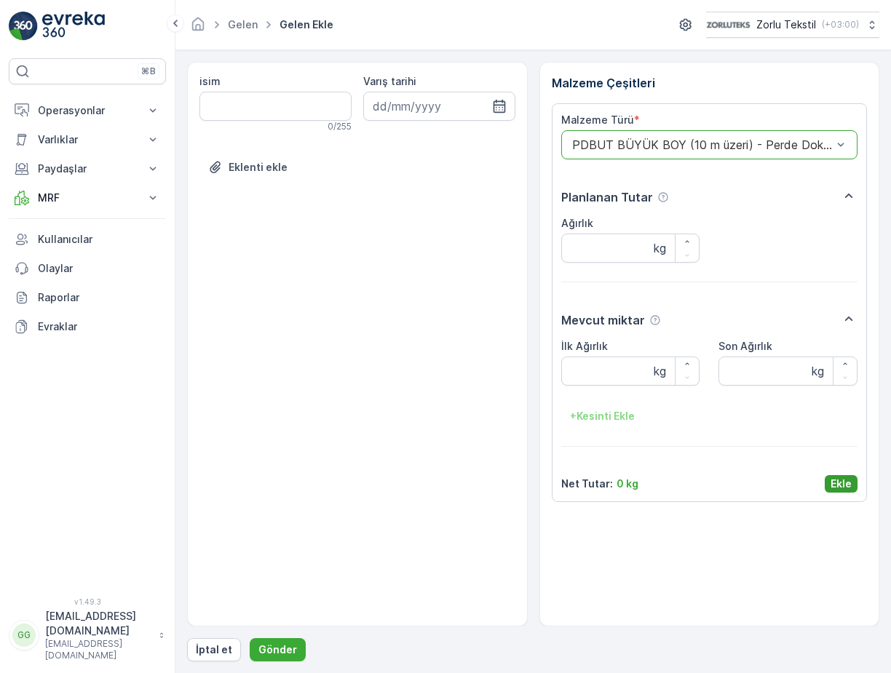
click at [842, 485] on p "Ekle" at bounding box center [840, 484] width 21 height 15
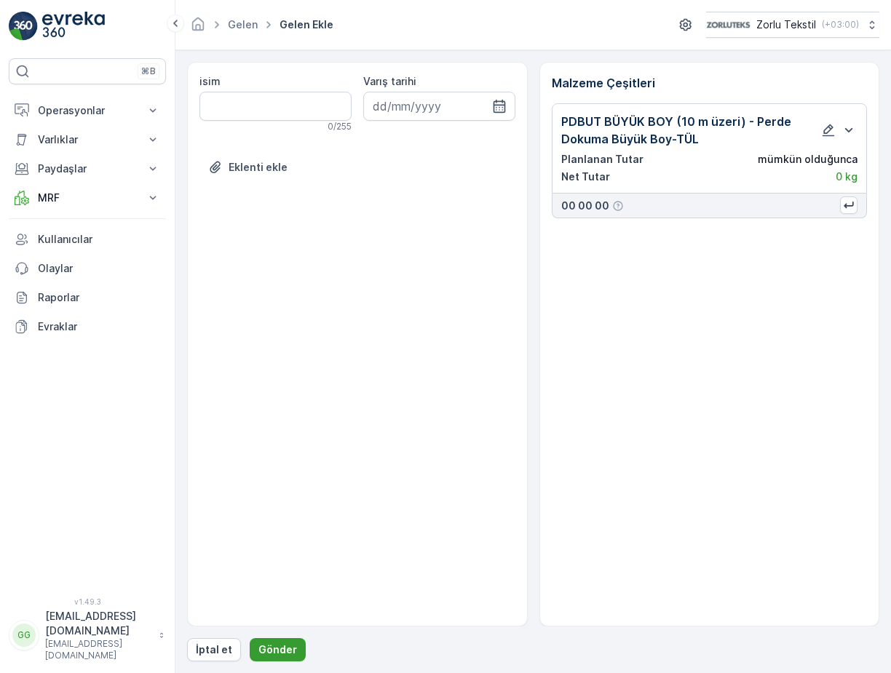
click at [289, 651] on p "Gönder" at bounding box center [277, 649] width 39 height 15
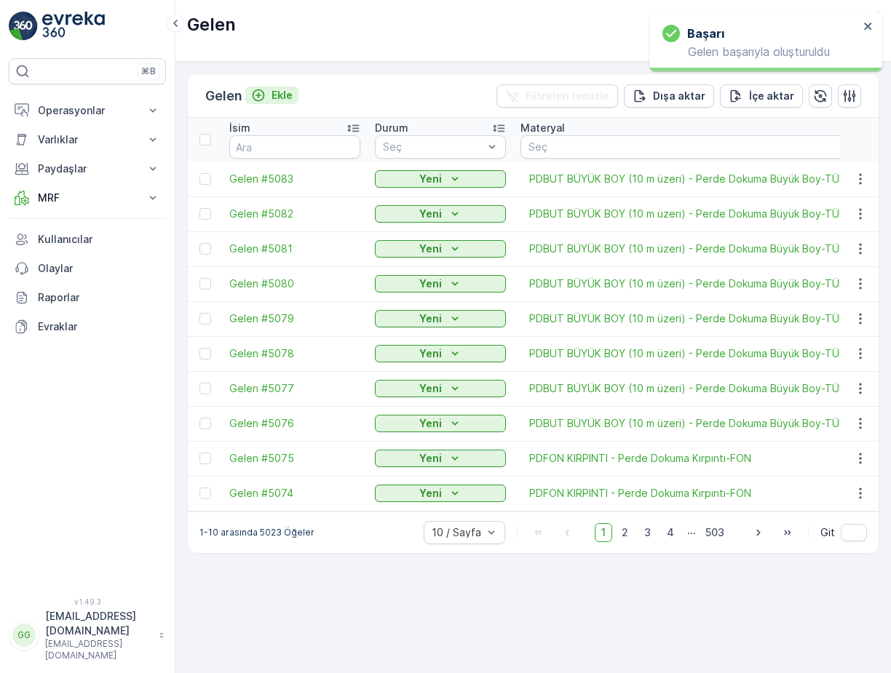
click at [290, 95] on p "Ekle" at bounding box center [281, 95] width 21 height 15
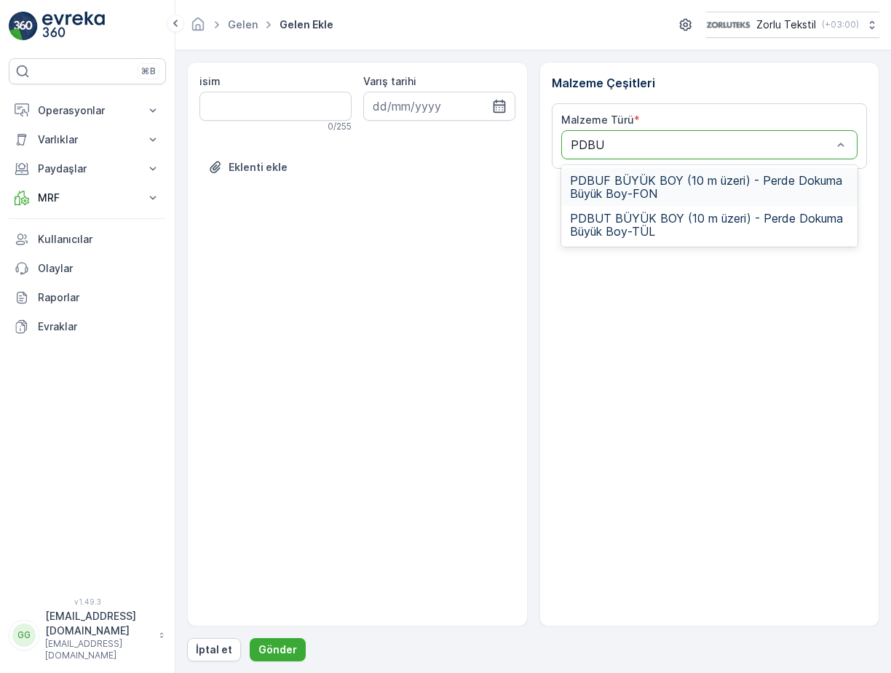
type input "PDBUT"
click at [602, 183] on span "PDBUT BÜYÜK BOY (10 m üzeri) - Perde Dokuma Büyük Boy-TÜL" at bounding box center [709, 187] width 279 height 26
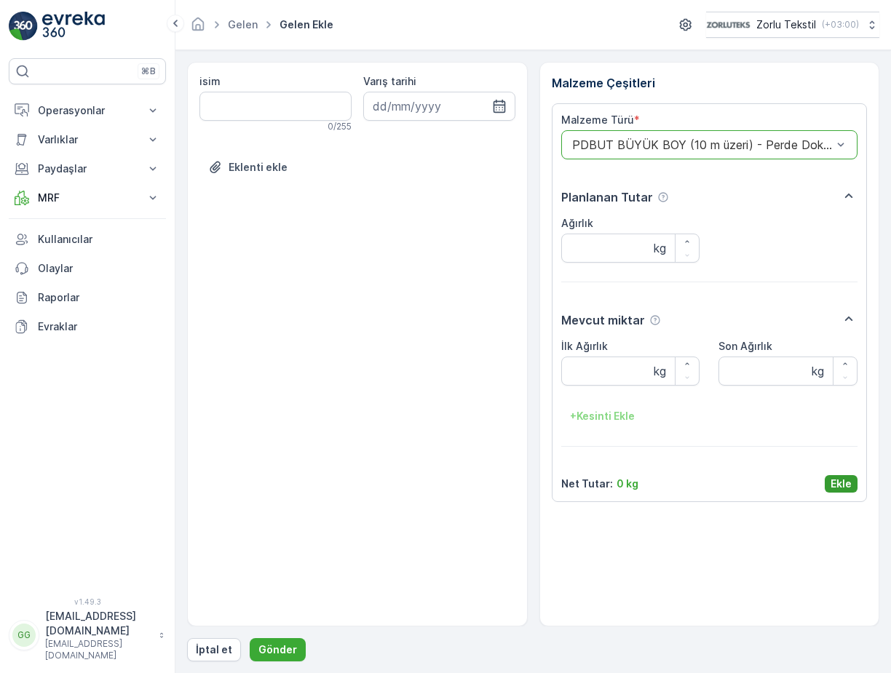
click at [836, 481] on p "Ekle" at bounding box center [840, 484] width 21 height 15
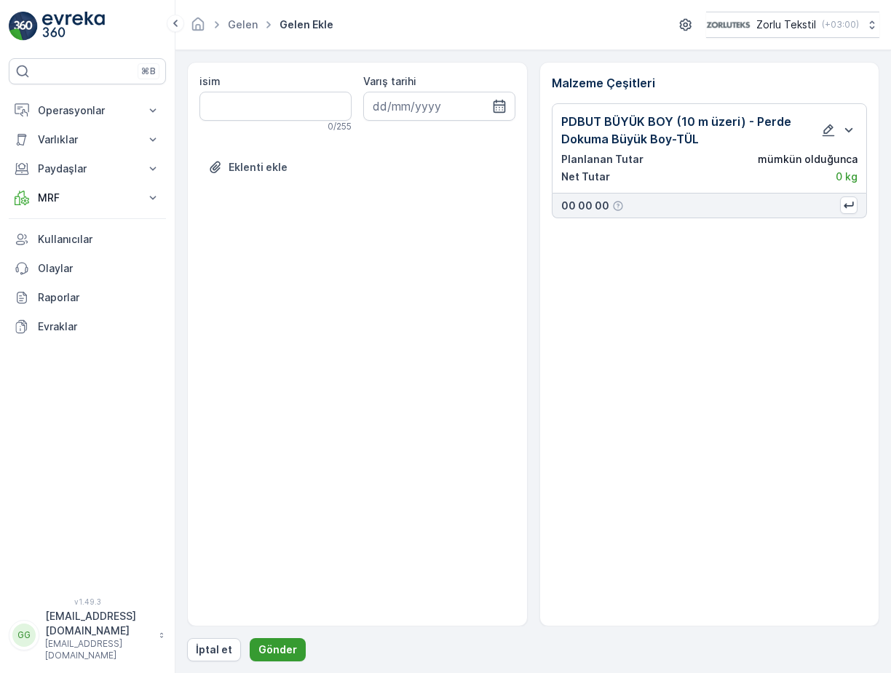
click at [274, 649] on p "Gönder" at bounding box center [277, 649] width 39 height 15
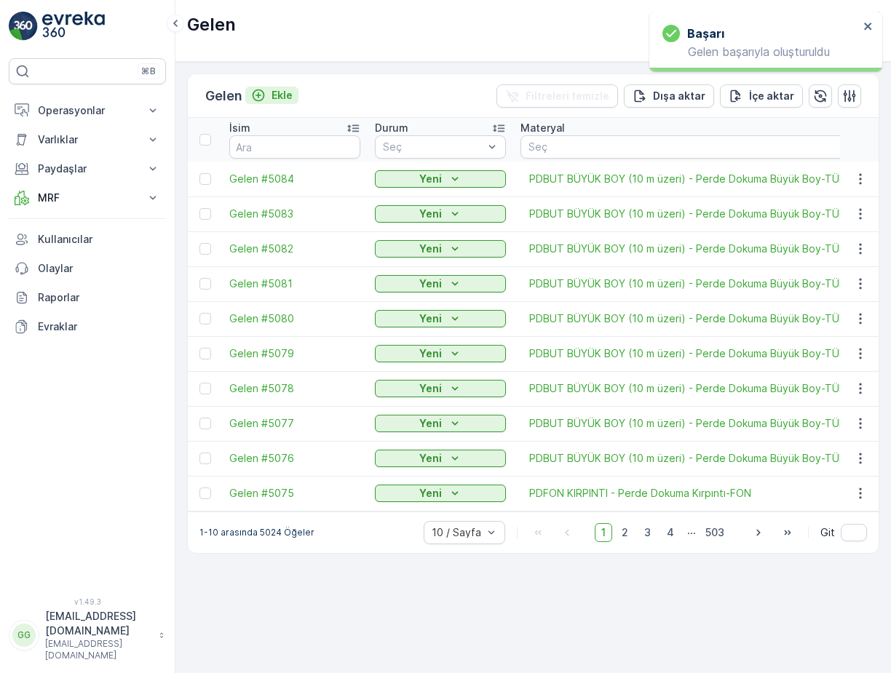
click at [282, 92] on p "Ekle" at bounding box center [281, 95] width 21 height 15
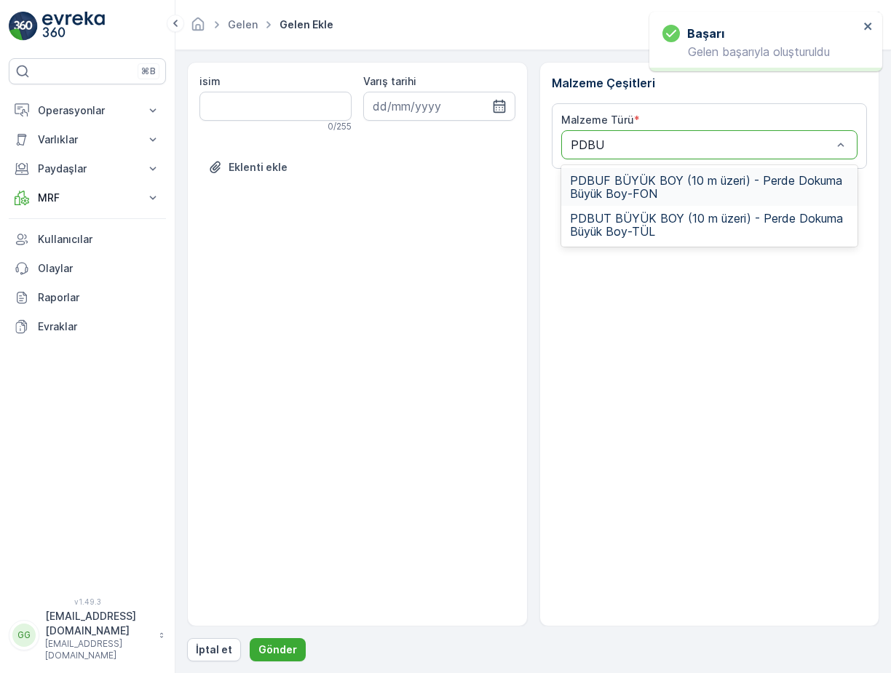
type input "PDBUT"
click at [607, 184] on span "PDBUT BÜYÜK BOY (10 m üzeri) - Perde Dokuma Büyük Boy-TÜL" at bounding box center [709, 187] width 279 height 26
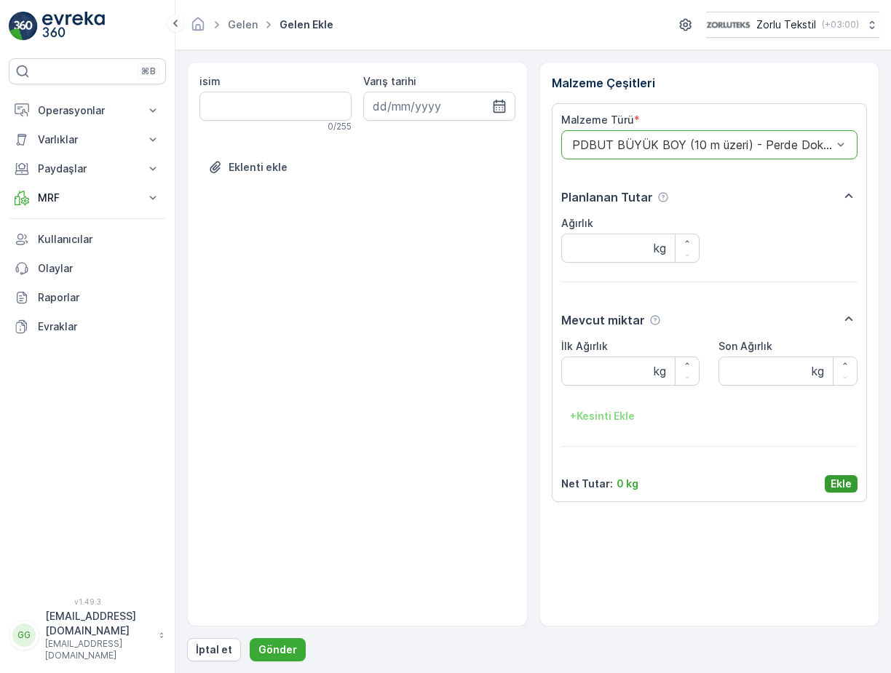
click at [847, 490] on p "Ekle" at bounding box center [840, 484] width 21 height 15
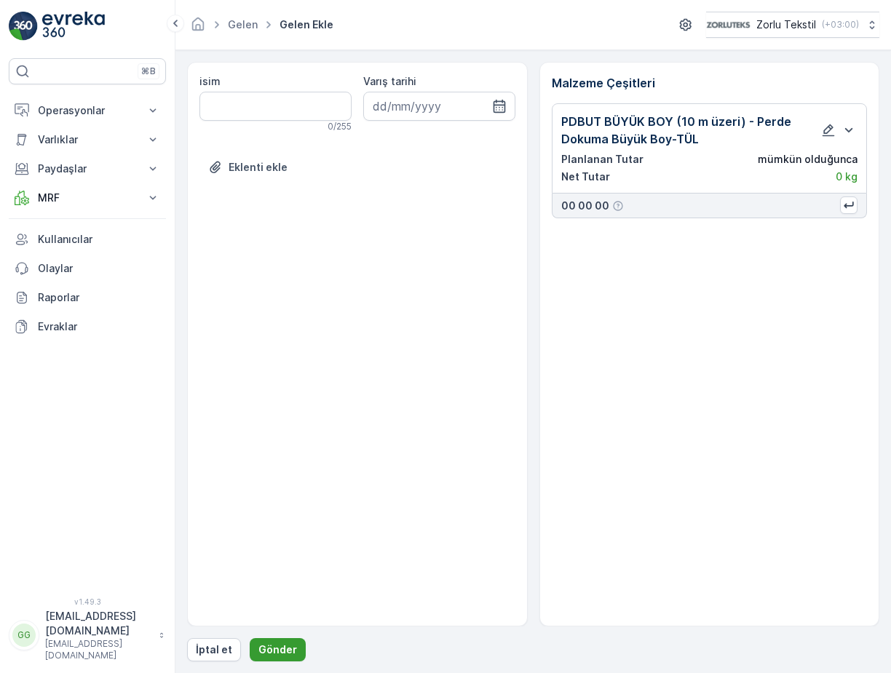
click at [272, 644] on p "Gönder" at bounding box center [277, 649] width 39 height 15
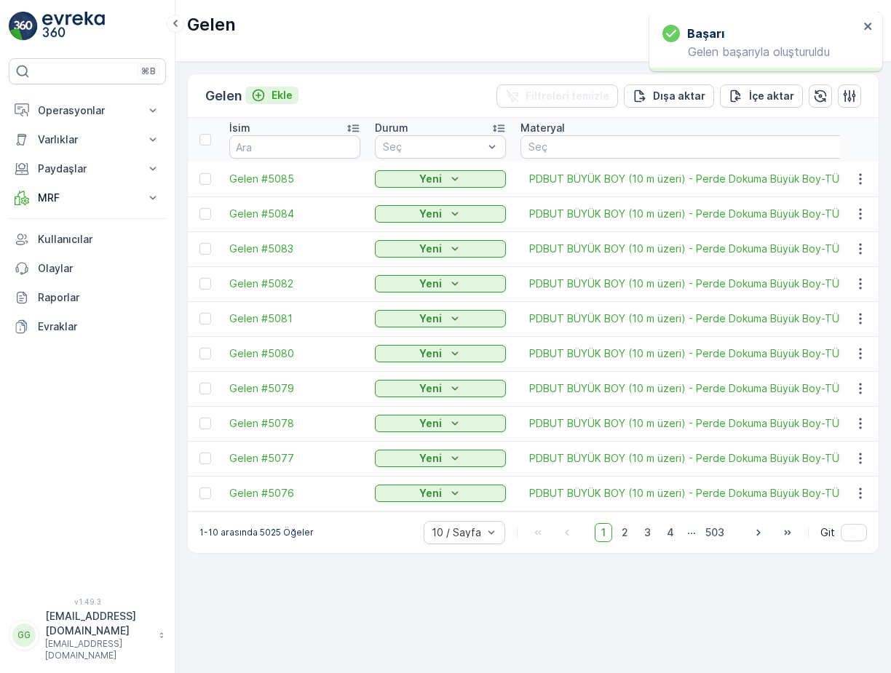
click at [285, 96] on p "Ekle" at bounding box center [281, 95] width 21 height 15
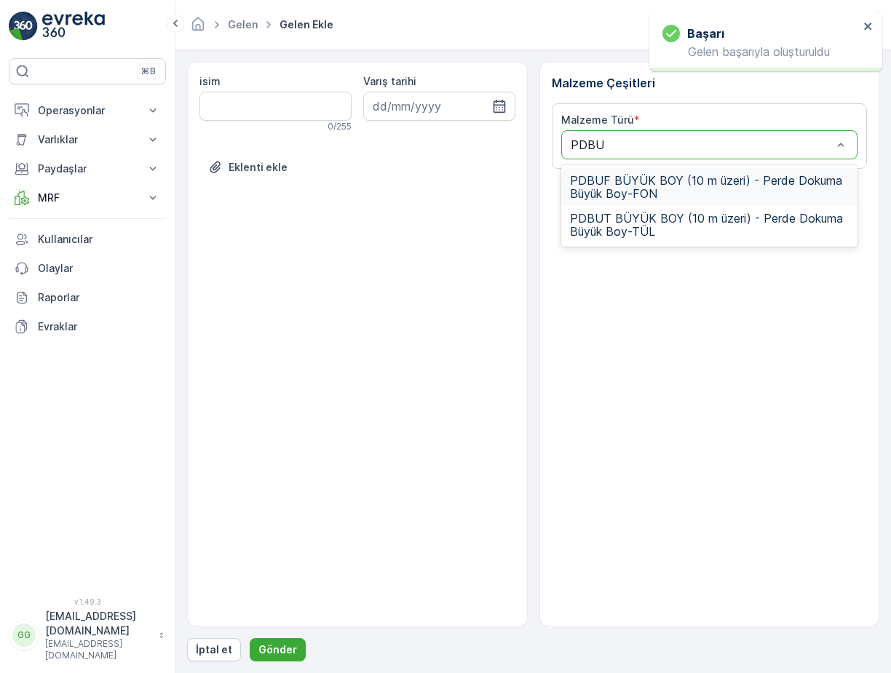
type input "PDBUT"
click at [625, 196] on span "PDBUT BÜYÜK BOY (10 m üzeri) - Perde Dokuma Büyük Boy-TÜL" at bounding box center [709, 187] width 279 height 26
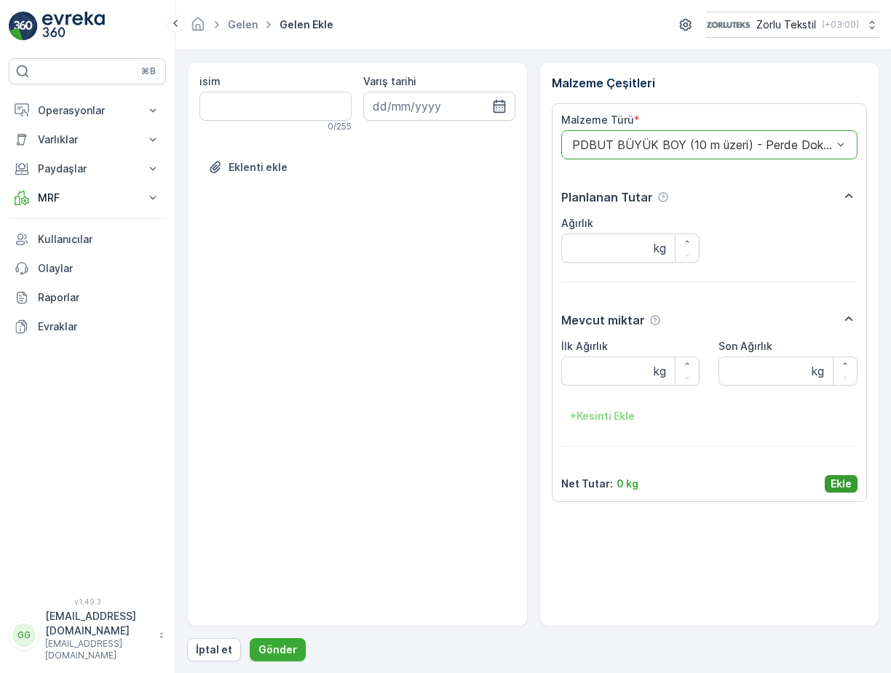
click at [837, 488] on p "Ekle" at bounding box center [840, 484] width 21 height 15
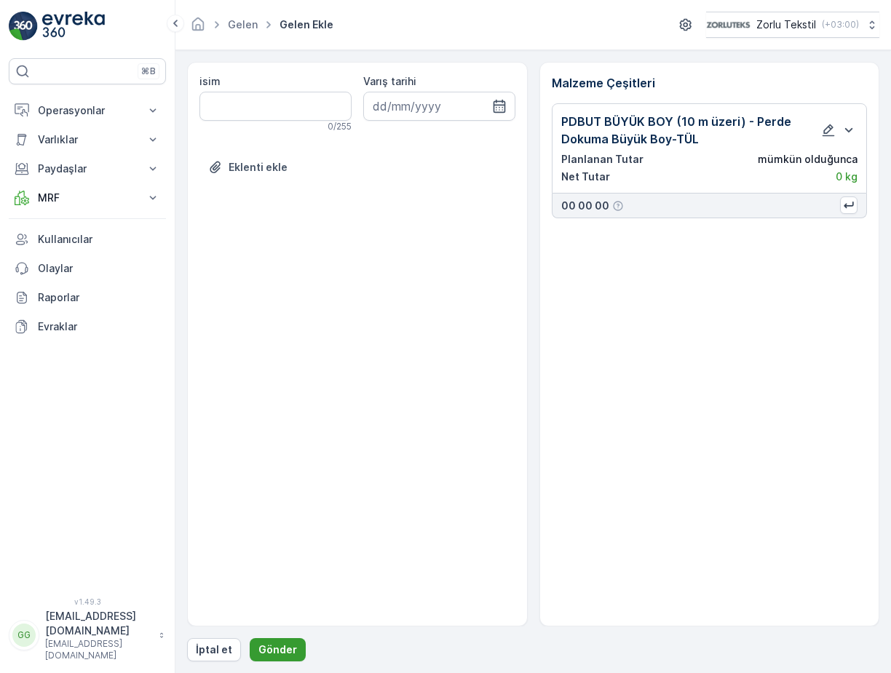
click at [270, 653] on p "Gönder" at bounding box center [277, 649] width 39 height 15
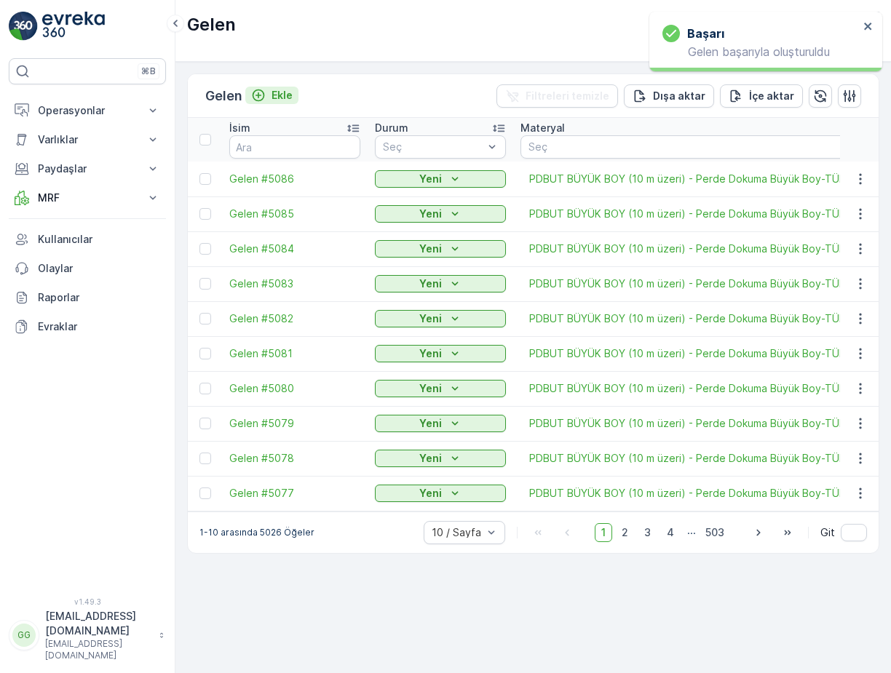
click at [290, 97] on p "Ekle" at bounding box center [281, 95] width 21 height 15
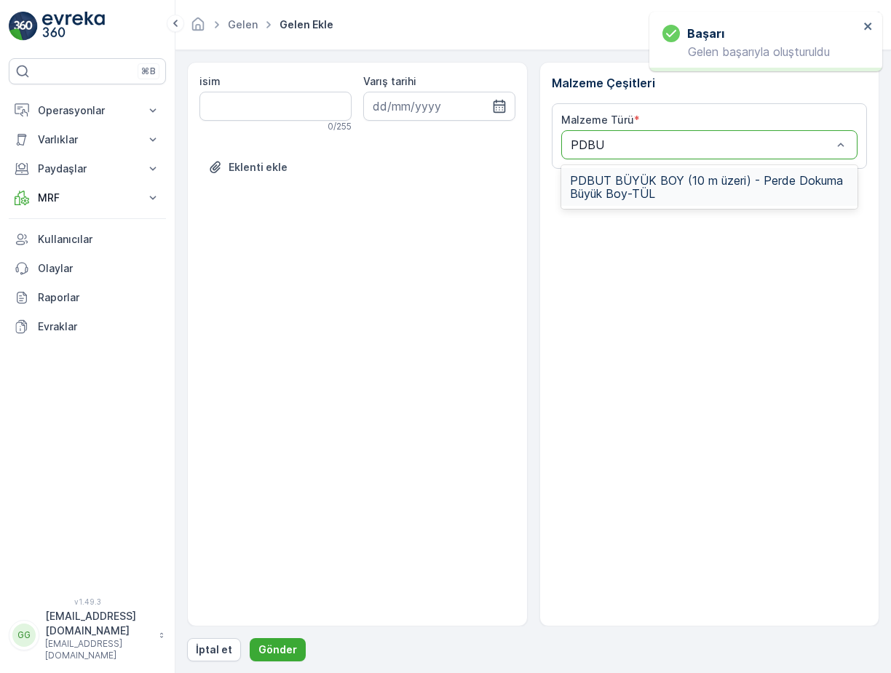
type input "PDBUT"
click at [603, 180] on span "PDBUT BÜYÜK BOY (10 m üzeri) - Perde Dokuma Büyük Boy-TÜL" at bounding box center [709, 187] width 279 height 26
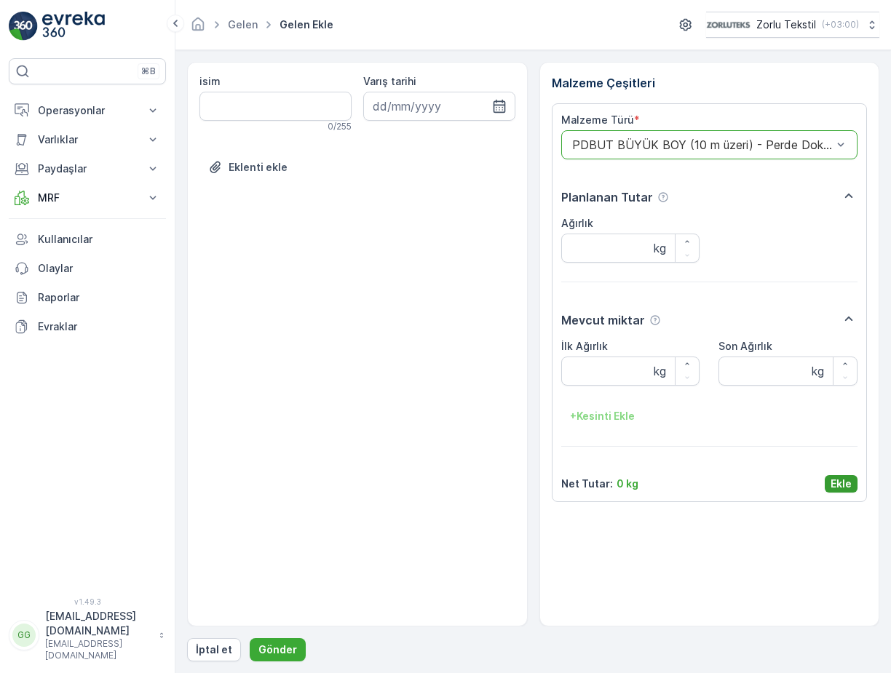
click at [838, 482] on p "Ekle" at bounding box center [840, 484] width 21 height 15
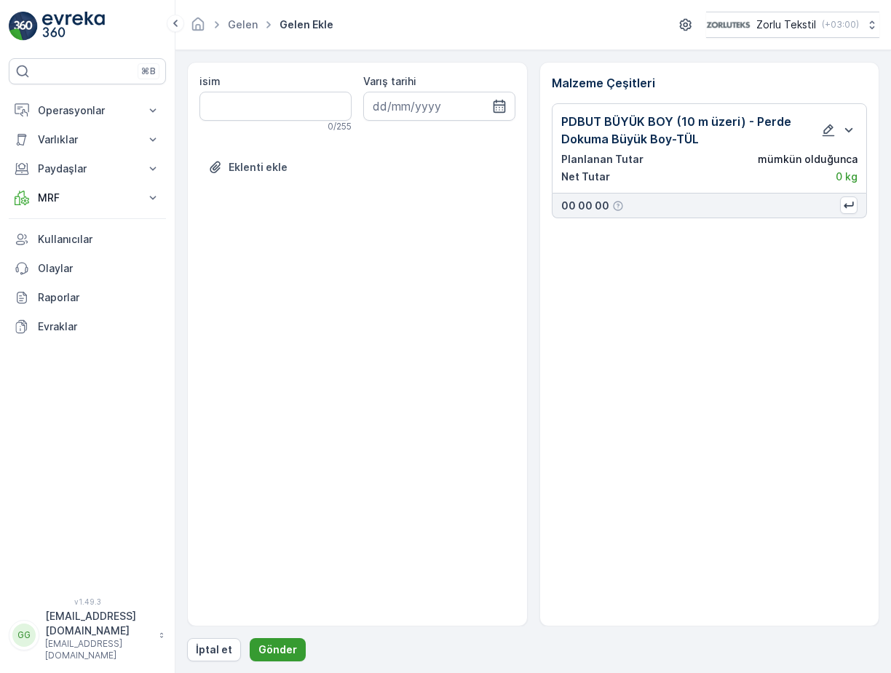
click at [285, 644] on p "Gönder" at bounding box center [277, 649] width 39 height 15
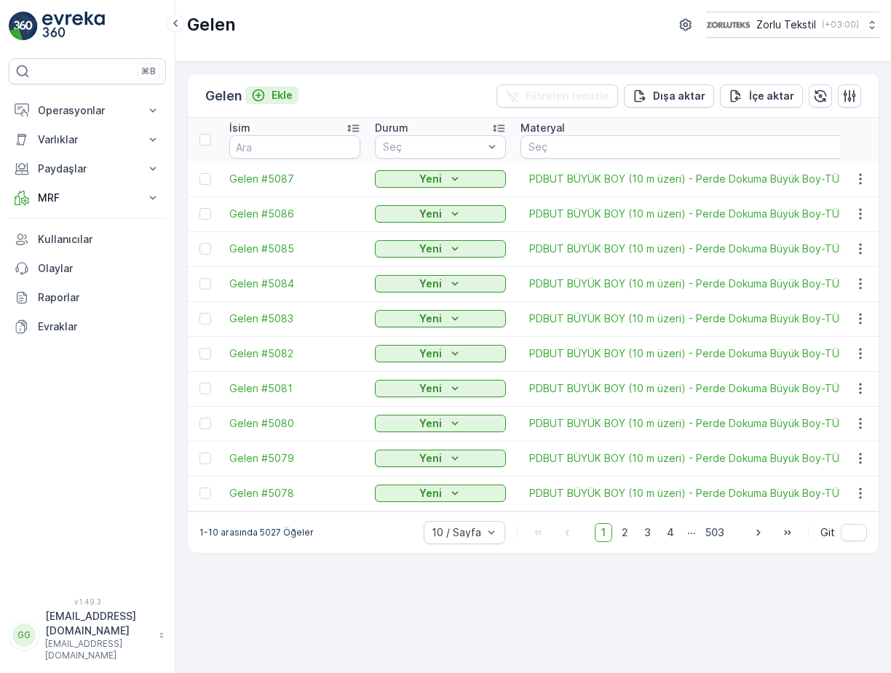
click at [277, 93] on p "Ekle" at bounding box center [281, 95] width 21 height 15
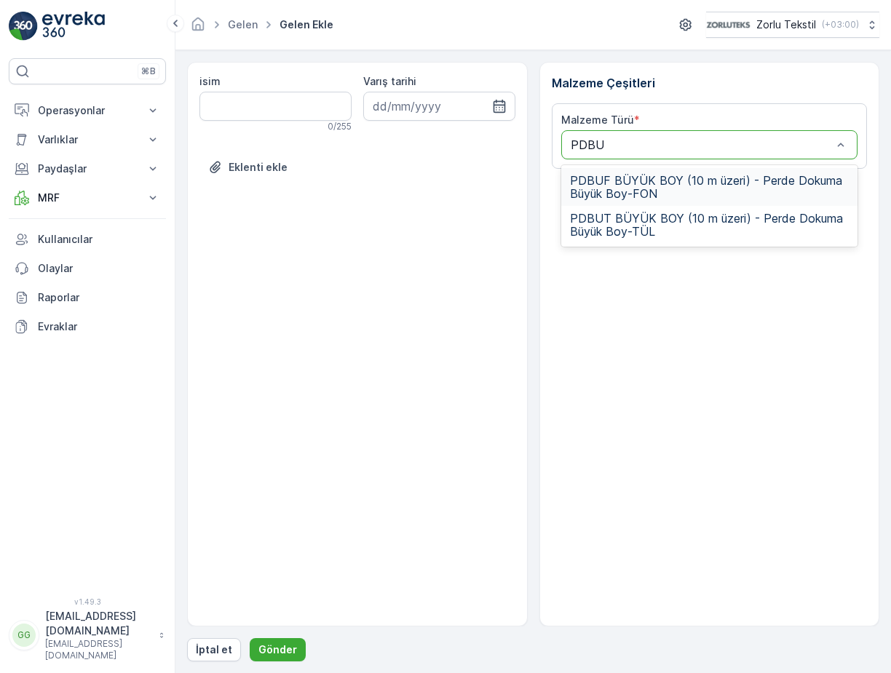
type input "PDBUT"
click at [599, 179] on span "PDBUT BÜYÜK BOY (10 m üzeri) - Perde Dokuma Büyük Boy-TÜL" at bounding box center [709, 187] width 279 height 26
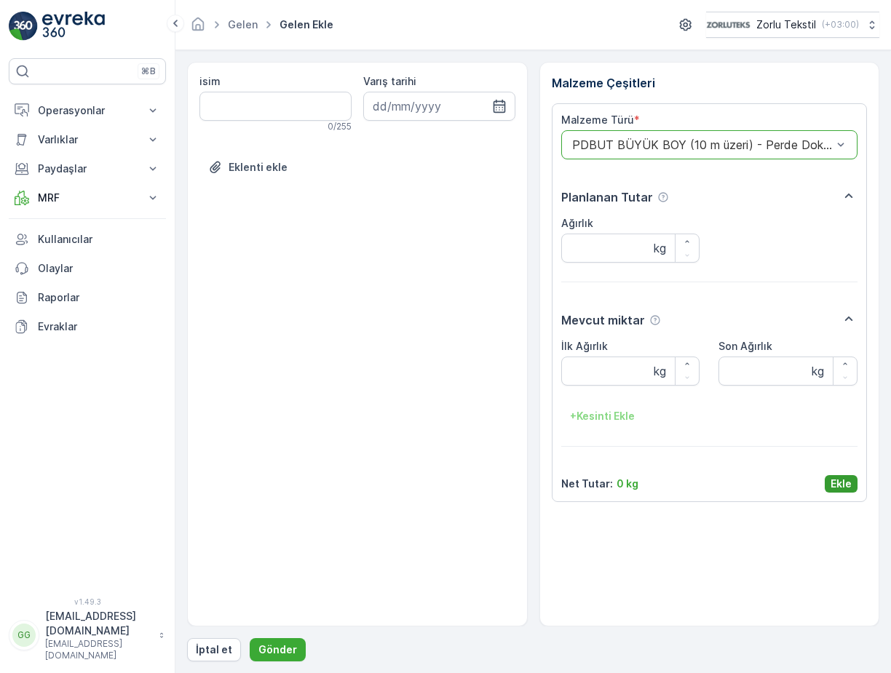
click at [834, 482] on p "Ekle" at bounding box center [840, 484] width 21 height 15
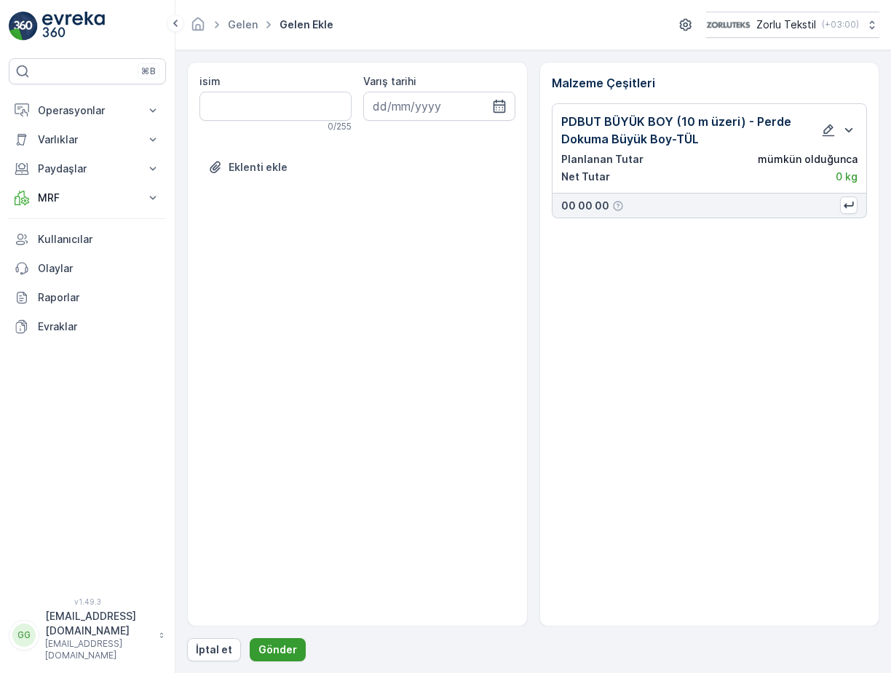
click at [266, 642] on p "Gönder" at bounding box center [277, 649] width 39 height 15
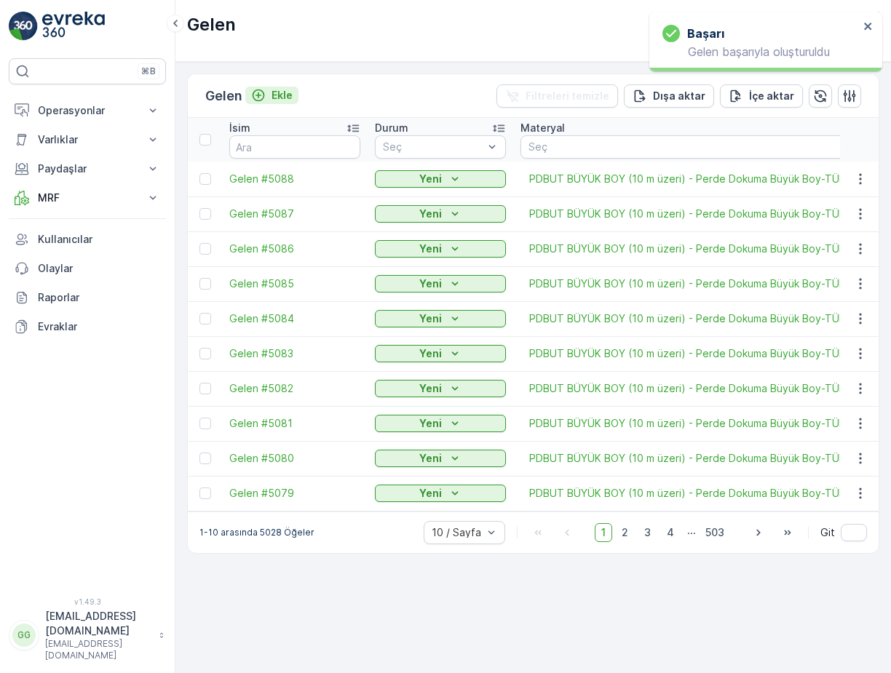
click at [281, 94] on p "Ekle" at bounding box center [281, 95] width 21 height 15
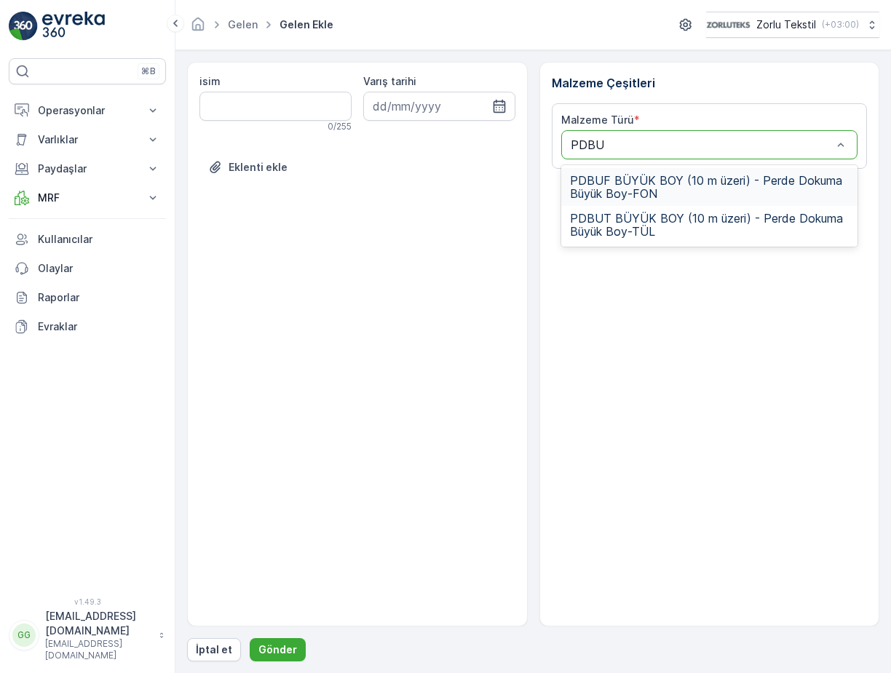
type input "PDBUT"
click at [617, 180] on span "PDBUT BÜYÜK BOY (10 m üzeri) - Perde Dokuma Büyük Boy-TÜL" at bounding box center [709, 187] width 279 height 26
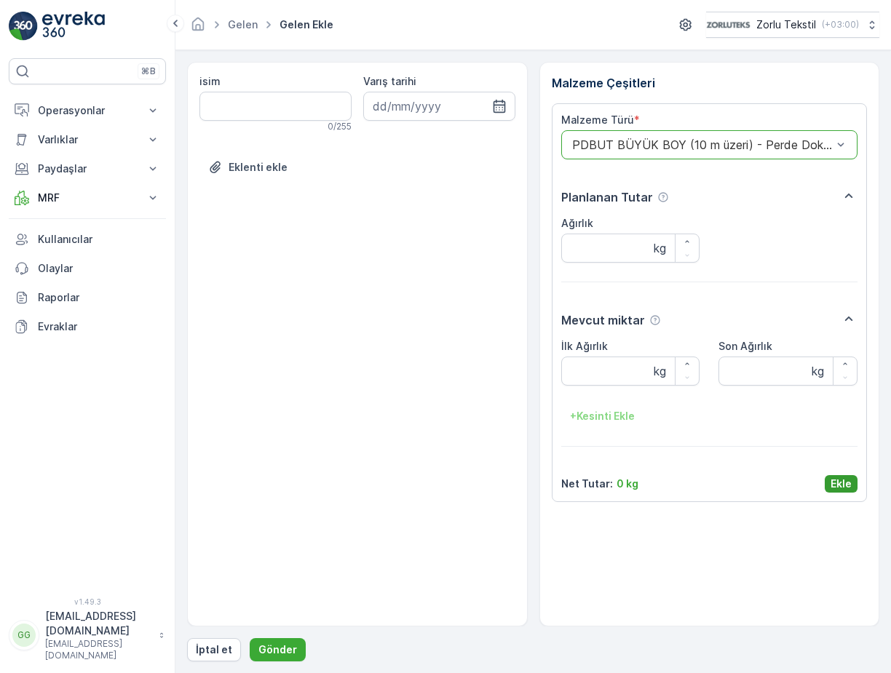
click at [844, 484] on p "Ekle" at bounding box center [840, 484] width 21 height 15
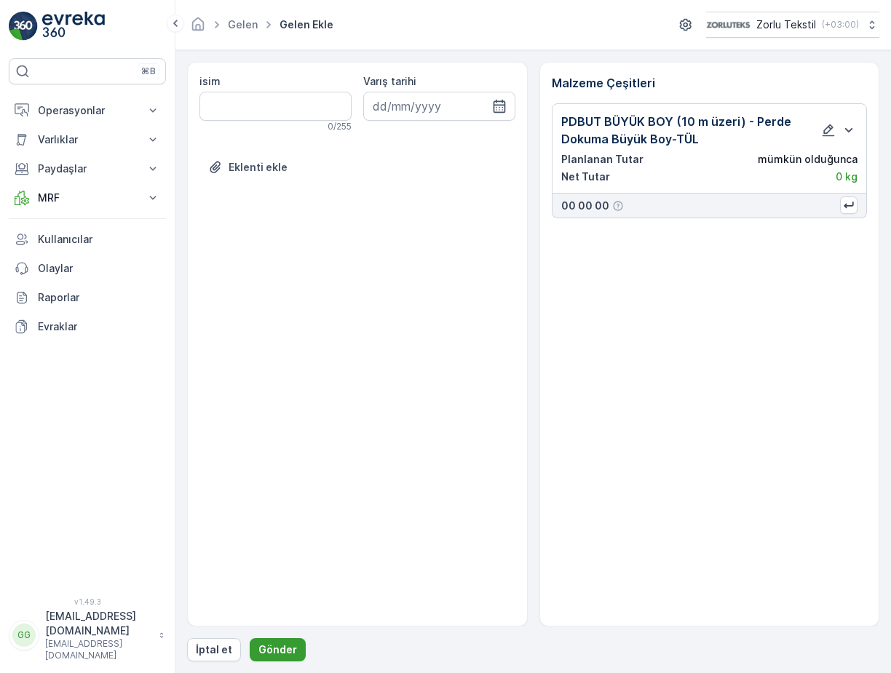
click at [266, 653] on p "Gönder" at bounding box center [277, 649] width 39 height 15
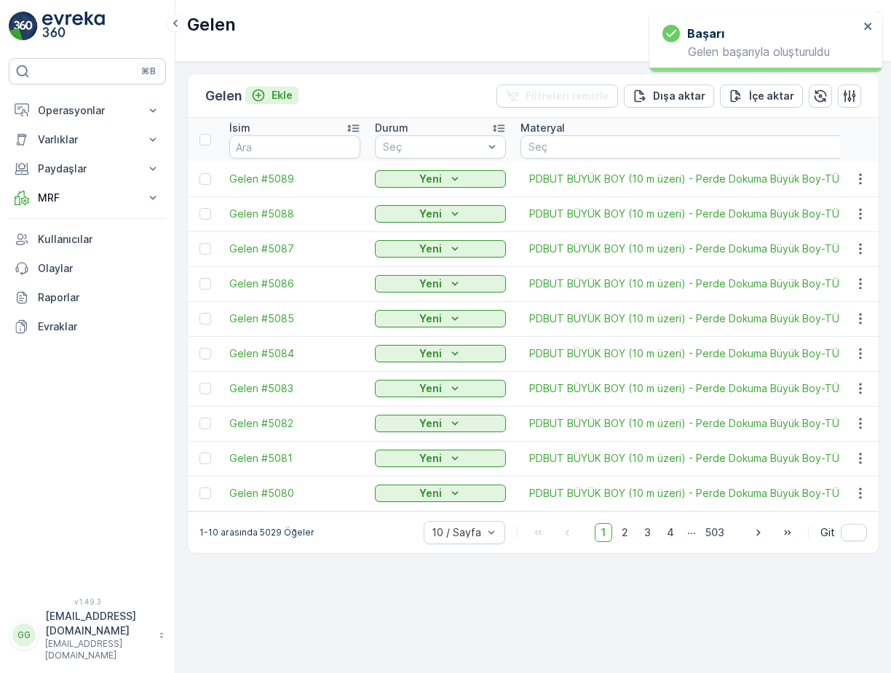
click at [291, 90] on p "Ekle" at bounding box center [281, 95] width 21 height 15
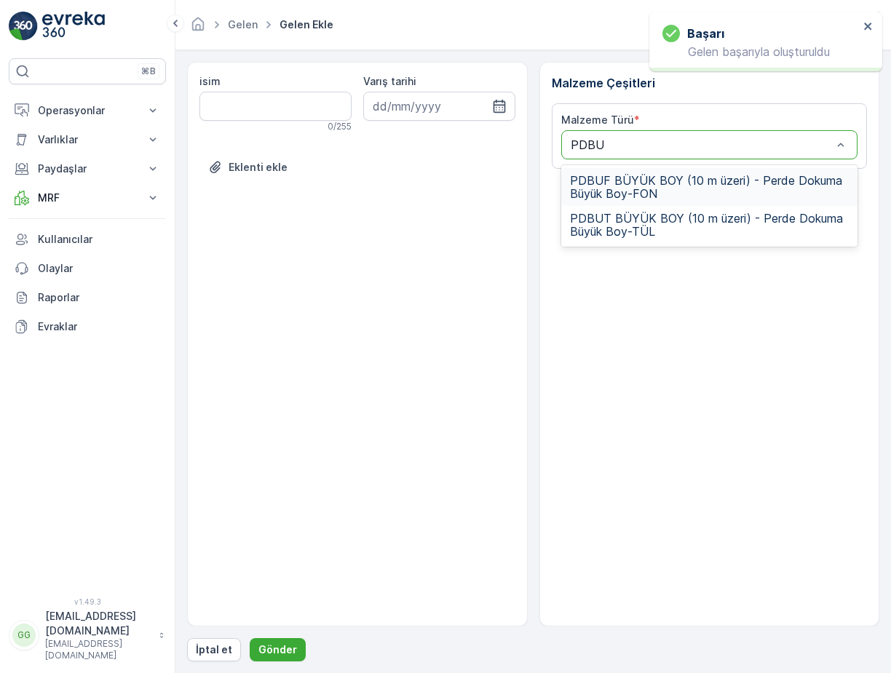
type input "PDBUT"
click at [650, 187] on span "PDBUT BÜYÜK BOY (10 m üzeri) - Perde Dokuma Büyük Boy-TÜL" at bounding box center [709, 187] width 279 height 26
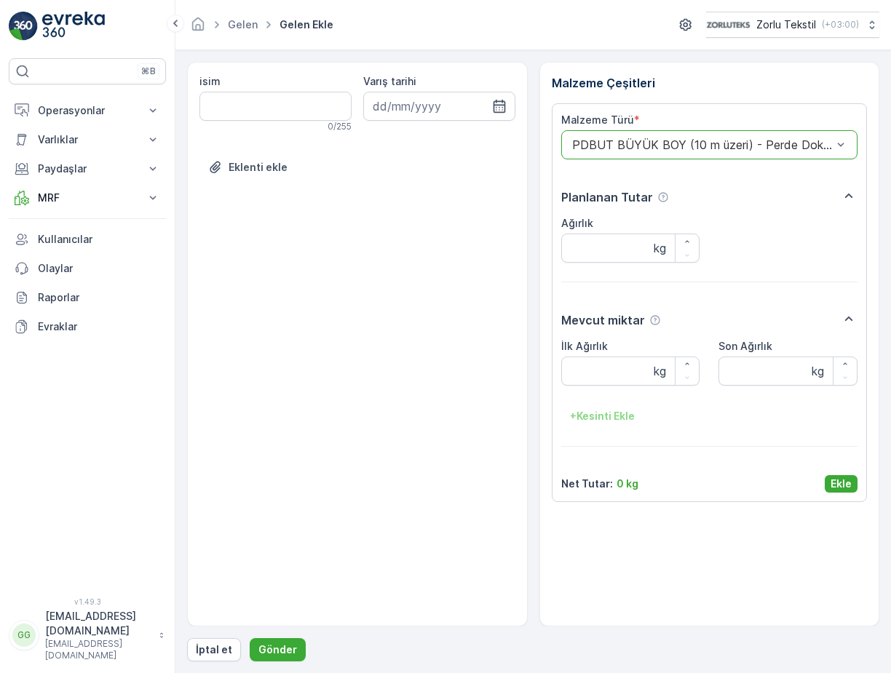
drag, startPoint x: 842, startPoint y: 480, endPoint x: 739, endPoint y: 509, distance: 107.3
click at [842, 482] on p "Ekle" at bounding box center [840, 484] width 21 height 15
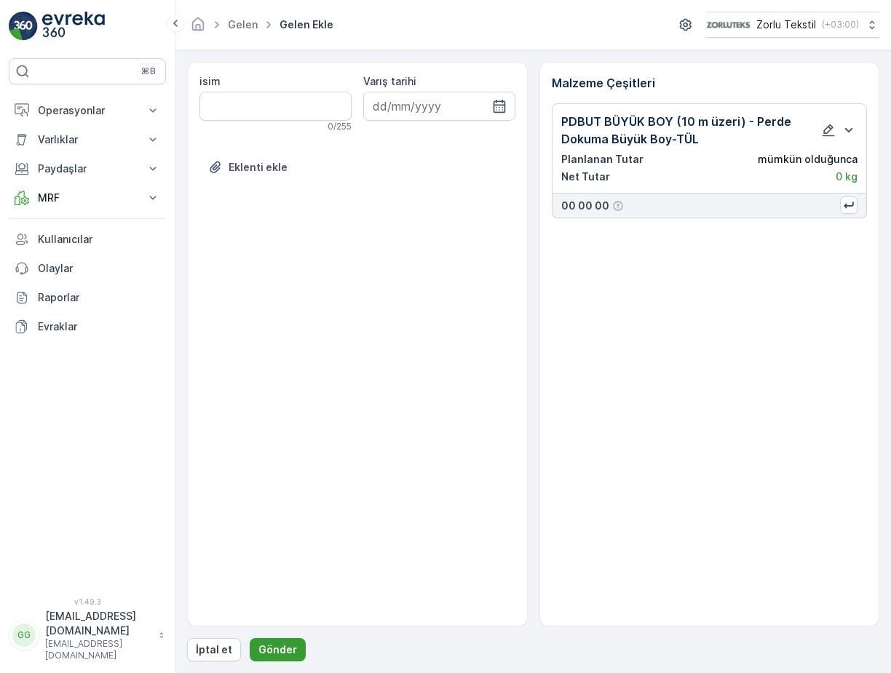
click at [283, 644] on p "Gönder" at bounding box center [277, 649] width 39 height 15
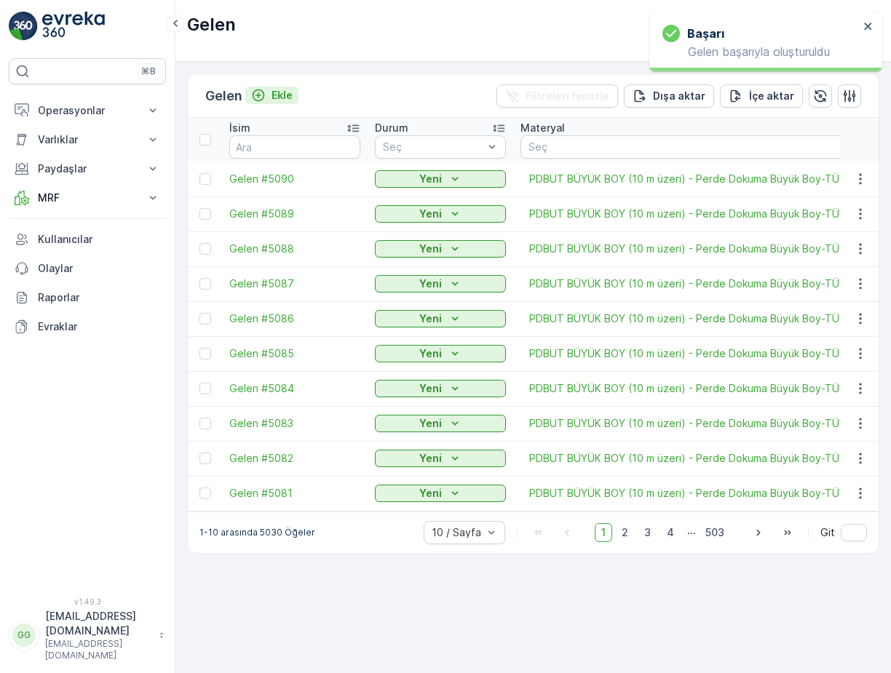
click at [292, 99] on p "Ekle" at bounding box center [281, 95] width 21 height 15
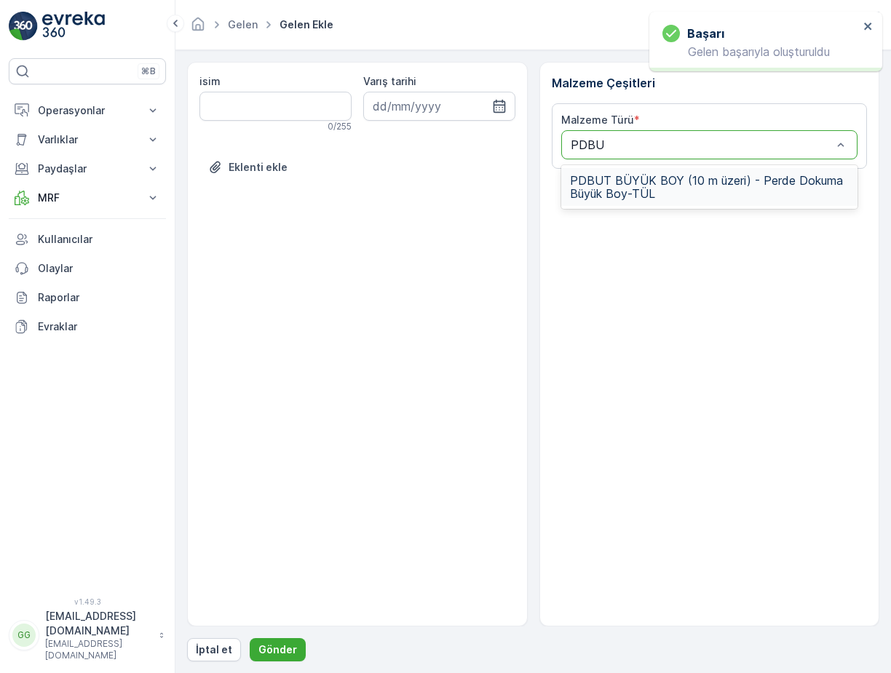
type input "PDBUT"
click at [614, 190] on span "PDBUT BÜYÜK BOY (10 m üzeri) - Perde Dokuma Büyük Boy-TÜL" at bounding box center [709, 187] width 279 height 26
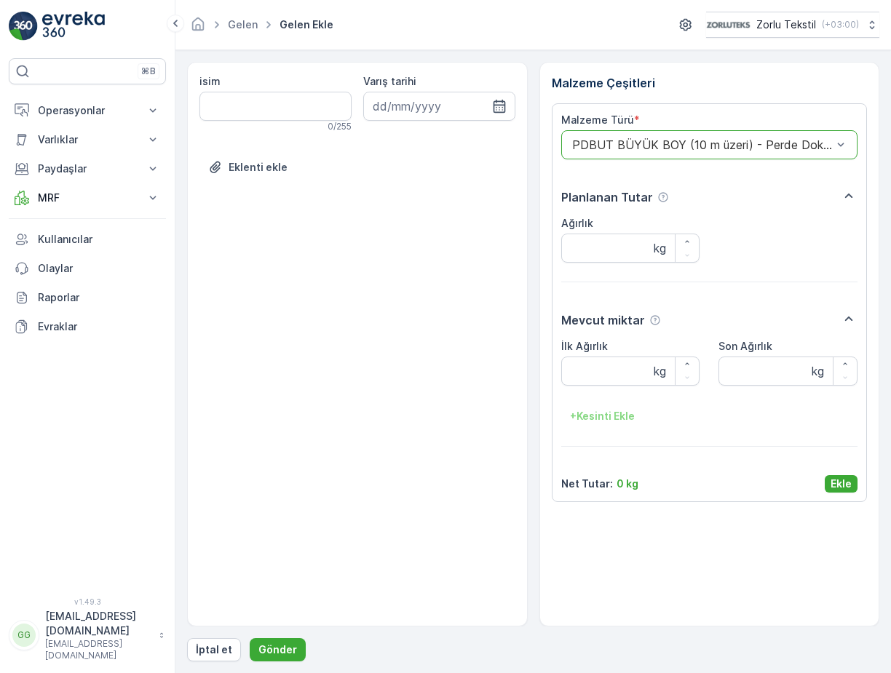
click at [840, 485] on p "Ekle" at bounding box center [840, 484] width 21 height 15
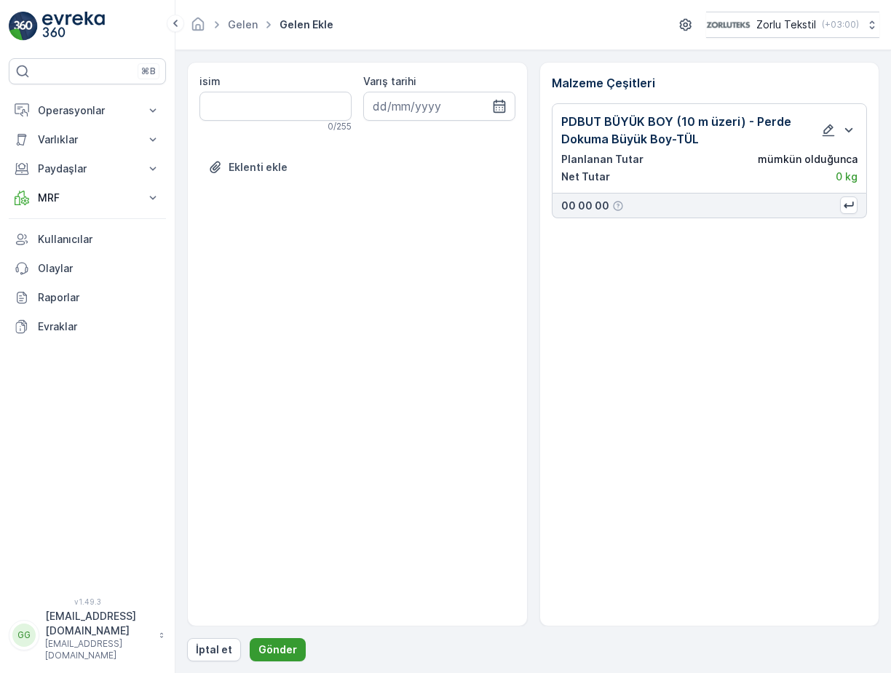
click at [258, 653] on p "Gönder" at bounding box center [277, 649] width 39 height 15
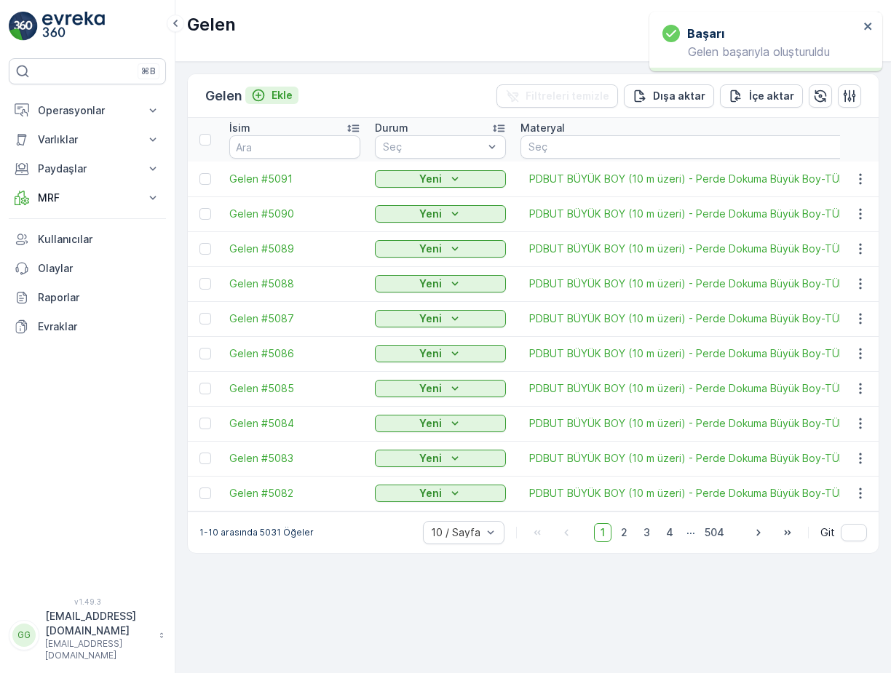
click at [284, 90] on p "Ekle" at bounding box center [281, 95] width 21 height 15
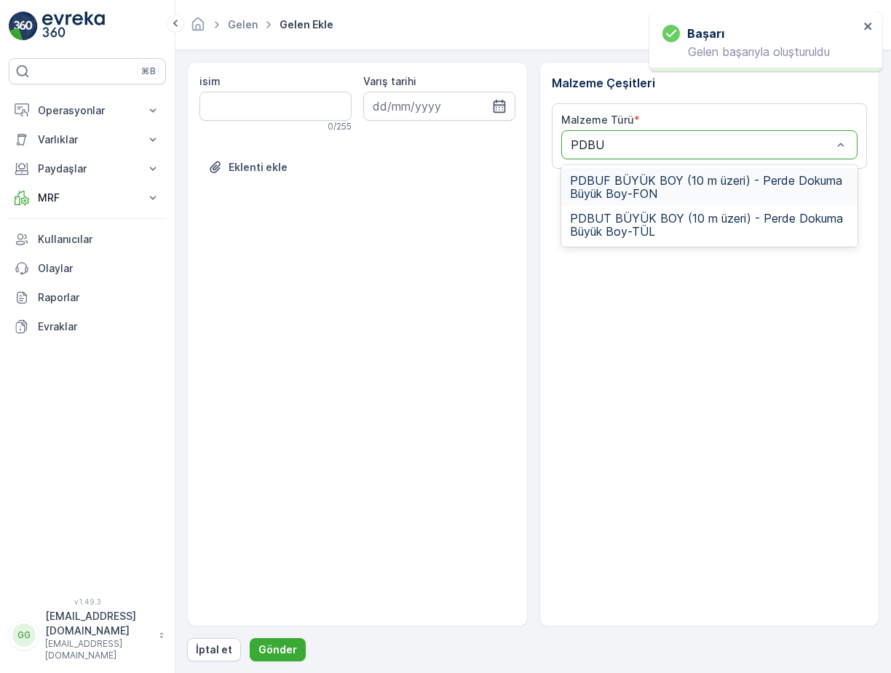
type input "PDBUT"
click at [635, 188] on span "PDBUT BÜYÜK BOY (10 m üzeri) - Perde Dokuma Büyük Boy-TÜL" at bounding box center [709, 187] width 279 height 26
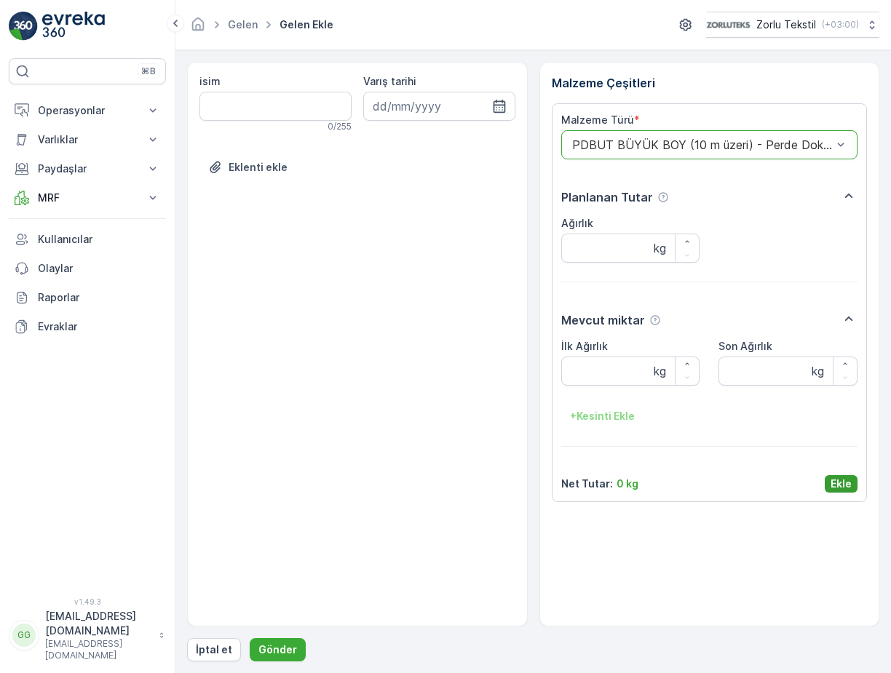
click at [837, 482] on p "Ekle" at bounding box center [840, 484] width 21 height 15
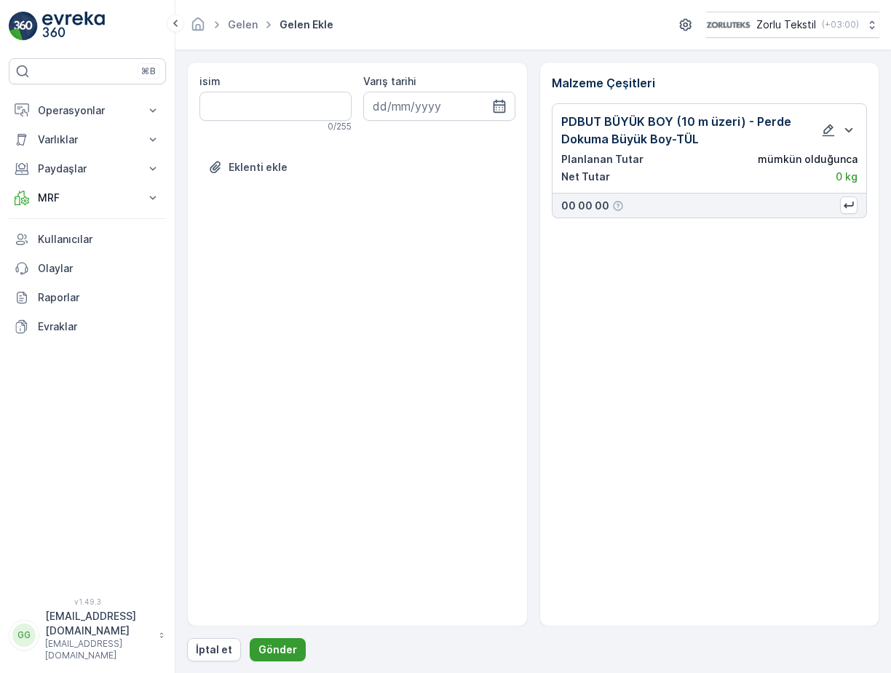
click at [269, 651] on p "Gönder" at bounding box center [277, 649] width 39 height 15
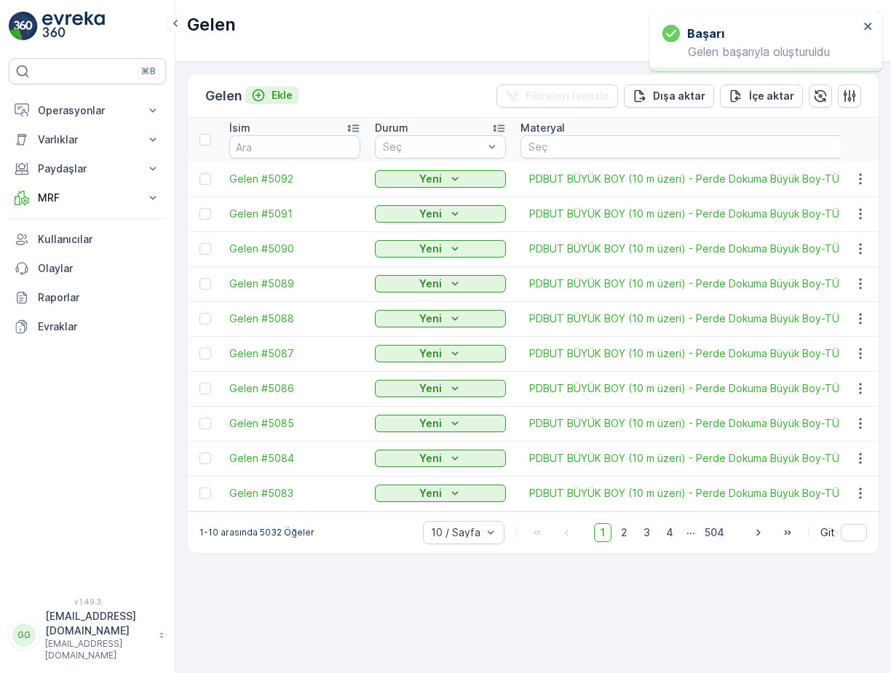
click at [284, 95] on p "Ekle" at bounding box center [281, 95] width 21 height 15
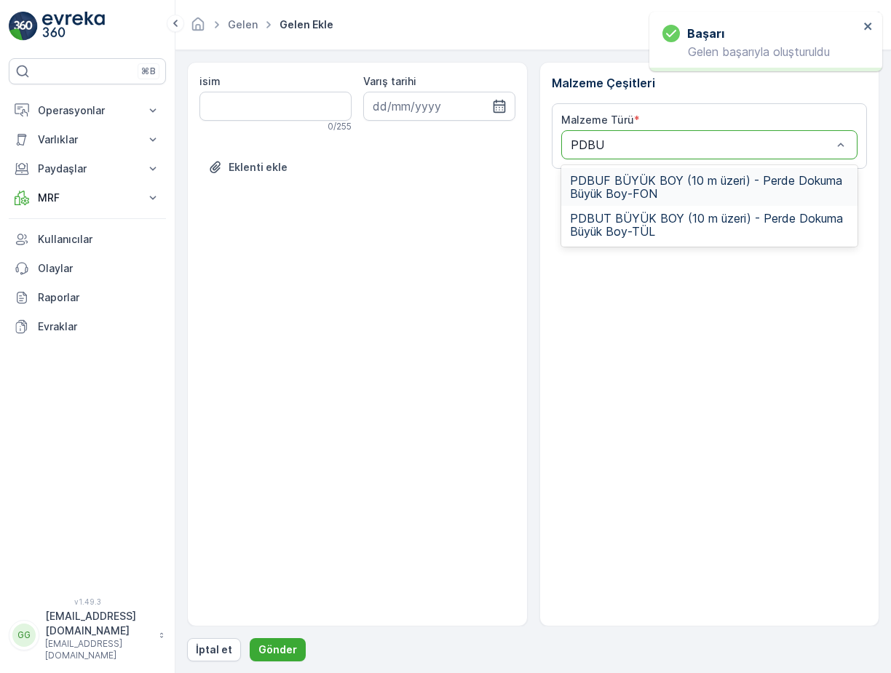
type input "PDBUT"
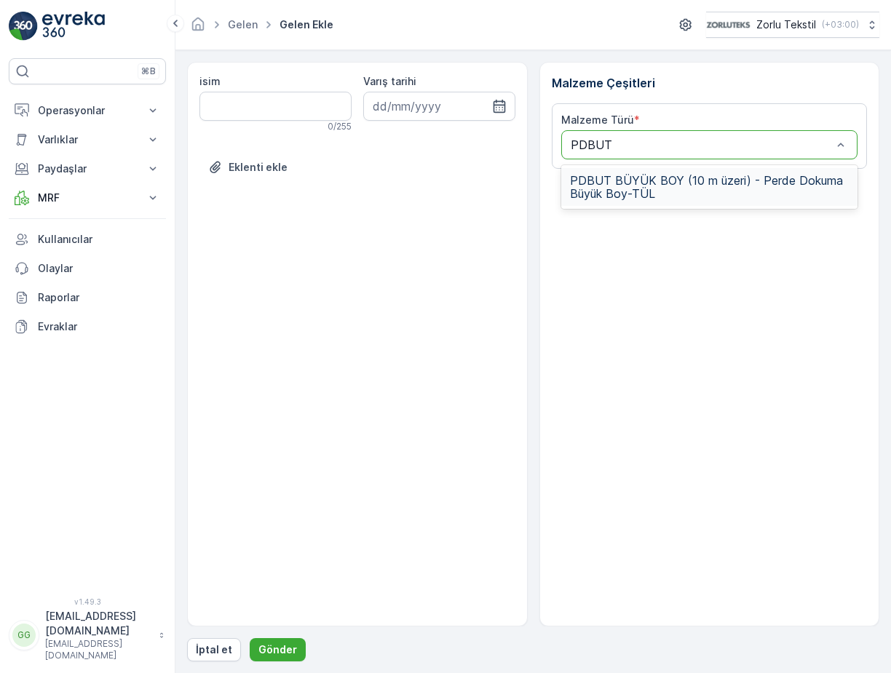
click at [613, 183] on span "PDBUT BÜYÜK BOY (10 m üzeri) - Perde Dokuma Büyük Boy-TÜL" at bounding box center [709, 187] width 279 height 26
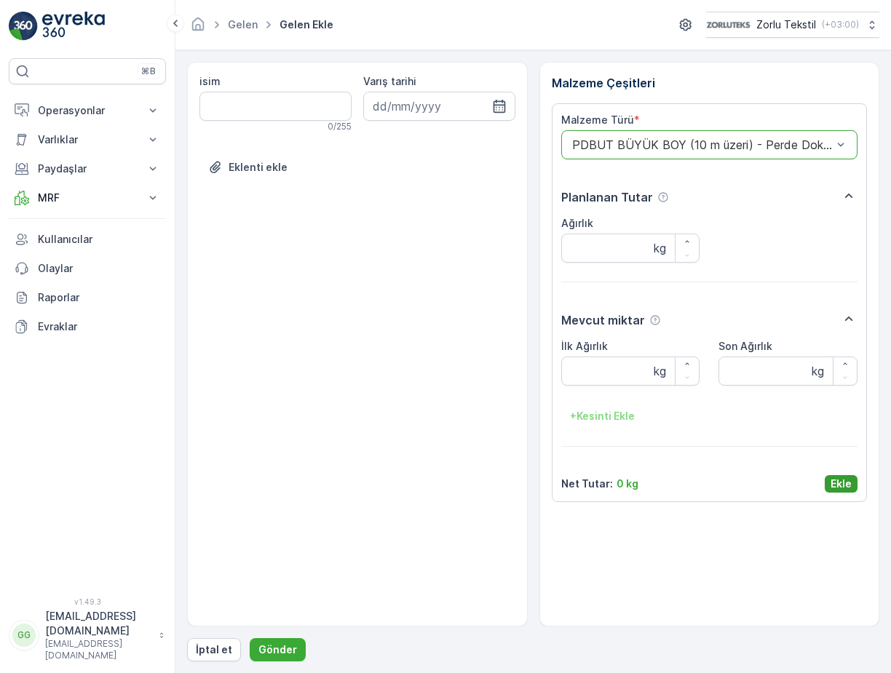
click at [832, 475] on button "Ekle" at bounding box center [840, 483] width 33 height 17
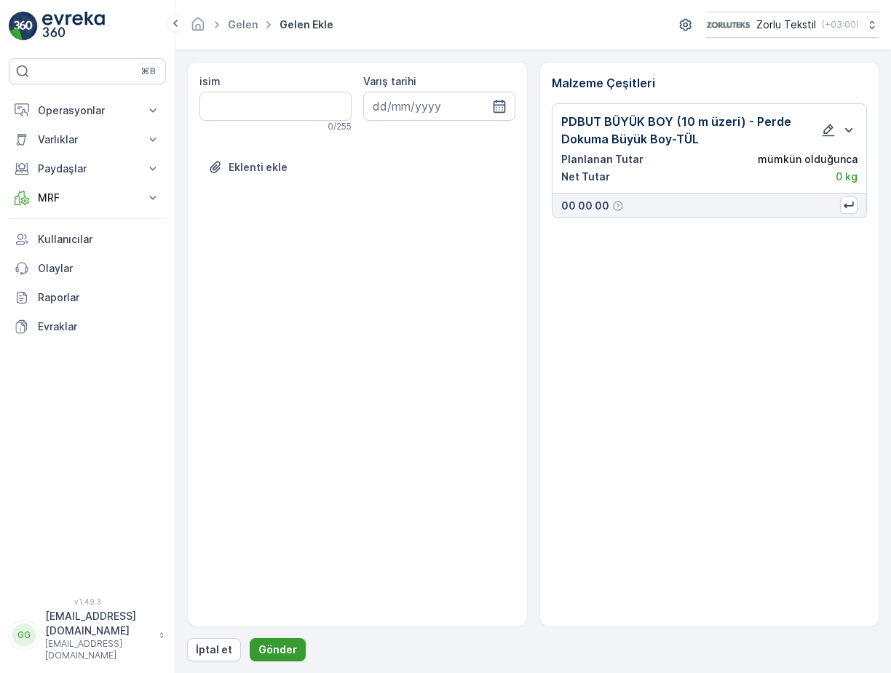
click at [266, 643] on p "Gönder" at bounding box center [277, 649] width 39 height 15
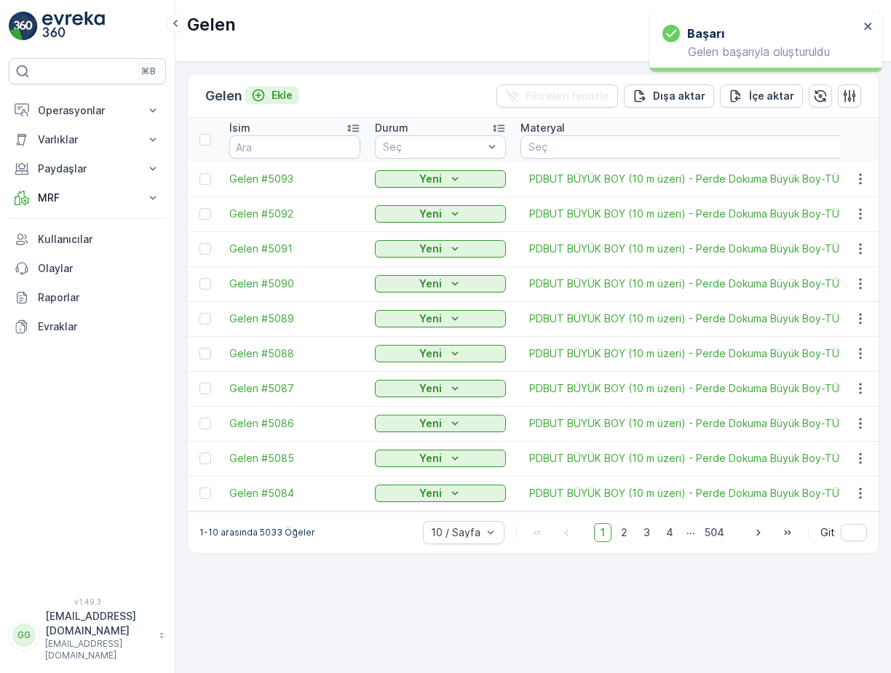
click at [279, 93] on p "Ekle" at bounding box center [281, 95] width 21 height 15
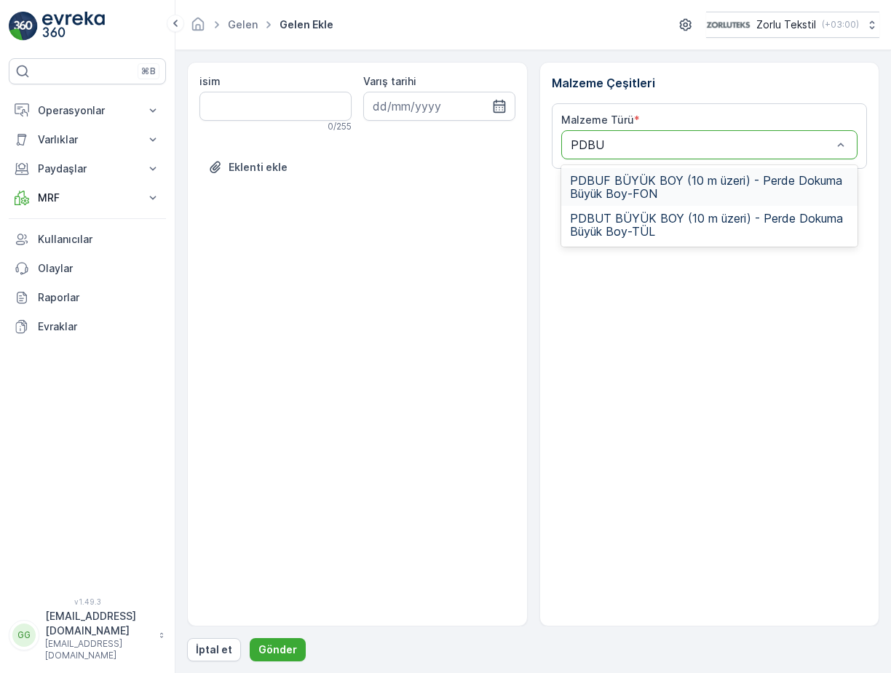
type input "PDBUT"
click at [621, 178] on span "PDBUT BÜYÜK BOY (10 m üzeri) - Perde Dokuma Büyük Boy-TÜL" at bounding box center [709, 187] width 279 height 26
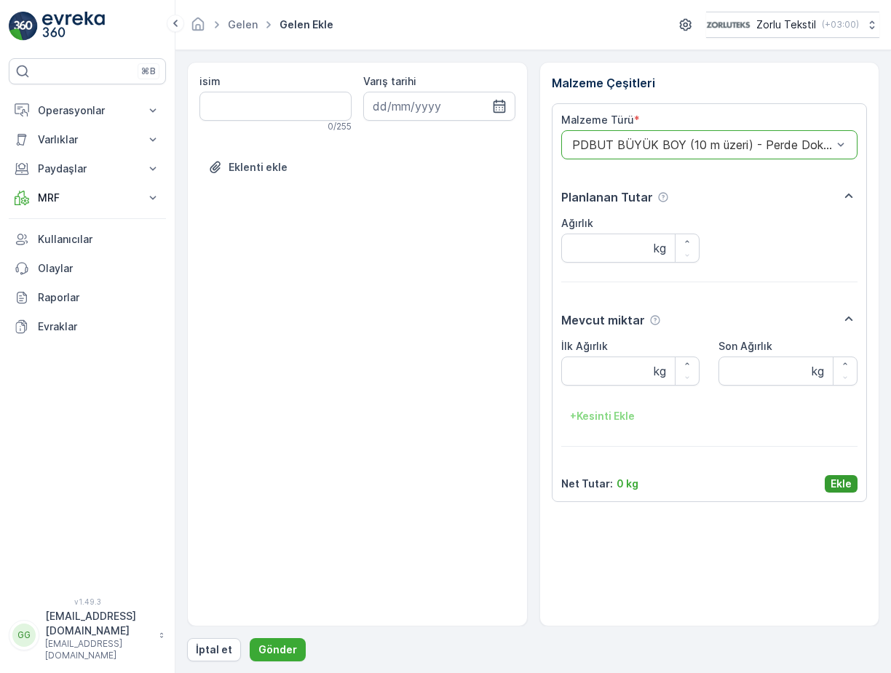
click at [840, 483] on p "Ekle" at bounding box center [840, 484] width 21 height 15
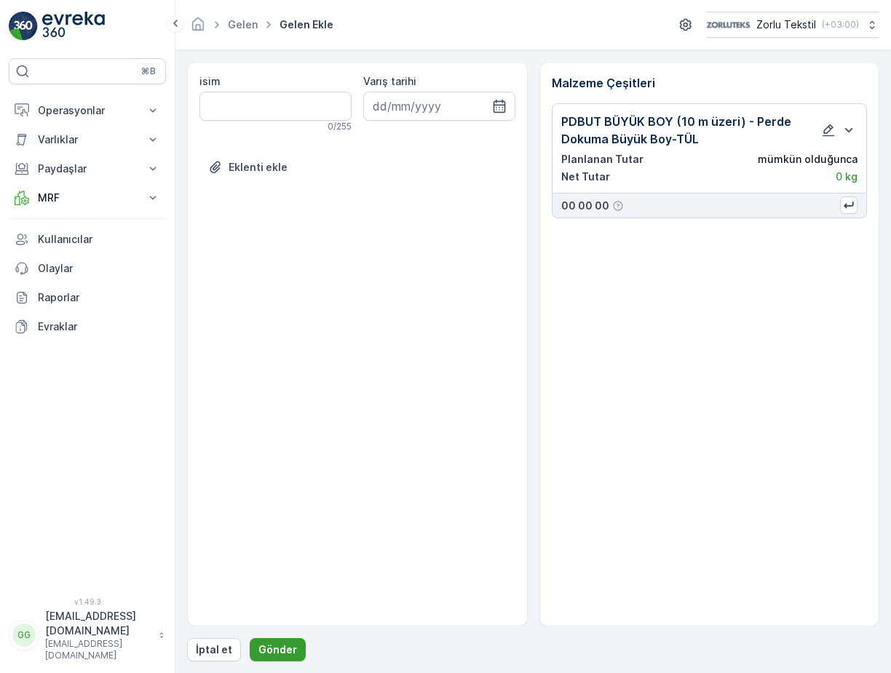
click at [280, 647] on p "Gönder" at bounding box center [277, 649] width 39 height 15
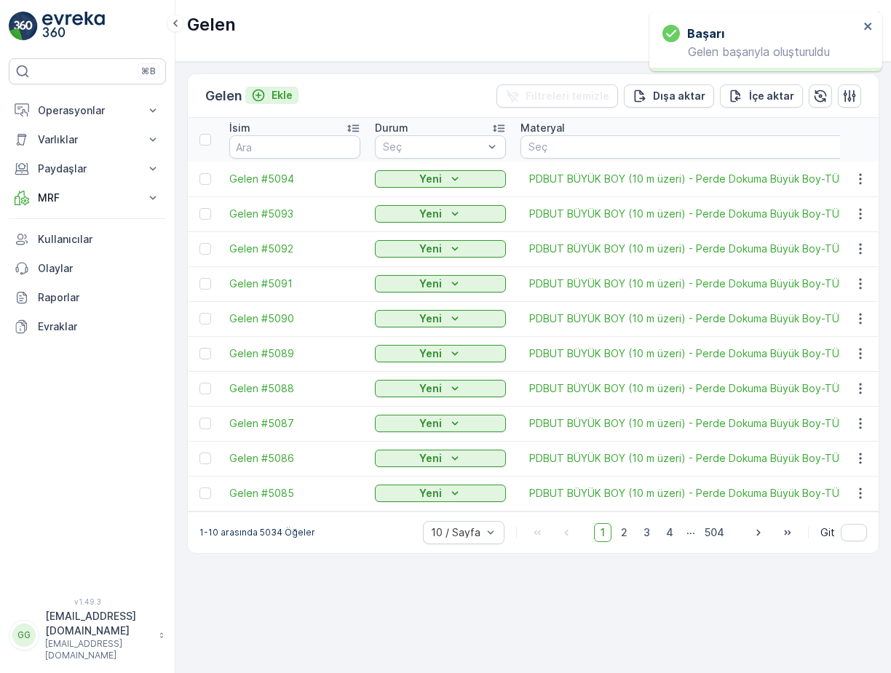
click at [290, 95] on p "Ekle" at bounding box center [281, 95] width 21 height 15
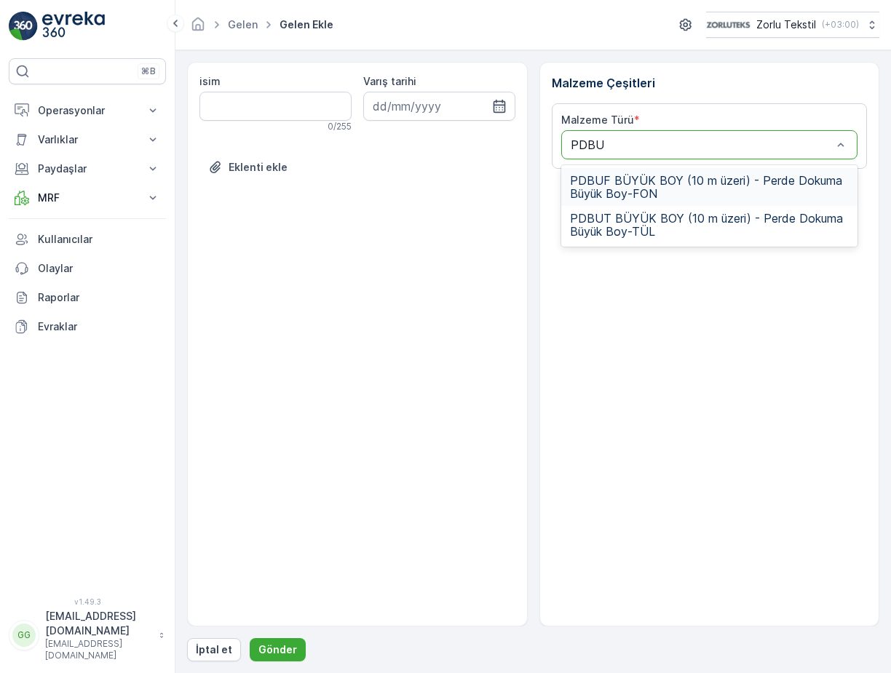
type input "PDBUT"
click at [633, 184] on span "PDBUT BÜYÜK BOY (10 m üzeri) - Perde Dokuma Büyük Boy-TÜL" at bounding box center [709, 187] width 279 height 26
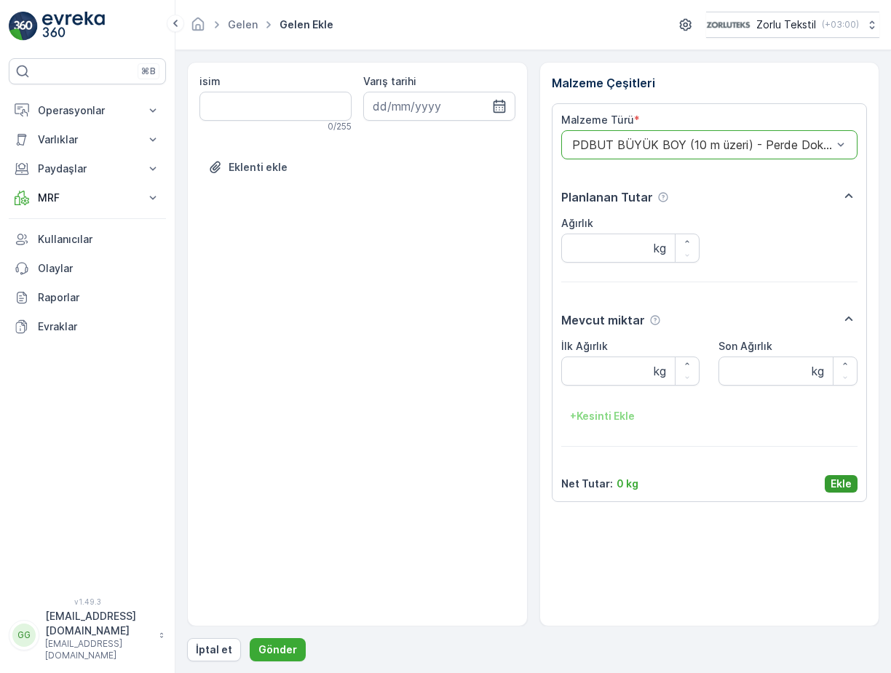
click at [853, 490] on button "Ekle" at bounding box center [840, 483] width 33 height 17
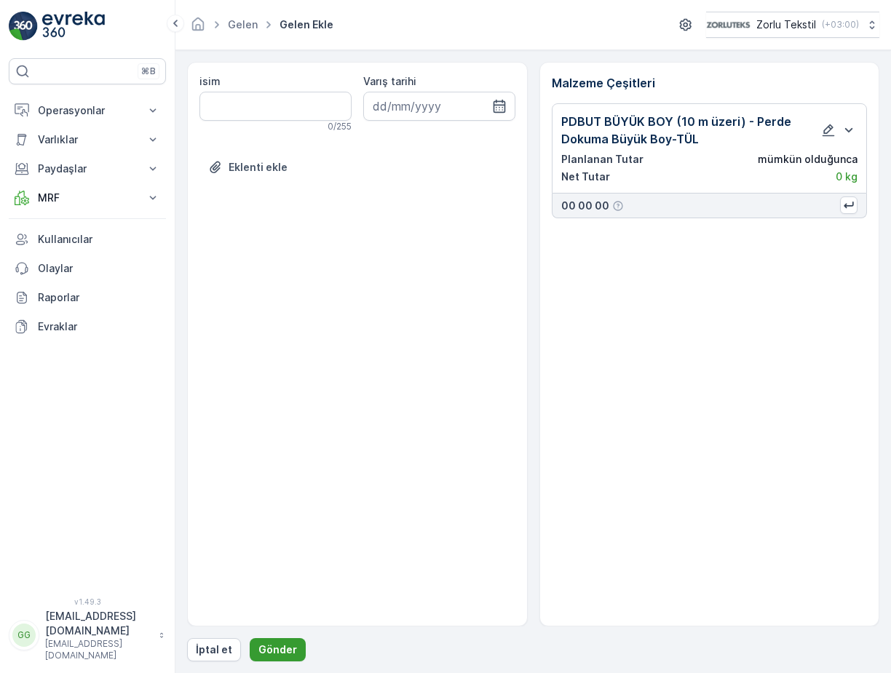
click at [267, 650] on p "Gönder" at bounding box center [277, 649] width 39 height 15
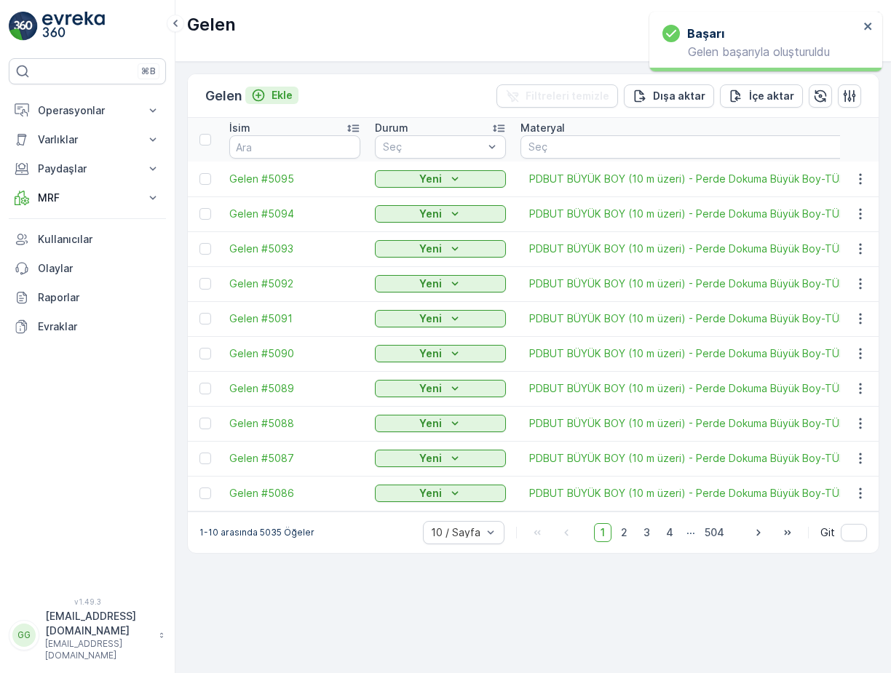
click at [286, 92] on p "Ekle" at bounding box center [281, 95] width 21 height 15
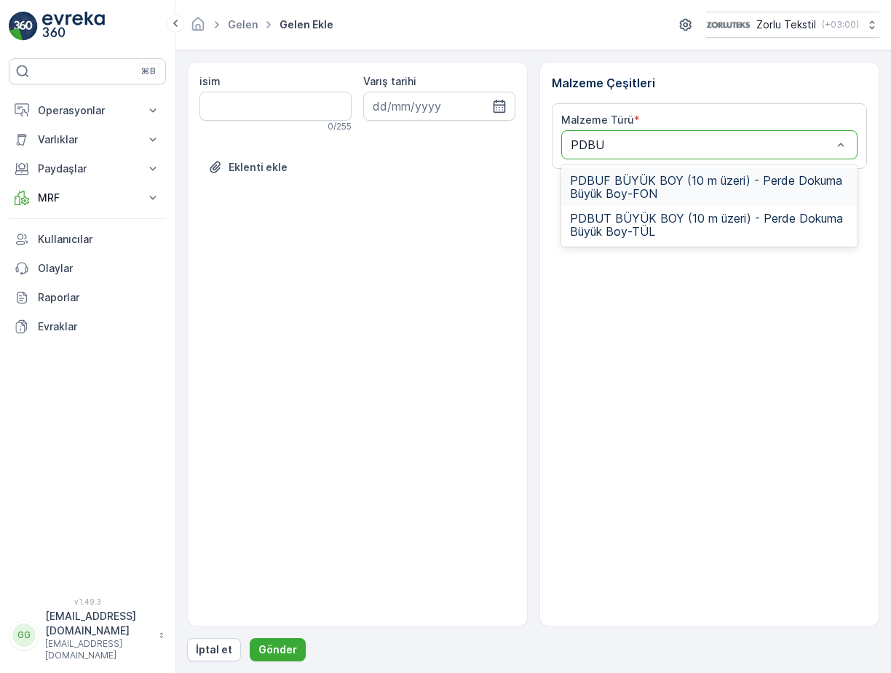
type input "PDBUT"
click at [673, 189] on span "PDBUT BÜYÜK BOY (10 m üzeri) - Perde Dokuma Büyük Boy-TÜL" at bounding box center [709, 187] width 279 height 26
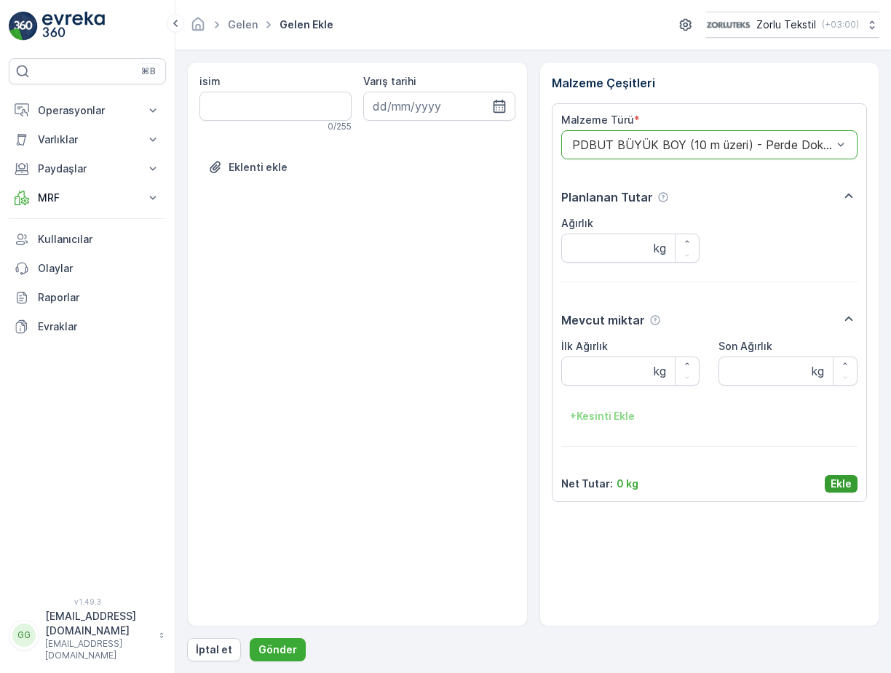
click at [829, 477] on button "Ekle" at bounding box center [840, 483] width 33 height 17
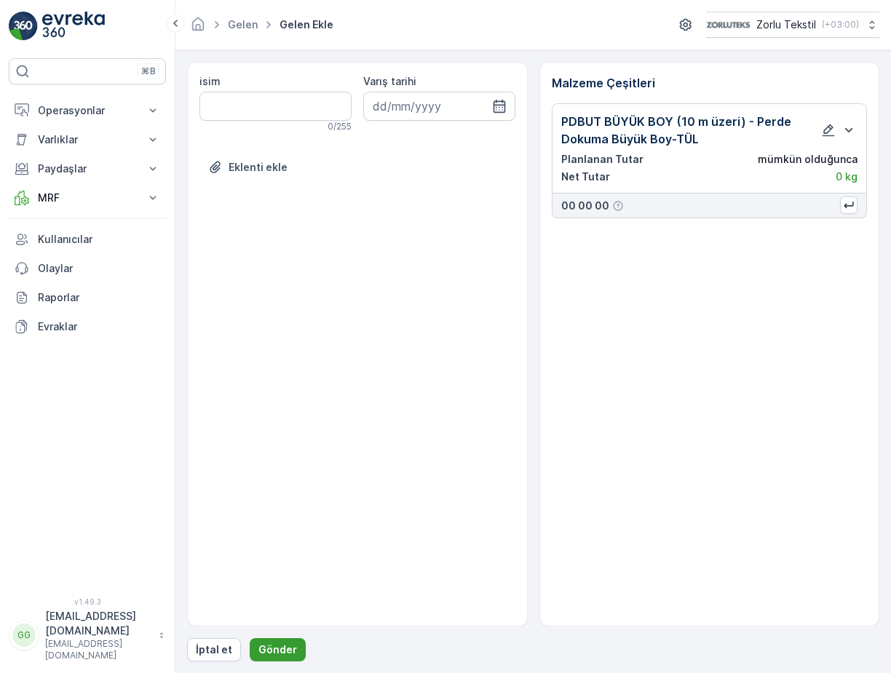
click at [281, 648] on p "Gönder" at bounding box center [277, 649] width 39 height 15
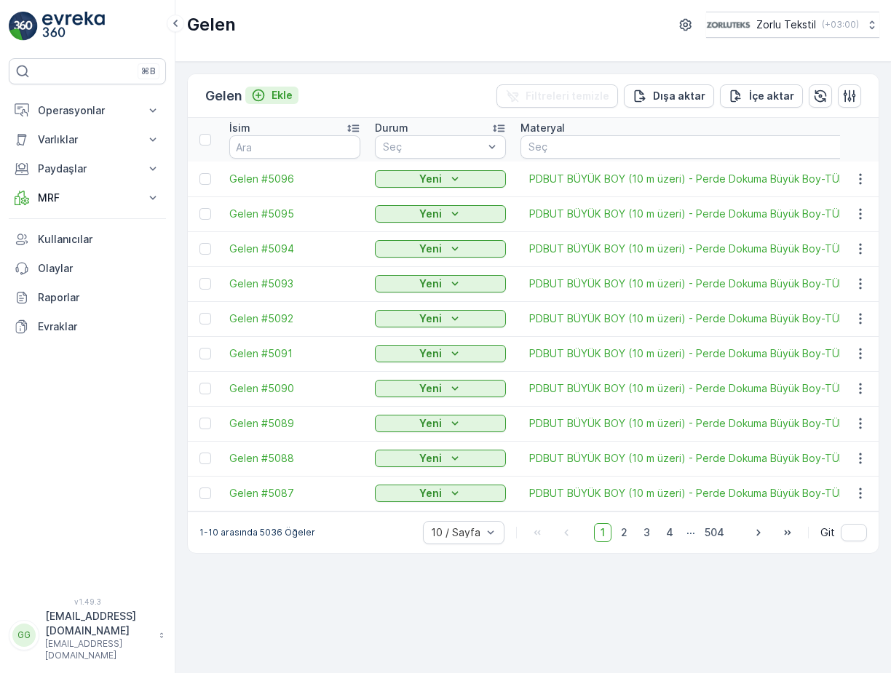
click at [291, 92] on p "Ekle" at bounding box center [281, 95] width 21 height 15
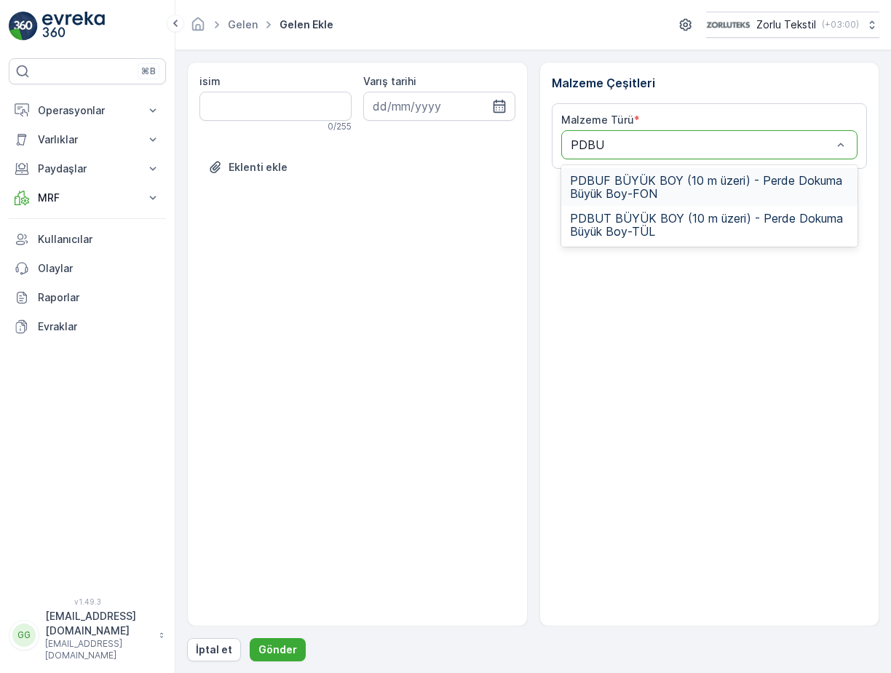
type input "PDBUT"
click at [624, 176] on span "PDBUT BÜYÜK BOY (10 m üzeri) - Perde Dokuma Büyük Boy-TÜL" at bounding box center [709, 187] width 279 height 26
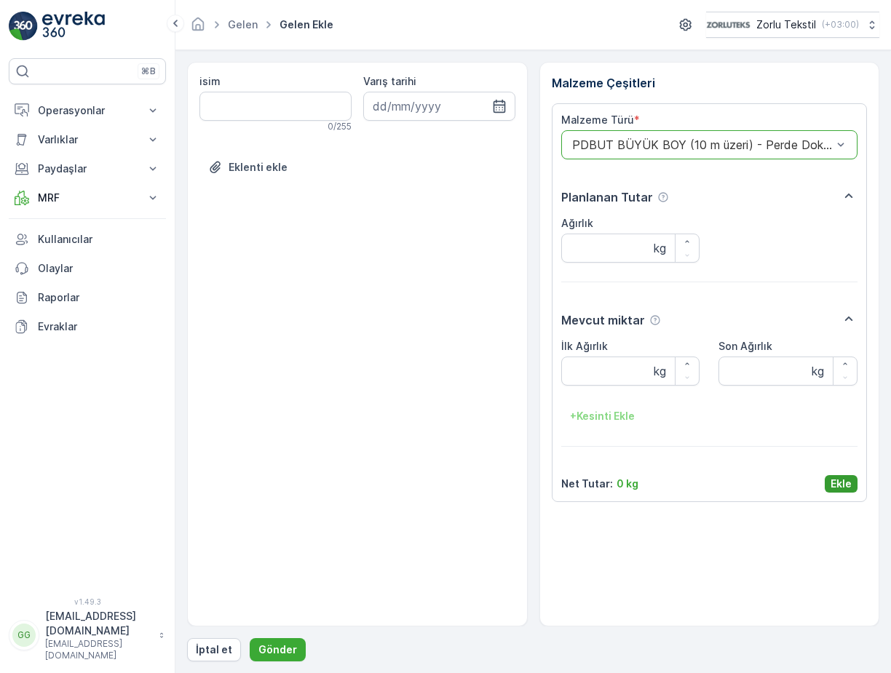
click at [849, 485] on p "Ekle" at bounding box center [840, 484] width 21 height 15
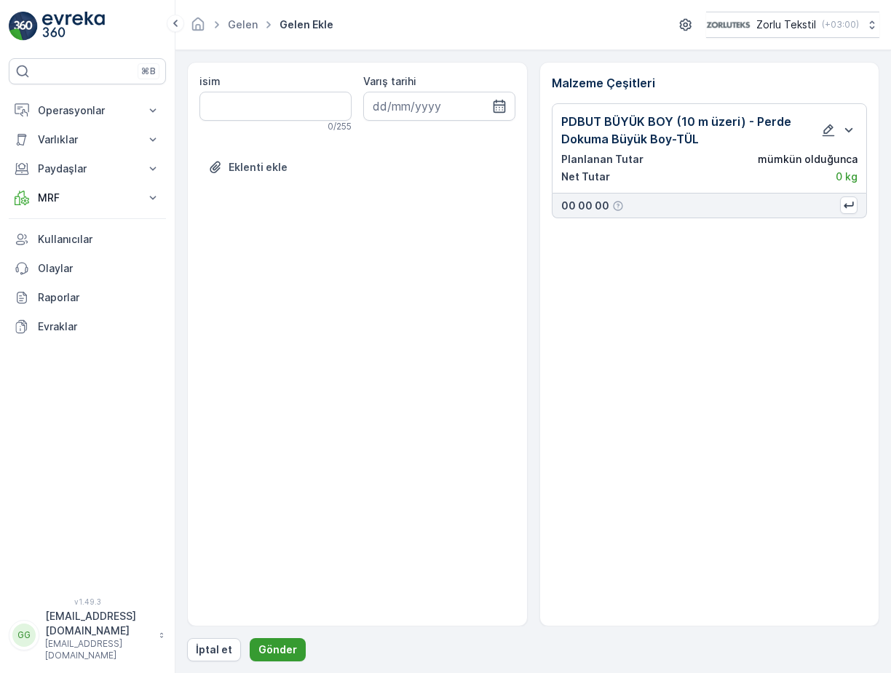
click at [268, 656] on p "Gönder" at bounding box center [277, 649] width 39 height 15
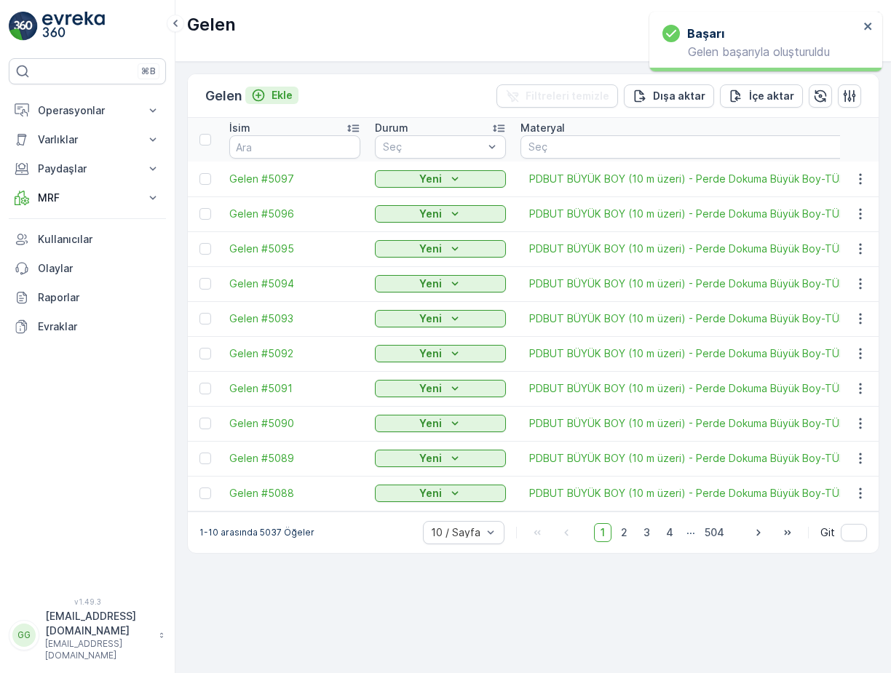
click at [279, 98] on p "Ekle" at bounding box center [281, 95] width 21 height 15
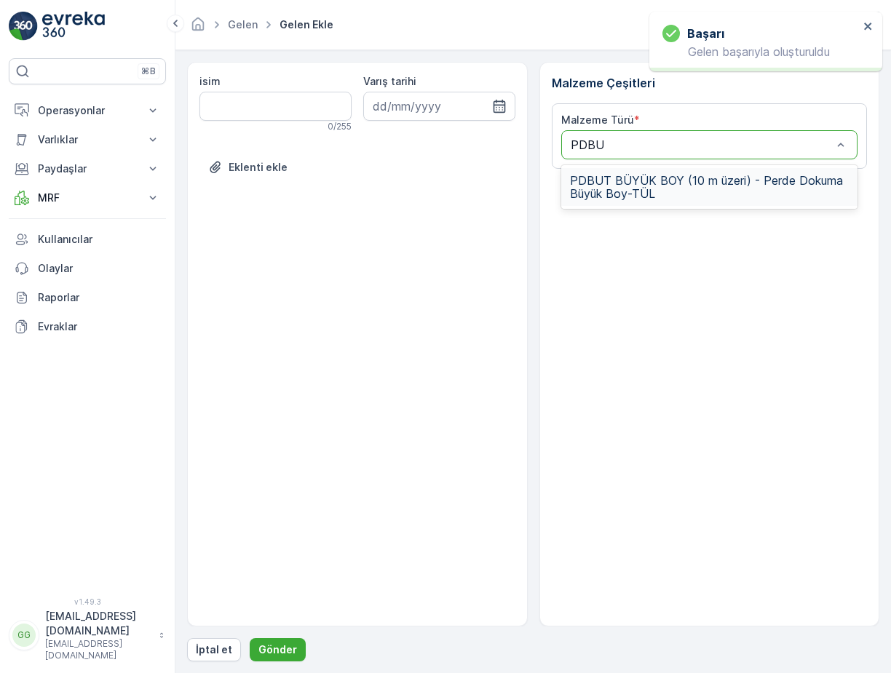
type input "PDBUT"
click at [607, 183] on span "PDBUT BÜYÜK BOY (10 m üzeri) - Perde Dokuma Büyük Boy-TÜL" at bounding box center [709, 187] width 279 height 26
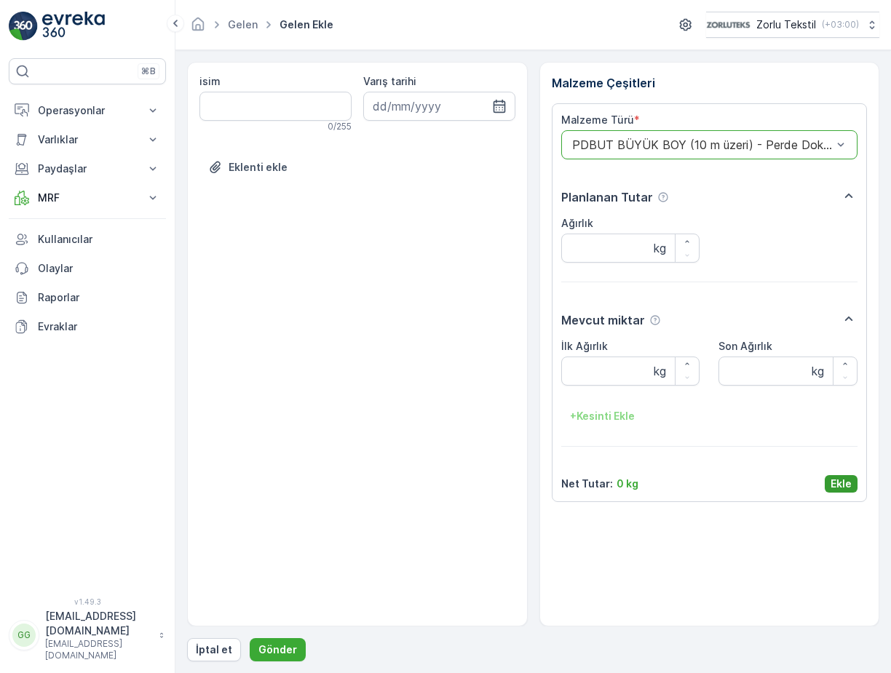
click at [831, 485] on p "Ekle" at bounding box center [840, 484] width 21 height 15
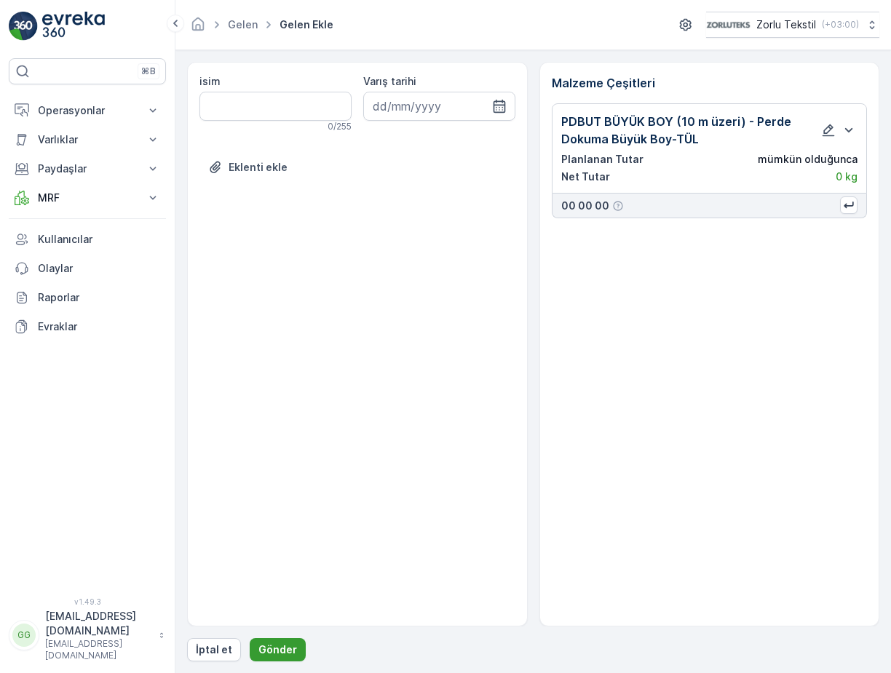
click at [270, 649] on p "Gönder" at bounding box center [277, 649] width 39 height 15
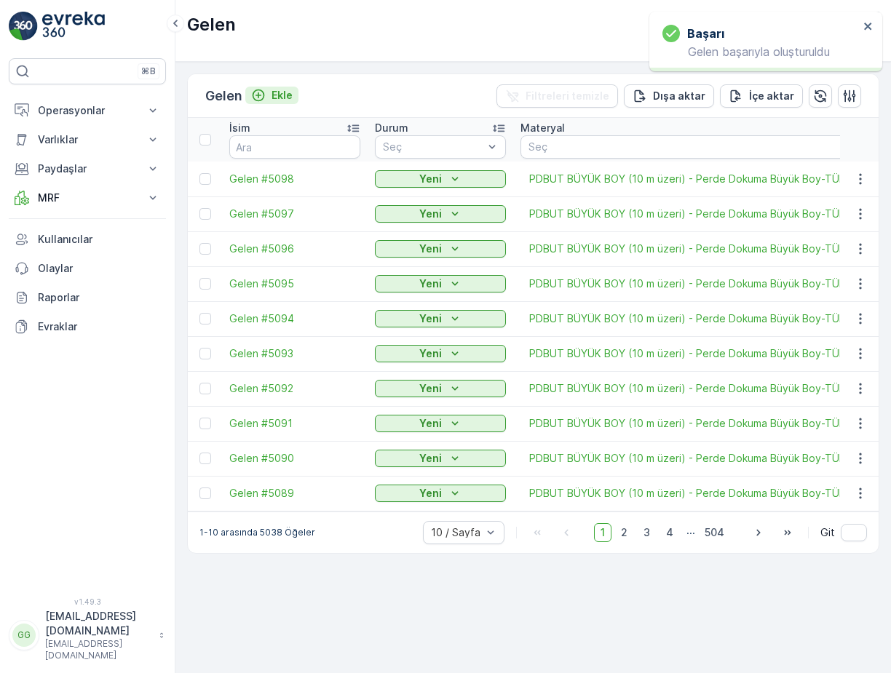
click at [285, 93] on p "Ekle" at bounding box center [281, 95] width 21 height 15
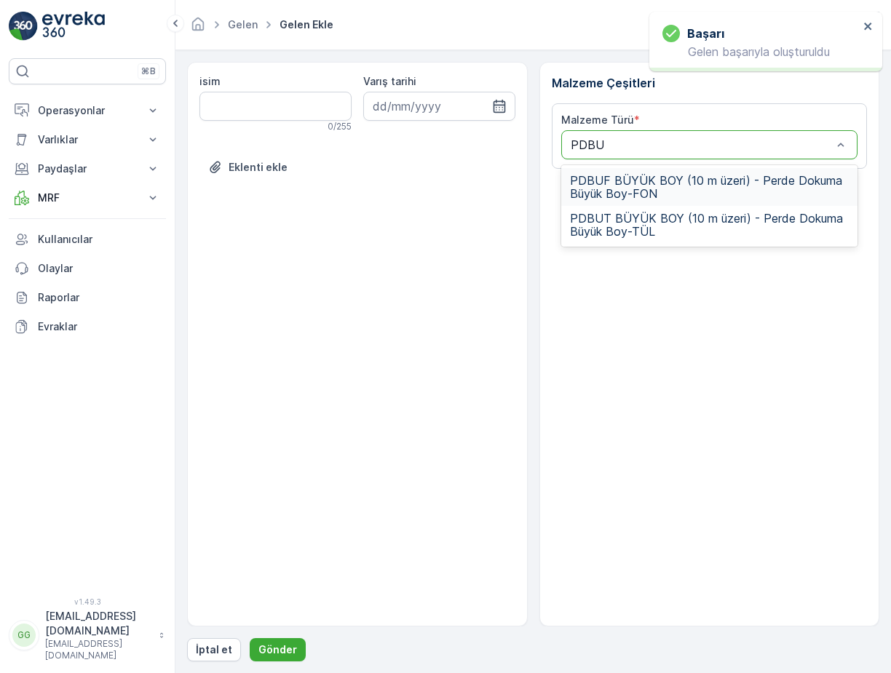
type input "PDBUT"
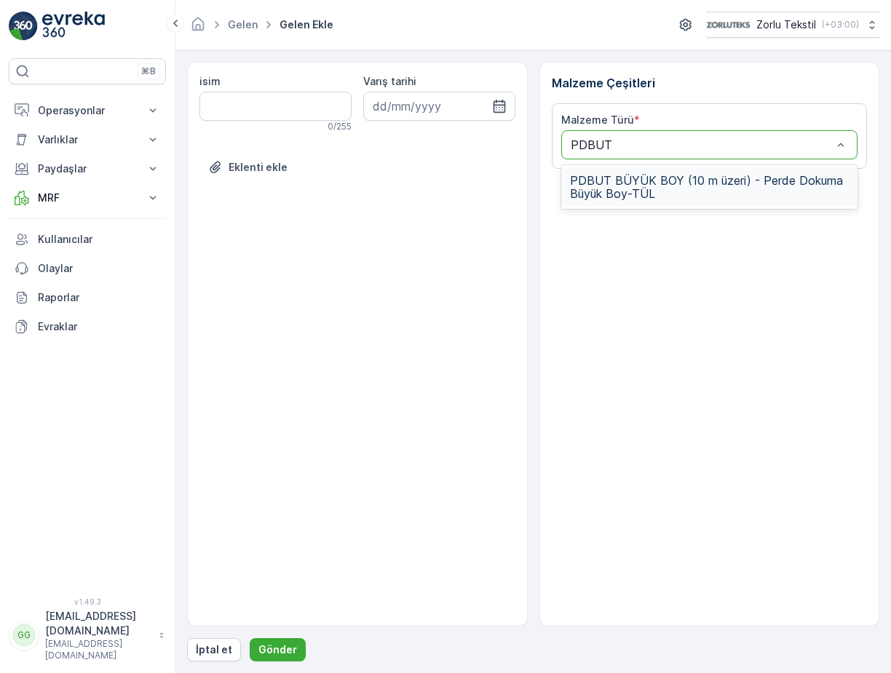
click at [627, 176] on span "PDBUT BÜYÜK BOY (10 m üzeri) - Perde Dokuma Büyük Boy-TÜL" at bounding box center [709, 187] width 279 height 26
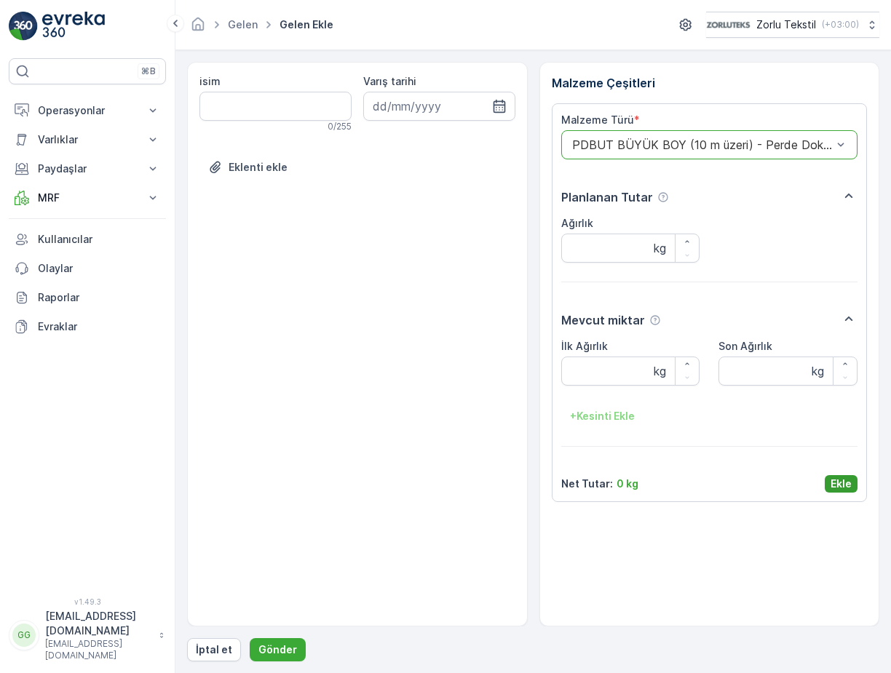
click at [837, 479] on p "Ekle" at bounding box center [840, 484] width 21 height 15
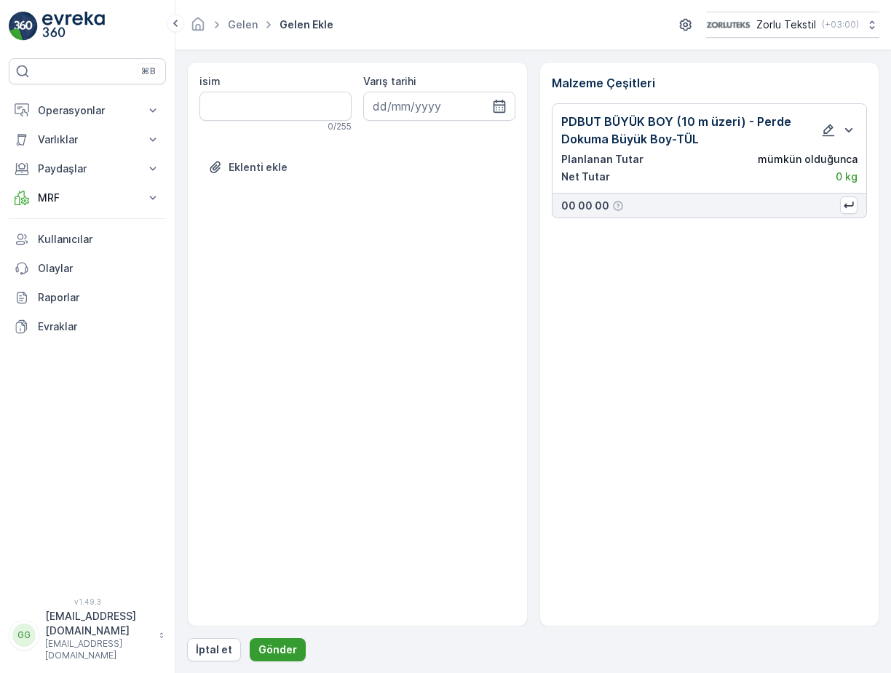
click at [279, 648] on p "Gönder" at bounding box center [277, 649] width 39 height 15
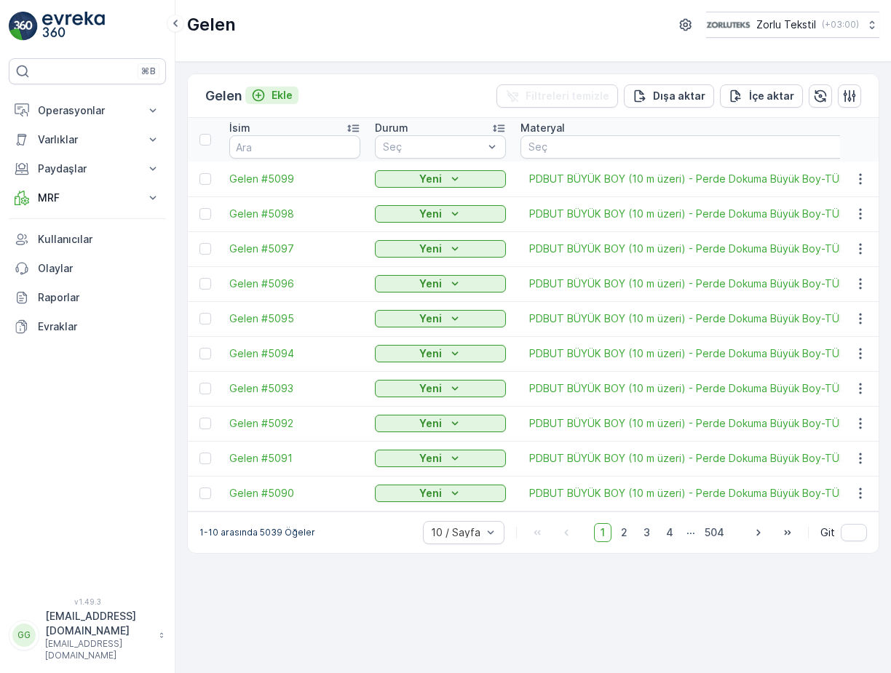
click at [284, 95] on p "Ekle" at bounding box center [281, 95] width 21 height 15
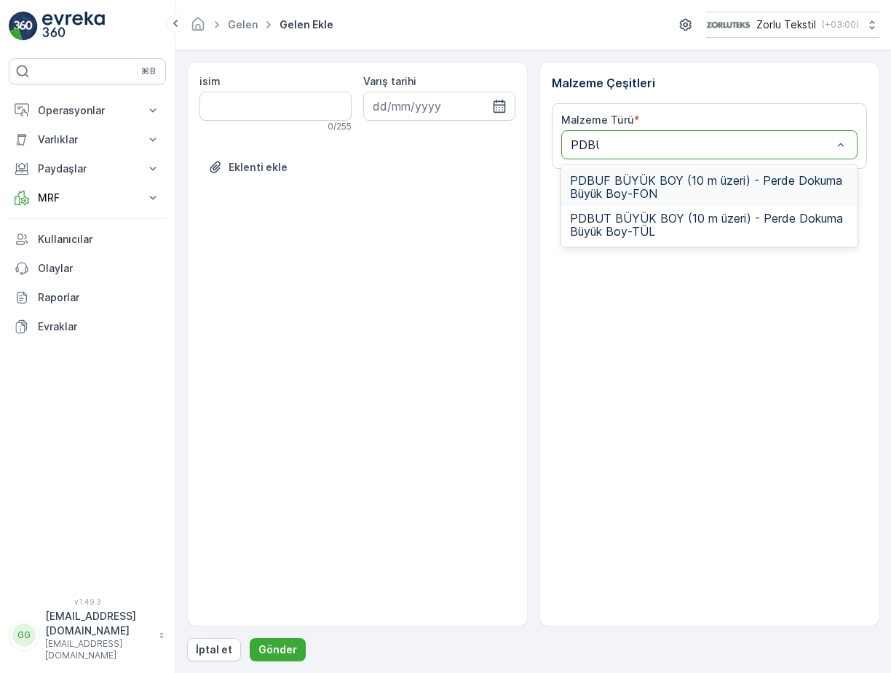
type input "PDBUT"
click at [616, 186] on span "PDBUT BÜYÜK BOY (10 m üzeri) - Perde Dokuma Büyük Boy-TÜL" at bounding box center [709, 187] width 279 height 26
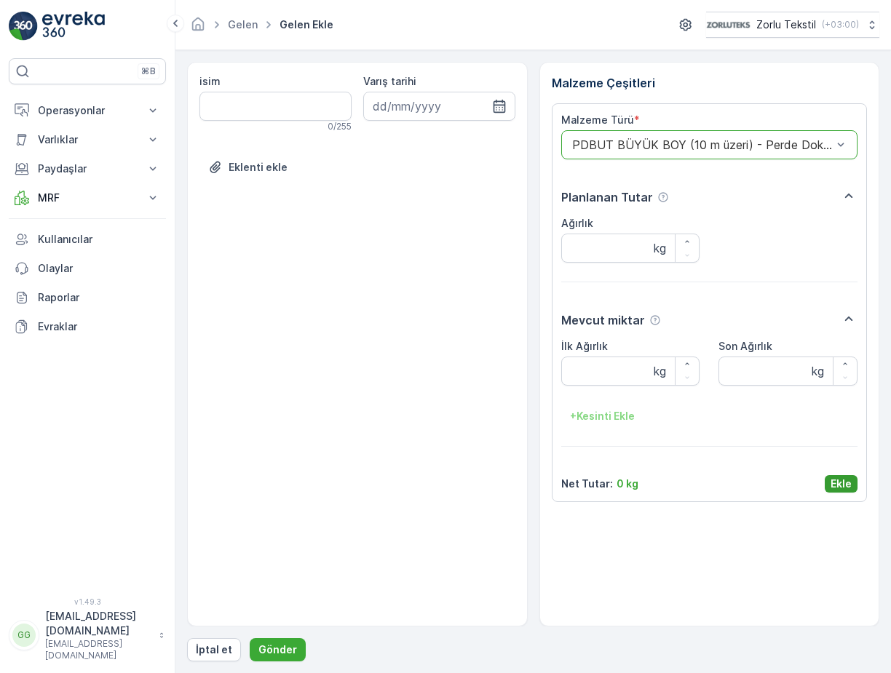
click at [837, 485] on p "Ekle" at bounding box center [840, 484] width 21 height 15
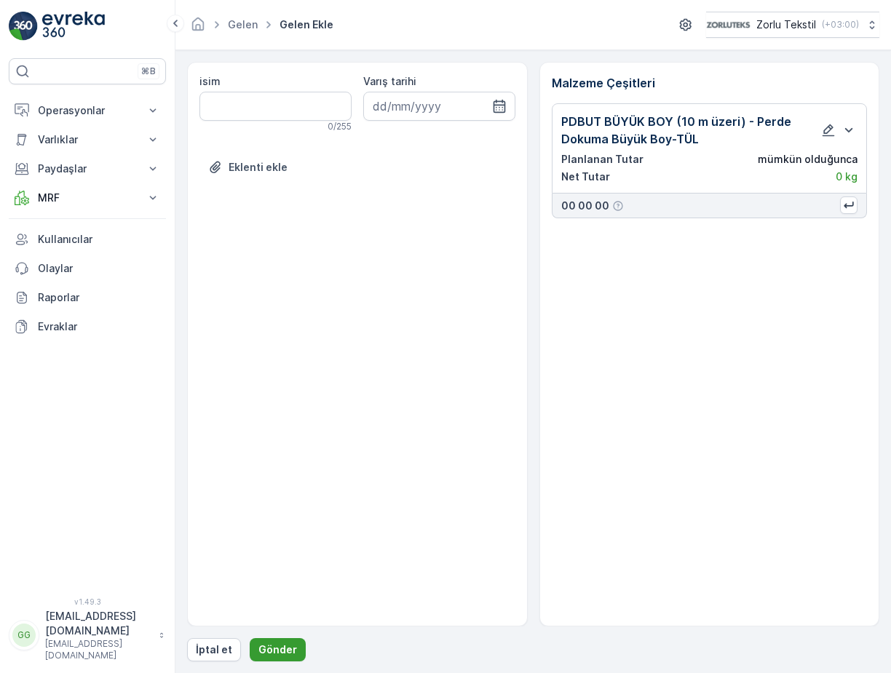
click at [271, 637] on div "isim 0 / 255 Varış tarihi Eklenti ekle Malzeme Çeşitleri PDBUT BÜYÜK BOY (10 m …" at bounding box center [533, 361] width 692 height 599
click at [270, 648] on p "Gönder" at bounding box center [277, 649] width 39 height 15
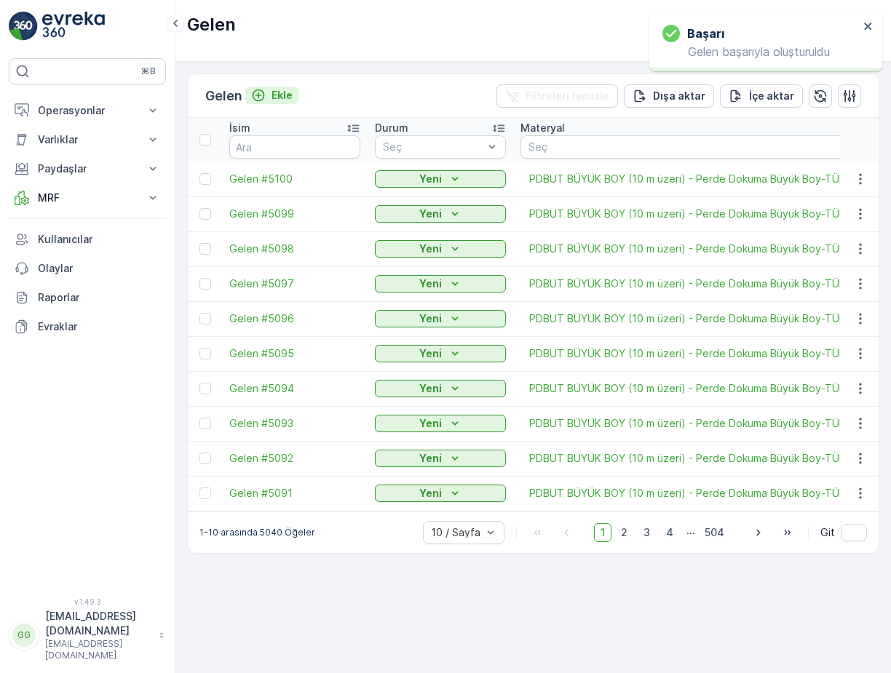
click at [282, 96] on p "Ekle" at bounding box center [281, 95] width 21 height 15
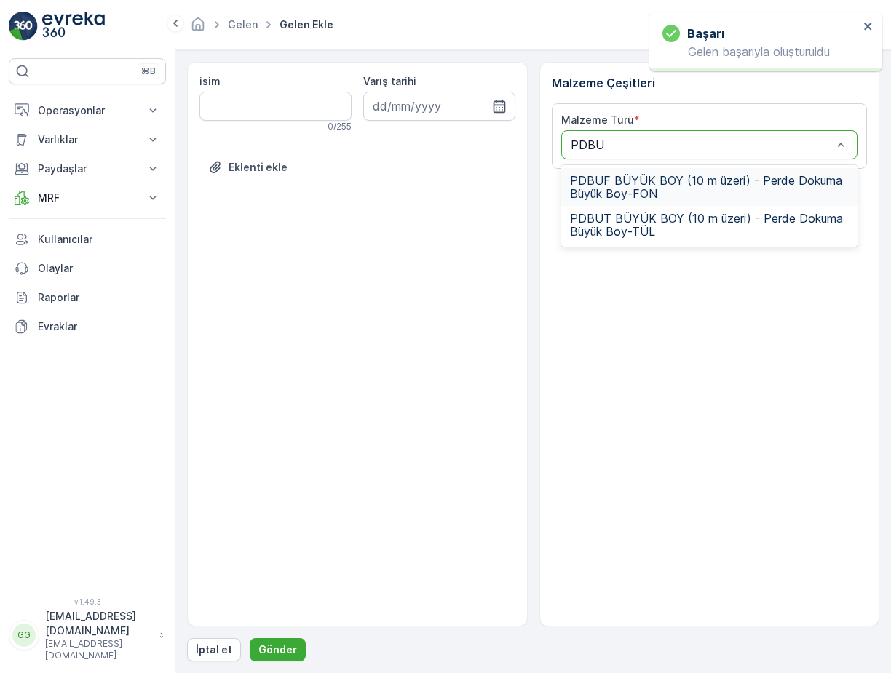
type input "PDBUT"
click at [616, 183] on span "PDBUT BÜYÜK BOY (10 m üzeri) - Perde Dokuma Büyük Boy-TÜL" at bounding box center [709, 187] width 279 height 26
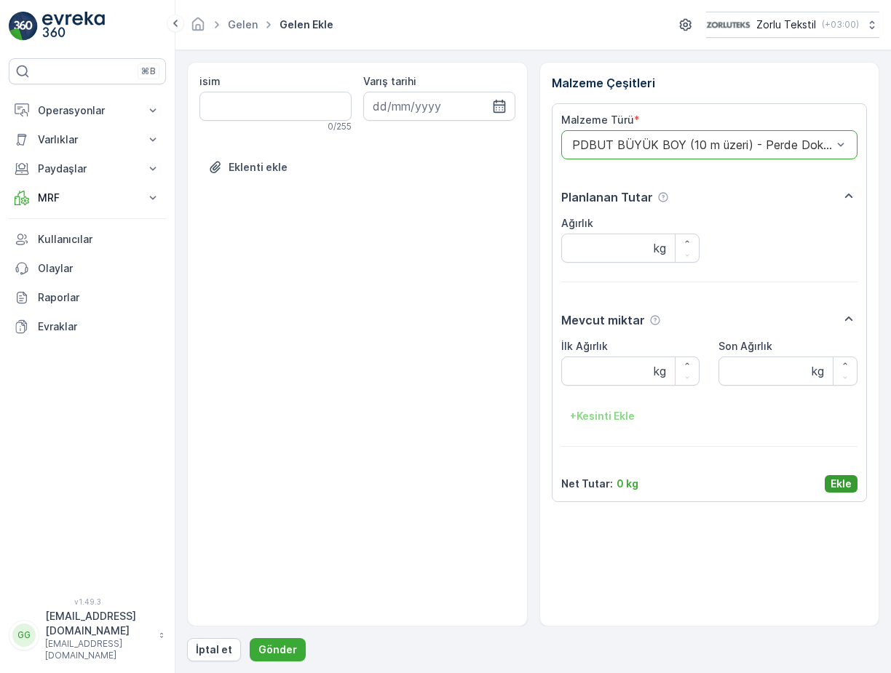
click at [837, 485] on p "Ekle" at bounding box center [840, 484] width 21 height 15
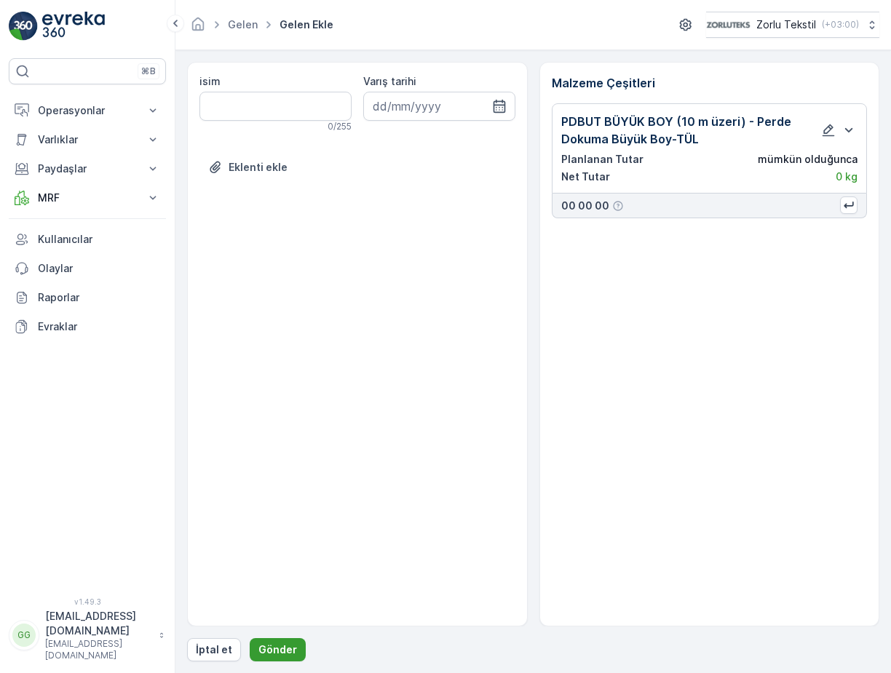
click at [265, 659] on button "Gönder" at bounding box center [278, 649] width 56 height 23
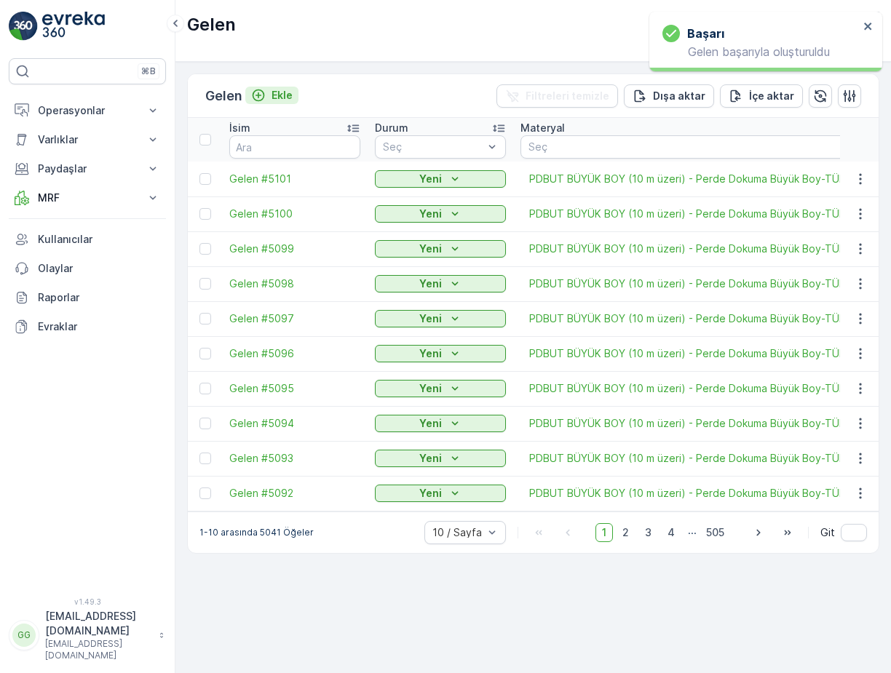
click at [279, 93] on p "Ekle" at bounding box center [281, 95] width 21 height 15
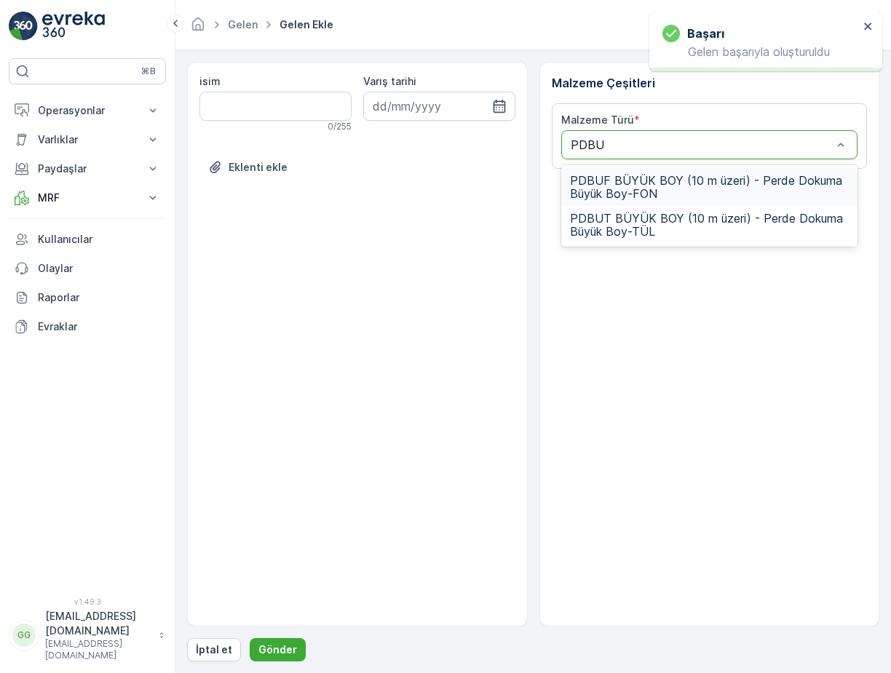
type input "PDBUT"
click at [593, 175] on span "PDBUT BÜYÜK BOY (10 m üzeri) - Perde Dokuma Büyük Boy-TÜL" at bounding box center [709, 187] width 279 height 26
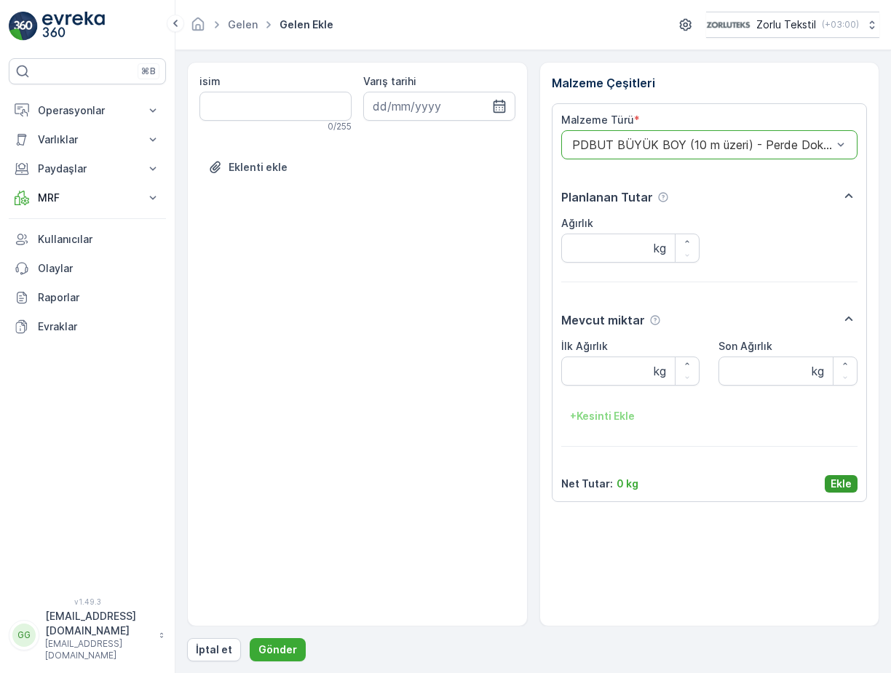
click at [841, 487] on p "Ekle" at bounding box center [840, 484] width 21 height 15
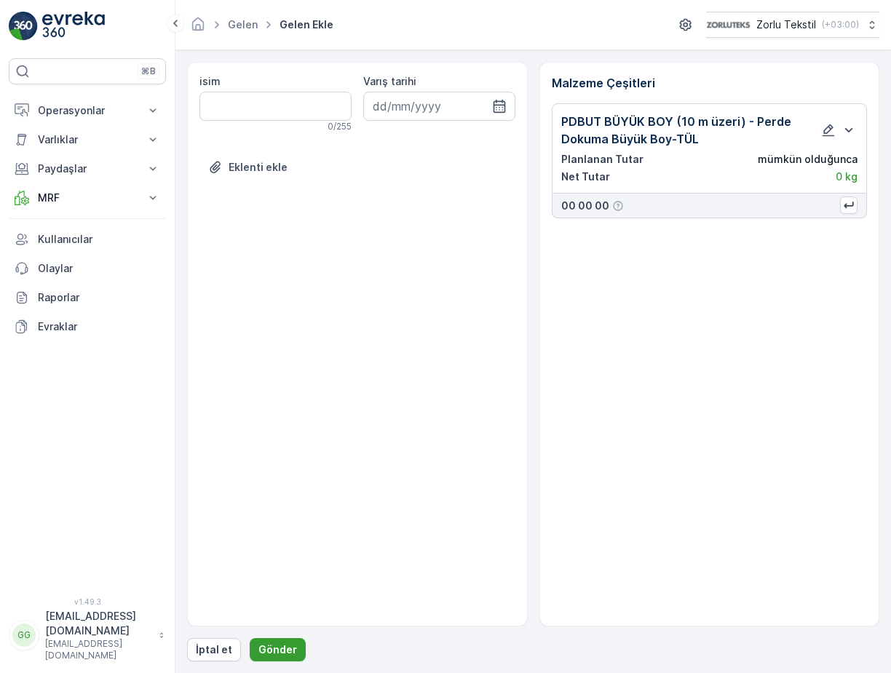
click at [271, 648] on p "Gönder" at bounding box center [277, 649] width 39 height 15
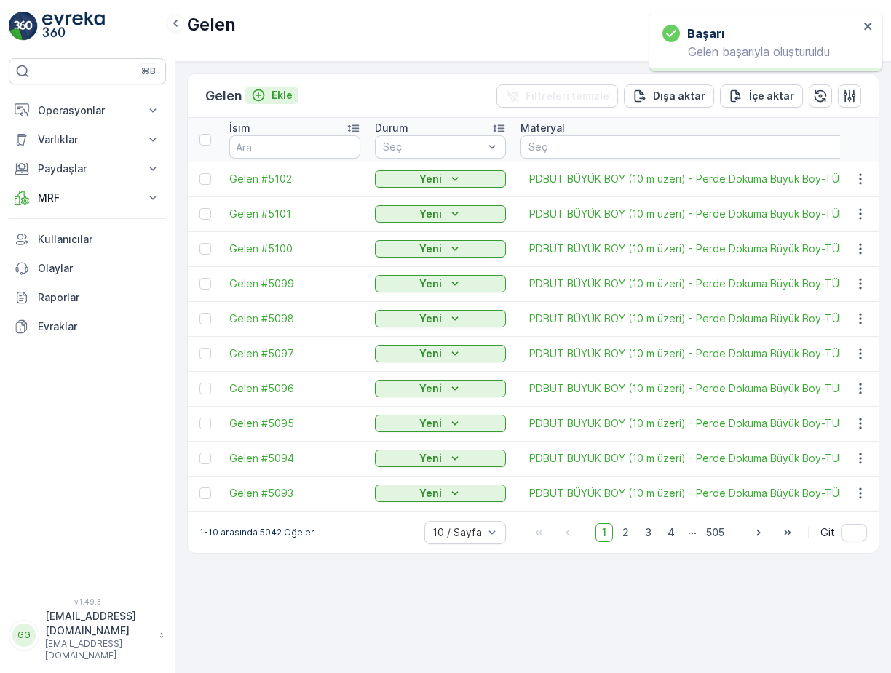
click at [278, 91] on p "Ekle" at bounding box center [281, 95] width 21 height 15
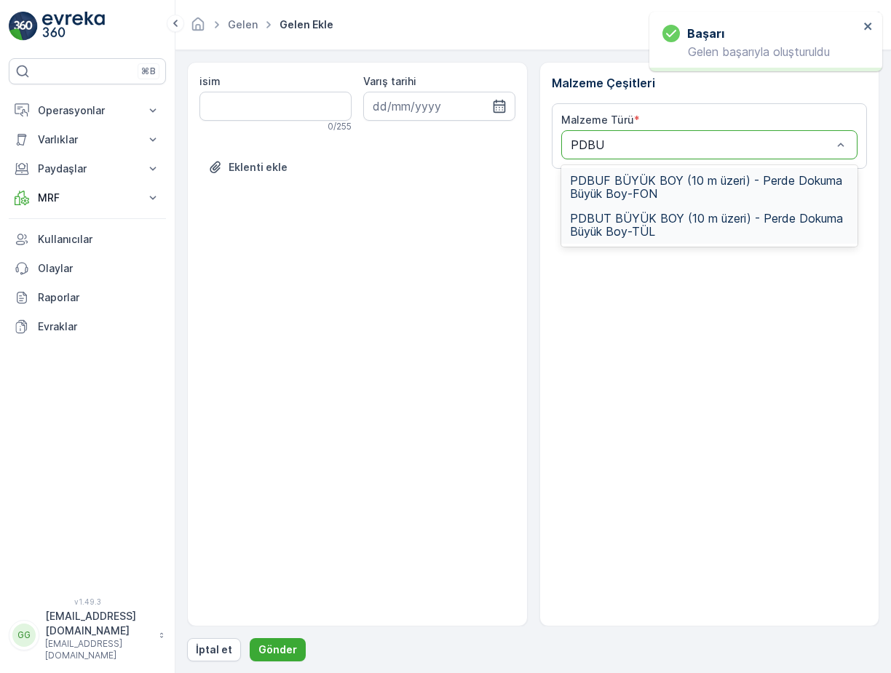
type input "PDBUT"
click at [618, 189] on span "PDBUT BÜYÜK BOY (10 m üzeri) - Perde Dokuma Büyük Boy-TÜL" at bounding box center [709, 187] width 279 height 26
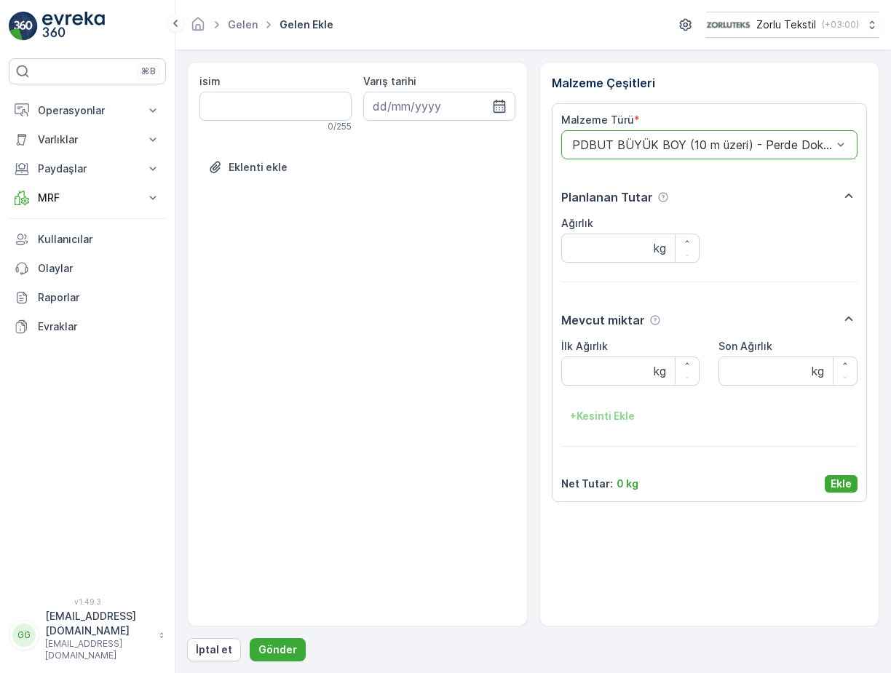
click at [835, 484] on p "Ekle" at bounding box center [840, 484] width 21 height 15
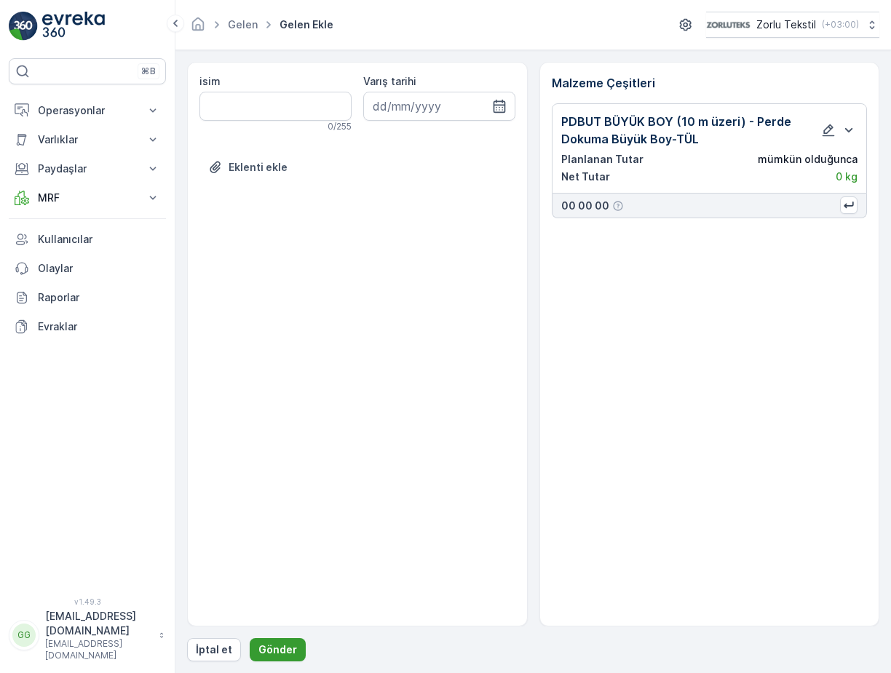
click at [266, 653] on p "Gönder" at bounding box center [277, 649] width 39 height 15
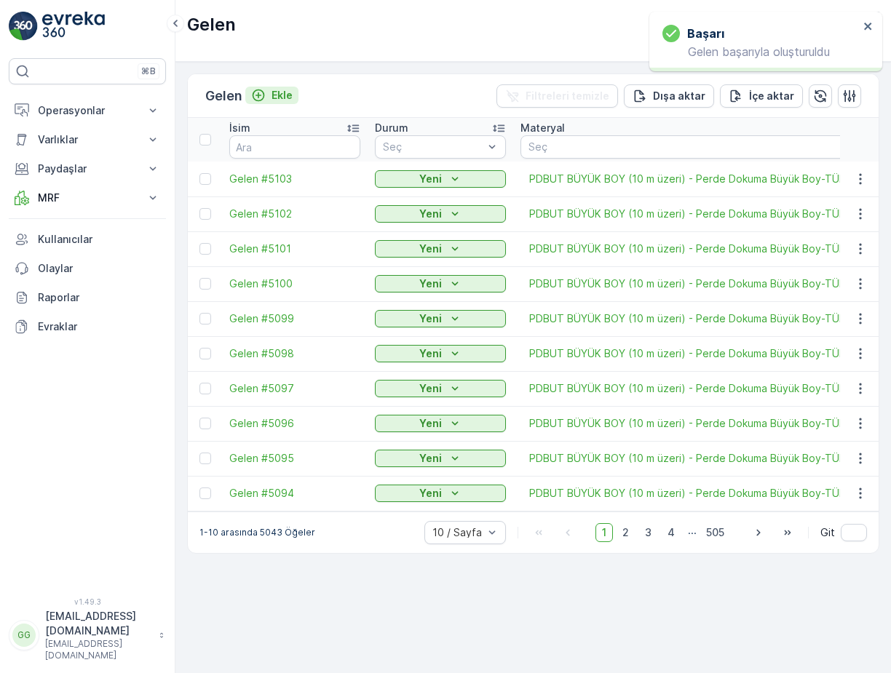
click at [284, 93] on p "Ekle" at bounding box center [281, 95] width 21 height 15
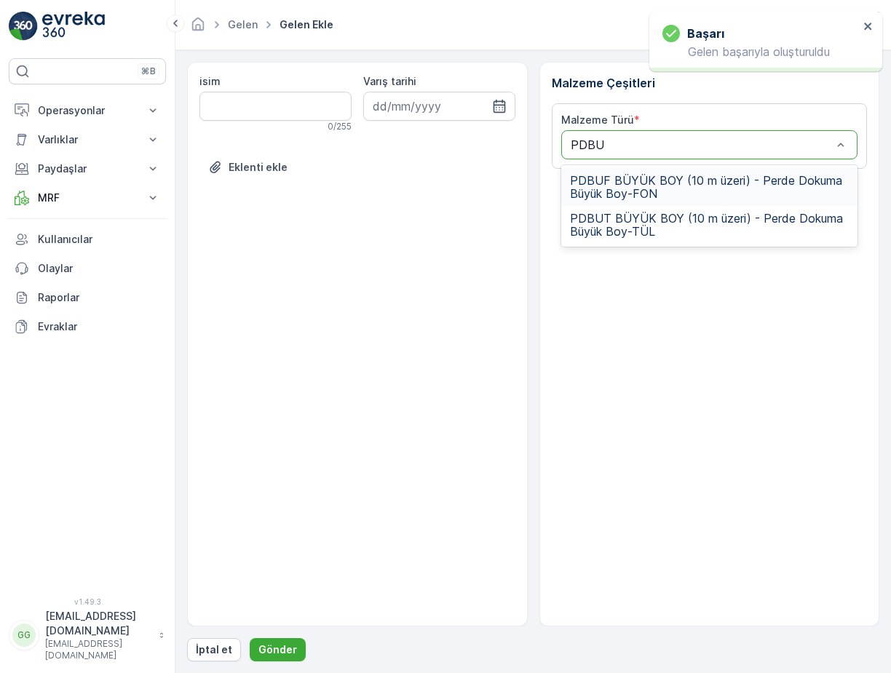
type input "PDBUT"
click at [609, 186] on span "PDBUT BÜYÜK BOY (10 m üzeri) - Perde Dokuma Büyük Boy-TÜL" at bounding box center [709, 187] width 279 height 26
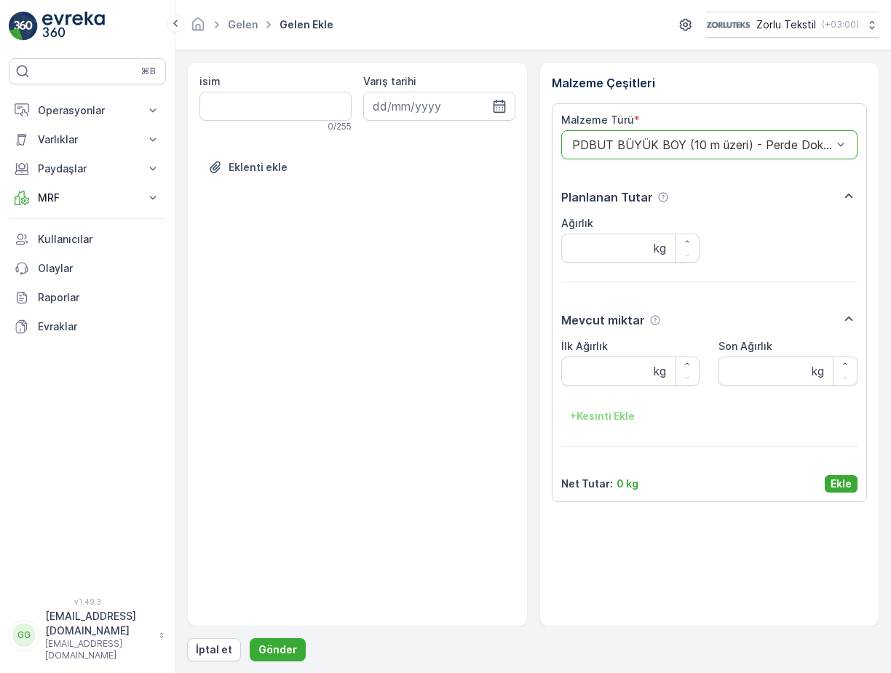
click at [838, 487] on p "Ekle" at bounding box center [840, 484] width 21 height 15
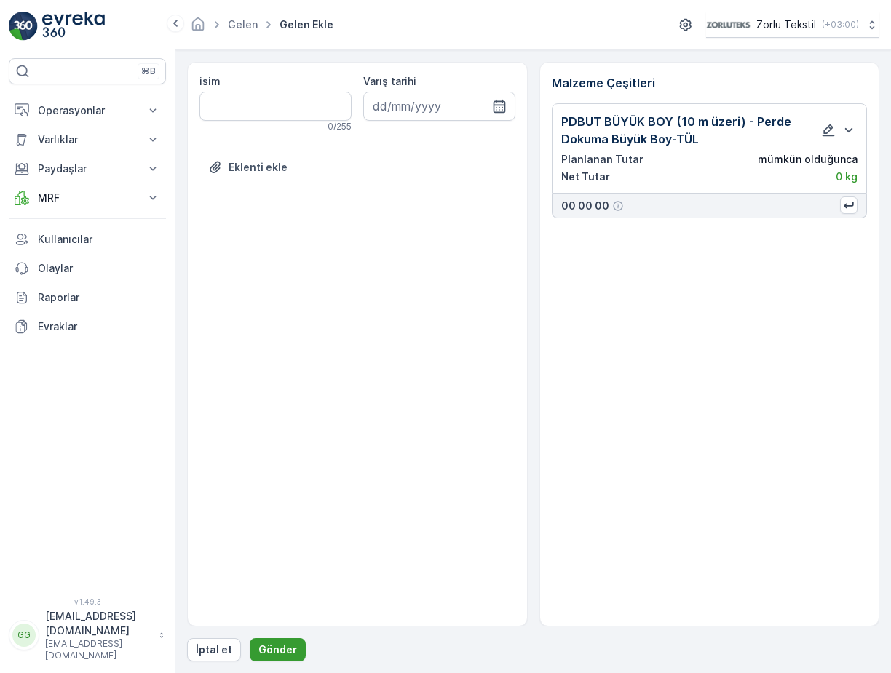
click at [272, 653] on p "Gönder" at bounding box center [277, 649] width 39 height 15
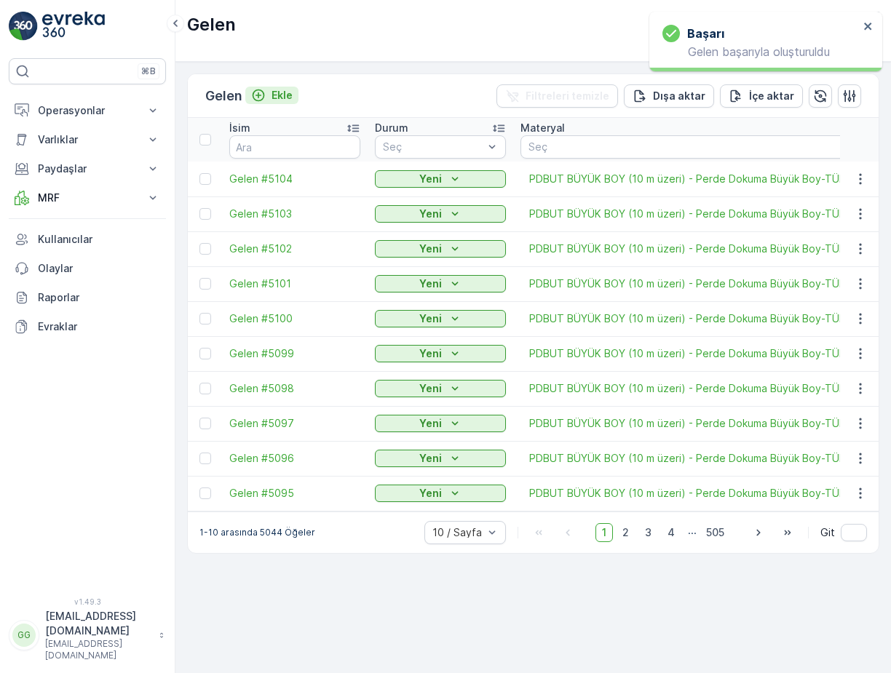
click at [282, 90] on p "Ekle" at bounding box center [281, 95] width 21 height 15
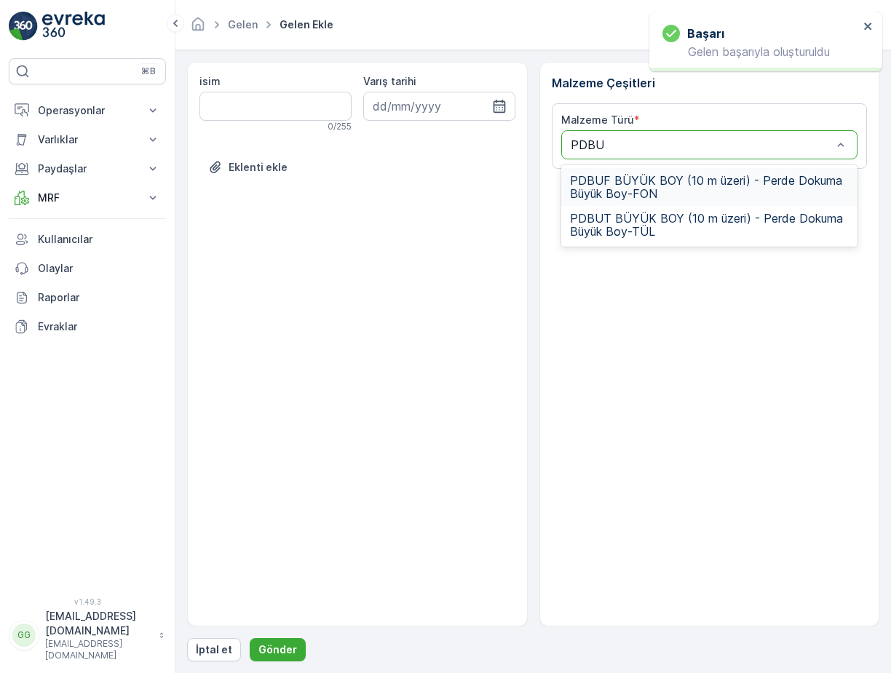
type input "PDBUT"
drag, startPoint x: 646, startPoint y: 176, endPoint x: 646, endPoint y: 186, distance: 10.2
click at [646, 182] on span "PDBUT BÜYÜK BOY (10 m üzeri) - Perde Dokuma Büyük Boy-TÜL" at bounding box center [709, 187] width 279 height 26
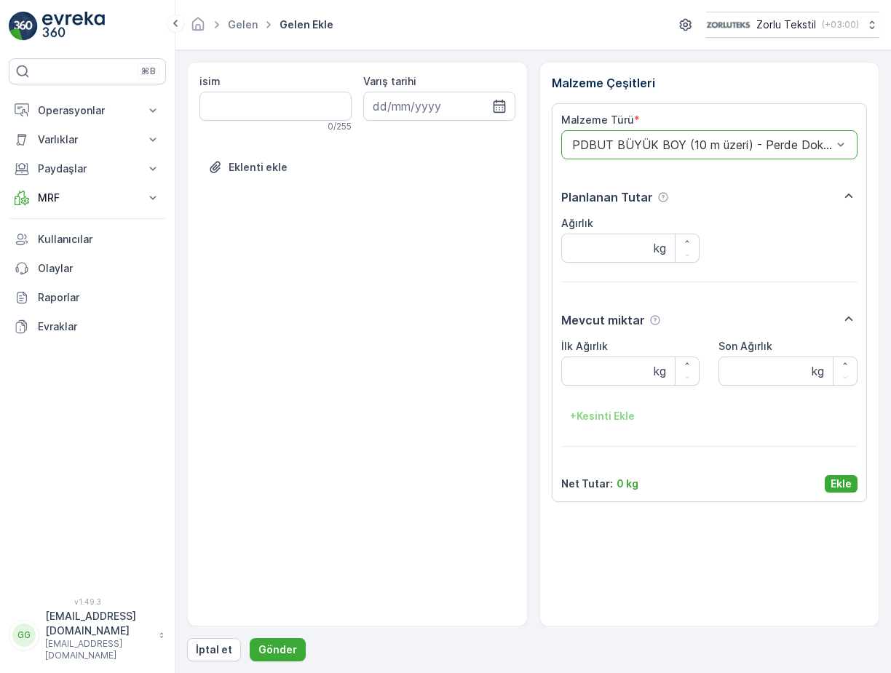
click at [842, 480] on p "Ekle" at bounding box center [840, 484] width 21 height 15
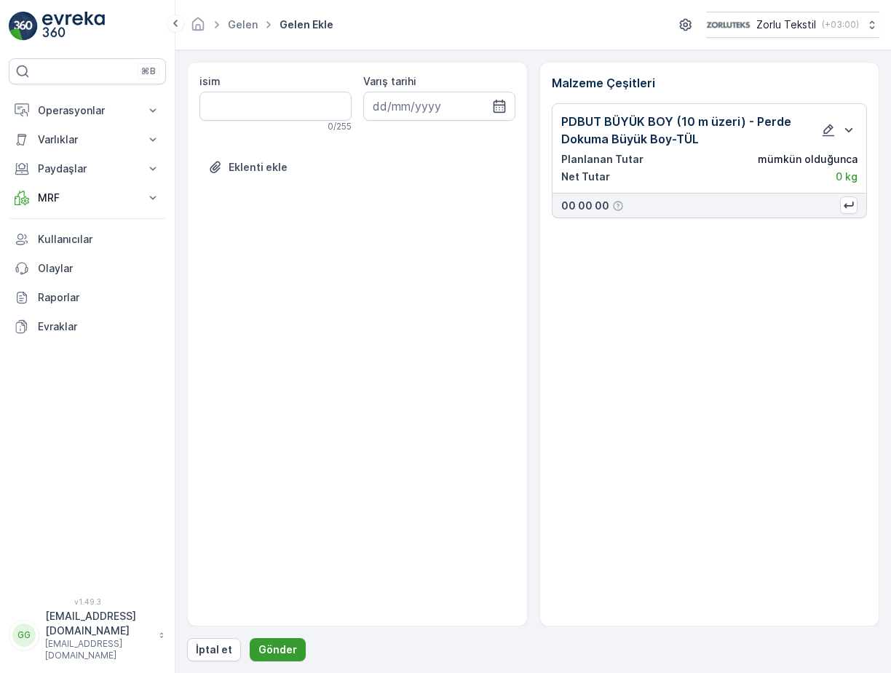
click at [278, 645] on p "Gönder" at bounding box center [277, 649] width 39 height 15
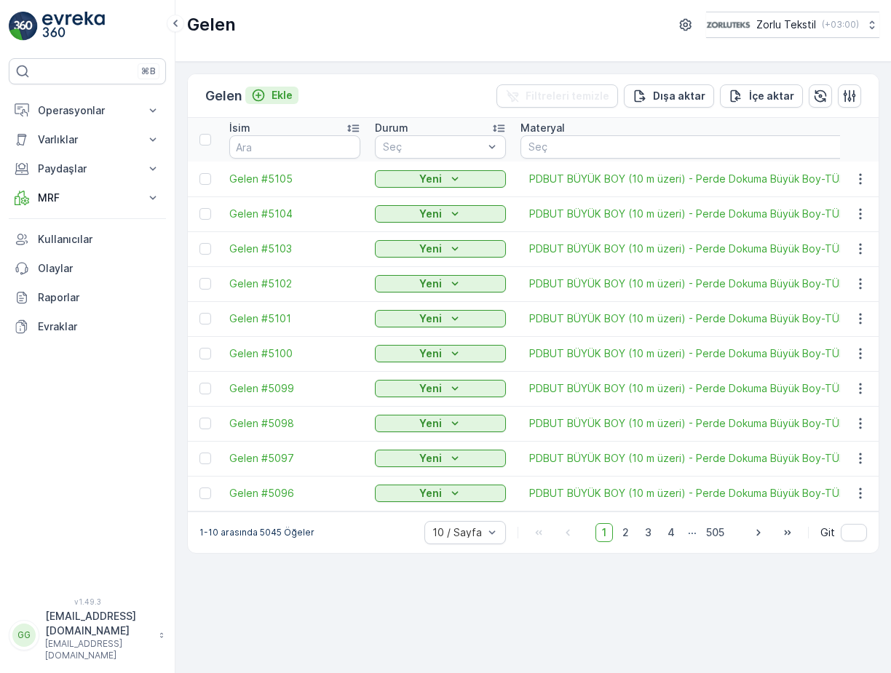
click at [292, 94] on p "Ekle" at bounding box center [281, 95] width 21 height 15
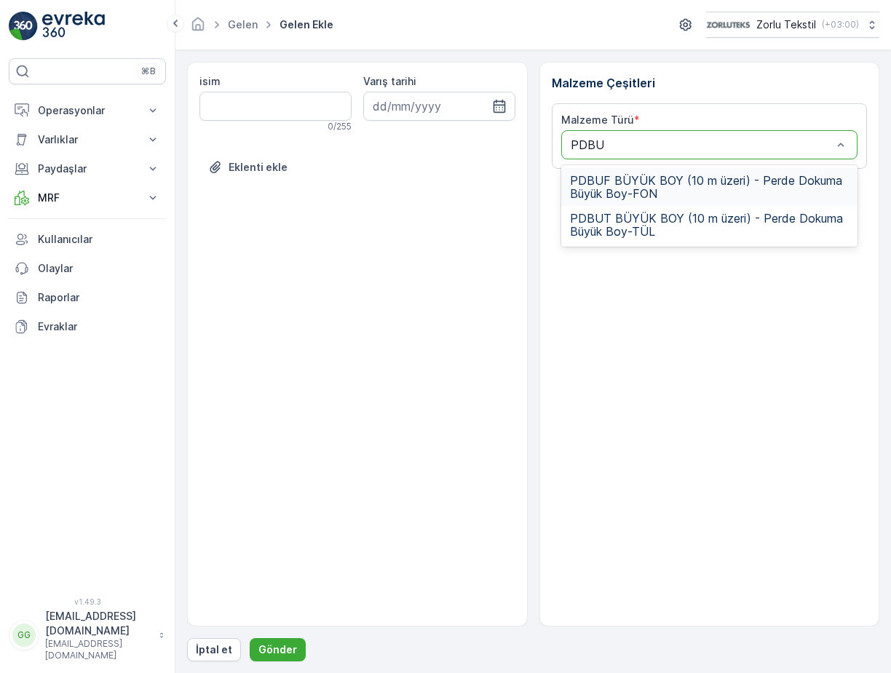
type input "PDBUF"
click at [613, 195] on span "PDBUF BÜYÜK BOY (10 m üzeri) - Perde Dokuma Büyük Boy-FON" at bounding box center [709, 187] width 279 height 26
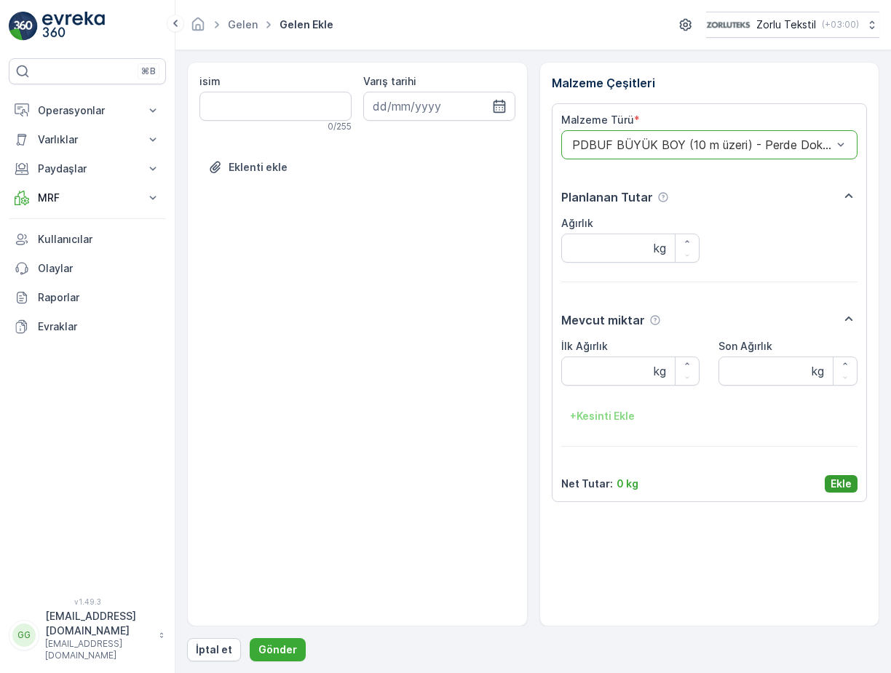
click at [837, 484] on p "Ekle" at bounding box center [840, 484] width 21 height 15
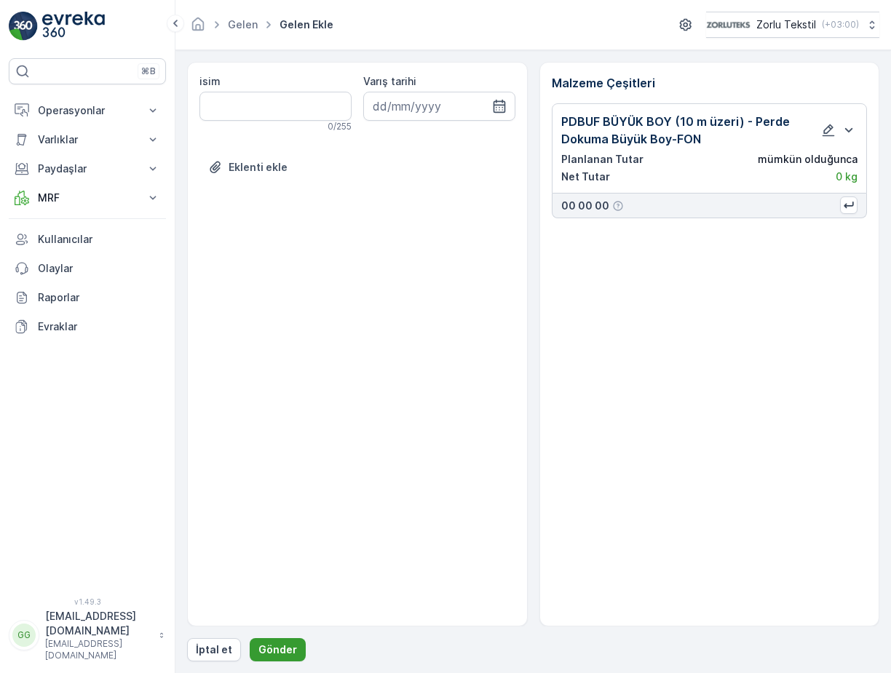
click at [266, 653] on p "Gönder" at bounding box center [277, 649] width 39 height 15
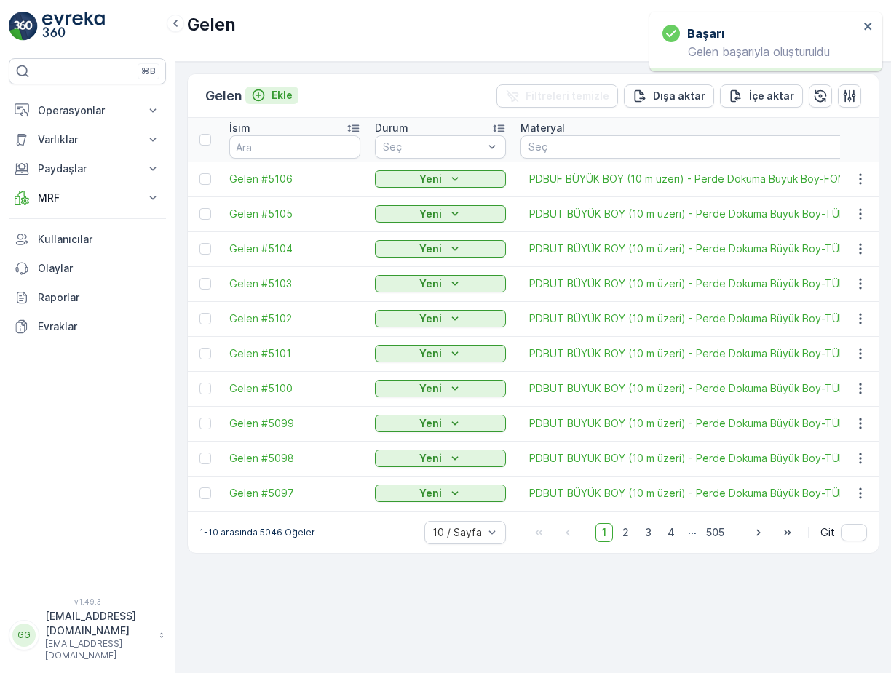
click at [281, 97] on p "Ekle" at bounding box center [281, 95] width 21 height 15
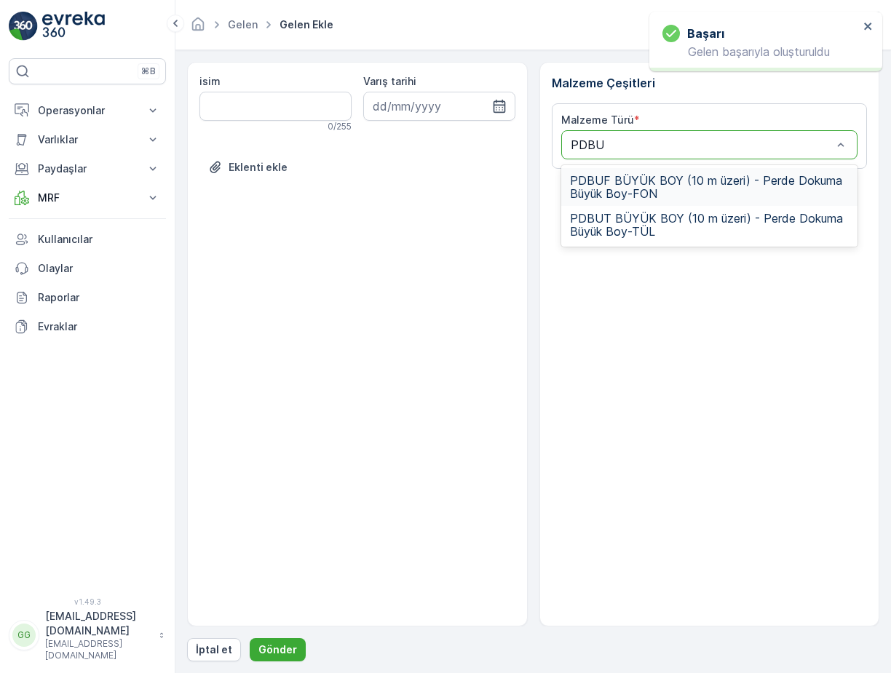
type input "PDBUF"
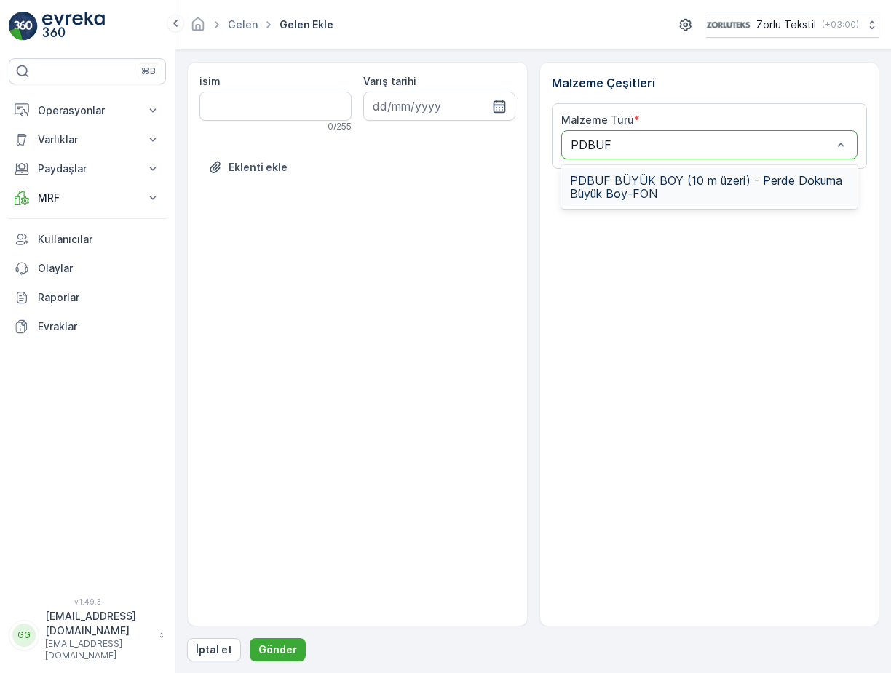
click at [602, 186] on span "PDBUF BÜYÜK BOY (10 m üzeri) - Perde Dokuma Büyük Boy-FON" at bounding box center [709, 187] width 279 height 26
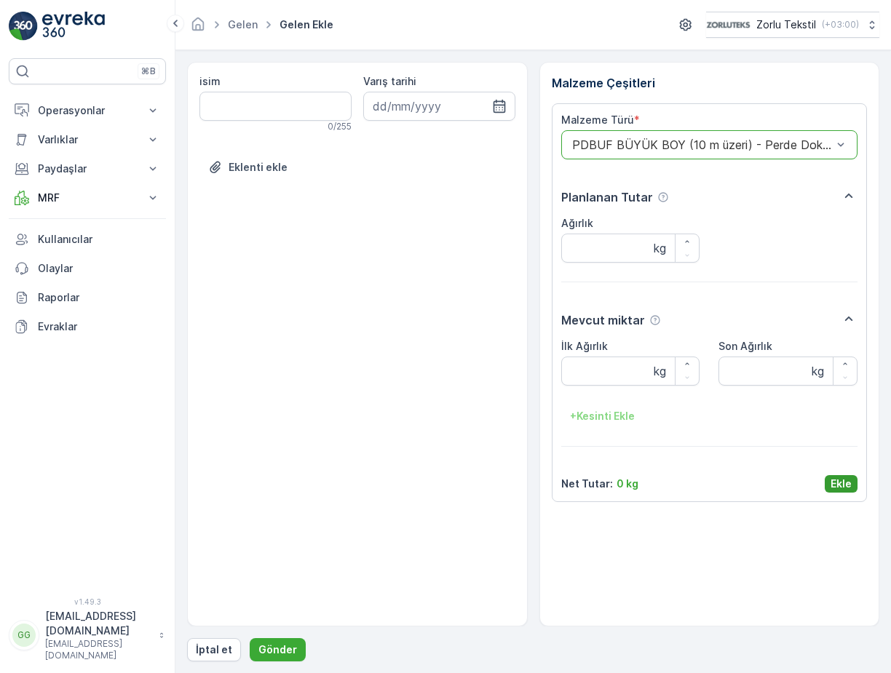
click at [836, 480] on p "Ekle" at bounding box center [840, 484] width 21 height 15
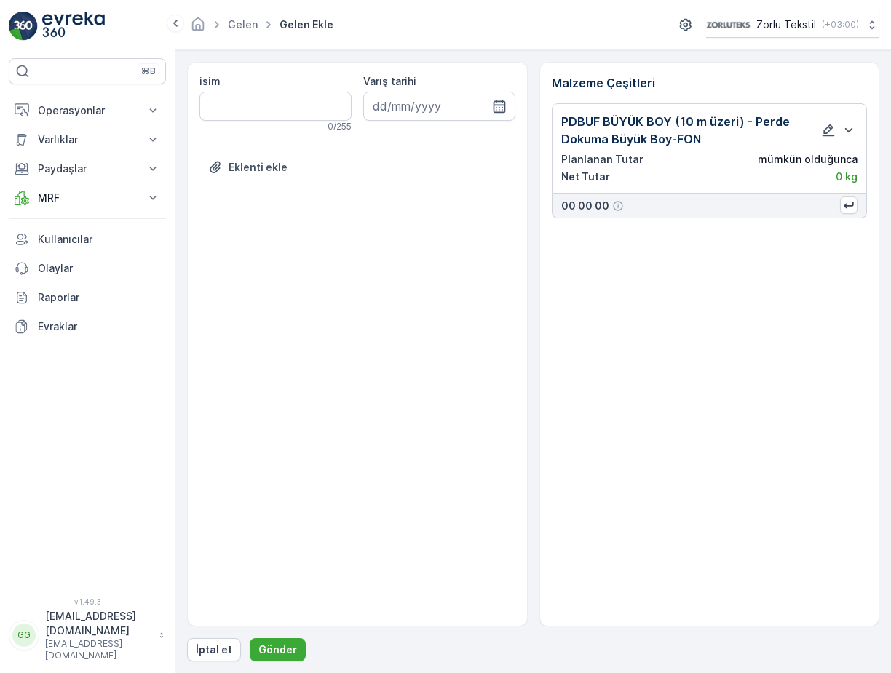
click at [270, 634] on div "isim 0 / 255 Varış tarihi Eklenti ekle Malzeme Çeşitleri PDBUF BÜYÜK BOY (10 m …" at bounding box center [533, 361] width 692 height 599
click at [270, 646] on p "Gönder" at bounding box center [277, 649] width 39 height 15
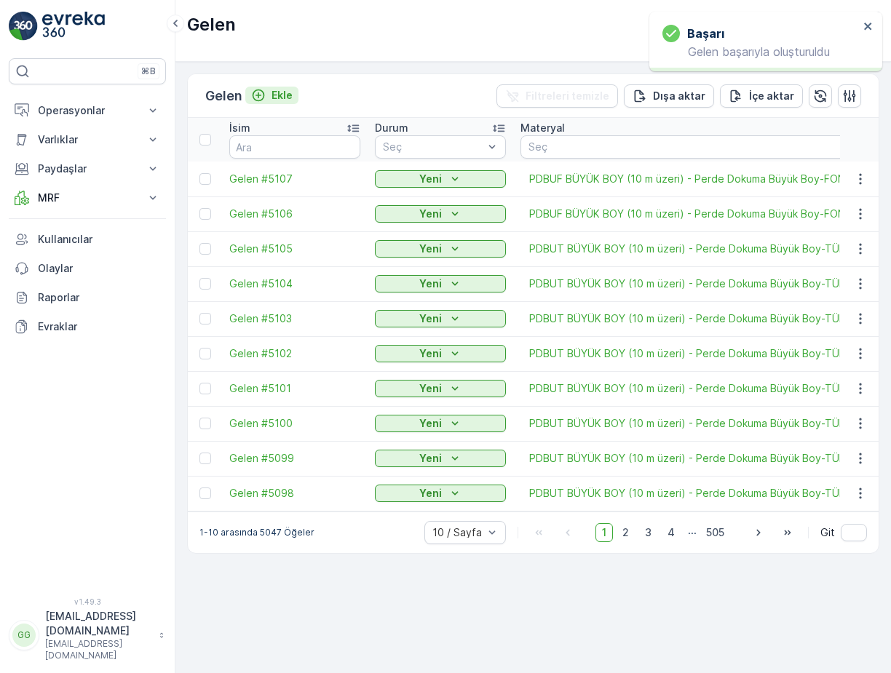
click at [272, 95] on div "Ekle" at bounding box center [271, 95] width 41 height 15
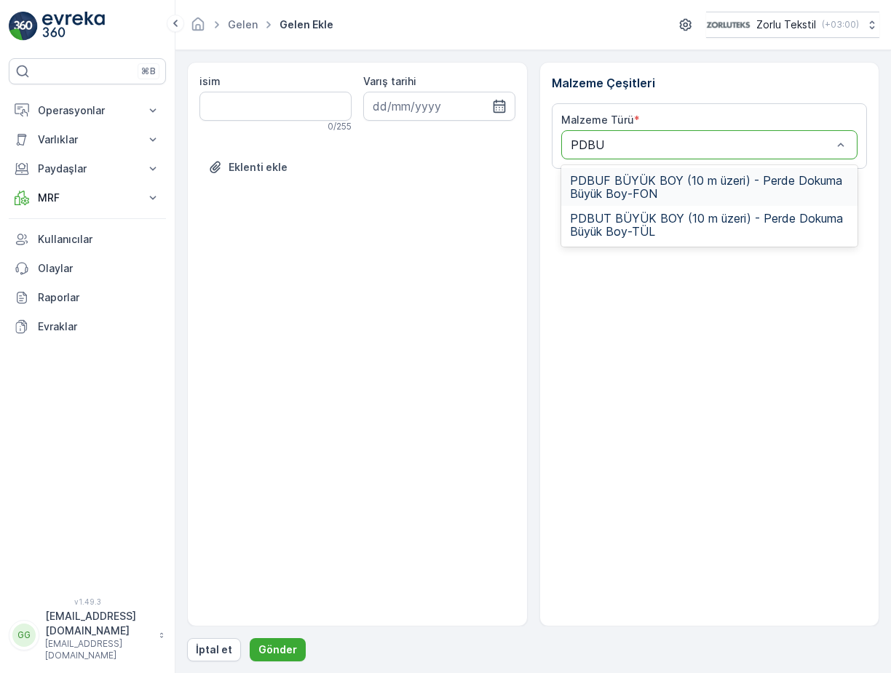
type input "PDBUF"
click at [674, 187] on span "PDBUF BÜYÜK BOY (10 m üzeri) - Perde Dokuma Büyük Boy-FON" at bounding box center [709, 187] width 279 height 26
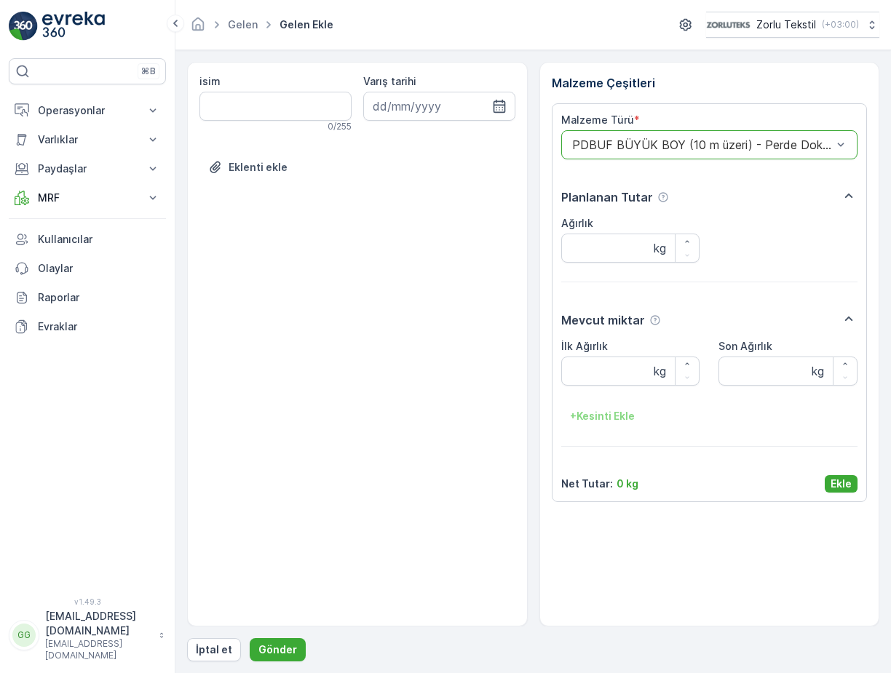
click at [839, 483] on p "Ekle" at bounding box center [840, 484] width 21 height 15
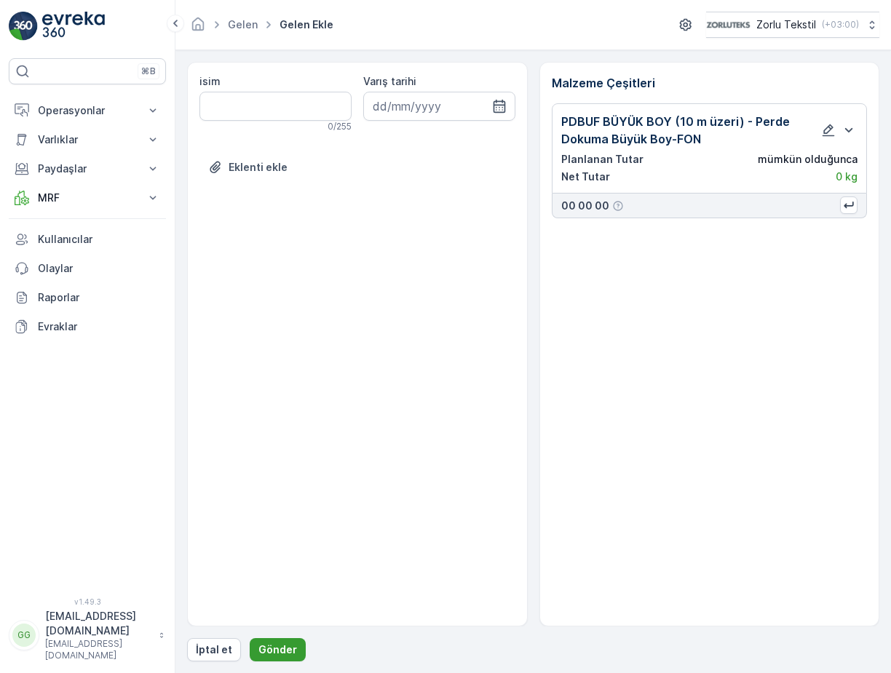
click at [288, 647] on p "Gönder" at bounding box center [277, 649] width 39 height 15
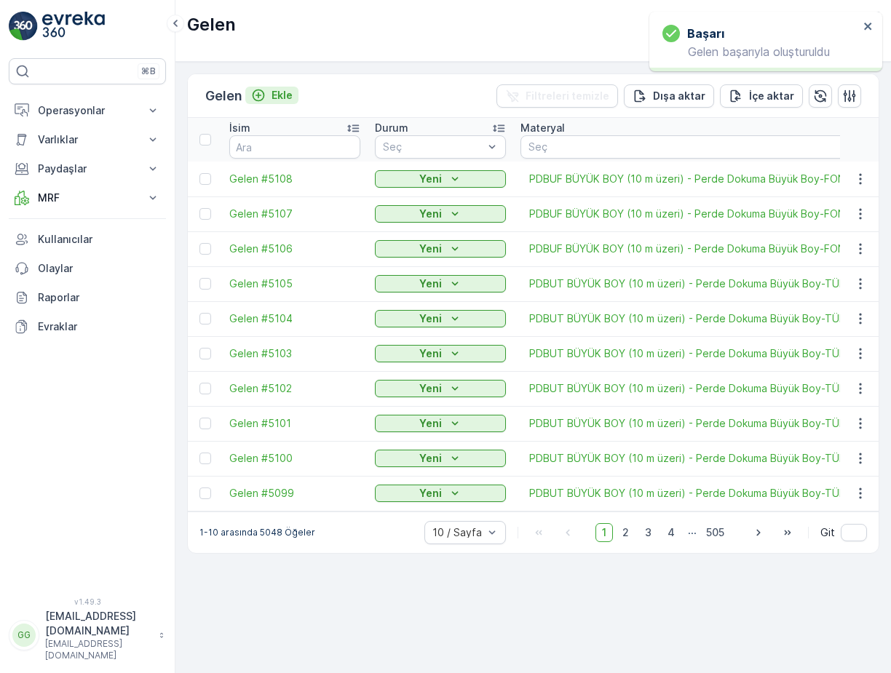
click at [289, 93] on p "Ekle" at bounding box center [281, 95] width 21 height 15
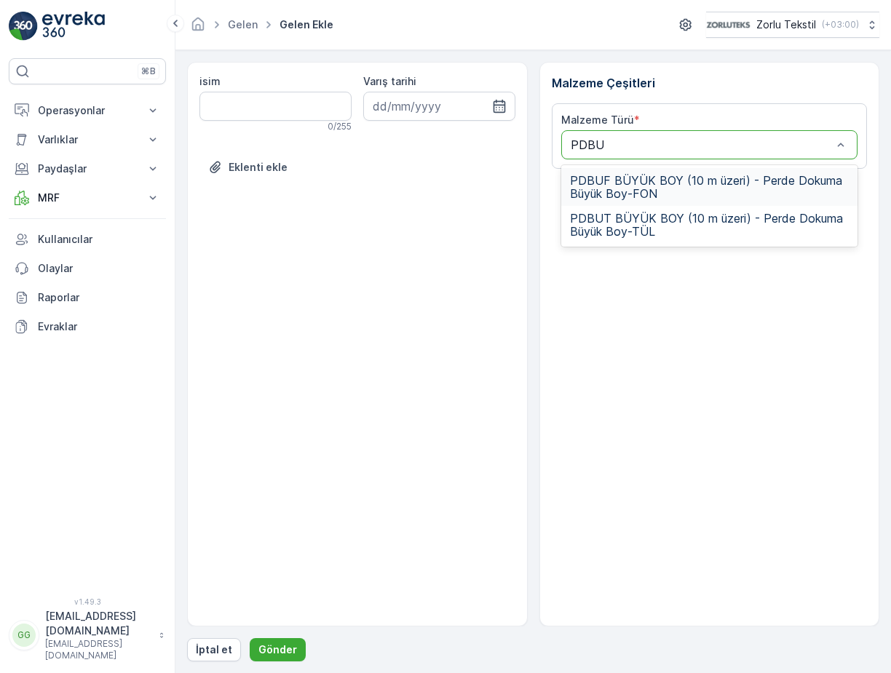
type input "PDBUF"
click at [610, 181] on span "PDBUF BÜYÜK BOY (10 m üzeri) - Perde Dokuma Büyük Boy-FON" at bounding box center [709, 187] width 279 height 26
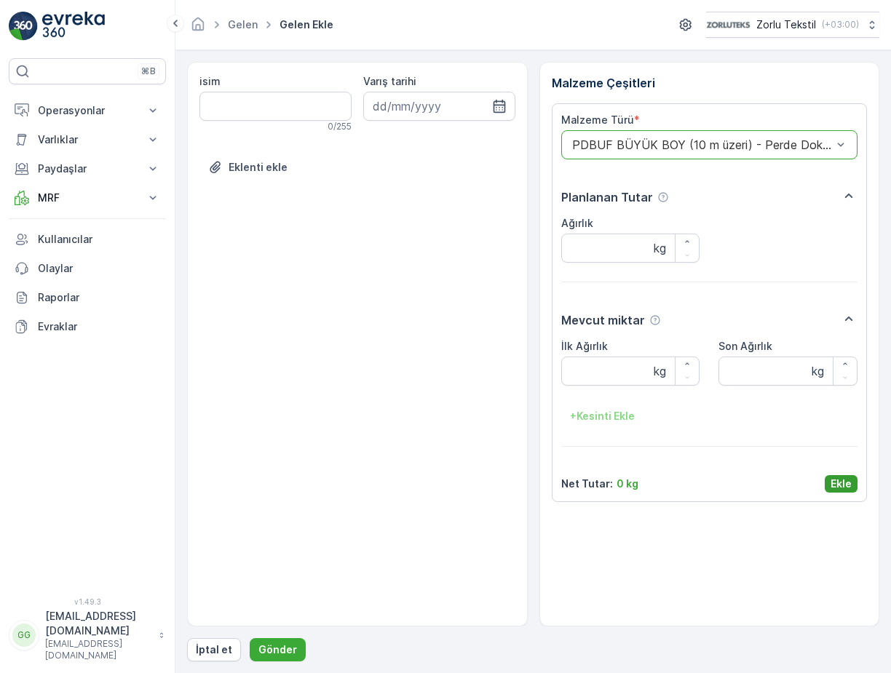
click at [840, 479] on p "Ekle" at bounding box center [840, 484] width 21 height 15
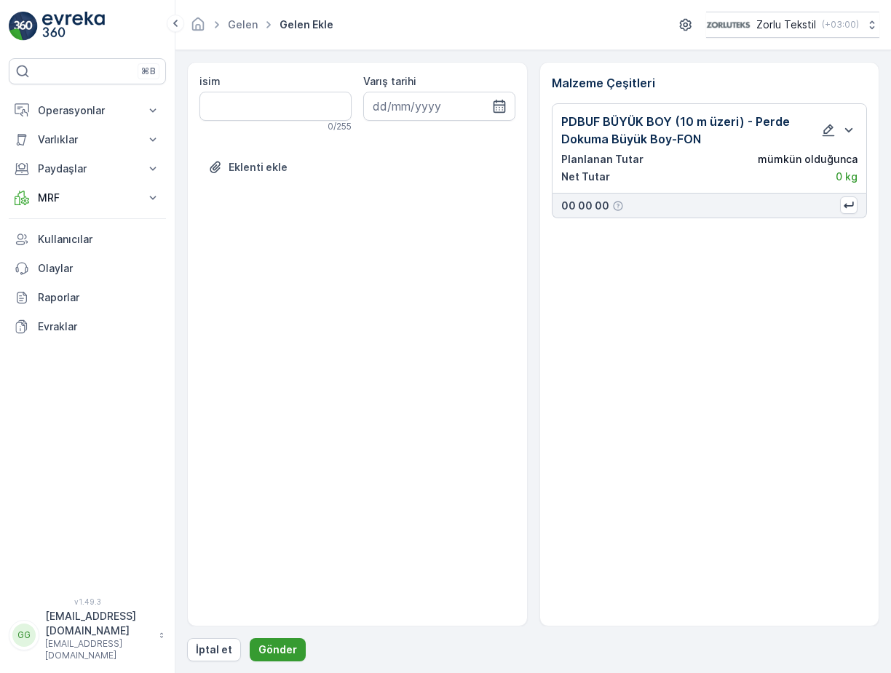
click at [276, 650] on p "Gönder" at bounding box center [277, 649] width 39 height 15
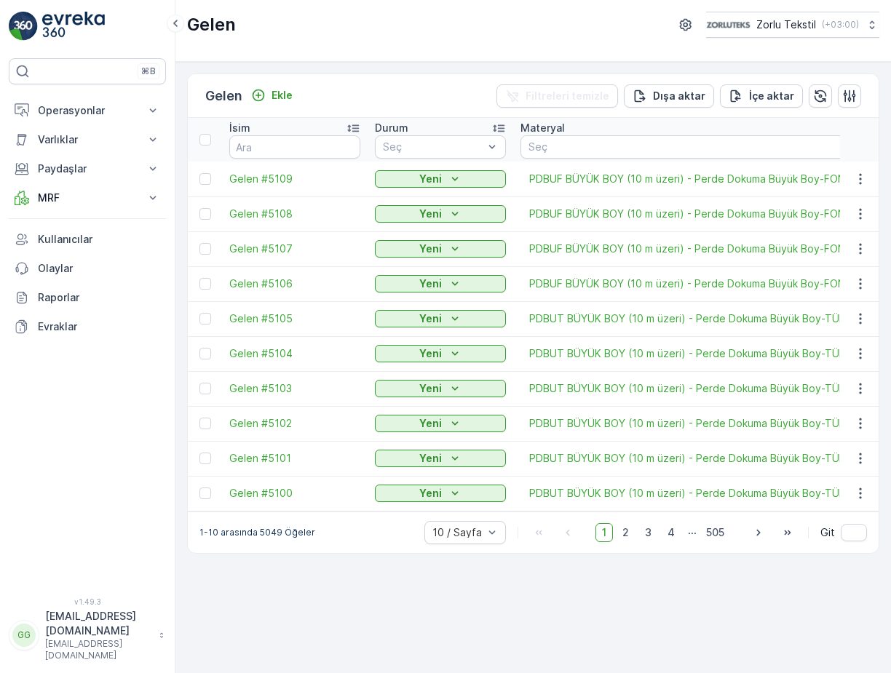
click at [281, 84] on div "Gelen Ekle Filtreleri temizle Dışa aktar İçe aktar" at bounding box center [533, 96] width 690 height 44
click at [279, 100] on p "Ekle" at bounding box center [281, 95] width 21 height 15
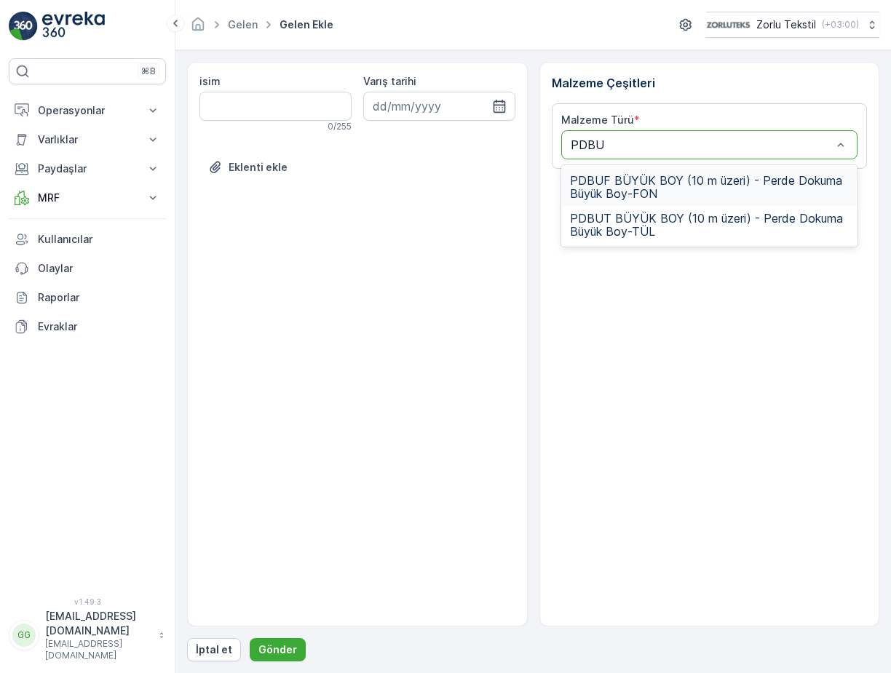
type input "PDBUF"
click at [590, 190] on span "PDBUF BÜYÜK BOY (10 m üzeri) - Perde Dokuma Büyük Boy-FON" at bounding box center [709, 187] width 279 height 26
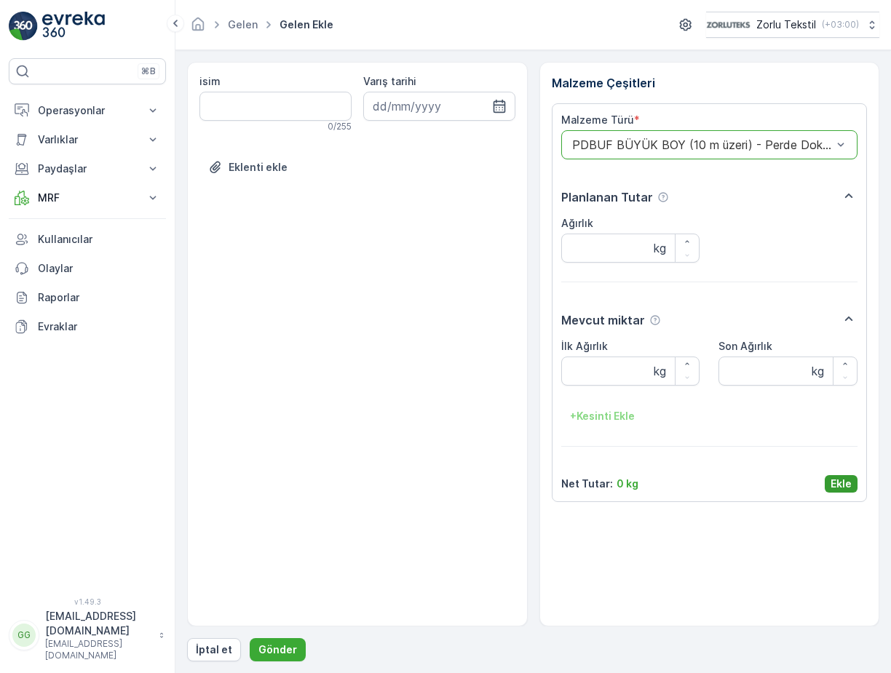
click at [843, 480] on p "Ekle" at bounding box center [840, 484] width 21 height 15
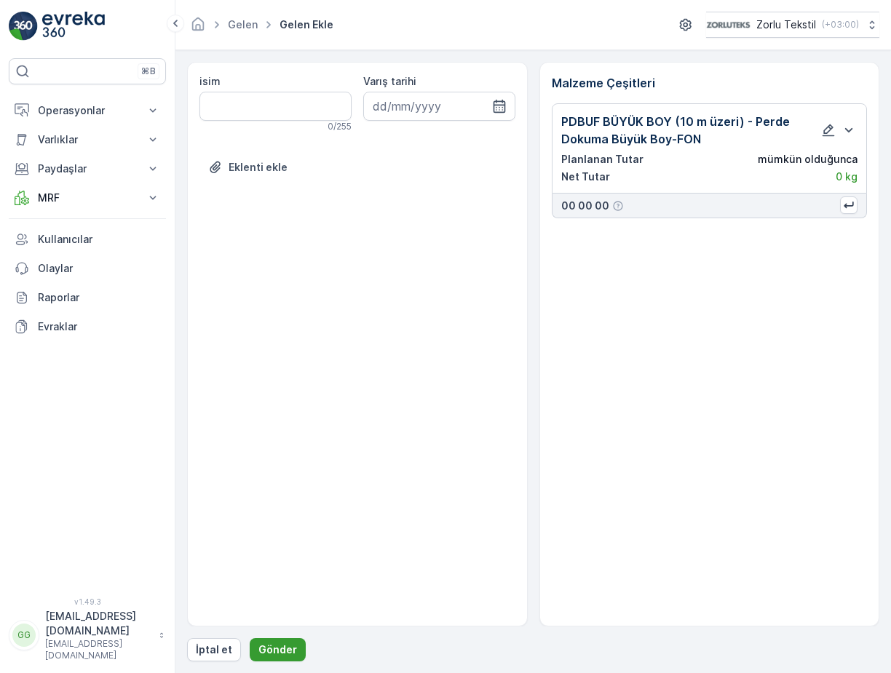
click at [258, 645] on p "Gönder" at bounding box center [277, 649] width 39 height 15
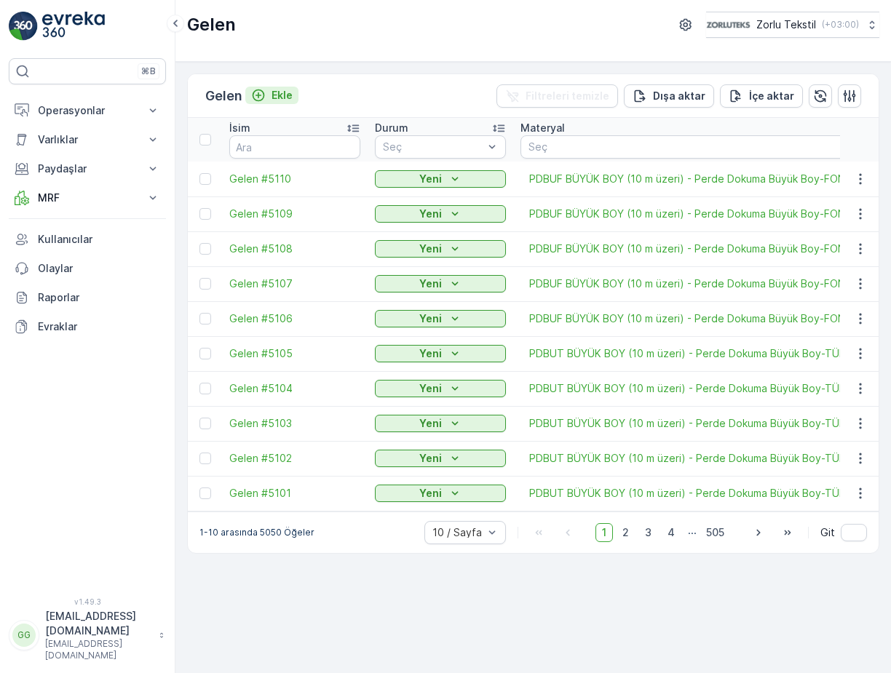
click at [287, 91] on p "Ekle" at bounding box center [281, 95] width 21 height 15
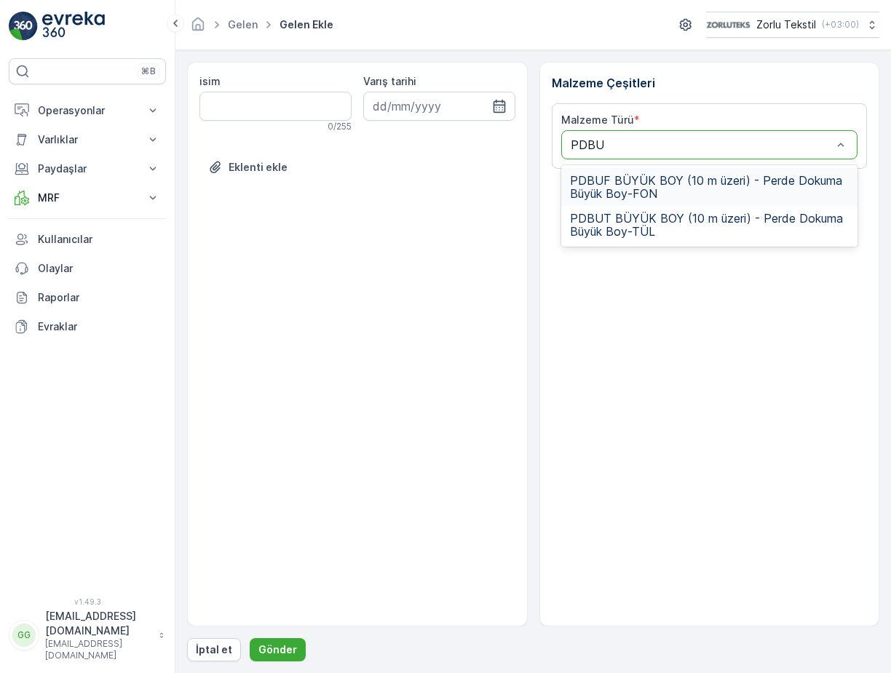
type input "PDBUF"
click at [648, 172] on div "PDBUF BÜYÜK BOY (10 m üzeri) - Perde Dokuma Büyük Boy-FON" at bounding box center [709, 187] width 297 height 38
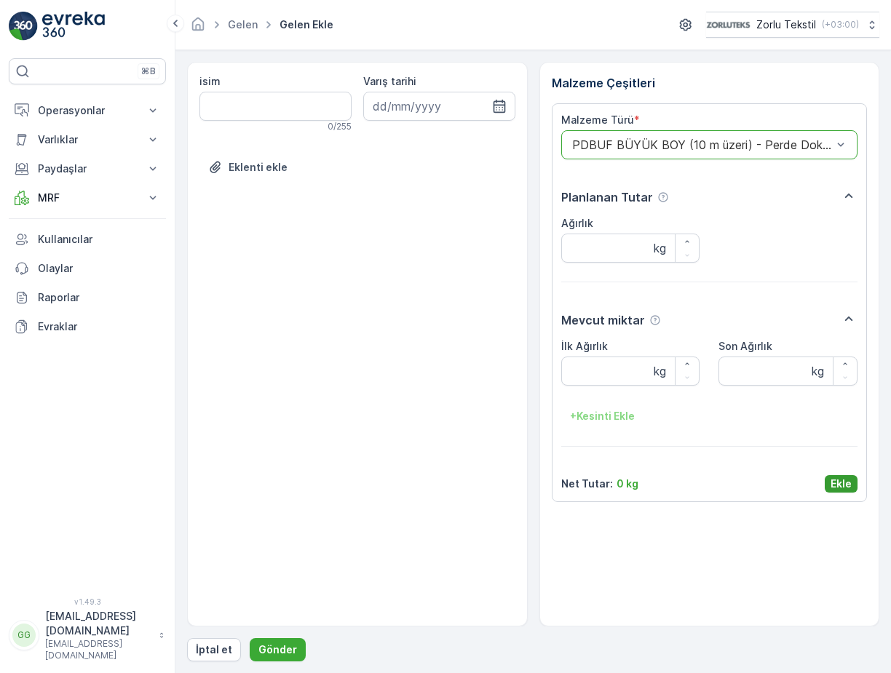
click at [836, 482] on p "Ekle" at bounding box center [840, 484] width 21 height 15
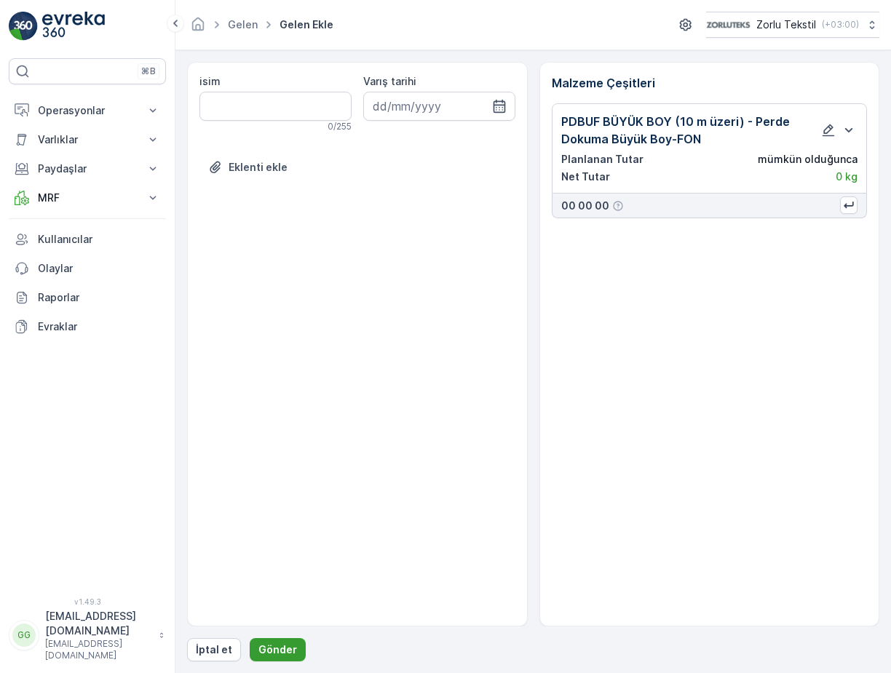
click at [268, 652] on p "Gönder" at bounding box center [277, 649] width 39 height 15
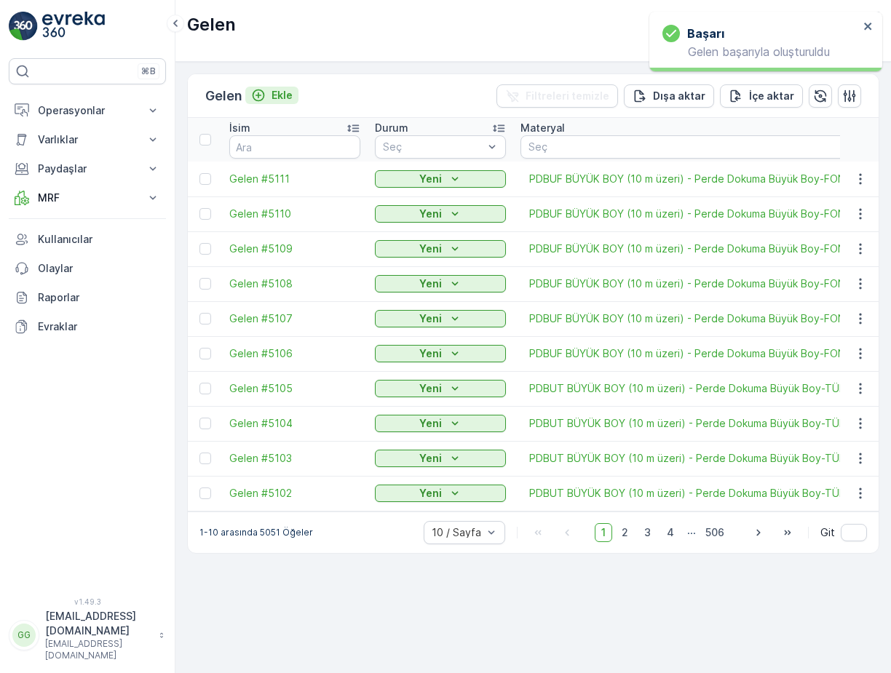
click at [275, 96] on p "Ekle" at bounding box center [281, 95] width 21 height 15
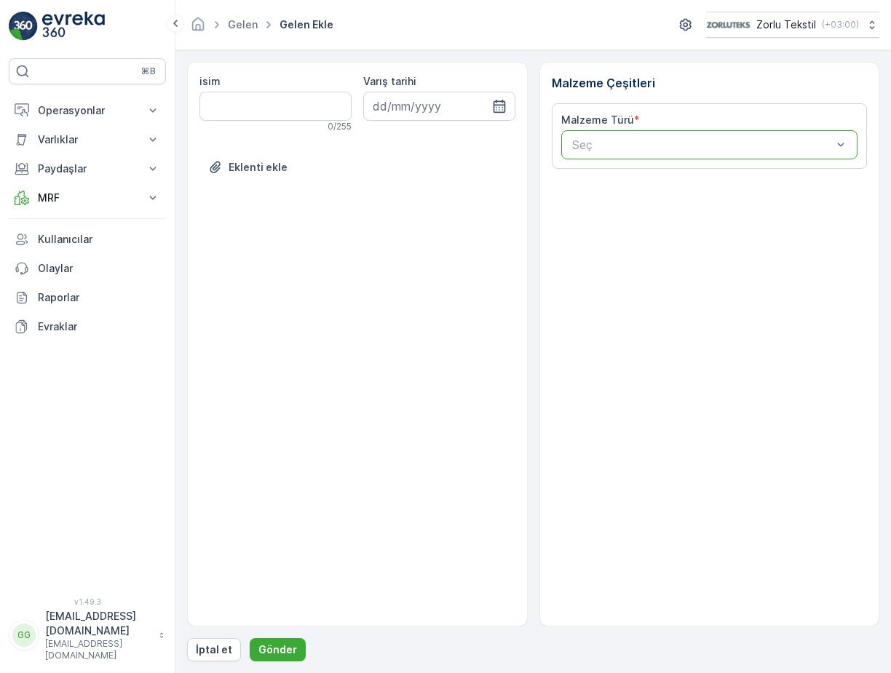
click at [616, 145] on div at bounding box center [701, 144] width 263 height 13
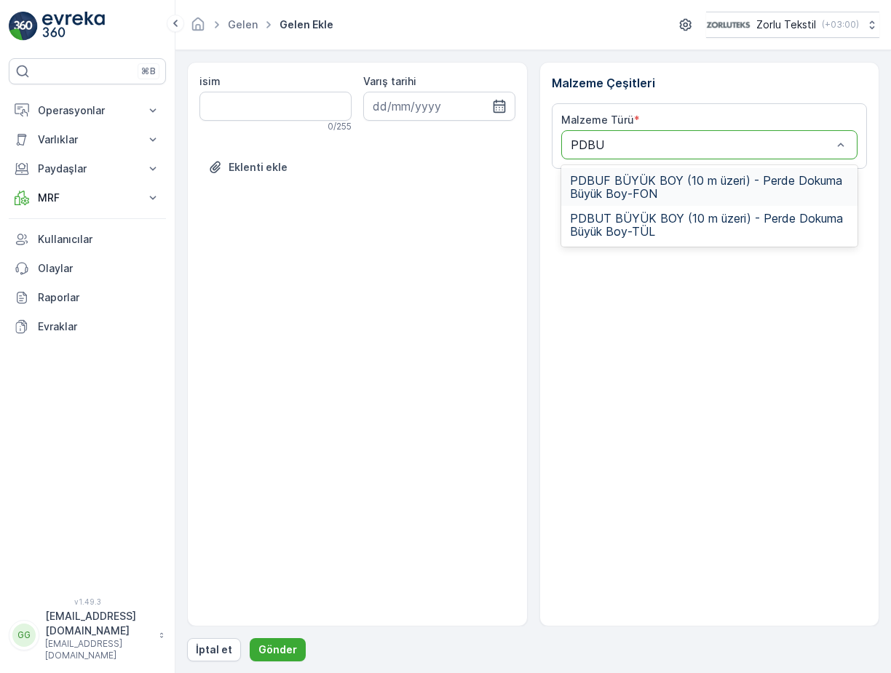
type input "PDBUF"
click at [626, 181] on span "PDBUF BÜYÜK BOY (10 m üzeri) - Perde Dokuma Büyük Boy-FON" at bounding box center [709, 187] width 279 height 26
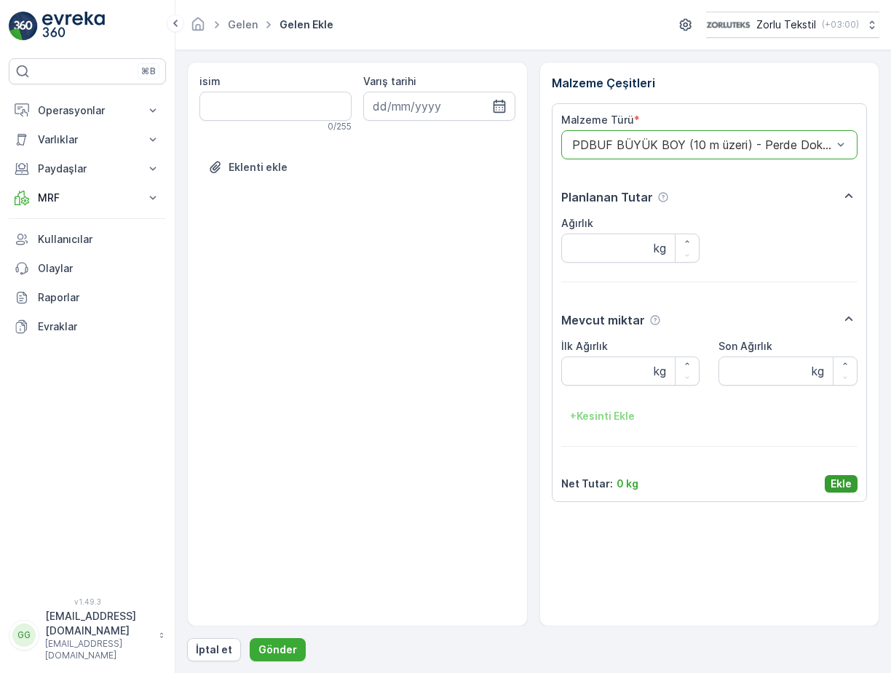
click at [844, 482] on p "Ekle" at bounding box center [840, 484] width 21 height 15
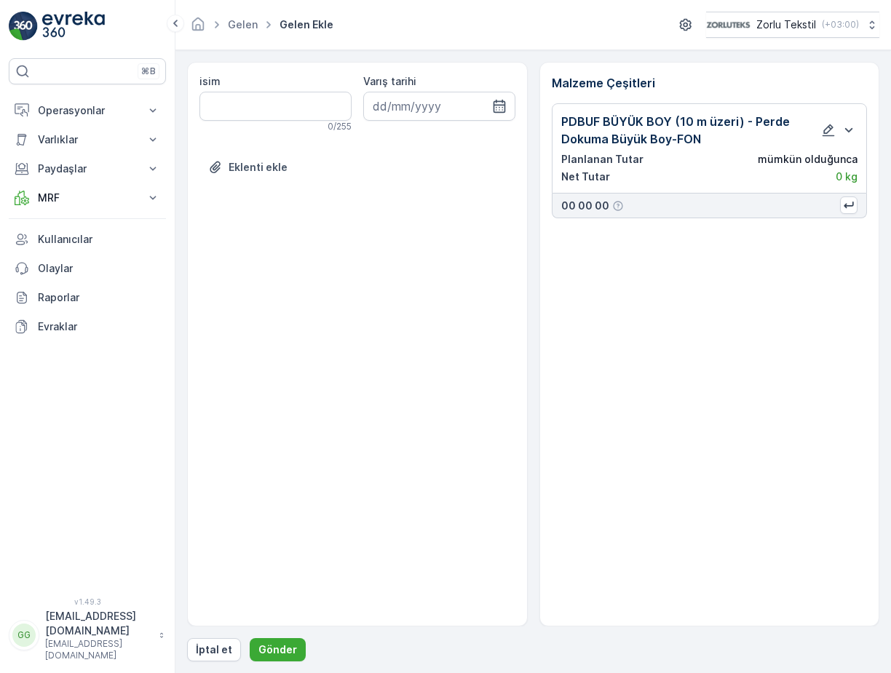
click at [275, 635] on div "isim 0 / 255 Varış tarihi Eklenti ekle Malzeme Çeşitleri PDBUF BÜYÜK BOY (10 m …" at bounding box center [533, 361] width 692 height 599
click at [277, 647] on p "Gönder" at bounding box center [277, 649] width 39 height 15
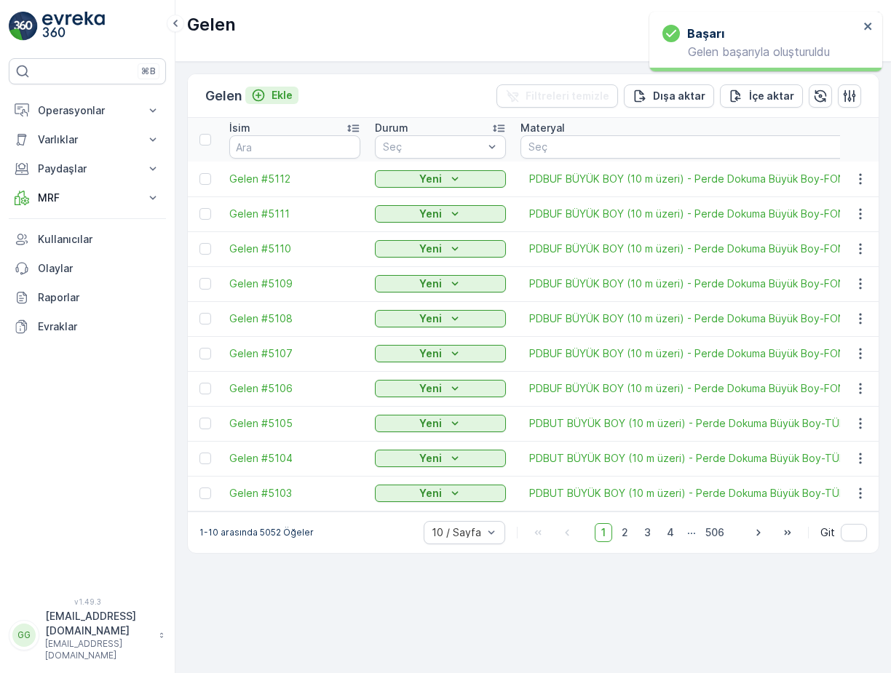
click at [285, 97] on p "Ekle" at bounding box center [281, 95] width 21 height 15
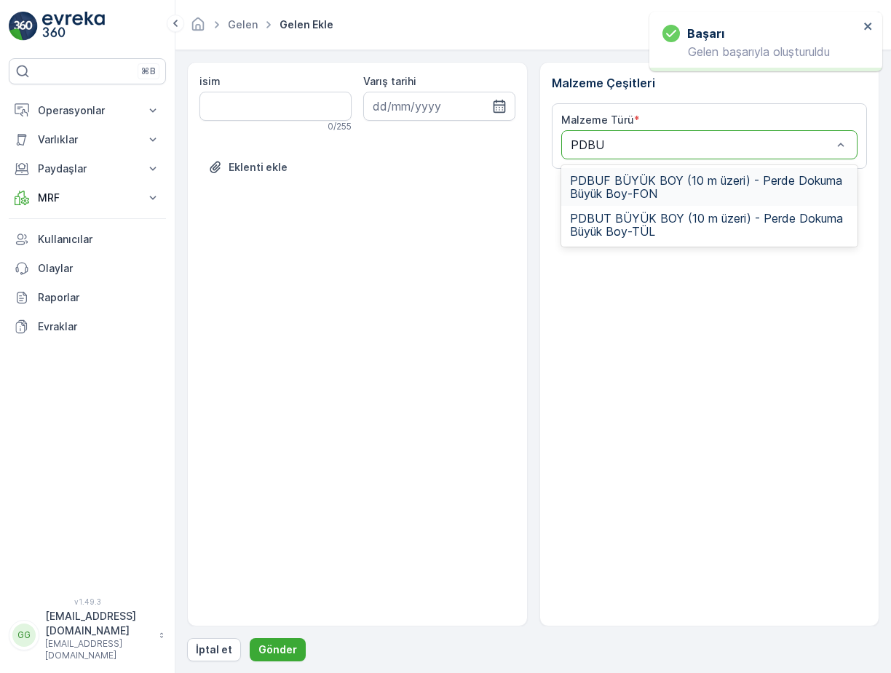
type input "PDBUF"
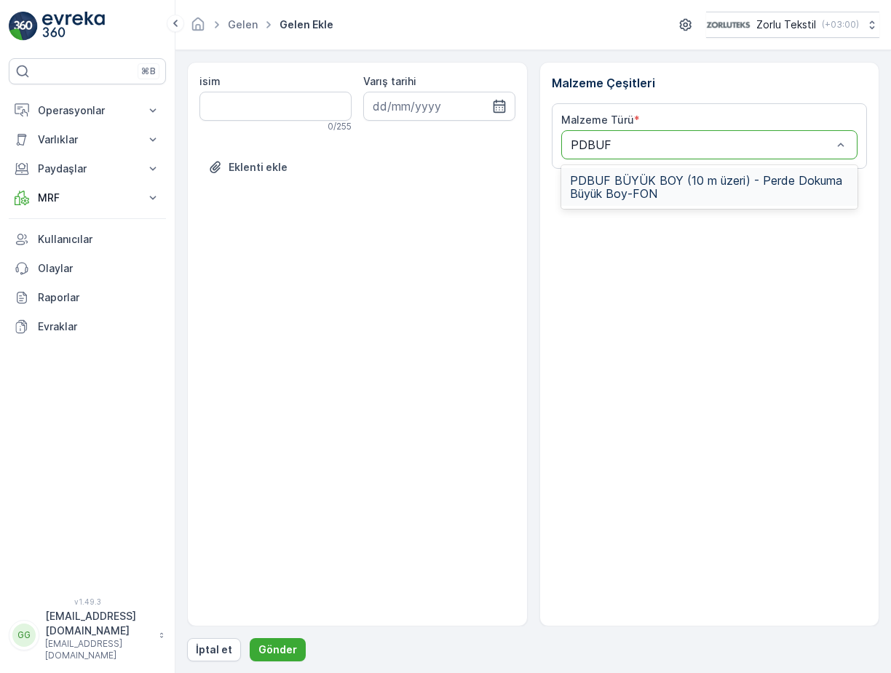
click at [632, 195] on span "PDBUF BÜYÜK BOY (10 m üzeri) - Perde Dokuma Büyük Boy-FON" at bounding box center [709, 187] width 279 height 26
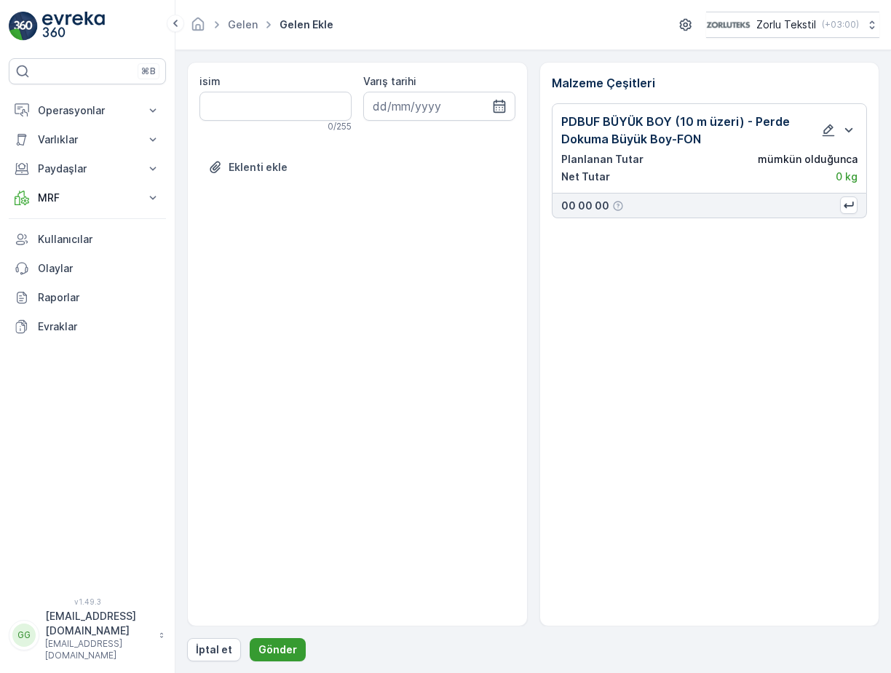
click at [266, 638] on button "Gönder" at bounding box center [278, 649] width 56 height 23
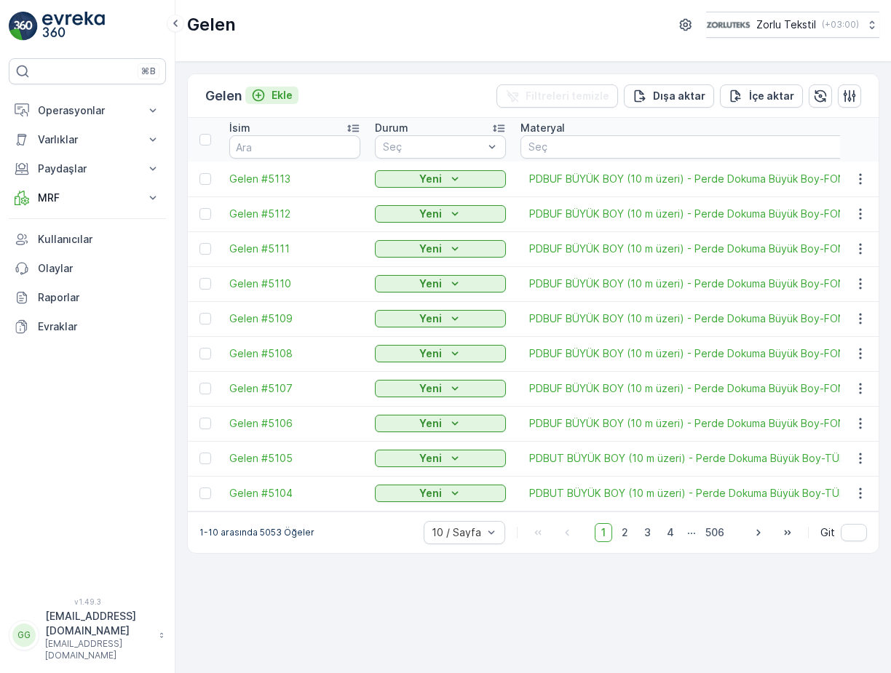
click at [274, 98] on p "Ekle" at bounding box center [281, 95] width 21 height 15
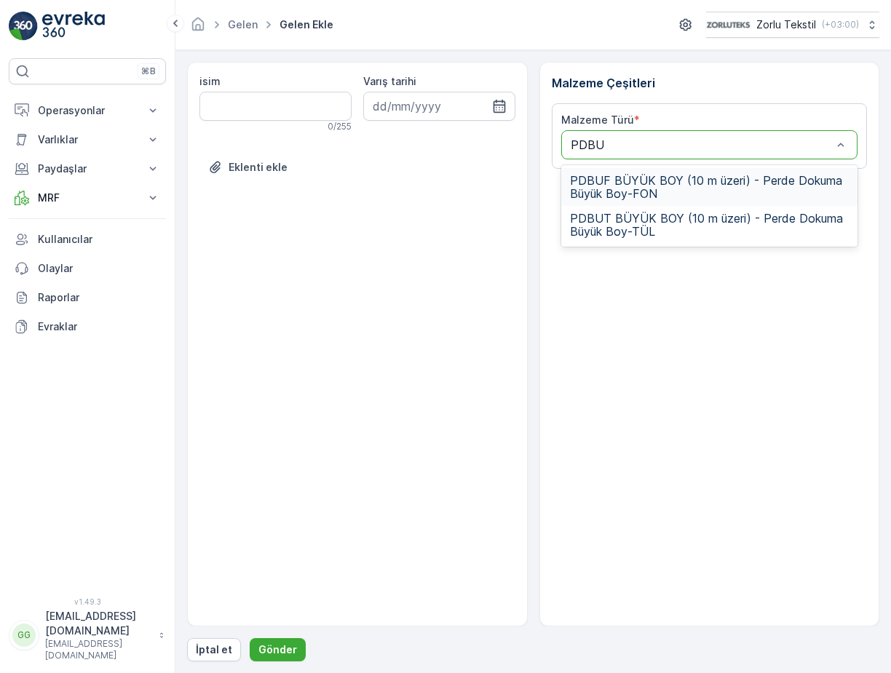
type input "PDBUF"
click at [638, 191] on span "PDBUF BÜYÜK BOY (10 m üzeri) - Perde Dokuma Büyük Boy-FON" at bounding box center [709, 187] width 279 height 26
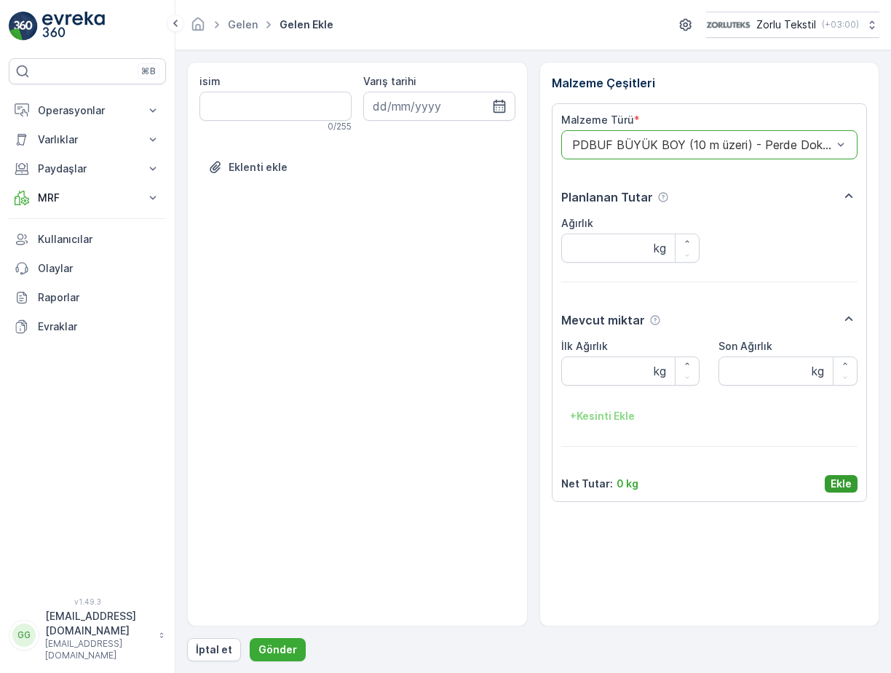
click at [839, 490] on p "Ekle" at bounding box center [840, 484] width 21 height 15
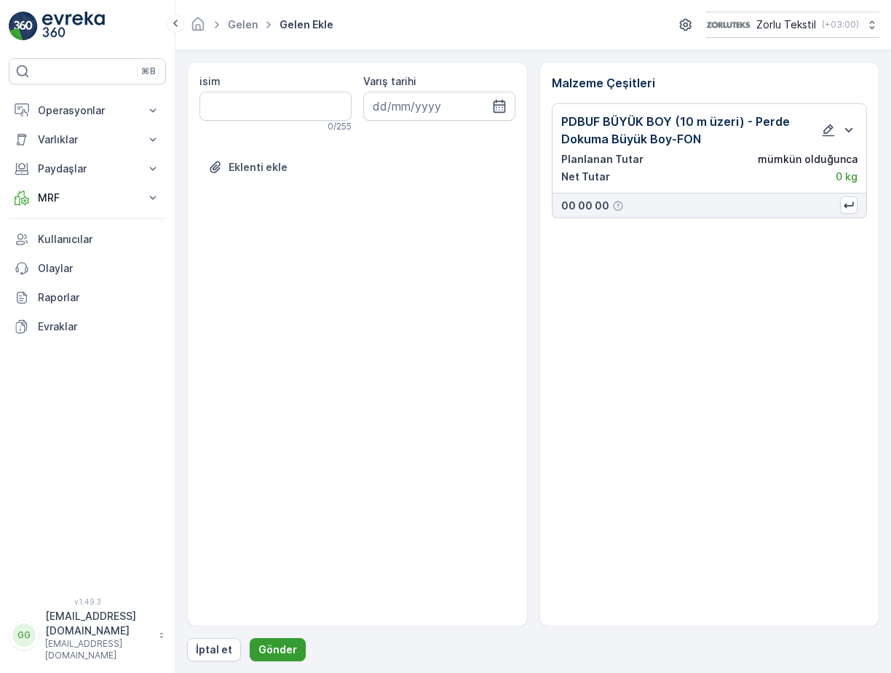
click at [269, 650] on p "Gönder" at bounding box center [277, 649] width 39 height 15
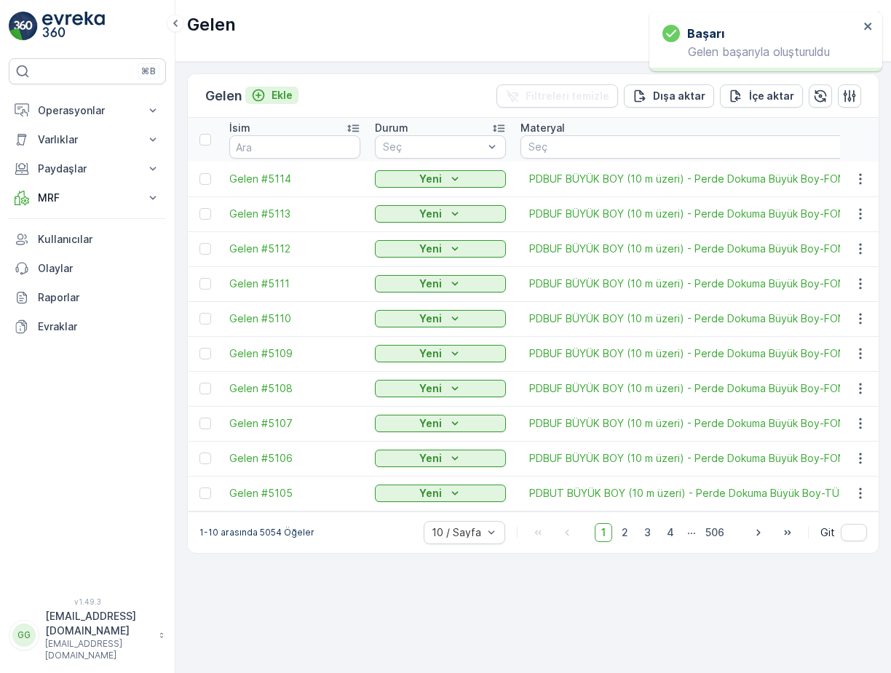
click at [271, 95] on div "Ekle" at bounding box center [271, 95] width 41 height 15
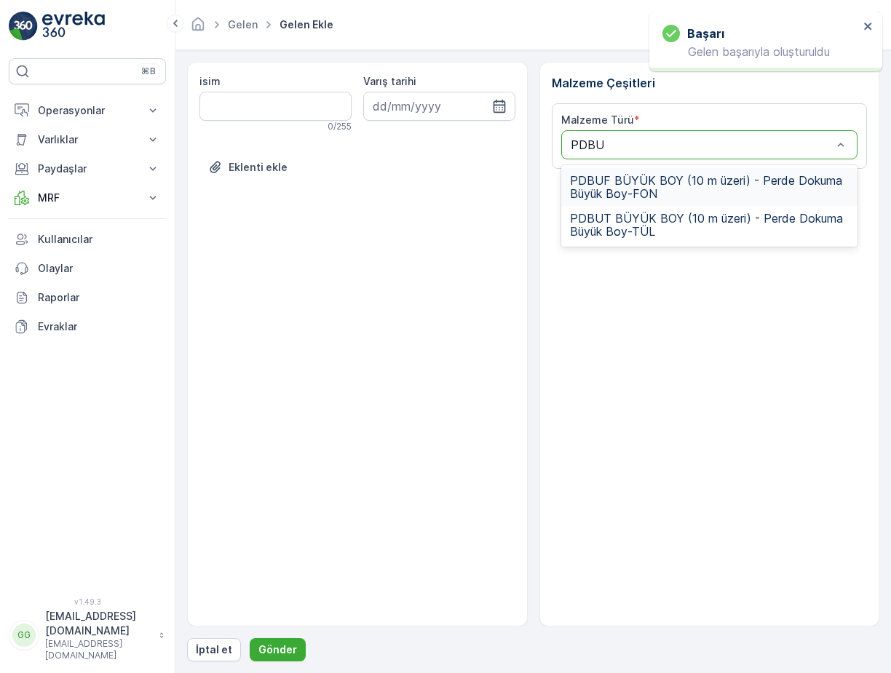
type input "PDBUF"
click at [606, 176] on span "PDBUF BÜYÜK BOY (10 m üzeri) - Perde Dokuma Büyük Boy-FON" at bounding box center [709, 187] width 279 height 26
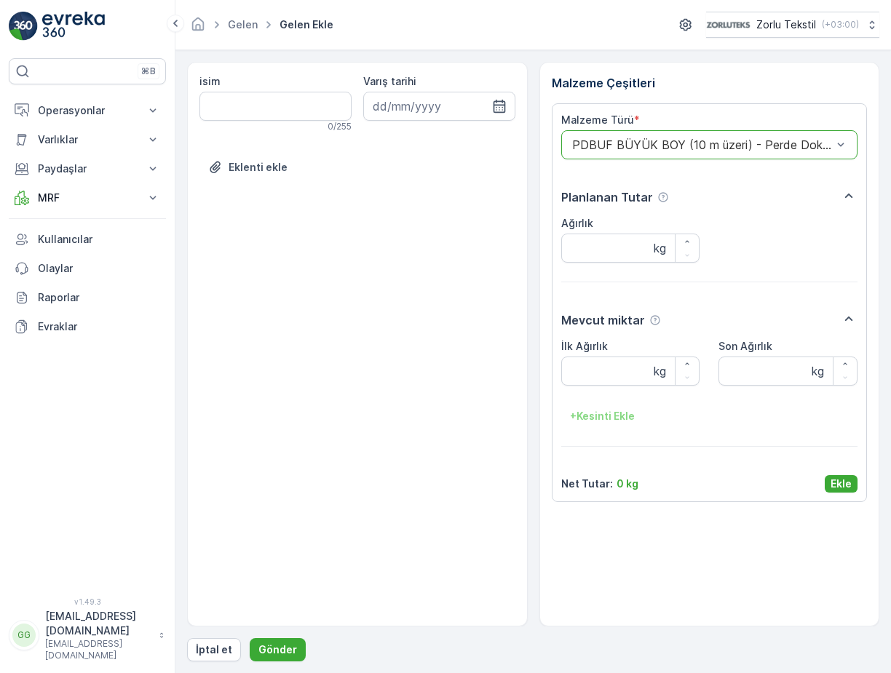
click at [829, 476] on button "Ekle" at bounding box center [840, 483] width 33 height 17
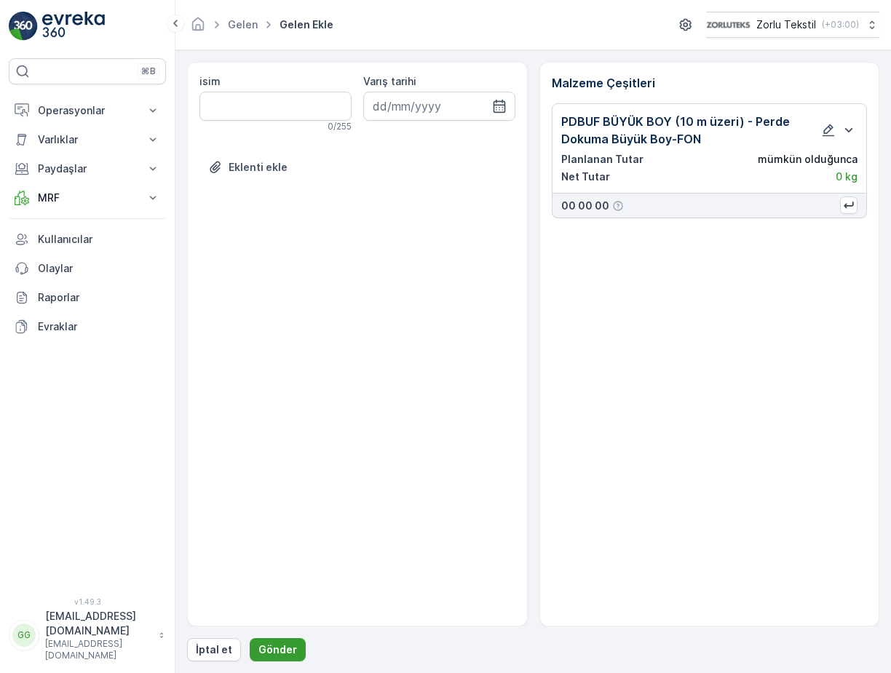
click at [269, 643] on p "Gönder" at bounding box center [277, 649] width 39 height 15
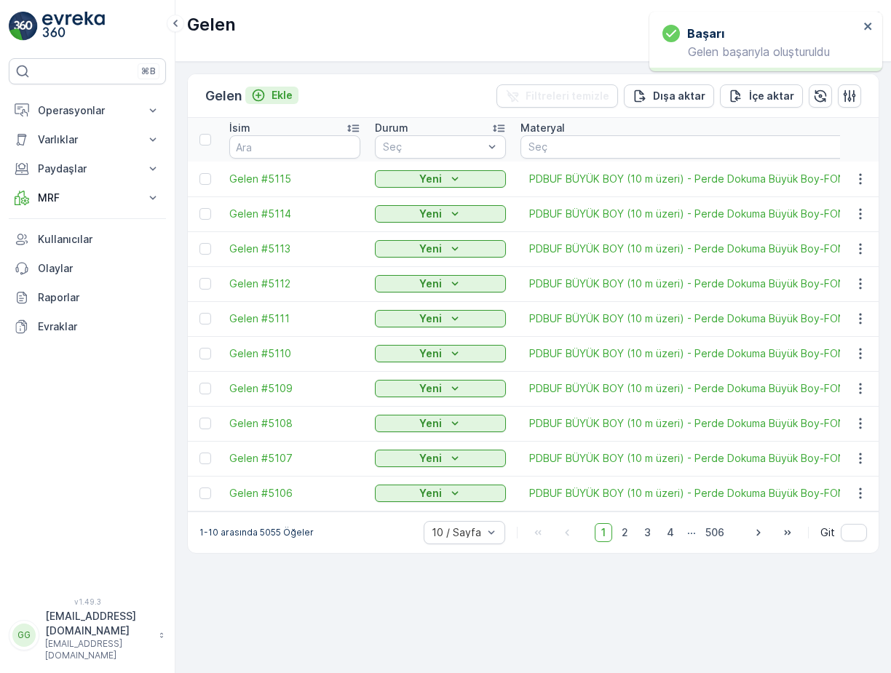
click at [287, 96] on p "Ekle" at bounding box center [281, 95] width 21 height 15
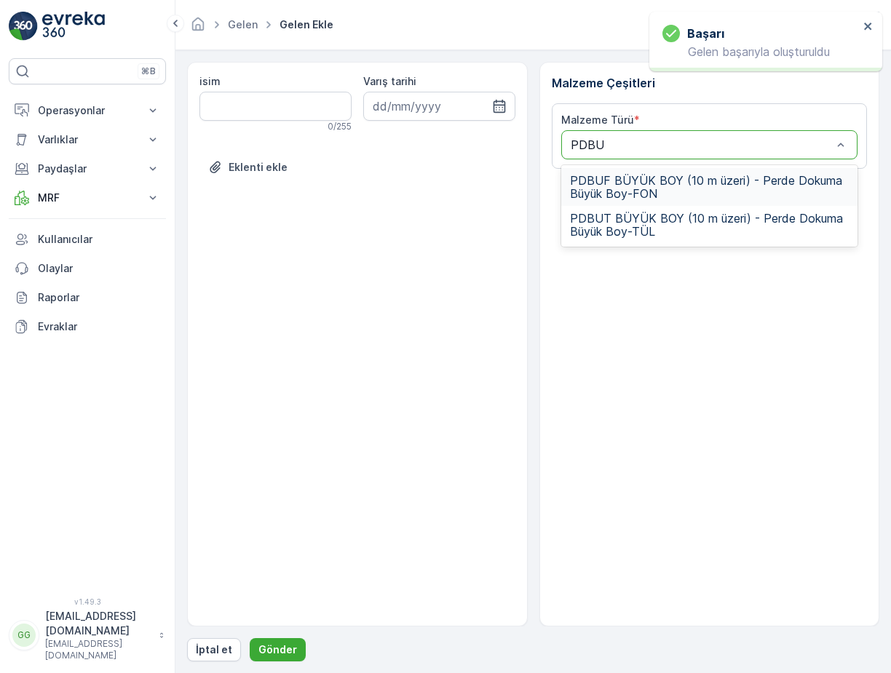
type input "PDBUF"
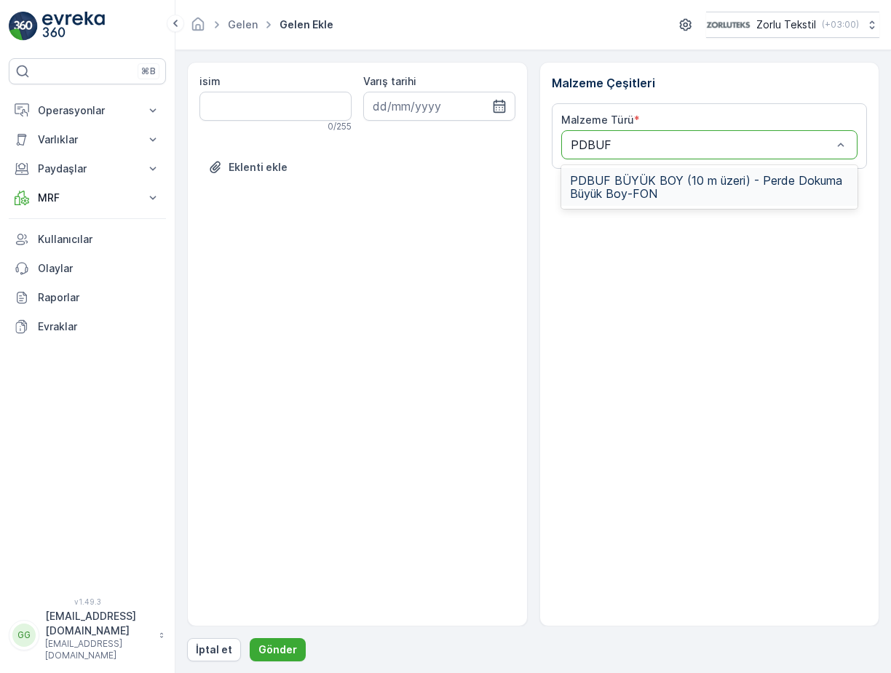
click at [656, 196] on span "PDBUF BÜYÜK BOY (10 m üzeri) - Perde Dokuma Büyük Boy-FON" at bounding box center [709, 187] width 279 height 26
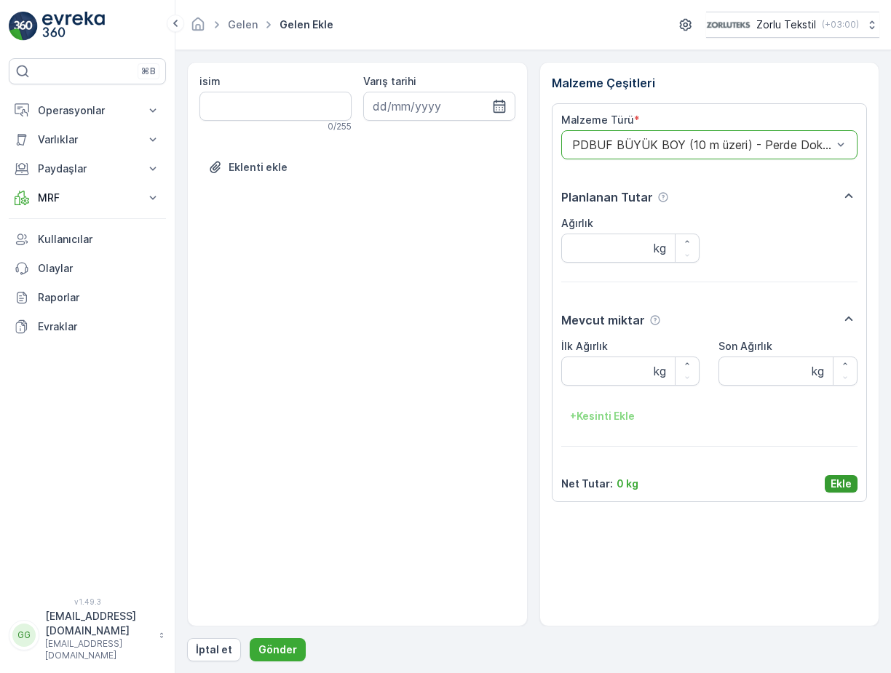
click at [838, 489] on p "Ekle" at bounding box center [840, 484] width 21 height 15
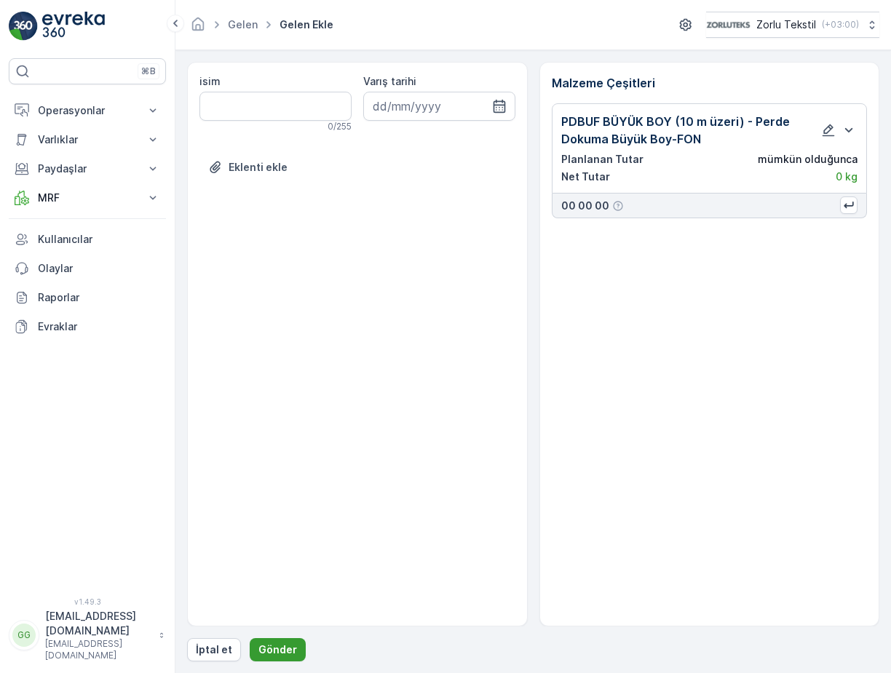
click at [284, 642] on button "Gönder" at bounding box center [278, 649] width 56 height 23
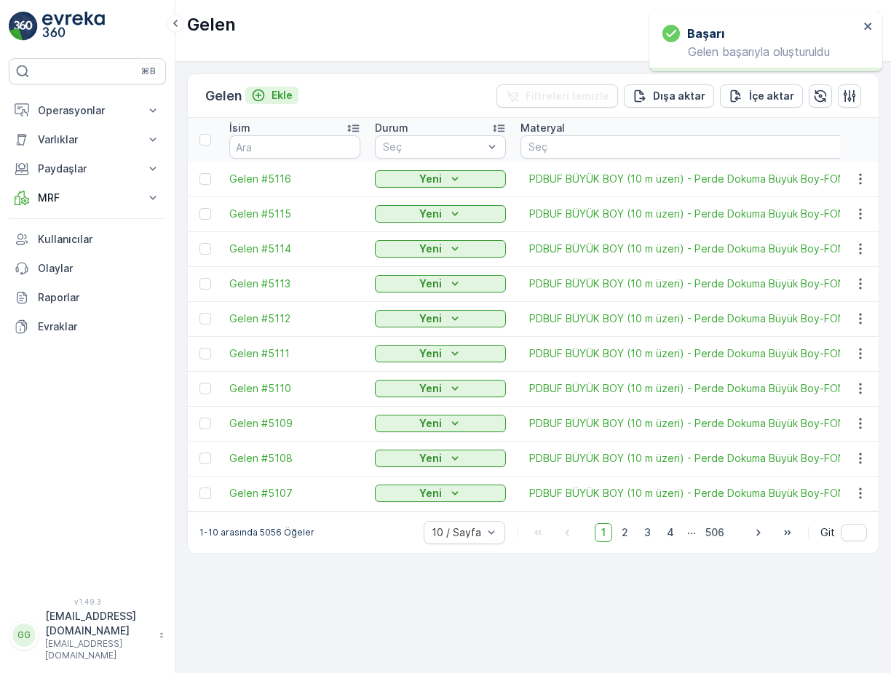
click at [281, 95] on p "Ekle" at bounding box center [281, 95] width 21 height 15
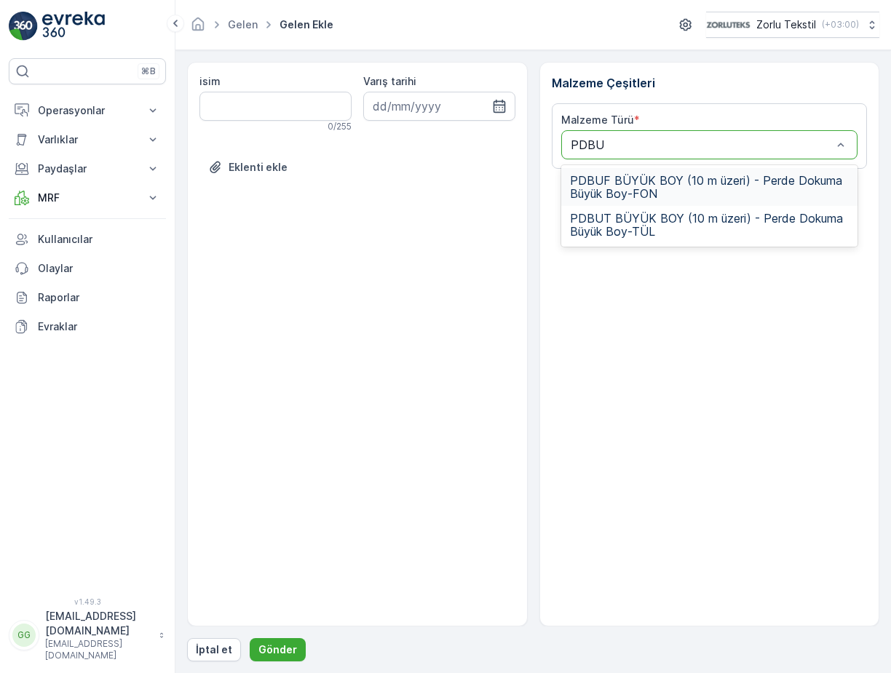
type input "PDBUF"
click at [628, 187] on span "PDBUF BÜYÜK BOY (10 m üzeri) - Perde Dokuma Büyük Boy-FON" at bounding box center [709, 187] width 279 height 26
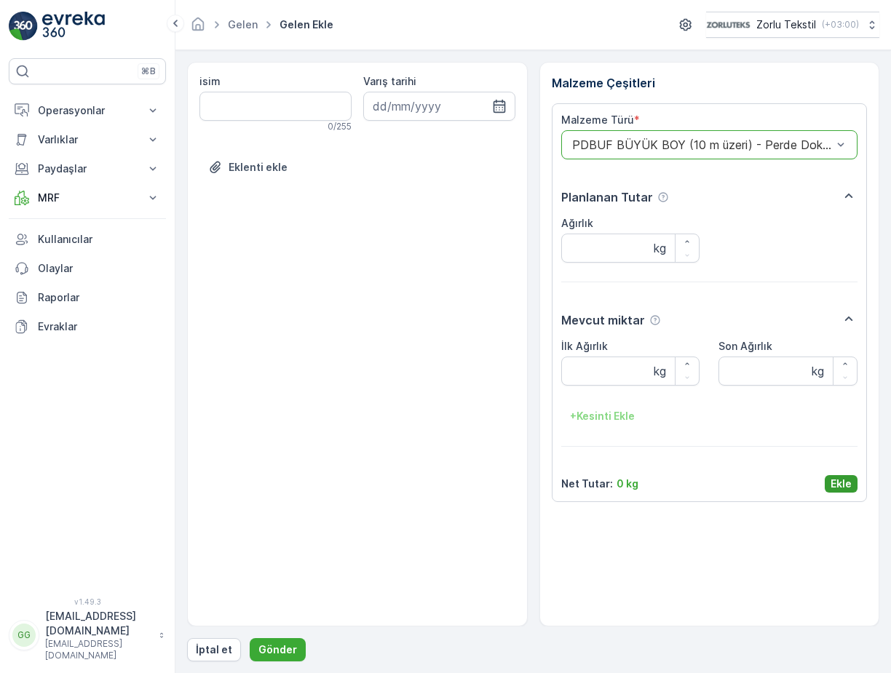
click at [839, 484] on p "Ekle" at bounding box center [840, 484] width 21 height 15
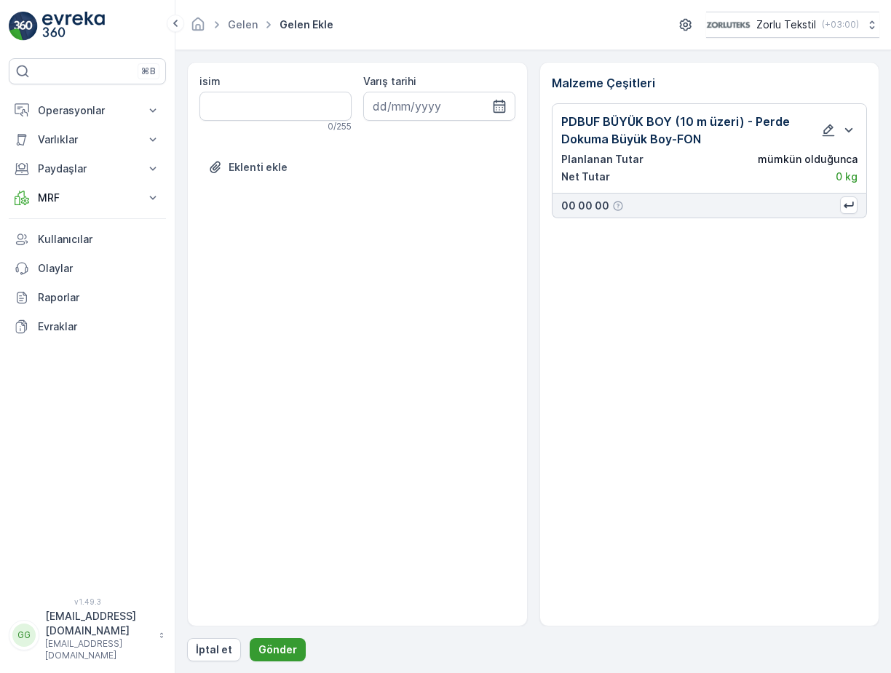
click at [287, 653] on p "Gönder" at bounding box center [277, 649] width 39 height 15
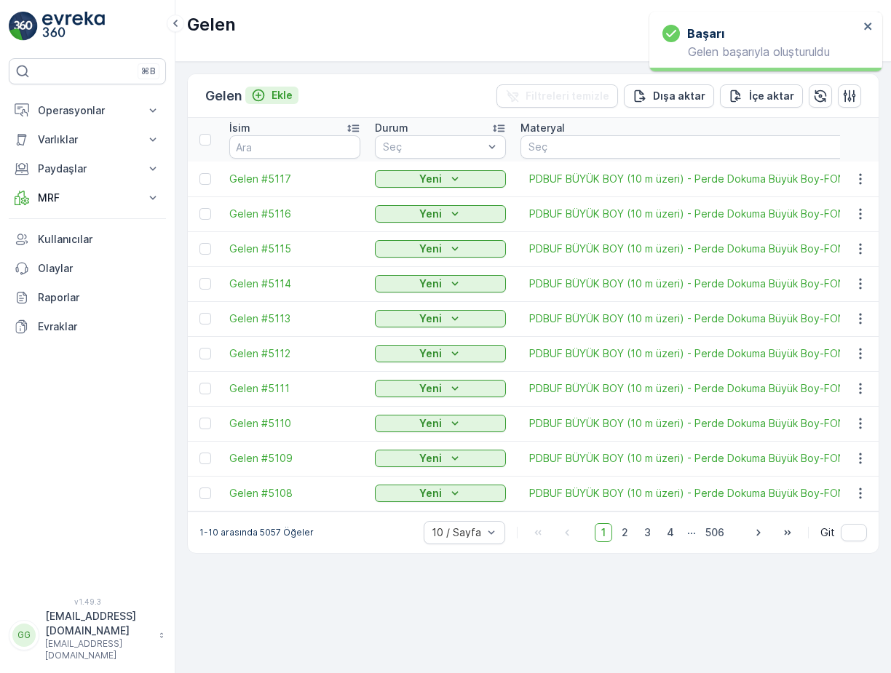
click at [285, 99] on p "Ekle" at bounding box center [281, 95] width 21 height 15
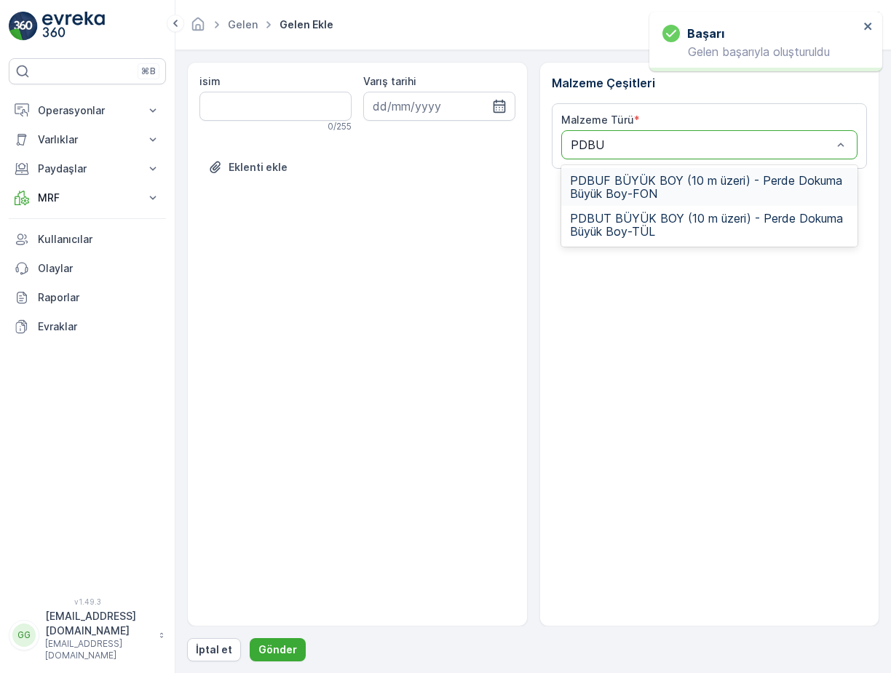
type input "PDBUF"
click at [597, 178] on span "PDBUF BÜYÜK BOY (10 m üzeri) - Perde Dokuma Büyük Boy-FON" at bounding box center [709, 187] width 279 height 26
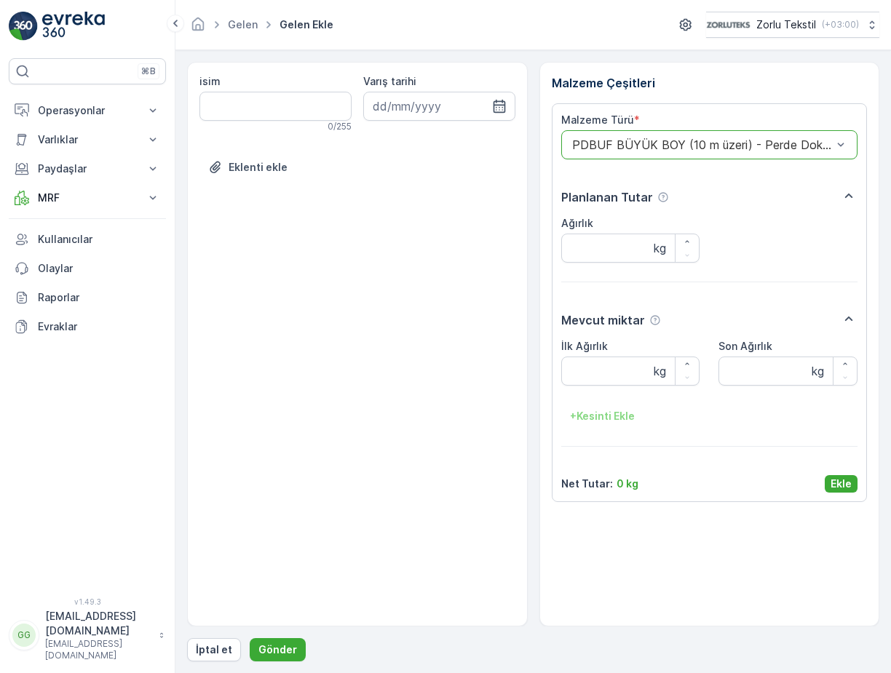
click at [837, 480] on p "Ekle" at bounding box center [840, 484] width 21 height 15
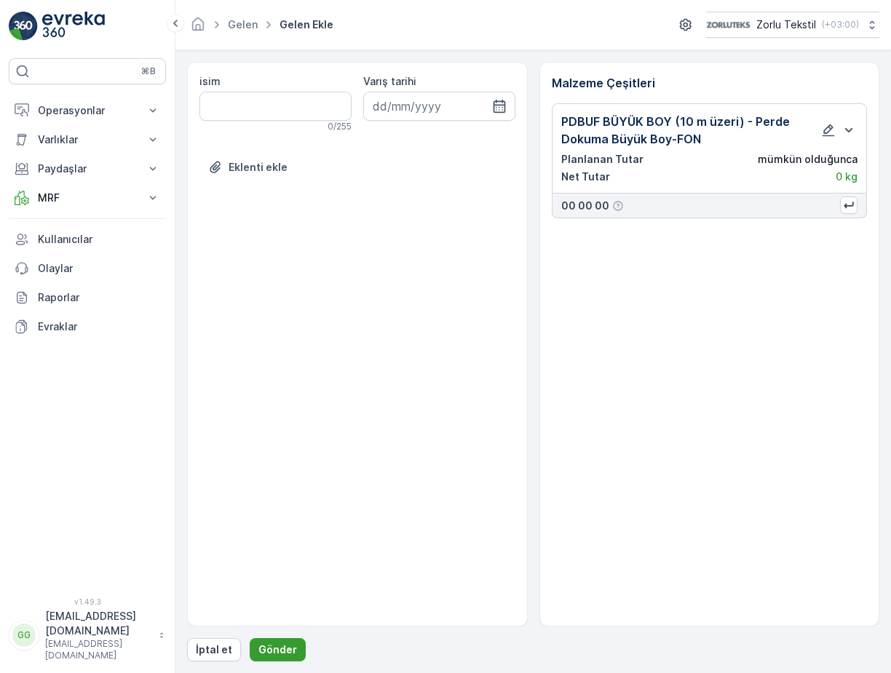
click at [266, 647] on p "Gönder" at bounding box center [277, 649] width 39 height 15
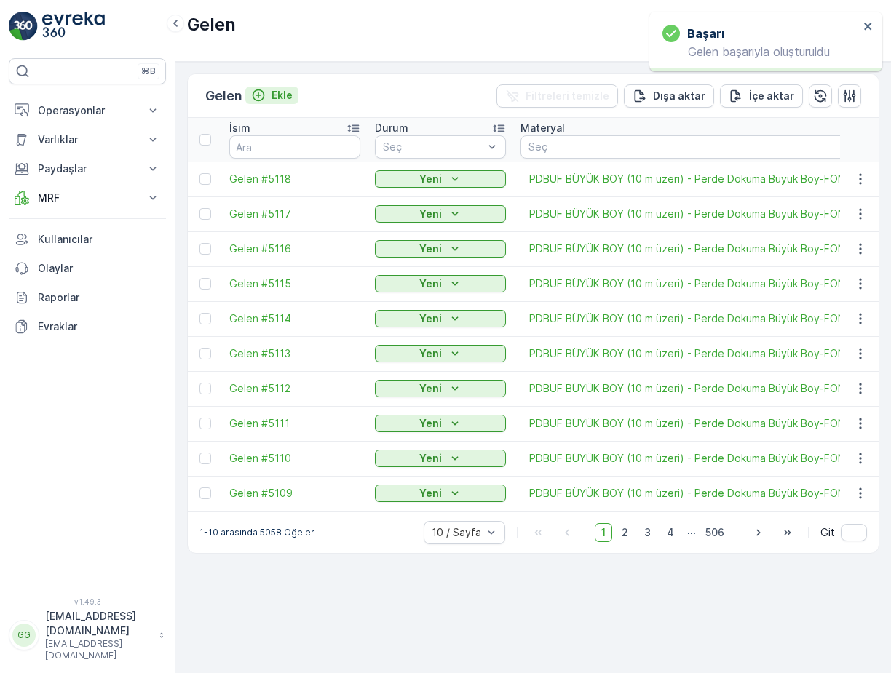
click at [279, 92] on p "Ekle" at bounding box center [281, 95] width 21 height 15
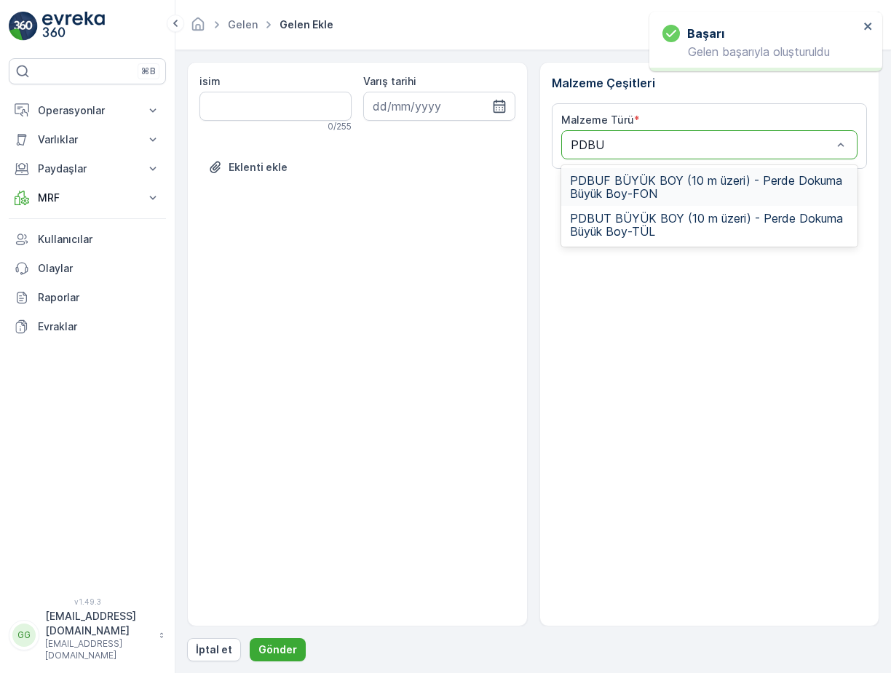
type input "PDBUF"
click at [625, 180] on span "PDBUF BÜYÜK BOY (10 m üzeri) - Perde Dokuma Büyük Boy-FON" at bounding box center [709, 187] width 279 height 26
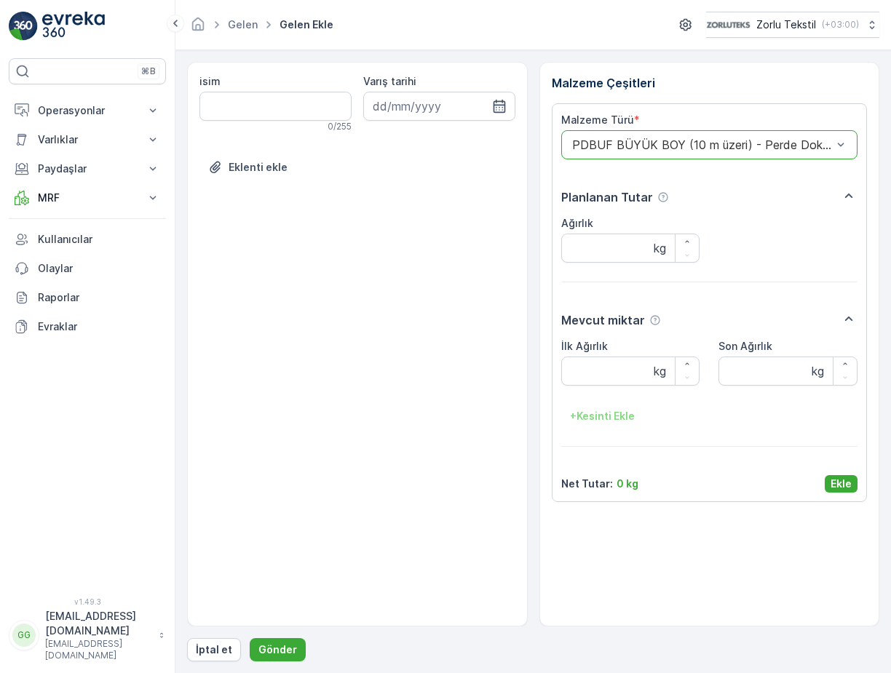
drag, startPoint x: 833, startPoint y: 484, endPoint x: 671, endPoint y: 548, distance: 174.4
click at [833, 485] on p "Ekle" at bounding box center [840, 484] width 21 height 15
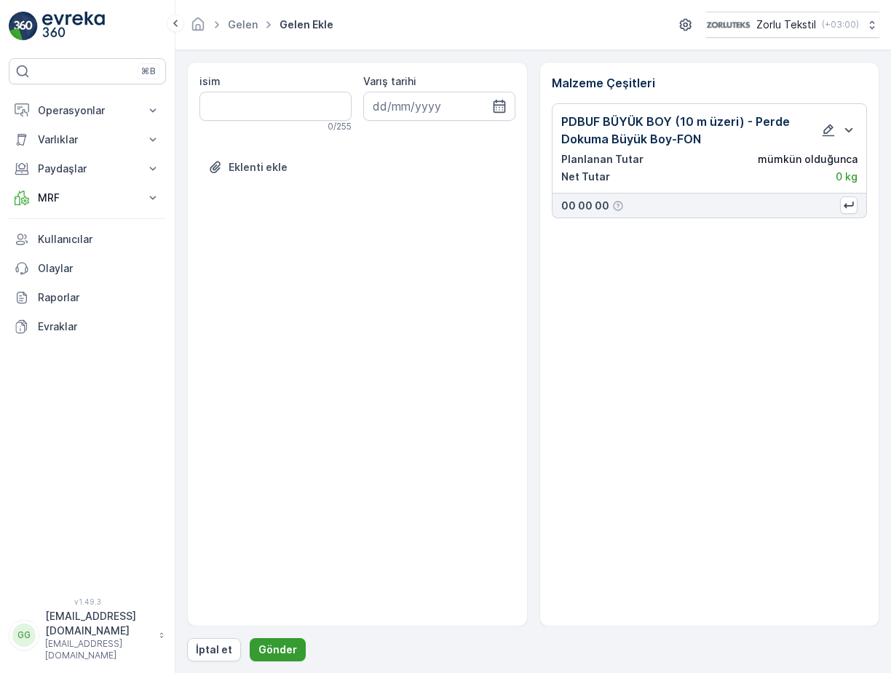
click at [265, 653] on p "Gönder" at bounding box center [277, 649] width 39 height 15
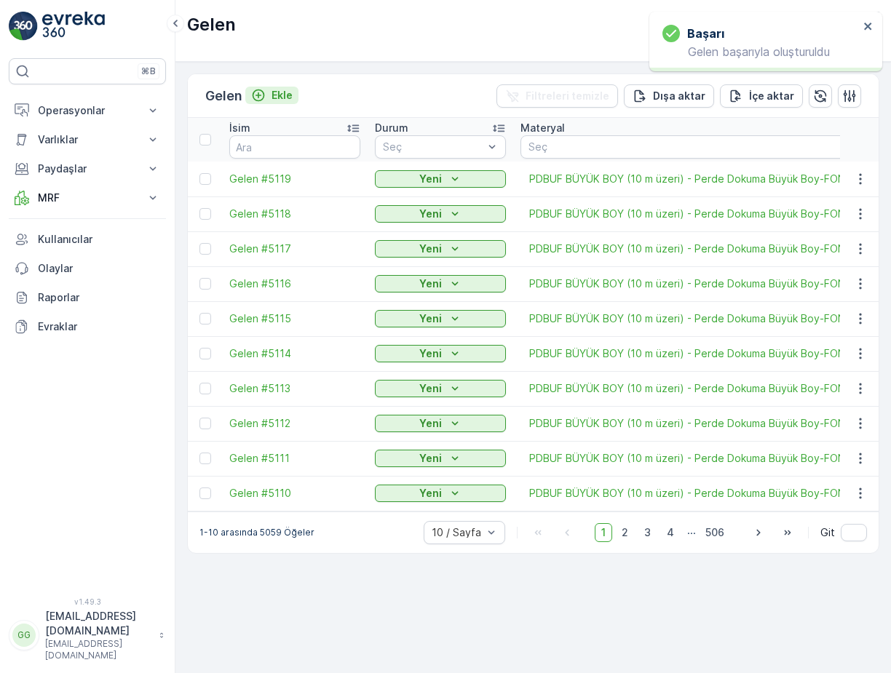
click at [281, 92] on p "Ekle" at bounding box center [281, 95] width 21 height 15
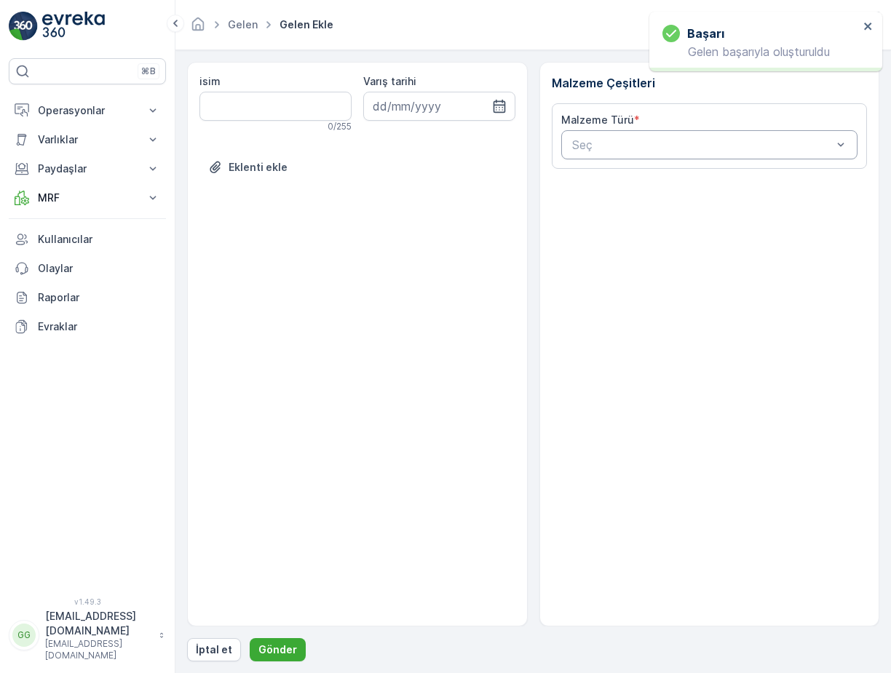
click at [607, 156] on div "Seç" at bounding box center [709, 144] width 297 height 29
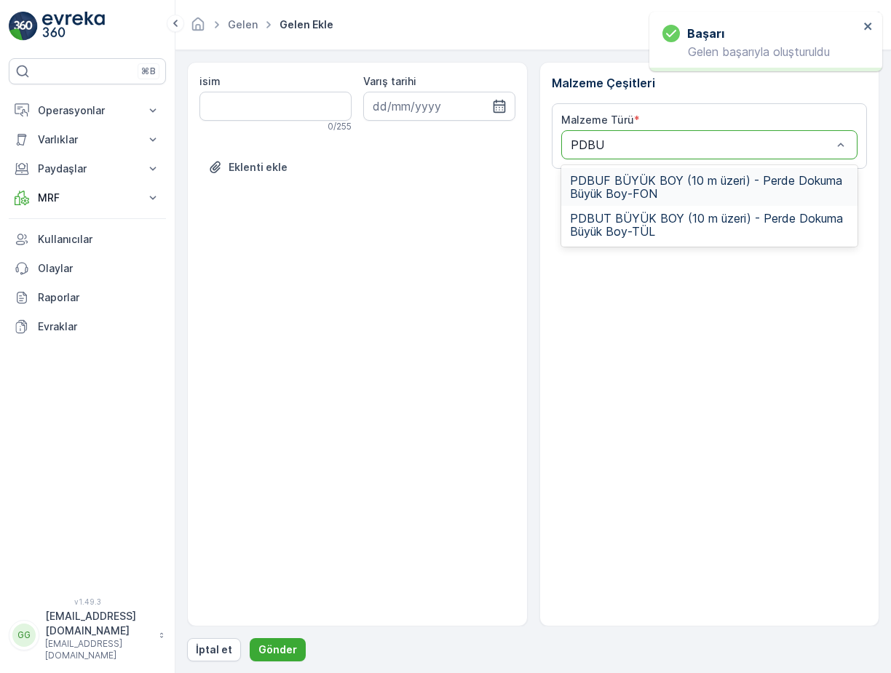
type input "PDBUF"
drag, startPoint x: 669, startPoint y: 179, endPoint x: 677, endPoint y: 184, distance: 9.5
click at [674, 179] on span "PDBUF BÜYÜK BOY (10 m üzeri) - Perde Dokuma Büyük Boy-FON" at bounding box center [709, 187] width 279 height 26
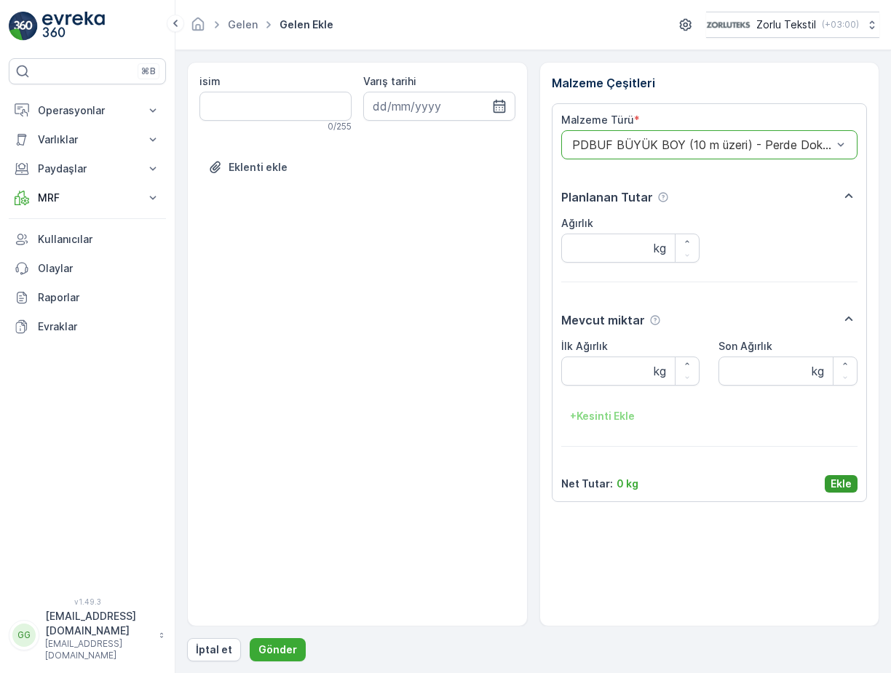
click at [840, 488] on p "Ekle" at bounding box center [840, 484] width 21 height 15
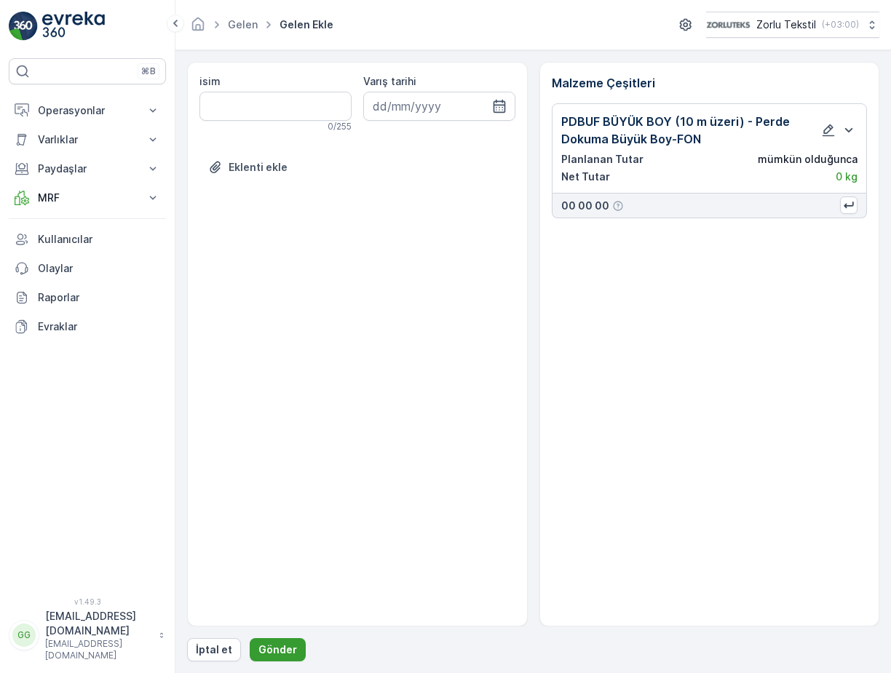
click at [275, 655] on p "Gönder" at bounding box center [277, 649] width 39 height 15
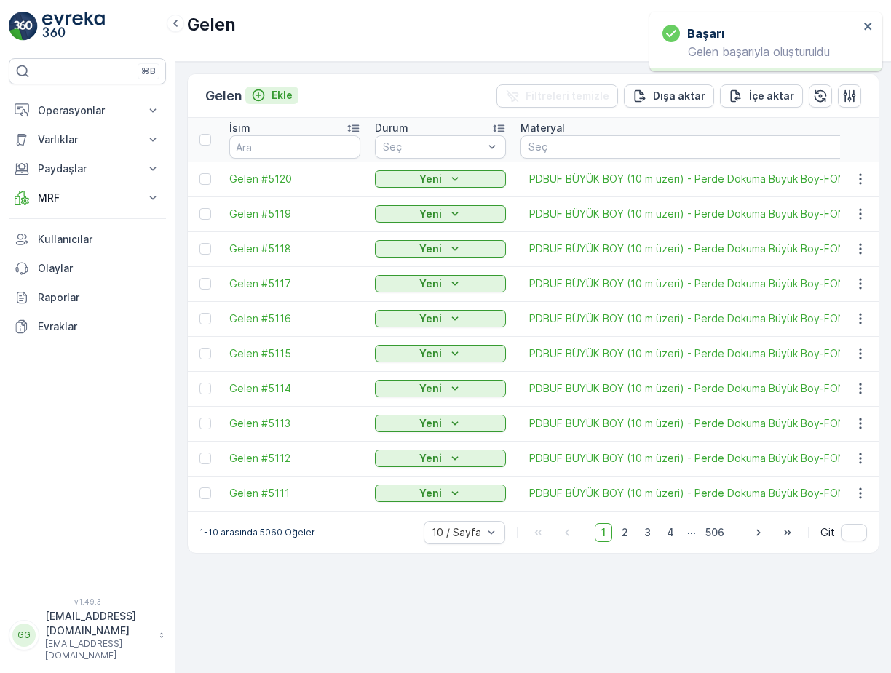
click at [279, 97] on p "Ekle" at bounding box center [281, 95] width 21 height 15
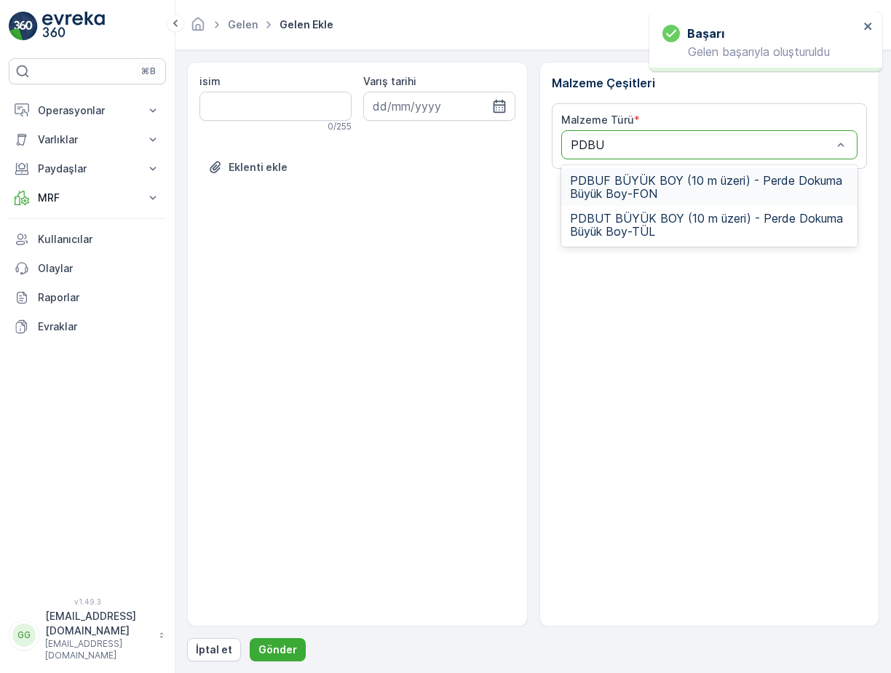
type input "PDBUF"
click at [644, 183] on span "PDBUF BÜYÜK BOY (10 m üzeri) - Perde Dokuma Büyük Boy-FON" at bounding box center [709, 187] width 279 height 26
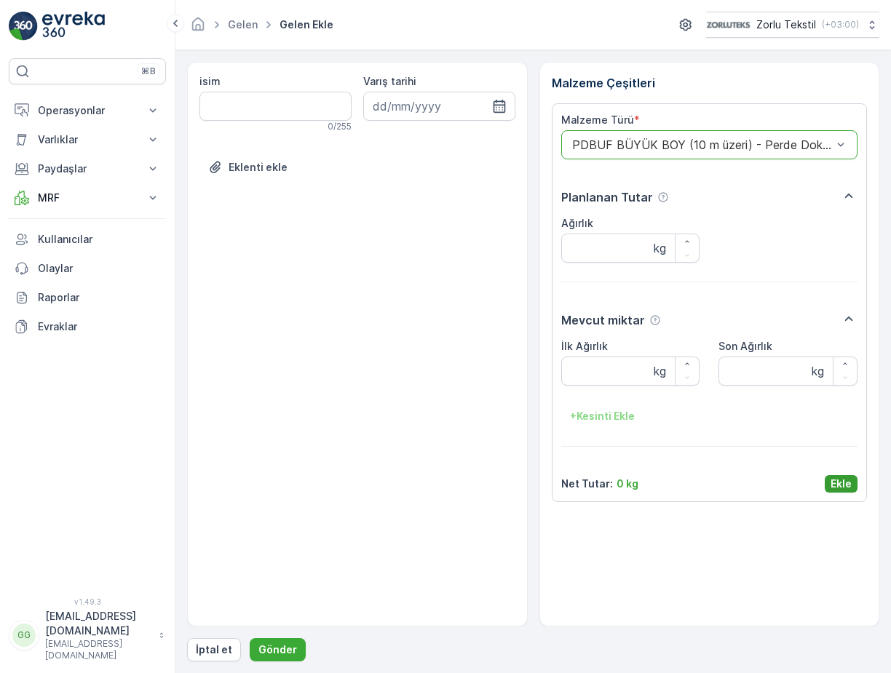
click at [844, 484] on p "Ekle" at bounding box center [840, 484] width 21 height 15
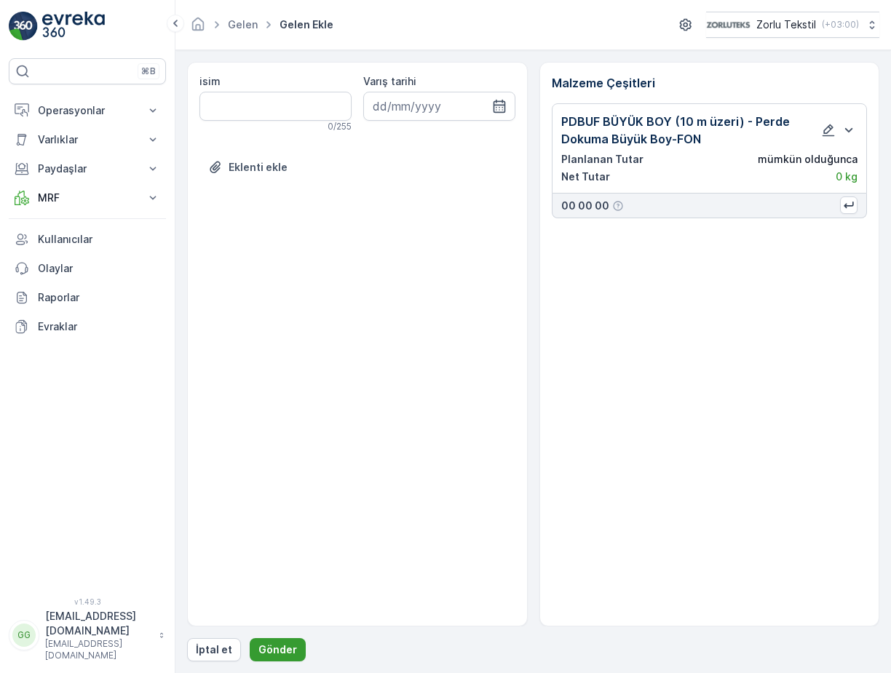
click at [271, 648] on p "Gönder" at bounding box center [277, 649] width 39 height 15
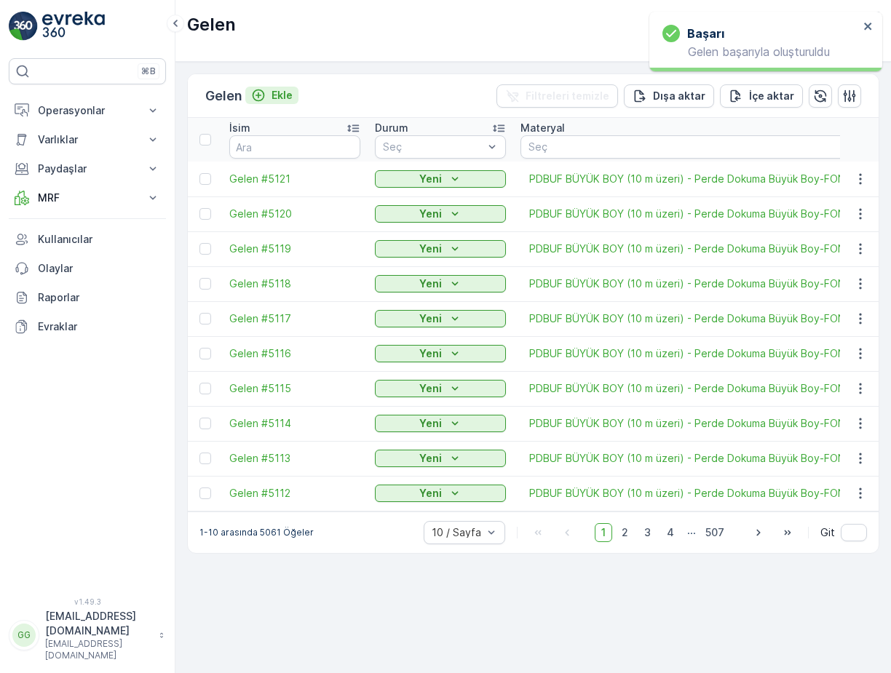
click at [278, 92] on p "Ekle" at bounding box center [281, 95] width 21 height 15
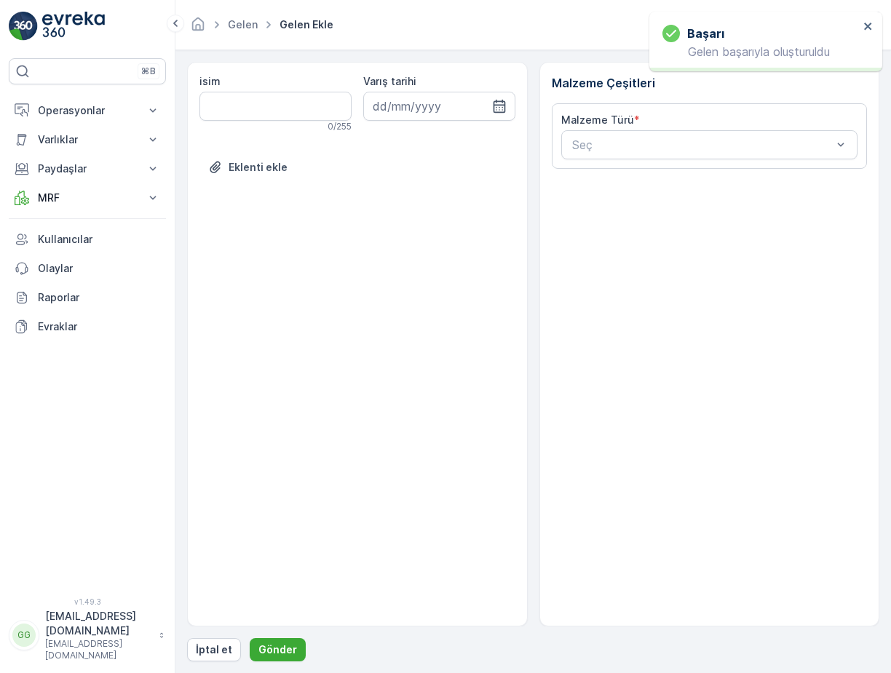
click at [590, 130] on div "Malzeme Türü * Seç" at bounding box center [709, 136] width 297 height 47
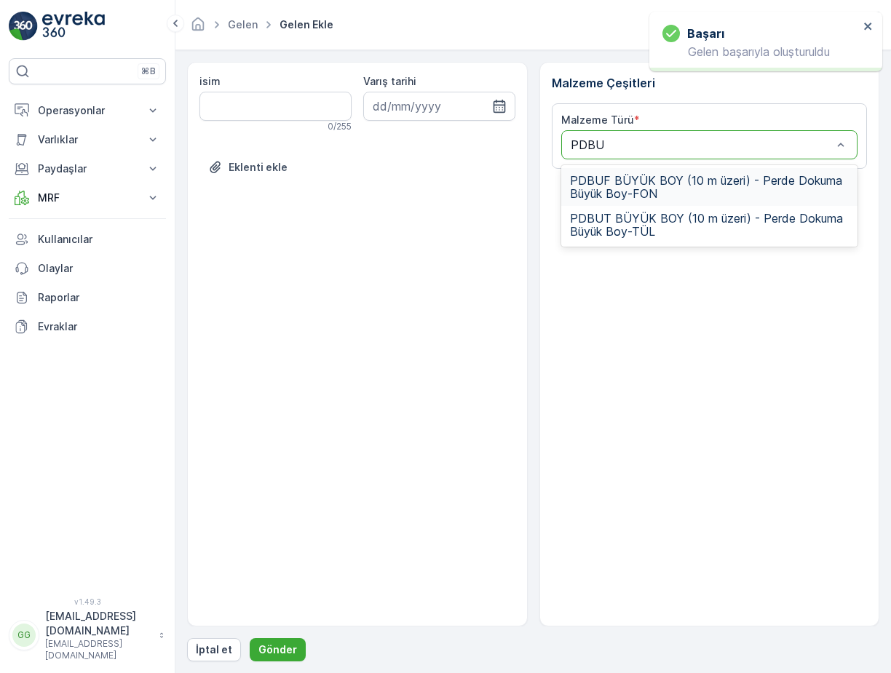
type input "PDBUF"
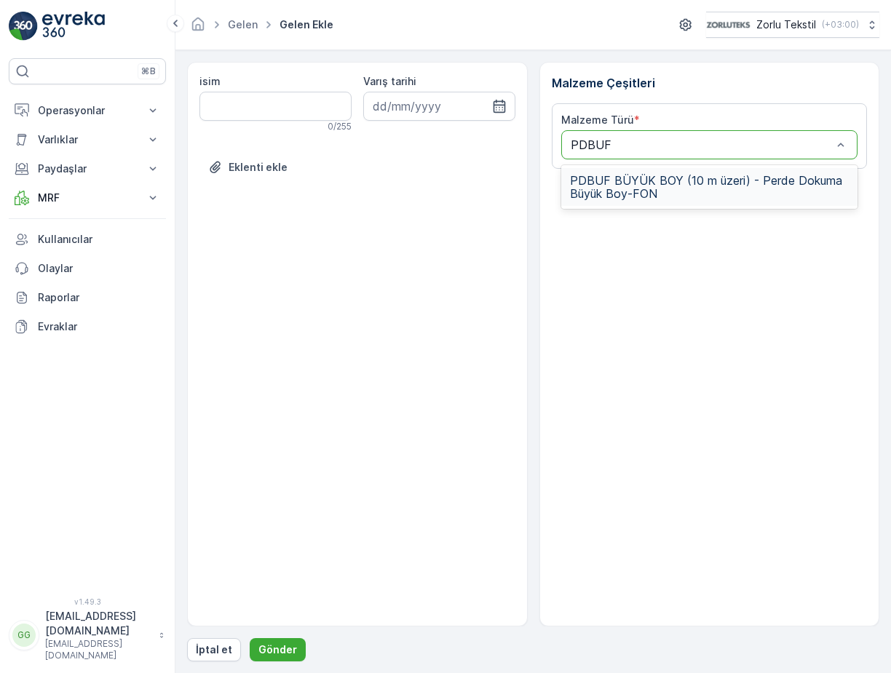
click at [682, 198] on span "PDBUF BÜYÜK BOY (10 m üzeri) - Perde Dokuma Büyük Boy-FON" at bounding box center [709, 187] width 279 height 26
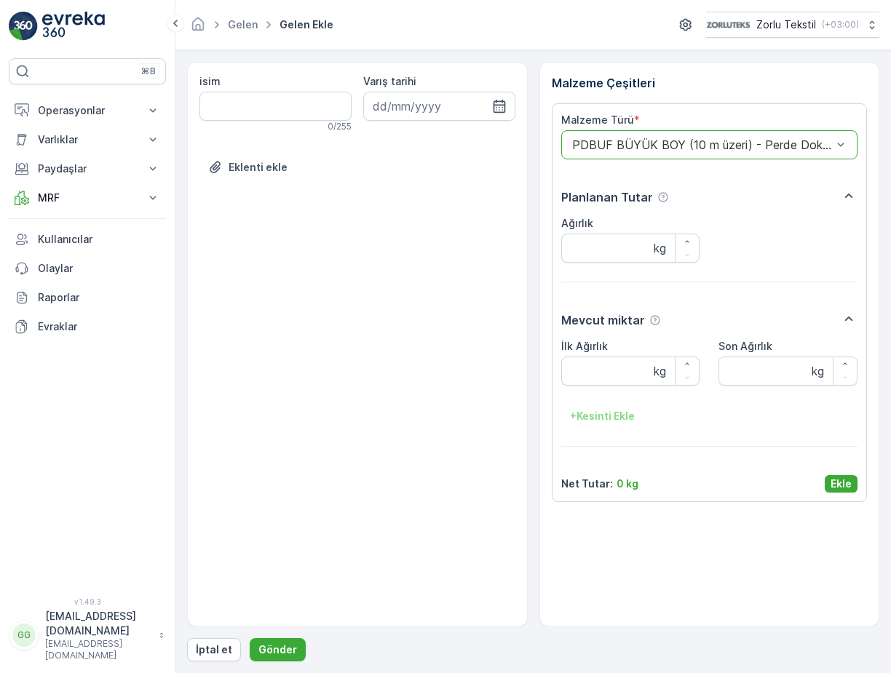
drag, startPoint x: 839, startPoint y: 475, endPoint x: 829, endPoint y: 490, distance: 17.8
click at [840, 476] on button "Ekle" at bounding box center [840, 483] width 33 height 17
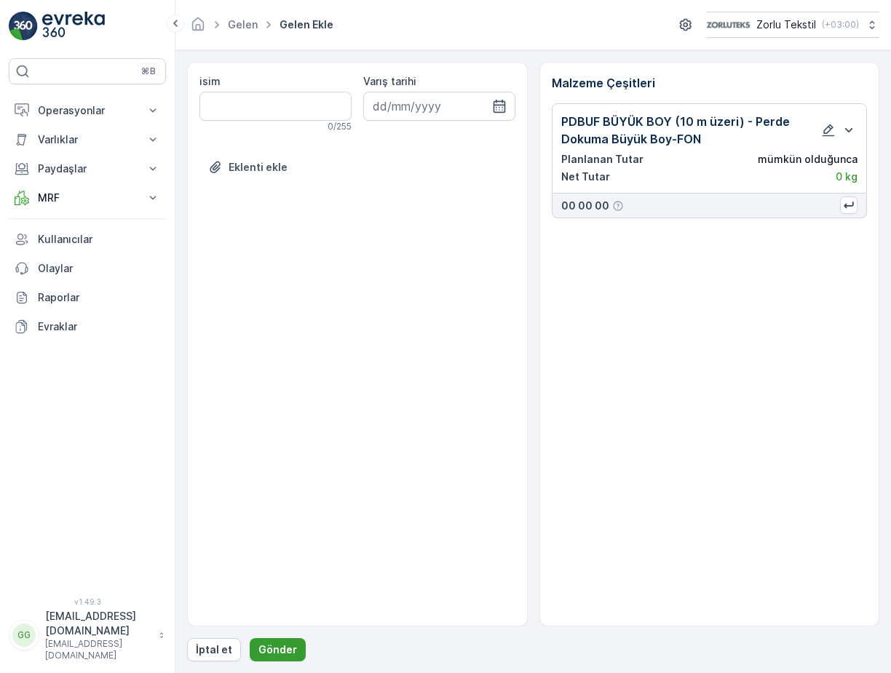
click at [279, 645] on p "Gönder" at bounding box center [277, 649] width 39 height 15
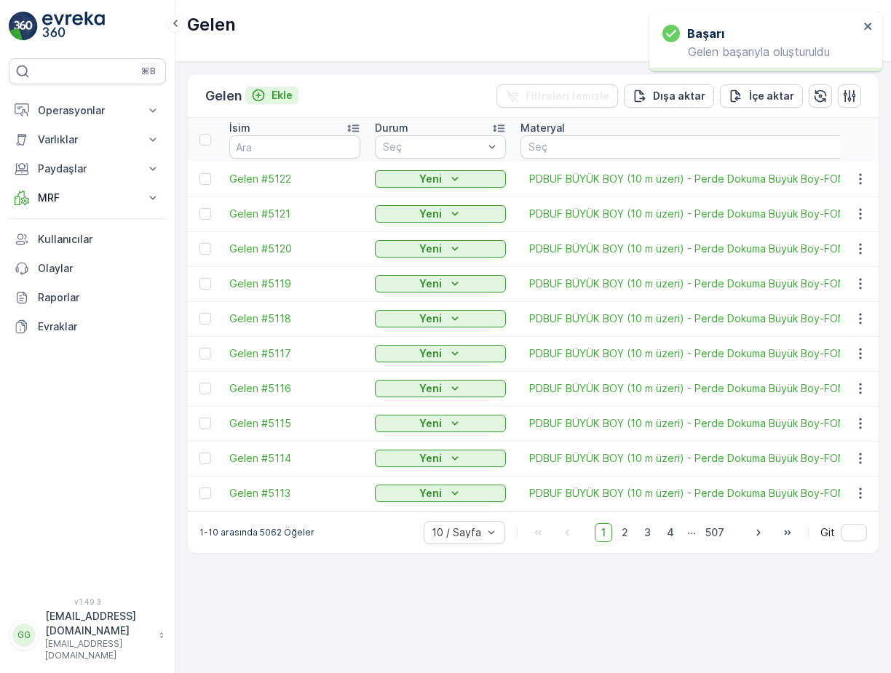
click at [276, 100] on p "Ekle" at bounding box center [281, 95] width 21 height 15
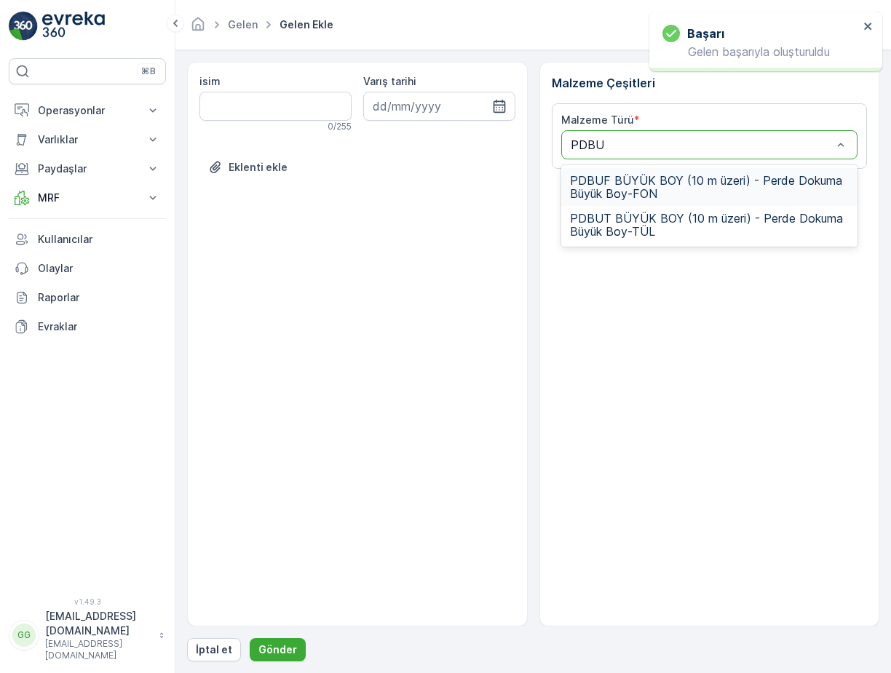
type input "PDBUF"
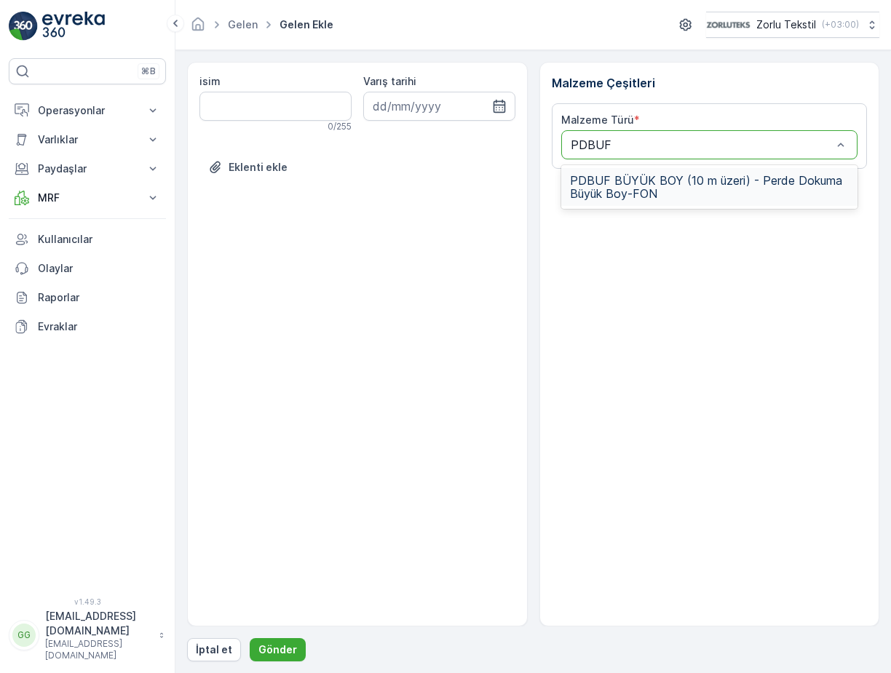
click at [672, 184] on span "PDBUF BÜYÜK BOY (10 m üzeri) - Perde Dokuma Büyük Boy-FON" at bounding box center [709, 187] width 279 height 26
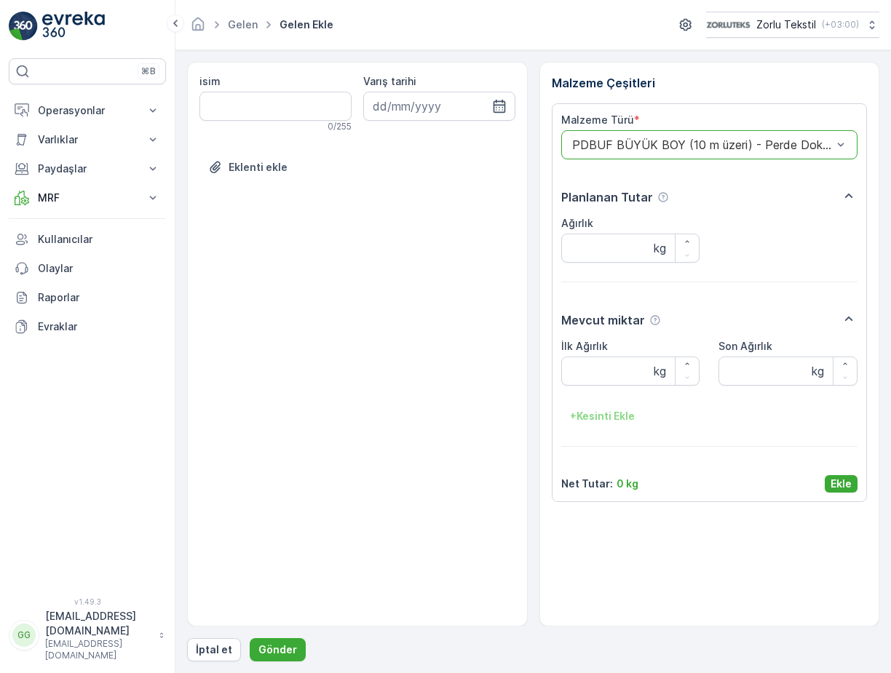
click at [844, 480] on p "Ekle" at bounding box center [840, 484] width 21 height 15
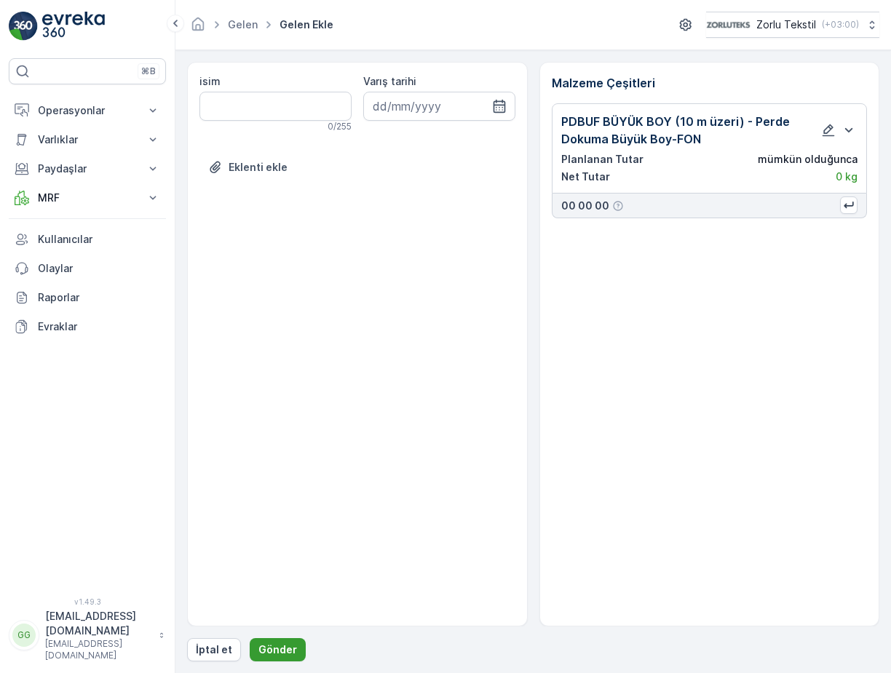
click at [273, 650] on p "Gönder" at bounding box center [277, 649] width 39 height 15
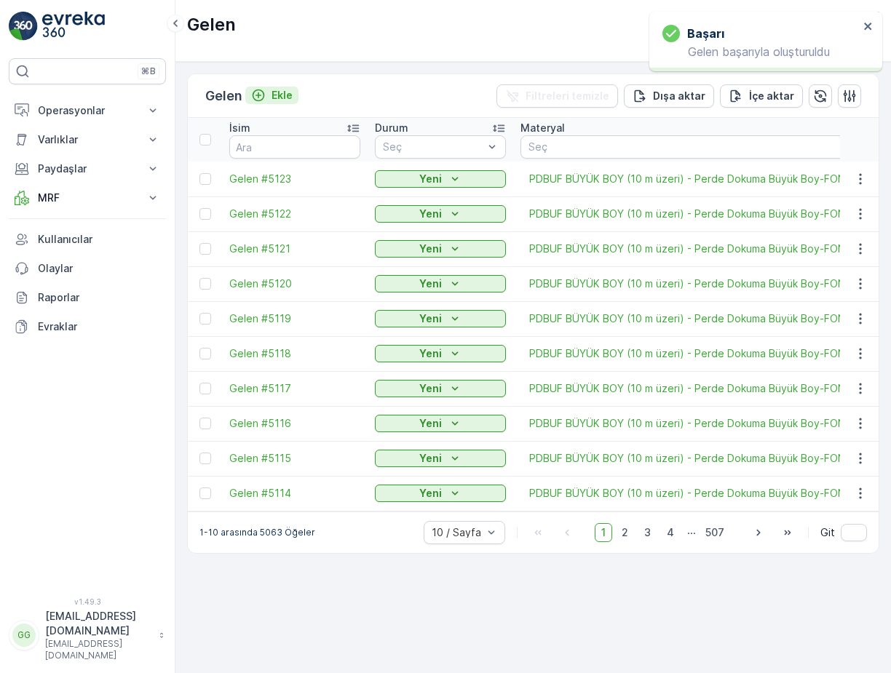
click at [278, 95] on p "Ekle" at bounding box center [281, 95] width 21 height 15
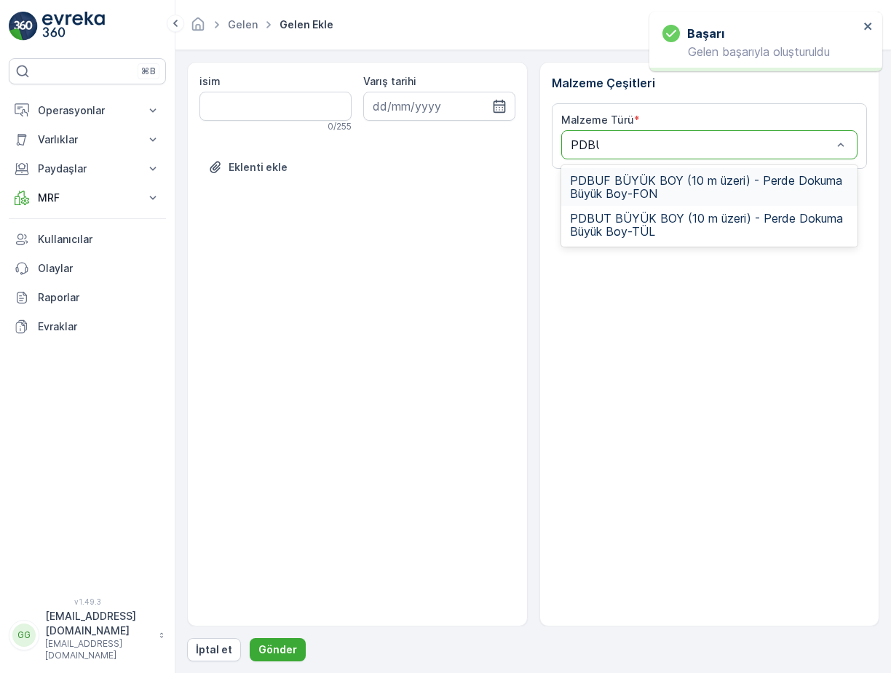
type input "PDBUF"
click at [582, 180] on span "PDBUF BÜYÜK BOY (10 m üzeri) - Perde Dokuma Büyük Boy-FON" at bounding box center [709, 187] width 279 height 26
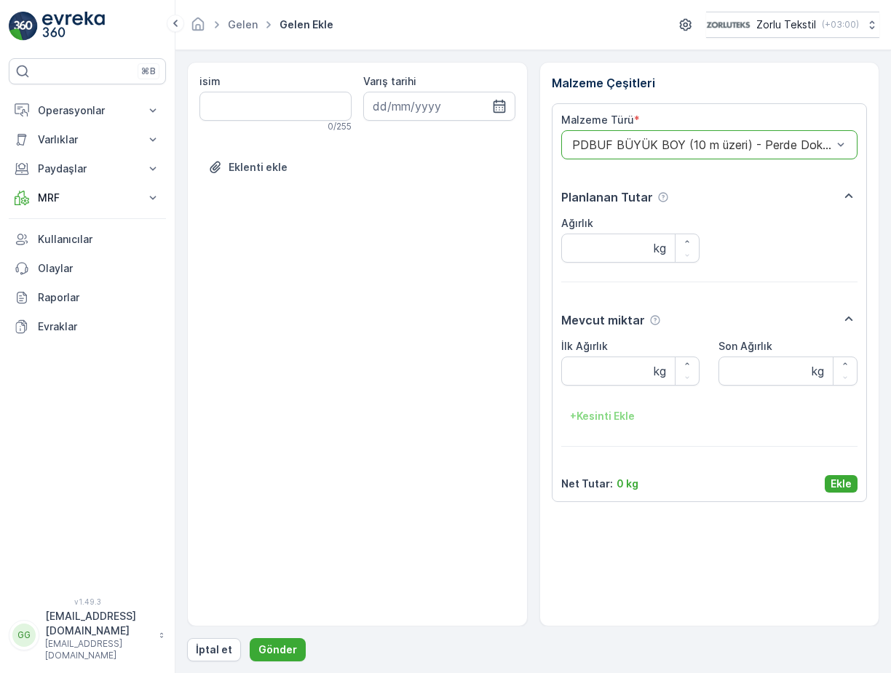
drag, startPoint x: 848, startPoint y: 478, endPoint x: 839, endPoint y: 487, distance: 12.3
click at [850, 478] on p "Ekle" at bounding box center [840, 484] width 21 height 15
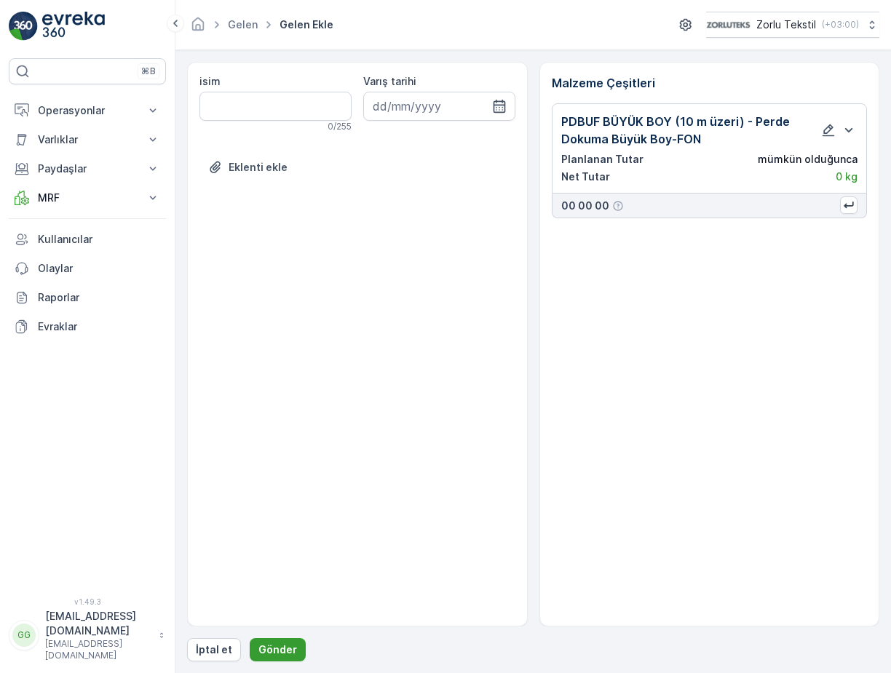
click at [281, 651] on p "Gönder" at bounding box center [277, 649] width 39 height 15
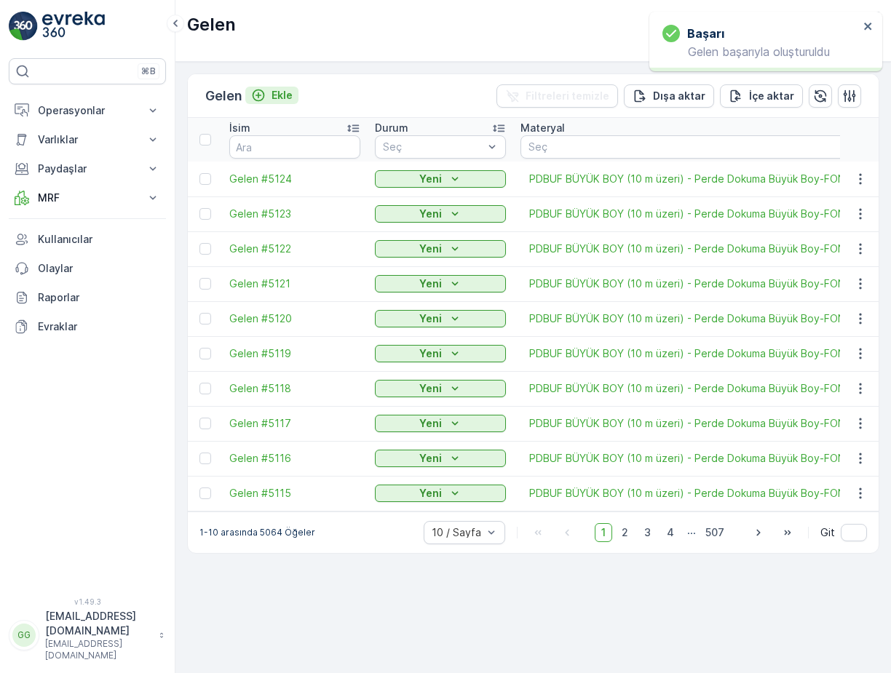
click at [279, 96] on p "Ekle" at bounding box center [281, 95] width 21 height 15
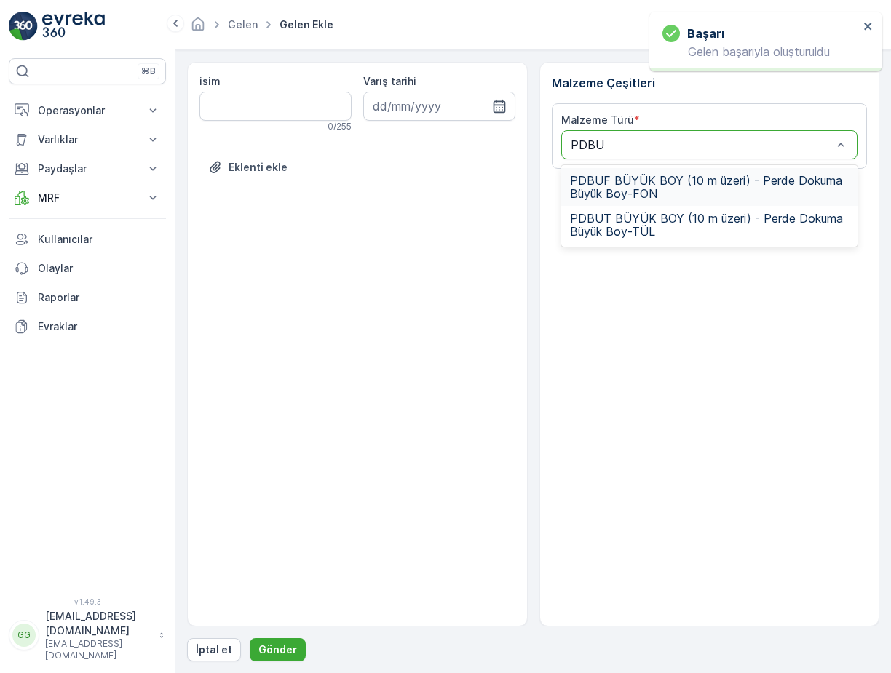
type input "PDBUF"
click at [586, 171] on div "PDBUF BÜYÜK BOY (10 m üzeri) - Perde Dokuma Büyük Boy-FON" at bounding box center [709, 187] width 297 height 38
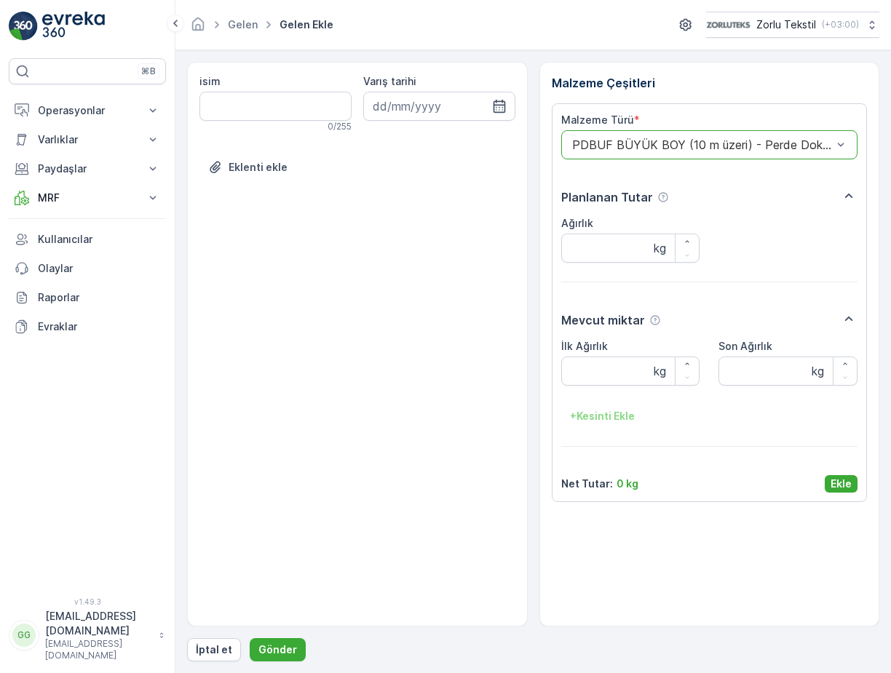
click at [832, 486] on p "Ekle" at bounding box center [840, 484] width 21 height 15
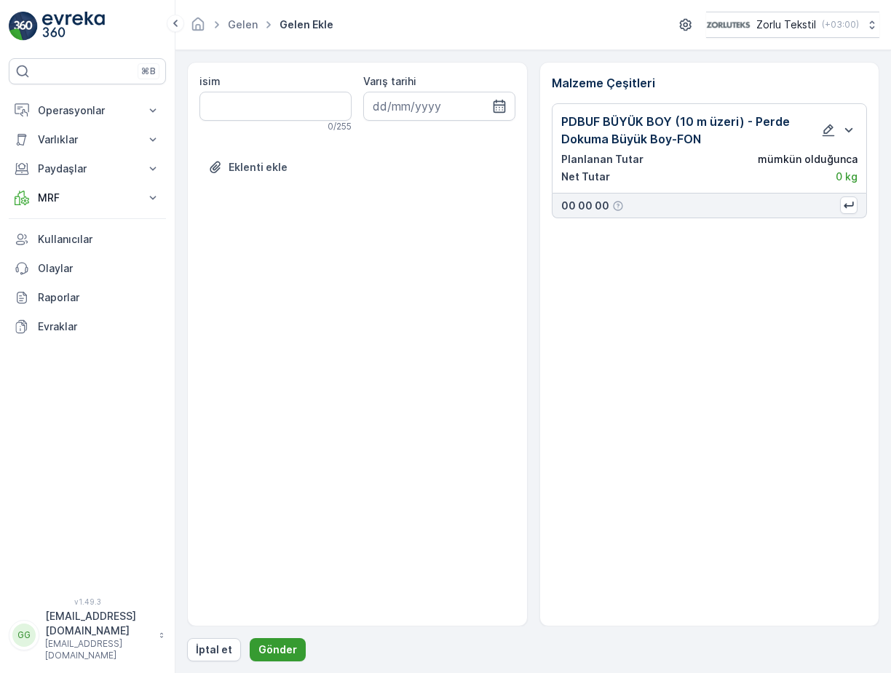
click at [287, 649] on p "Gönder" at bounding box center [277, 649] width 39 height 15
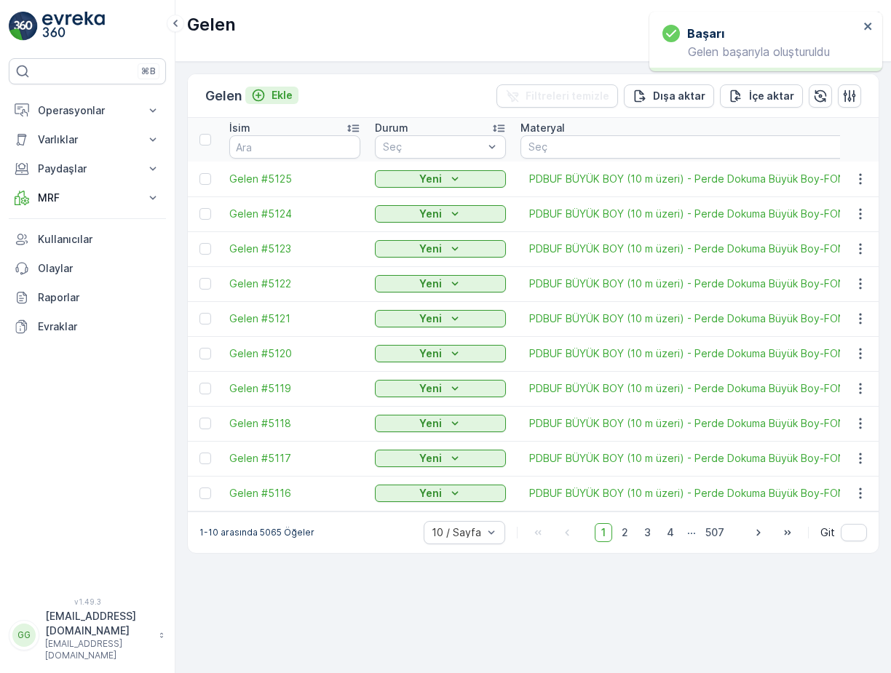
click at [281, 95] on p "Ekle" at bounding box center [281, 95] width 21 height 15
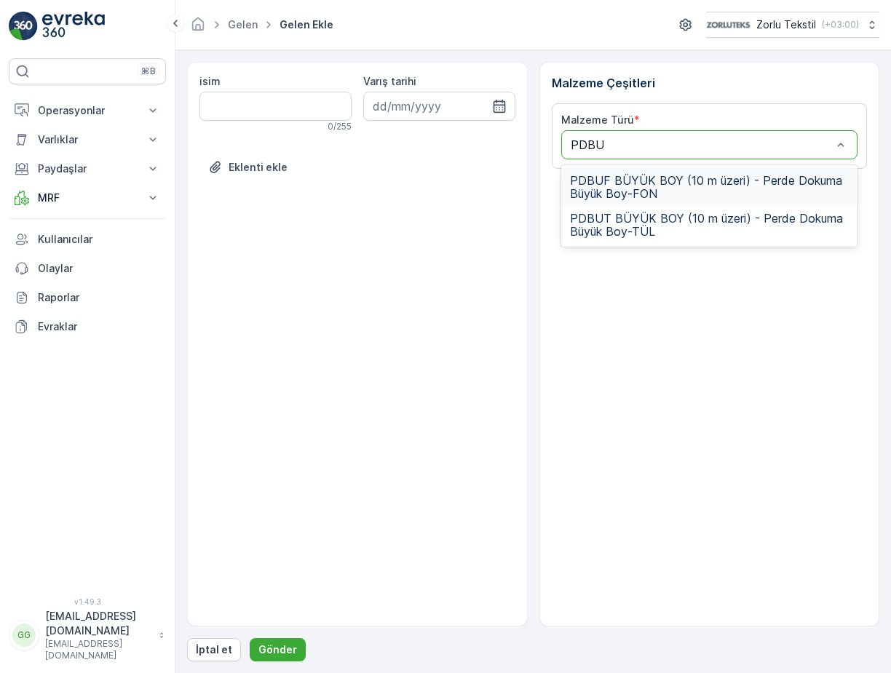
type input "PDBUF"
click at [618, 196] on span "PDBUF BÜYÜK BOY (10 m üzeri) - Perde Dokuma Büyük Boy-FON" at bounding box center [709, 187] width 279 height 26
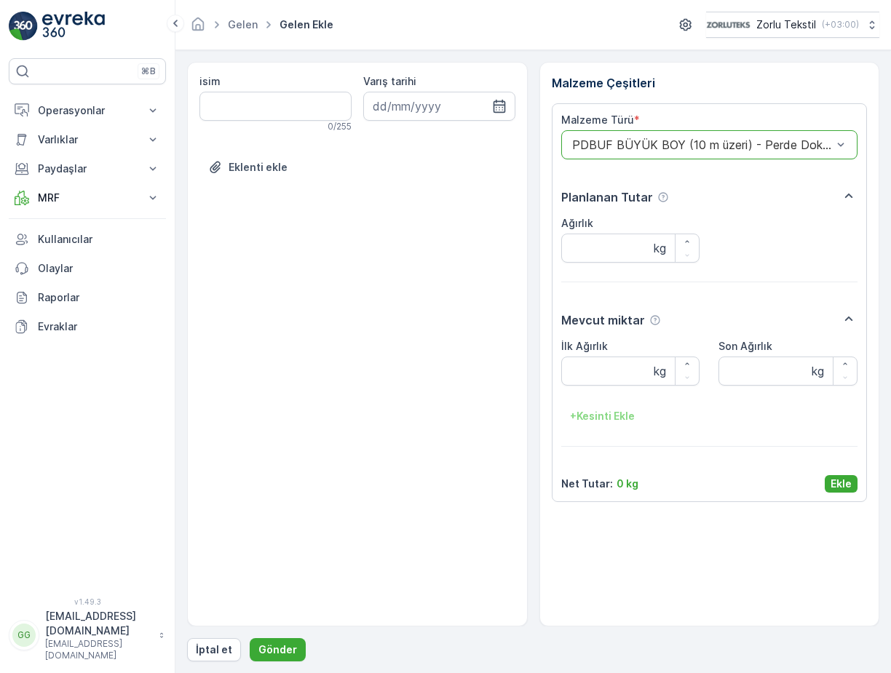
drag, startPoint x: 840, startPoint y: 482, endPoint x: 634, endPoint y: 579, distance: 227.2
click at [841, 482] on p "Ekle" at bounding box center [840, 484] width 21 height 15
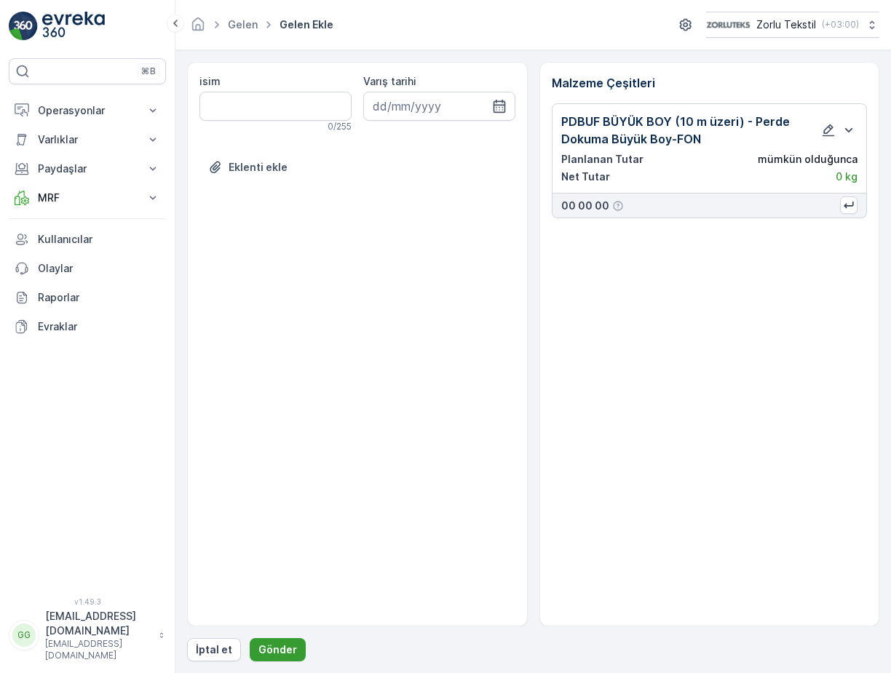
click at [265, 652] on p "Gönder" at bounding box center [277, 649] width 39 height 15
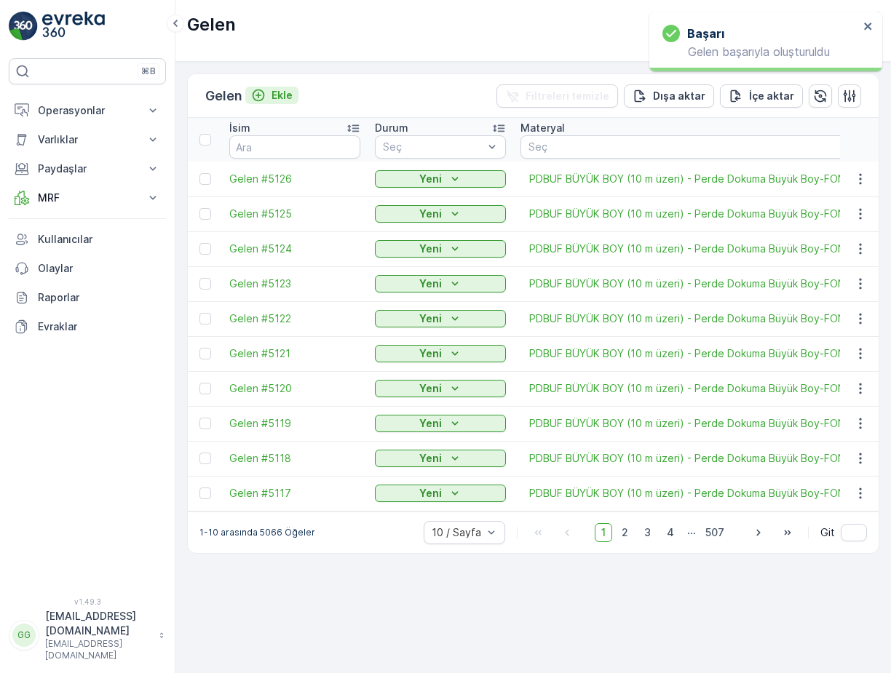
click at [287, 97] on p "Ekle" at bounding box center [281, 95] width 21 height 15
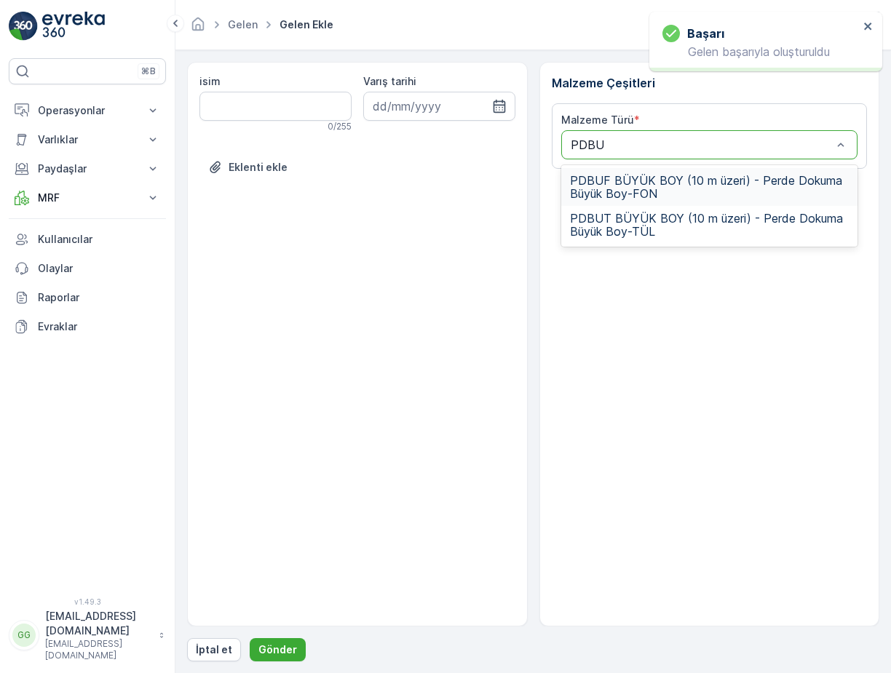
type input "PDBUF"
click at [736, 188] on span "PDBUF BÜYÜK BOY (10 m üzeri) - Perde Dokuma Büyük Boy-FON" at bounding box center [709, 187] width 279 height 26
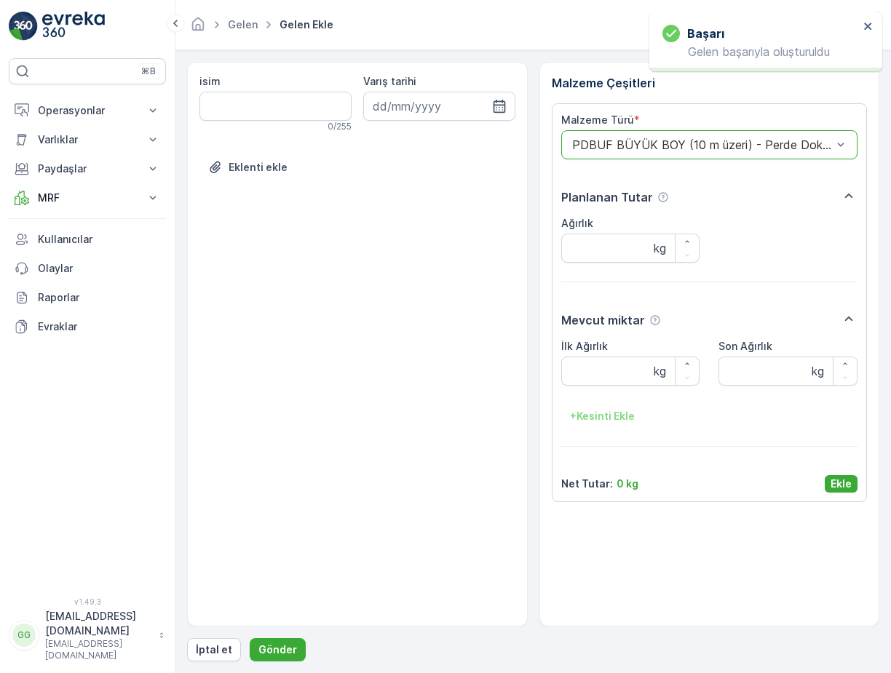
drag, startPoint x: 838, startPoint y: 487, endPoint x: 826, endPoint y: 490, distance: 12.0
click at [839, 487] on p "Ekle" at bounding box center [840, 484] width 21 height 15
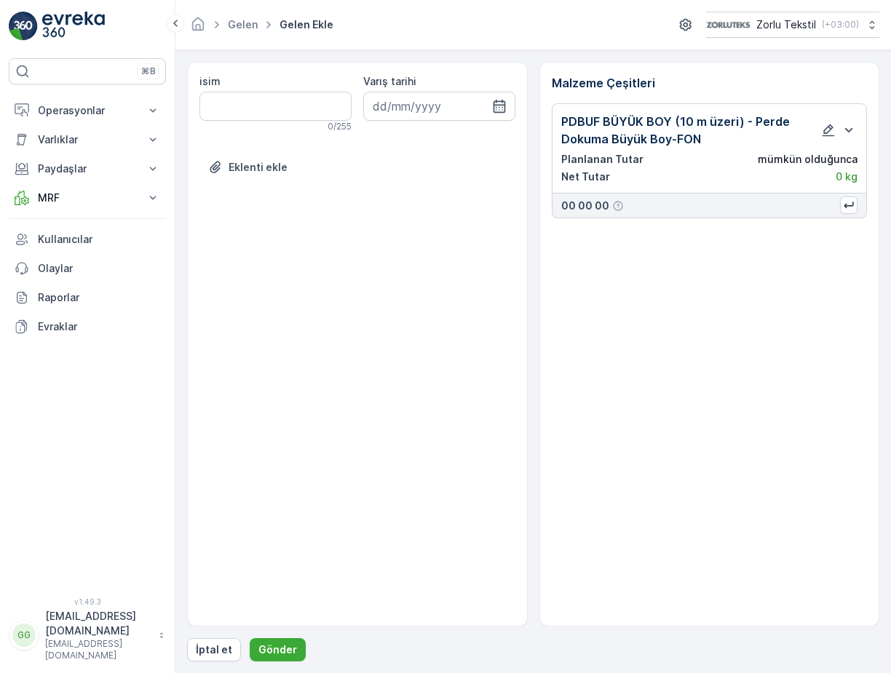
click at [271, 637] on div "isim 0 / 255 Varış tarihi Eklenti ekle Malzeme Çeşitleri PDBUF BÜYÜK BOY (10 m …" at bounding box center [533, 361] width 692 height 599
click at [281, 650] on p "Gönder" at bounding box center [277, 649] width 39 height 15
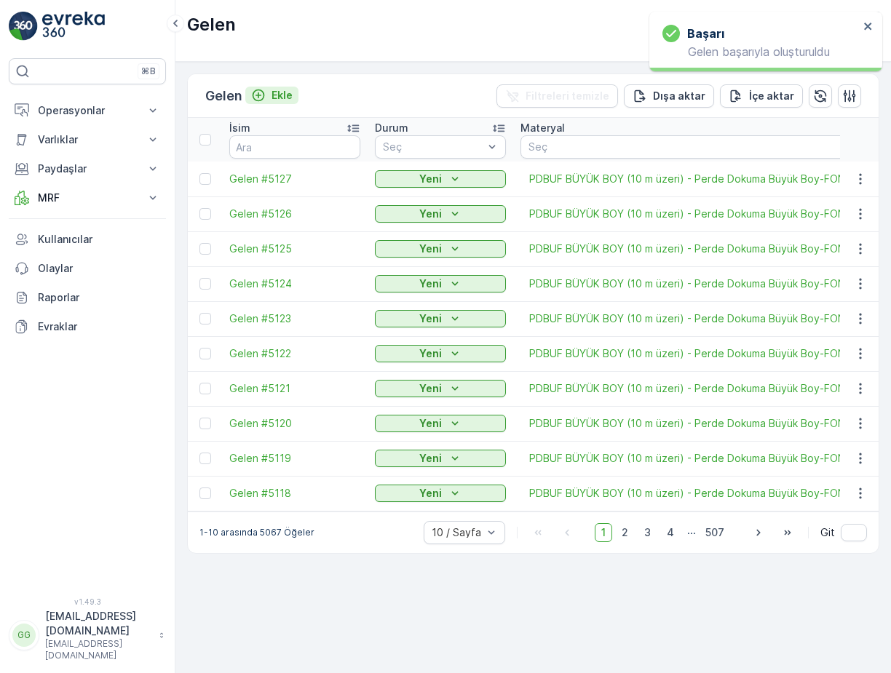
click at [282, 95] on p "Ekle" at bounding box center [281, 95] width 21 height 15
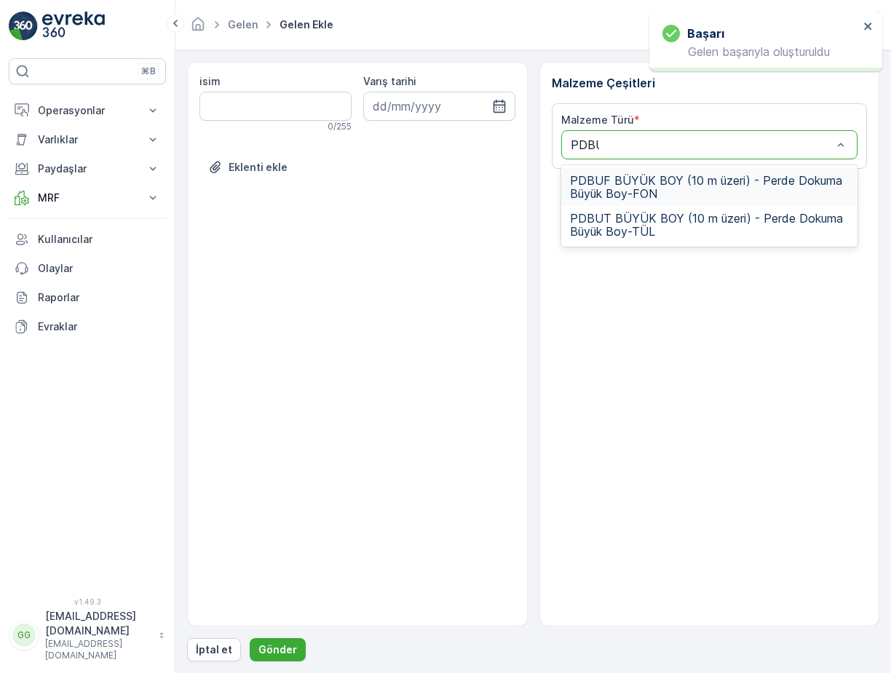
type input "PDBUF"
click at [602, 187] on span "PDBUF BÜYÜK BOY (10 m üzeri) - Perde Dokuma Büyük Boy-FON" at bounding box center [709, 187] width 279 height 26
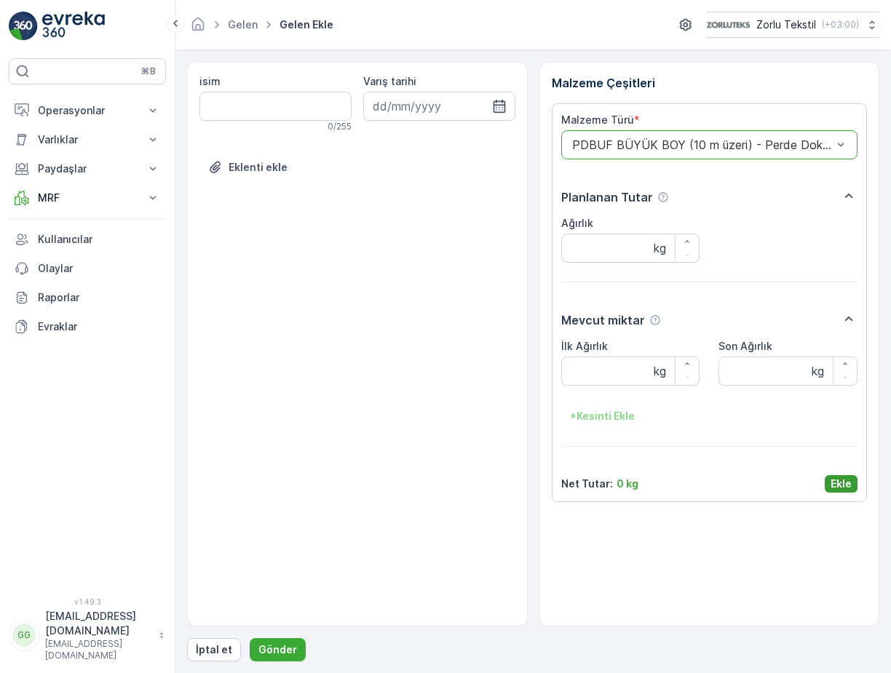
click at [831, 483] on p "Ekle" at bounding box center [840, 484] width 21 height 15
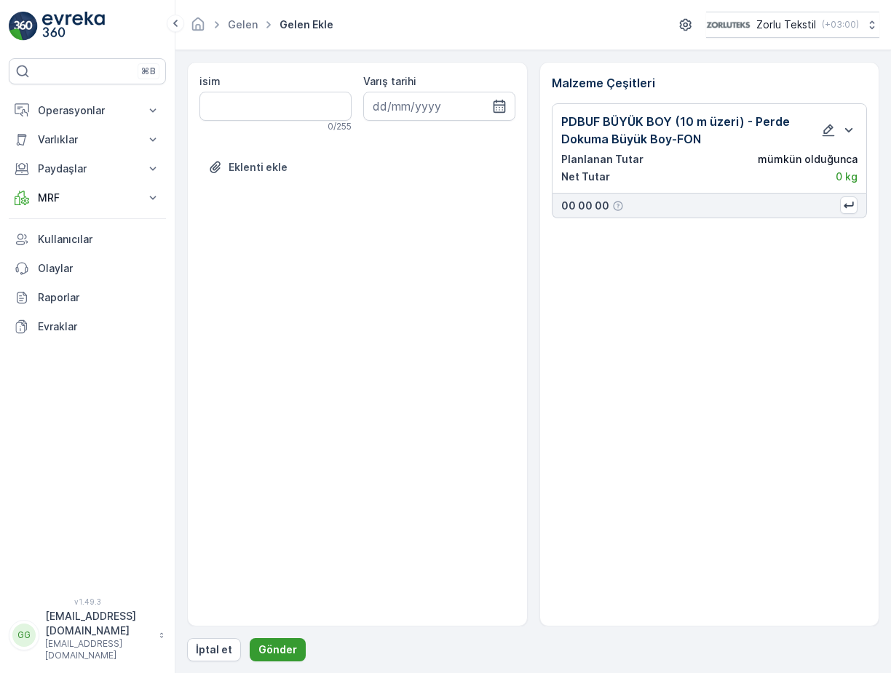
click at [276, 640] on button "Gönder" at bounding box center [278, 649] width 56 height 23
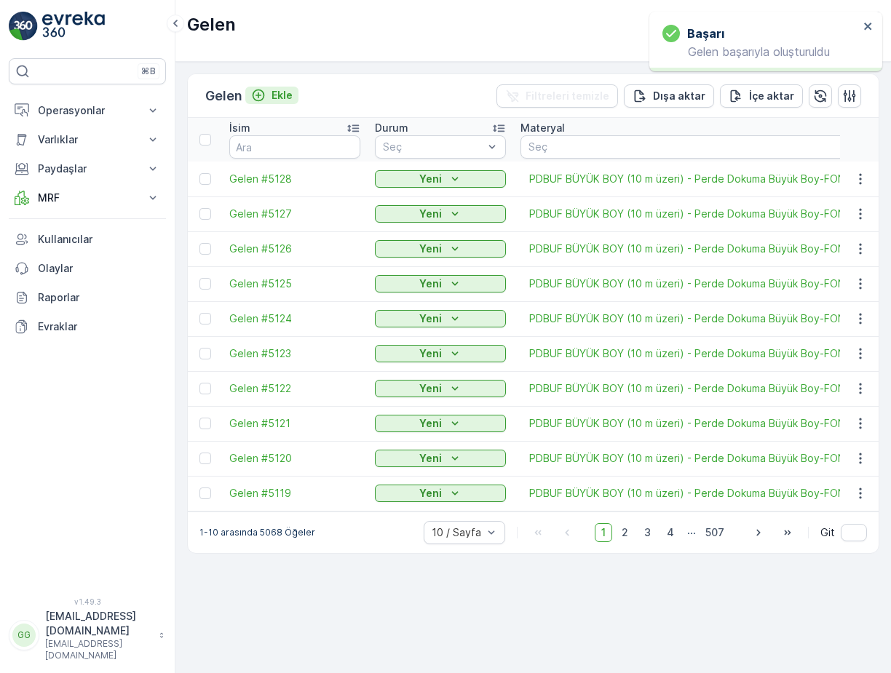
click at [279, 97] on p "Ekle" at bounding box center [281, 95] width 21 height 15
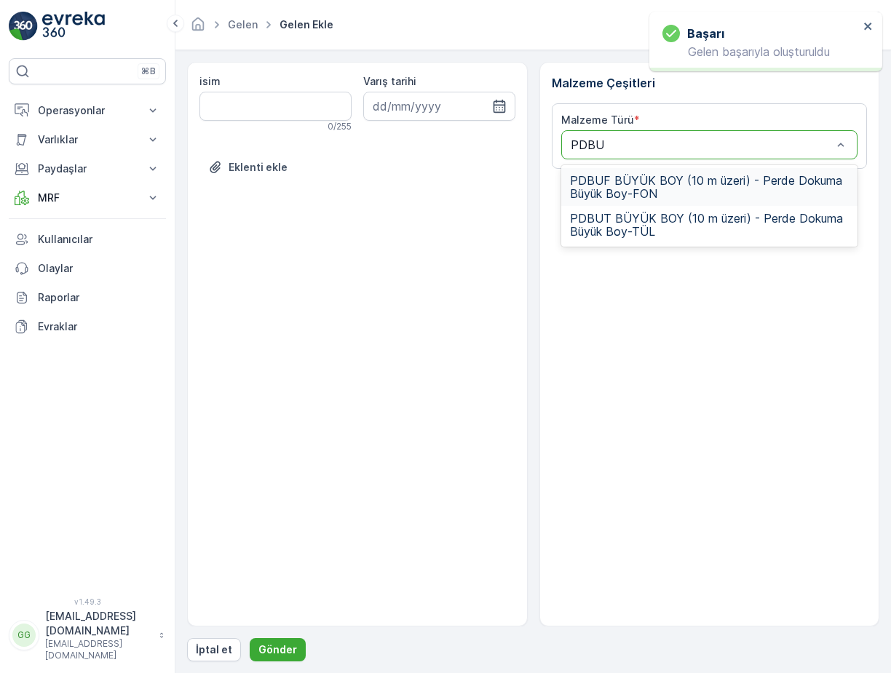
type input "PDBUF"
click at [624, 199] on span "PDBUF BÜYÜK BOY (10 m üzeri) - Perde Dokuma Büyük Boy-FON" at bounding box center [709, 187] width 279 height 26
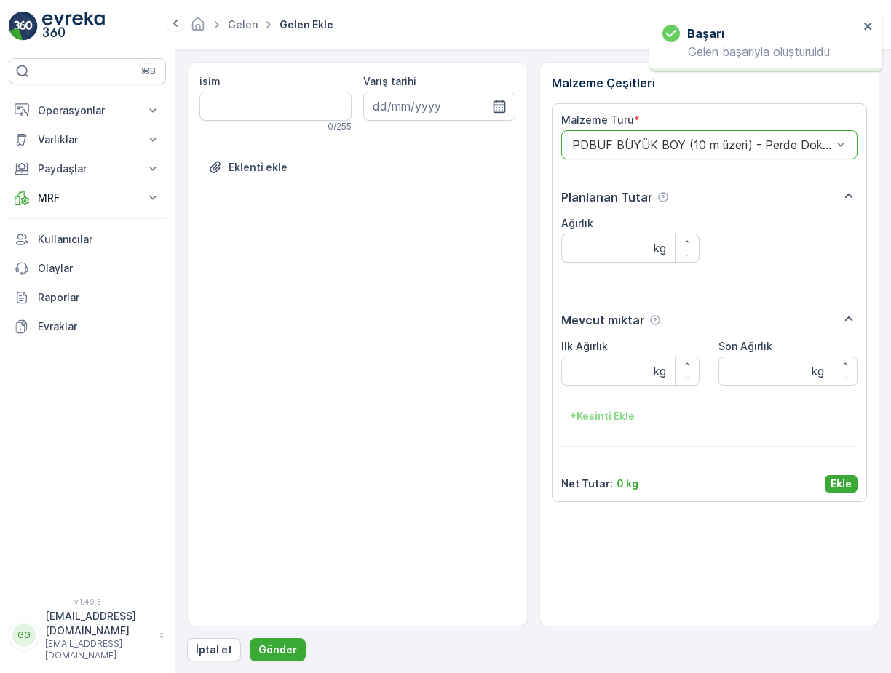
drag, startPoint x: 843, startPoint y: 491, endPoint x: 785, endPoint y: 517, distance: 63.5
click at [843, 490] on button "Ekle" at bounding box center [840, 483] width 33 height 17
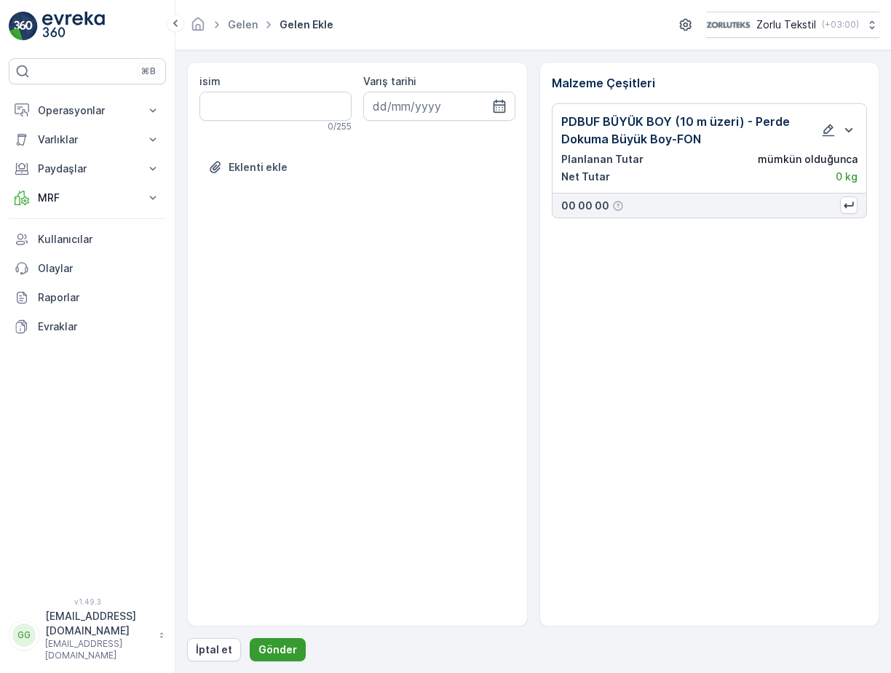
click at [266, 658] on button "Gönder" at bounding box center [278, 649] width 56 height 23
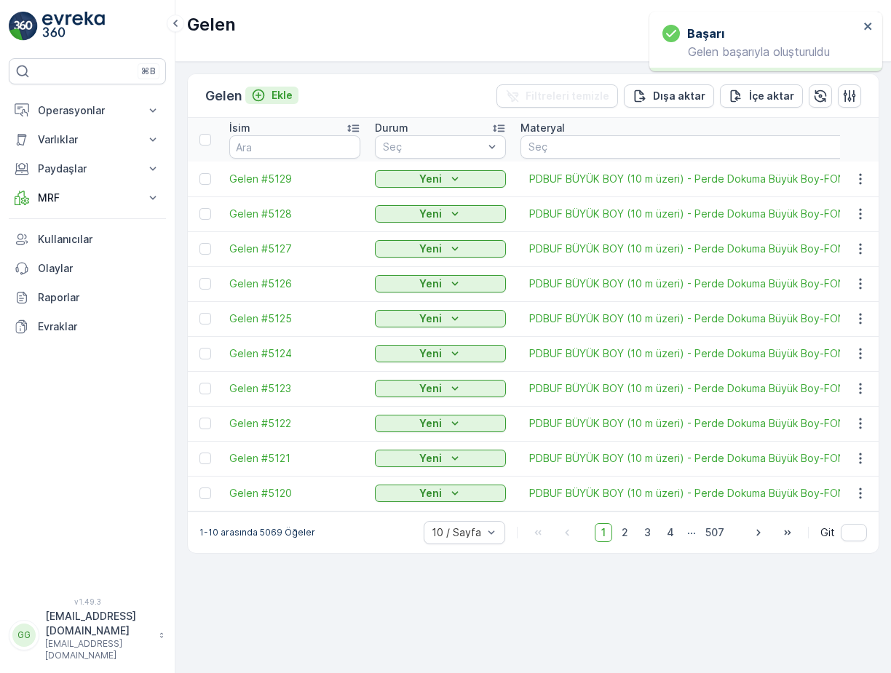
click at [283, 94] on p "Ekle" at bounding box center [281, 95] width 21 height 15
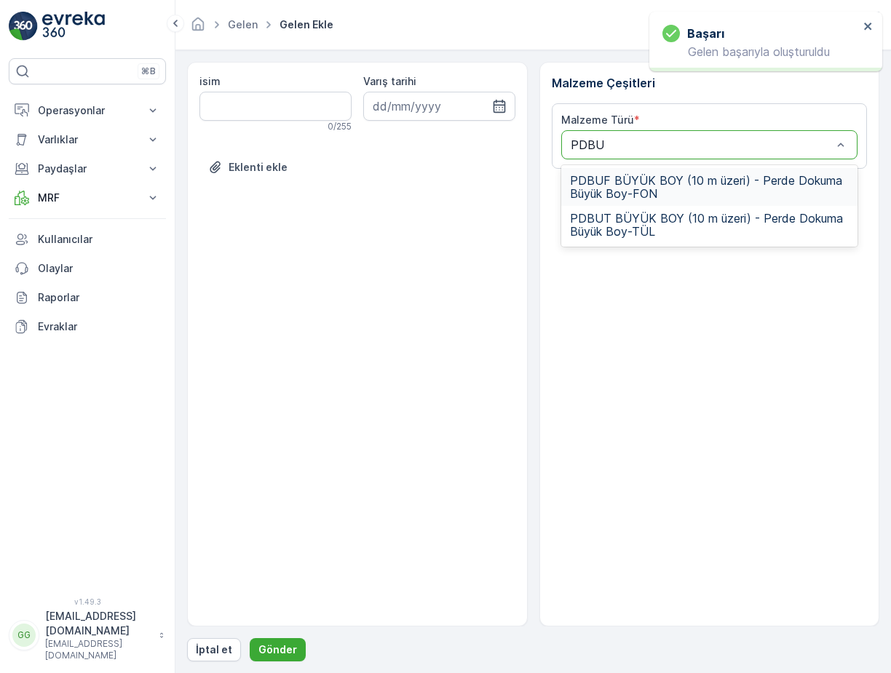
type input "PDBUF"
click at [664, 189] on span "PDBUF BÜYÜK BOY (10 m üzeri) - Perde Dokuma Büyük Boy-FON" at bounding box center [709, 187] width 279 height 26
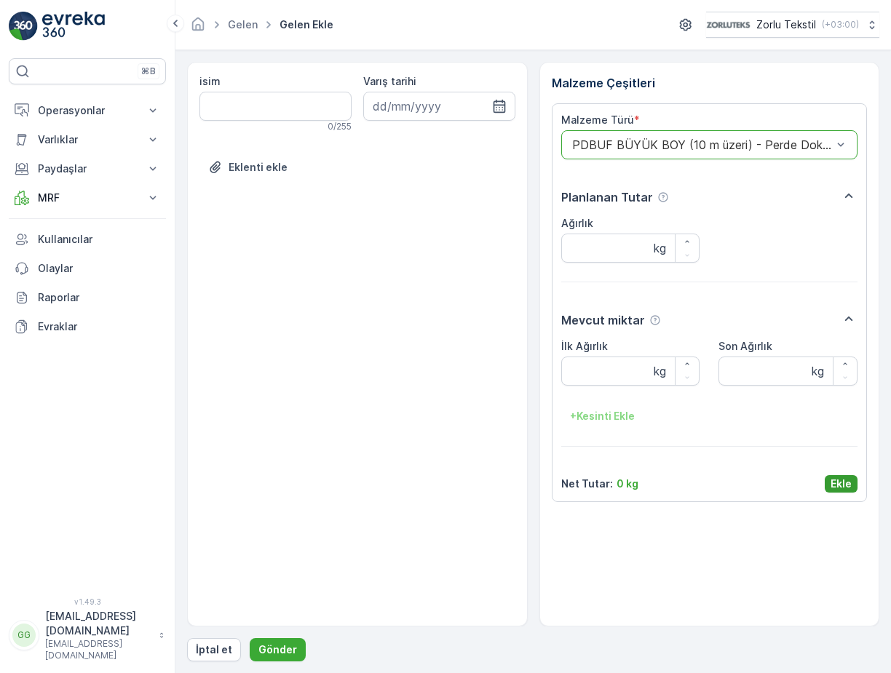
click at [849, 486] on p "Ekle" at bounding box center [840, 484] width 21 height 15
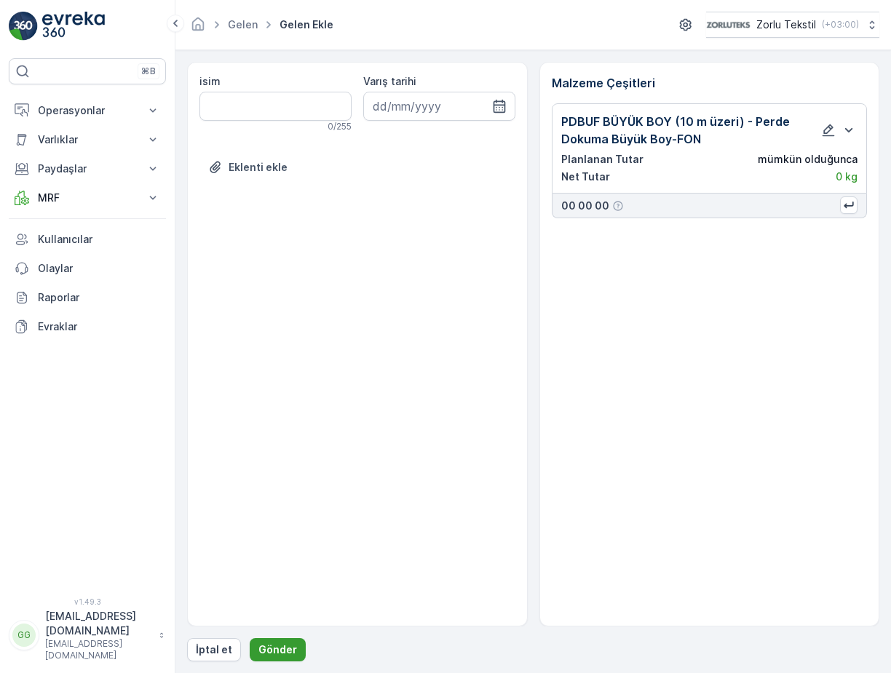
click at [274, 651] on p "Gönder" at bounding box center [277, 649] width 39 height 15
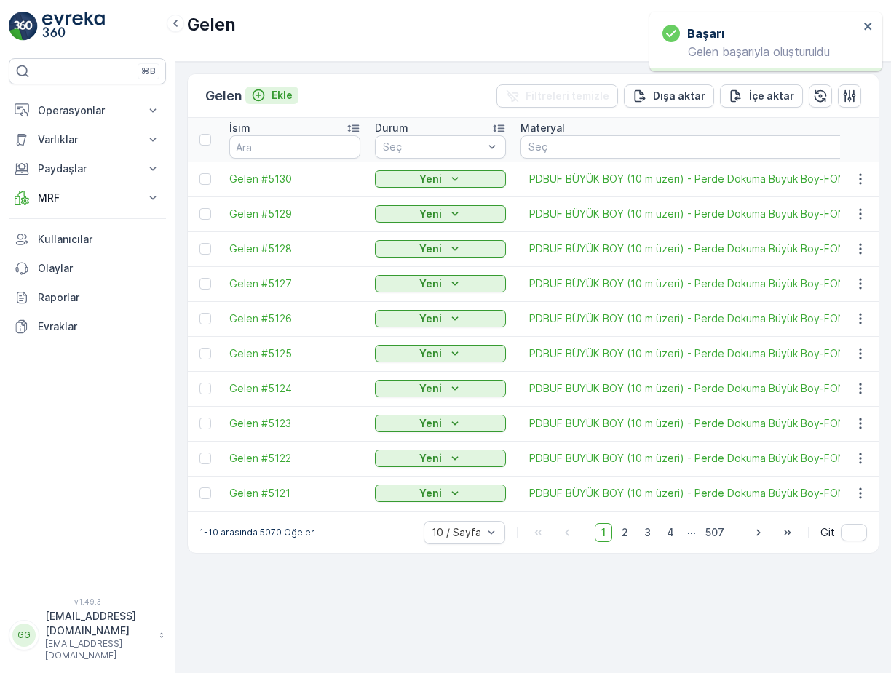
click at [279, 97] on p "Ekle" at bounding box center [281, 95] width 21 height 15
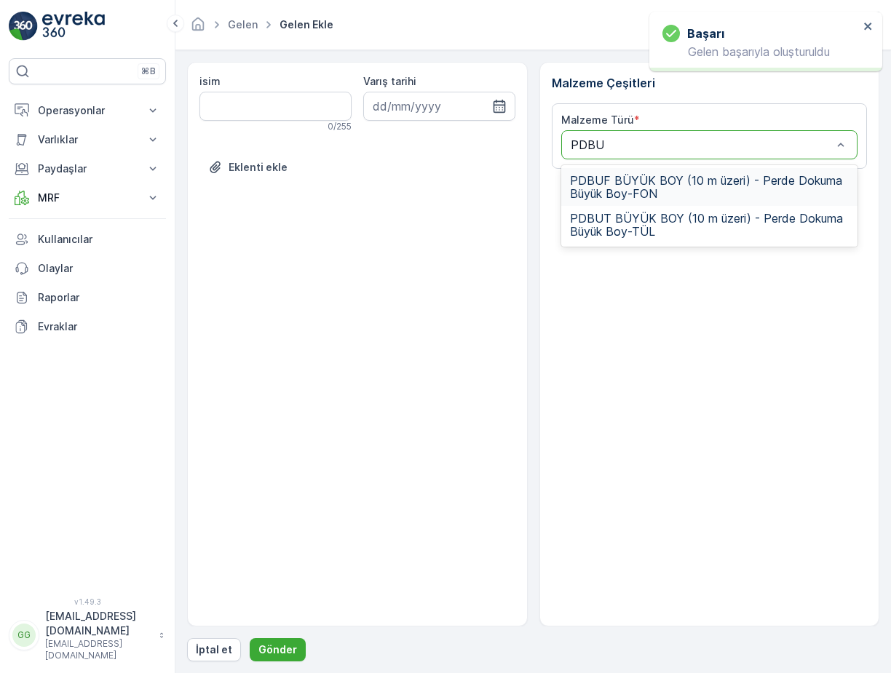
type input "PDBUF"
click at [722, 188] on span "PDBUF BÜYÜK BOY (10 m üzeri) - Perde Dokuma Büyük Boy-FON" at bounding box center [709, 187] width 279 height 26
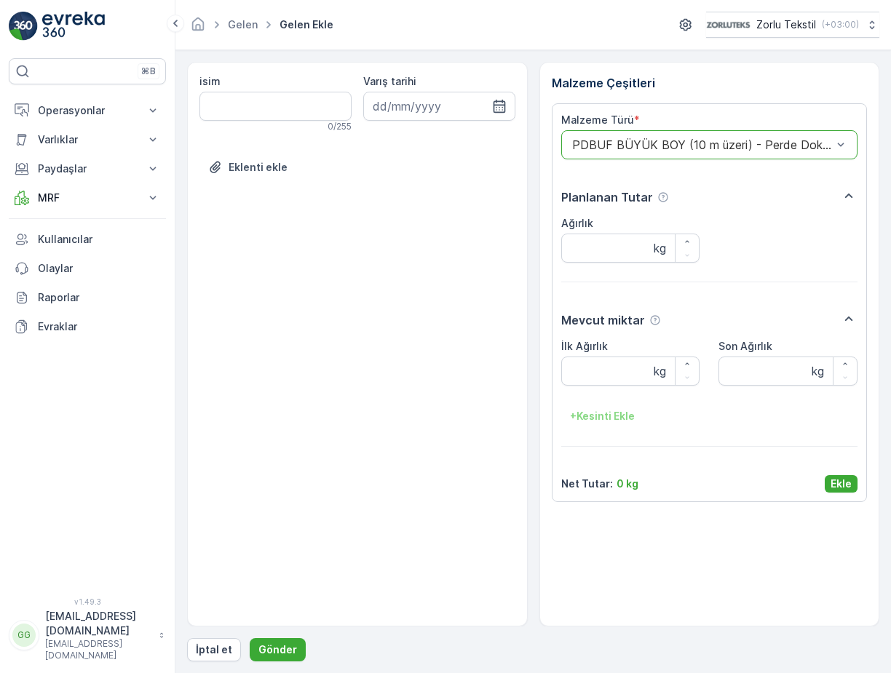
click at [848, 487] on p "Ekle" at bounding box center [840, 484] width 21 height 15
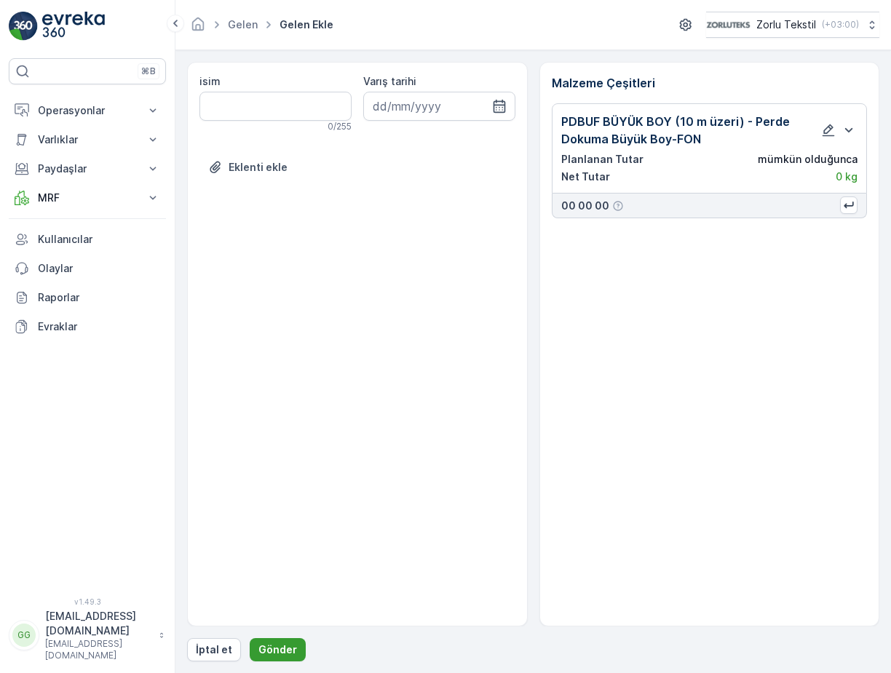
click at [287, 655] on p "Gönder" at bounding box center [277, 649] width 39 height 15
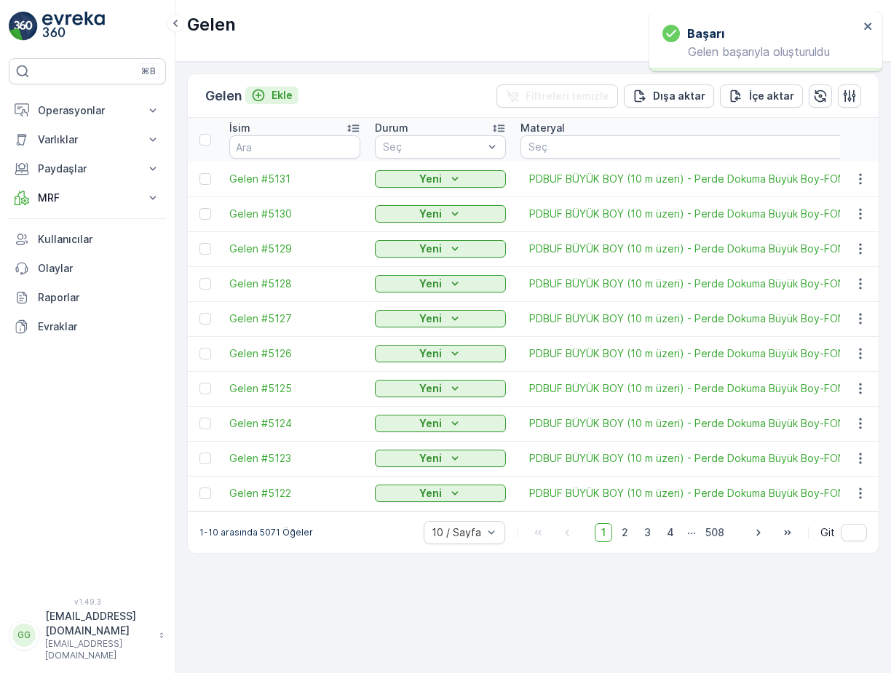
click at [279, 92] on p "Ekle" at bounding box center [281, 95] width 21 height 15
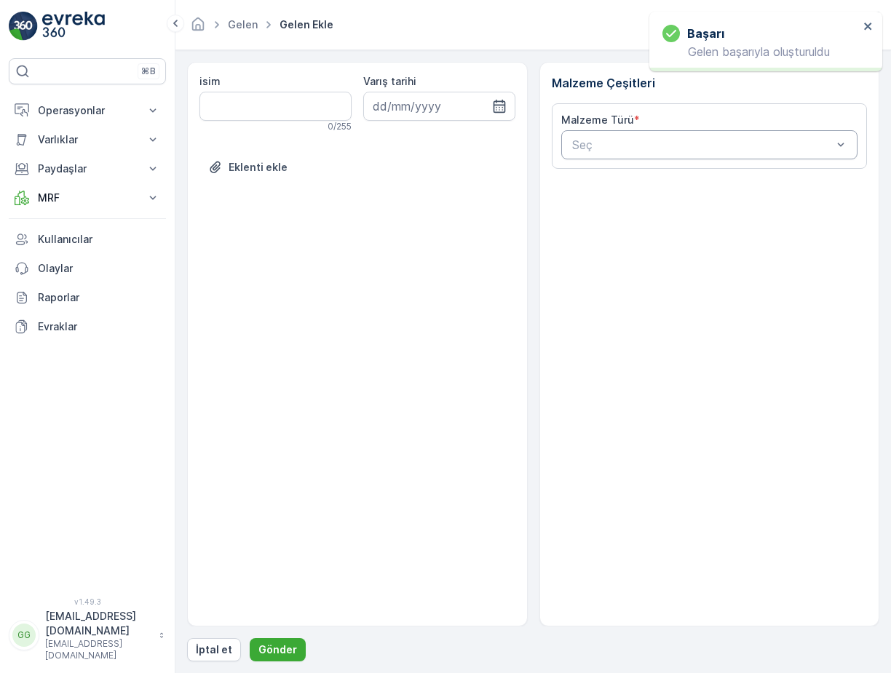
click at [583, 154] on div "Seç" at bounding box center [709, 144] width 297 height 29
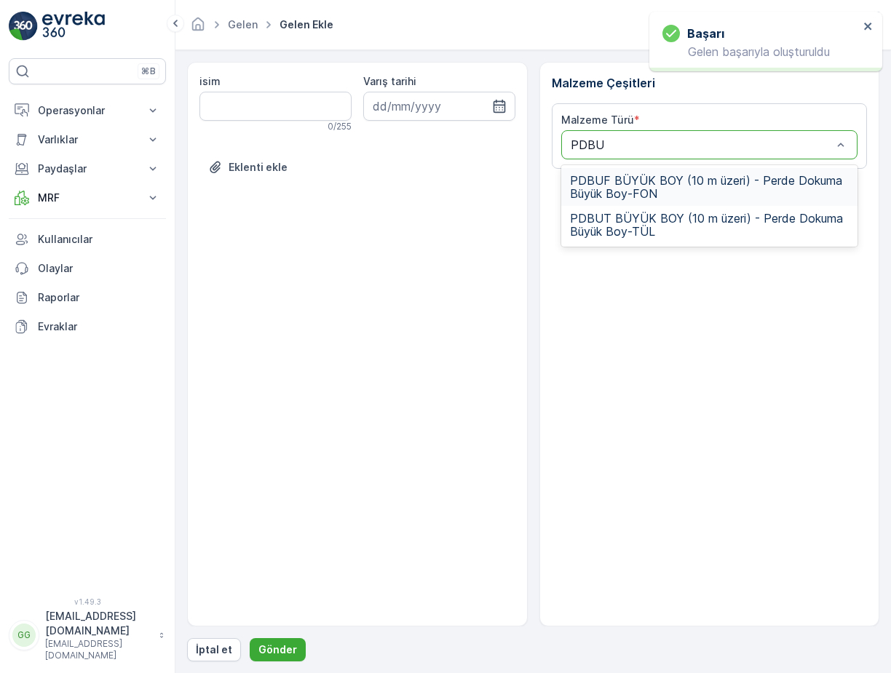
type input "PDBUF"
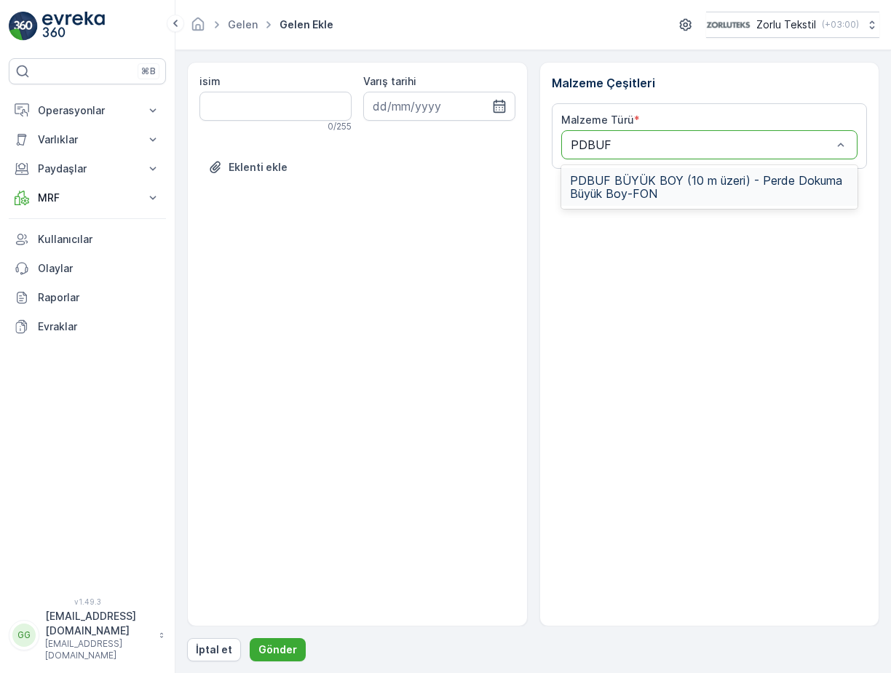
click at [640, 180] on span "PDBUF BÜYÜK BOY (10 m üzeri) - Perde Dokuma Büyük Boy-FON" at bounding box center [709, 187] width 279 height 26
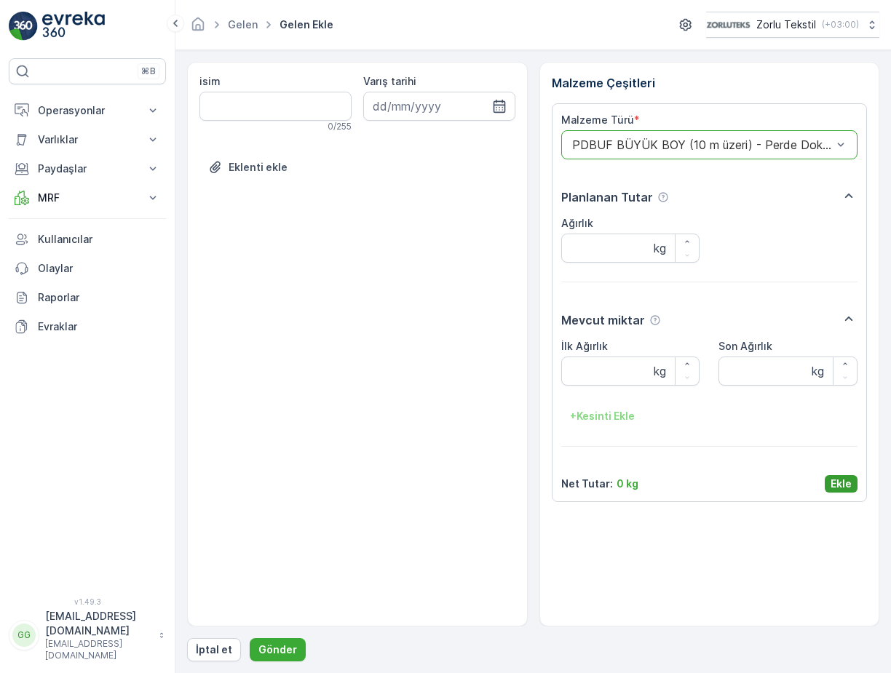
click at [837, 487] on p "Ekle" at bounding box center [840, 484] width 21 height 15
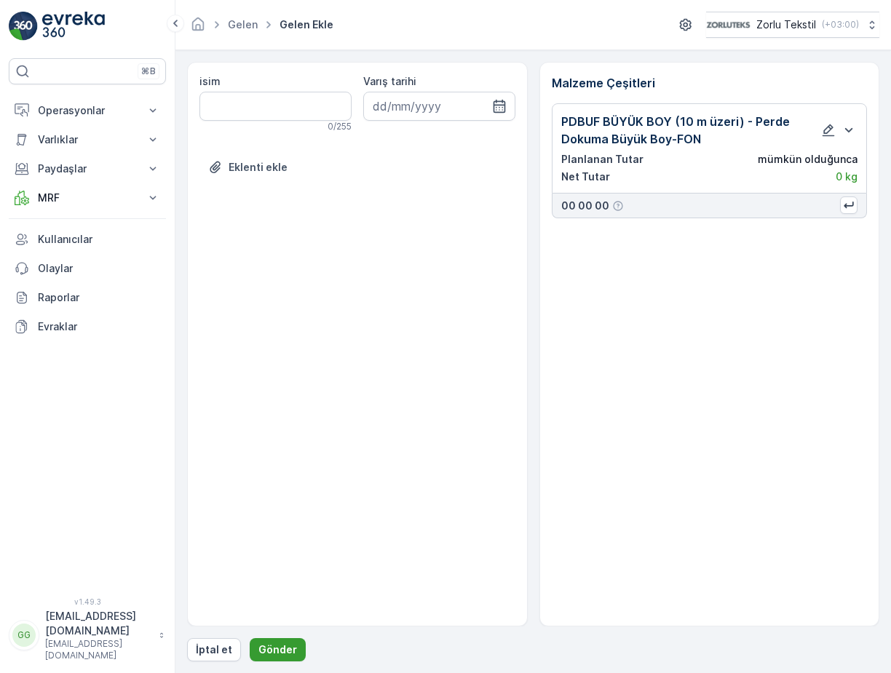
click at [274, 644] on p "Gönder" at bounding box center [277, 649] width 39 height 15
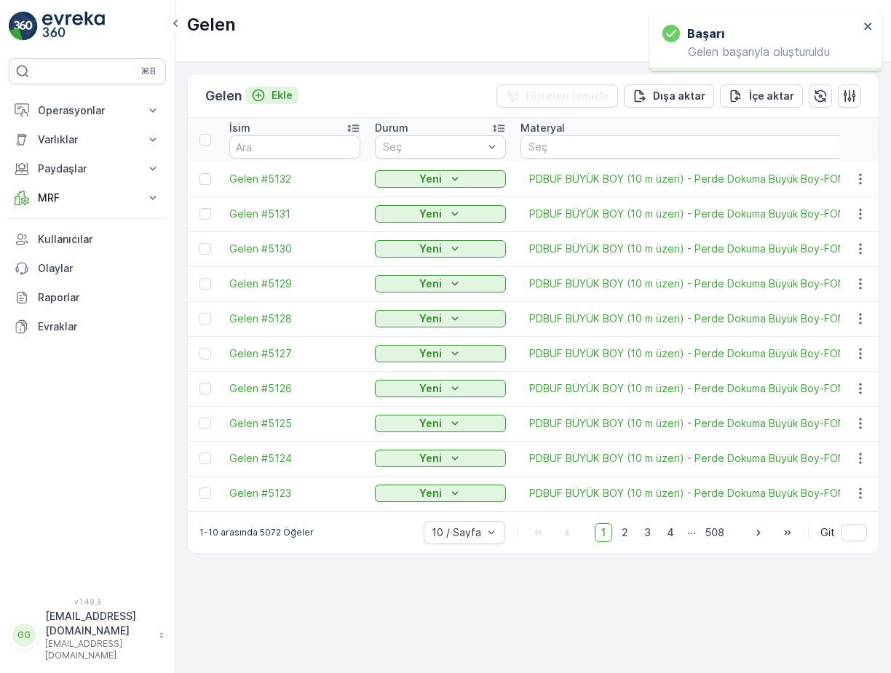
click at [286, 95] on p "Ekle" at bounding box center [281, 95] width 21 height 15
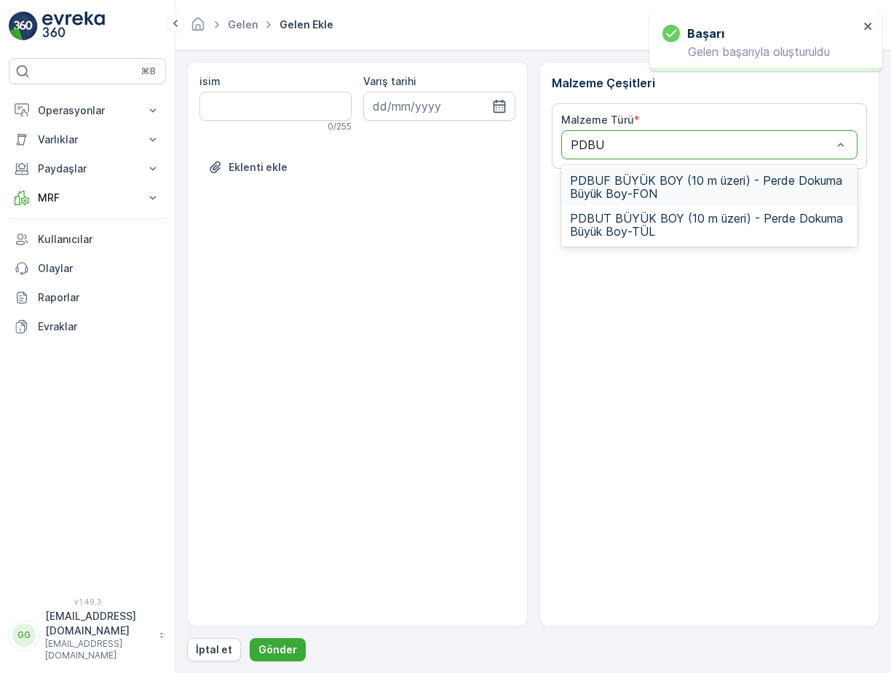
type input "PDBUF"
click at [645, 187] on span "PDBUF BÜYÜK BOY (10 m üzeri) - Perde Dokuma Büyük Boy-FON" at bounding box center [709, 187] width 279 height 26
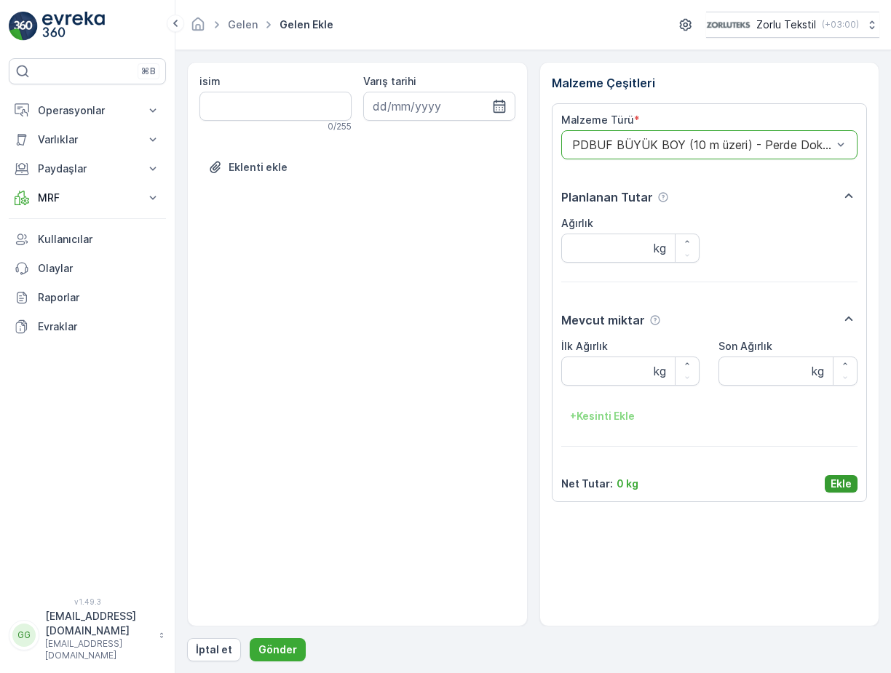
click at [834, 484] on p "Ekle" at bounding box center [840, 484] width 21 height 15
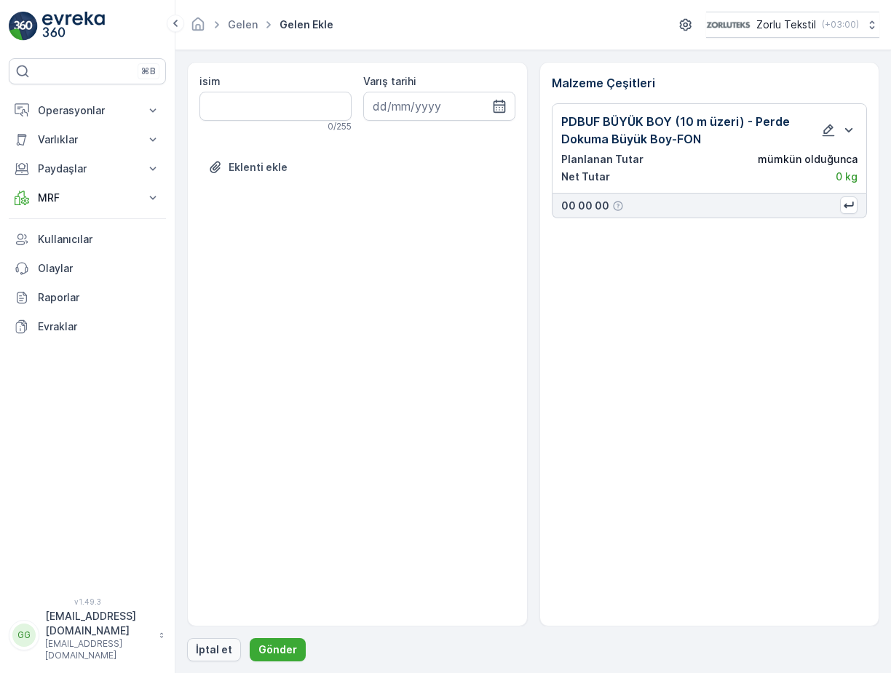
click at [236, 653] on button "İptal et" at bounding box center [214, 649] width 54 height 23
click at [264, 648] on p "Gönder" at bounding box center [277, 649] width 39 height 15
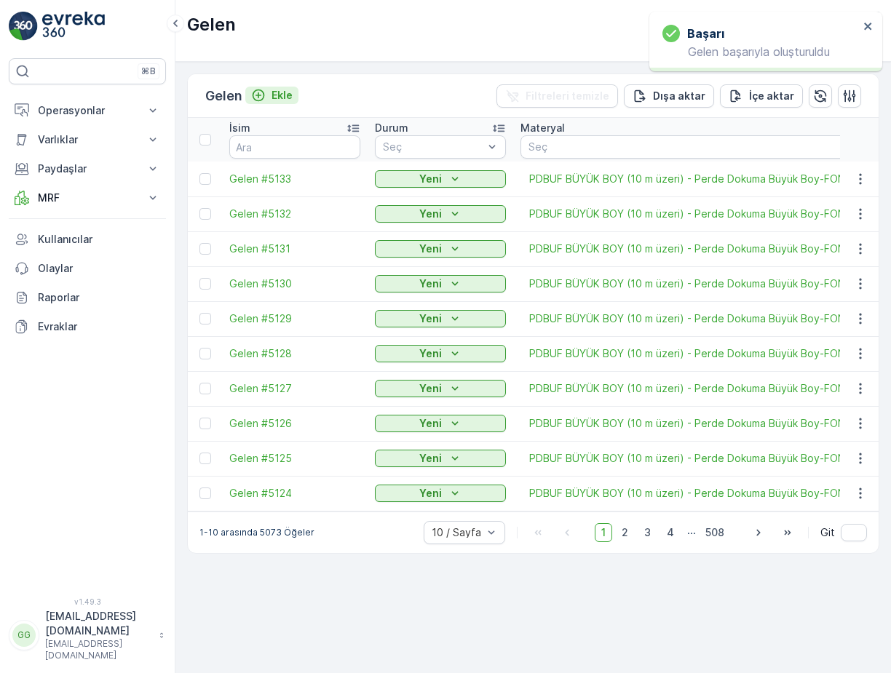
click at [292, 94] on p "Ekle" at bounding box center [281, 95] width 21 height 15
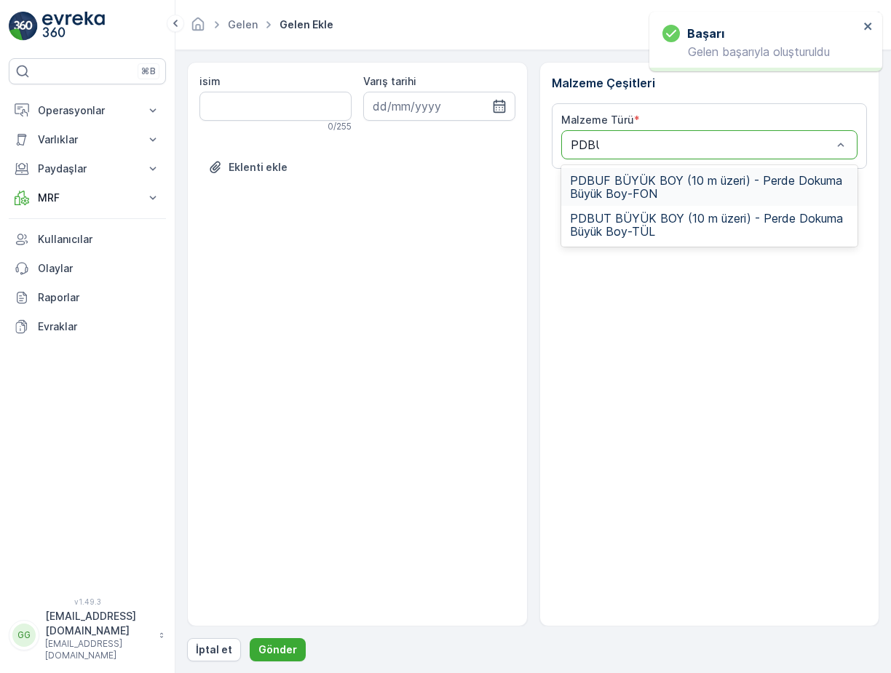
type input "PDBUF"
click at [682, 188] on span "PDBUF BÜYÜK BOY (10 m üzeri) - Perde Dokuma Büyük Boy-FON" at bounding box center [709, 187] width 279 height 26
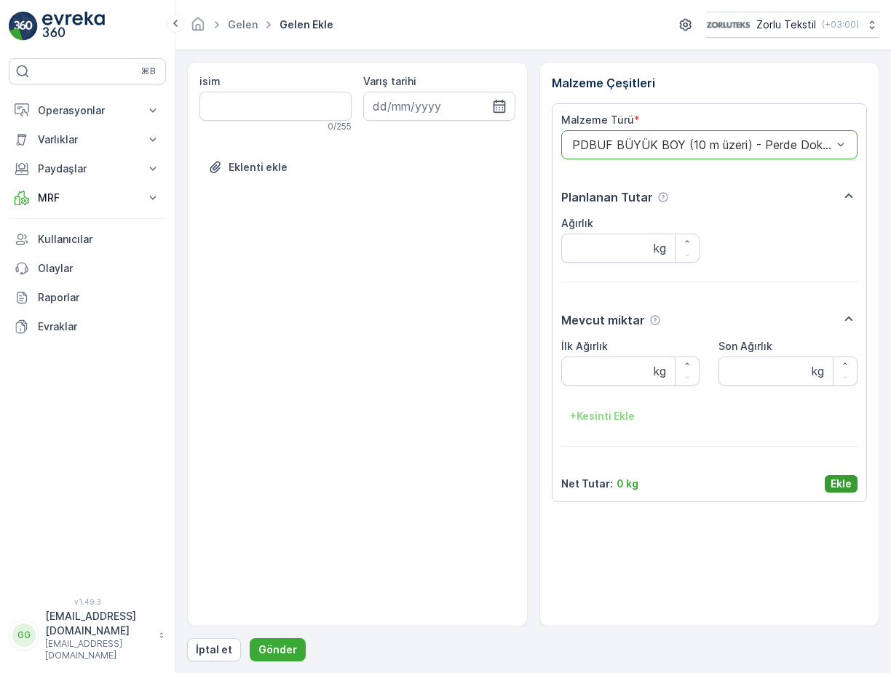
click at [839, 487] on p "Ekle" at bounding box center [840, 484] width 21 height 15
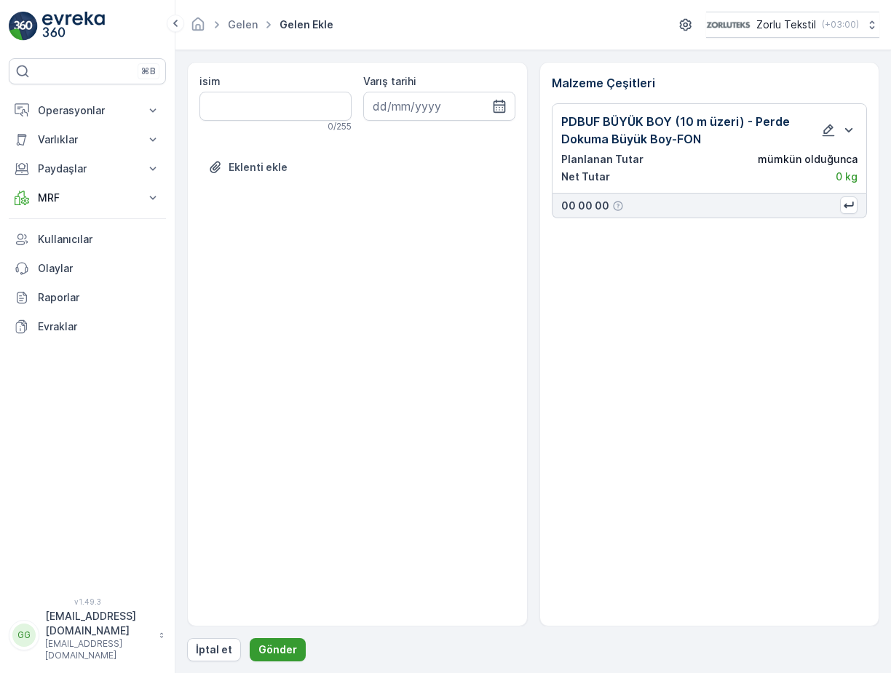
click at [275, 656] on button "Gönder" at bounding box center [278, 649] width 56 height 23
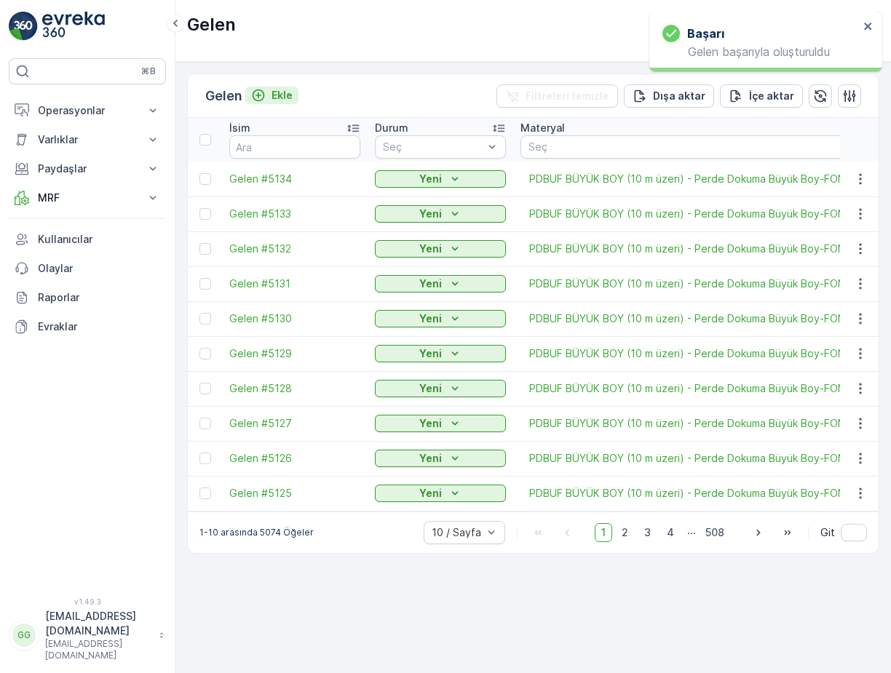
click at [276, 92] on p "Ekle" at bounding box center [281, 95] width 21 height 15
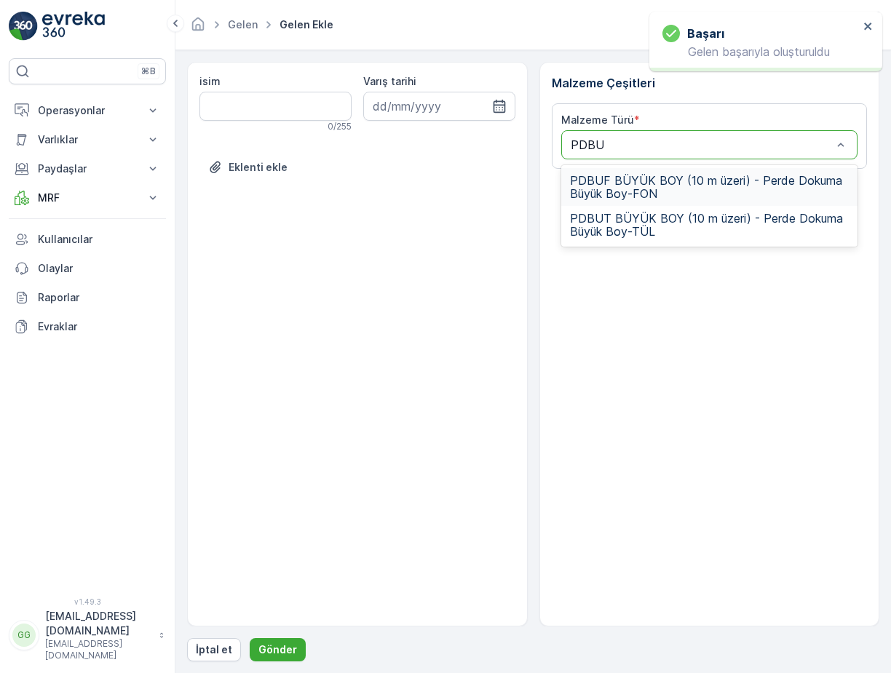
type input "PDBUF"
click at [604, 178] on span "PDBUF BÜYÜK BOY (10 m üzeri) - Perde Dokuma Büyük Boy-FON" at bounding box center [709, 187] width 279 height 26
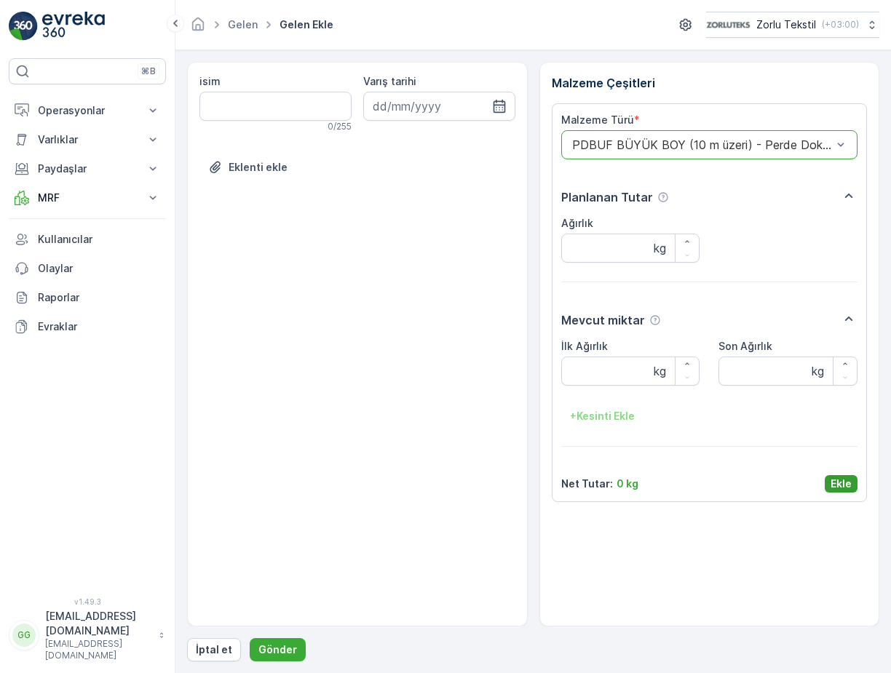
click at [852, 488] on button "Ekle" at bounding box center [840, 483] width 33 height 17
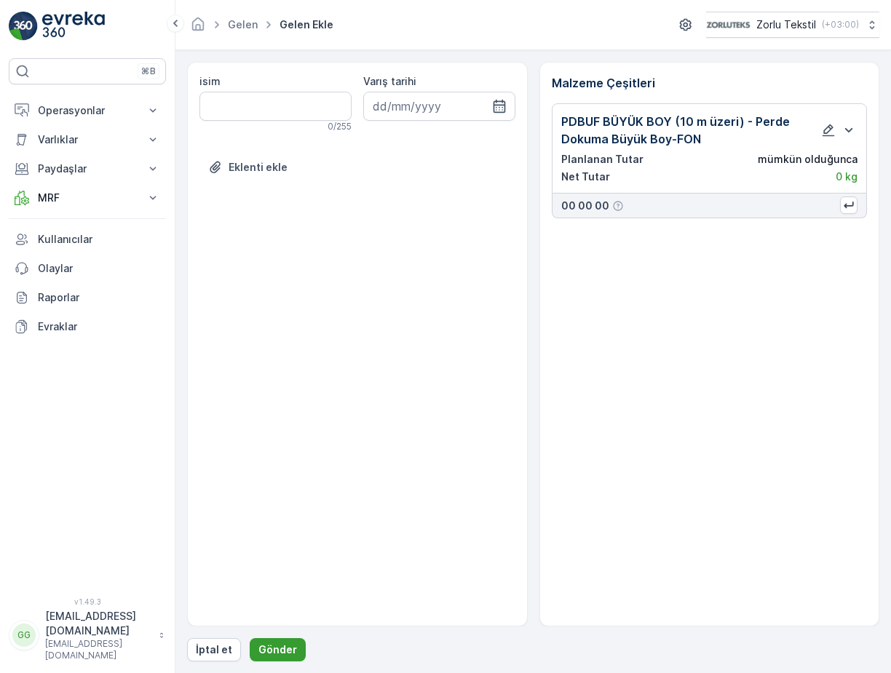
click at [272, 654] on p "Gönder" at bounding box center [277, 649] width 39 height 15
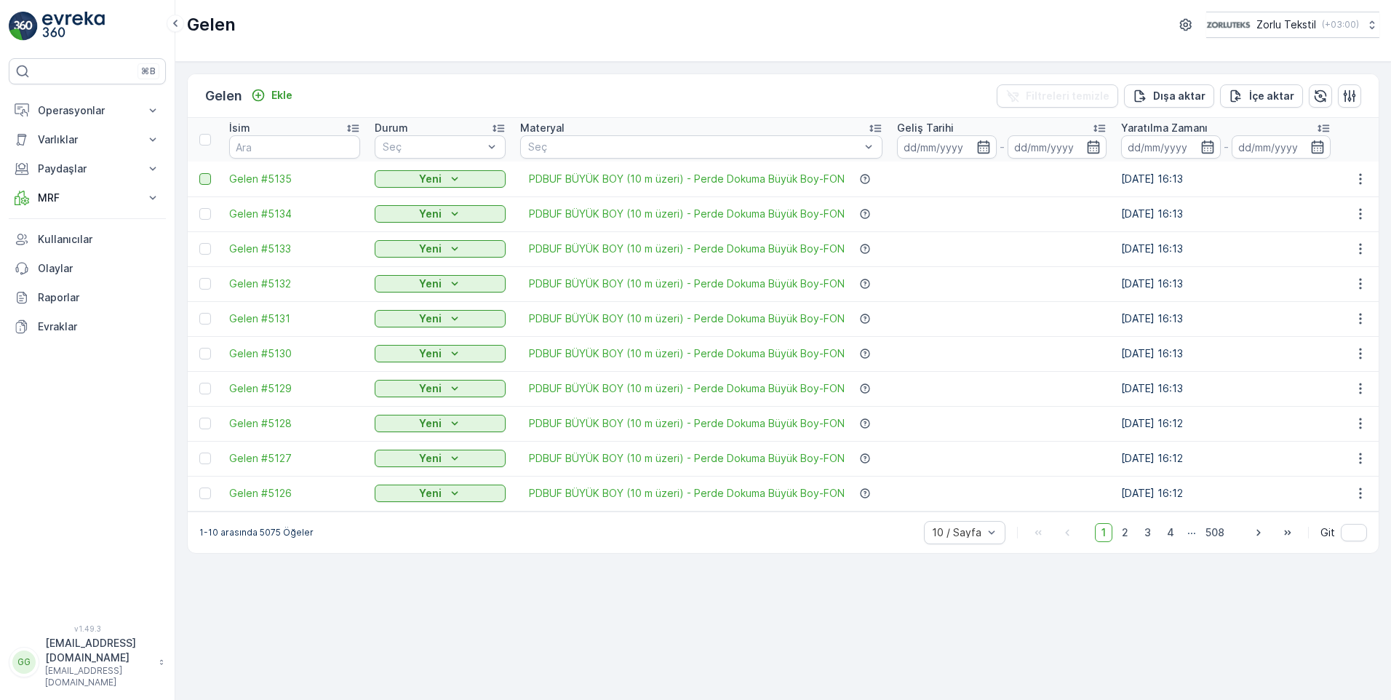
click at [207, 183] on div at bounding box center [205, 179] width 12 height 12
click at [199, 173] on input "checkbox" at bounding box center [199, 173] width 0 height 0
click at [203, 220] on td at bounding box center [205, 213] width 34 height 35
click at [207, 217] on div at bounding box center [205, 214] width 12 height 12
click at [199, 208] on input "checkbox" at bounding box center [199, 208] width 0 height 0
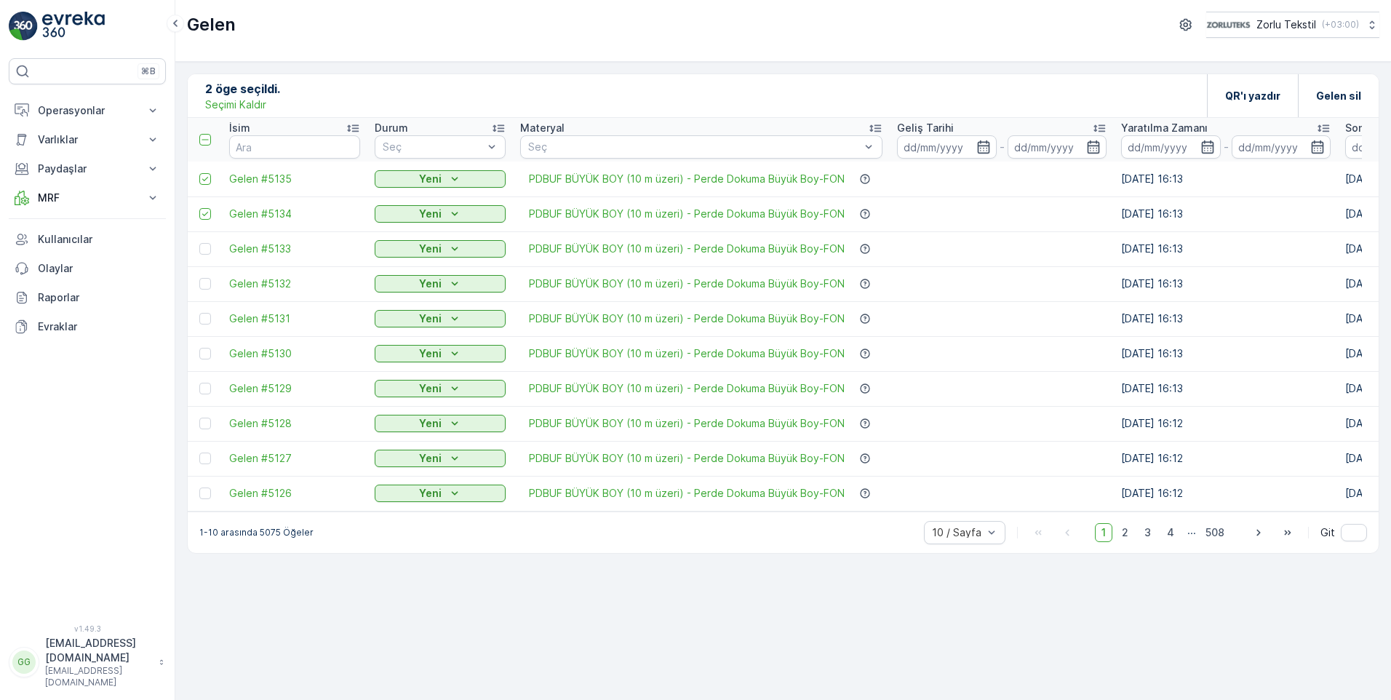
click at [208, 255] on td at bounding box center [205, 248] width 34 height 35
drag, startPoint x: 204, startPoint y: 250, endPoint x: 208, endPoint y: 266, distance: 17.1
click at [204, 249] on div at bounding box center [205, 249] width 12 height 12
click at [199, 243] on input "checkbox" at bounding box center [199, 243] width 0 height 0
click at [207, 290] on td at bounding box center [205, 283] width 34 height 35
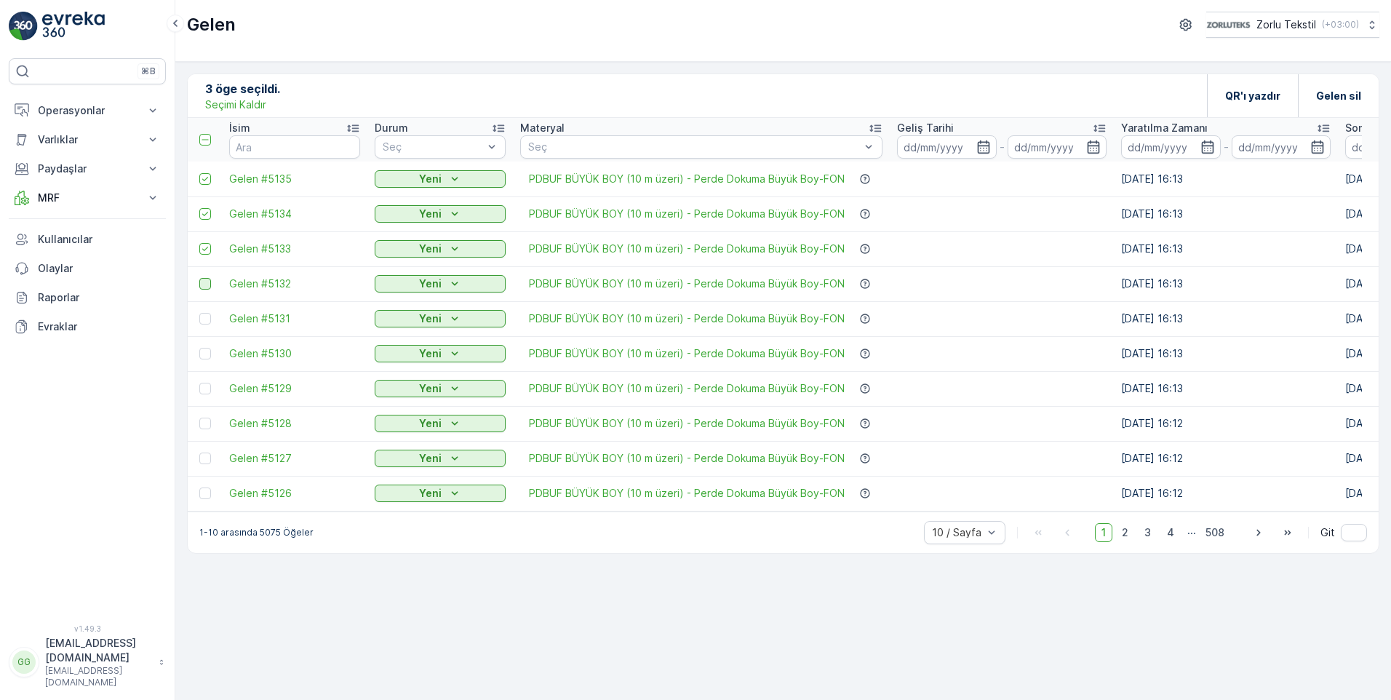
click at [204, 280] on div at bounding box center [205, 284] width 12 height 12
click at [199, 278] on input "checkbox" at bounding box center [199, 278] width 0 height 0
click at [205, 319] on div at bounding box center [205, 319] width 12 height 12
click at [199, 313] on input "checkbox" at bounding box center [199, 313] width 0 height 0
drag, startPoint x: 204, startPoint y: 356, endPoint x: 212, endPoint y: 374, distance: 19.6
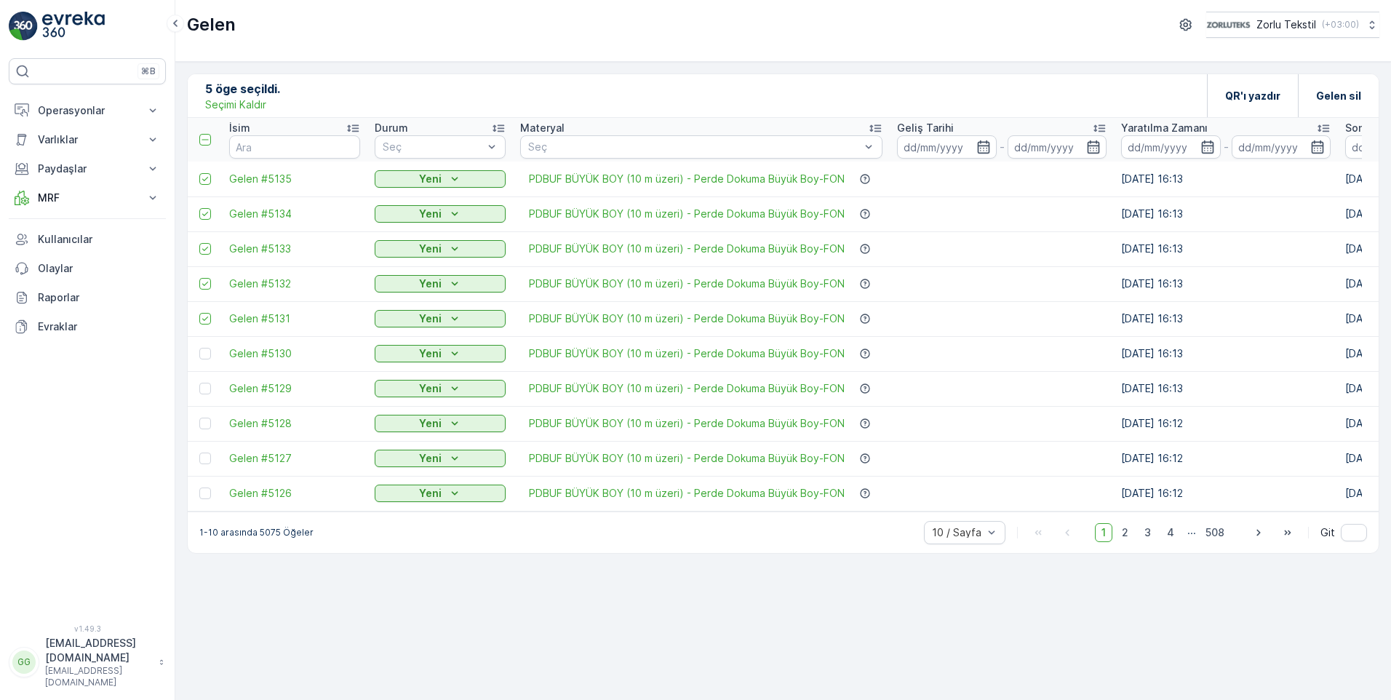
click at [205, 356] on div at bounding box center [205, 354] width 12 height 12
click at [199, 348] on input "checkbox" at bounding box center [199, 348] width 0 height 0
click at [209, 394] on td at bounding box center [205, 388] width 34 height 35
click at [207, 394] on div at bounding box center [205, 389] width 12 height 12
click at [199, 383] on input "checkbox" at bounding box center [199, 383] width 0 height 0
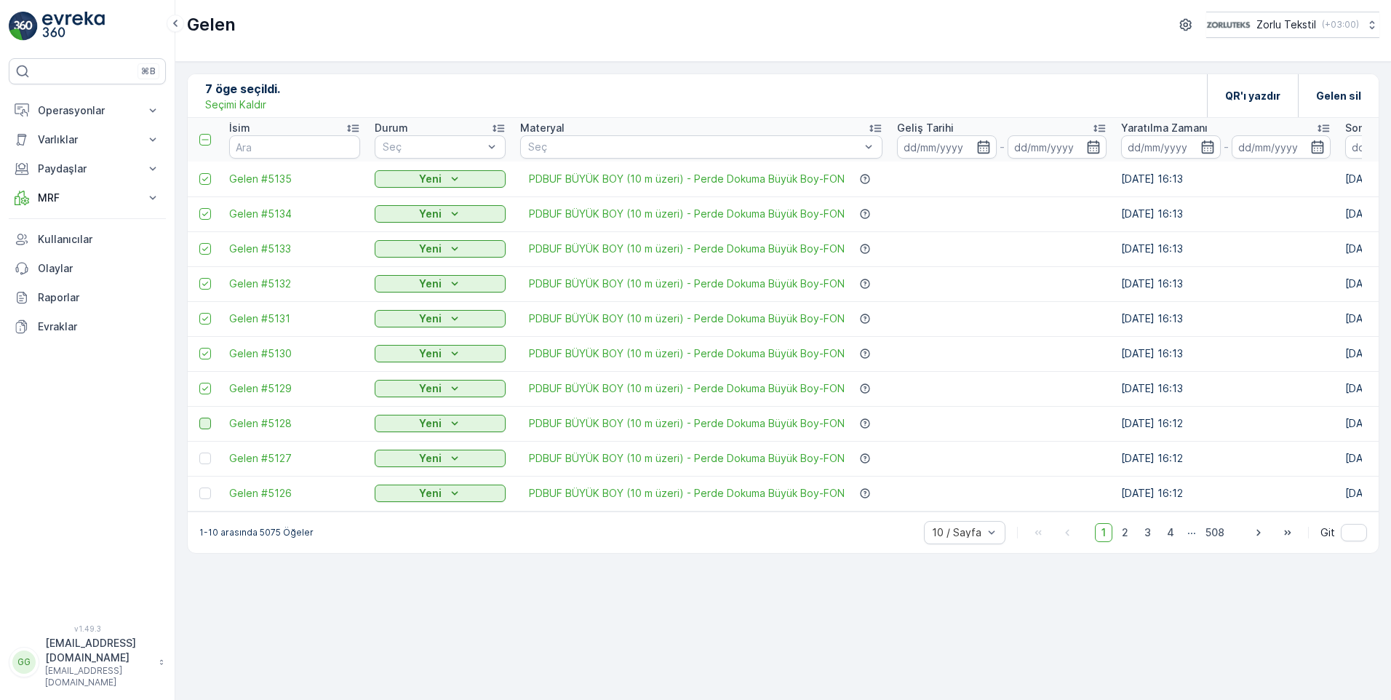
click at [201, 427] on div at bounding box center [205, 424] width 12 height 12
click at [199, 418] on input "checkbox" at bounding box center [199, 418] width 0 height 0
click at [205, 462] on div at bounding box center [205, 459] width 12 height 12
click at [199, 453] on input "checkbox" at bounding box center [199, 453] width 0 height 0
click at [203, 495] on div at bounding box center [205, 493] width 12 height 12
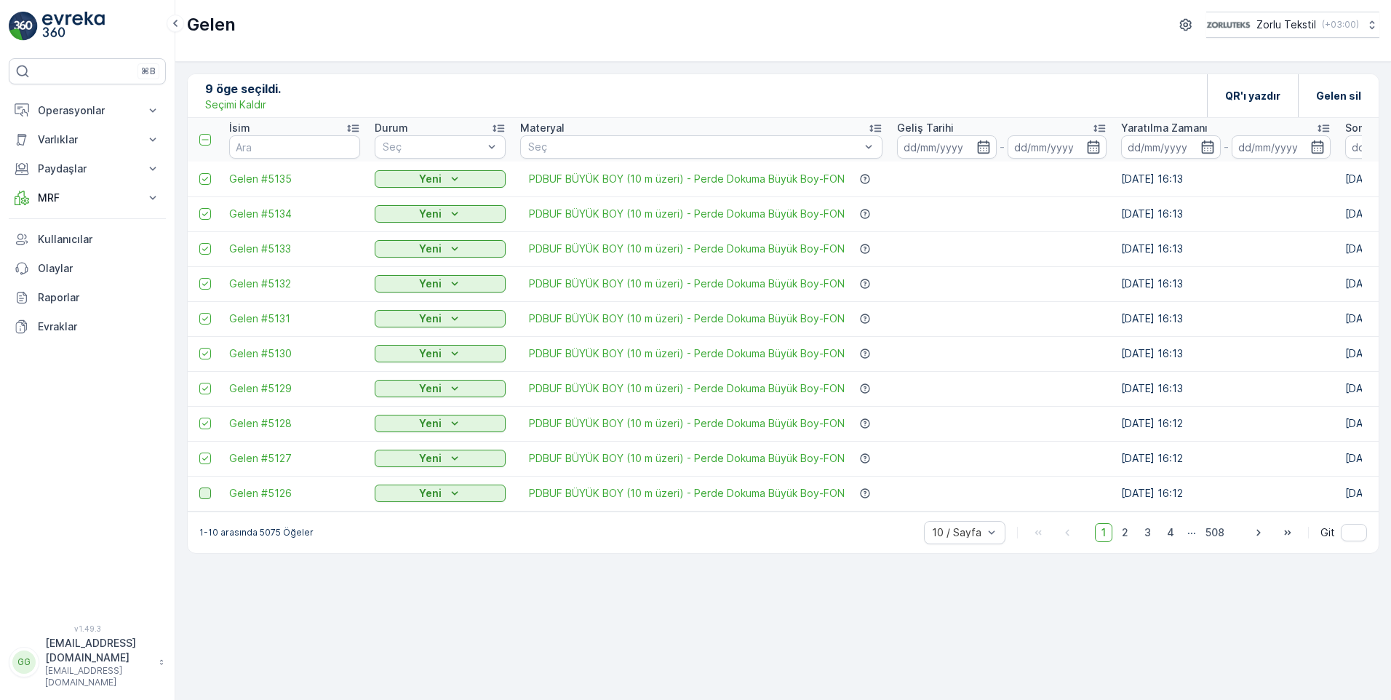
click at [199, 487] on input "checkbox" at bounding box center [199, 487] width 0 height 0
click at [890, 541] on span "2" at bounding box center [1125, 532] width 20 height 19
click at [208, 182] on div at bounding box center [205, 179] width 12 height 12
click at [199, 173] on input "checkbox" at bounding box center [199, 173] width 0 height 0
click at [204, 212] on div at bounding box center [205, 214] width 12 height 12
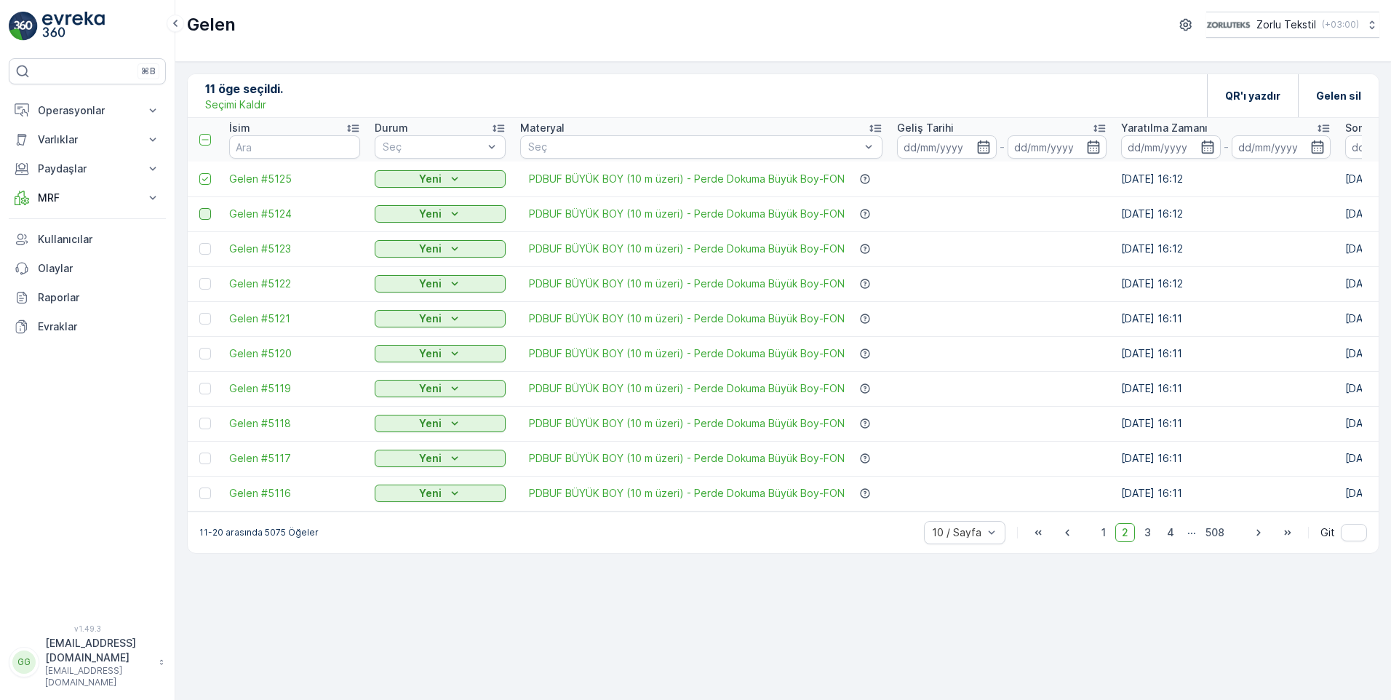
click at [199, 208] on input "checkbox" at bounding box center [199, 208] width 0 height 0
click at [202, 244] on div at bounding box center [205, 249] width 12 height 12
click at [199, 243] on input "checkbox" at bounding box center [199, 243] width 0 height 0
click at [207, 284] on div at bounding box center [205, 284] width 12 height 12
click at [199, 278] on input "checkbox" at bounding box center [199, 278] width 0 height 0
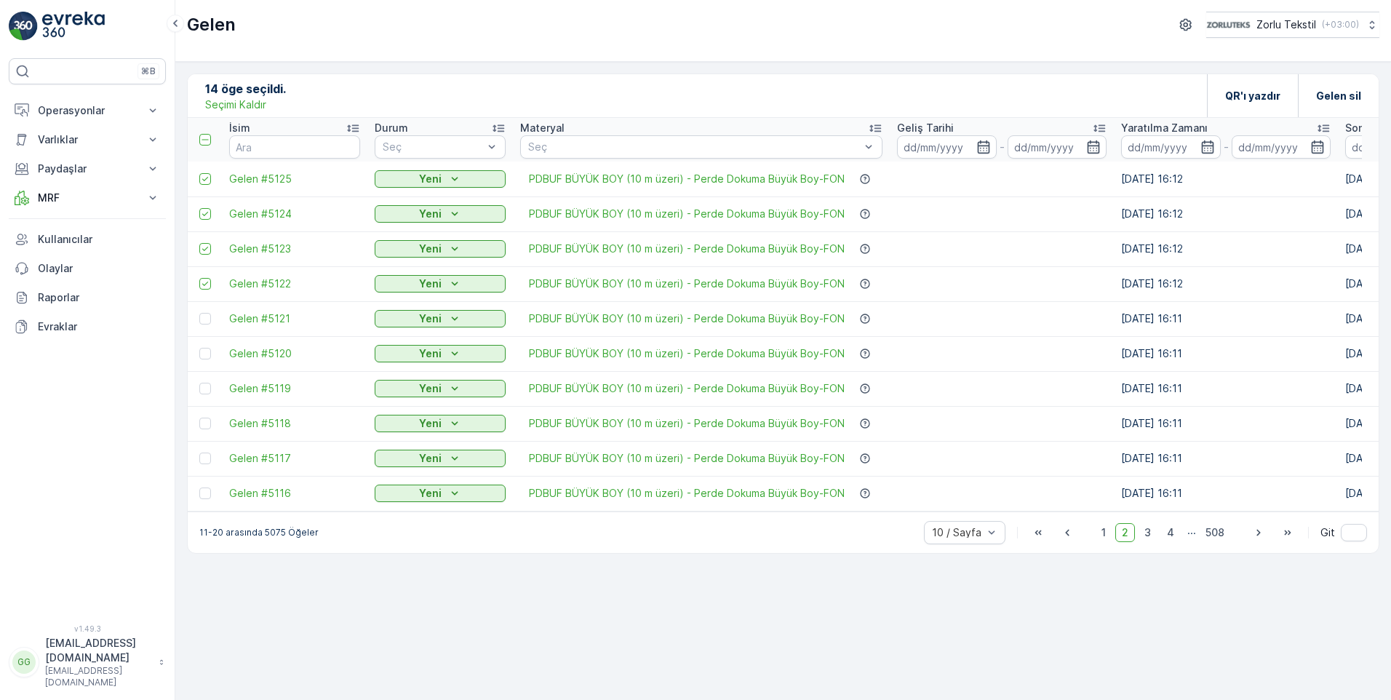
click at [200, 319] on div at bounding box center [205, 319] width 12 height 12
click at [199, 313] on input "checkbox" at bounding box center [199, 313] width 0 height 0
click at [203, 356] on div at bounding box center [205, 354] width 12 height 12
click at [199, 348] on input "checkbox" at bounding box center [199, 348] width 0 height 0
click at [210, 387] on div at bounding box center [205, 389] width 12 height 12
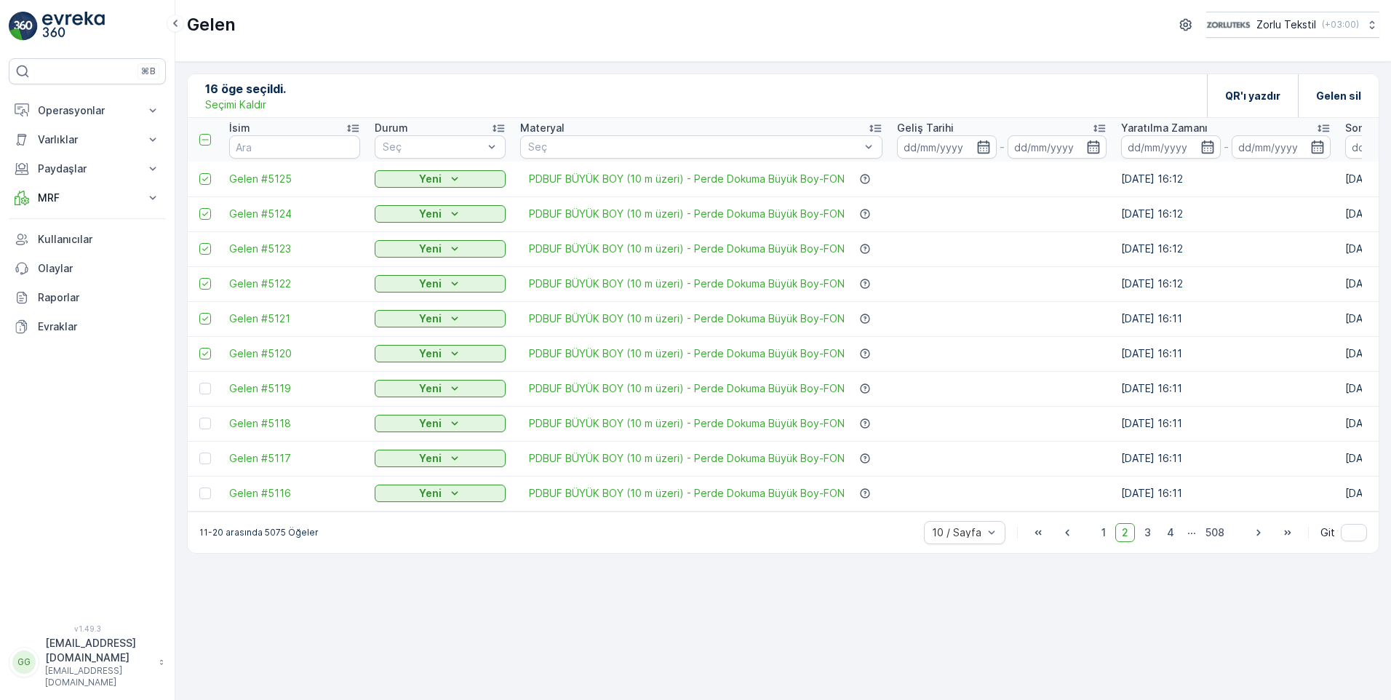
click at [199, 383] on input "checkbox" at bounding box center [199, 383] width 0 height 0
click at [211, 428] on div at bounding box center [206, 424] width 15 height 12
click at [199, 418] on input "checkbox" at bounding box center [199, 418] width 0 height 0
click at [209, 468] on td at bounding box center [205, 458] width 34 height 35
click at [199, 459] on td at bounding box center [205, 458] width 34 height 35
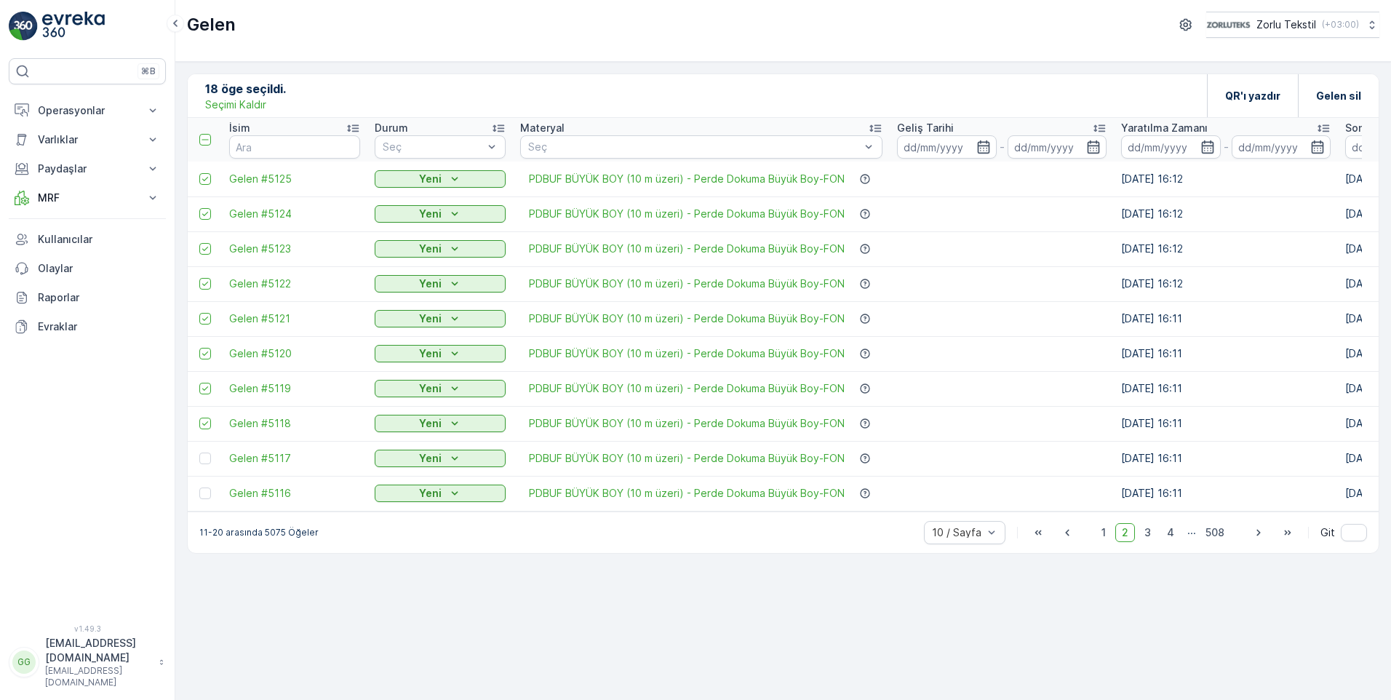
click at [207, 467] on td at bounding box center [205, 458] width 34 height 35
click at [208, 458] on div at bounding box center [205, 459] width 12 height 12
click at [199, 453] on input "checkbox" at bounding box center [199, 453] width 0 height 0
drag, startPoint x: 202, startPoint y: 494, endPoint x: 242, endPoint y: 497, distance: 40.8
click at [203, 494] on div at bounding box center [205, 493] width 12 height 12
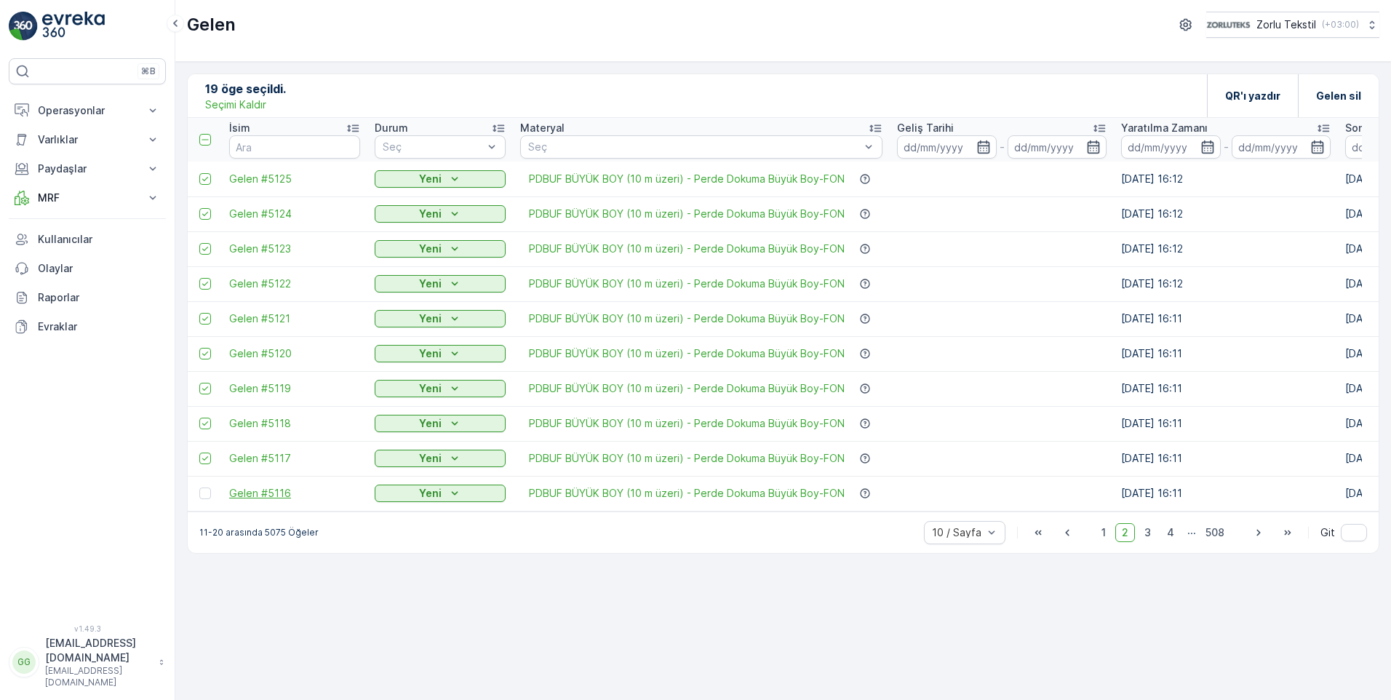
click at [199, 487] on input "checkbox" at bounding box center [199, 487] width 0 height 0
click at [890, 540] on span "3" at bounding box center [1148, 532] width 20 height 19
click at [199, 183] on div at bounding box center [205, 179] width 12 height 12
click at [199, 173] on input "checkbox" at bounding box center [199, 173] width 0 height 0
click at [207, 218] on div at bounding box center [205, 214] width 12 height 12
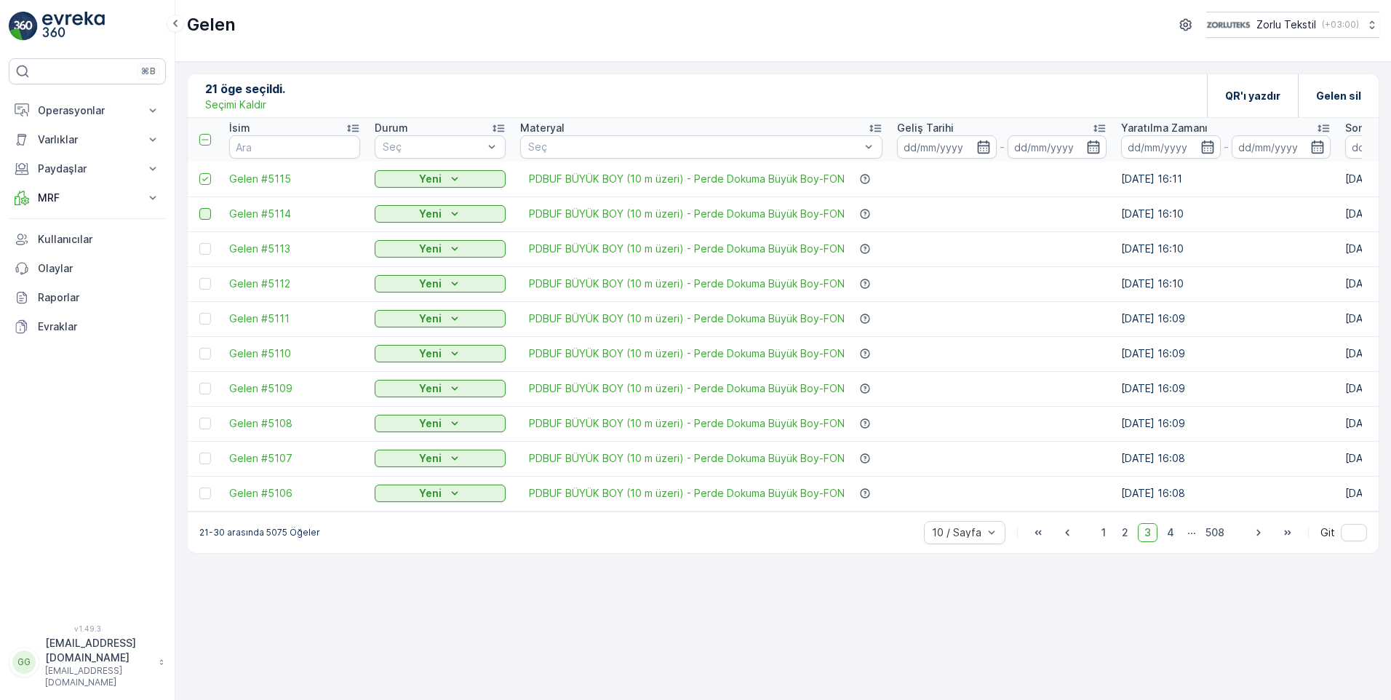
click at [199, 208] on input "checkbox" at bounding box center [199, 208] width 0 height 0
click at [205, 239] on td at bounding box center [205, 248] width 34 height 35
click at [205, 255] on td at bounding box center [205, 248] width 34 height 35
click at [207, 256] on td at bounding box center [205, 248] width 34 height 35
click at [201, 253] on td at bounding box center [205, 248] width 34 height 35
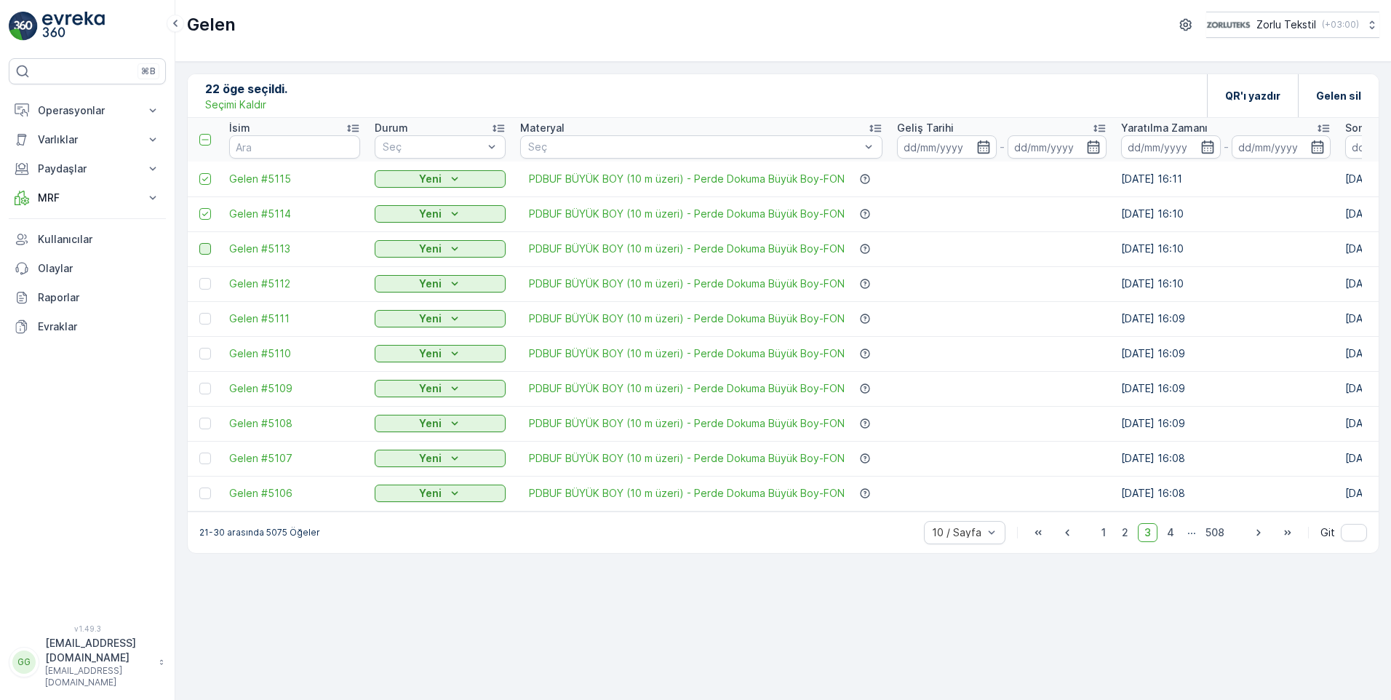
click at [205, 249] on div at bounding box center [205, 249] width 12 height 12
click at [199, 243] on input "checkbox" at bounding box center [199, 243] width 0 height 0
click at [206, 288] on div at bounding box center [205, 284] width 12 height 12
click at [199, 278] on input "checkbox" at bounding box center [199, 278] width 0 height 0
click at [209, 318] on div at bounding box center [205, 319] width 12 height 12
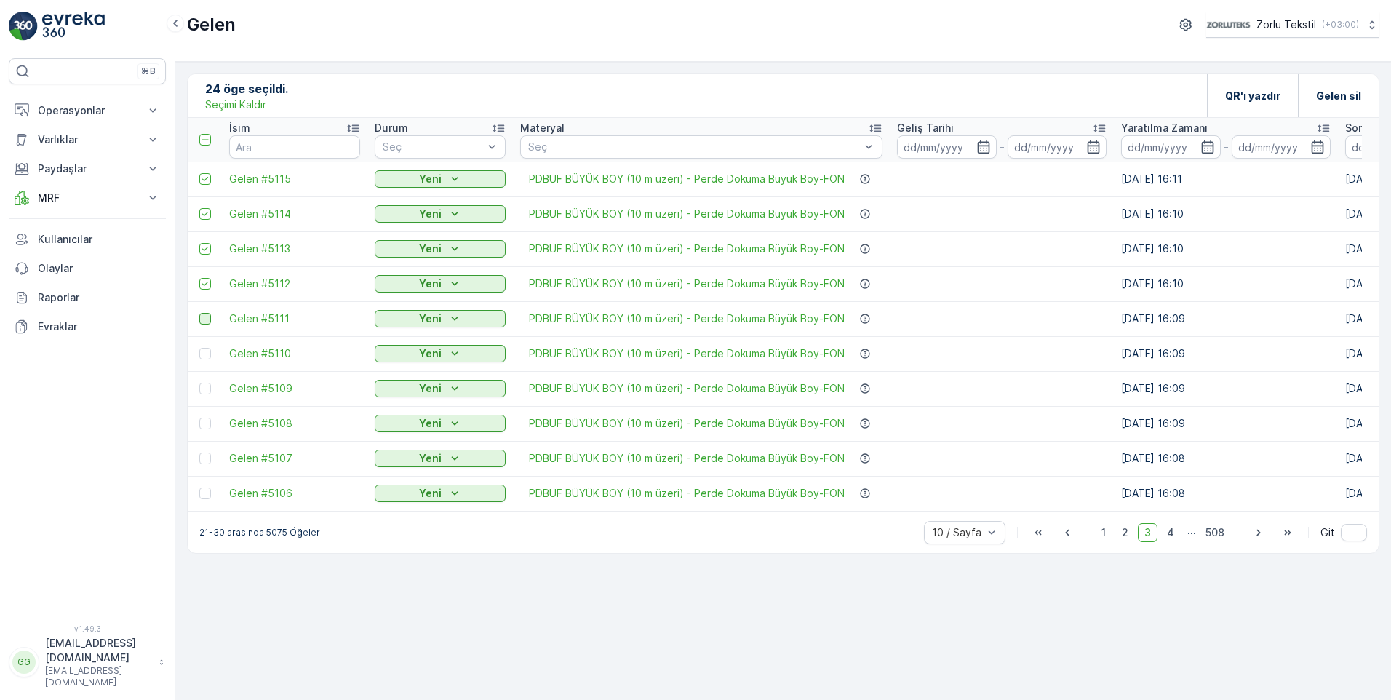
click at [199, 313] on input "checkbox" at bounding box center [199, 313] width 0 height 0
click at [214, 348] on div at bounding box center [206, 354] width 15 height 12
click at [199, 348] on input "checkbox" at bounding box center [199, 348] width 0 height 0
click at [203, 391] on div at bounding box center [205, 389] width 12 height 12
click at [199, 383] on input "checkbox" at bounding box center [199, 383] width 0 height 0
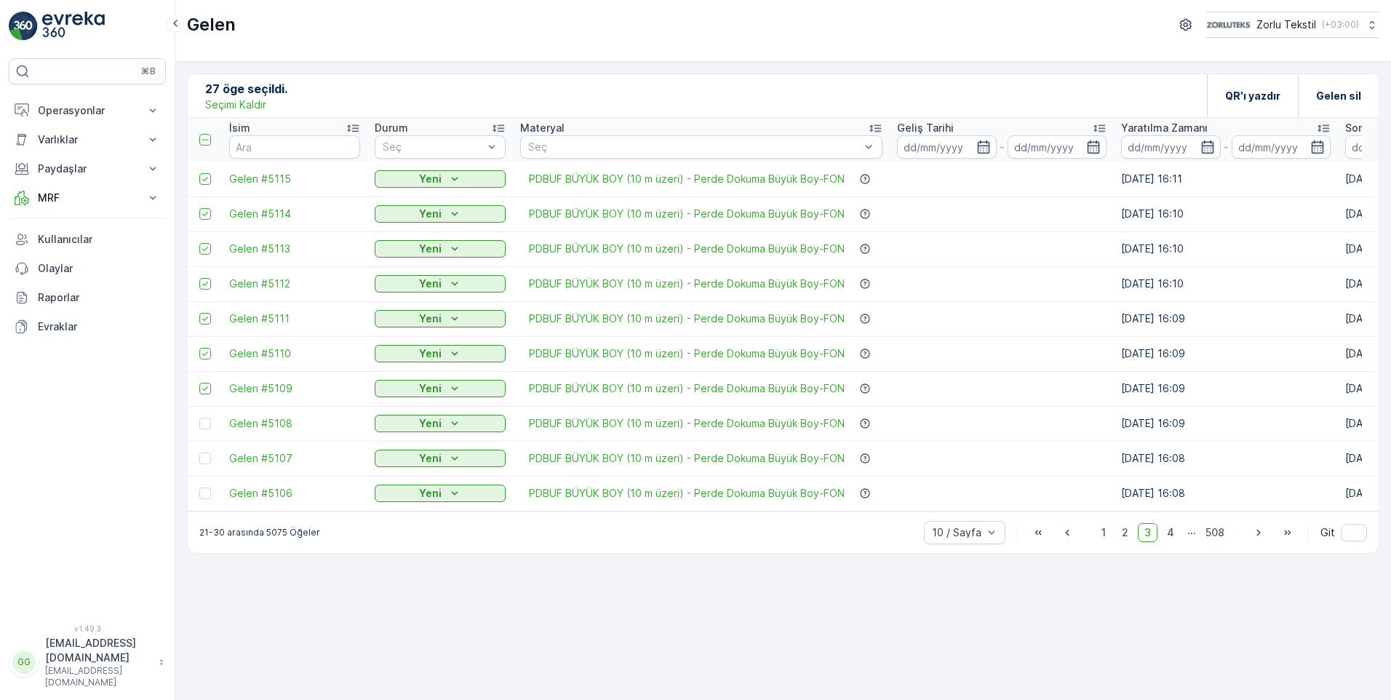
click at [212, 429] on div at bounding box center [206, 424] width 15 height 12
click at [199, 418] on input "checkbox" at bounding box center [199, 418] width 0 height 0
click at [204, 461] on div at bounding box center [205, 459] width 12 height 12
click at [199, 453] on input "checkbox" at bounding box center [199, 453] width 0 height 0
click at [204, 490] on div at bounding box center [205, 493] width 12 height 12
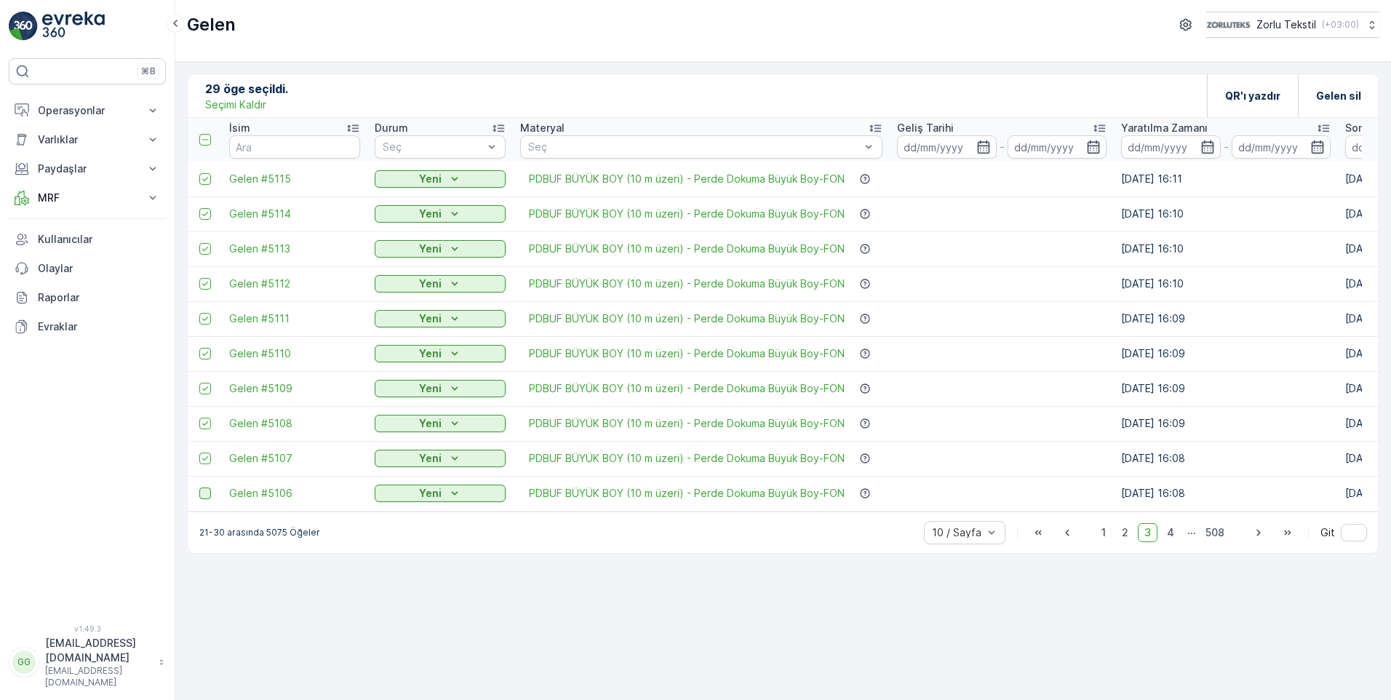
click at [199, 487] on input "checkbox" at bounding box center [199, 487] width 0 height 0
click at [890, 537] on icon "button" at bounding box center [1258, 532] width 15 height 15
click at [890, 535] on icon "button" at bounding box center [1045, 532] width 4 height 7
click at [890, 535] on icon "button" at bounding box center [1258, 532] width 4 height 7
click at [207, 180] on div at bounding box center [205, 179] width 12 height 12
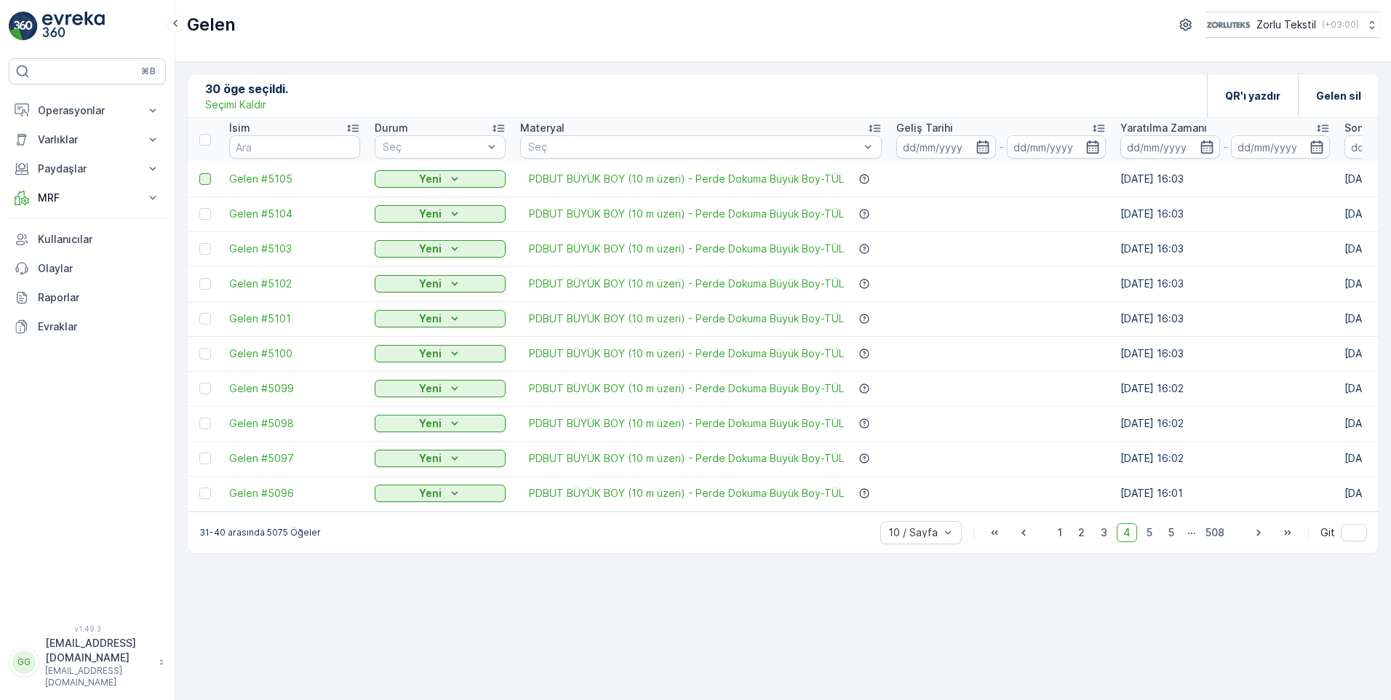
click at [199, 173] on input "checkbox" at bounding box center [199, 173] width 0 height 0
drag, startPoint x: 207, startPoint y: 217, endPoint x: 196, endPoint y: 247, distance: 32.4
click at [207, 217] on div at bounding box center [205, 214] width 12 height 12
click at [199, 208] on input "checkbox" at bounding box center [199, 208] width 0 height 0
click at [206, 252] on div at bounding box center [205, 249] width 12 height 12
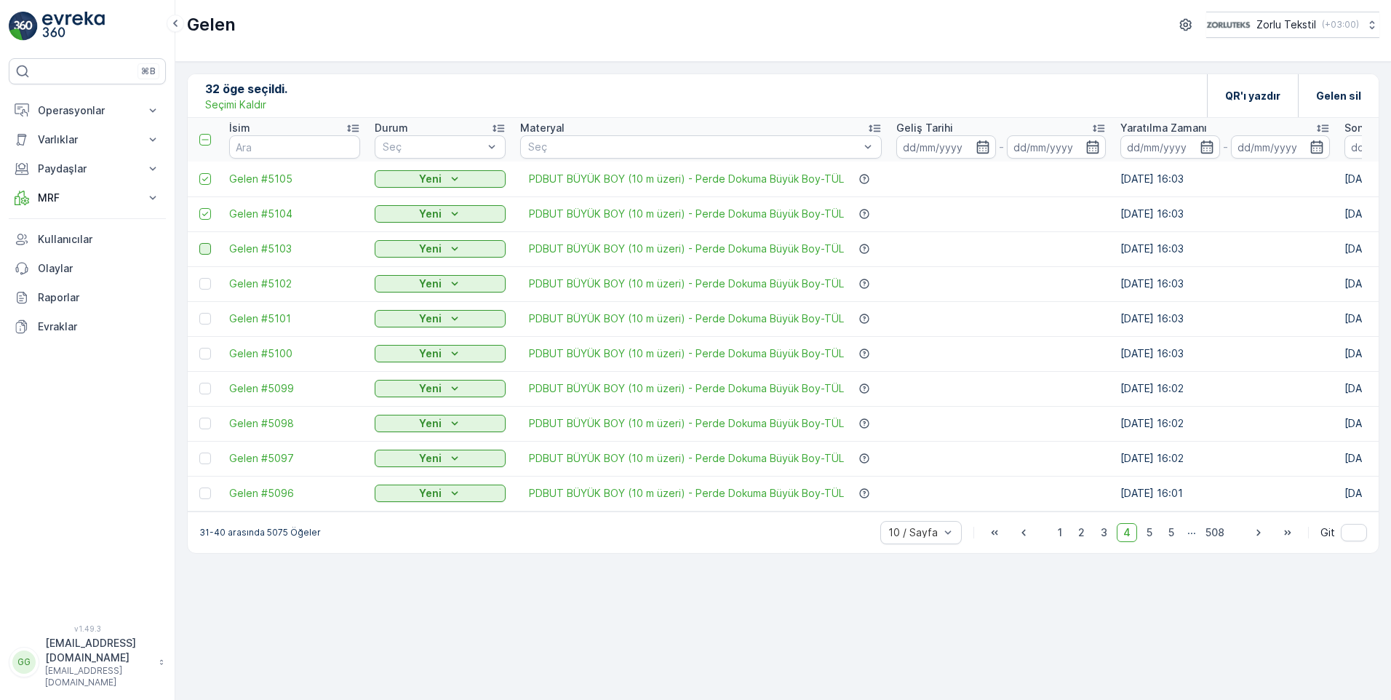
click at [199, 243] on input "checkbox" at bounding box center [199, 243] width 0 height 0
click at [201, 284] on div at bounding box center [205, 284] width 12 height 12
click at [199, 278] on input "checkbox" at bounding box center [199, 278] width 0 height 0
click at [212, 312] on td at bounding box center [205, 318] width 34 height 35
click at [206, 324] on div at bounding box center [205, 319] width 12 height 12
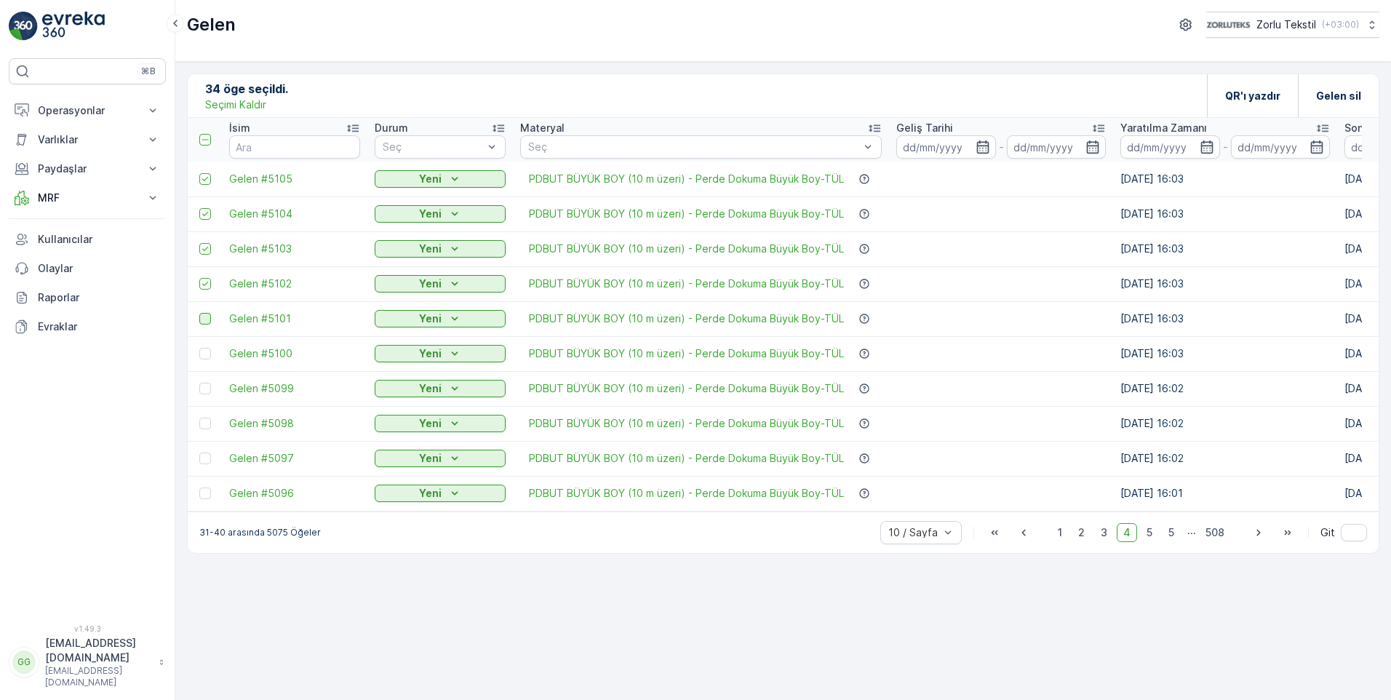
click at [199, 313] on input "checkbox" at bounding box center [199, 313] width 0 height 0
click at [208, 351] on div at bounding box center [205, 354] width 12 height 12
click at [199, 348] on input "checkbox" at bounding box center [199, 348] width 0 height 0
drag, startPoint x: 204, startPoint y: 387, endPoint x: 206, endPoint y: 408, distance: 21.1
click at [204, 388] on div at bounding box center [205, 389] width 12 height 12
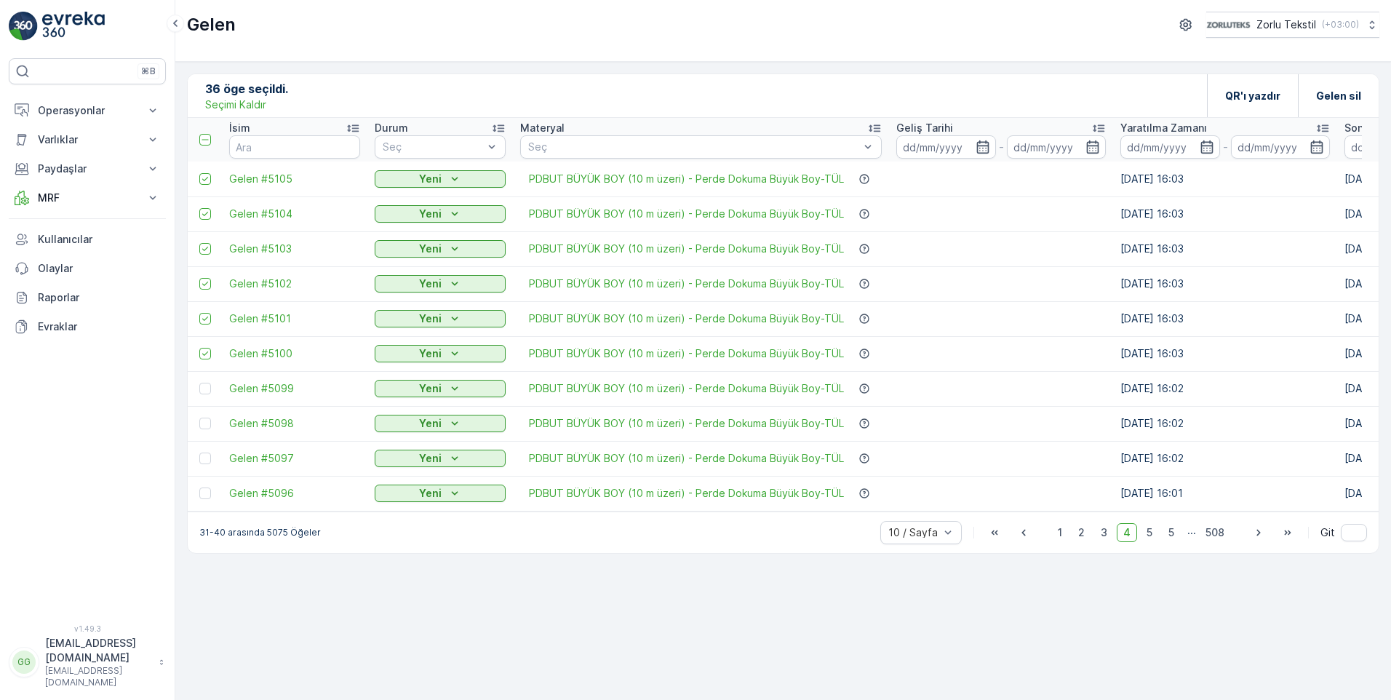
click at [199, 383] on input "checkbox" at bounding box center [199, 383] width 0 height 0
click at [202, 426] on div at bounding box center [205, 424] width 12 height 12
click at [199, 418] on input "checkbox" at bounding box center [199, 418] width 0 height 0
click at [207, 455] on div at bounding box center [205, 459] width 12 height 12
click at [199, 453] on input "checkbox" at bounding box center [199, 453] width 0 height 0
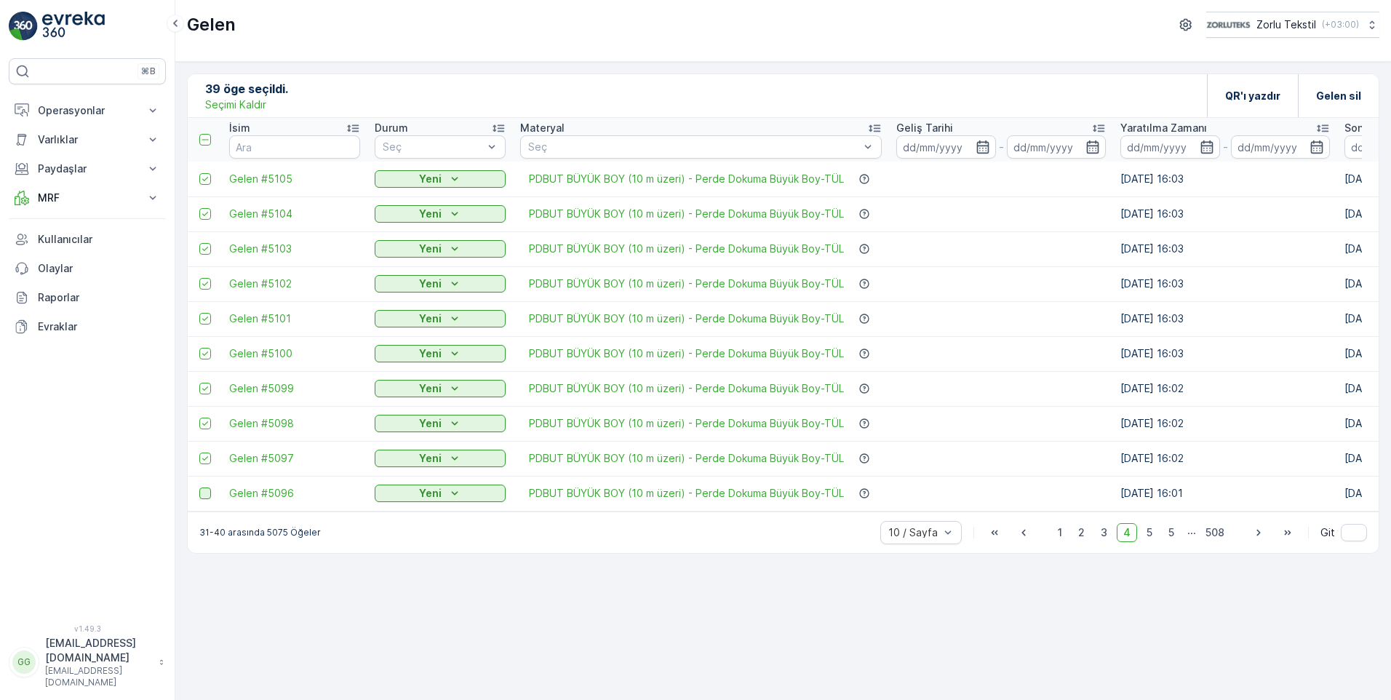
click at [205, 495] on div at bounding box center [205, 493] width 12 height 12
click at [199, 487] on input "checkbox" at bounding box center [199, 487] width 0 height 0
click at [890, 539] on icon "button" at bounding box center [1258, 532] width 15 height 15
click at [890, 542] on span "5" at bounding box center [1127, 532] width 19 height 19
click at [890, 539] on span "5" at bounding box center [1127, 532] width 19 height 19
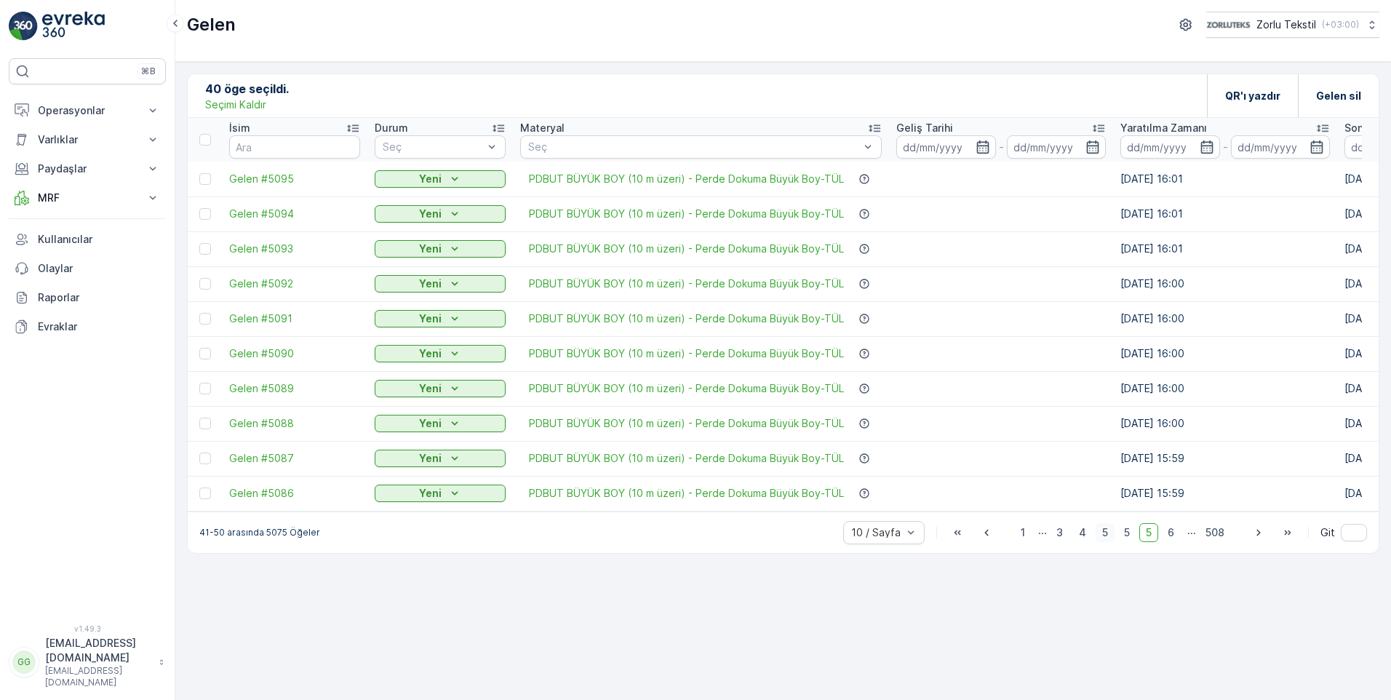
click at [890, 542] on span "5" at bounding box center [1105, 532] width 19 height 19
click at [890, 540] on icon "button" at bounding box center [986, 532] width 15 height 15
click at [890, 541] on span "5" at bounding box center [1105, 532] width 19 height 19
click at [890, 541] on span "5" at bounding box center [1104, 532] width 19 height 19
click at [890, 539] on span "6" at bounding box center [1127, 532] width 20 height 19
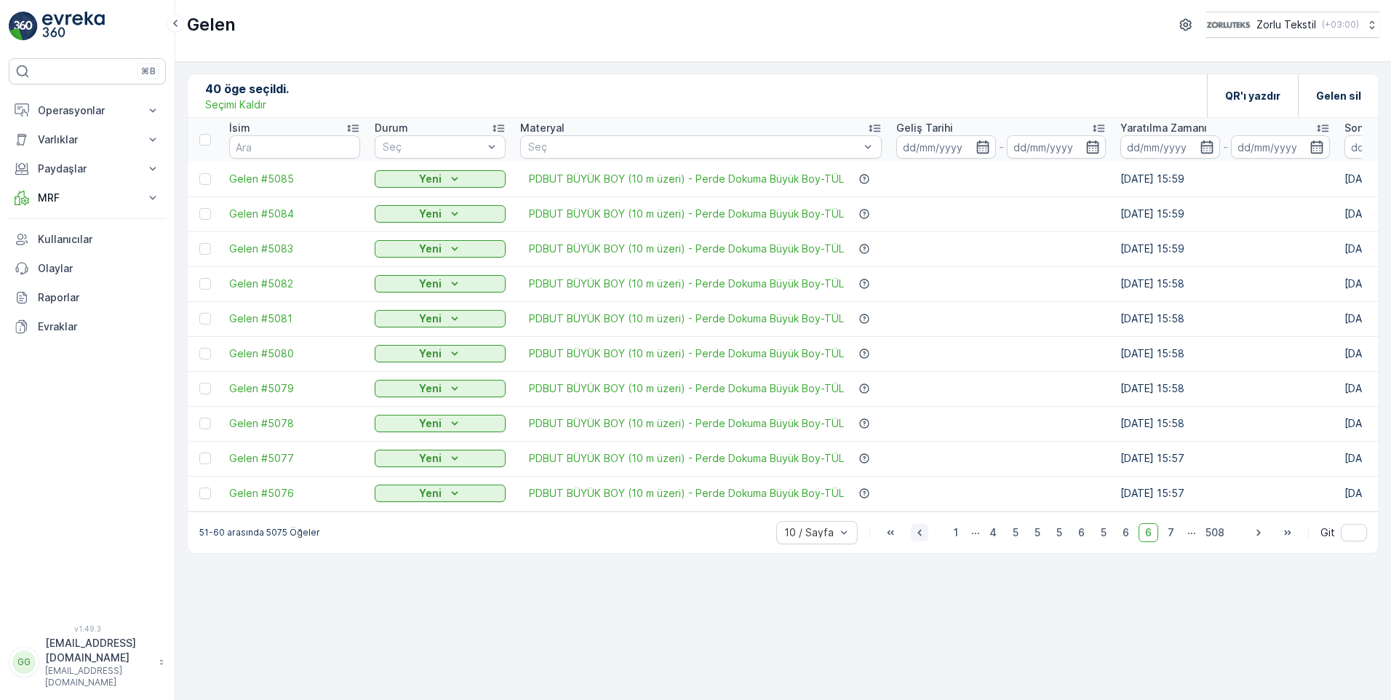
click at [890, 540] on icon "button" at bounding box center [919, 532] width 15 height 15
click at [890, 541] on div "10 / Sayfa 1 ... 4 5 5 5 6 5 6 6 7 ... 508 Git" at bounding box center [1071, 532] width 591 height 23
click at [890, 541] on div "10 / Sayfa 1 ... 3 4 5 5 5 6 5 6 6 6 ... 508 Git" at bounding box center [1060, 532] width 613 height 23
drag, startPoint x: 915, startPoint y: 541, endPoint x: 971, endPoint y: 541, distance: 56.8
click at [890, 541] on span "3" at bounding box center [970, 532] width 20 height 19
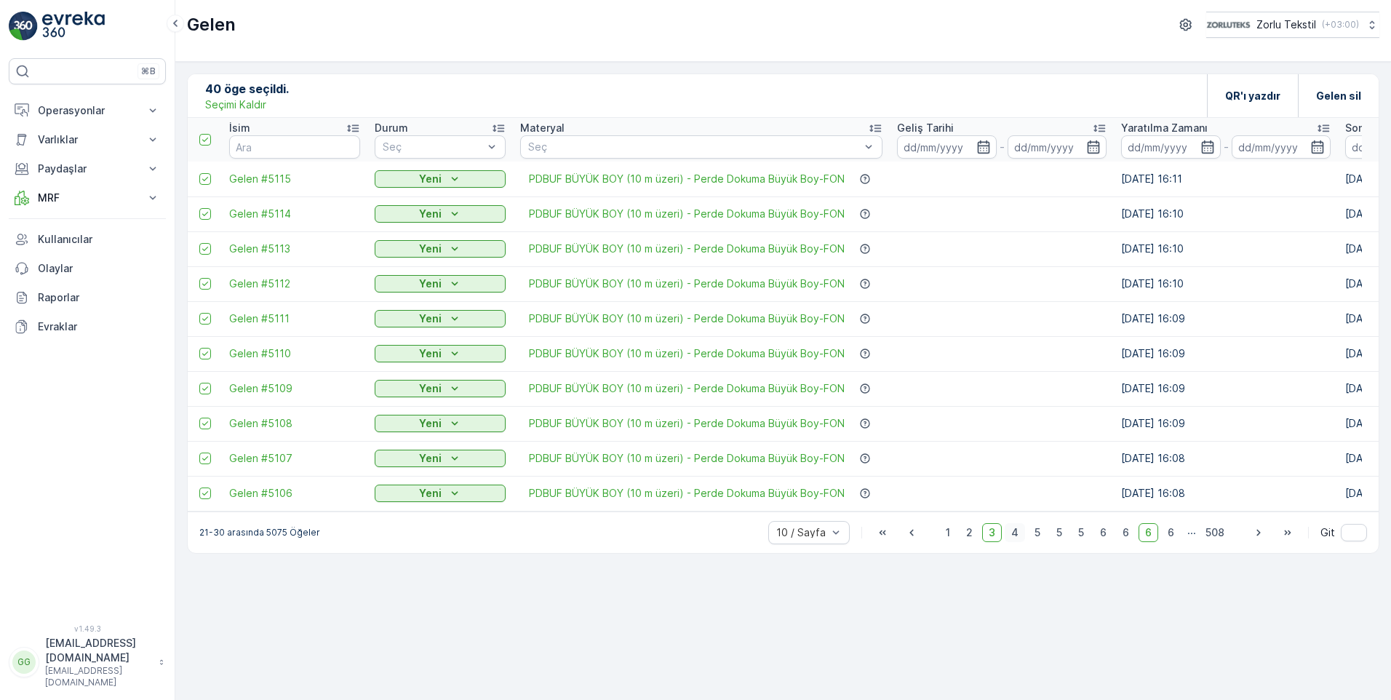
click at [890, 540] on span "4" at bounding box center [1015, 532] width 20 height 19
click at [890, 538] on span "5" at bounding box center [1015, 532] width 19 height 19
click at [890, 539] on span "4" at bounding box center [949, 532] width 20 height 19
click at [890, 538] on span "5" at bounding box center [1127, 532] width 19 height 19
drag, startPoint x: 206, startPoint y: 176, endPoint x: 209, endPoint y: 202, distance: 26.4
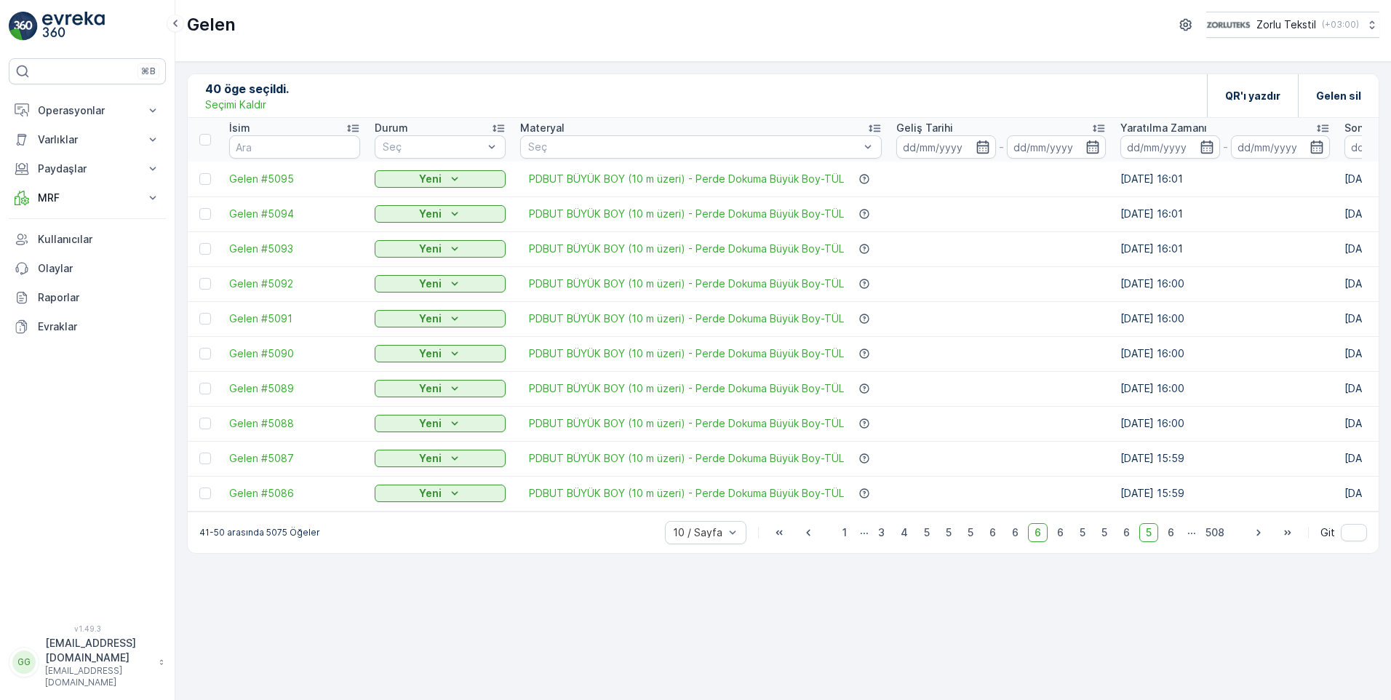
click at [206, 175] on div at bounding box center [205, 179] width 12 height 12
click at [199, 173] on input "checkbox" at bounding box center [199, 173] width 0 height 0
click at [211, 217] on div at bounding box center [206, 214] width 15 height 12
click at [199, 208] on input "checkbox" at bounding box center [199, 208] width 0 height 0
click at [210, 252] on div at bounding box center [205, 249] width 12 height 12
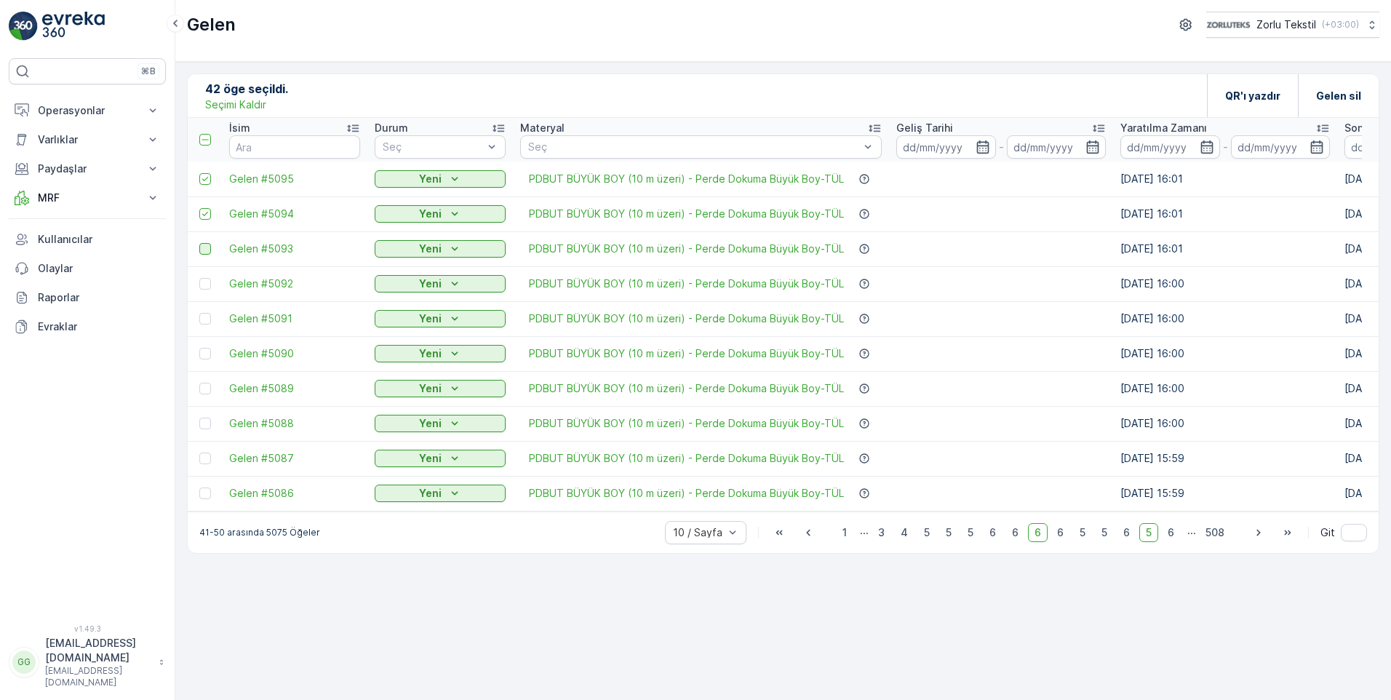
click at [199, 243] on input "checkbox" at bounding box center [199, 243] width 0 height 0
click at [202, 287] on div at bounding box center [205, 284] width 12 height 12
click at [199, 278] on input "checkbox" at bounding box center [199, 278] width 0 height 0
drag, startPoint x: 209, startPoint y: 314, endPoint x: 197, endPoint y: 359, distance: 45.9
click at [209, 315] on div at bounding box center [205, 319] width 12 height 12
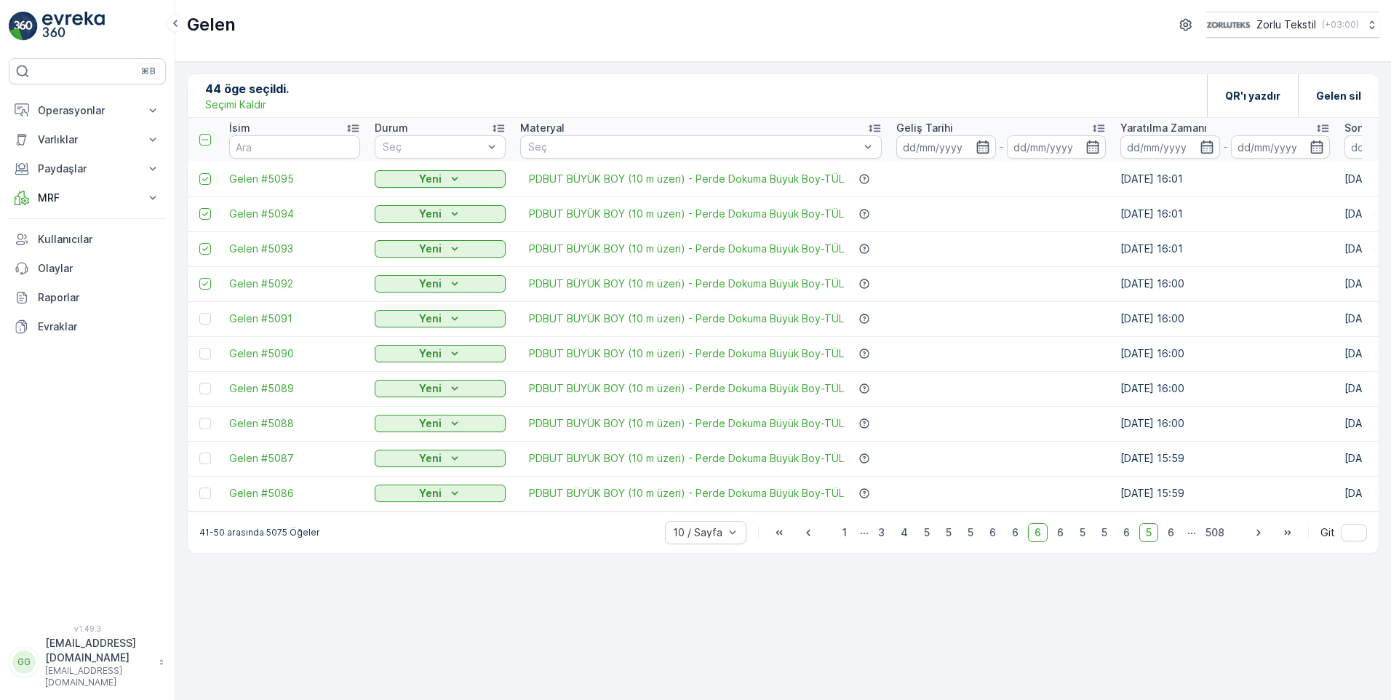
click at [199, 313] on input "checkbox" at bounding box center [199, 313] width 0 height 0
drag, startPoint x: 199, startPoint y: 364, endPoint x: 206, endPoint y: 373, distance: 10.9
click at [200, 364] on td at bounding box center [205, 353] width 34 height 35
click at [206, 359] on td at bounding box center [205, 353] width 34 height 35
drag, startPoint x: 210, startPoint y: 354, endPoint x: 212, endPoint y: 368, distance: 14.8
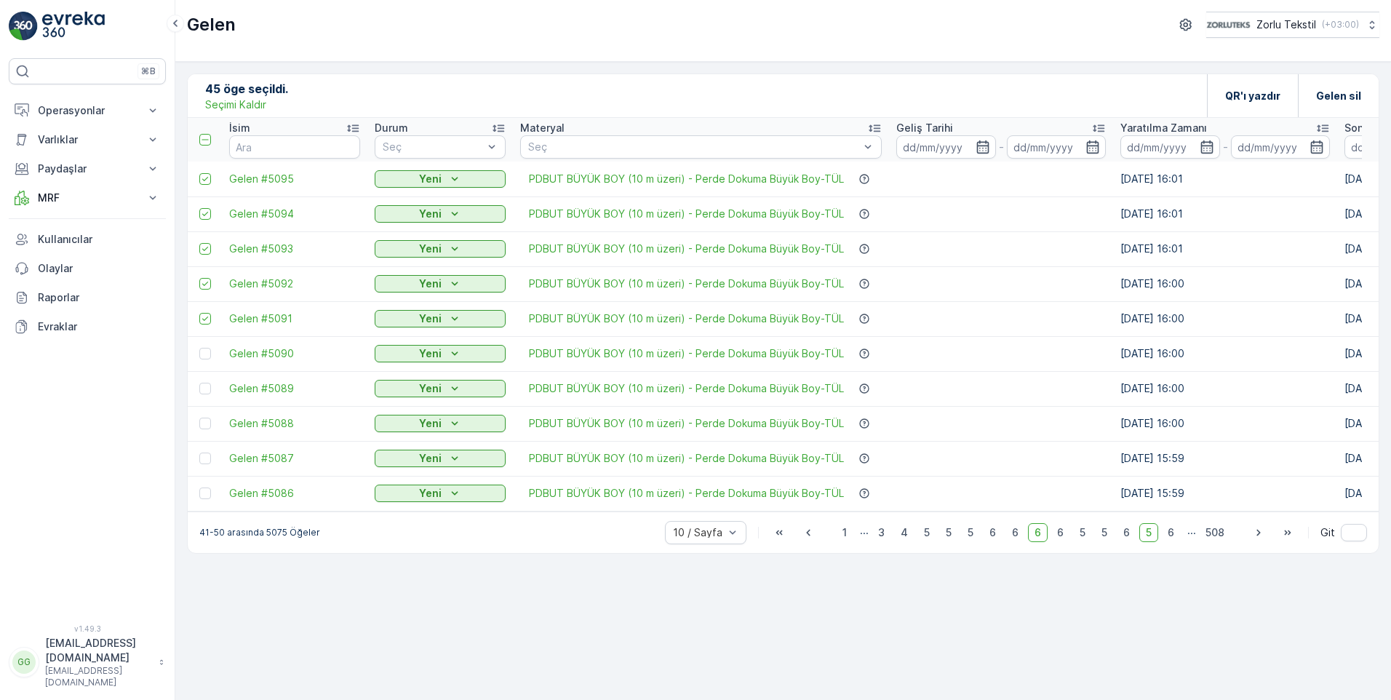
click at [210, 354] on div at bounding box center [205, 354] width 12 height 12
click at [199, 348] on input "checkbox" at bounding box center [199, 348] width 0 height 0
click at [206, 389] on div at bounding box center [205, 389] width 12 height 12
click at [199, 383] on input "checkbox" at bounding box center [199, 383] width 0 height 0
click at [211, 426] on div at bounding box center [206, 424] width 15 height 12
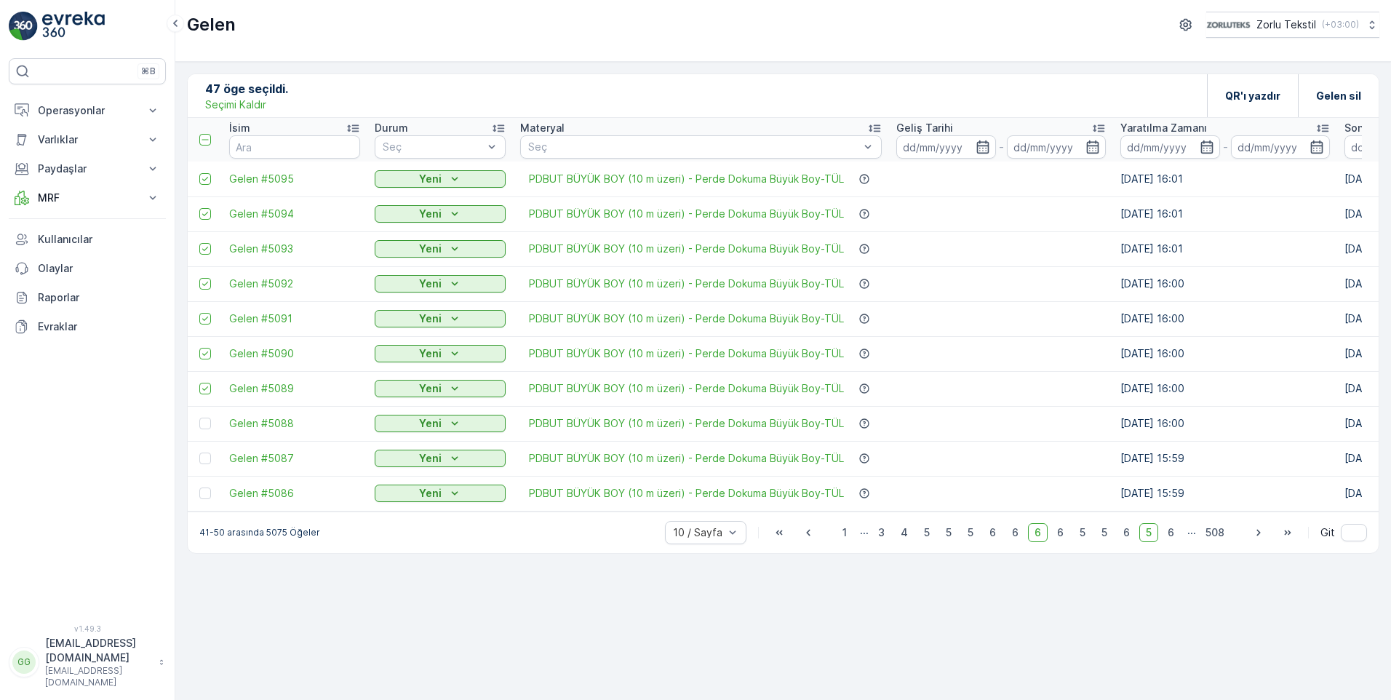
click at [199, 418] on input "checkbox" at bounding box center [199, 418] width 0 height 0
click at [208, 456] on div at bounding box center [205, 459] width 12 height 12
click at [199, 453] on input "checkbox" at bounding box center [199, 453] width 0 height 0
click at [204, 494] on div at bounding box center [205, 493] width 12 height 12
click at [199, 487] on input "checkbox" at bounding box center [199, 487] width 0 height 0
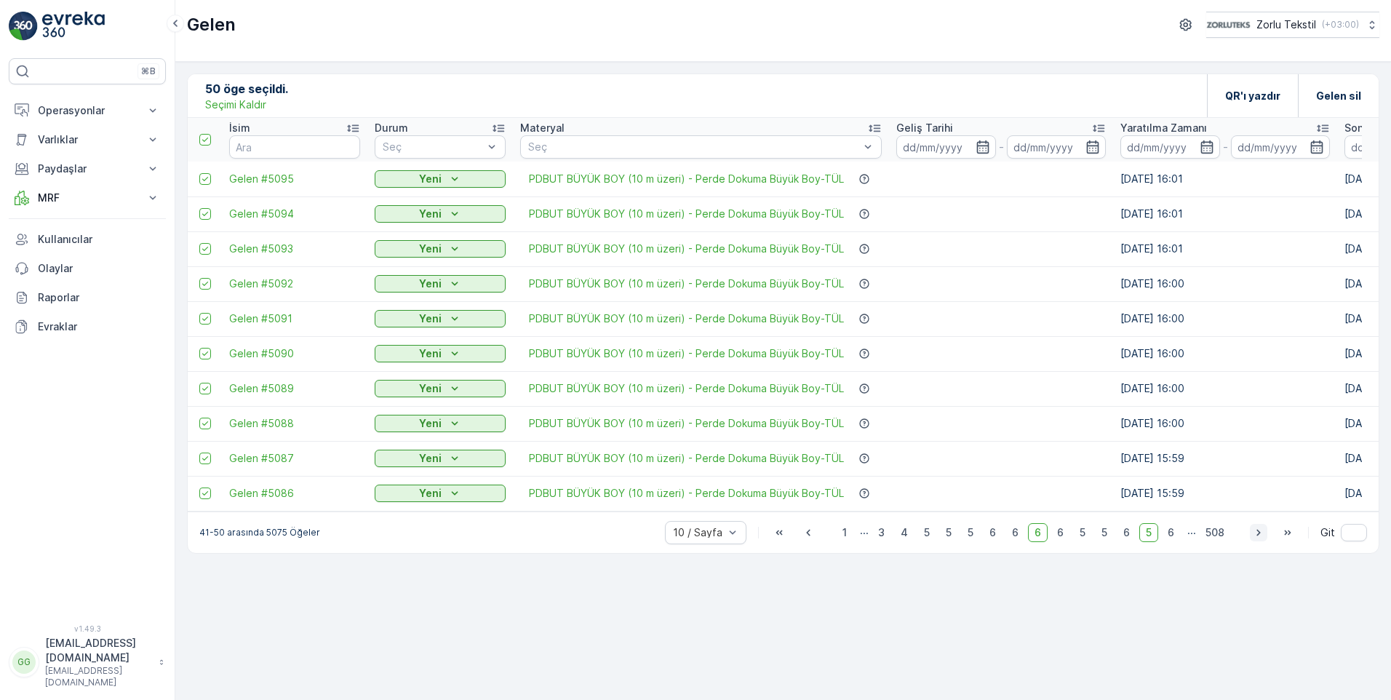
click at [890, 538] on icon "button" at bounding box center [1258, 532] width 15 height 15
click at [890, 541] on span "7" at bounding box center [1171, 532] width 20 height 19
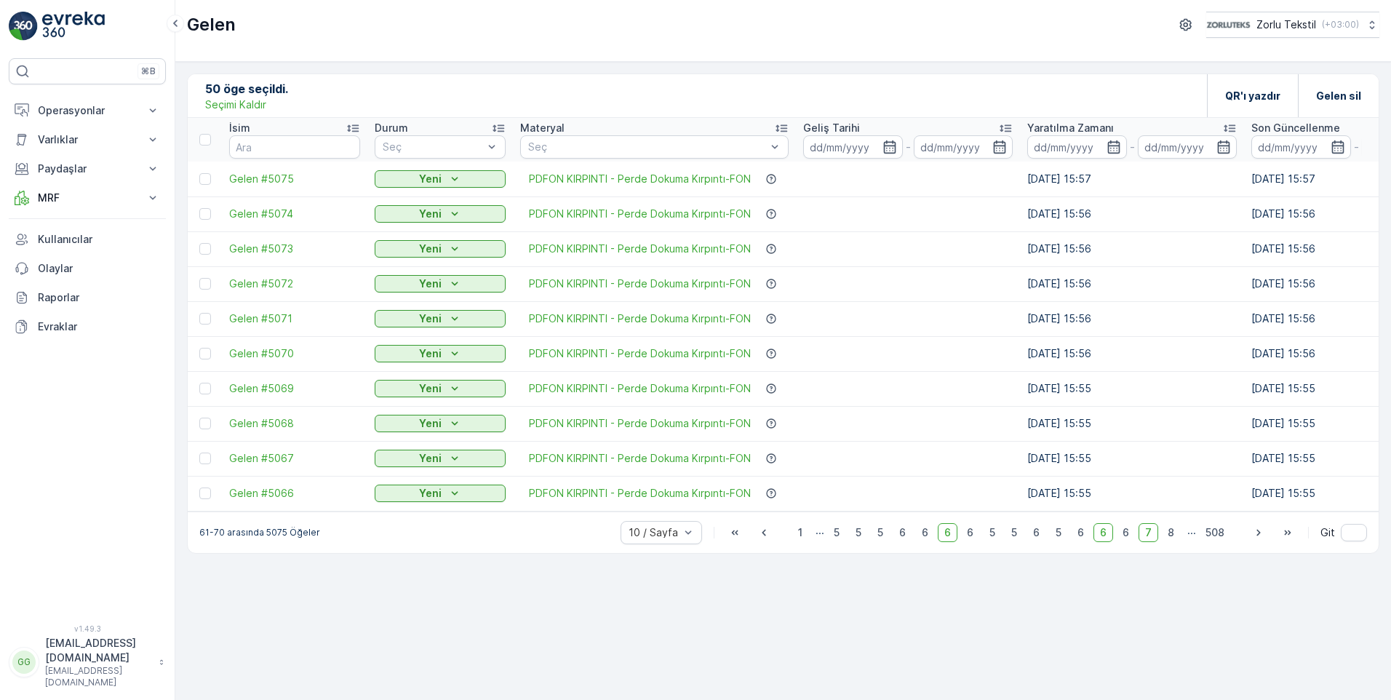
drag, startPoint x: 207, startPoint y: 182, endPoint x: 208, endPoint y: 204, distance: 21.8
click at [207, 182] on div at bounding box center [205, 179] width 12 height 12
click at [199, 173] on input "checkbox" at bounding box center [199, 173] width 0 height 0
click at [207, 220] on td at bounding box center [205, 213] width 34 height 35
click at [216, 254] on td at bounding box center [205, 248] width 34 height 35
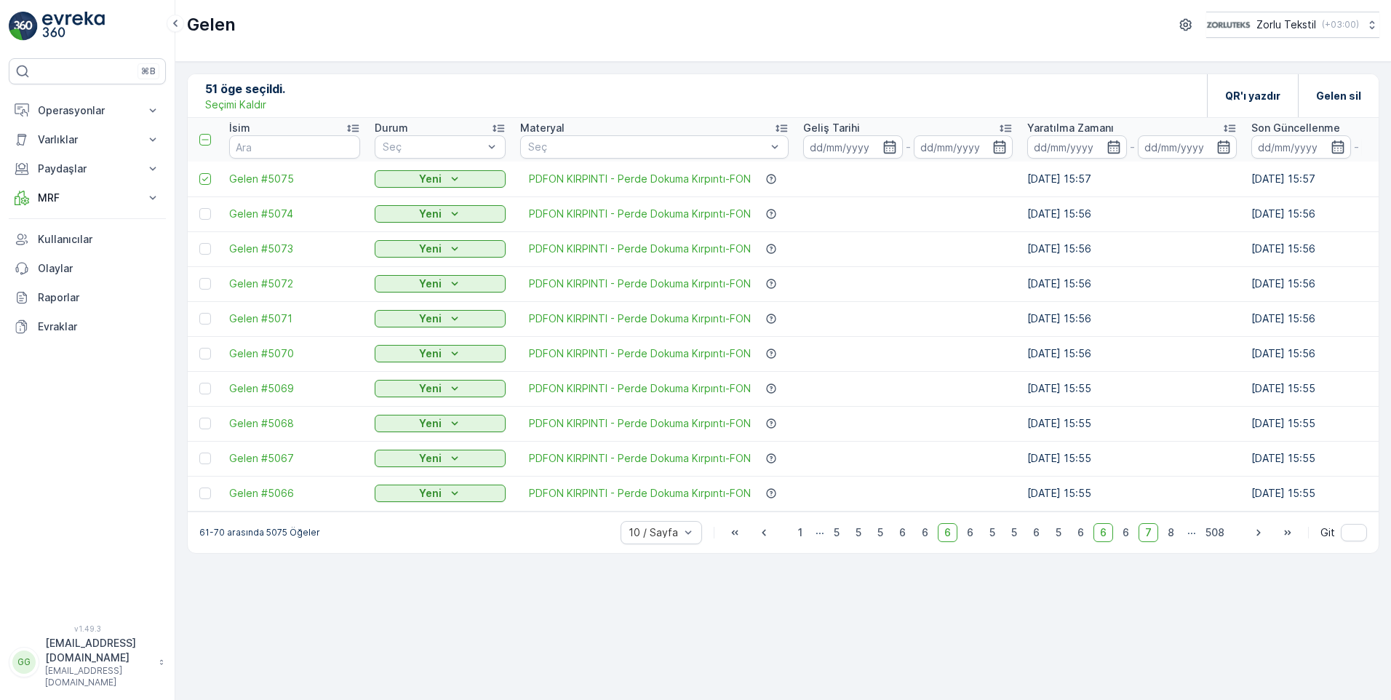
click at [212, 207] on td at bounding box center [205, 213] width 34 height 35
click at [209, 218] on div at bounding box center [205, 214] width 12 height 12
click at [199, 208] on input "checkbox" at bounding box center [199, 208] width 0 height 0
click at [207, 251] on div at bounding box center [205, 249] width 12 height 12
click at [199, 243] on input "checkbox" at bounding box center [199, 243] width 0 height 0
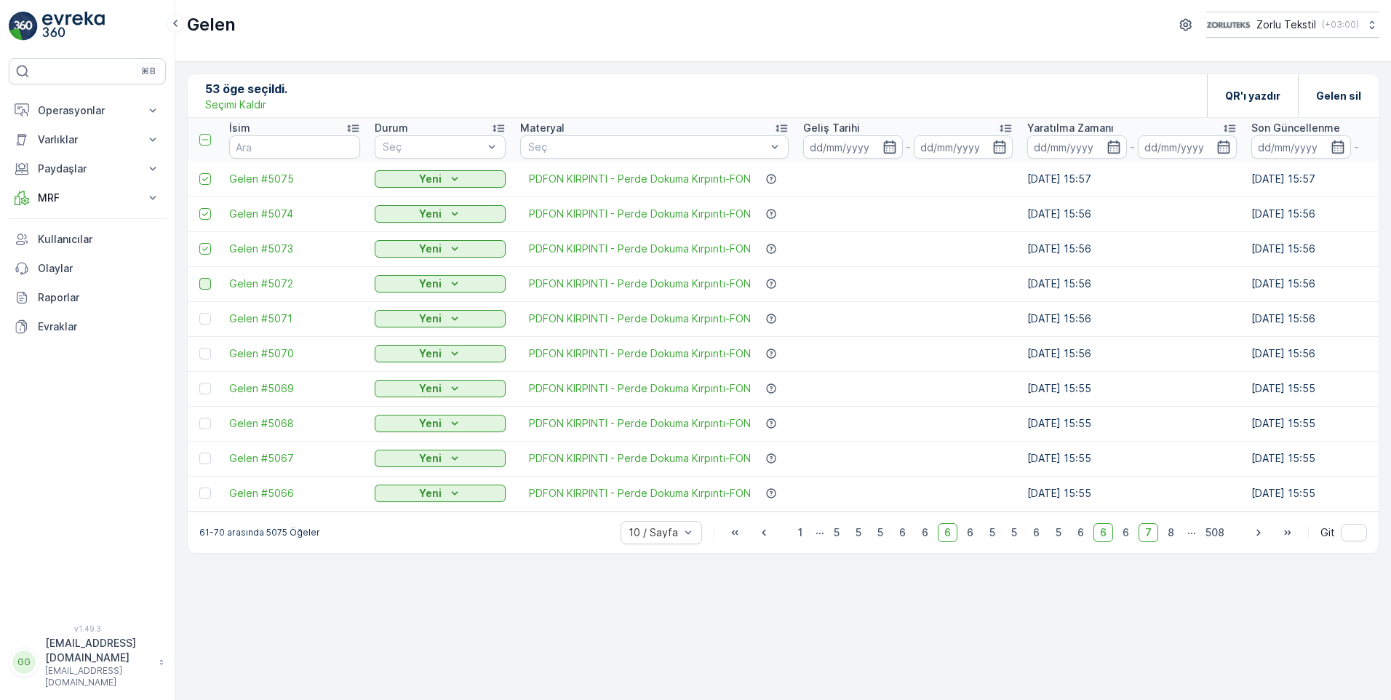
click at [210, 280] on div at bounding box center [205, 284] width 12 height 12
click at [199, 278] on input "checkbox" at bounding box center [199, 278] width 0 height 0
click at [204, 326] on td at bounding box center [205, 318] width 34 height 35
click at [201, 316] on td at bounding box center [205, 318] width 34 height 35
click at [204, 322] on div at bounding box center [205, 319] width 12 height 12
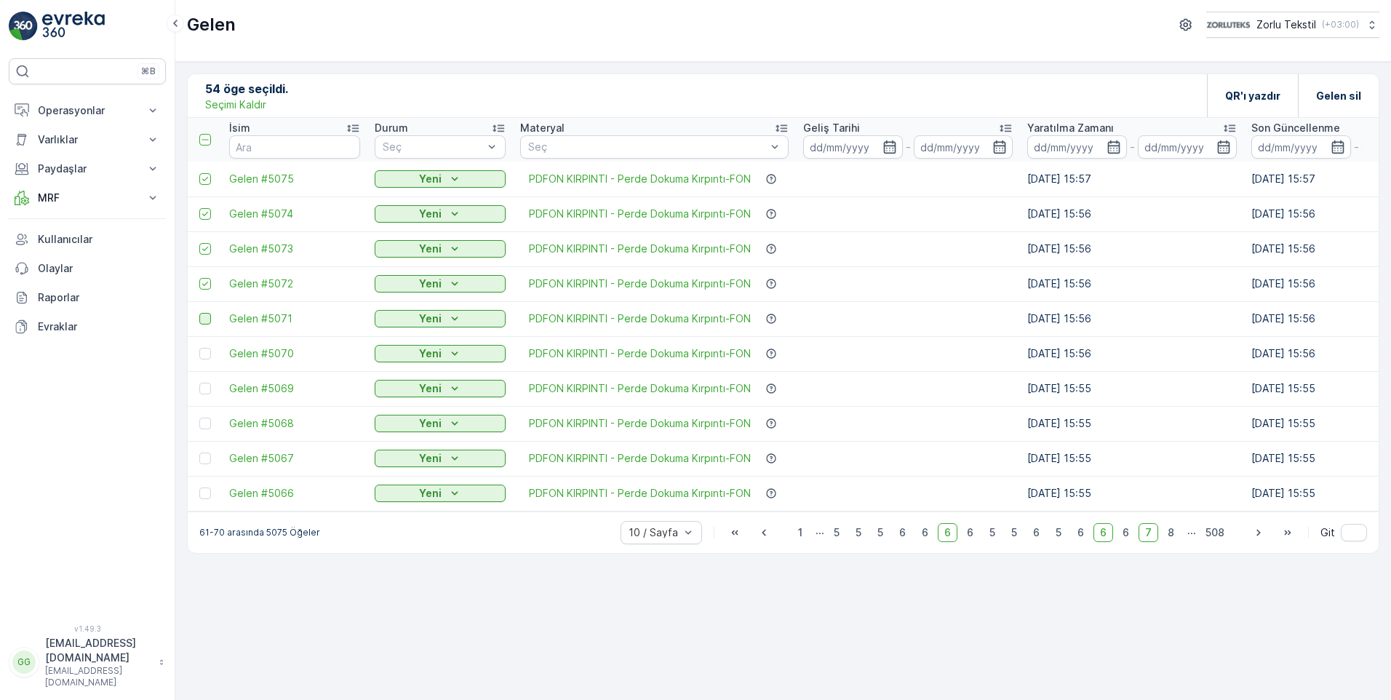
click at [199, 313] on input "checkbox" at bounding box center [199, 313] width 0 height 0
click at [209, 358] on div at bounding box center [205, 354] width 12 height 12
click at [199, 348] on input "checkbox" at bounding box center [199, 348] width 0 height 0
click at [205, 397] on td at bounding box center [205, 388] width 34 height 35
click at [206, 394] on div at bounding box center [205, 389] width 12 height 12
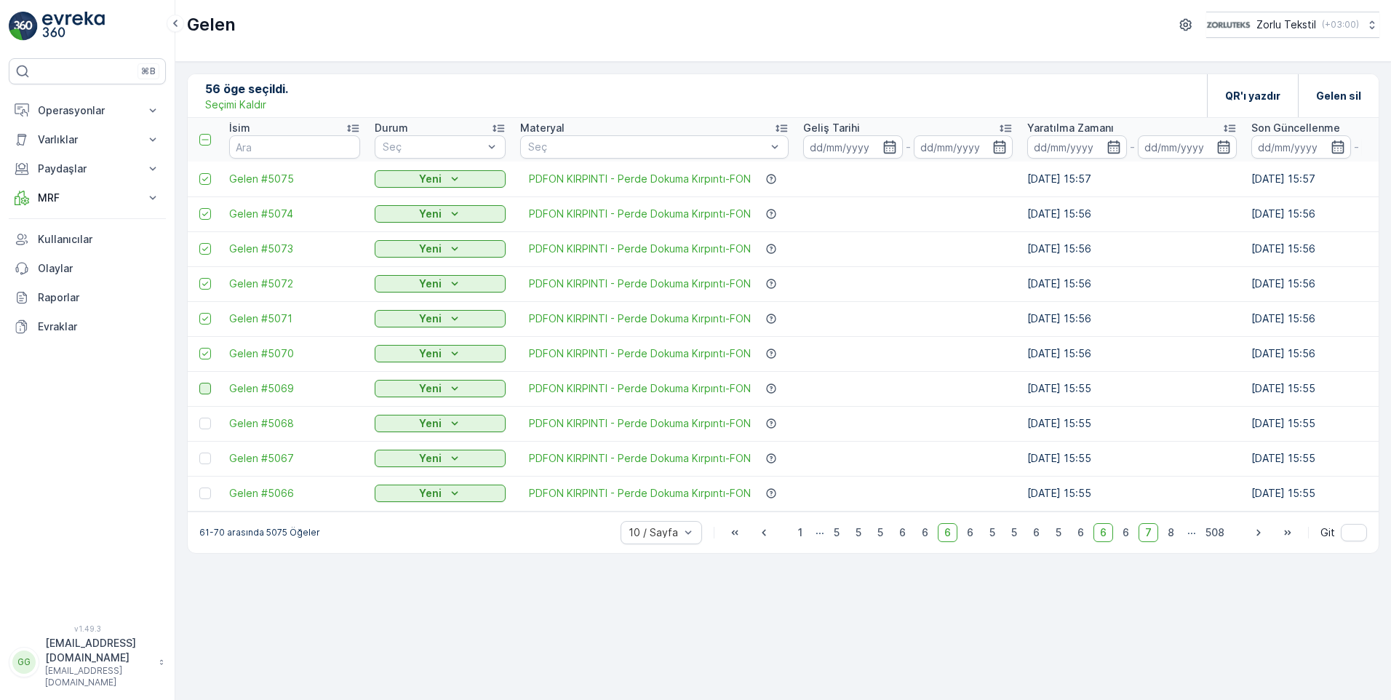
click at [199, 383] on input "checkbox" at bounding box center [199, 383] width 0 height 0
click at [209, 430] on td at bounding box center [205, 423] width 34 height 35
click at [200, 425] on div at bounding box center [205, 424] width 12 height 12
click at [199, 418] on input "checkbox" at bounding box center [199, 418] width 0 height 0
click at [208, 460] on div at bounding box center [205, 459] width 12 height 12
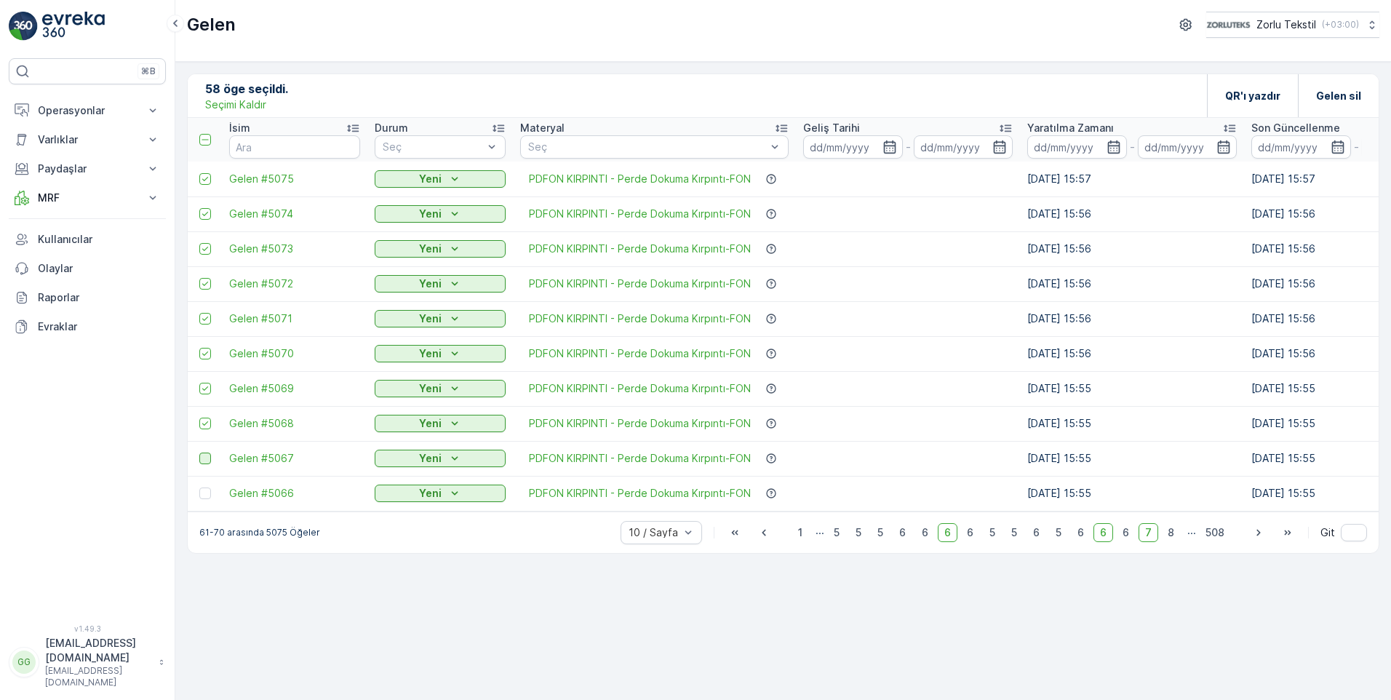
click at [199, 453] on input "checkbox" at bounding box center [199, 453] width 0 height 0
click at [204, 490] on div at bounding box center [205, 493] width 12 height 12
click at [199, 487] on input "checkbox" at bounding box center [199, 487] width 0 height 0
click at [890, 540] on span "8" at bounding box center [1171, 532] width 20 height 19
click at [202, 182] on div at bounding box center [205, 179] width 12 height 12
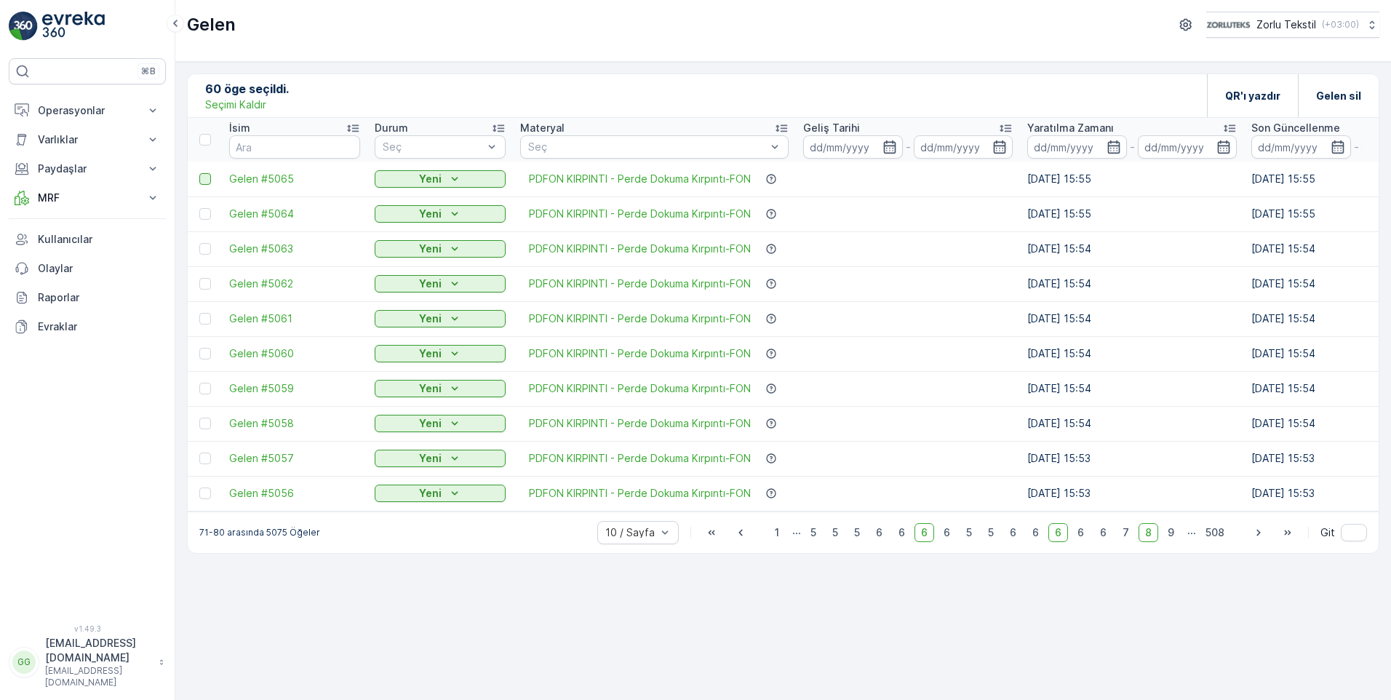
click at [199, 173] on input "checkbox" at bounding box center [199, 173] width 0 height 0
drag, startPoint x: 204, startPoint y: 217, endPoint x: 214, endPoint y: 239, distance: 23.8
click at [204, 218] on div at bounding box center [205, 214] width 12 height 12
click at [199, 208] on input "checkbox" at bounding box center [199, 208] width 0 height 0
click at [211, 250] on div at bounding box center [206, 249] width 15 height 12
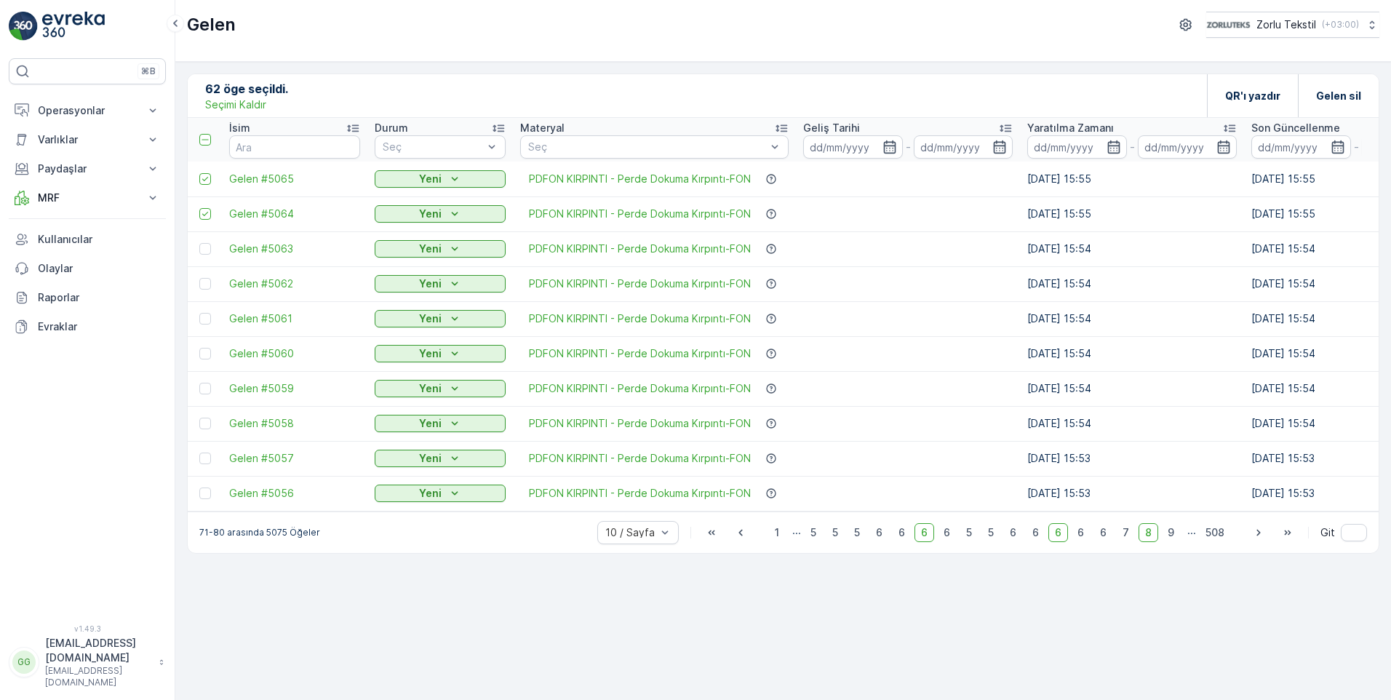
click at [199, 243] on input "checkbox" at bounding box center [199, 243] width 0 height 0
drag, startPoint x: 206, startPoint y: 280, endPoint x: 207, endPoint y: 309, distance: 29.1
click at [207, 281] on div at bounding box center [205, 284] width 12 height 12
click at [199, 278] on input "checkbox" at bounding box center [199, 278] width 0 height 0
click at [204, 316] on div at bounding box center [205, 319] width 12 height 12
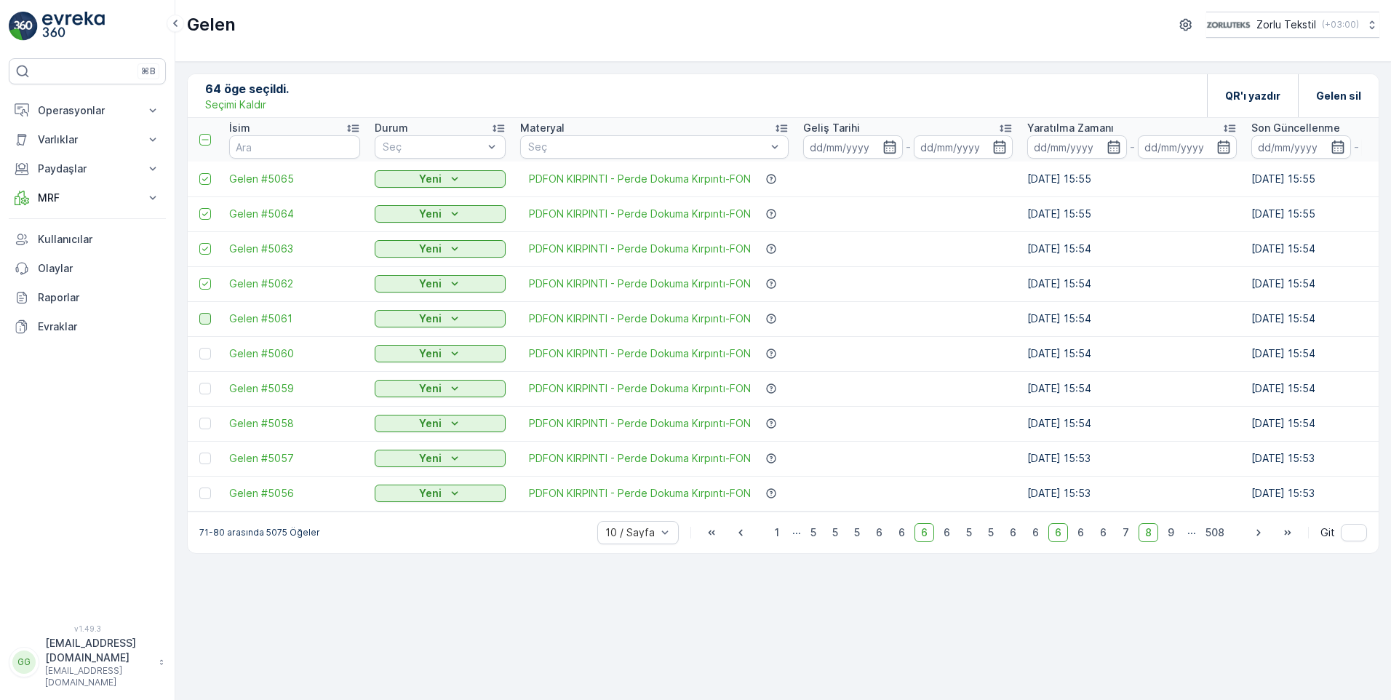
click at [199, 313] on input "checkbox" at bounding box center [199, 313] width 0 height 0
click at [207, 353] on div at bounding box center [205, 354] width 12 height 12
click at [199, 348] on input "checkbox" at bounding box center [199, 348] width 0 height 0
drag, startPoint x: 204, startPoint y: 391, endPoint x: 209, endPoint y: 410, distance: 19.6
click at [204, 391] on div at bounding box center [205, 389] width 12 height 12
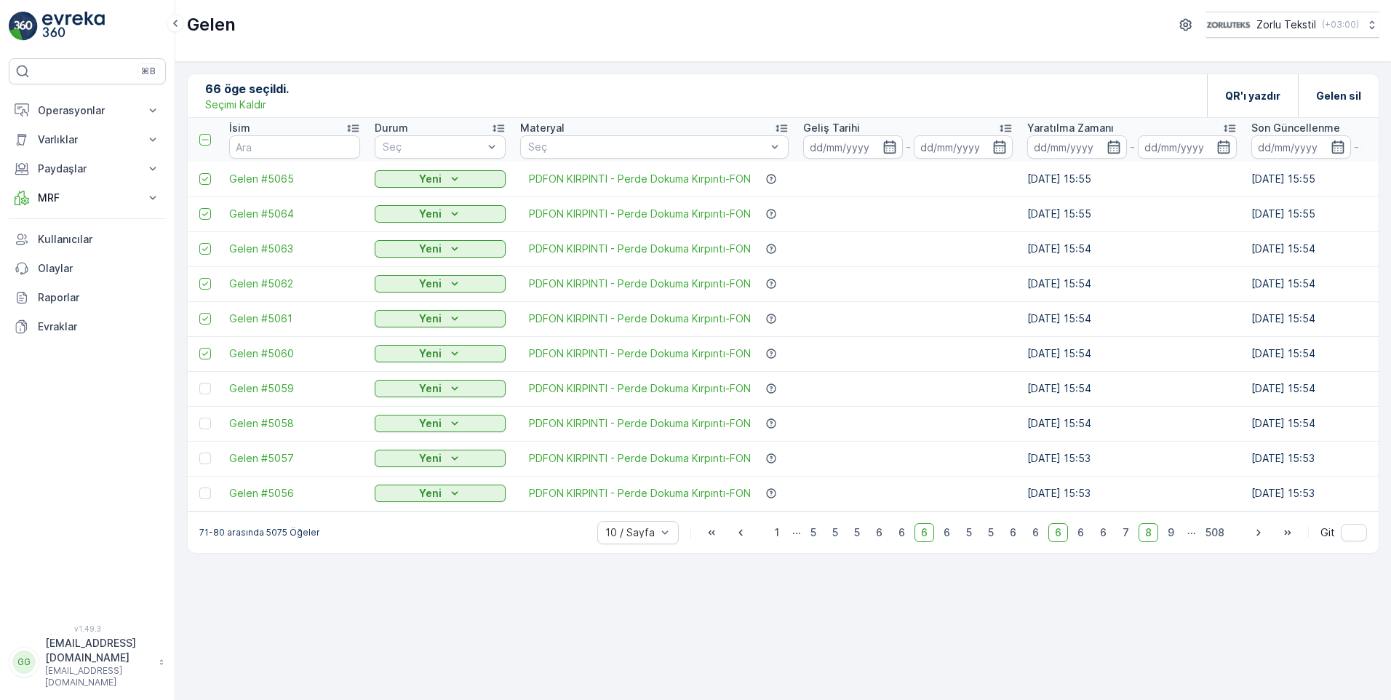
click at [199, 383] on input "checkbox" at bounding box center [199, 383] width 0 height 0
click at [212, 424] on div at bounding box center [206, 424] width 15 height 12
click at [199, 418] on input "checkbox" at bounding box center [199, 418] width 0 height 0
click at [206, 466] on td at bounding box center [205, 458] width 34 height 35
click at [202, 466] on td at bounding box center [205, 458] width 34 height 35
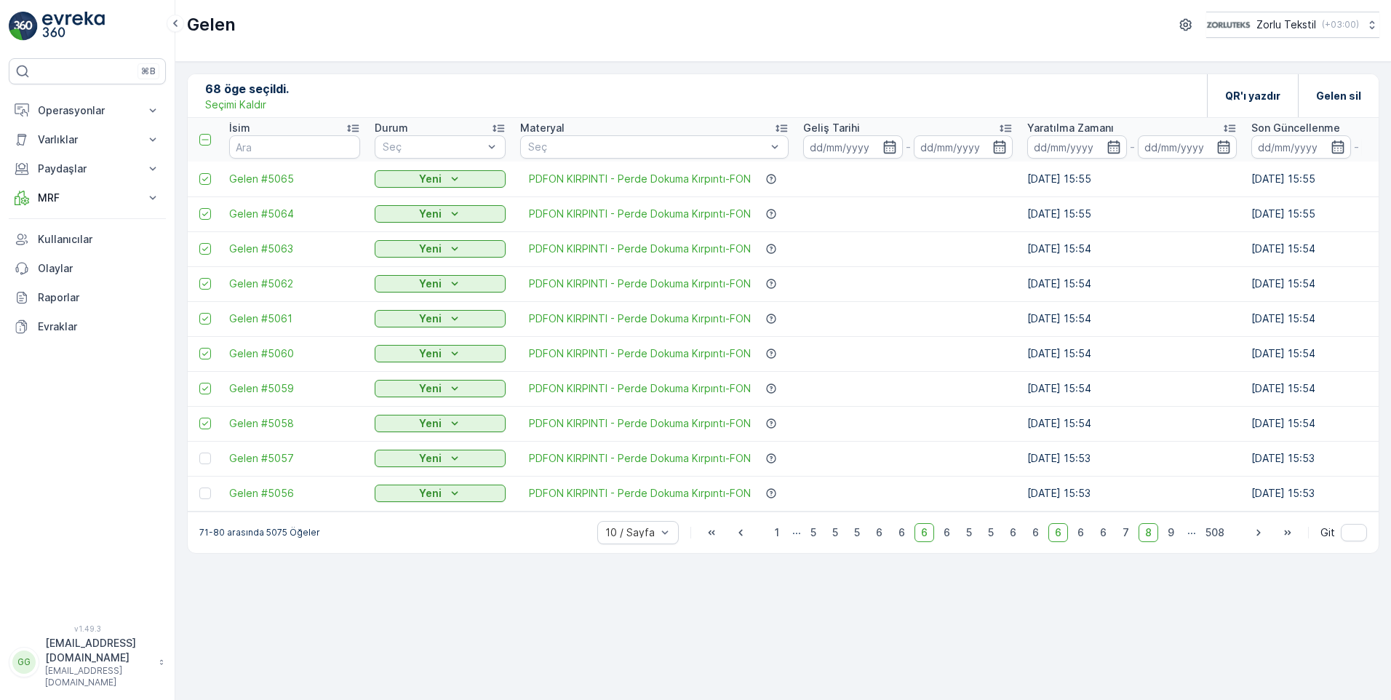
click at [212, 456] on div at bounding box center [206, 459] width 15 height 12
click at [199, 453] on input "checkbox" at bounding box center [199, 453] width 0 height 0
click at [202, 495] on div at bounding box center [205, 493] width 12 height 12
click at [199, 487] on input "checkbox" at bounding box center [199, 487] width 0 height 0
click at [890, 540] on span "9" at bounding box center [1171, 532] width 20 height 19
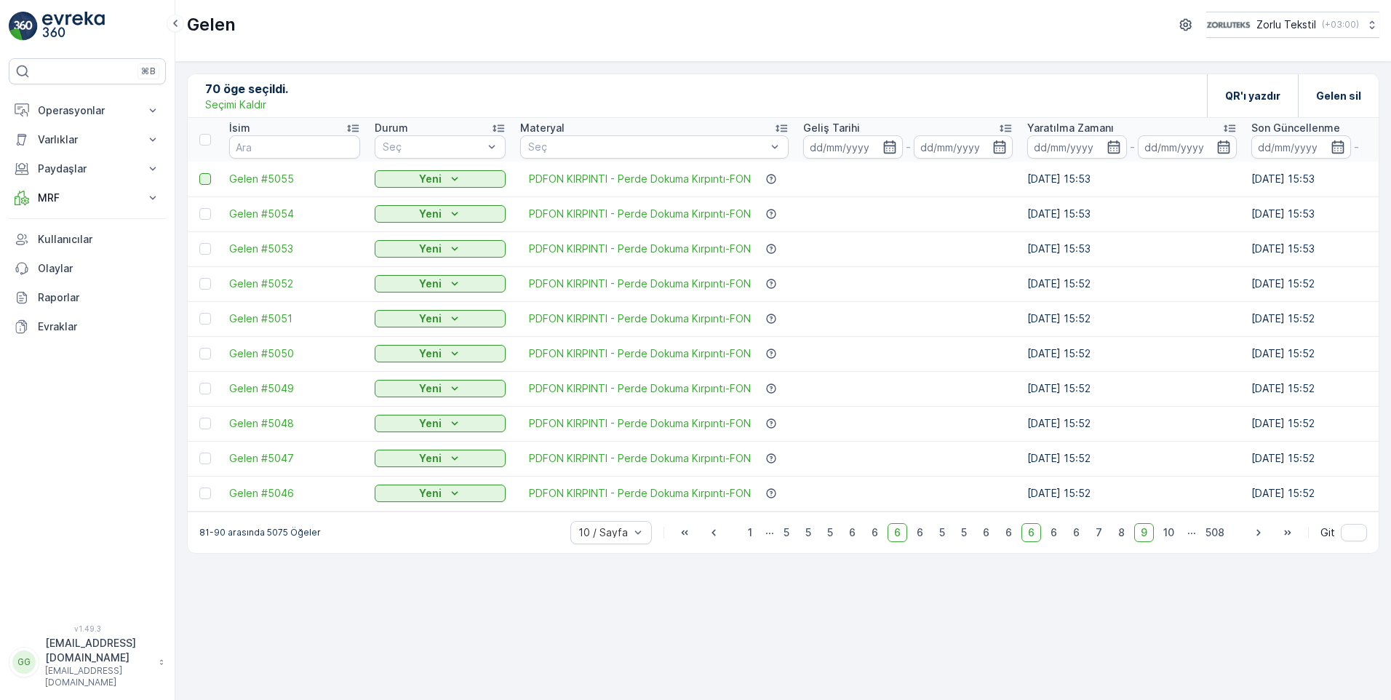
click at [210, 179] on div at bounding box center [205, 179] width 12 height 12
click at [199, 173] on input "checkbox" at bounding box center [199, 173] width 0 height 0
click at [205, 219] on div at bounding box center [205, 214] width 12 height 12
click at [199, 208] on input "checkbox" at bounding box center [199, 208] width 0 height 0
click at [202, 250] on div at bounding box center [205, 249] width 12 height 12
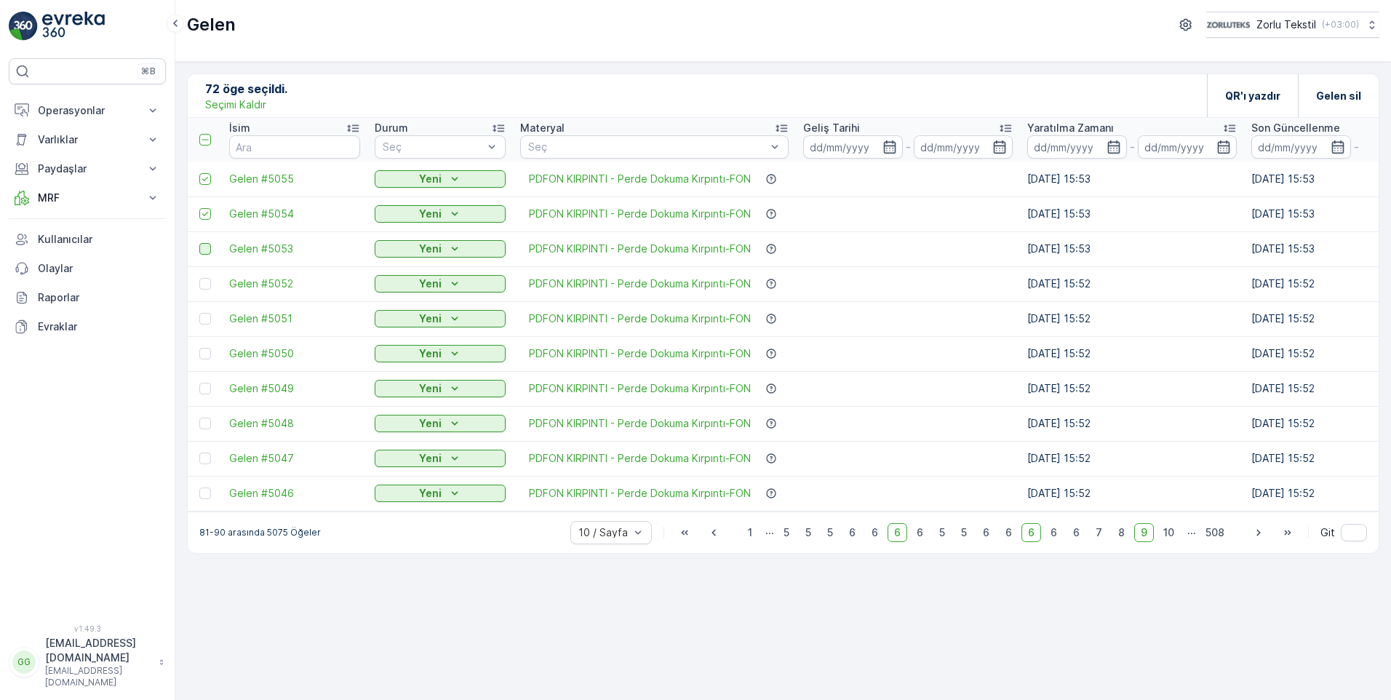
click at [199, 243] on input "checkbox" at bounding box center [199, 243] width 0 height 0
drag, startPoint x: 204, startPoint y: 279, endPoint x: 204, endPoint y: 300, distance: 20.4
click at [203, 281] on div at bounding box center [205, 284] width 12 height 12
click at [199, 278] on input "checkbox" at bounding box center [199, 278] width 0 height 0
drag, startPoint x: 209, startPoint y: 314, endPoint x: 209, endPoint y: 341, distance: 27.6
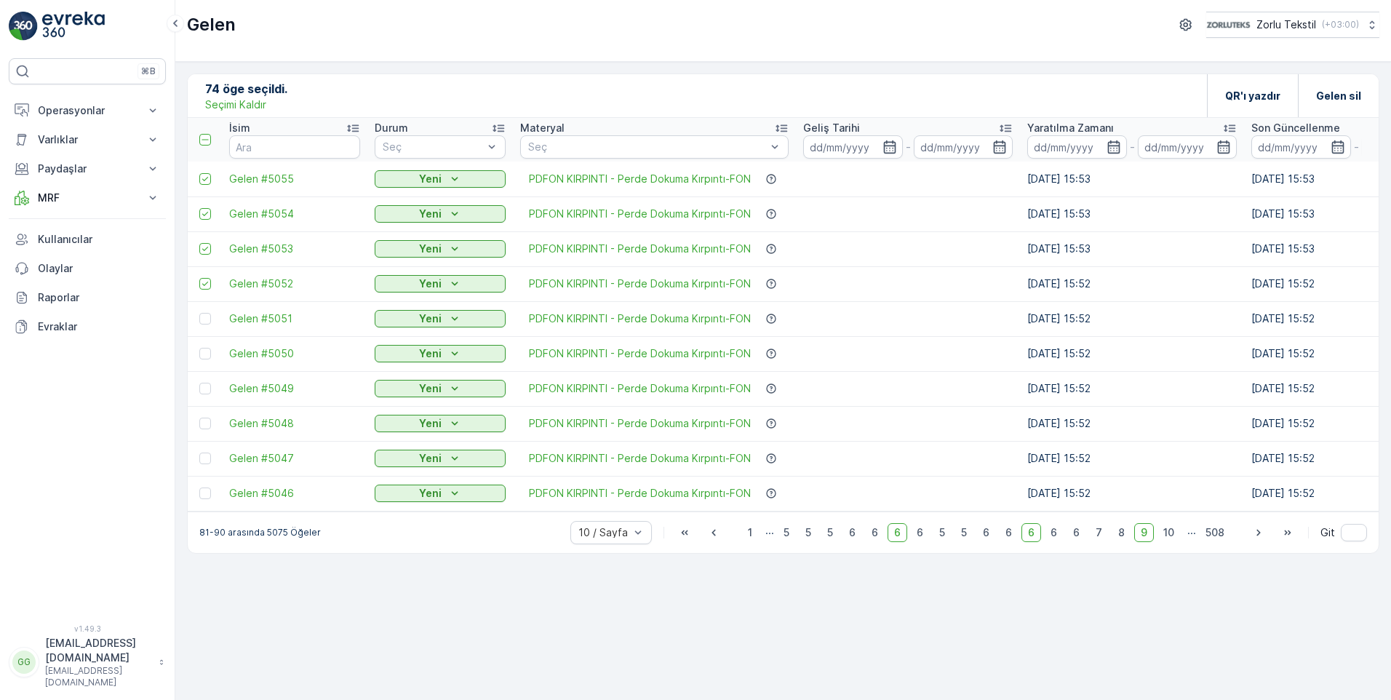
click at [209, 316] on div at bounding box center [205, 319] width 12 height 12
click at [199, 313] on input "checkbox" at bounding box center [199, 313] width 0 height 0
drag, startPoint x: 208, startPoint y: 348, endPoint x: 208, endPoint y: 359, distance: 11.6
click at [208, 349] on div at bounding box center [205, 354] width 12 height 12
click at [199, 348] on input "checkbox" at bounding box center [199, 348] width 0 height 0
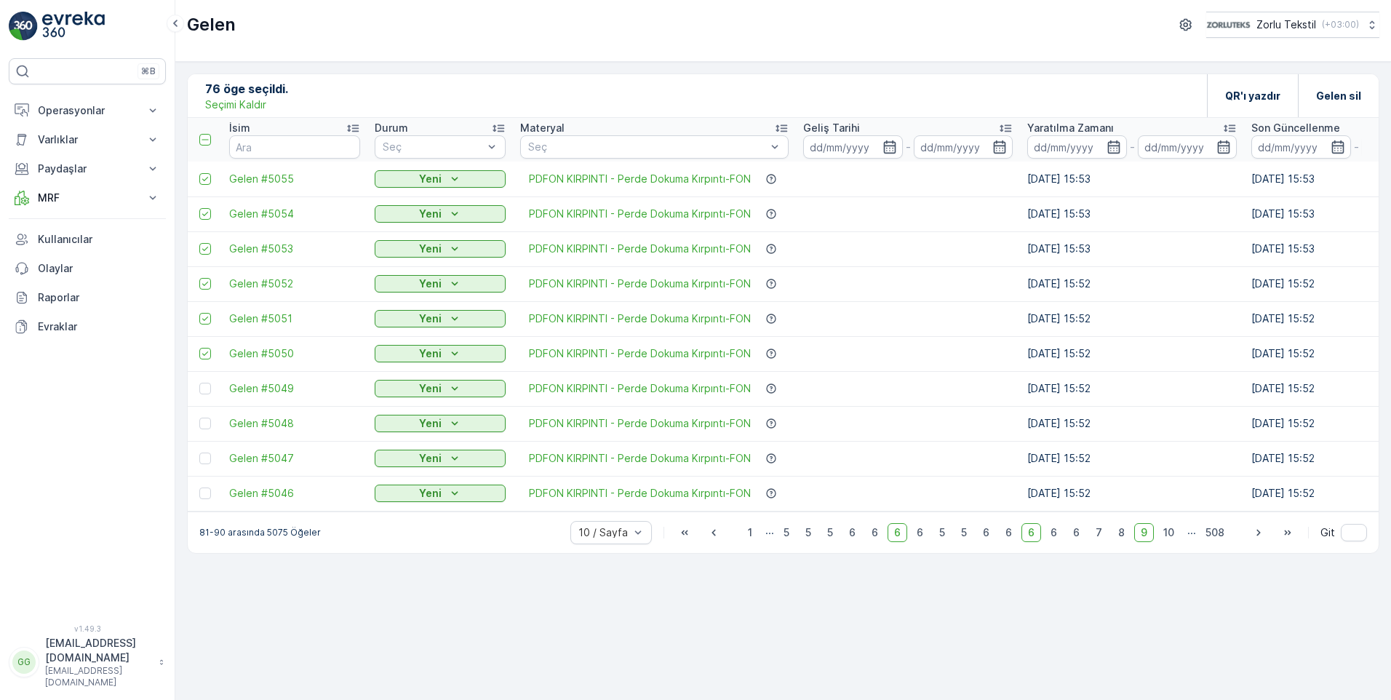
click at [212, 392] on div at bounding box center [206, 389] width 15 height 12
click at [199, 383] on input "checkbox" at bounding box center [199, 383] width 0 height 0
drag, startPoint x: 200, startPoint y: 426, endPoint x: 208, endPoint y: 439, distance: 14.7
click at [201, 426] on div at bounding box center [205, 424] width 12 height 12
click at [199, 418] on input "checkbox" at bounding box center [199, 418] width 0 height 0
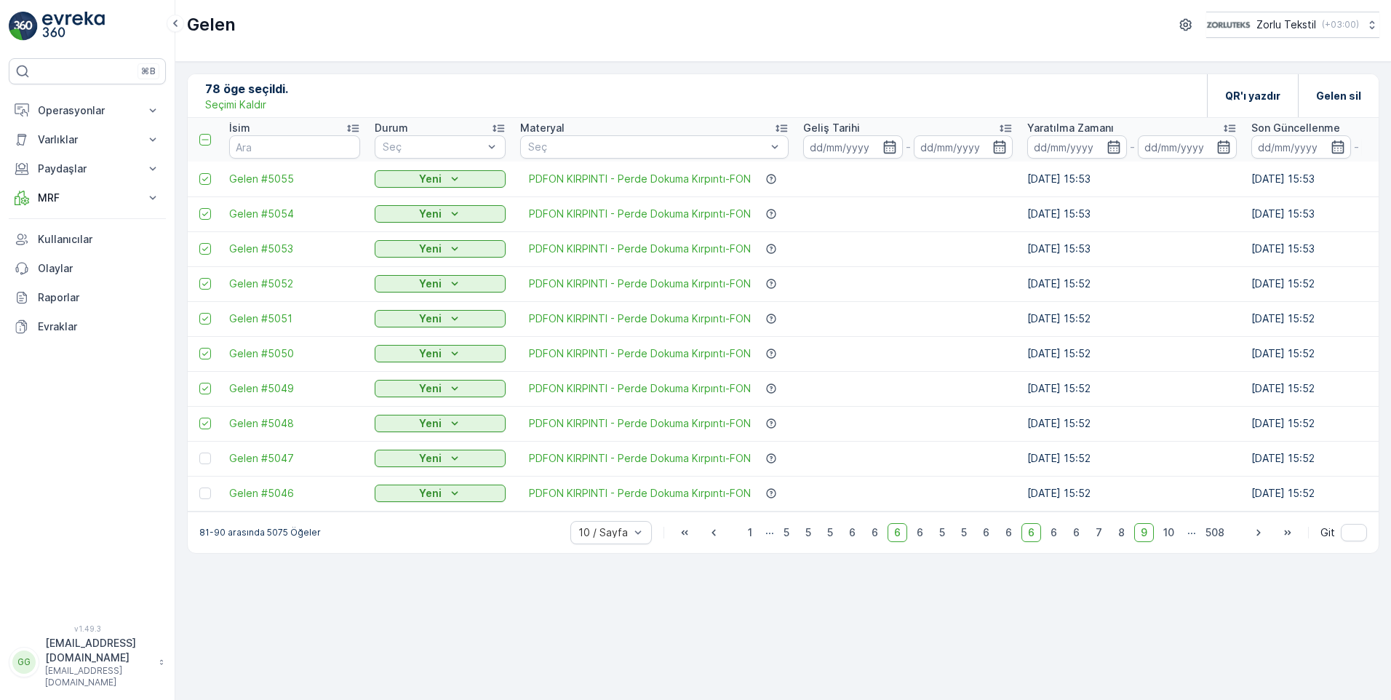
drag, startPoint x: 205, startPoint y: 461, endPoint x: 206, endPoint y: 471, distance: 10.2
click at [205, 462] on div at bounding box center [205, 459] width 12 height 12
click at [199, 453] on input "checkbox" at bounding box center [199, 453] width 0 height 0
click at [208, 490] on div at bounding box center [205, 493] width 12 height 12
click at [199, 487] on input "checkbox" at bounding box center [199, 487] width 0 height 0
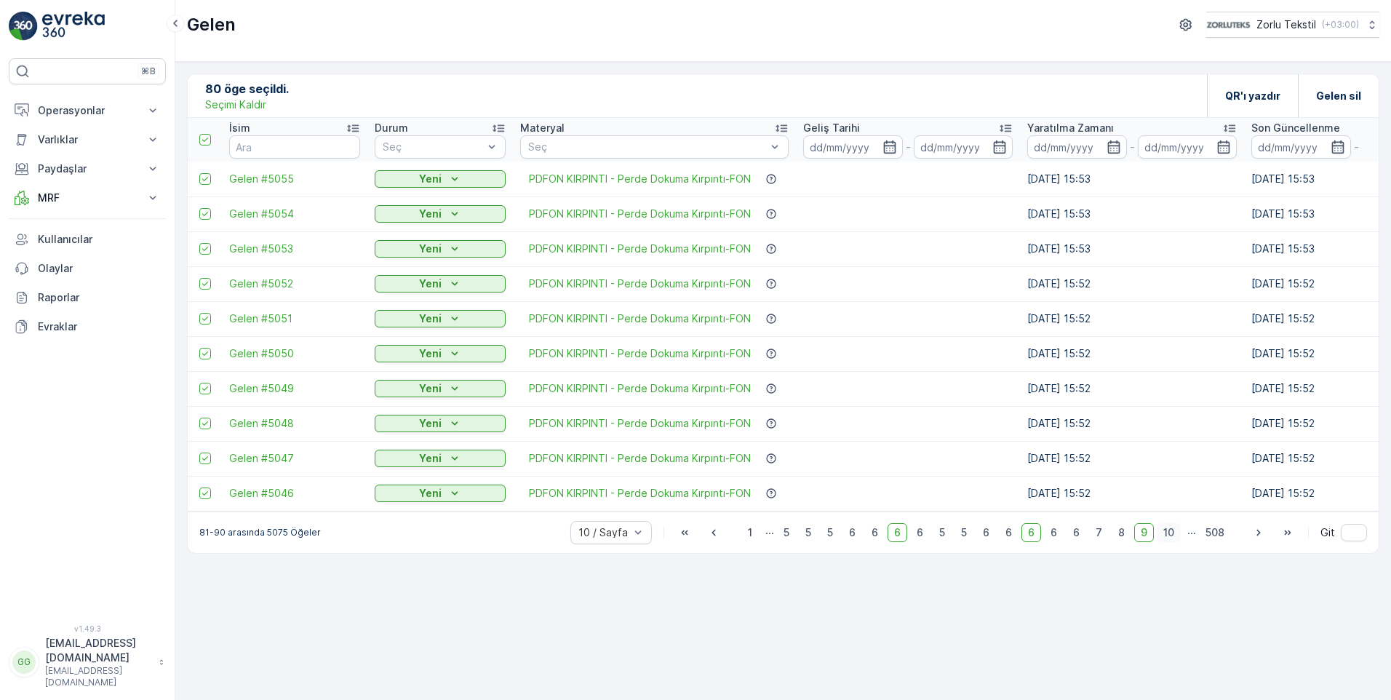
click at [890, 541] on span "10" at bounding box center [1169, 532] width 24 height 19
click at [204, 186] on td at bounding box center [205, 179] width 34 height 35
click at [202, 183] on div at bounding box center [205, 179] width 12 height 12
click at [199, 173] on input "checkbox" at bounding box center [199, 173] width 0 height 0
click at [210, 210] on div at bounding box center [205, 214] width 12 height 12
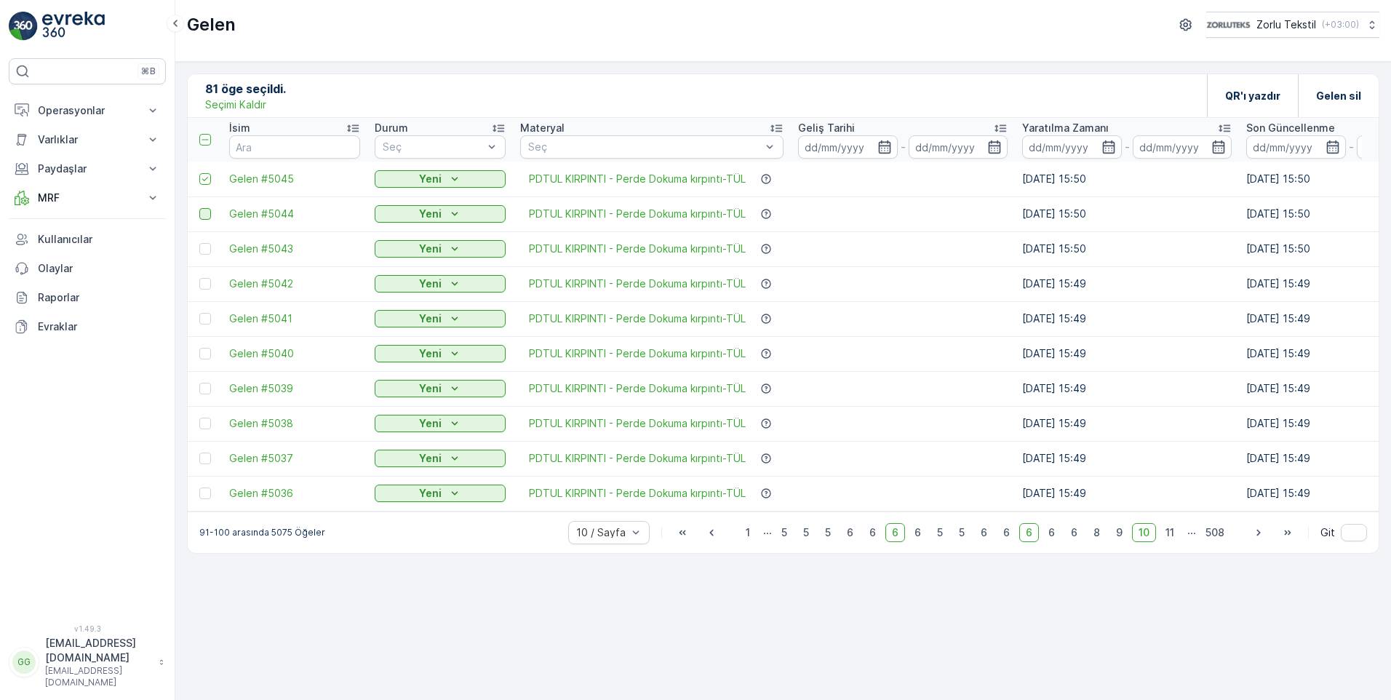
click at [199, 208] on input "checkbox" at bounding box center [199, 208] width 0 height 0
drag, startPoint x: 207, startPoint y: 258, endPoint x: 200, endPoint y: 253, distance: 7.9
click at [207, 257] on td at bounding box center [205, 248] width 34 height 35
click at [206, 248] on div at bounding box center [205, 249] width 12 height 12
click at [199, 243] on input "checkbox" at bounding box center [199, 243] width 0 height 0
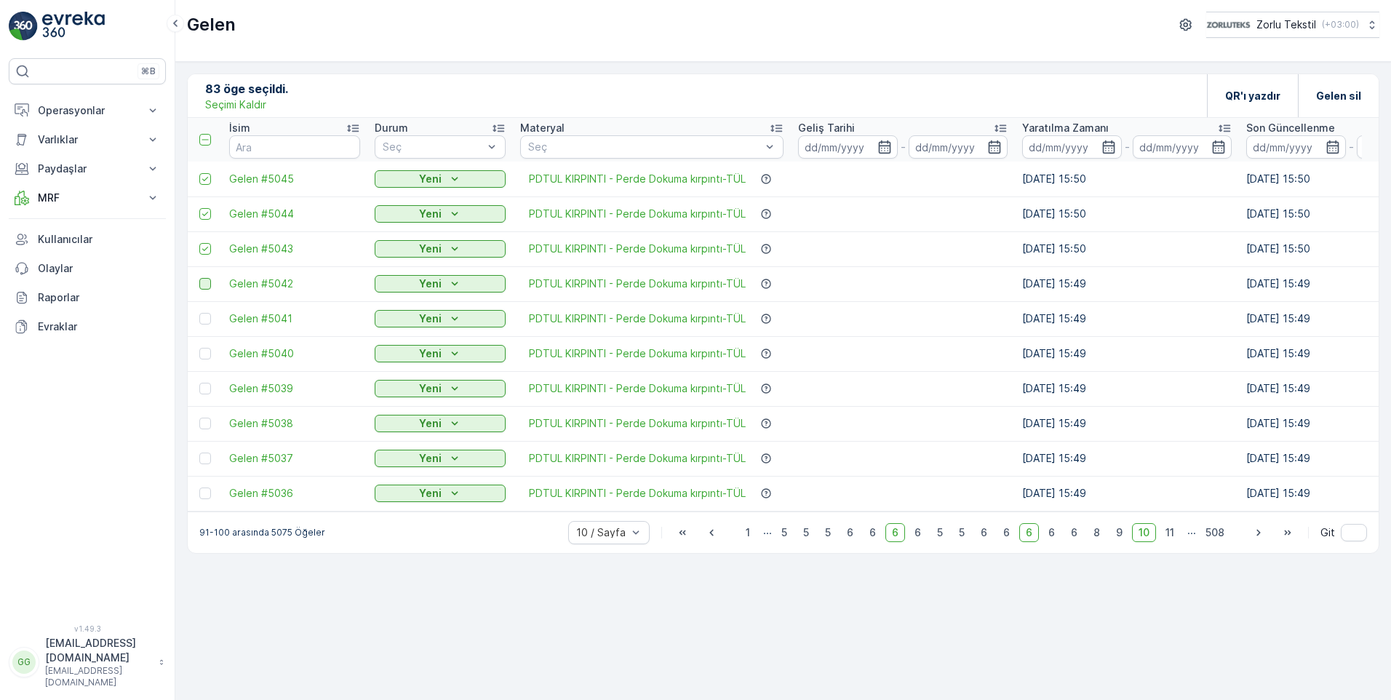
click at [200, 282] on div at bounding box center [205, 284] width 12 height 12
click at [199, 278] on input "checkbox" at bounding box center [199, 278] width 0 height 0
click at [207, 315] on div at bounding box center [205, 319] width 12 height 12
click at [199, 313] on input "checkbox" at bounding box center [199, 313] width 0 height 0
click at [202, 359] on td at bounding box center [205, 353] width 34 height 35
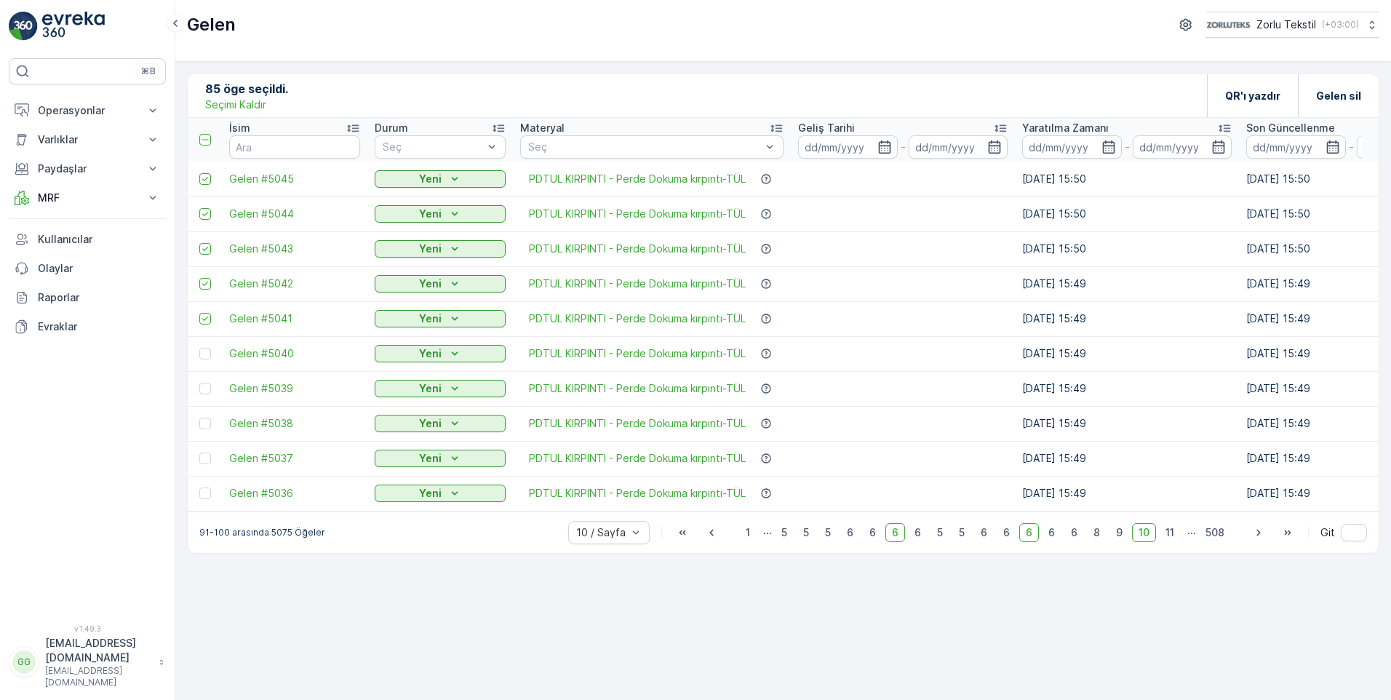
click at [211, 358] on div at bounding box center [206, 354] width 15 height 12
click at [199, 348] on input "checkbox" at bounding box center [199, 348] width 0 height 0
click at [208, 389] on div at bounding box center [205, 389] width 12 height 12
click at [199, 383] on input "checkbox" at bounding box center [199, 383] width 0 height 0
click at [202, 422] on div at bounding box center [205, 424] width 12 height 12
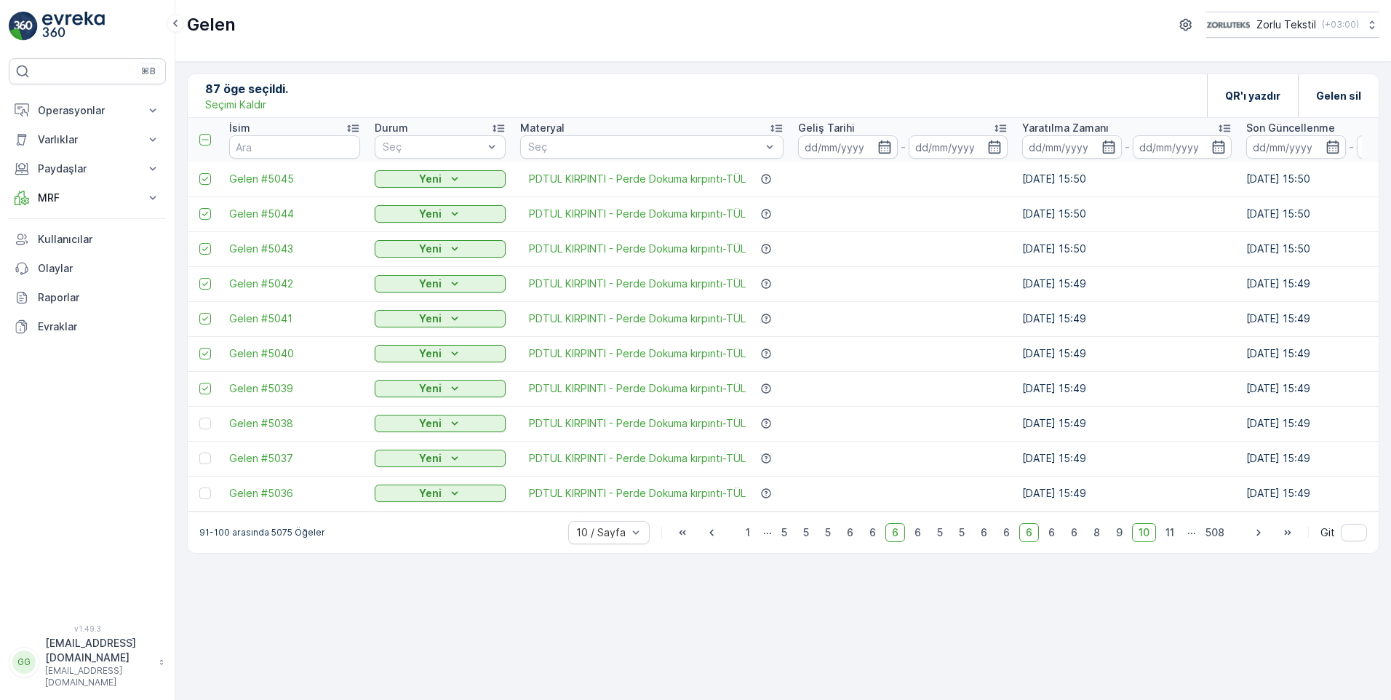
click at [199, 418] on input "checkbox" at bounding box center [199, 418] width 0 height 0
drag, startPoint x: 208, startPoint y: 453, endPoint x: 208, endPoint y: 471, distance: 18.2
click at [208, 454] on div at bounding box center [205, 459] width 12 height 12
click at [199, 453] on input "checkbox" at bounding box center [199, 453] width 0 height 0
click at [204, 500] on td at bounding box center [205, 493] width 34 height 35
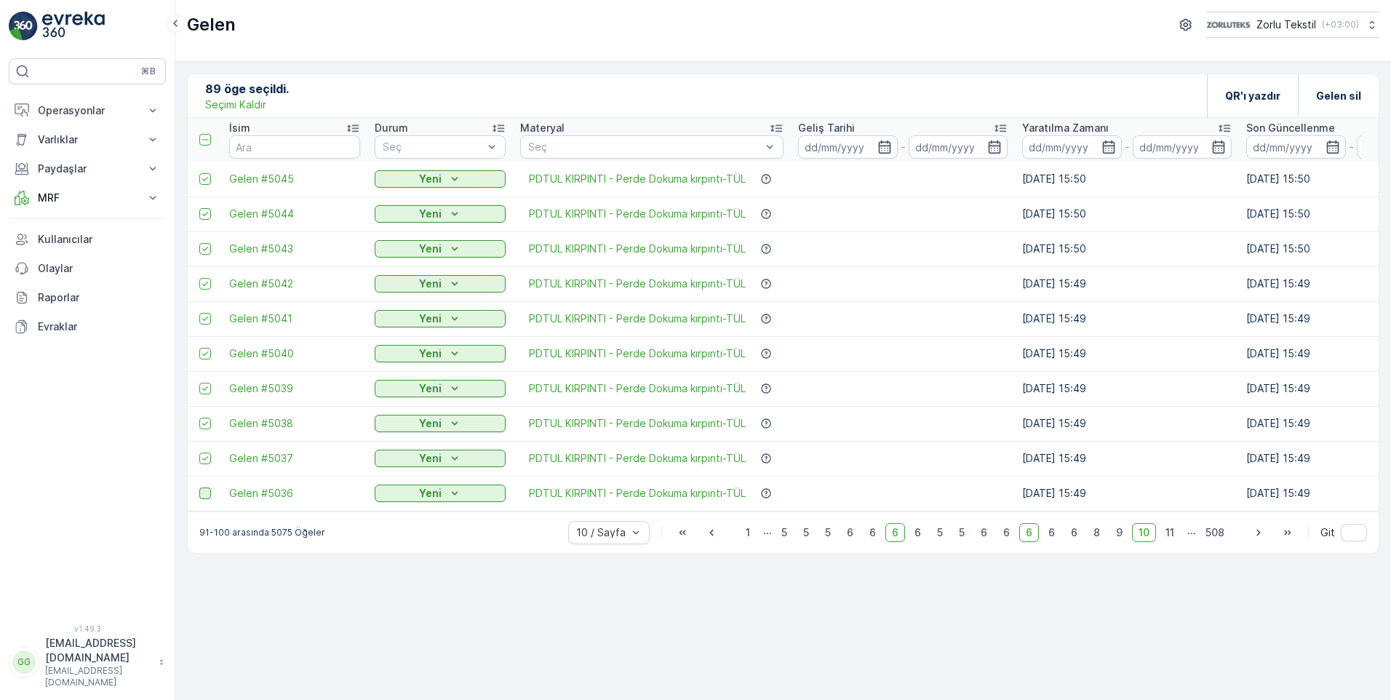
drag, startPoint x: 205, startPoint y: 496, endPoint x: 303, endPoint y: 521, distance: 100.6
click at [206, 496] on div at bounding box center [205, 493] width 12 height 12
click at [199, 487] on input "checkbox" at bounding box center [199, 487] width 0 height 0
click at [890, 541] on span "11" at bounding box center [1170, 532] width 22 height 19
click at [203, 181] on div at bounding box center [205, 179] width 12 height 12
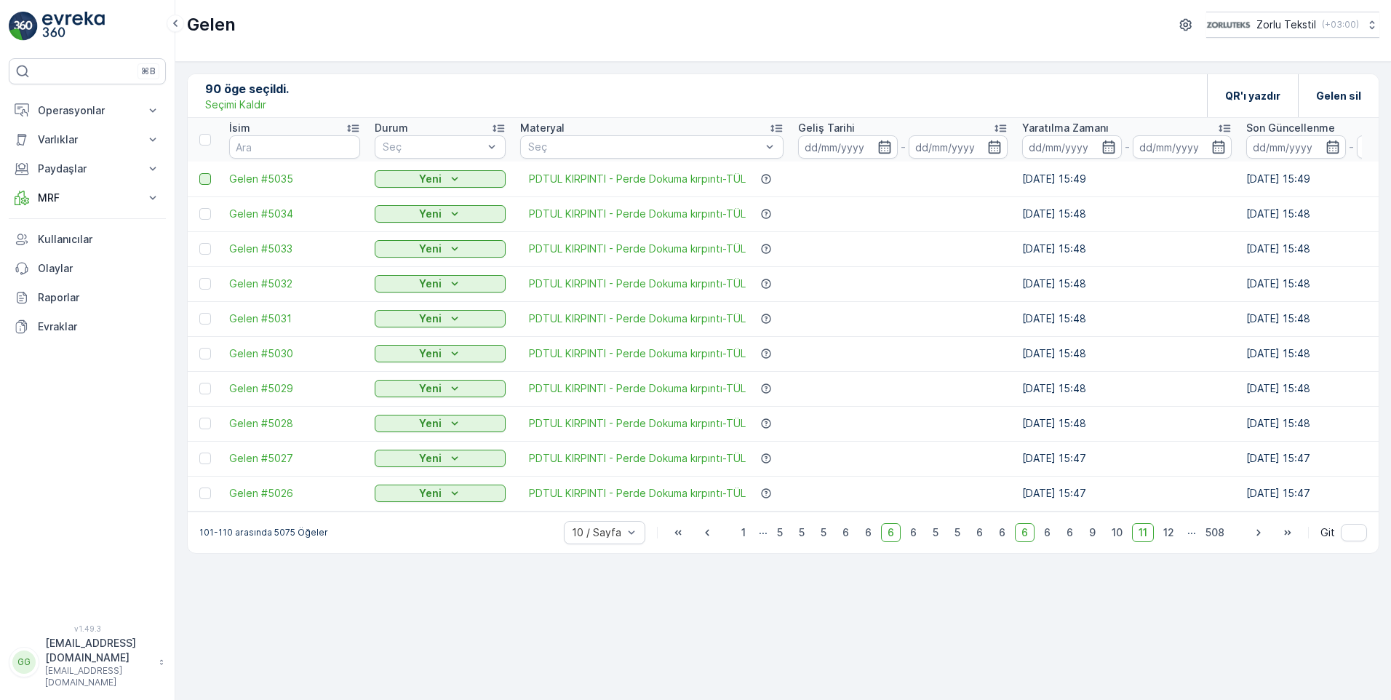
click at [199, 173] on input "checkbox" at bounding box center [199, 173] width 0 height 0
click at [207, 213] on div at bounding box center [205, 214] width 12 height 12
click at [199, 208] on input "checkbox" at bounding box center [199, 208] width 0 height 0
drag, startPoint x: 207, startPoint y: 249, endPoint x: 210, endPoint y: 277, distance: 28.5
click at [207, 252] on div at bounding box center [205, 249] width 12 height 12
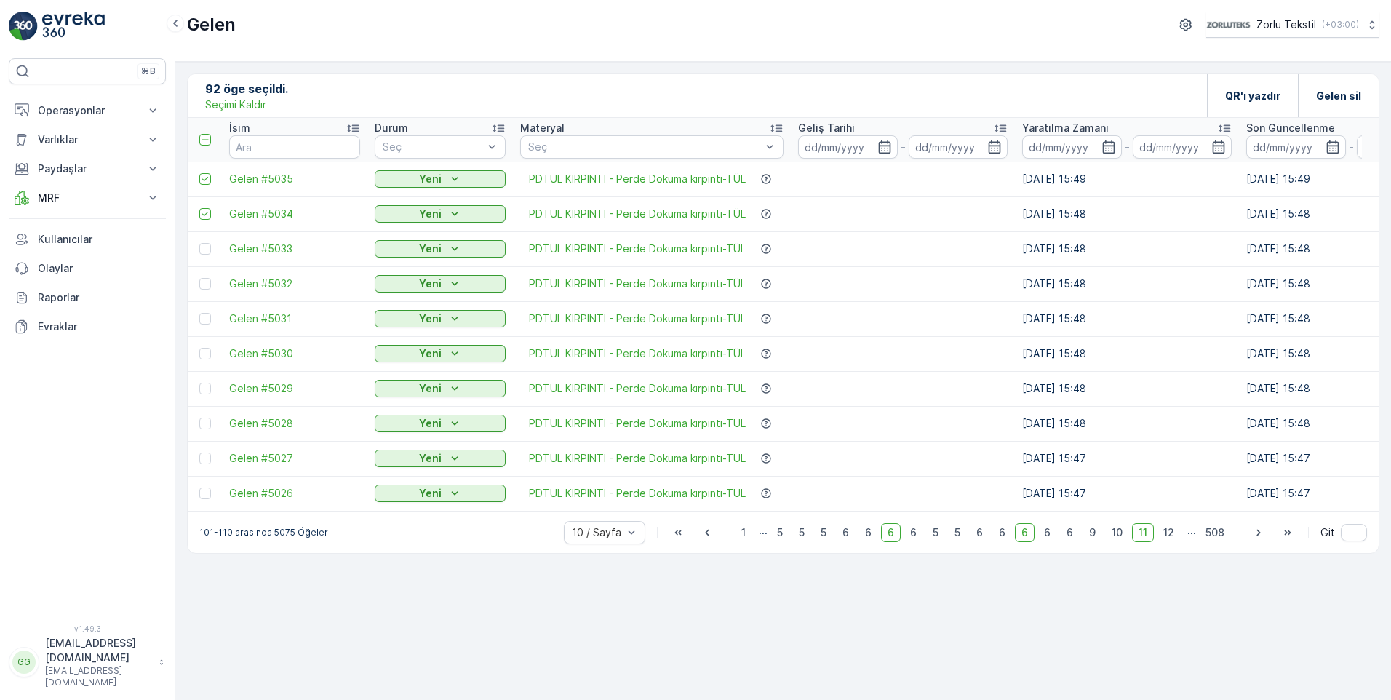
click at [199, 243] on input "checkbox" at bounding box center [199, 243] width 0 height 0
click at [209, 288] on div at bounding box center [205, 284] width 12 height 12
click at [199, 278] on input "checkbox" at bounding box center [199, 278] width 0 height 0
click at [207, 318] on div at bounding box center [205, 319] width 12 height 12
click at [199, 313] on input "checkbox" at bounding box center [199, 313] width 0 height 0
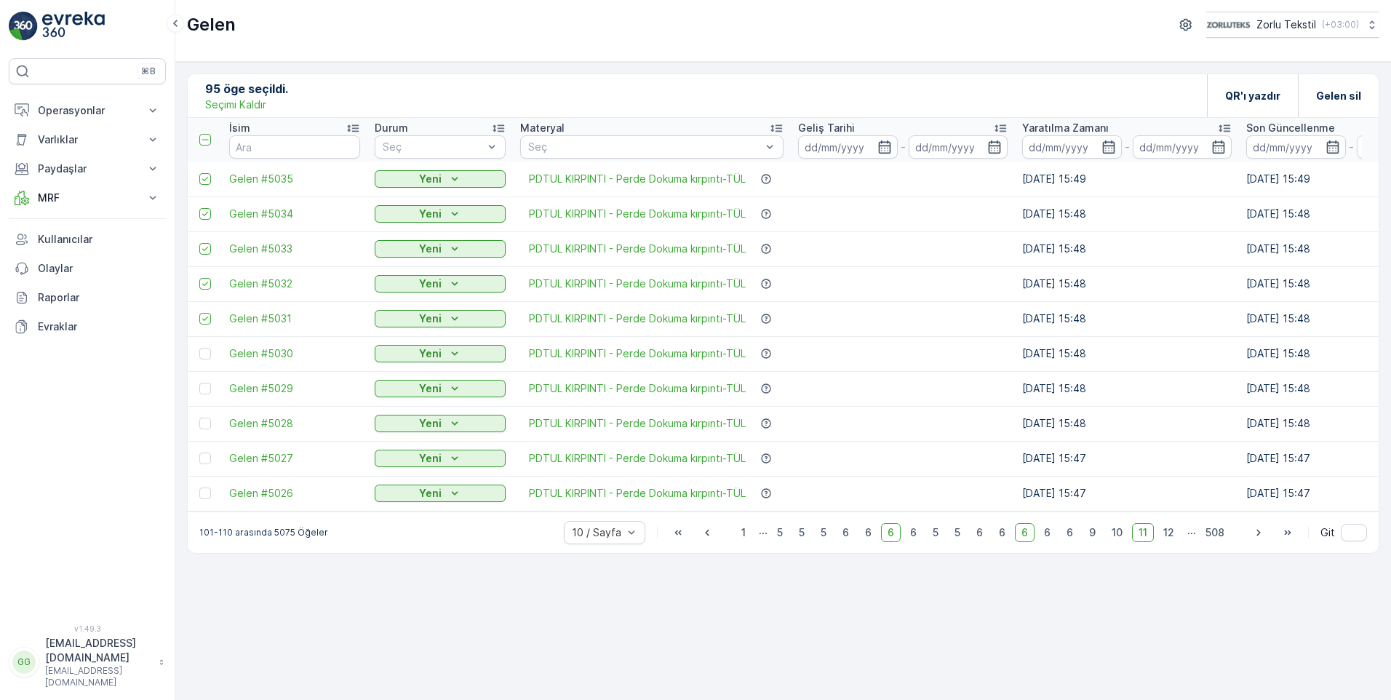
click at [197, 356] on td at bounding box center [205, 353] width 34 height 35
drag, startPoint x: 202, startPoint y: 354, endPoint x: 204, endPoint y: 365, distance: 11.8
click at [202, 353] on div at bounding box center [205, 354] width 12 height 12
click at [199, 348] on input "checkbox" at bounding box center [199, 348] width 0 height 0
click at [202, 383] on div at bounding box center [205, 389] width 12 height 12
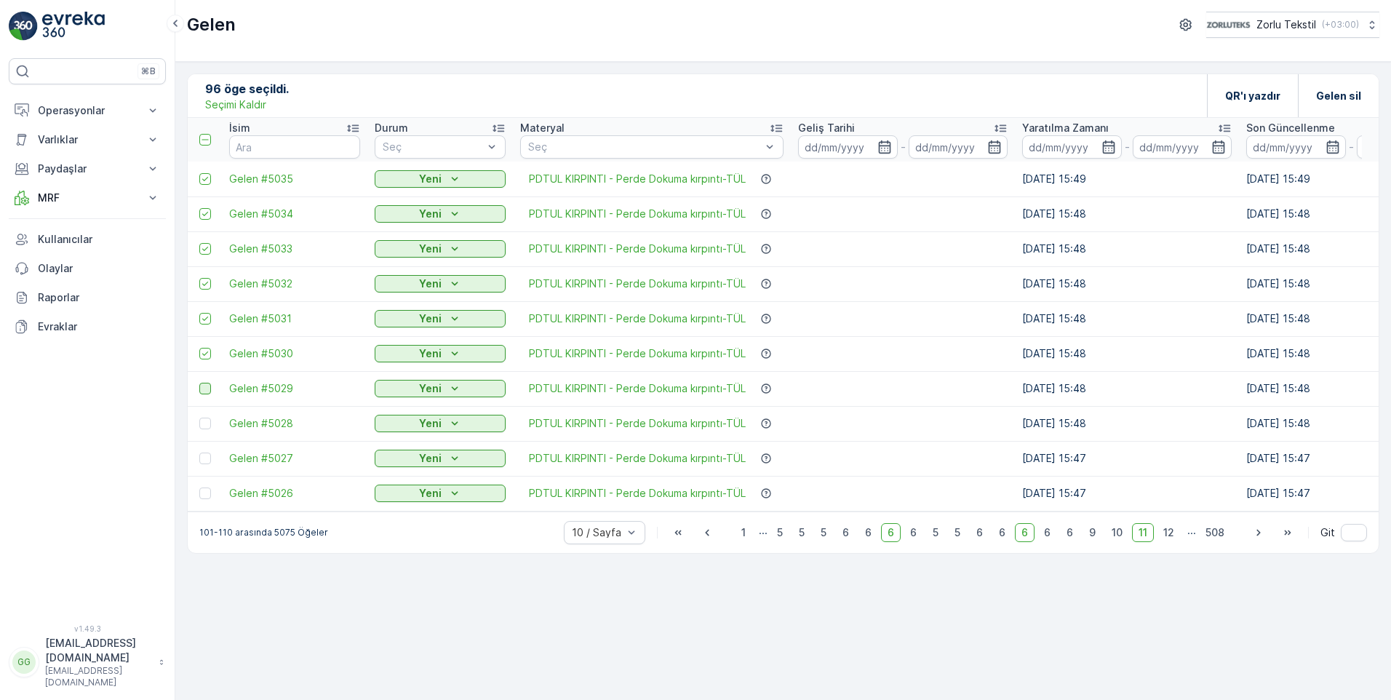
click at [199, 383] on input "checkbox" at bounding box center [199, 383] width 0 height 0
click at [208, 425] on div at bounding box center [205, 424] width 12 height 12
click at [199, 418] on input "checkbox" at bounding box center [199, 418] width 0 height 0
drag, startPoint x: 210, startPoint y: 457, endPoint x: 210, endPoint y: 477, distance: 20.4
click at [210, 458] on div at bounding box center [205, 459] width 12 height 12
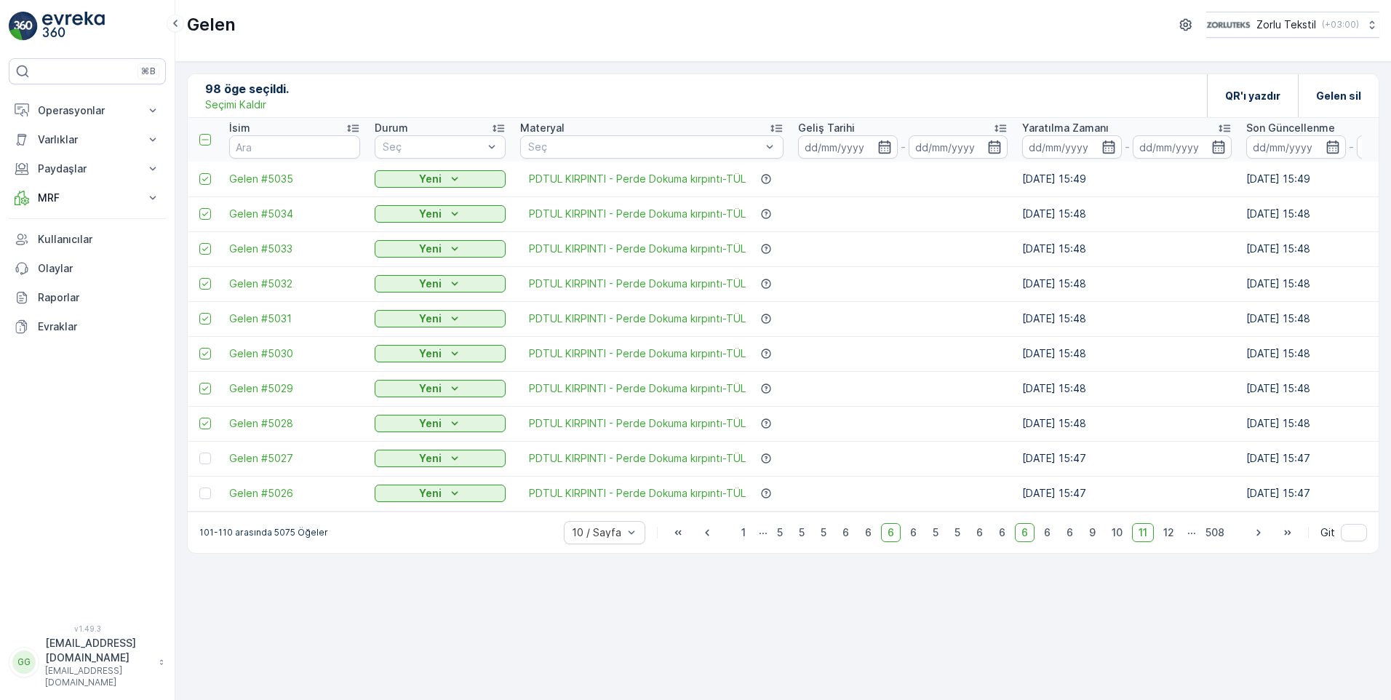
click at [199, 453] on input "checkbox" at bounding box center [199, 453] width 0 height 0
click at [202, 497] on div at bounding box center [205, 493] width 12 height 12
click at [199, 487] on input "checkbox" at bounding box center [199, 487] width 0 height 0
drag, startPoint x: 1172, startPoint y: 539, endPoint x: 1174, endPoint y: 563, distance: 24.1
click at [890, 540] on span "12" at bounding box center [1169, 532] width 24 height 19
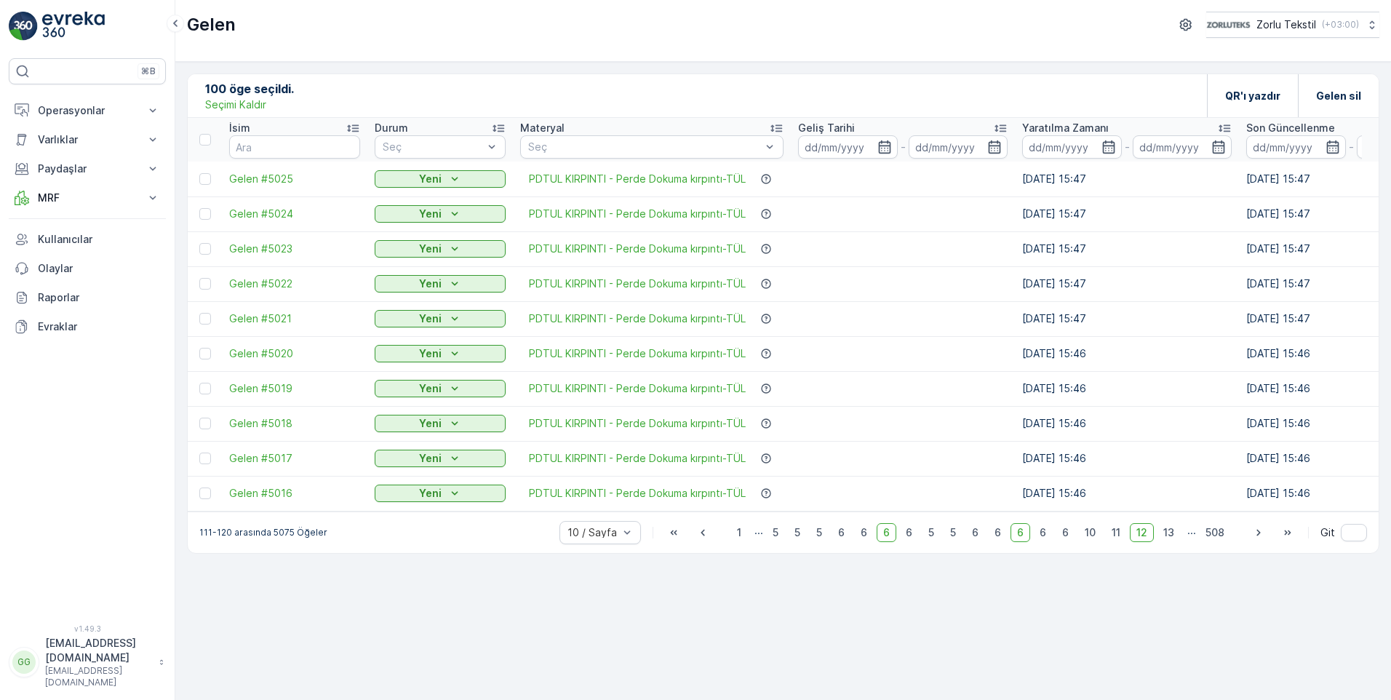
drag, startPoint x: 207, startPoint y: 178, endPoint x: 215, endPoint y: 206, distance: 29.7
click at [207, 178] on div at bounding box center [205, 179] width 12 height 12
click at [199, 173] on input "checkbox" at bounding box center [199, 173] width 0 height 0
click at [206, 215] on div at bounding box center [205, 214] width 12 height 12
click at [199, 208] on input "checkbox" at bounding box center [199, 208] width 0 height 0
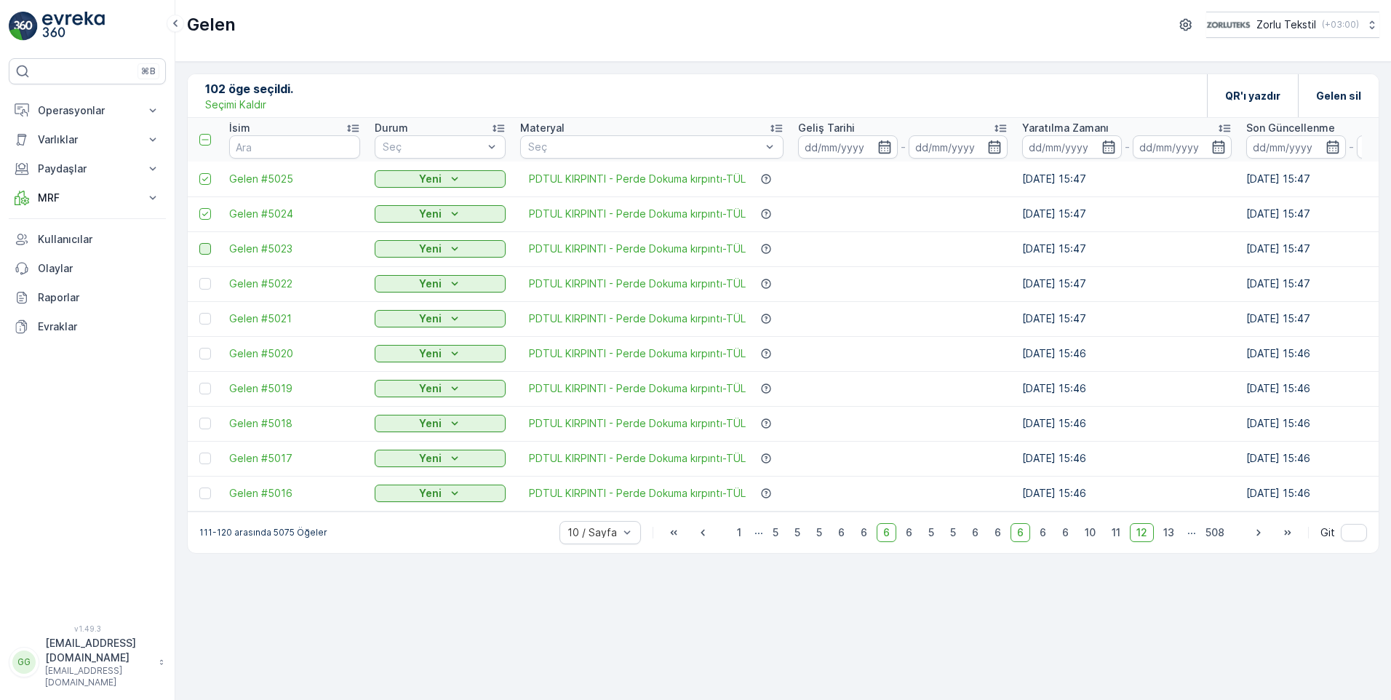
click at [202, 250] on div at bounding box center [205, 249] width 12 height 12
click at [199, 243] on input "checkbox" at bounding box center [199, 243] width 0 height 0
click at [206, 279] on div at bounding box center [205, 284] width 12 height 12
click at [199, 278] on input "checkbox" at bounding box center [199, 278] width 0 height 0
click at [209, 329] on td at bounding box center [205, 318] width 34 height 35
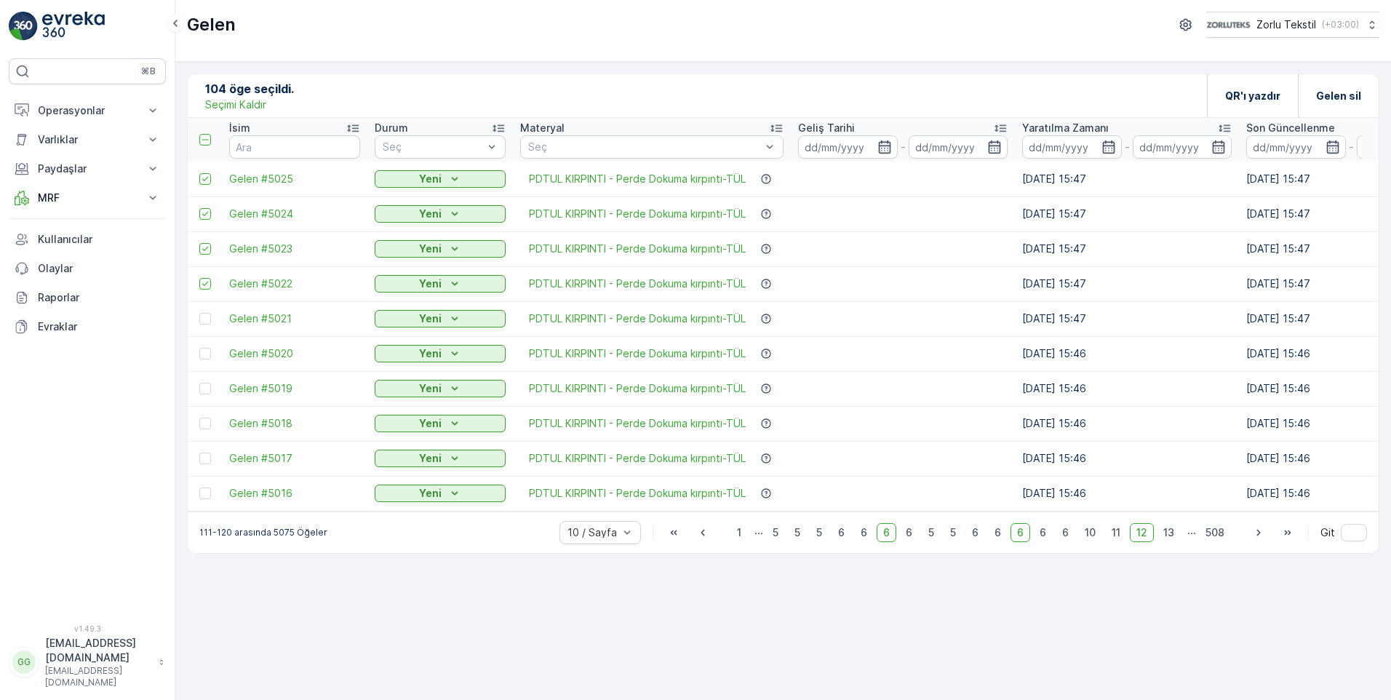
click at [211, 319] on div at bounding box center [206, 319] width 15 height 12
click at [199, 313] on input "checkbox" at bounding box center [199, 313] width 0 height 0
click at [210, 357] on div at bounding box center [205, 354] width 12 height 12
click at [199, 348] on input "checkbox" at bounding box center [199, 348] width 0 height 0
click at [207, 393] on div at bounding box center [205, 389] width 12 height 12
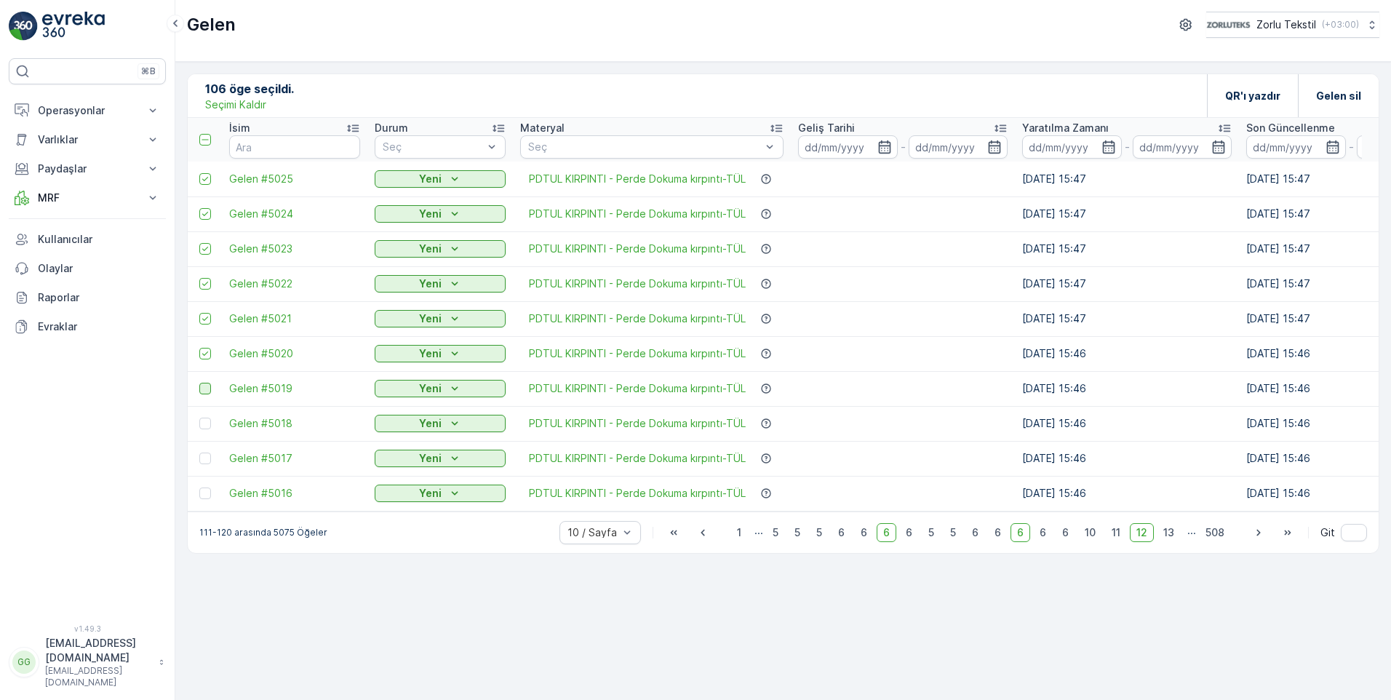
click at [199, 383] on input "checkbox" at bounding box center [199, 383] width 0 height 0
click at [213, 429] on div at bounding box center [206, 424] width 15 height 12
click at [199, 418] on input "checkbox" at bounding box center [199, 418] width 0 height 0
click at [205, 466] on td at bounding box center [205, 458] width 34 height 35
click at [204, 465] on td at bounding box center [205, 458] width 34 height 35
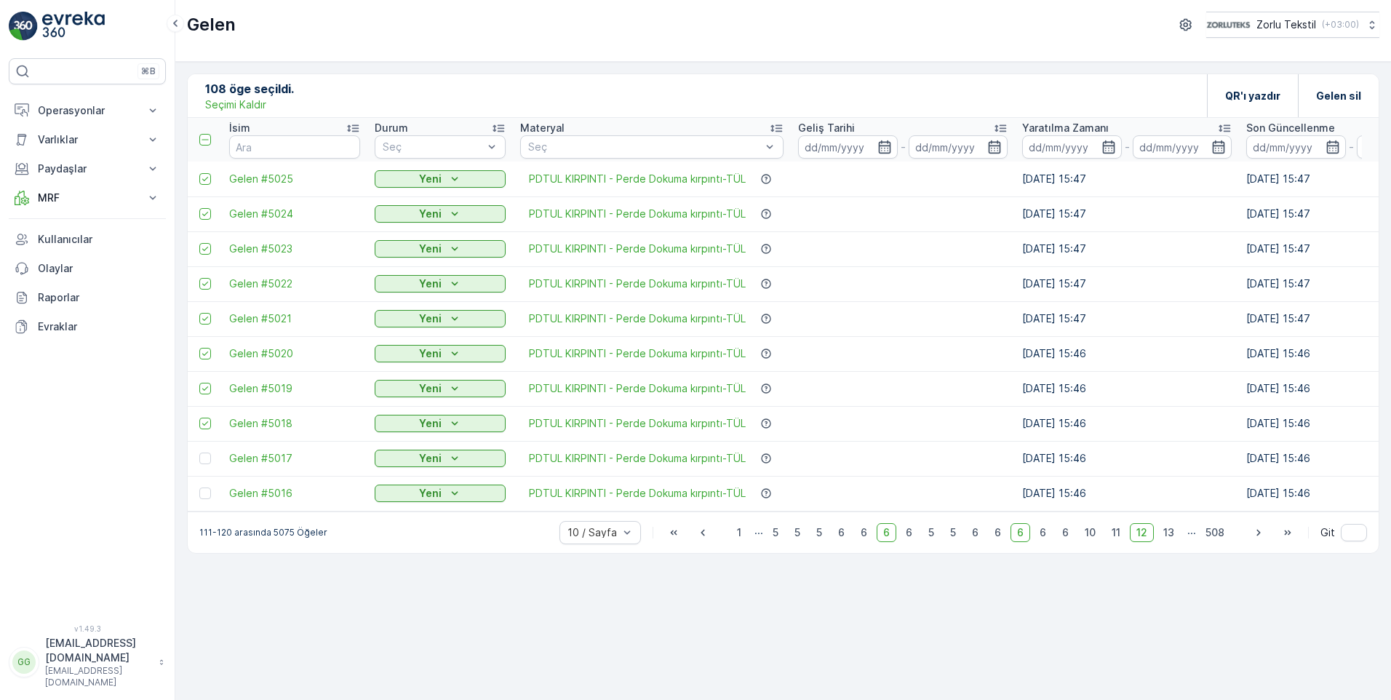
drag, startPoint x: 207, startPoint y: 449, endPoint x: 207, endPoint y: 461, distance: 11.7
click at [207, 452] on td at bounding box center [205, 458] width 34 height 35
click at [207, 461] on div at bounding box center [205, 459] width 12 height 12
click at [199, 453] on input "checkbox" at bounding box center [199, 453] width 0 height 0
drag, startPoint x: 205, startPoint y: 493, endPoint x: 217, endPoint y: 501, distance: 13.7
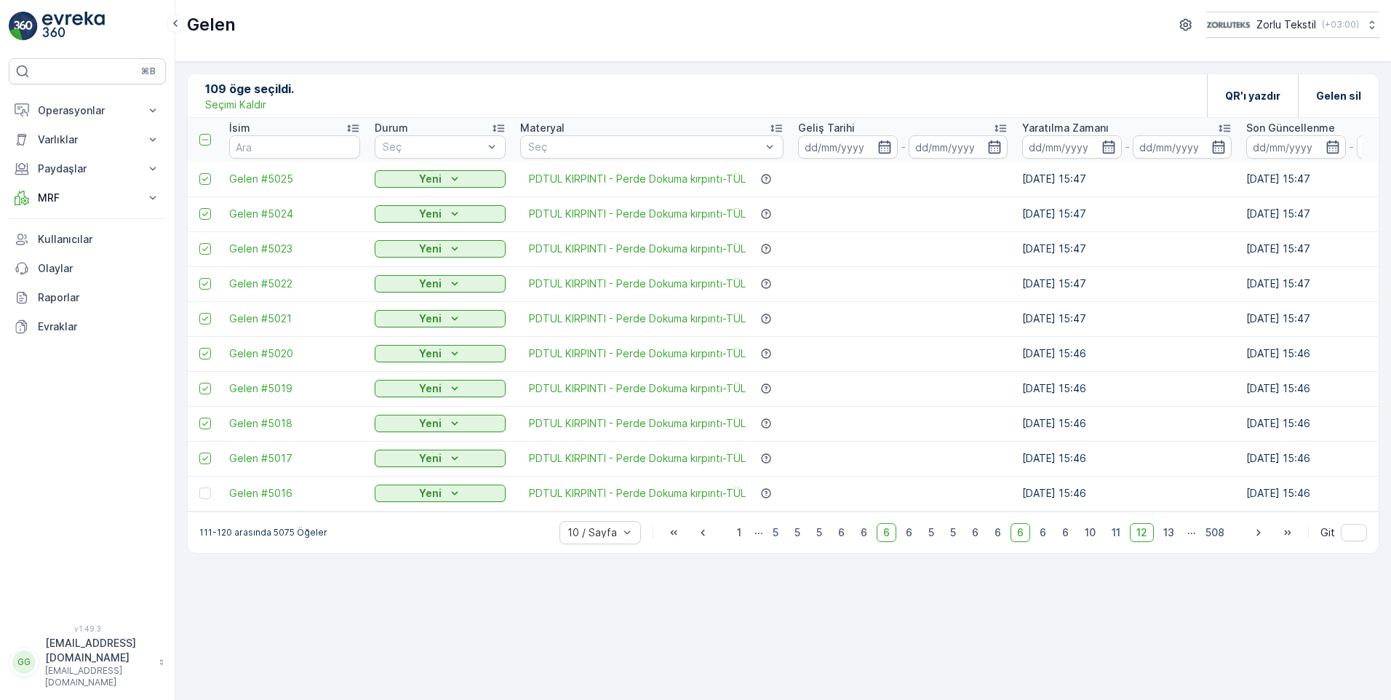
click at [208, 496] on div at bounding box center [205, 493] width 12 height 12
click at [199, 487] on input "checkbox" at bounding box center [199, 487] width 0 height 0
click at [890, 539] on span "13" at bounding box center [1169, 532] width 24 height 19
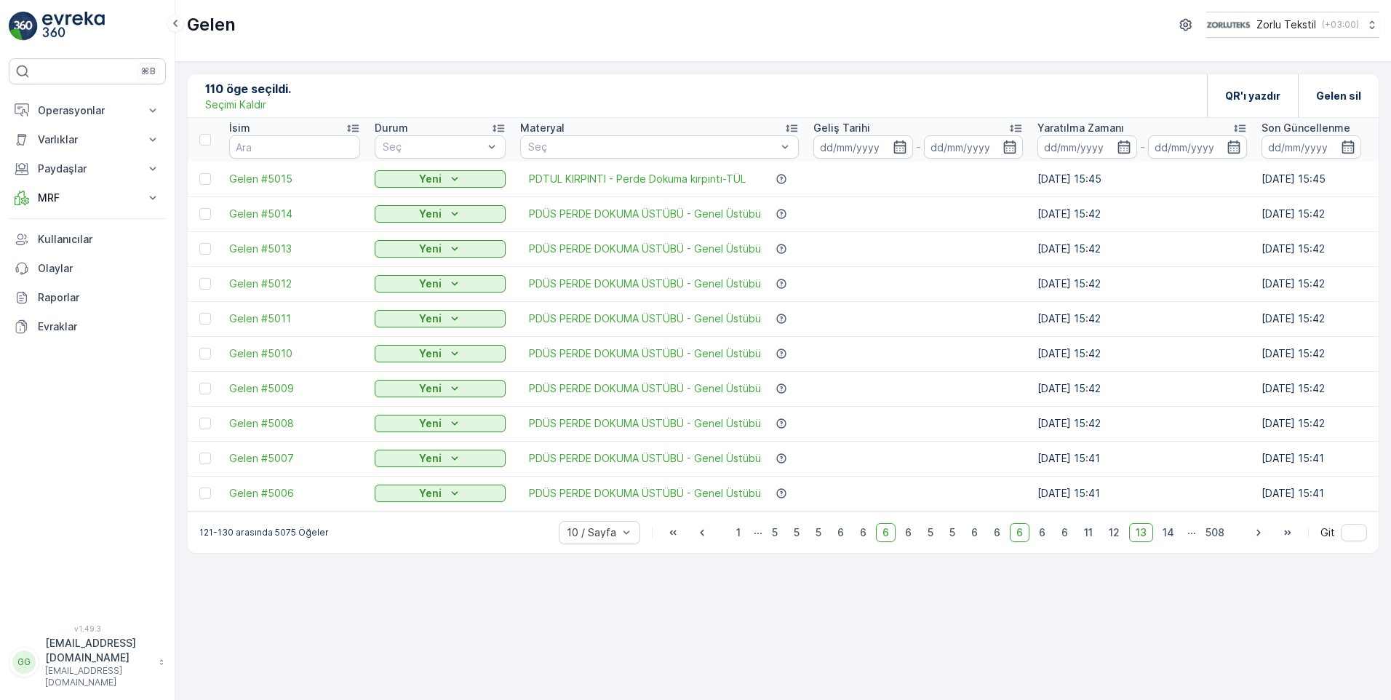
click at [207, 186] on td at bounding box center [205, 179] width 34 height 35
click at [206, 180] on div at bounding box center [205, 179] width 12 height 12
click at [199, 173] on input "checkbox" at bounding box center [199, 173] width 0 height 0
click at [207, 212] on div at bounding box center [205, 214] width 12 height 12
click at [199, 208] on input "checkbox" at bounding box center [199, 208] width 0 height 0
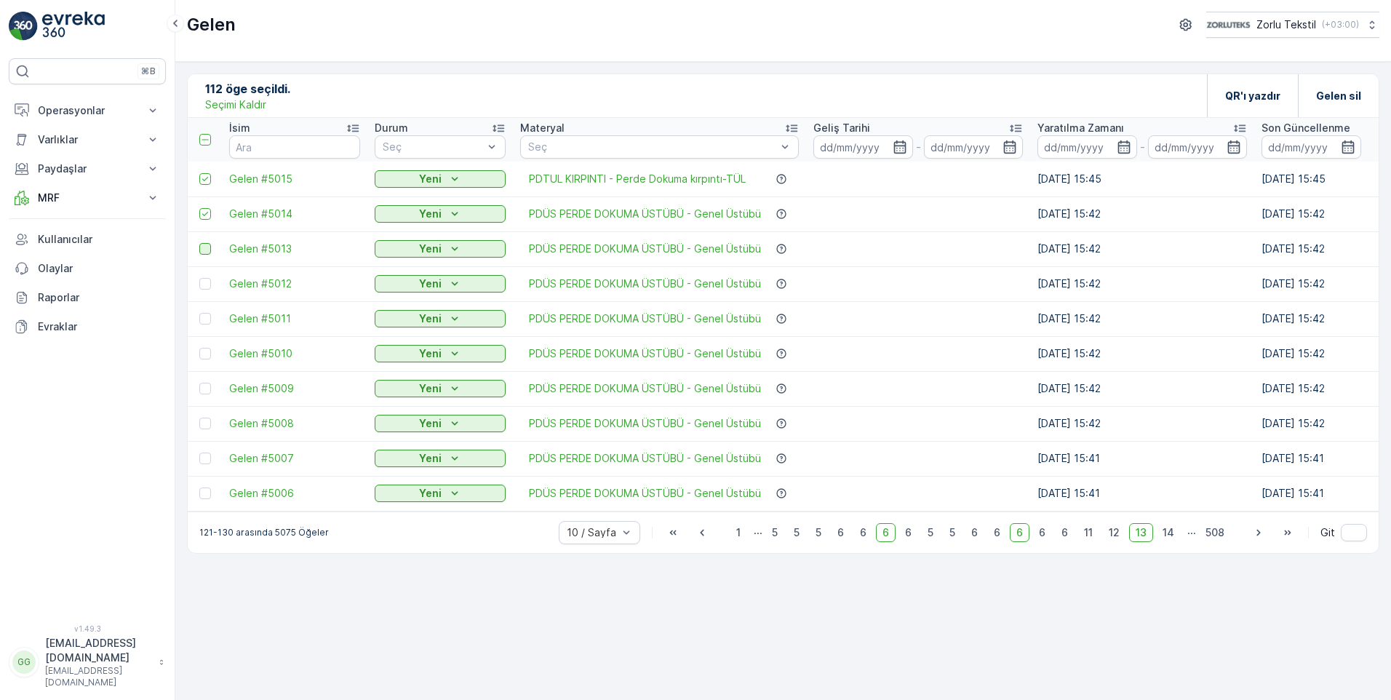
click at [200, 252] on div at bounding box center [205, 249] width 12 height 12
click at [199, 243] on input "checkbox" at bounding box center [199, 243] width 0 height 0
click at [200, 284] on div at bounding box center [205, 284] width 12 height 12
click at [199, 278] on input "checkbox" at bounding box center [199, 278] width 0 height 0
drag, startPoint x: 207, startPoint y: 314, endPoint x: 207, endPoint y: 333, distance: 18.9
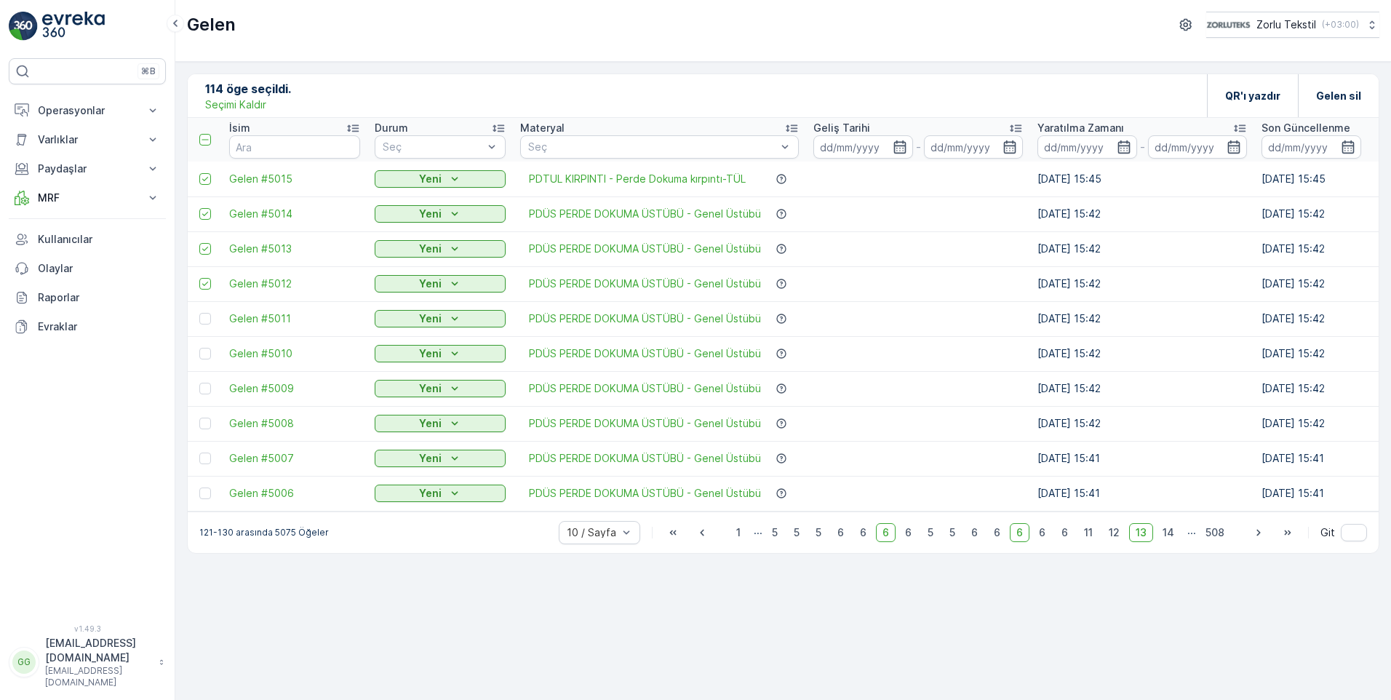
click at [207, 314] on div at bounding box center [205, 319] width 12 height 12
click at [199, 313] on input "checkbox" at bounding box center [199, 313] width 0 height 0
click at [214, 353] on div at bounding box center [206, 354] width 15 height 12
click at [199, 348] on input "checkbox" at bounding box center [199, 348] width 0 height 0
click at [212, 386] on div at bounding box center [206, 389] width 15 height 12
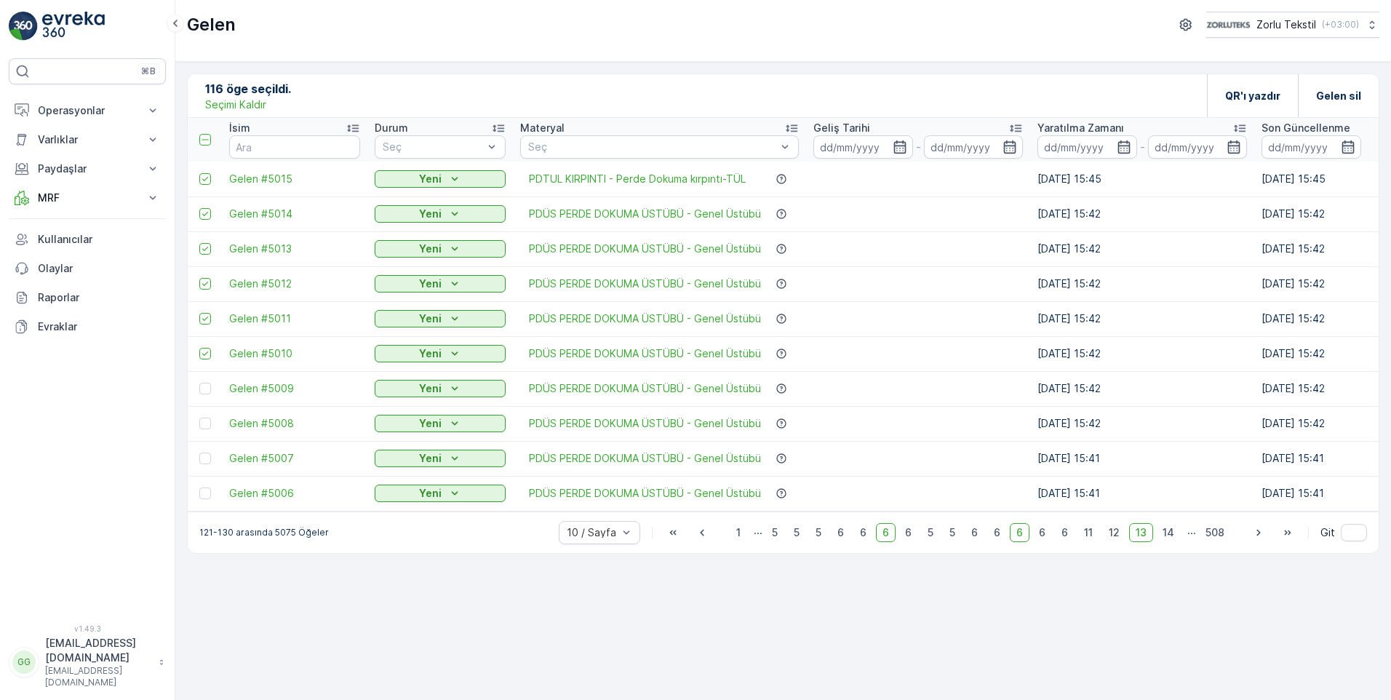
click at [199, 383] on input "checkbox" at bounding box center [199, 383] width 0 height 0
drag, startPoint x: 203, startPoint y: 429, endPoint x: 207, endPoint y: 444, distance: 15.9
click at [202, 429] on div at bounding box center [205, 424] width 12 height 12
click at [199, 418] on input "checkbox" at bounding box center [199, 418] width 0 height 0
click at [207, 464] on td at bounding box center [205, 458] width 34 height 35
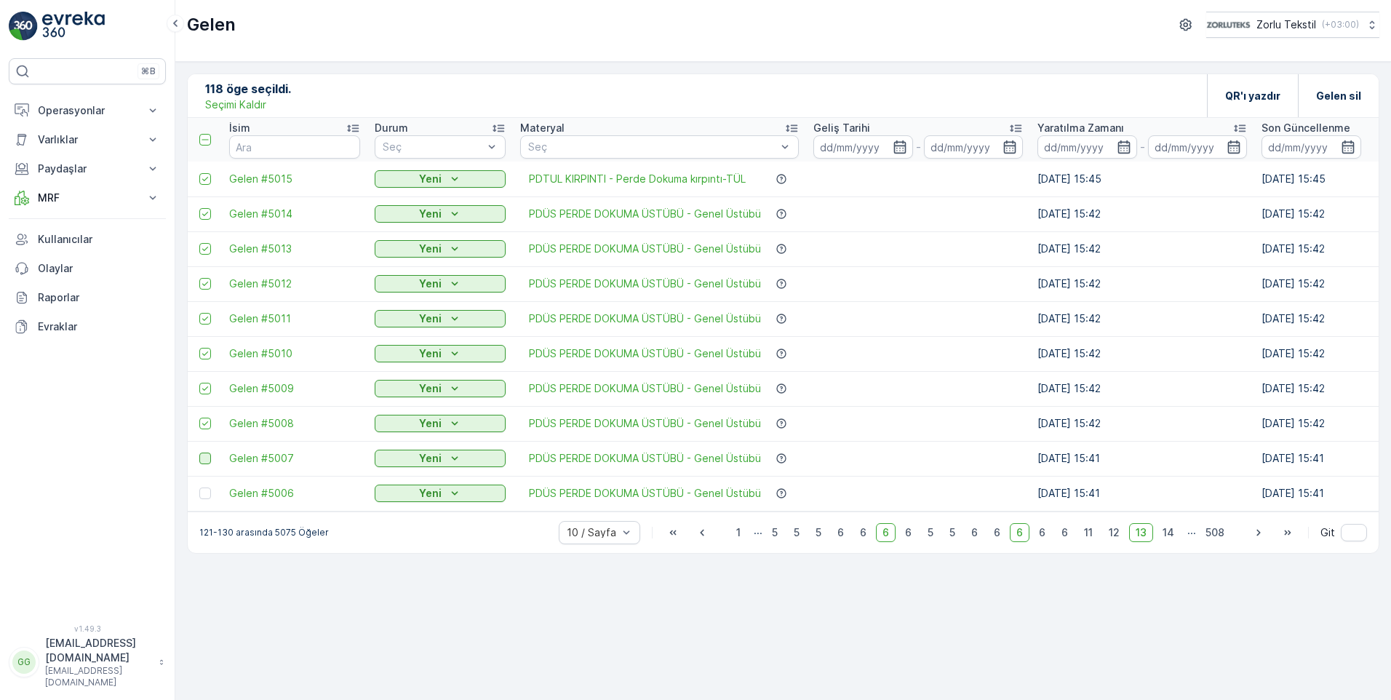
click at [207, 463] on div at bounding box center [205, 459] width 12 height 12
click at [199, 453] on input "checkbox" at bounding box center [199, 453] width 0 height 0
drag, startPoint x: 205, startPoint y: 493, endPoint x: 308, endPoint y: 501, distance: 103.6
click at [206, 493] on div at bounding box center [205, 493] width 12 height 12
click at [199, 487] on input "checkbox" at bounding box center [199, 487] width 0 height 0
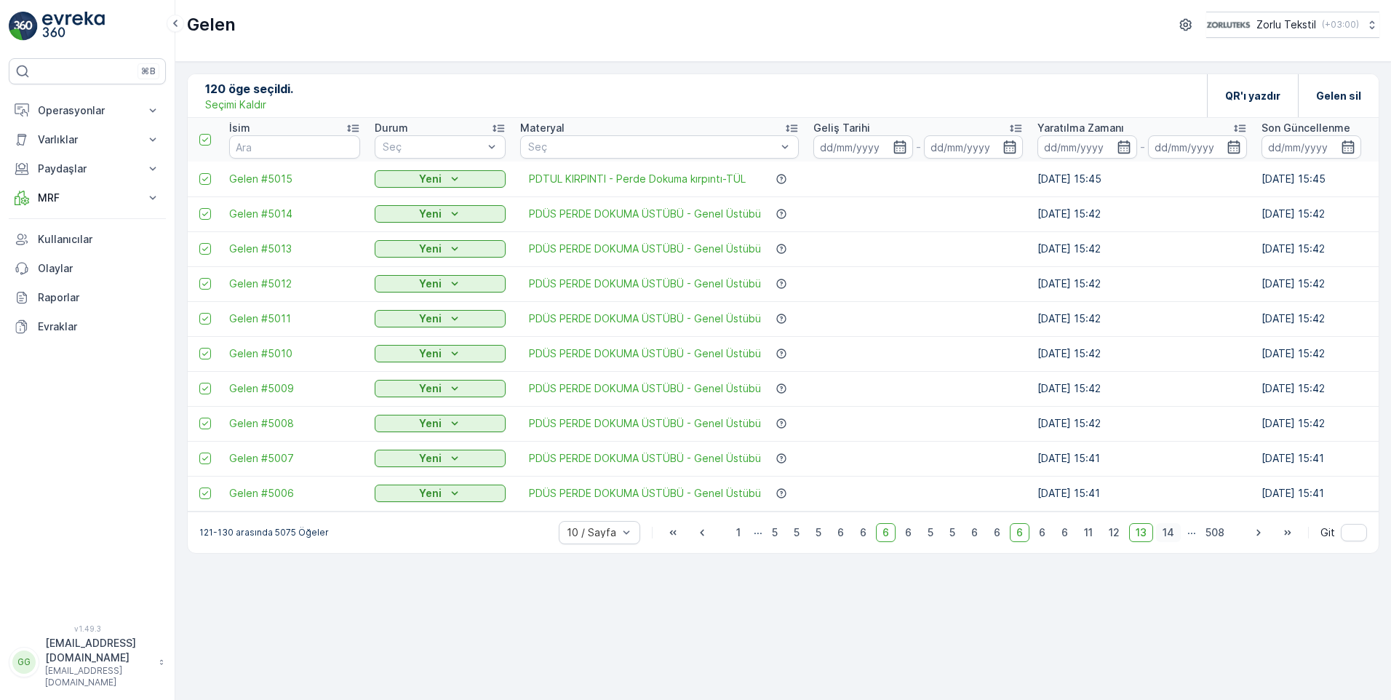
click at [890, 538] on span "14" at bounding box center [1168, 532] width 25 height 19
click at [204, 179] on div at bounding box center [205, 179] width 12 height 12
click at [199, 173] on input "checkbox" at bounding box center [199, 173] width 0 height 0
click at [202, 213] on div at bounding box center [205, 214] width 12 height 12
click at [199, 208] on input "checkbox" at bounding box center [199, 208] width 0 height 0
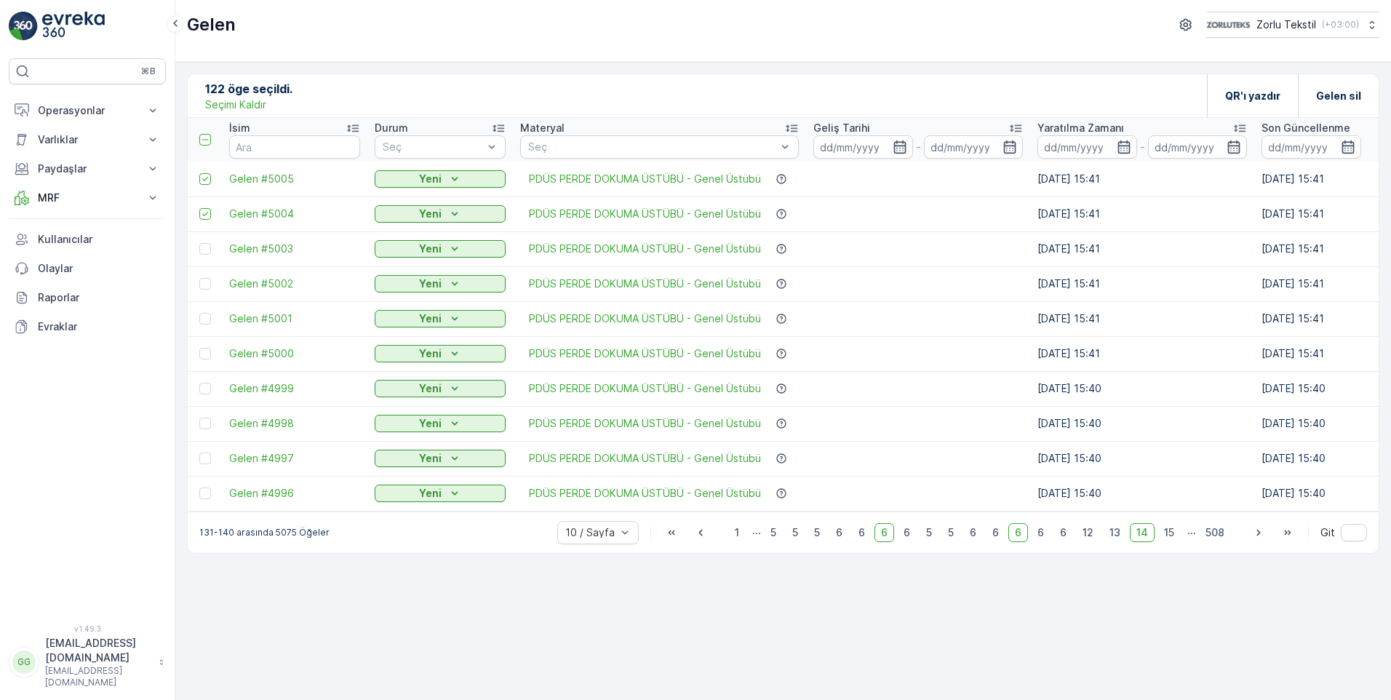
click at [206, 246] on div at bounding box center [205, 249] width 12 height 12
click at [199, 243] on input "checkbox" at bounding box center [199, 243] width 0 height 0
click at [204, 284] on div at bounding box center [205, 284] width 12 height 12
click at [199, 278] on input "checkbox" at bounding box center [199, 278] width 0 height 0
drag, startPoint x: 203, startPoint y: 322, endPoint x: 212, endPoint y: 348, distance: 26.9
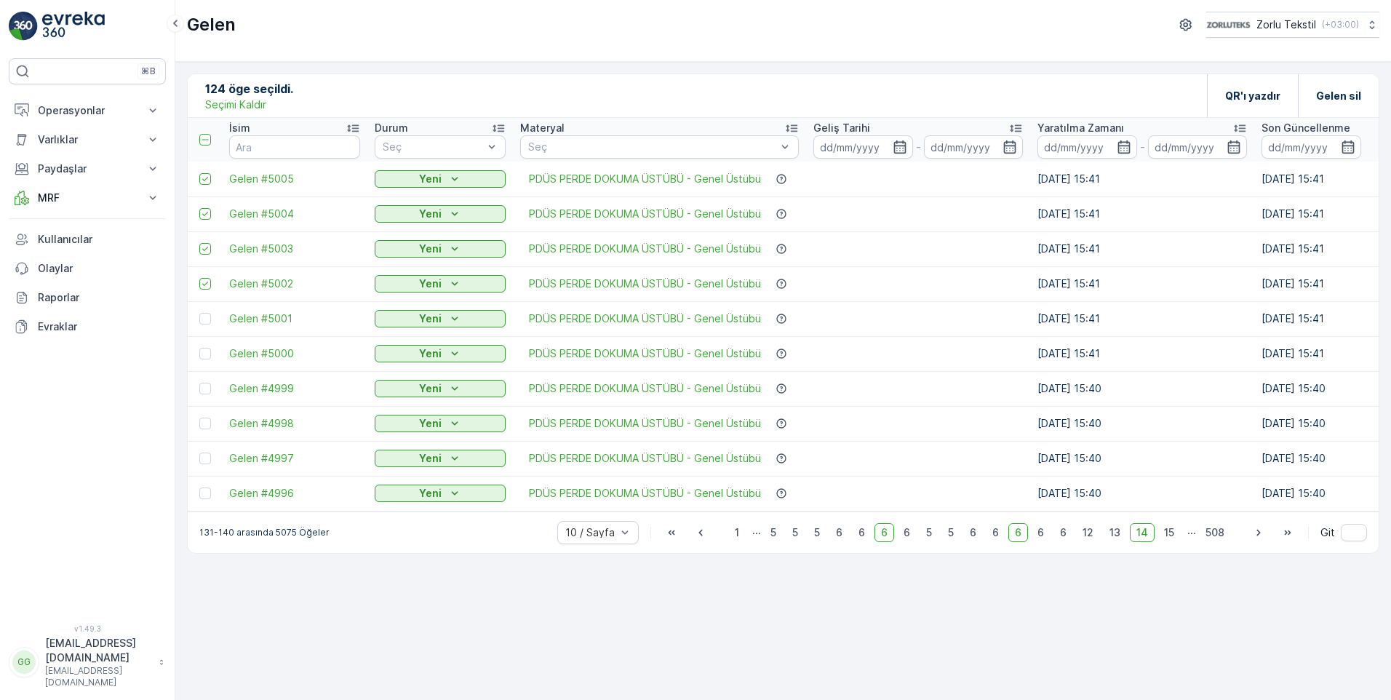
click at [210, 324] on div at bounding box center [205, 319] width 12 height 12
click at [199, 313] on input "checkbox" at bounding box center [199, 313] width 0 height 0
click at [204, 355] on div at bounding box center [205, 354] width 12 height 12
click at [199, 348] on input "checkbox" at bounding box center [199, 348] width 0 height 0
drag, startPoint x: 209, startPoint y: 379, endPoint x: 215, endPoint y: 386, distance: 9.3
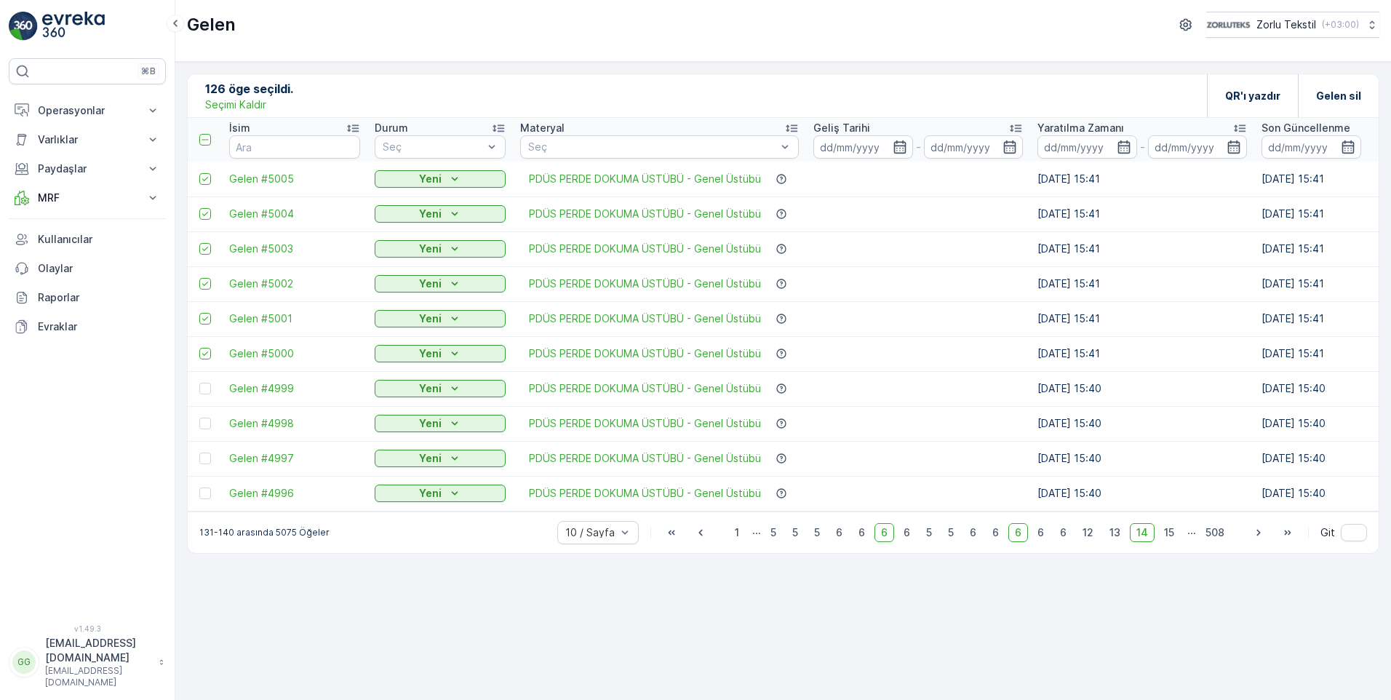
click at [217, 383] on td at bounding box center [205, 388] width 34 height 35
click at [205, 389] on div at bounding box center [205, 389] width 12 height 12
click at [199, 383] on input "checkbox" at bounding box center [199, 383] width 0 height 0
drag, startPoint x: 204, startPoint y: 424, endPoint x: 206, endPoint y: 442, distance: 17.6
click at [204, 423] on div at bounding box center [205, 424] width 12 height 12
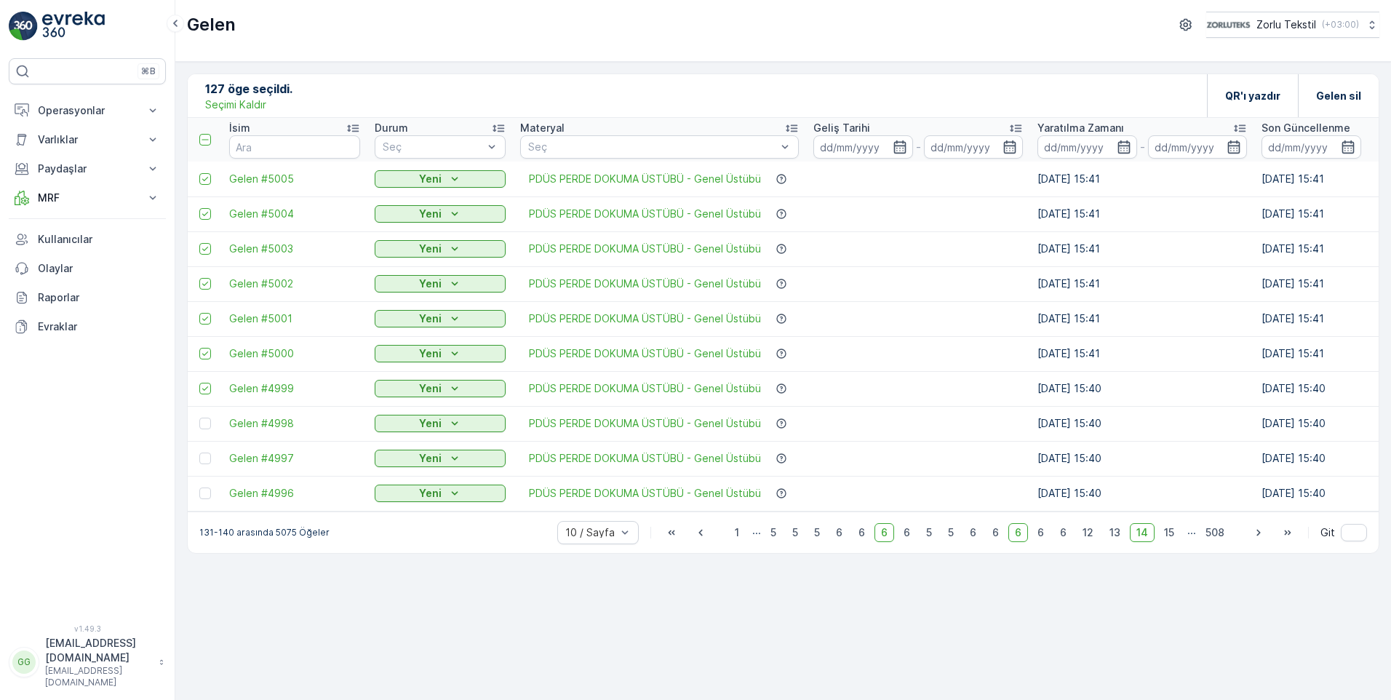
click at [199, 418] on input "checkbox" at bounding box center [199, 418] width 0 height 0
click at [202, 461] on div at bounding box center [205, 459] width 12 height 12
click at [199, 453] on input "checkbox" at bounding box center [199, 453] width 0 height 0
click at [206, 494] on div at bounding box center [205, 493] width 12 height 12
click at [199, 487] on input "checkbox" at bounding box center [199, 487] width 0 height 0
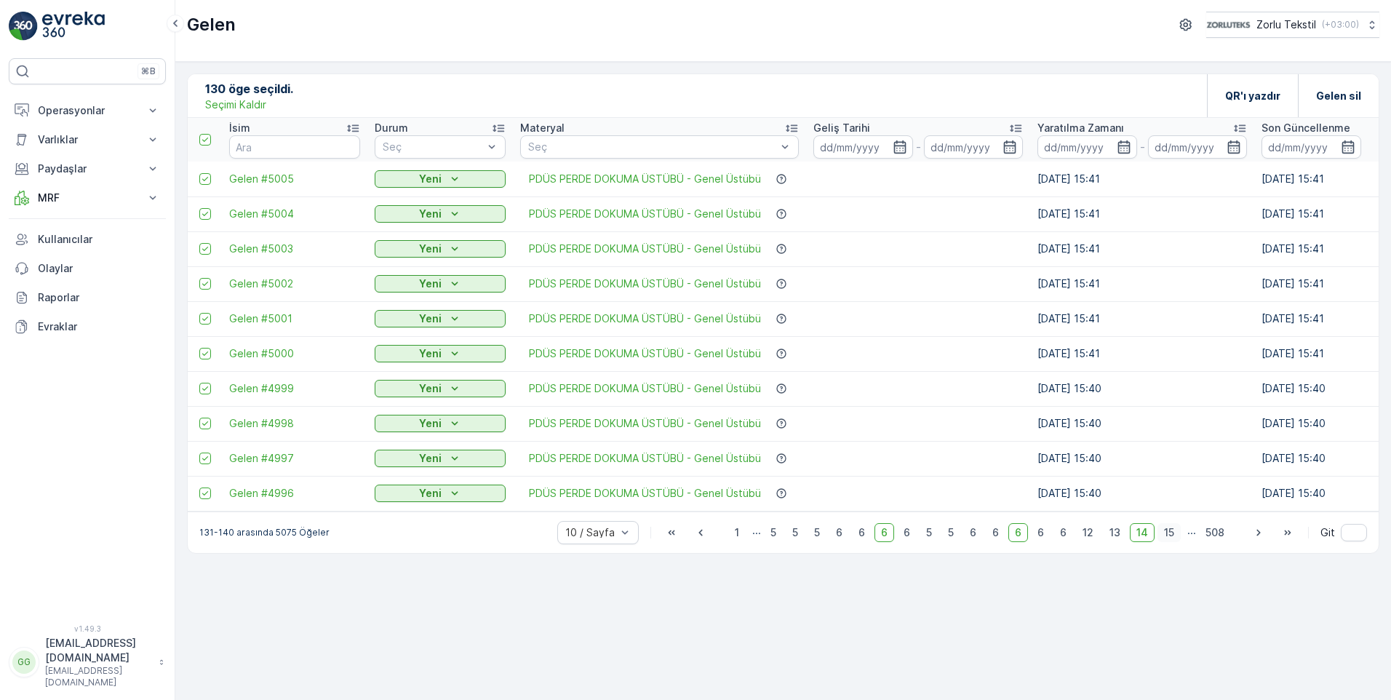
click at [890, 542] on span "15" at bounding box center [1169, 532] width 23 height 19
click at [210, 178] on div at bounding box center [205, 179] width 12 height 12
click at [199, 173] on input "checkbox" at bounding box center [199, 173] width 0 height 0
click at [206, 218] on div at bounding box center [205, 214] width 12 height 12
click at [199, 208] on input "checkbox" at bounding box center [199, 208] width 0 height 0
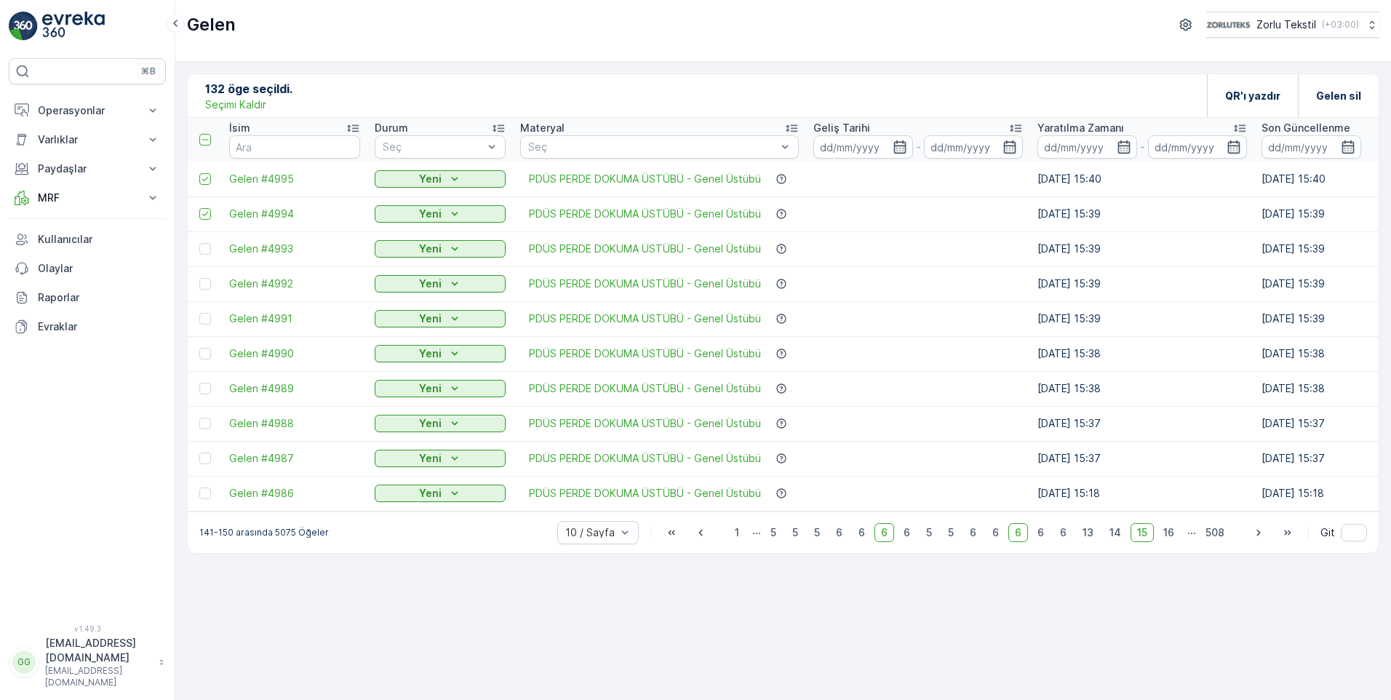
drag, startPoint x: 199, startPoint y: 252, endPoint x: 202, endPoint y: 264, distance: 12.7
click at [202, 252] on div at bounding box center [205, 249] width 12 height 12
click at [199, 243] on input "checkbox" at bounding box center [199, 243] width 0 height 0
drag, startPoint x: 206, startPoint y: 289, endPoint x: 208, endPoint y: 315, distance: 26.3
click at [206, 288] on div at bounding box center [205, 284] width 12 height 12
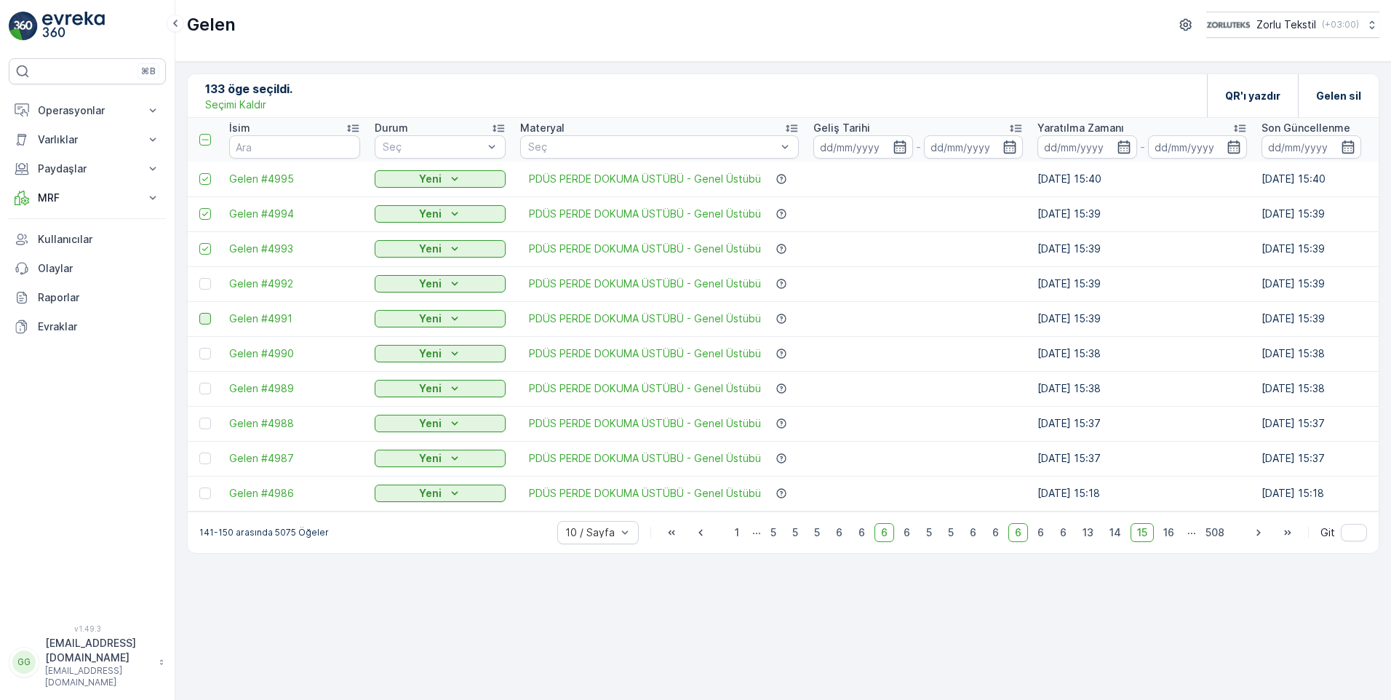
click at [199, 278] on input "checkbox" at bounding box center [199, 278] width 0 height 0
drag, startPoint x: 205, startPoint y: 320, endPoint x: 211, endPoint y: 348, distance: 28.3
click at [206, 320] on div at bounding box center [205, 319] width 12 height 12
click at [199, 313] on input "checkbox" at bounding box center [199, 313] width 0 height 0
click at [207, 351] on div at bounding box center [205, 354] width 12 height 12
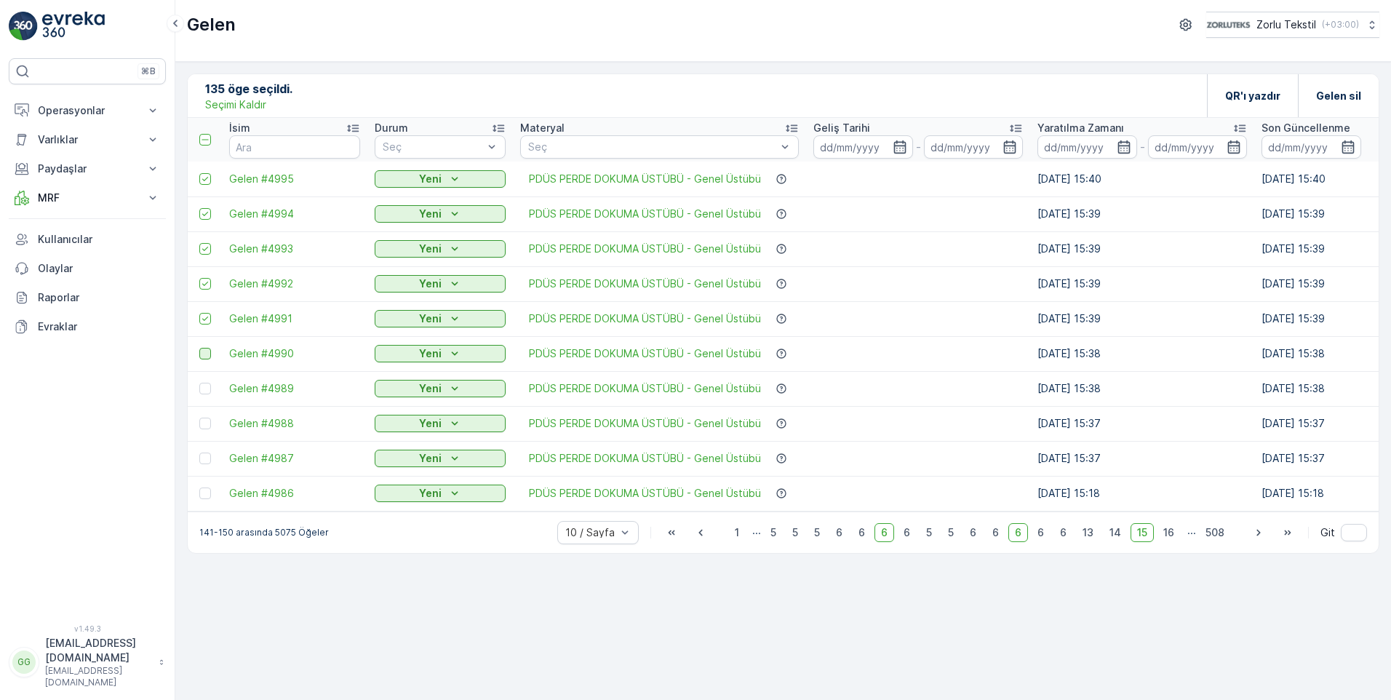
click at [199, 348] on input "checkbox" at bounding box center [199, 348] width 0 height 0
drag, startPoint x: 208, startPoint y: 384, endPoint x: 208, endPoint y: 405, distance: 21.1
click at [208, 385] on div at bounding box center [205, 389] width 12 height 12
click at [199, 383] on input "checkbox" at bounding box center [199, 383] width 0 height 0
drag, startPoint x: 209, startPoint y: 428, endPoint x: 210, endPoint y: 447, distance: 19.7
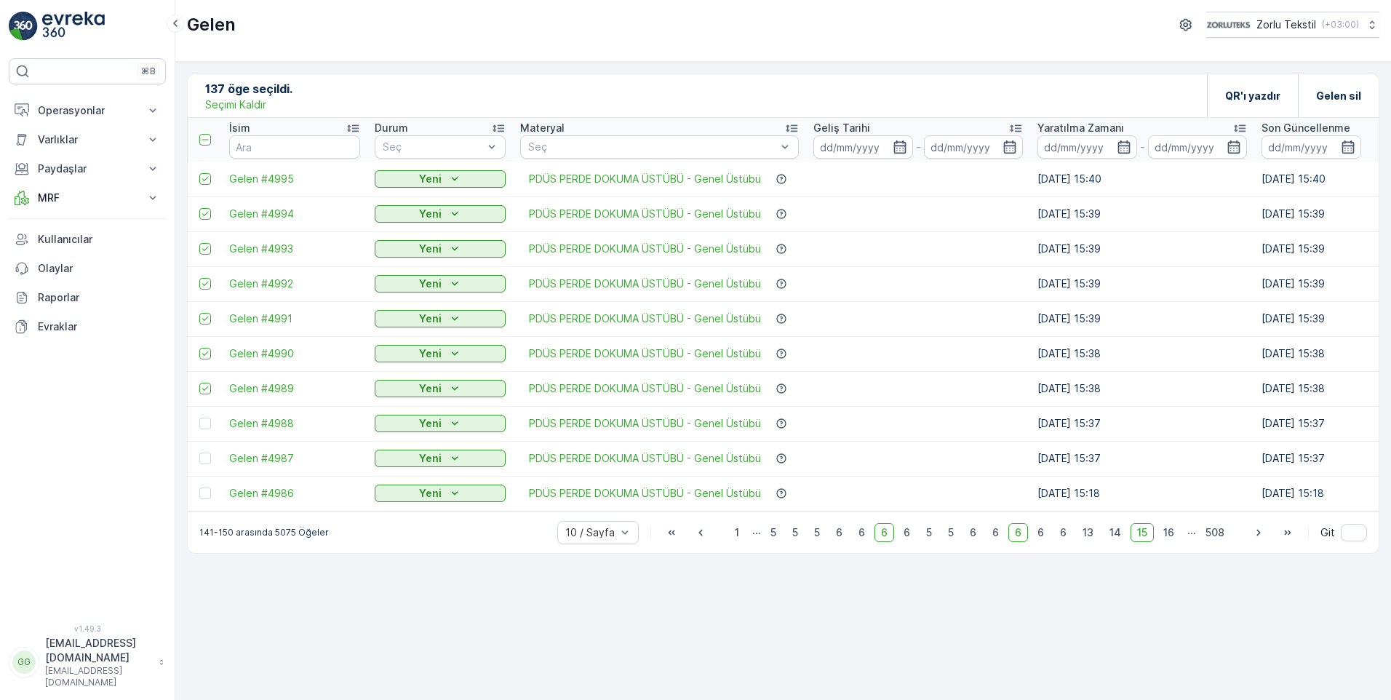
click at [209, 429] on div at bounding box center [205, 424] width 12 height 12
click at [199, 418] on input "checkbox" at bounding box center [199, 418] width 0 height 0
click at [210, 467] on td at bounding box center [205, 458] width 34 height 35
click at [210, 463] on div at bounding box center [205, 459] width 12 height 12
click at [199, 453] on input "checkbox" at bounding box center [199, 453] width 0 height 0
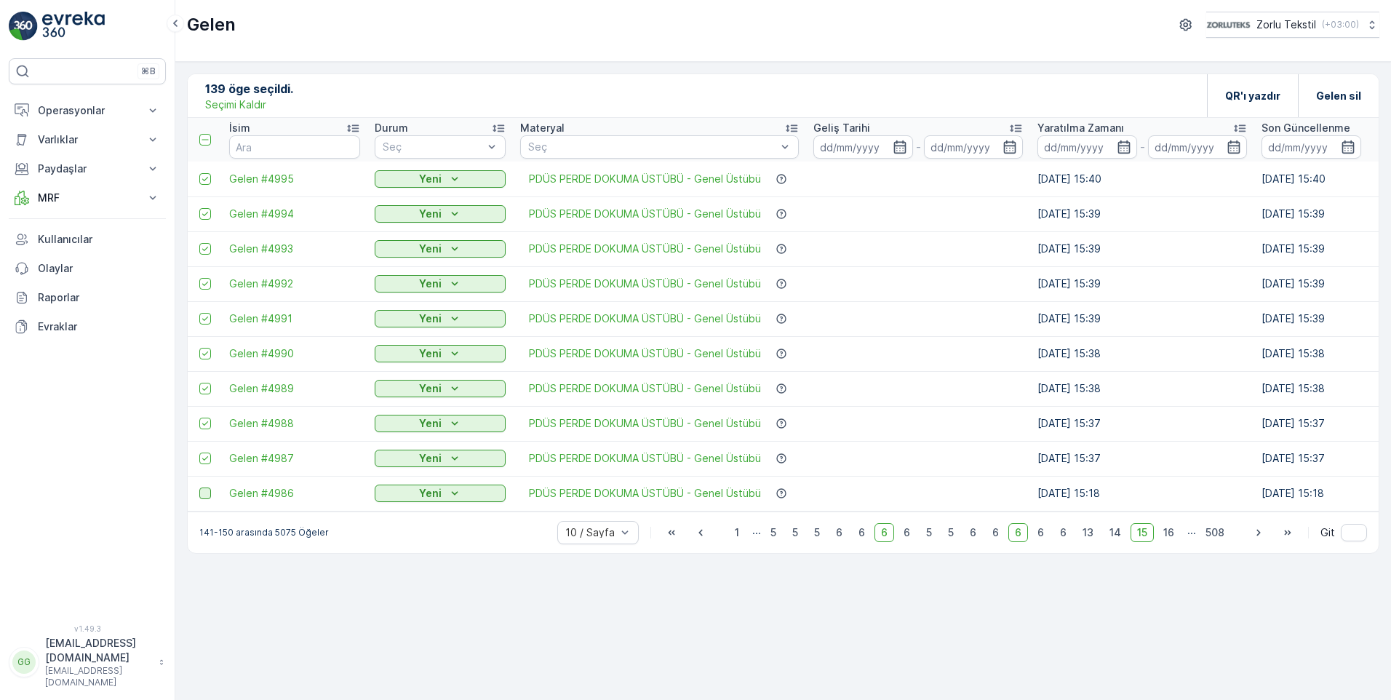
click at [204, 493] on div at bounding box center [205, 493] width 12 height 12
click at [199, 487] on input "checkbox" at bounding box center [199, 487] width 0 height 0
click at [890, 542] on span "16" at bounding box center [1169, 532] width 24 height 19
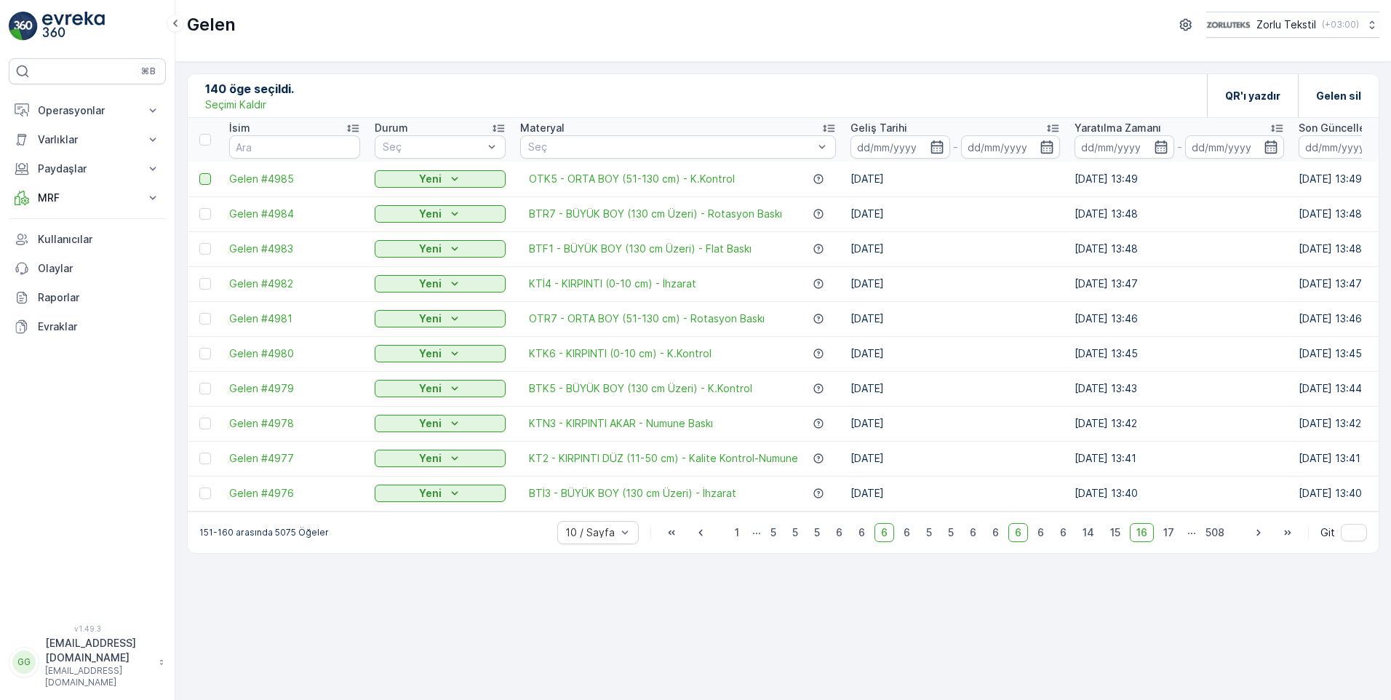
click at [204, 182] on div at bounding box center [205, 179] width 12 height 12
click at [199, 173] on input "checkbox" at bounding box center [199, 173] width 0 height 0
click at [200, 207] on td at bounding box center [205, 213] width 34 height 35
click at [207, 219] on div at bounding box center [205, 214] width 12 height 12
click at [199, 208] on input "checkbox" at bounding box center [199, 208] width 0 height 0
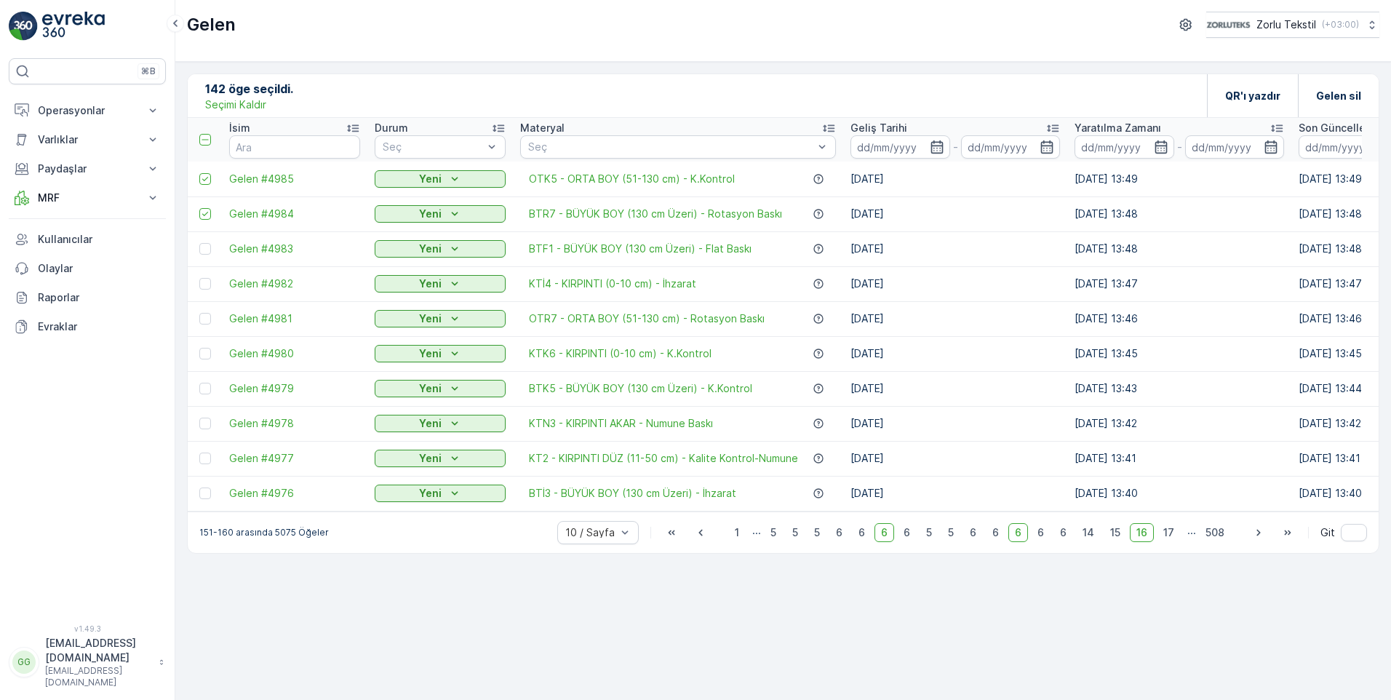
click at [208, 249] on div at bounding box center [205, 249] width 12 height 12
click at [199, 243] on input "checkbox" at bounding box center [199, 243] width 0 height 0
click at [204, 280] on div at bounding box center [205, 284] width 12 height 12
click at [199, 278] on input "checkbox" at bounding box center [199, 278] width 0 height 0
click at [198, 317] on td at bounding box center [205, 318] width 34 height 35
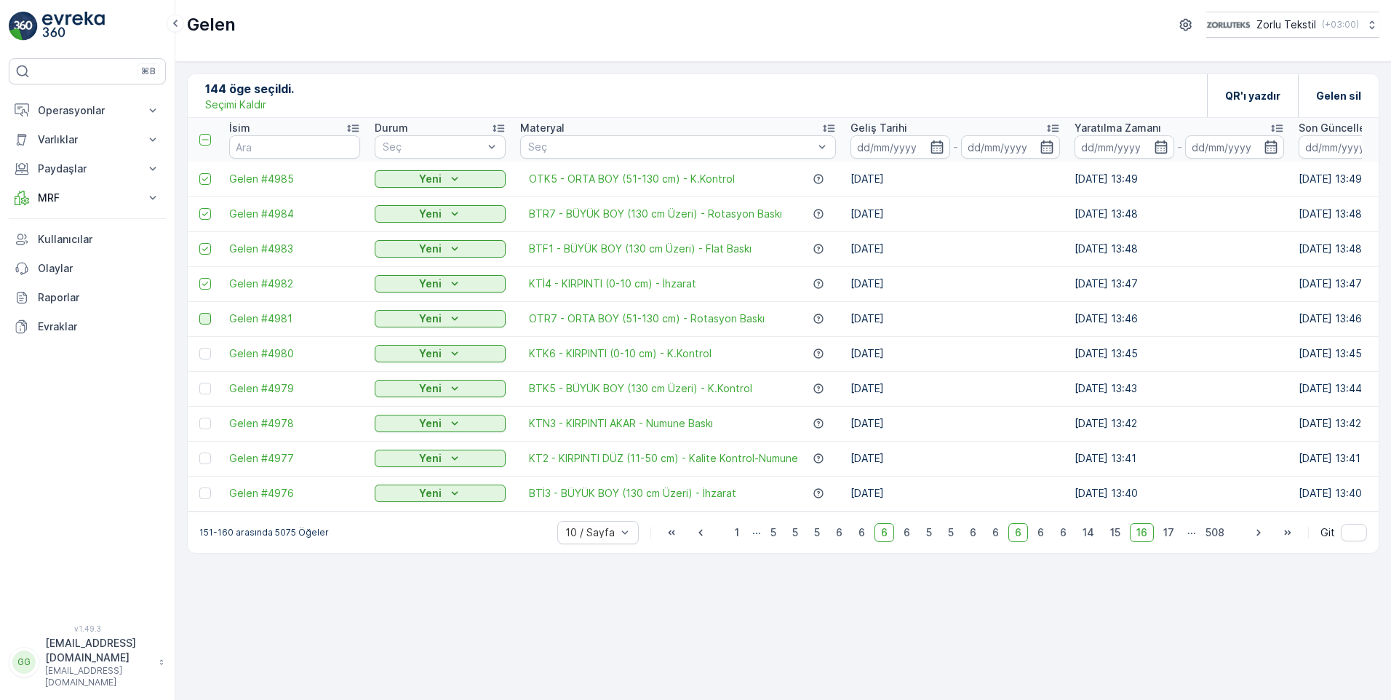
click at [210, 322] on div at bounding box center [205, 319] width 12 height 12
click at [199, 313] on input "checkbox" at bounding box center [199, 313] width 0 height 0
click at [207, 346] on td at bounding box center [205, 353] width 34 height 35
click at [209, 353] on div at bounding box center [205, 354] width 12 height 12
click at [199, 348] on input "checkbox" at bounding box center [199, 348] width 0 height 0
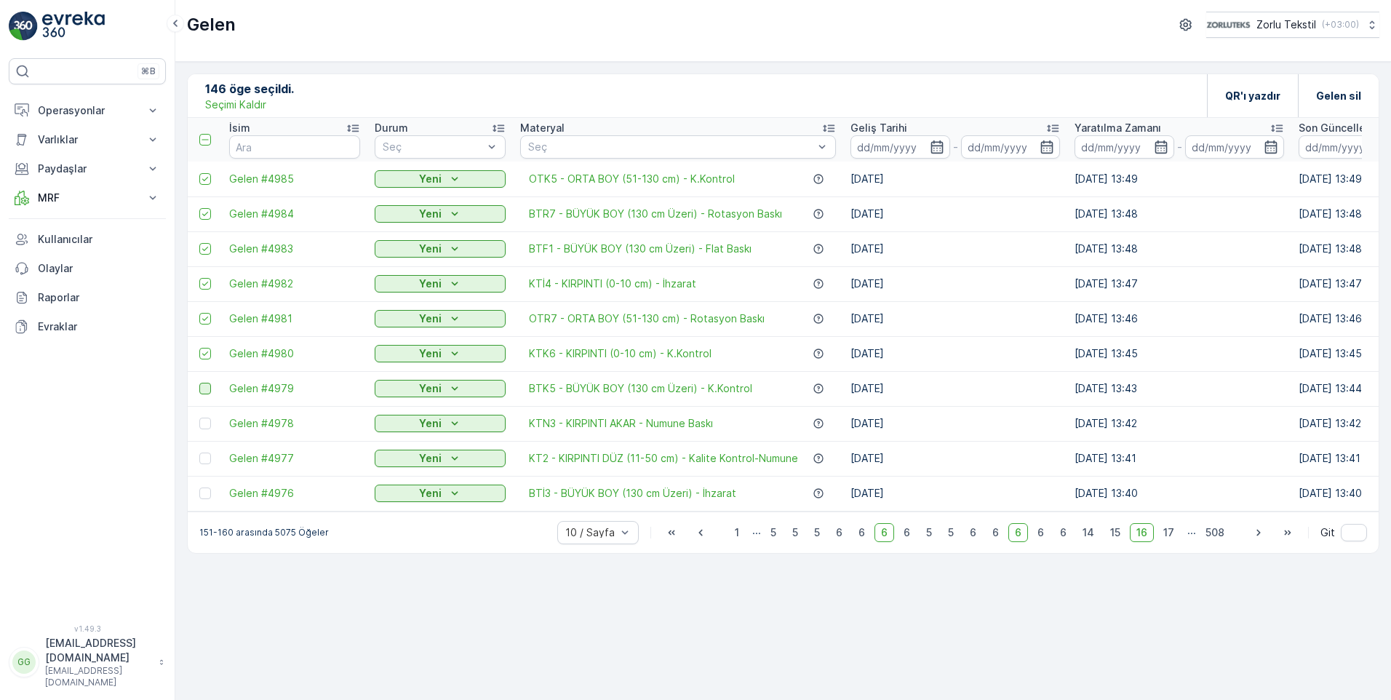
click at [207, 394] on div at bounding box center [205, 389] width 12 height 12
click at [199, 383] on input "checkbox" at bounding box center [199, 383] width 0 height 0
click at [212, 423] on div at bounding box center [206, 424] width 15 height 12
click at [199, 418] on input "checkbox" at bounding box center [199, 418] width 0 height 0
click at [207, 468] on td at bounding box center [205, 458] width 34 height 35
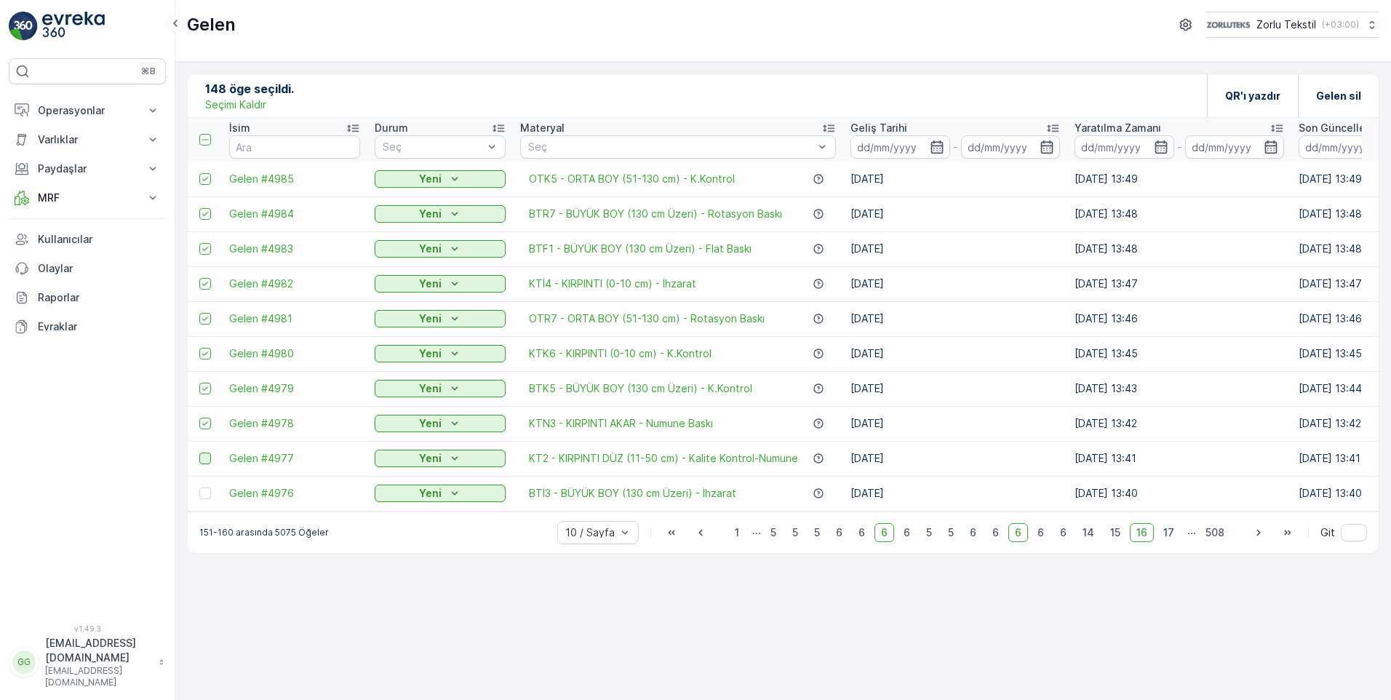
click at [205, 462] on div at bounding box center [205, 459] width 12 height 12
click at [199, 453] on input "checkbox" at bounding box center [199, 453] width 0 height 0
click at [210, 493] on div at bounding box center [205, 493] width 12 height 12
click at [199, 487] on input "checkbox" at bounding box center [199, 487] width 0 height 0
click at [890, 538] on span "17" at bounding box center [1169, 532] width 24 height 19
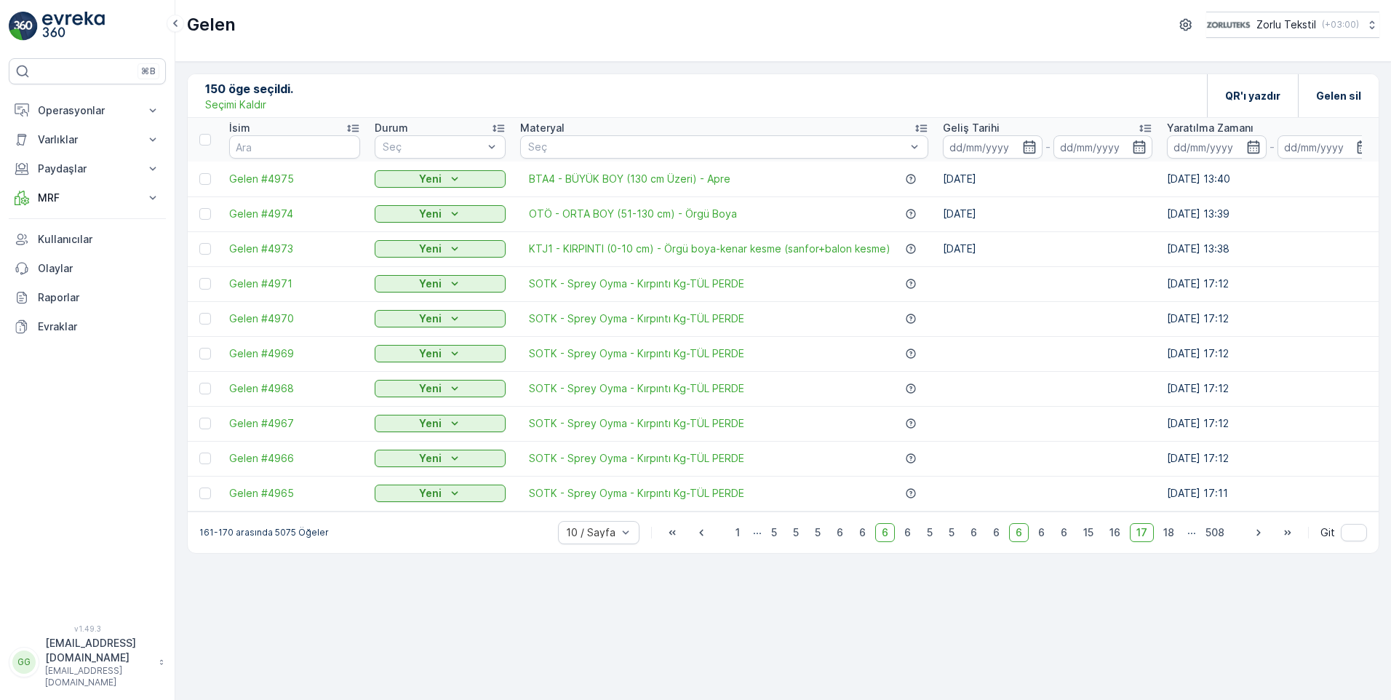
drag, startPoint x: 202, startPoint y: 179, endPoint x: 196, endPoint y: 187, distance: 9.9
click at [202, 179] on div at bounding box center [205, 179] width 12 height 12
click at [199, 173] on input "checkbox" at bounding box center [199, 173] width 0 height 0
drag, startPoint x: 205, startPoint y: 213, endPoint x: 207, endPoint y: 227, distance: 14.0
click at [207, 213] on div at bounding box center [205, 214] width 12 height 12
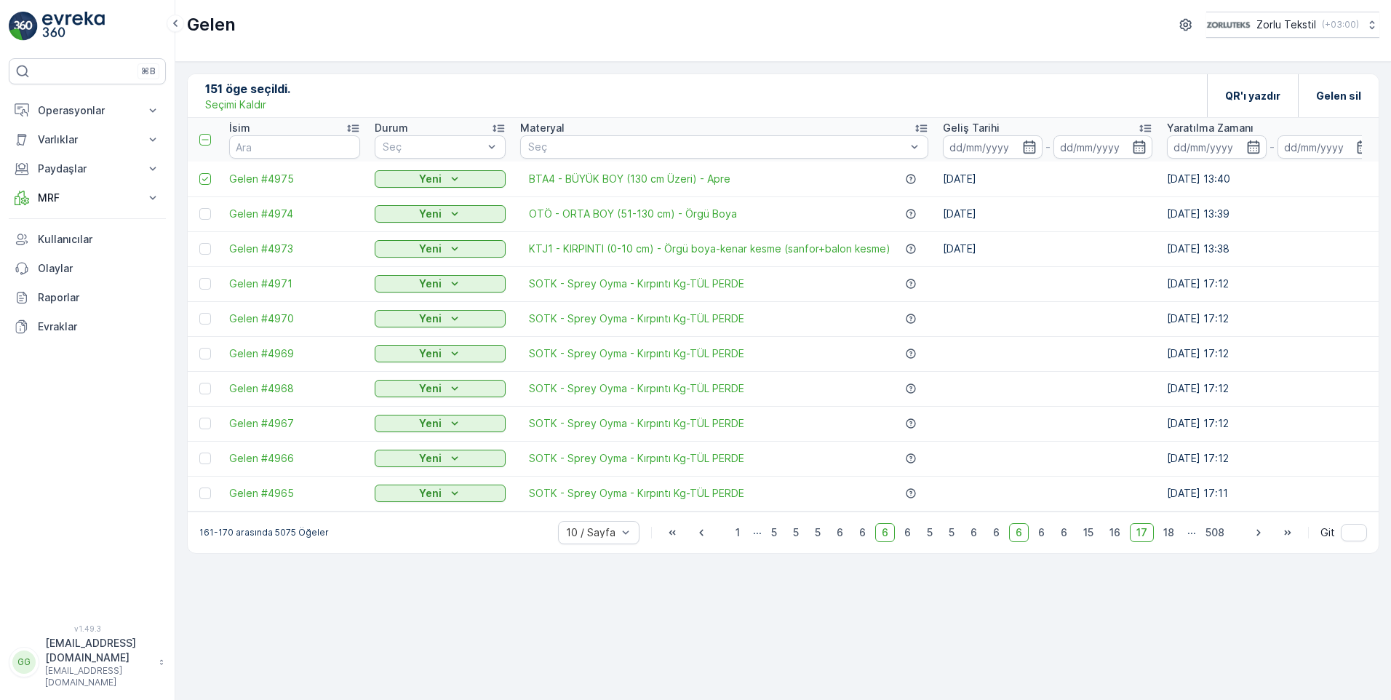
click at [199, 208] on input "checkbox" at bounding box center [199, 208] width 0 height 0
click at [209, 255] on td at bounding box center [205, 248] width 34 height 35
click at [200, 251] on div at bounding box center [205, 249] width 12 height 12
click at [199, 243] on input "checkbox" at bounding box center [199, 243] width 0 height 0
click at [209, 281] on div at bounding box center [205, 284] width 12 height 12
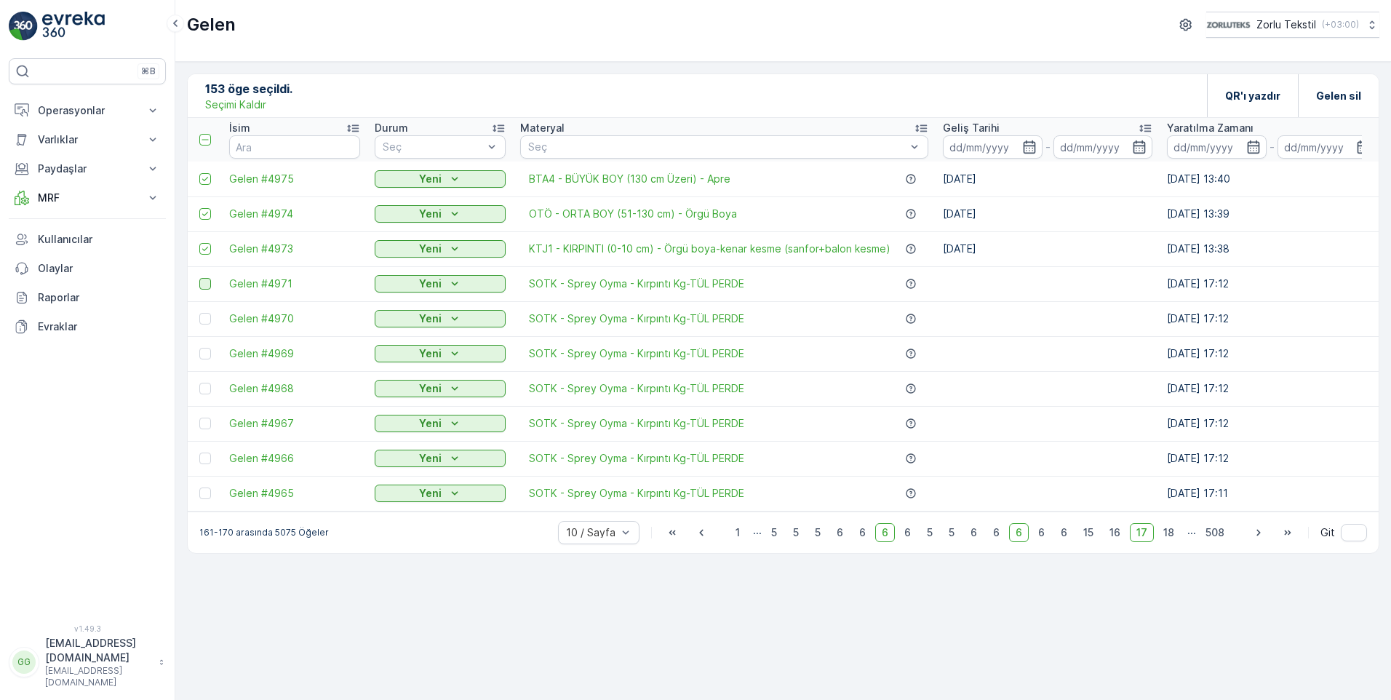
click at [199, 278] on input "checkbox" at bounding box center [199, 278] width 0 height 0
click at [204, 317] on div at bounding box center [205, 319] width 12 height 12
click at [199, 313] on input "checkbox" at bounding box center [199, 313] width 0 height 0
click at [199, 359] on td at bounding box center [205, 353] width 34 height 35
click at [203, 354] on div at bounding box center [205, 354] width 12 height 12
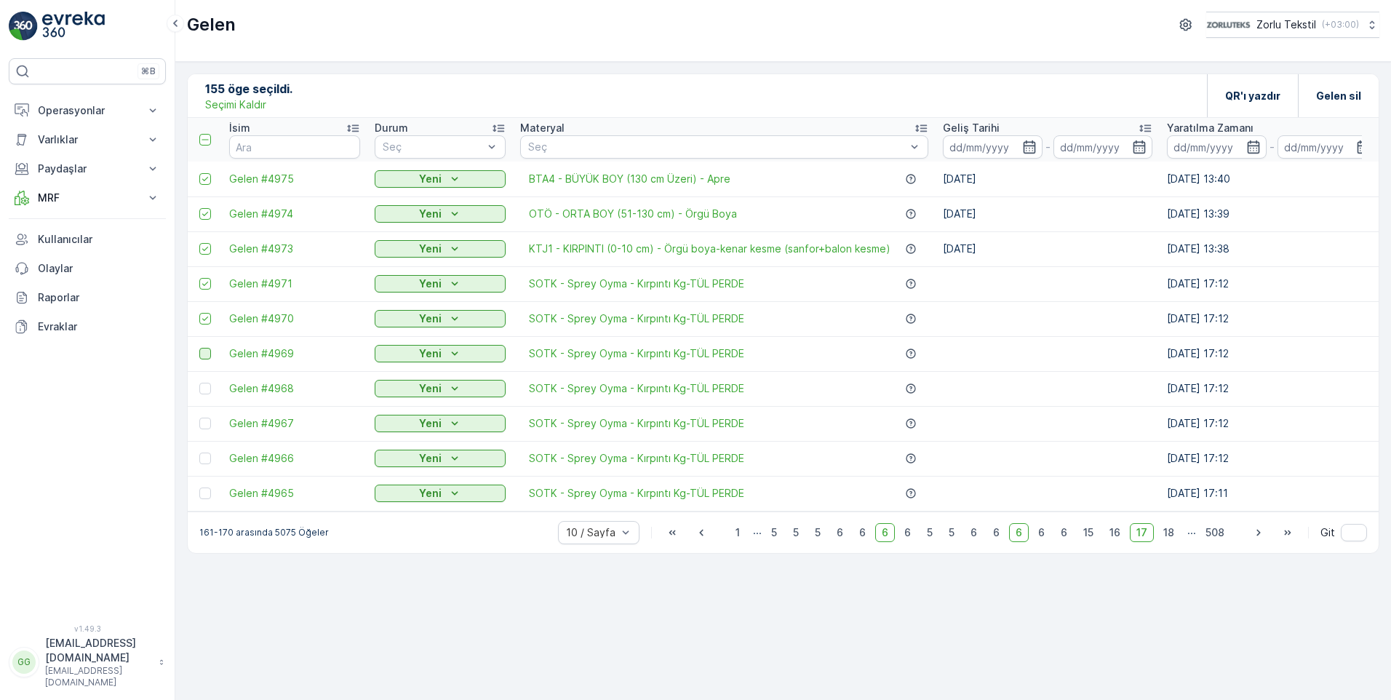
click at [199, 348] on input "checkbox" at bounding box center [199, 348] width 0 height 0
click at [204, 381] on td at bounding box center [205, 388] width 34 height 35
click at [204, 388] on div at bounding box center [205, 389] width 12 height 12
click at [199, 383] on input "checkbox" at bounding box center [199, 383] width 0 height 0
click at [206, 421] on div at bounding box center [205, 424] width 12 height 12
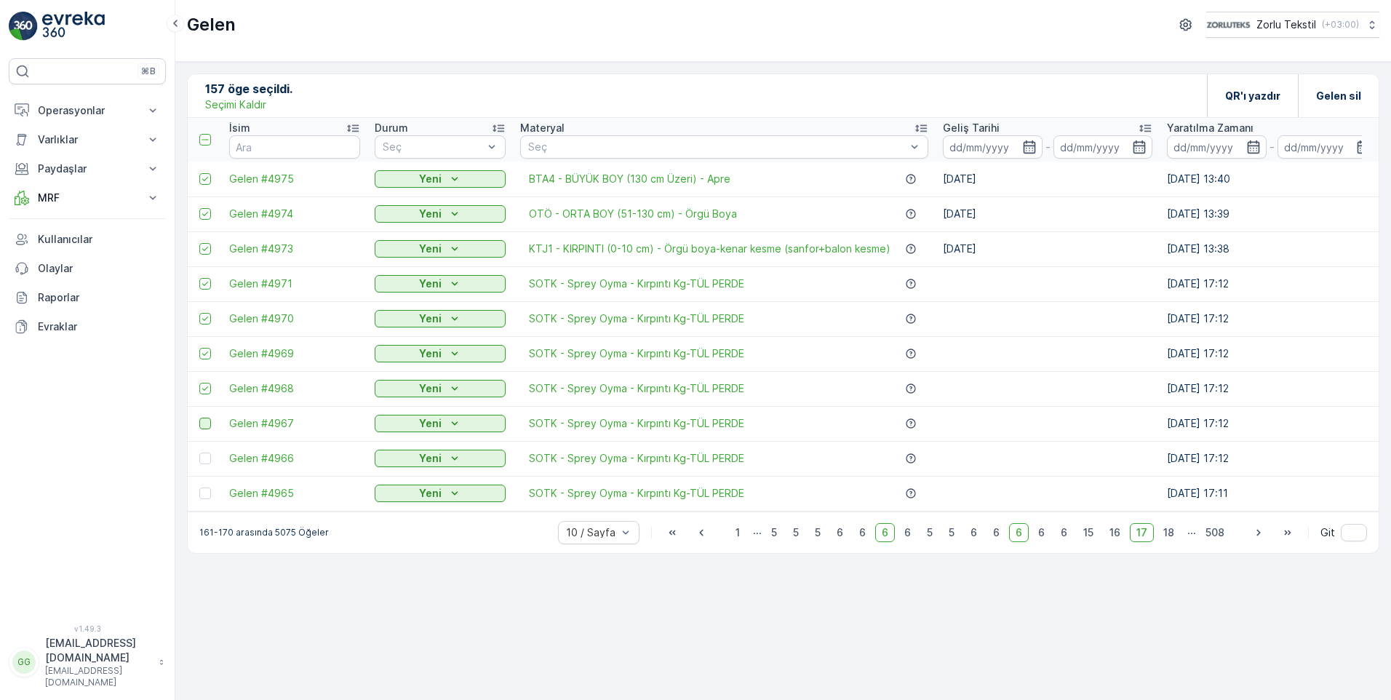
click at [199, 418] on input "checkbox" at bounding box center [199, 418] width 0 height 0
click at [207, 454] on div at bounding box center [205, 459] width 12 height 12
click at [199, 453] on input "checkbox" at bounding box center [199, 453] width 0 height 0
click at [202, 461] on icon at bounding box center [205, 458] width 10 height 10
click at [199, 453] on input "checkbox" at bounding box center [199, 453] width 0 height 0
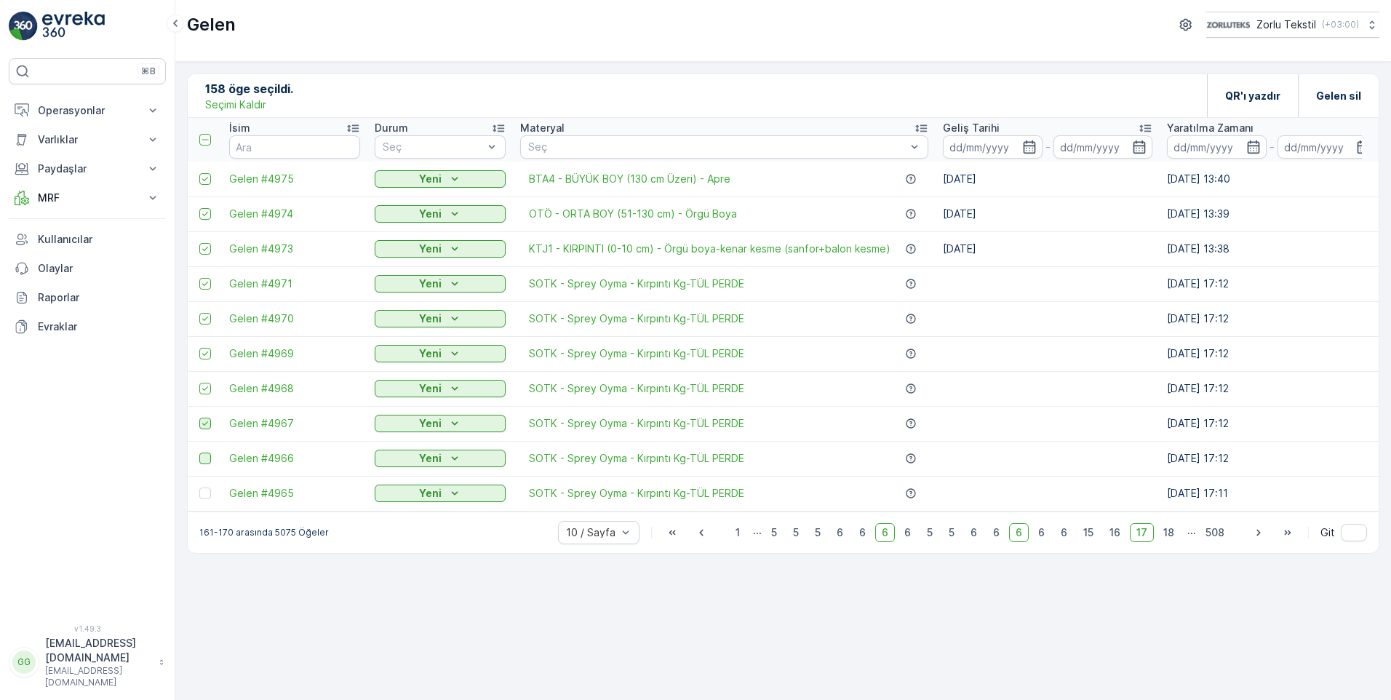
click at [204, 425] on icon at bounding box center [205, 423] width 6 height 4
click at [199, 418] on input "checkbox" at bounding box center [199, 418] width 0 height 0
click at [208, 388] on icon at bounding box center [205, 388] width 10 height 10
click at [199, 383] on input "checkbox" at bounding box center [199, 383] width 0 height 0
drag, startPoint x: 208, startPoint y: 356, endPoint x: 210, endPoint y: 340, distance: 16.2
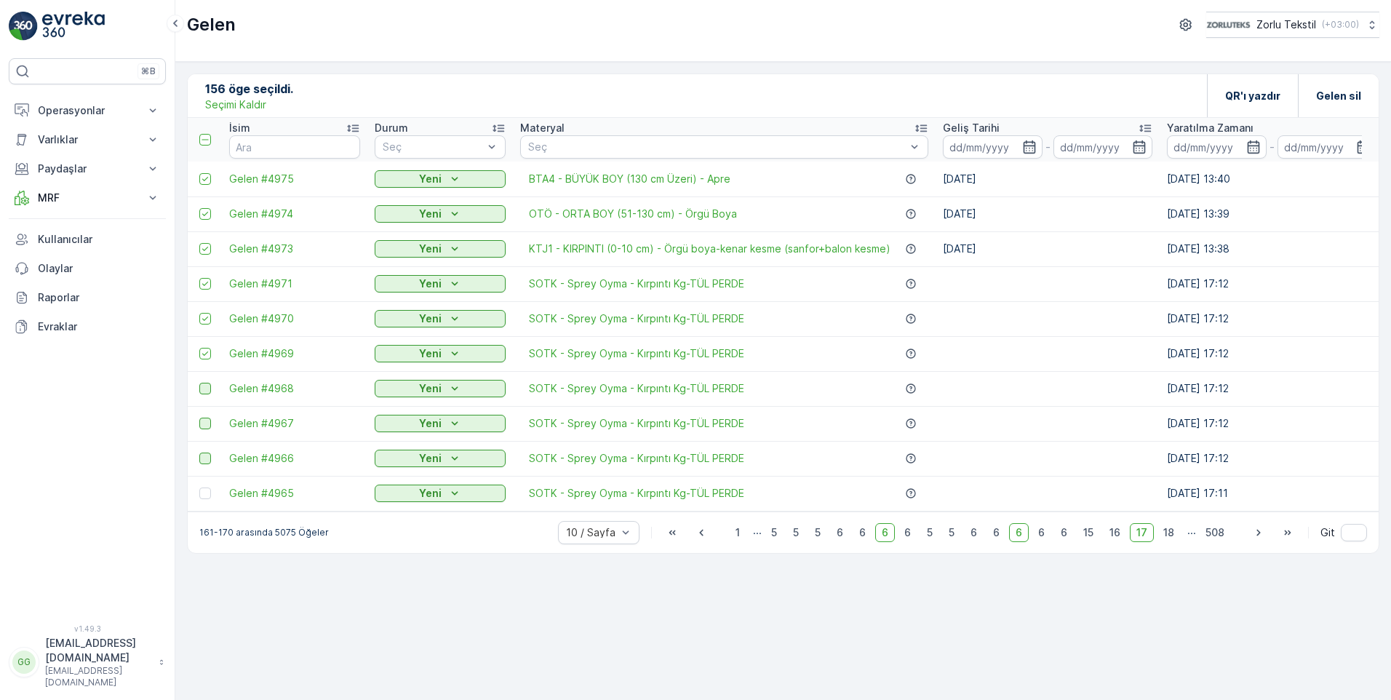
click at [208, 356] on icon at bounding box center [205, 353] width 10 height 10
click at [199, 348] on input "checkbox" at bounding box center [199, 348] width 0 height 0
click at [210, 319] on div at bounding box center [205, 319] width 12 height 12
click at [199, 313] on input "checkbox" at bounding box center [199, 313] width 0 height 0
click at [202, 280] on icon at bounding box center [205, 284] width 10 height 10
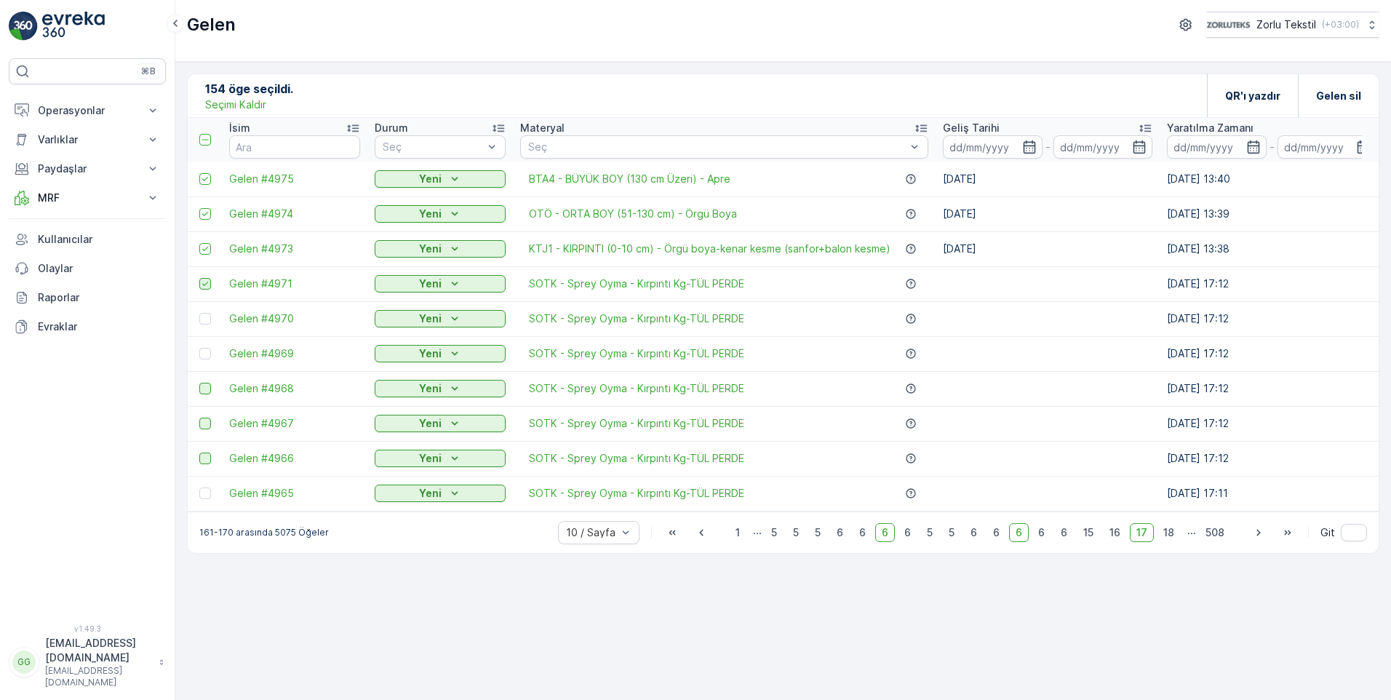
click at [199, 278] on input "checkbox" at bounding box center [199, 278] width 0 height 0
click at [203, 247] on icon at bounding box center [205, 249] width 10 height 10
click at [199, 243] on input "checkbox" at bounding box center [199, 243] width 0 height 0
click at [203, 207] on td at bounding box center [205, 213] width 34 height 35
click at [204, 214] on icon at bounding box center [205, 214] width 10 height 10
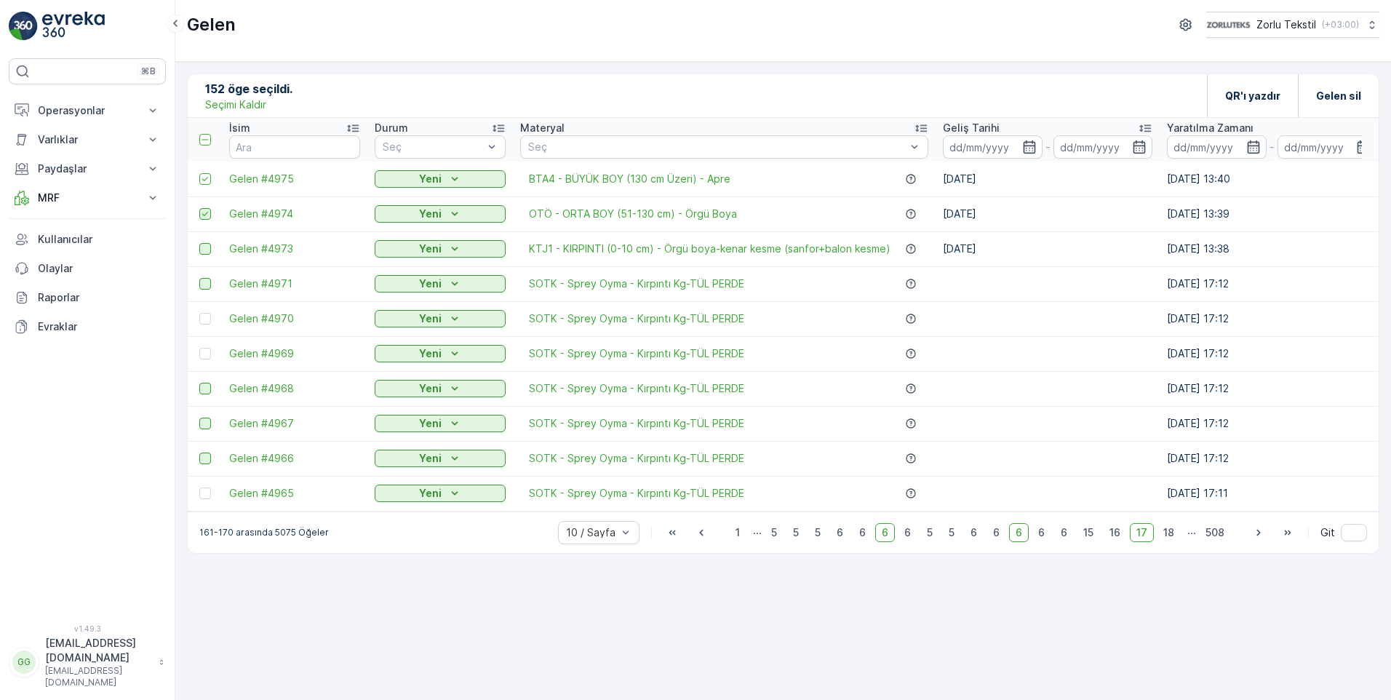
click at [199, 208] on input "checkbox" at bounding box center [199, 208] width 0 height 0
click at [204, 188] on td at bounding box center [205, 179] width 34 height 35
click at [210, 180] on icon at bounding box center [205, 179] width 10 height 10
click at [199, 173] on input "checkbox" at bounding box center [199, 173] width 0 height 0
drag, startPoint x: 1119, startPoint y: 535, endPoint x: 1082, endPoint y: 682, distance: 150.9
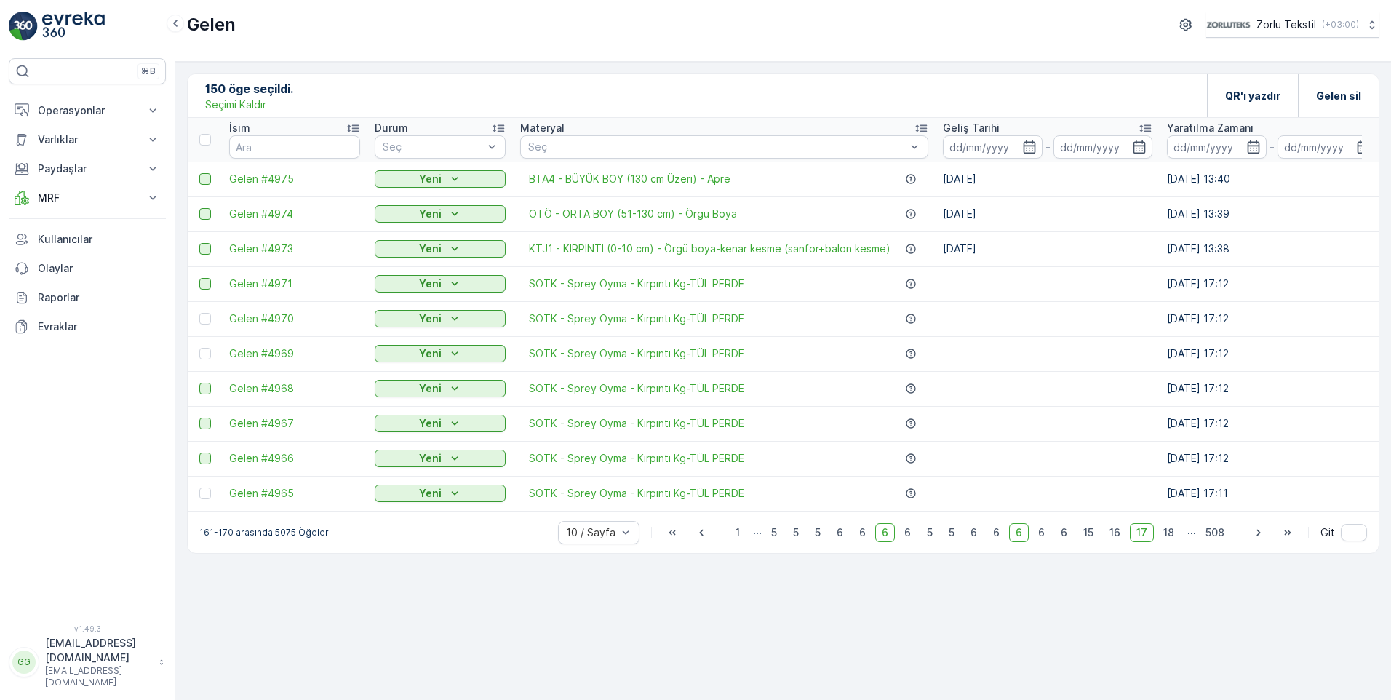
click at [890, 535] on span "16" at bounding box center [1115, 532] width 24 height 19
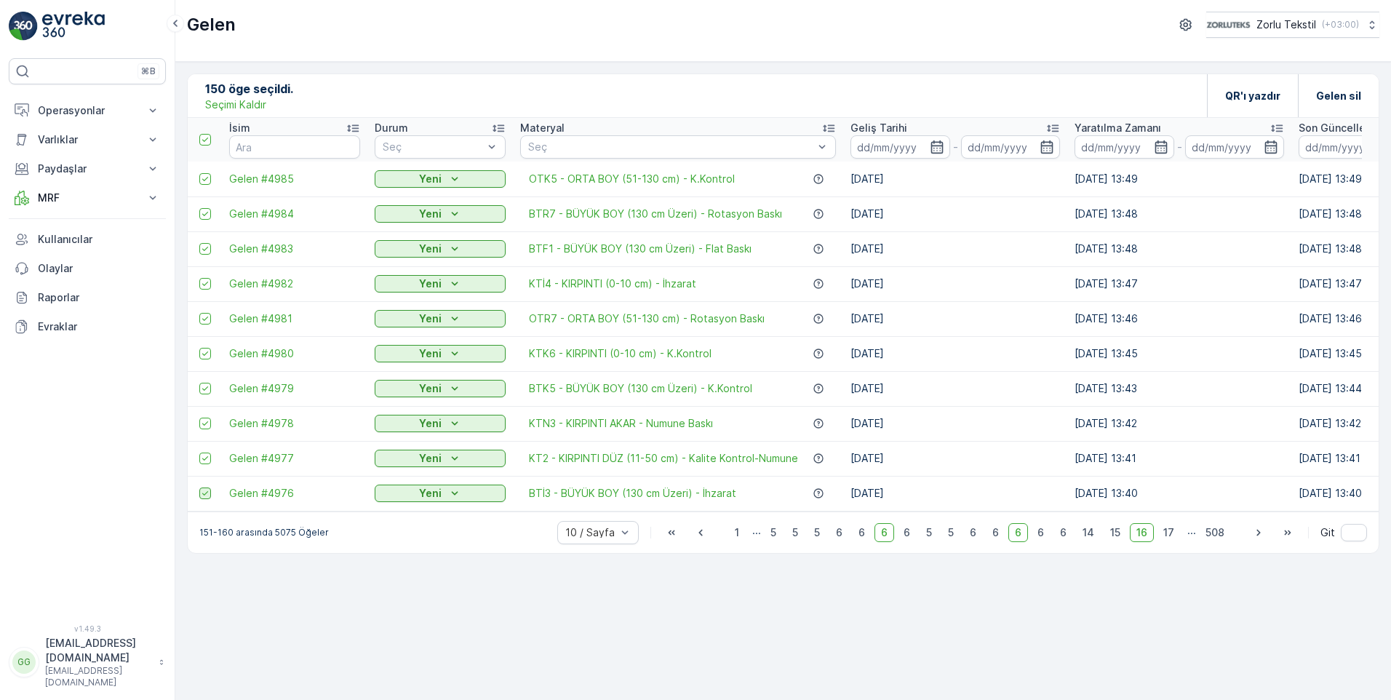
click at [205, 490] on icon at bounding box center [205, 493] width 10 height 10
click at [199, 487] on input "checkbox" at bounding box center [199, 487] width 0 height 0
click at [212, 456] on div at bounding box center [206, 459] width 15 height 12
click at [199, 453] on input "checkbox" at bounding box center [199, 453] width 0 height 0
click at [207, 418] on div at bounding box center [205, 424] width 12 height 12
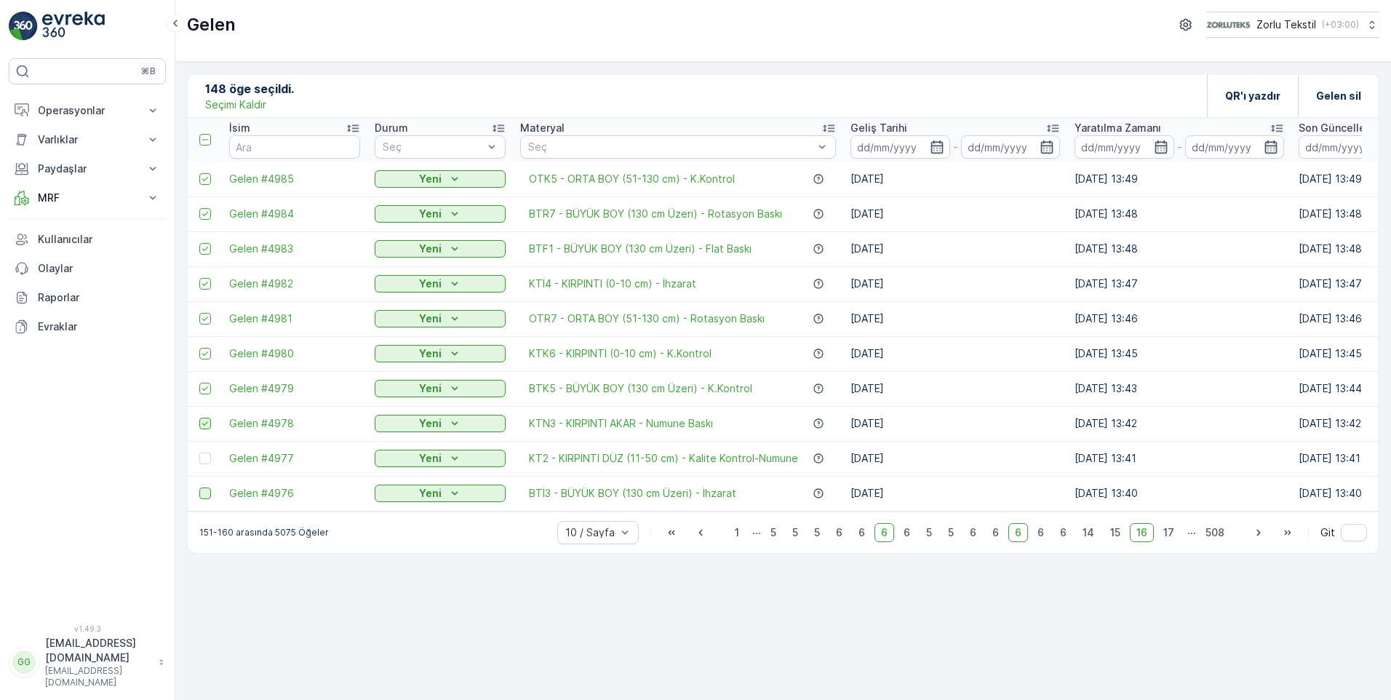
click at [199, 418] on input "checkbox" at bounding box center [199, 418] width 0 height 0
click at [209, 389] on icon at bounding box center [205, 388] width 10 height 10
click at [199, 383] on input "checkbox" at bounding box center [199, 383] width 0 height 0
click at [204, 357] on icon at bounding box center [205, 353] width 10 height 10
click at [199, 348] on input "checkbox" at bounding box center [199, 348] width 0 height 0
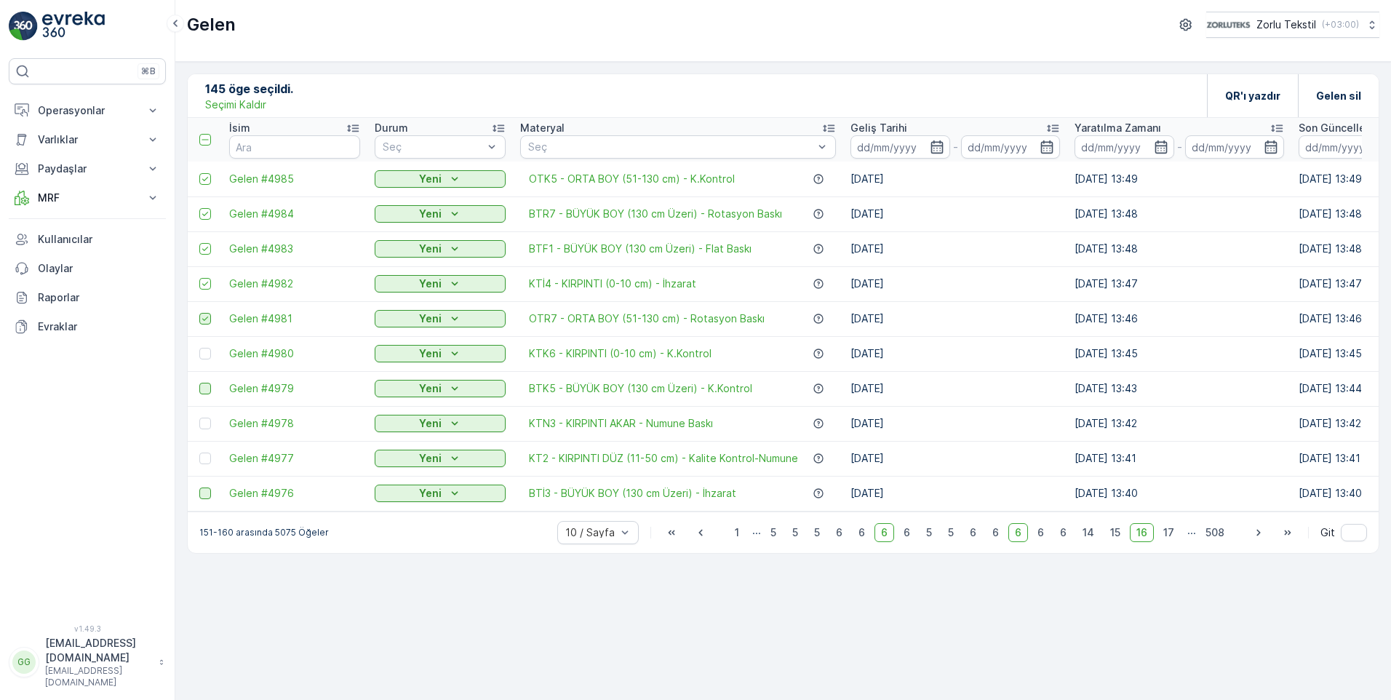
click at [201, 314] on icon at bounding box center [205, 319] width 10 height 10
click at [199, 313] on input "checkbox" at bounding box center [199, 313] width 0 height 0
click at [203, 280] on icon at bounding box center [205, 284] width 10 height 10
click at [199, 278] on input "checkbox" at bounding box center [199, 278] width 0 height 0
click at [207, 246] on icon at bounding box center [205, 249] width 10 height 10
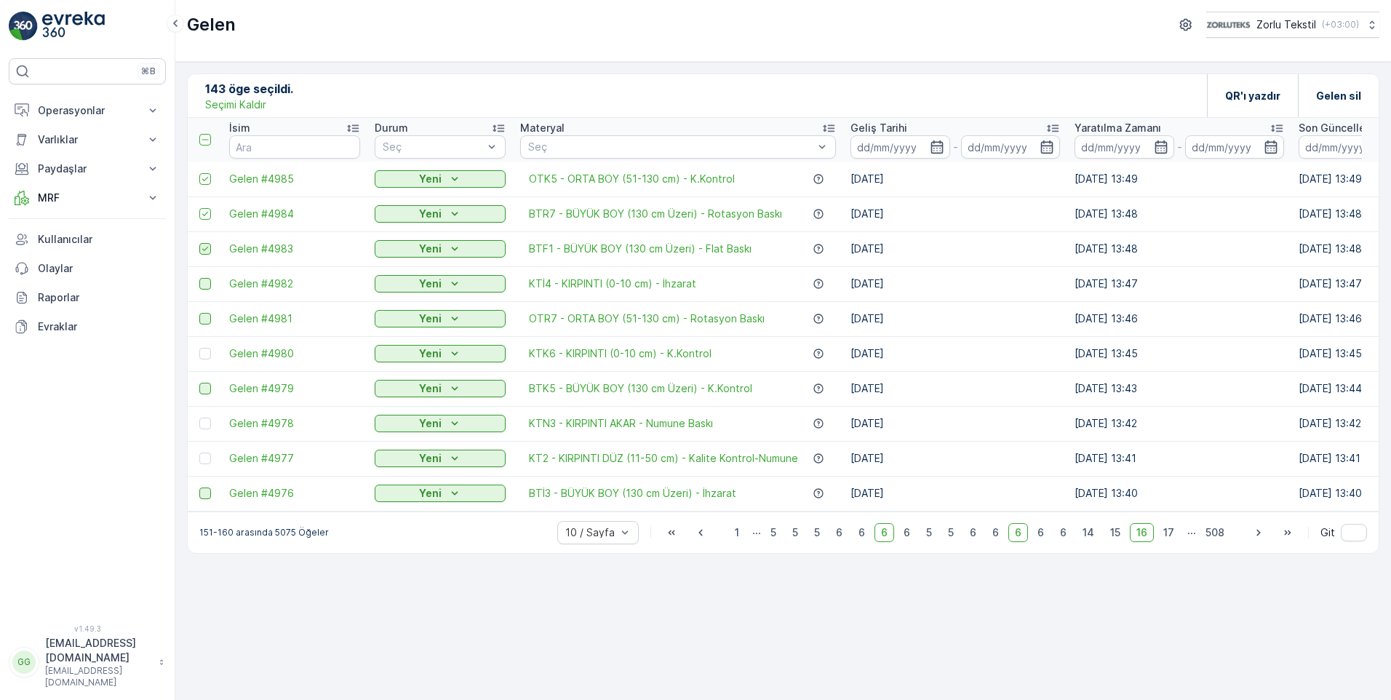
click at [199, 243] on input "checkbox" at bounding box center [199, 243] width 0 height 0
click at [210, 211] on div at bounding box center [205, 214] width 12 height 12
click at [199, 208] on input "checkbox" at bounding box center [199, 208] width 0 height 0
click at [210, 179] on icon at bounding box center [205, 179] width 10 height 10
click at [199, 173] on input "checkbox" at bounding box center [199, 173] width 0 height 0
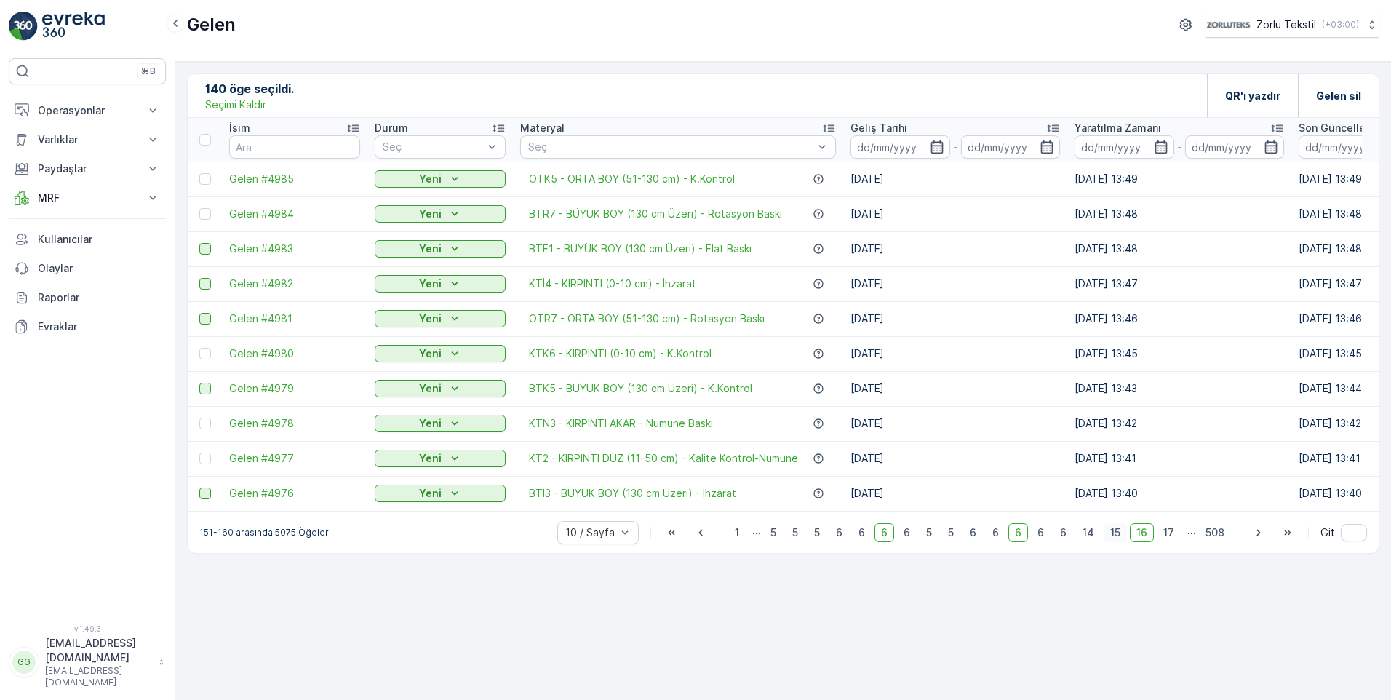
click at [890, 535] on span "15" at bounding box center [1115, 532] width 23 height 19
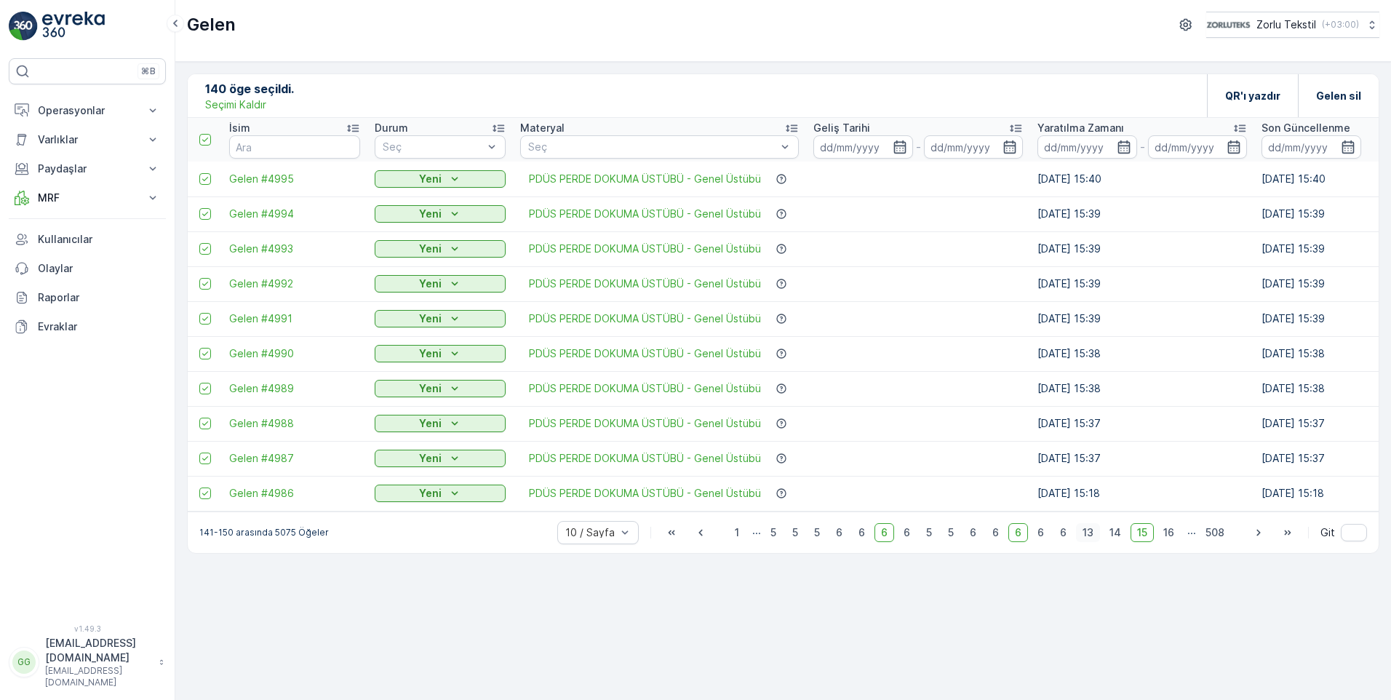
click at [890, 538] on span "14" at bounding box center [1115, 532] width 25 height 19
click at [890, 540] on span "13" at bounding box center [1115, 532] width 24 height 19
click at [890, 538] on span "14" at bounding box center [1168, 532] width 25 height 19
click at [890, 538] on span "15" at bounding box center [1169, 532] width 23 height 19
click at [890, 535] on span "16" at bounding box center [1169, 532] width 24 height 19
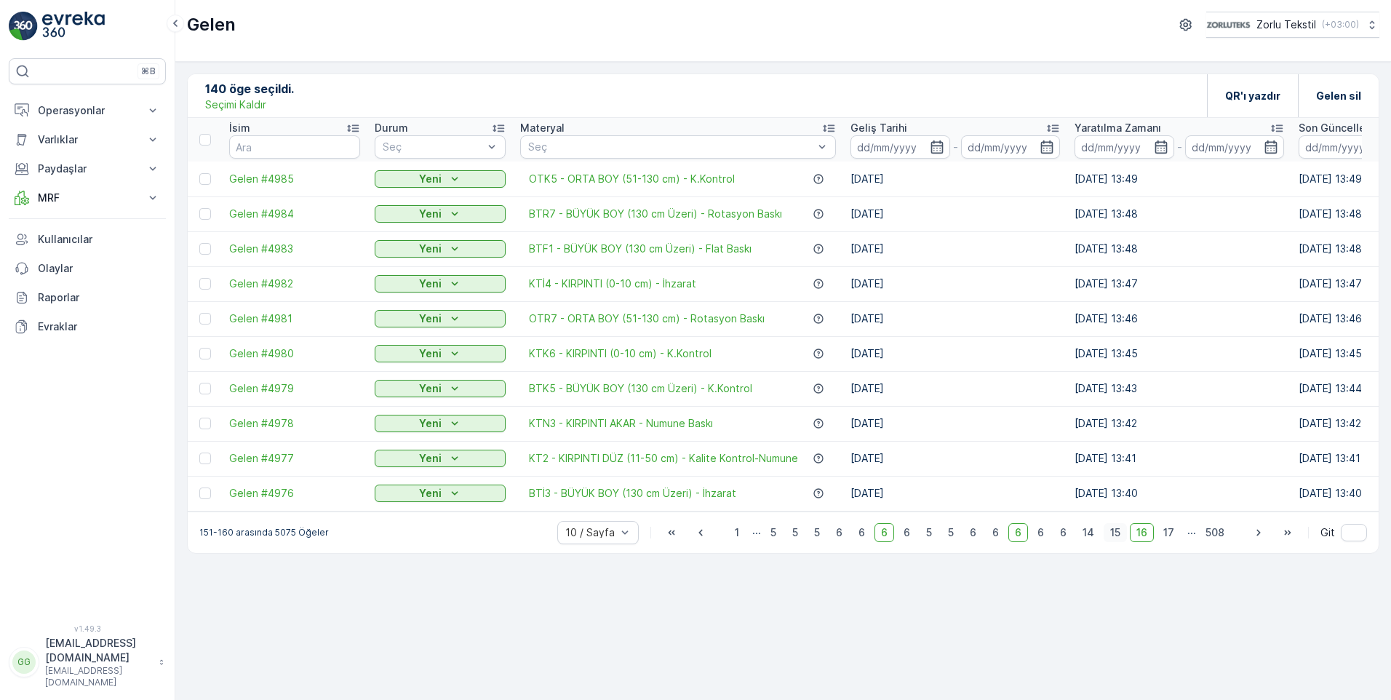
click at [890, 542] on span "15" at bounding box center [1115, 532] width 23 height 19
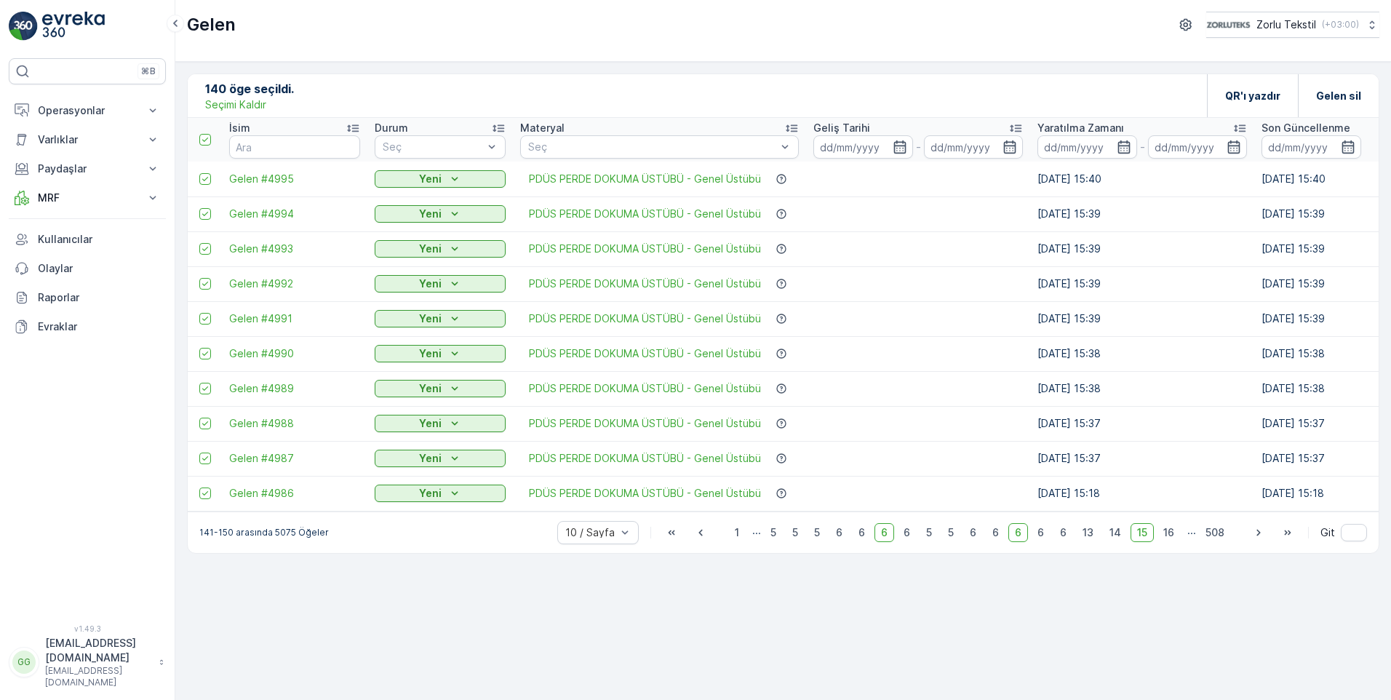
click at [227, 108] on p "Seçimi Kaldır" at bounding box center [235, 104] width 61 height 15
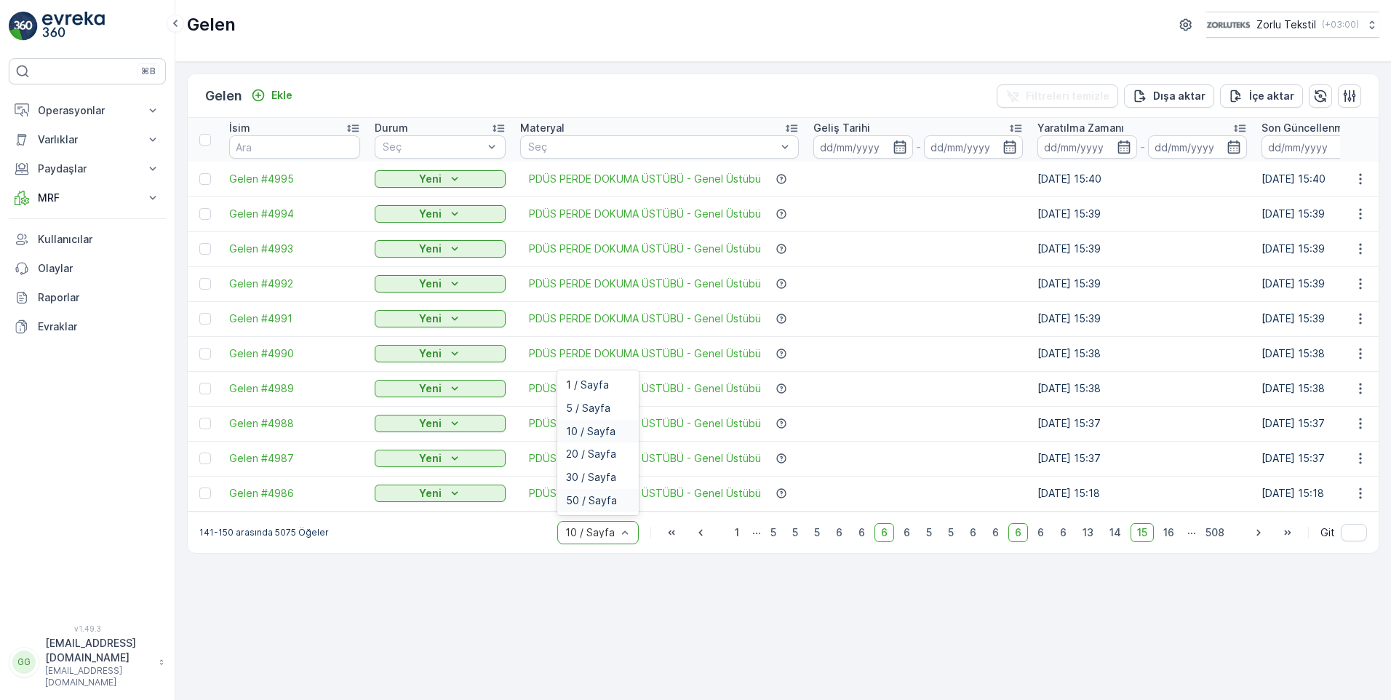
click at [593, 506] on span "50 / Sayfa" at bounding box center [591, 501] width 51 height 12
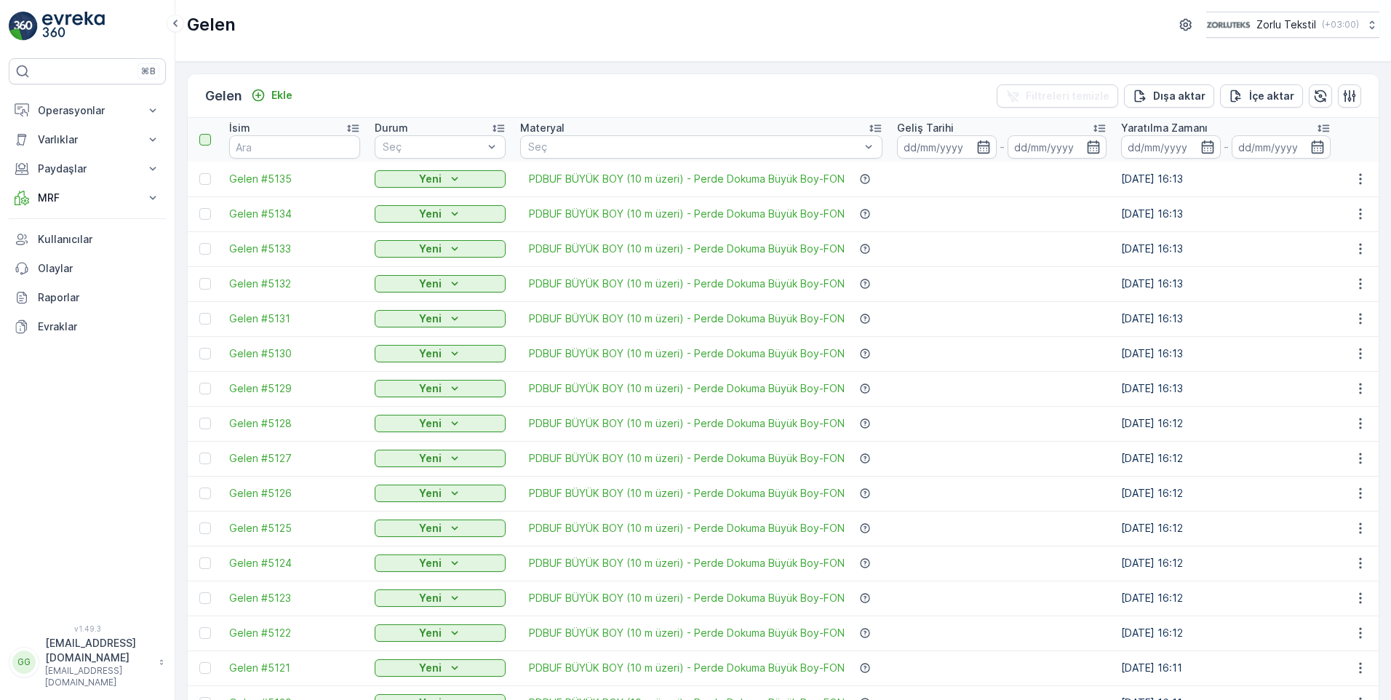
click at [204, 143] on div at bounding box center [205, 140] width 12 height 12
click at [207, 134] on input "checkbox" at bounding box center [207, 134] width 0 height 0
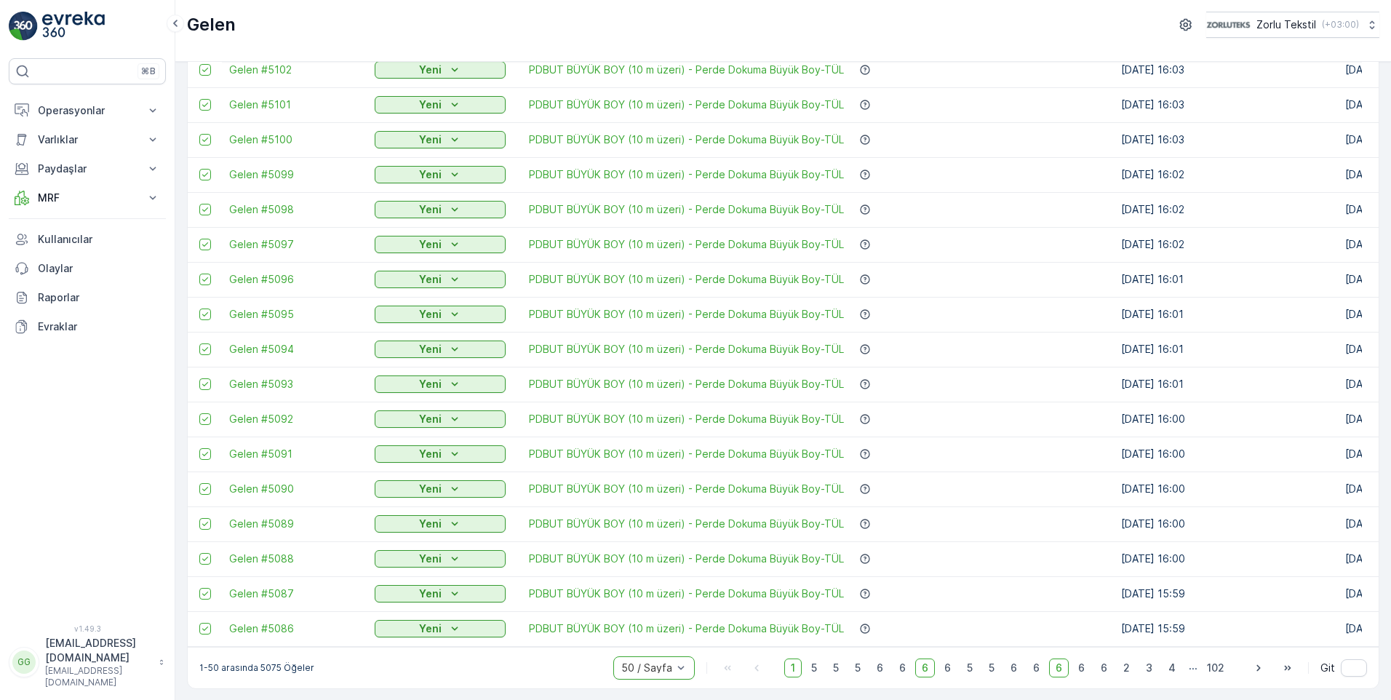
scroll to position [1270, 0]
click at [890, 672] on icon "button" at bounding box center [1258, 667] width 15 height 15
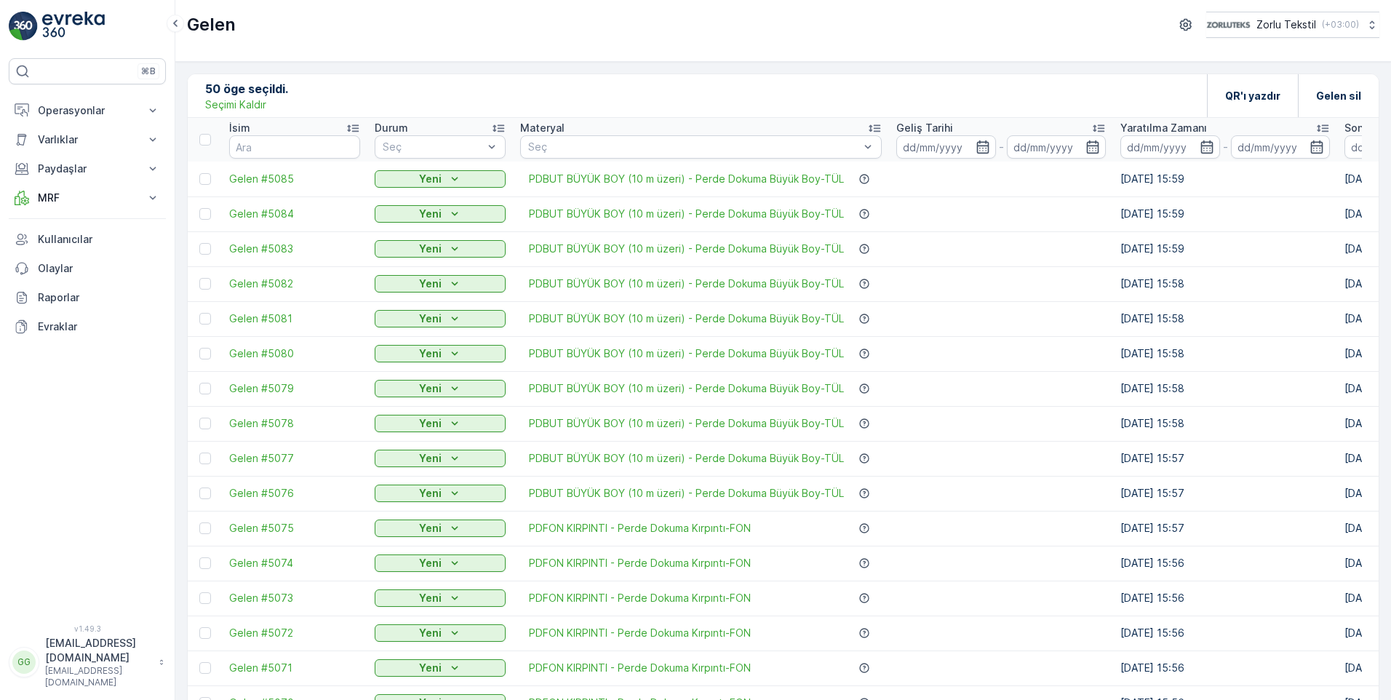
click at [207, 146] on th at bounding box center [205, 140] width 34 height 44
click at [207, 143] on div at bounding box center [205, 140] width 12 height 12
click at [207, 134] on input "checkbox" at bounding box center [207, 134] width 0 height 0
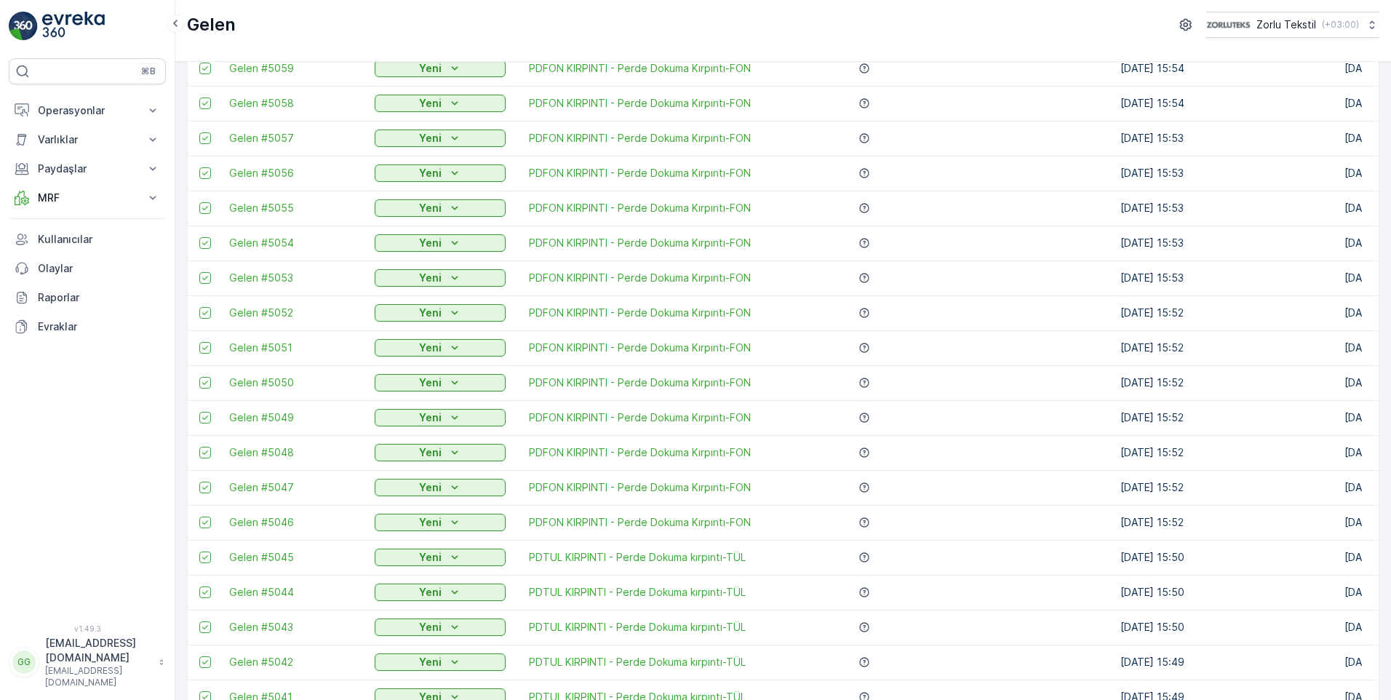
scroll to position [1270, 0]
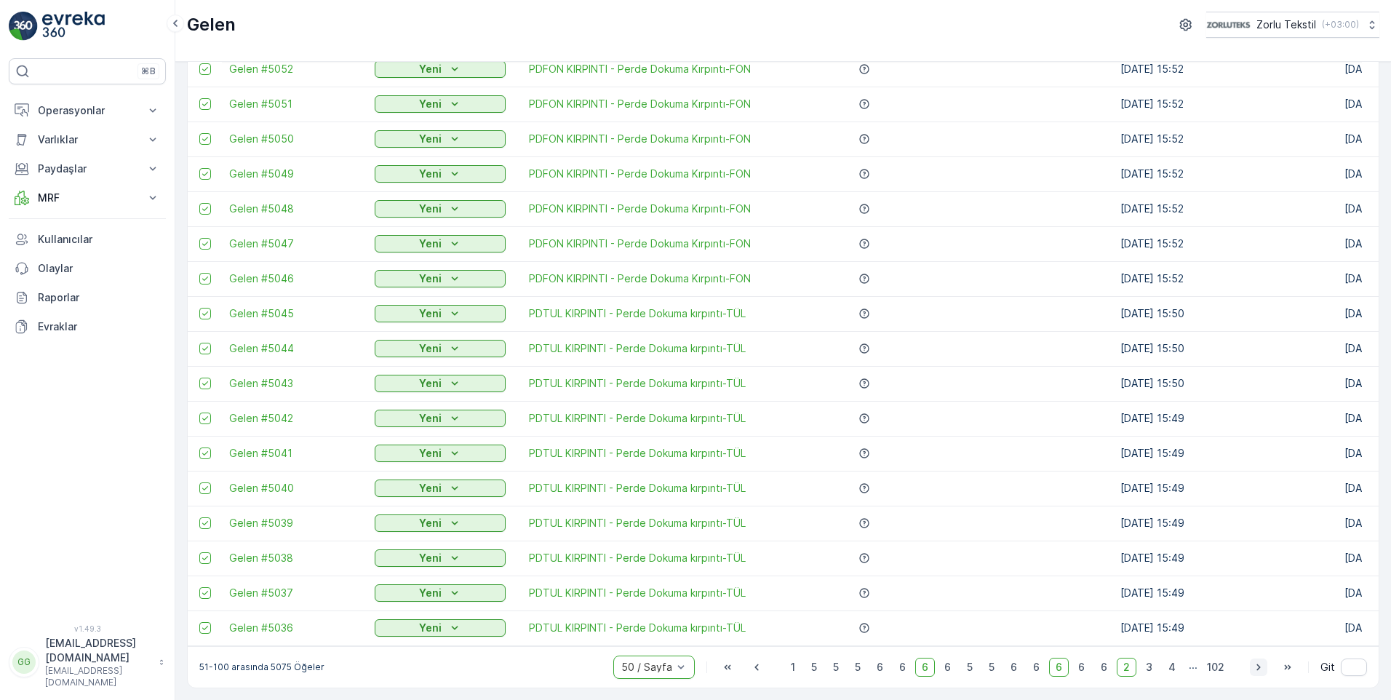
click at [890, 666] on icon "button" at bounding box center [1258, 667] width 15 height 15
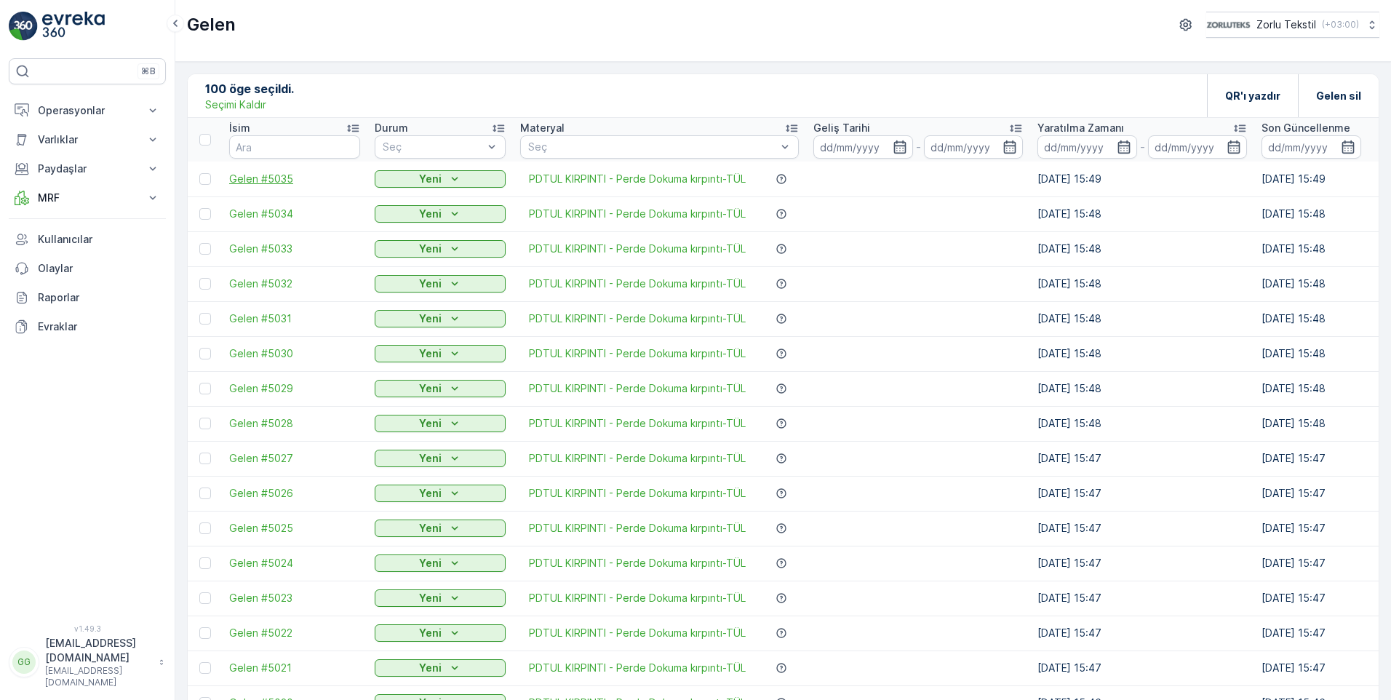
drag, startPoint x: 207, startPoint y: 141, endPoint x: 254, endPoint y: 186, distance: 64.9
click at [207, 141] on div at bounding box center [205, 140] width 12 height 12
click at [207, 134] on input "checkbox" at bounding box center [207, 134] width 0 height 0
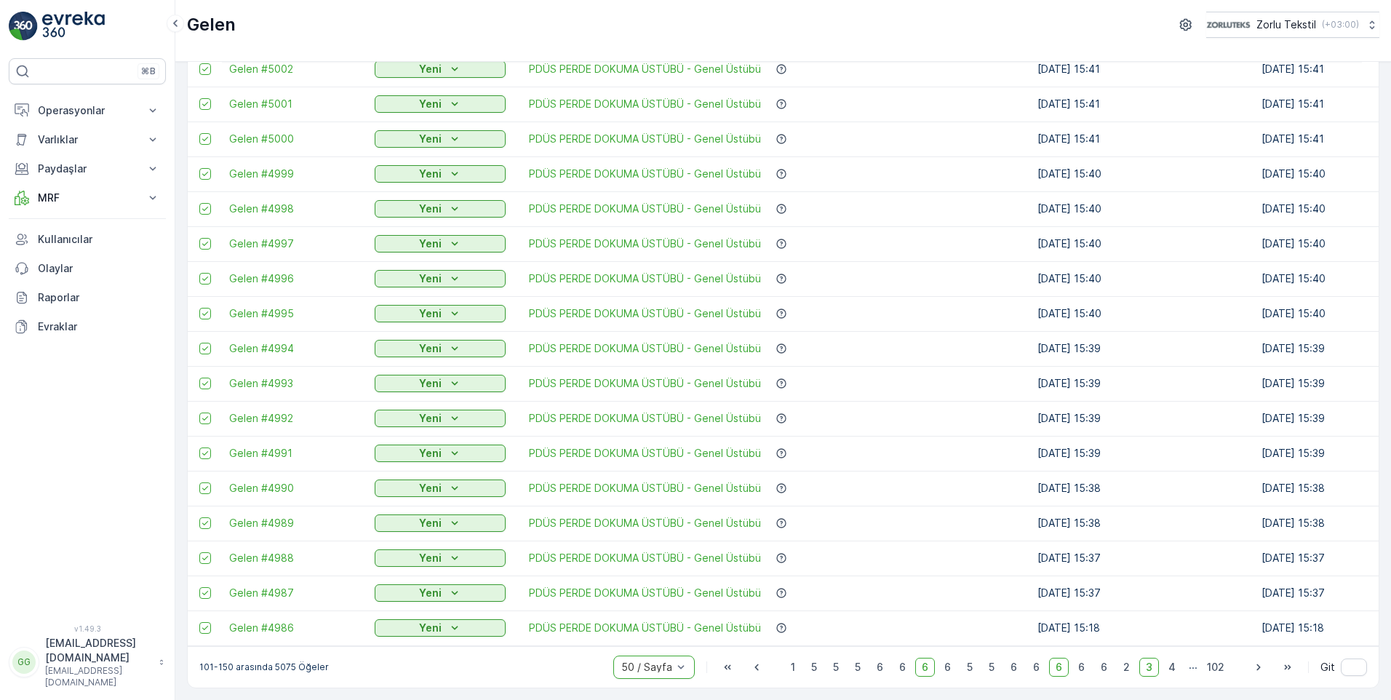
scroll to position [1270, 0]
click at [890, 664] on icon "button" at bounding box center [1258, 667] width 15 height 15
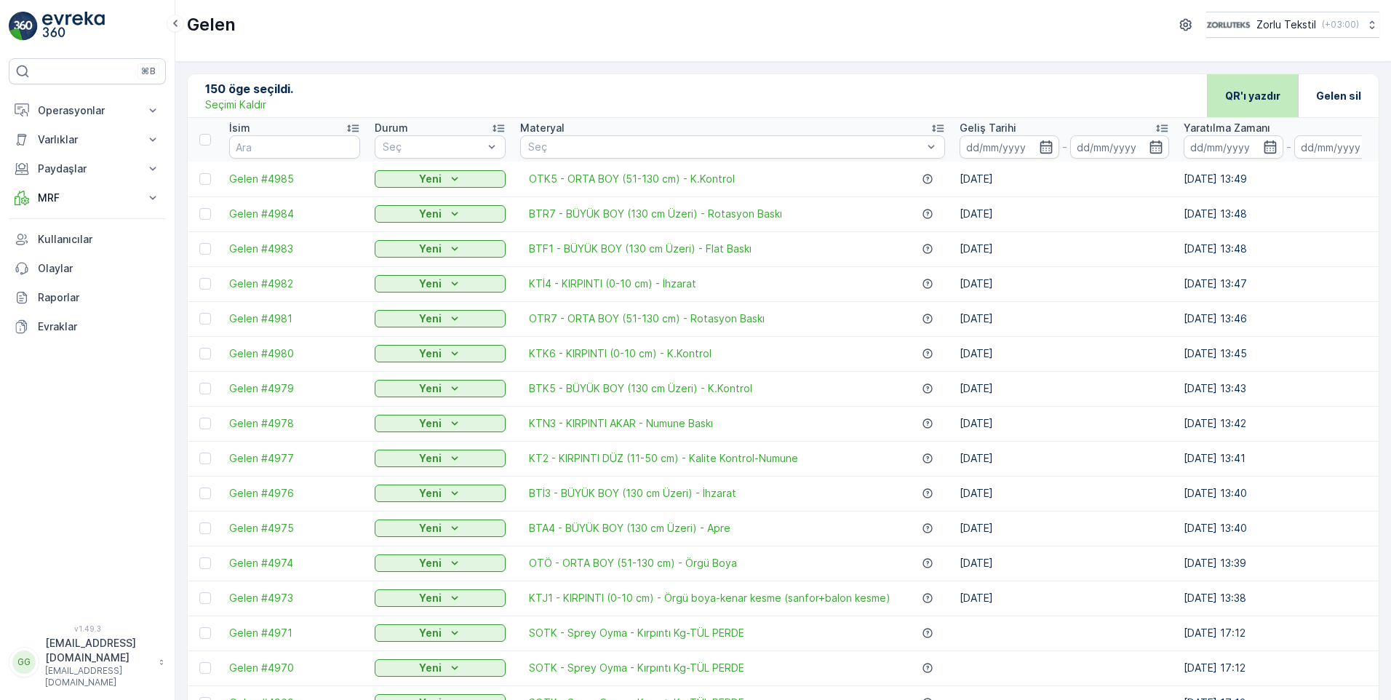
click at [890, 97] on p "QR'ı yazdır" at bounding box center [1252, 96] width 55 height 15
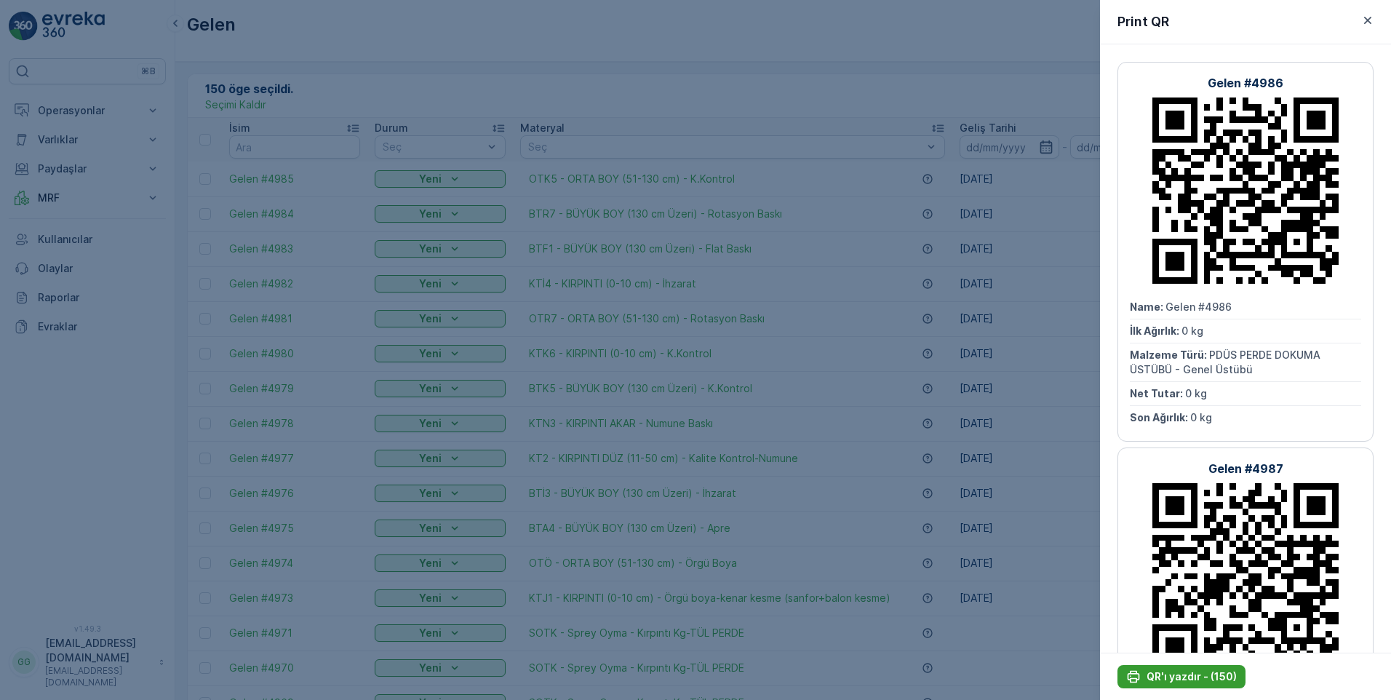
click at [890, 672] on p "QR'ı yazdır - (150)" at bounding box center [1192, 676] width 90 height 15
drag, startPoint x: 1227, startPoint y: 331, endPoint x: 1238, endPoint y: 280, distance: 52.2
click at [890, 280] on div "Gelen #4986 Name : Gelen #4986 İlk Ağırlık : 0 kg Malzeme Türü : PDÜS PERDE DOK…" at bounding box center [1246, 252] width 256 height 380
drag, startPoint x: 1238, startPoint y: 280, endPoint x: 1343, endPoint y: 306, distance: 108.0
click at [890, 306] on div "Name : Gelen #4986" at bounding box center [1245, 307] width 231 height 24
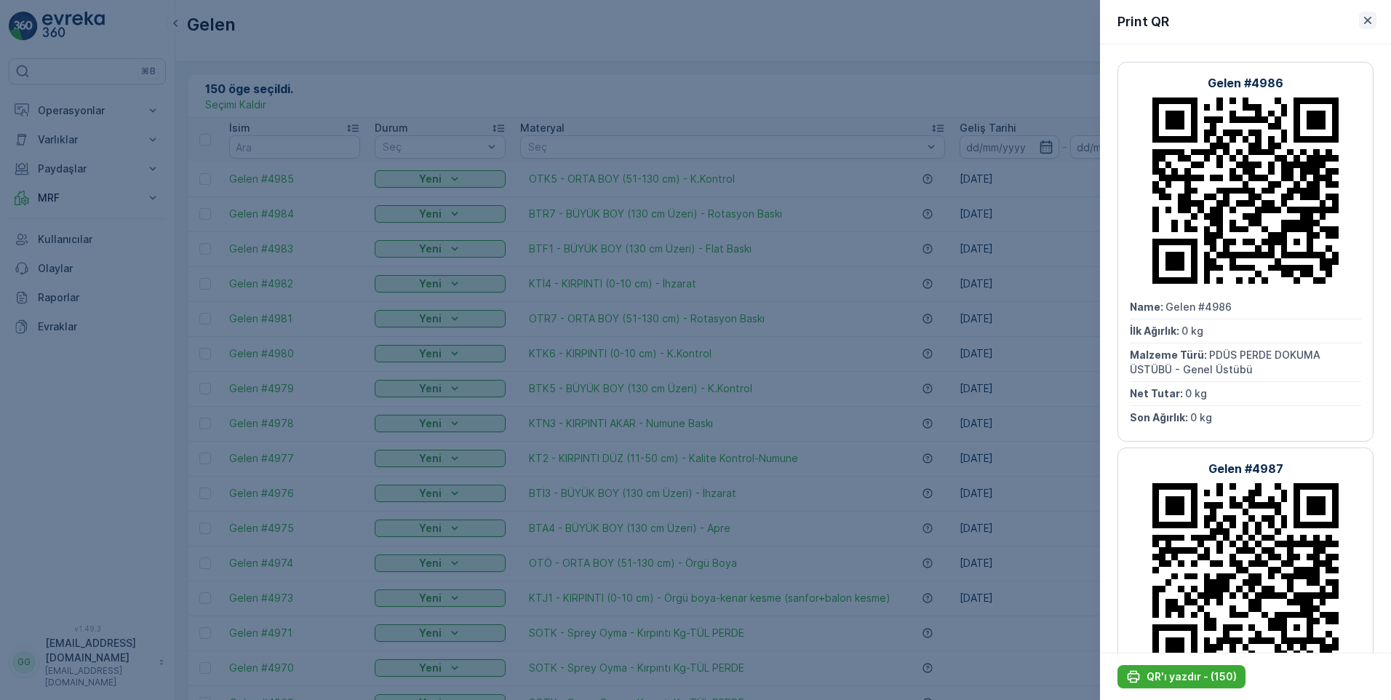
click at [890, 24] on icon "button" at bounding box center [1368, 20] width 15 height 15
